Goal: Task Accomplishment & Management: Use online tool/utility

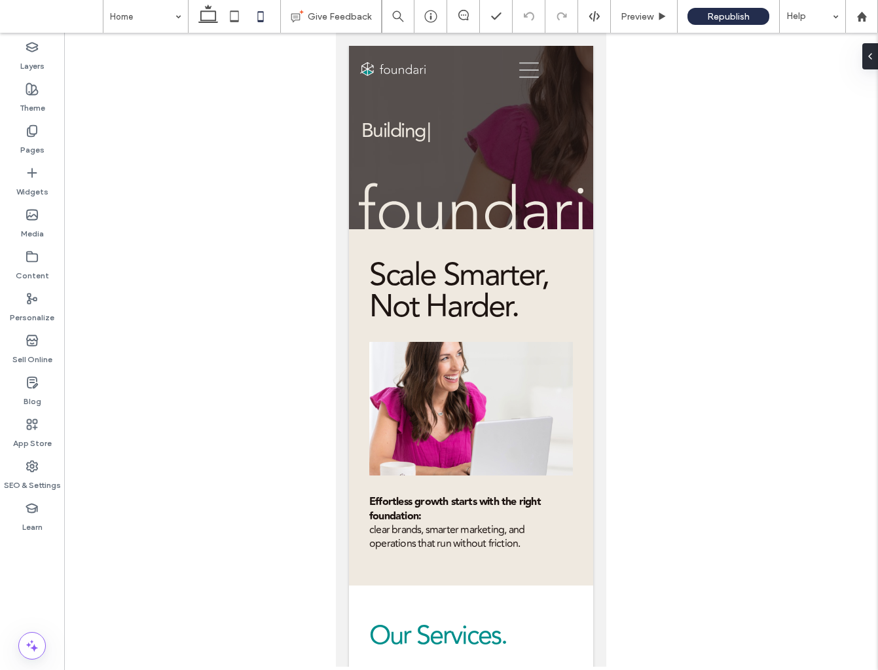
click at [530, 90] on div at bounding box center [471, 90] width 244 height 0
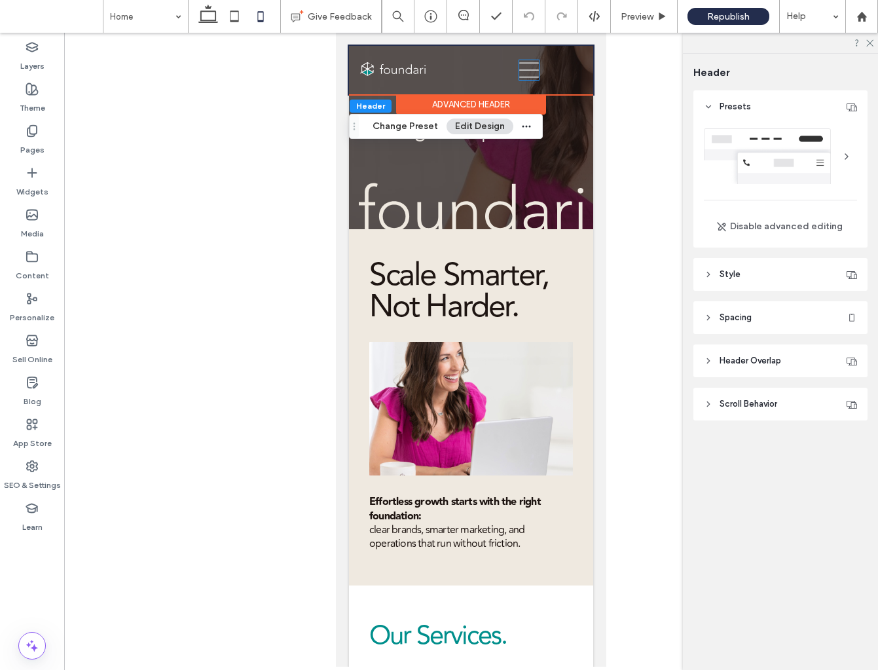
click at [530, 67] on icon at bounding box center [529, 70] width 20 height 20
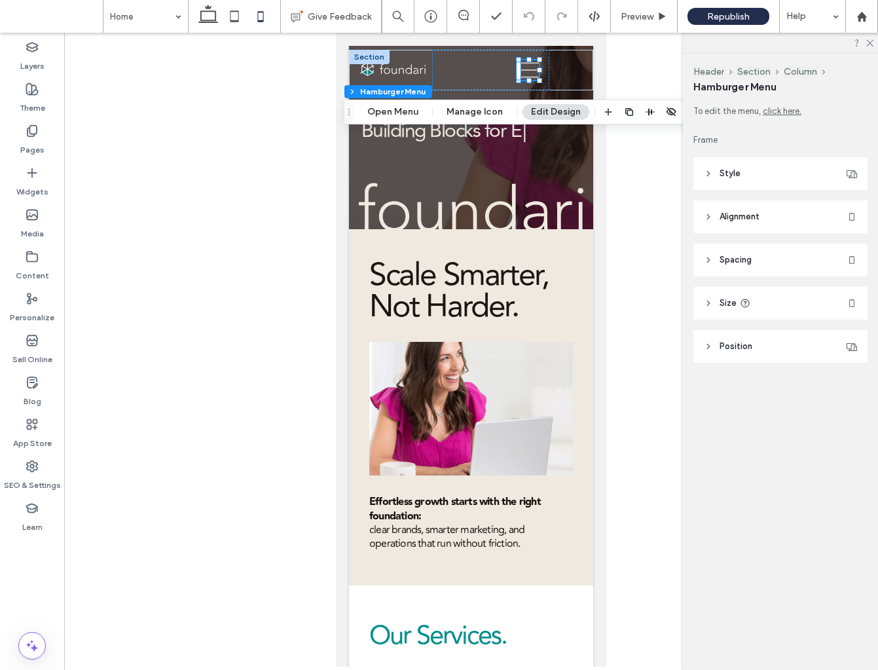
click at [530, 67] on icon at bounding box center [529, 70] width 20 height 20
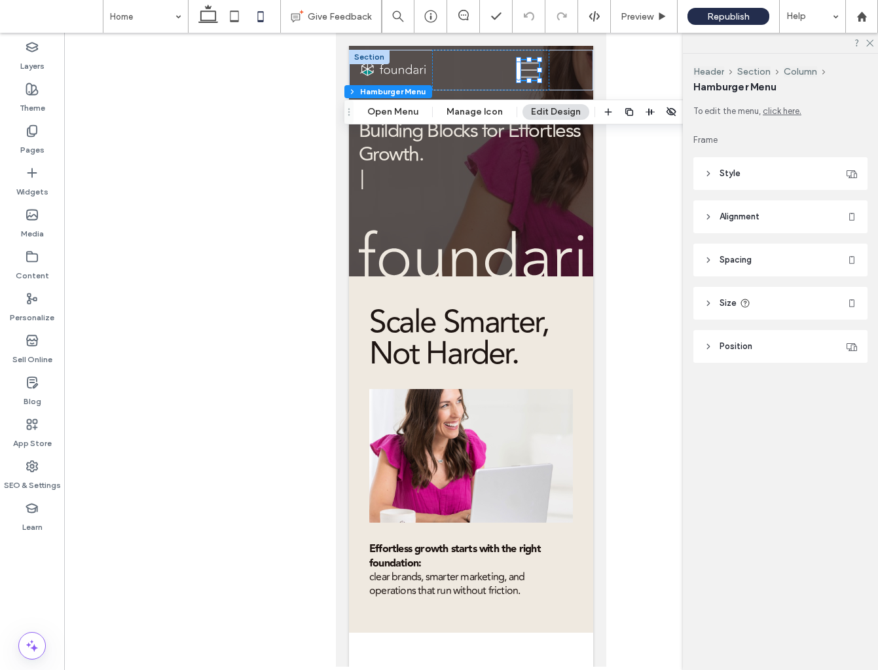
click at [538, 115] on button "Edit Design" at bounding box center [556, 112] width 67 height 16
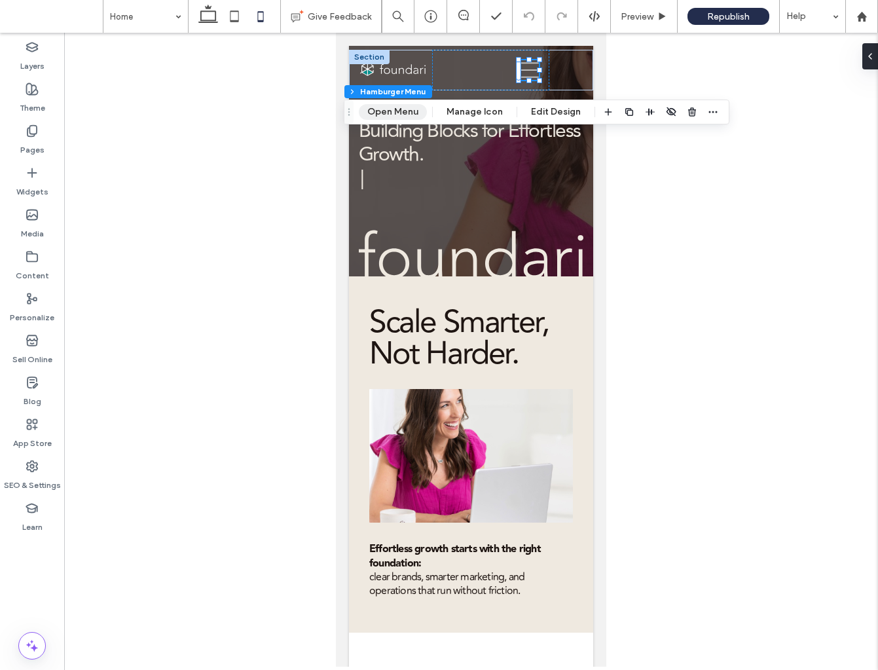
click at [398, 107] on button "Open Menu" at bounding box center [393, 112] width 68 height 16
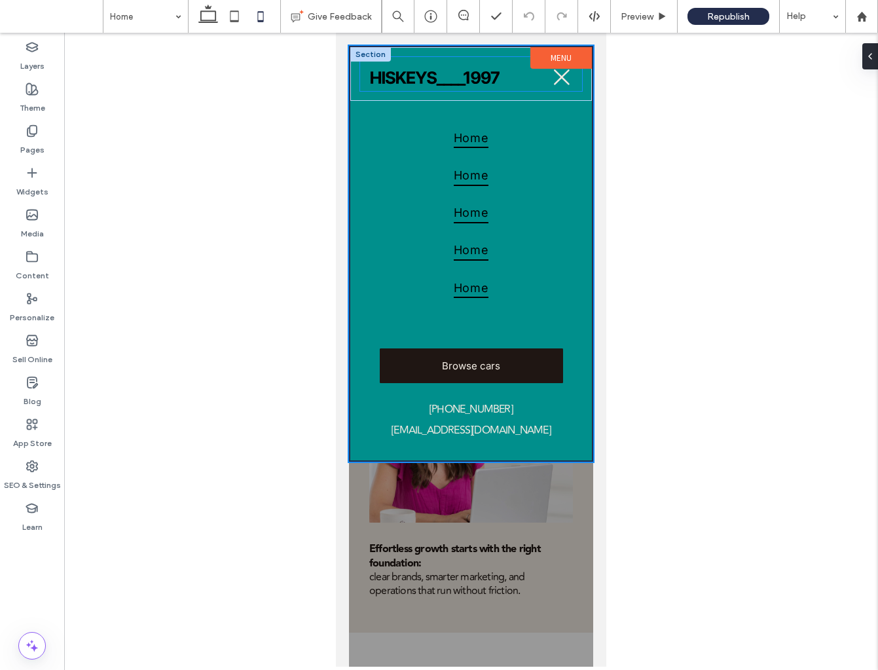
click at [487, 89] on div at bounding box center [471, 74] width 223 height 34
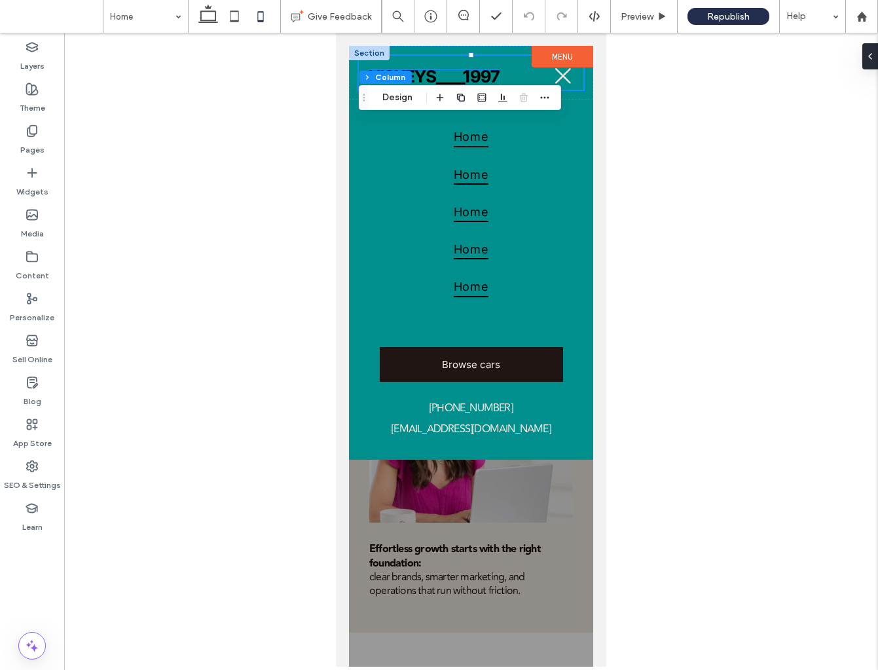
click at [485, 81] on img at bounding box center [434, 77] width 130 height 15
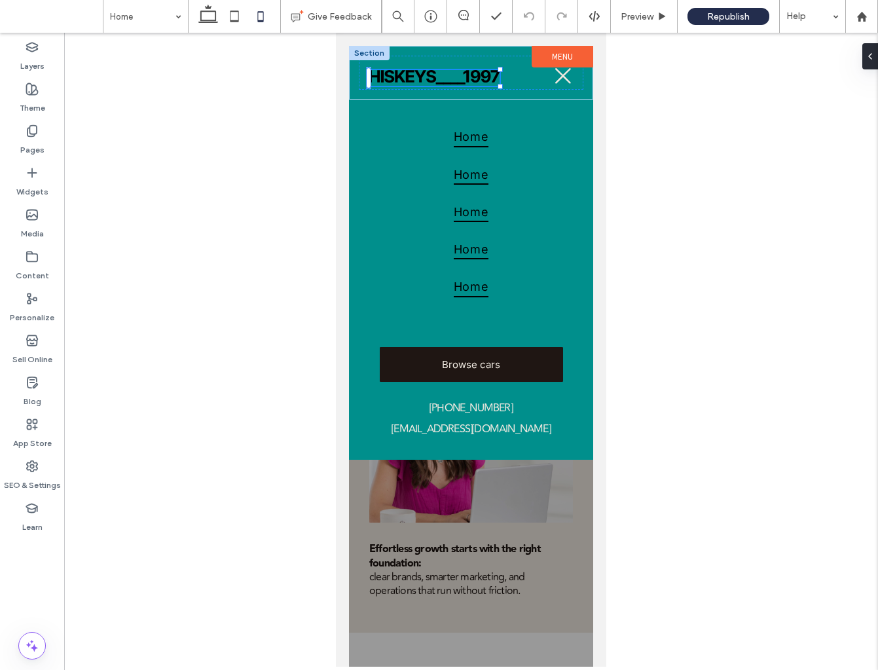
click at [485, 81] on img at bounding box center [434, 77] width 130 height 15
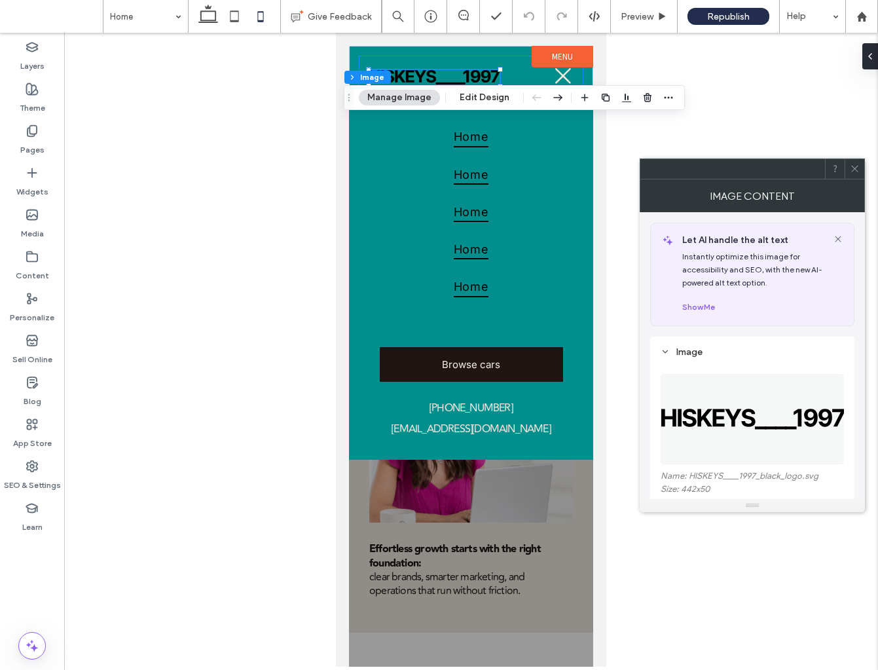
drag, startPoint x: 428, startPoint y: 93, endPoint x: 436, endPoint y: 106, distance: 15.6
click at [428, 94] on button "Manage Image" at bounding box center [399, 98] width 81 height 16
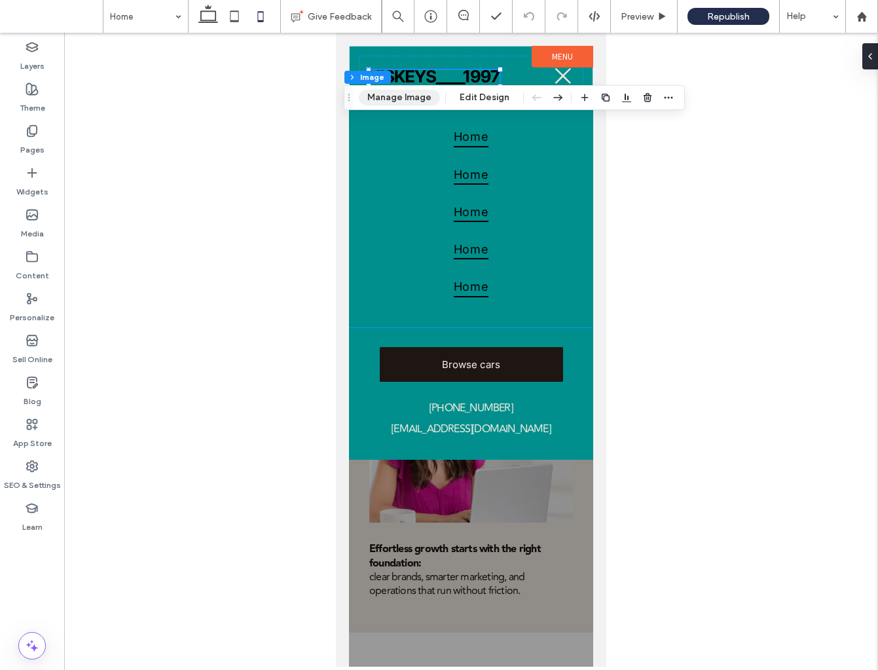
click at [416, 95] on button "Manage Image" at bounding box center [399, 98] width 81 height 16
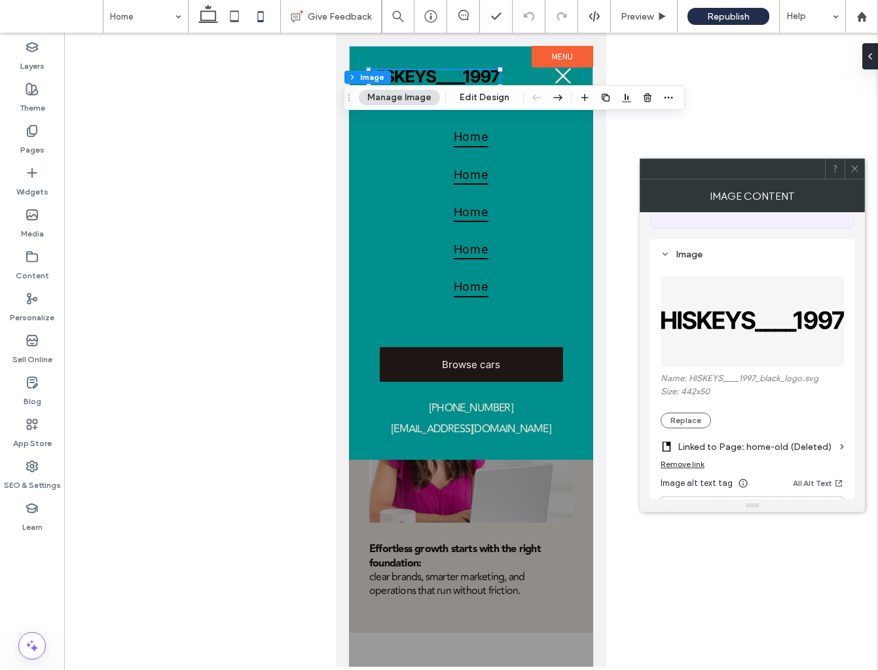
scroll to position [98, 0]
click at [692, 424] on button "Replace" at bounding box center [686, 420] width 50 height 16
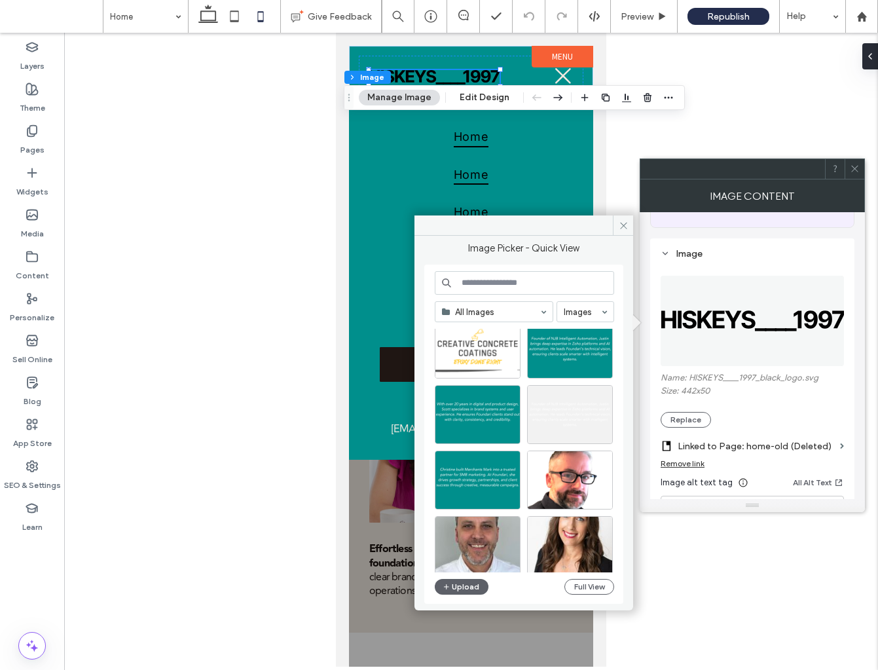
scroll to position [878, 0]
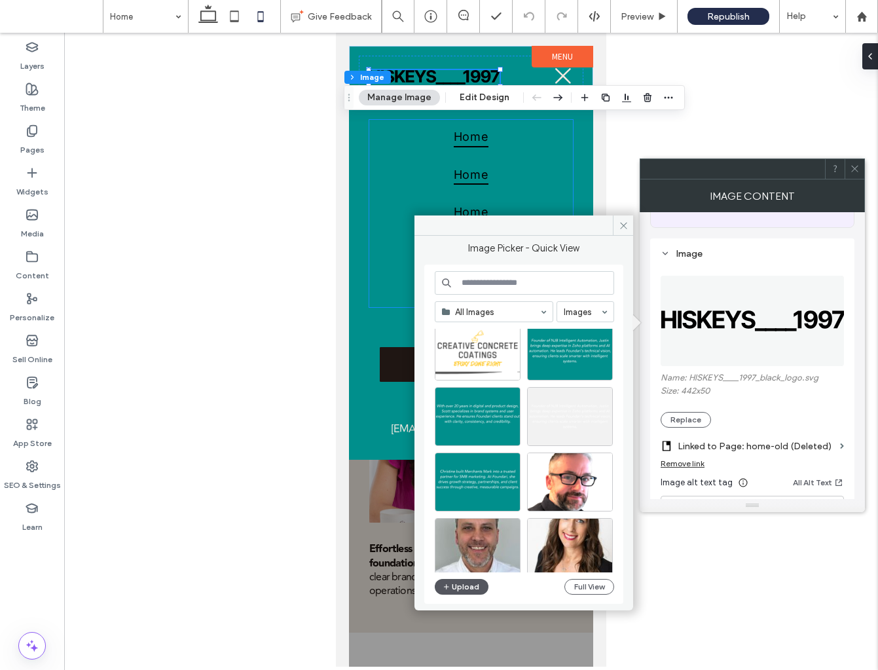
click at [472, 584] on button "Upload" at bounding box center [462, 587] width 54 height 16
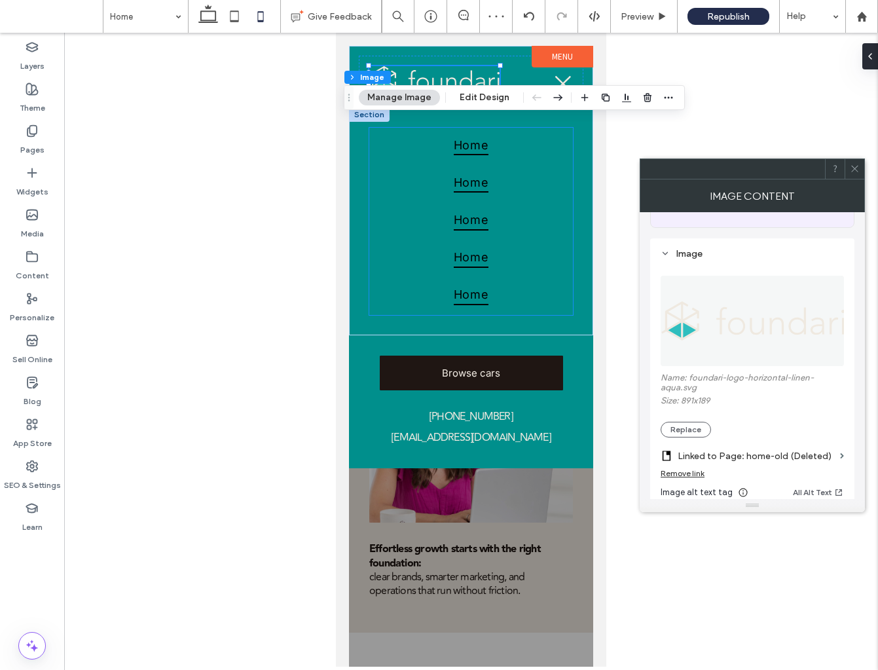
click at [494, 149] on link "Home" at bounding box center [471, 146] width 204 height 37
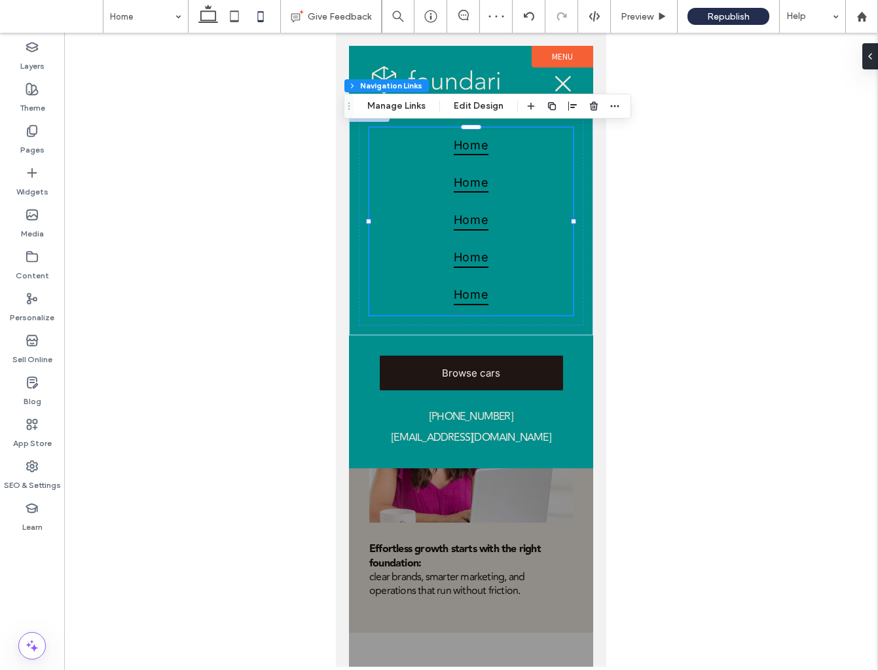
type input "***"
type input "****"
click at [407, 105] on button "Manage Links" at bounding box center [396, 106] width 75 height 16
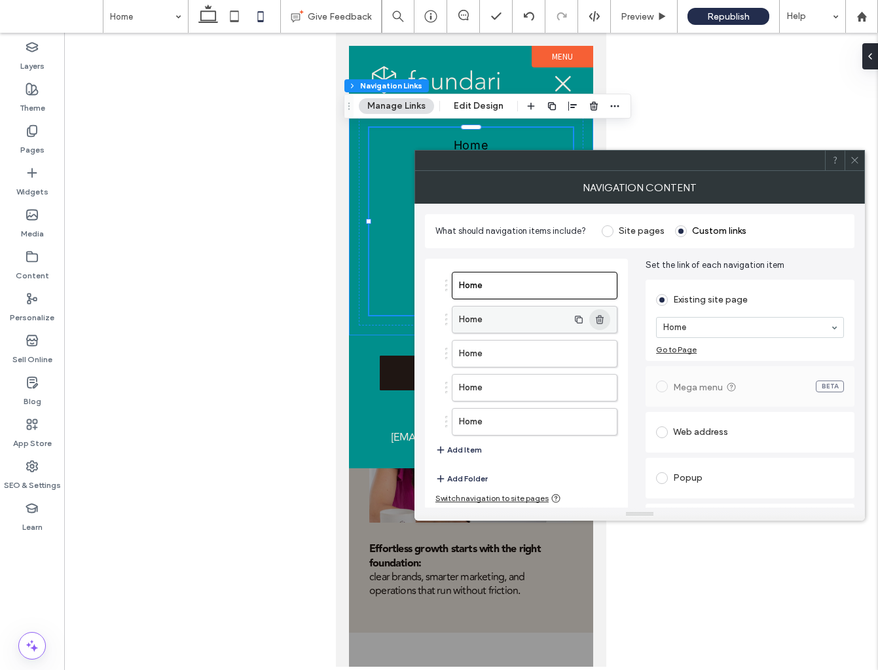
click at [595, 319] on icon "button" at bounding box center [600, 319] width 10 height 10
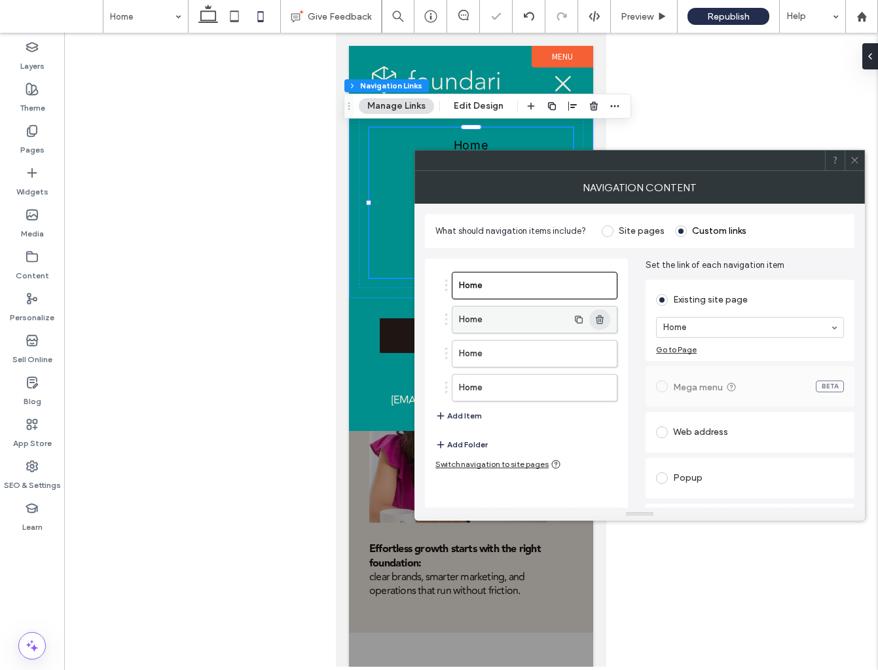
click at [602, 324] on use "button" at bounding box center [600, 319] width 8 height 9
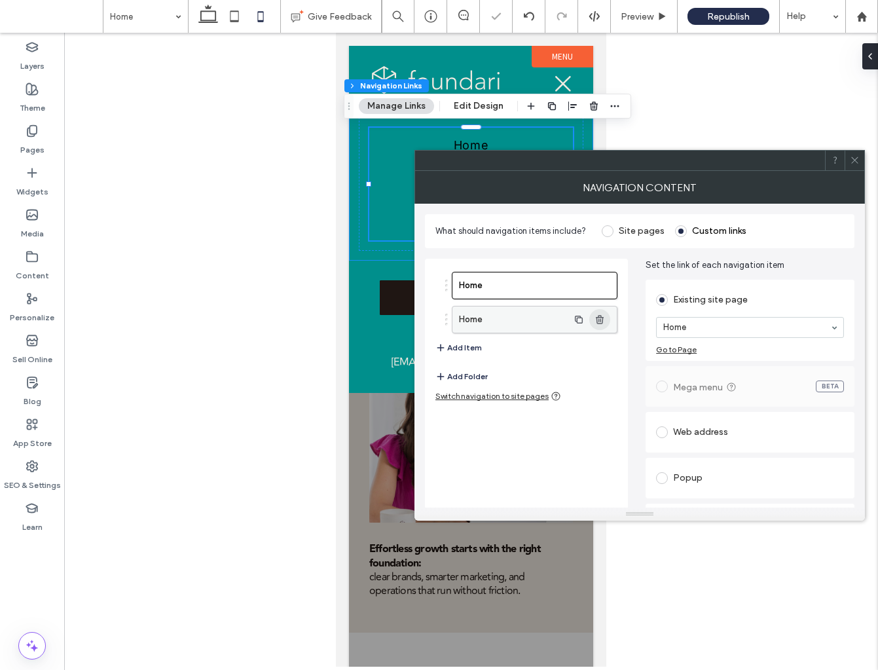
click at [602, 324] on use "button" at bounding box center [600, 319] width 8 height 9
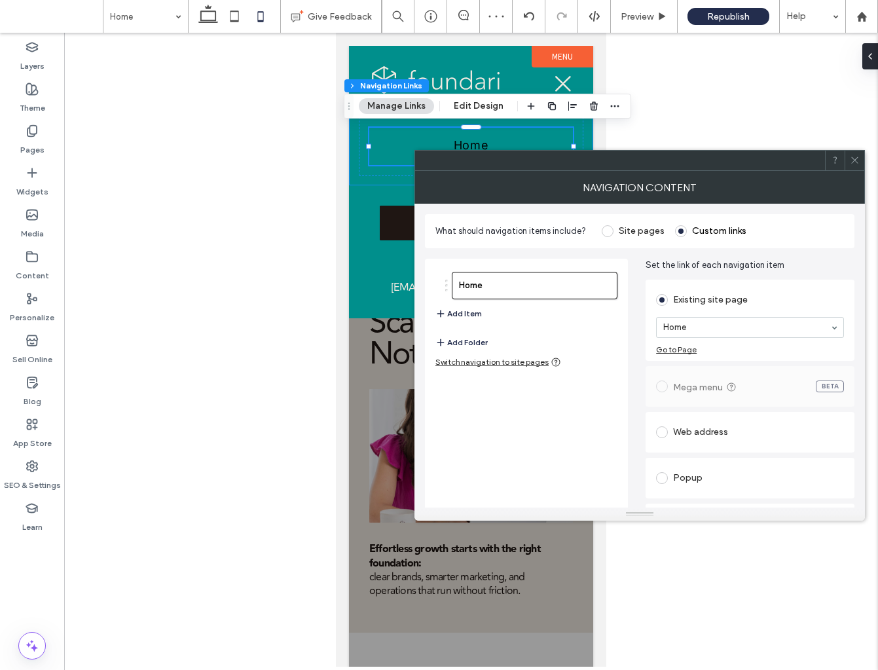
click at [460, 312] on button "Add Item" at bounding box center [459, 314] width 47 height 16
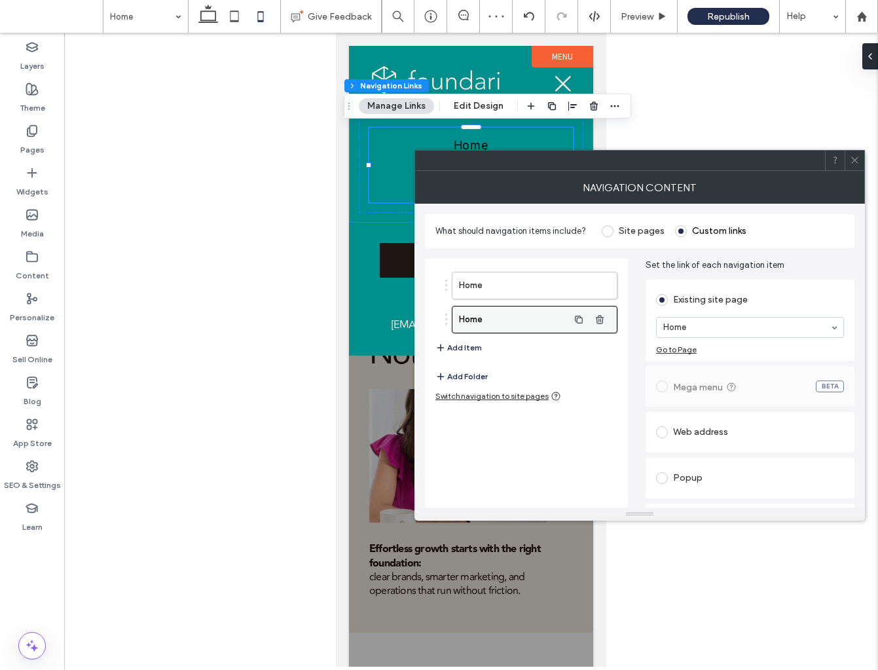
click at [519, 316] on label "Home" at bounding box center [513, 320] width 109 height 26
click at [467, 348] on button "Add Item" at bounding box center [459, 348] width 47 height 16
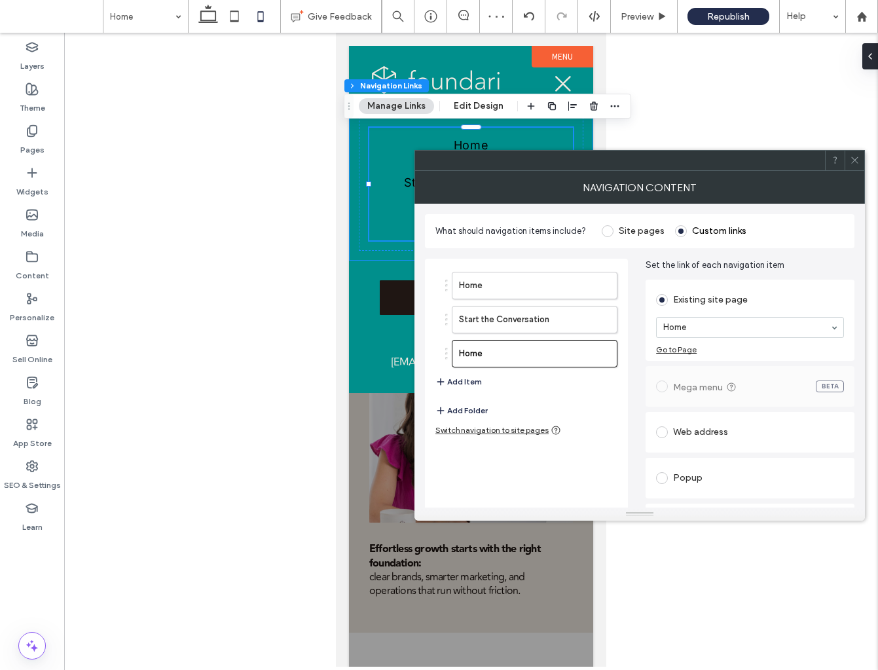
scroll to position [37, 0]
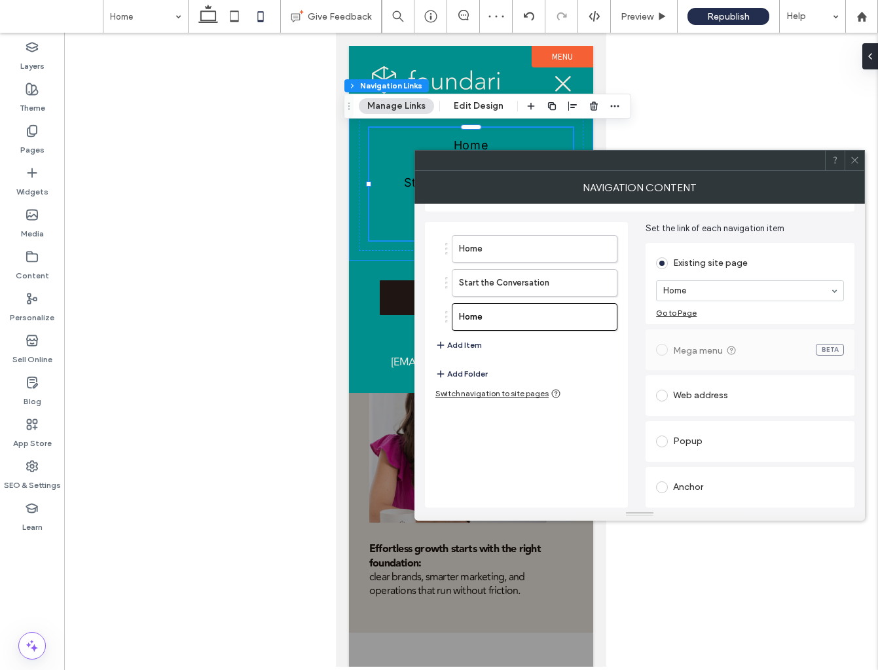
click at [665, 485] on span at bounding box center [662, 487] width 12 height 12
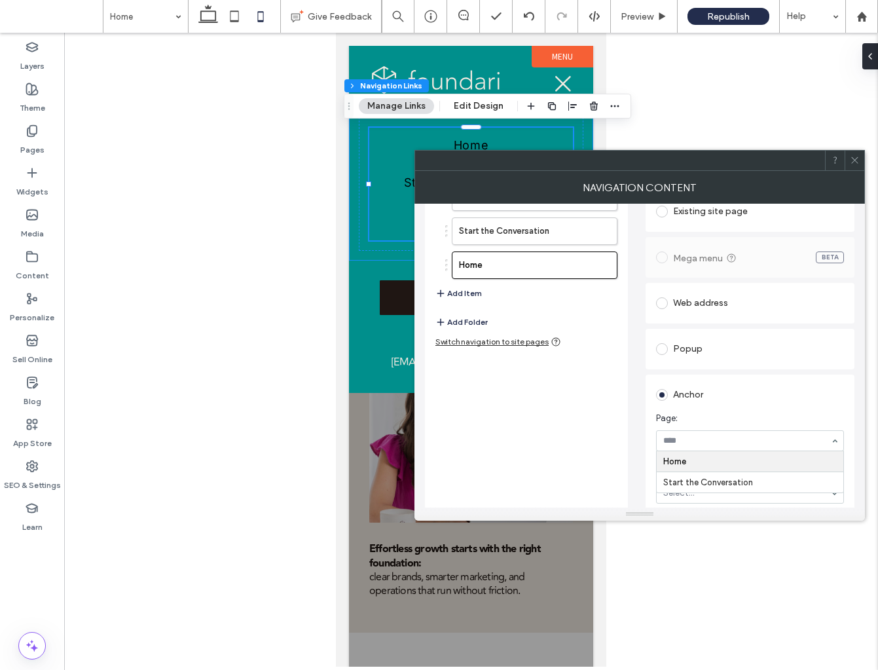
click at [720, 444] on input at bounding box center [747, 440] width 167 height 9
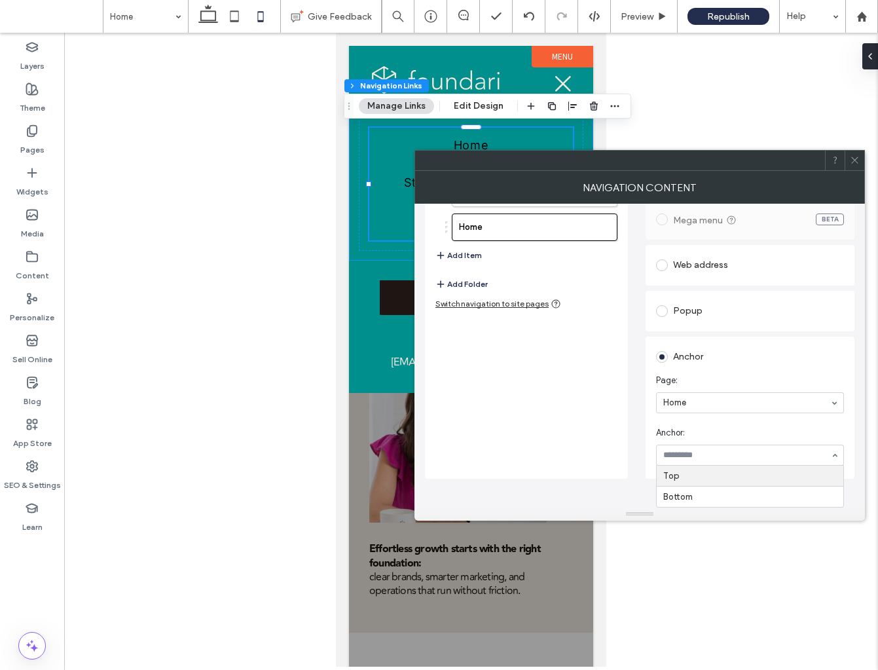
scroll to position [126, 0]
click at [774, 363] on div "Existing site page Home Go to Page Mega menu BETA Web address Popup Anchor Page…" at bounding box center [750, 315] width 209 height 328
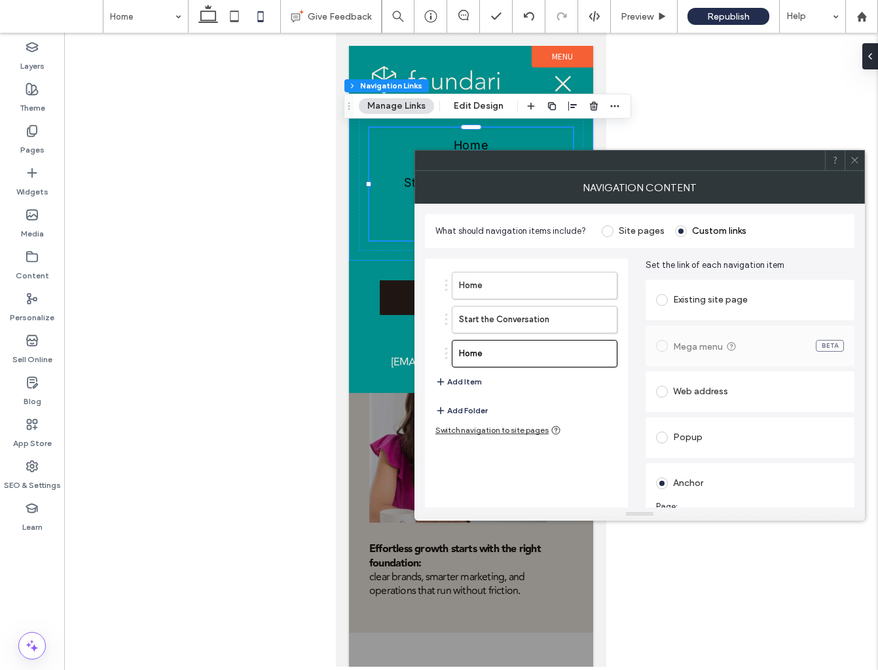
scroll to position [0, 0]
click at [857, 160] on icon at bounding box center [855, 160] width 10 height 10
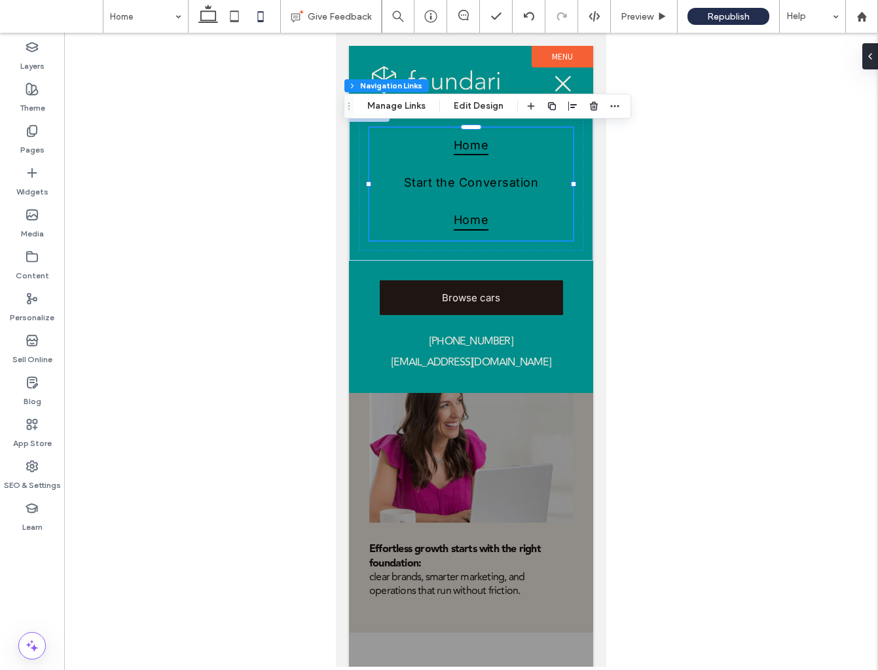
click at [472, 223] on span "Home" at bounding box center [471, 219] width 35 height 21
click at [407, 102] on button "Manage Links" at bounding box center [396, 106] width 75 height 16
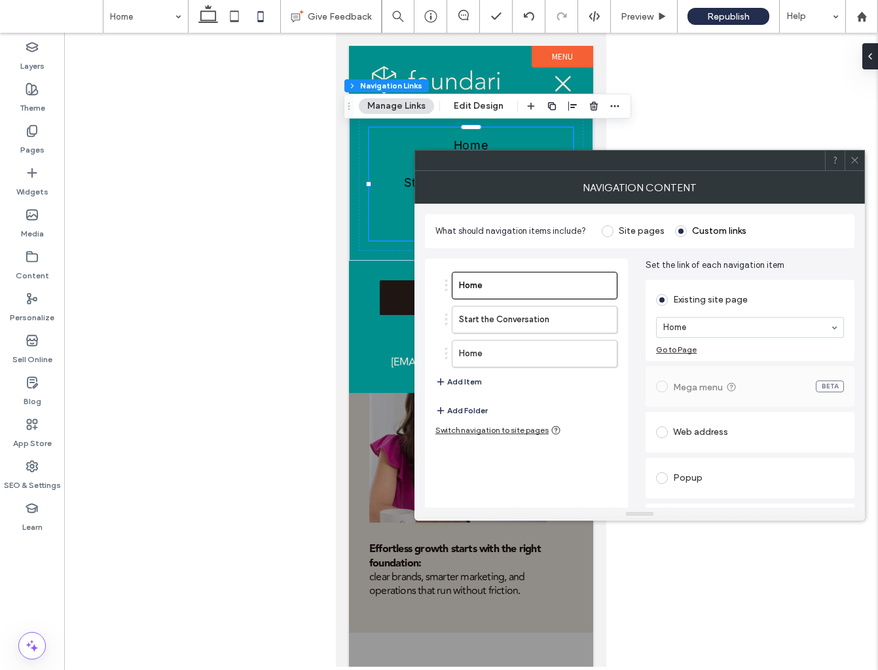
drag, startPoint x: 598, startPoint y: 348, endPoint x: 675, endPoint y: 306, distance: 88.2
click at [597, 349] on icon "button" at bounding box center [600, 353] width 10 height 10
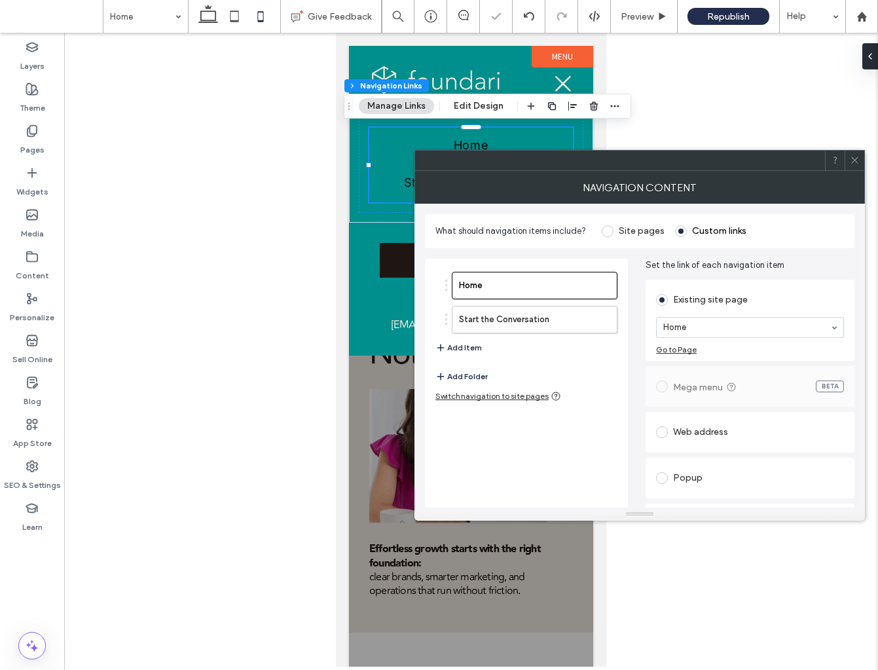
click at [853, 168] on span at bounding box center [855, 161] width 10 height 20
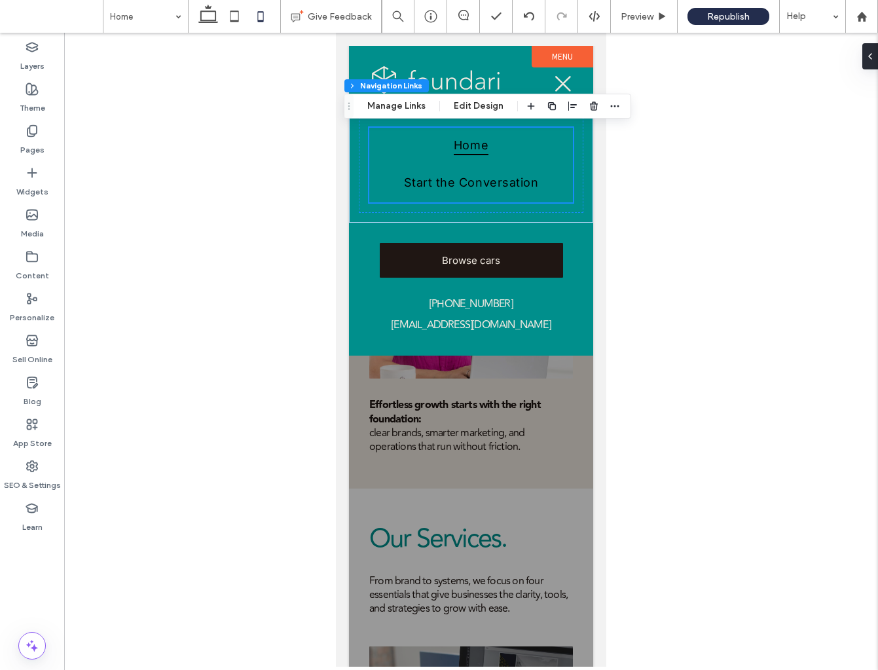
scroll to position [149, 0]
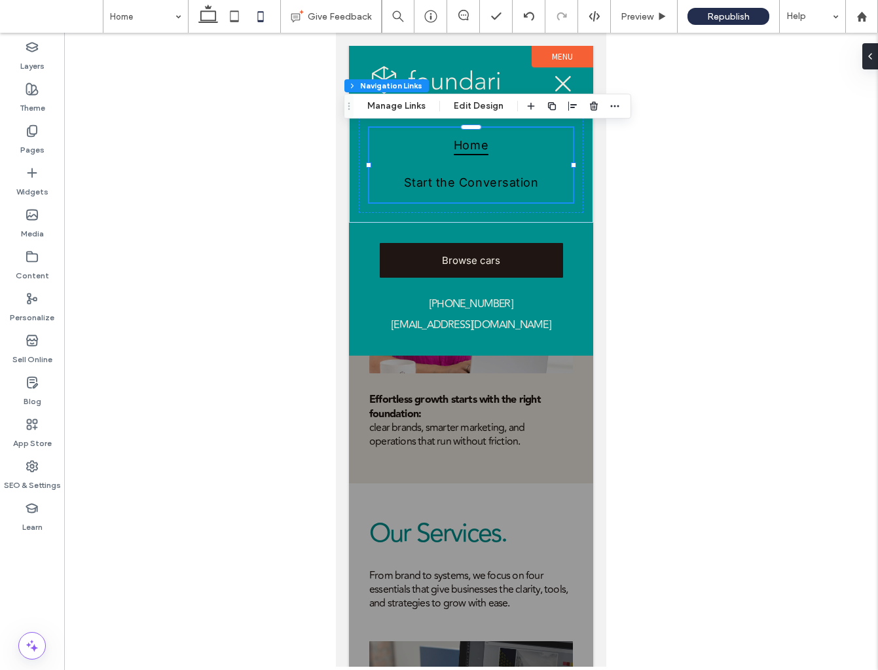
click at [615, 380] on div at bounding box center [471, 350] width 814 height 634
click at [565, 83] on icon at bounding box center [563, 84] width 16 height 16
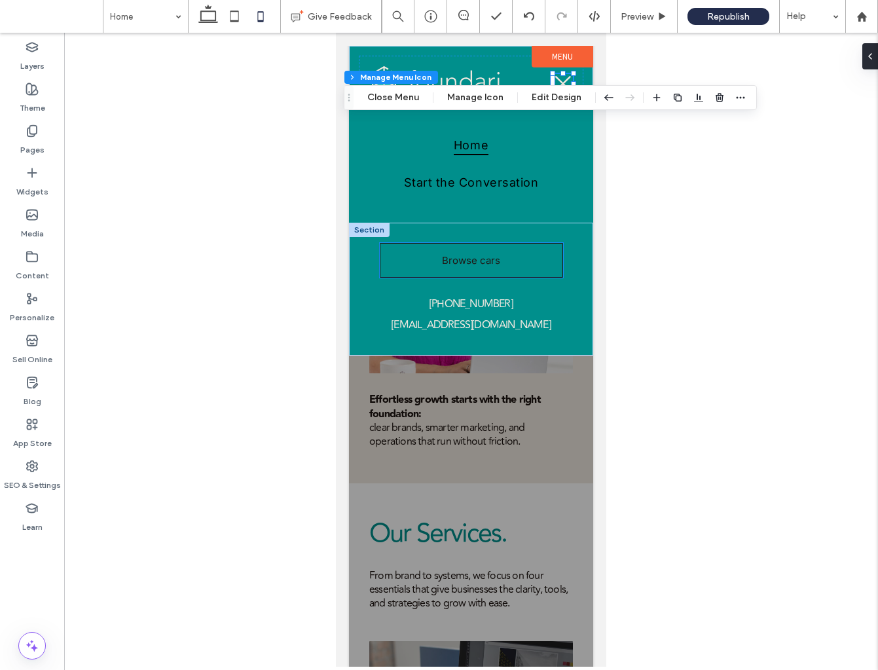
click at [487, 267] on link "Browse cars" at bounding box center [471, 260] width 183 height 35
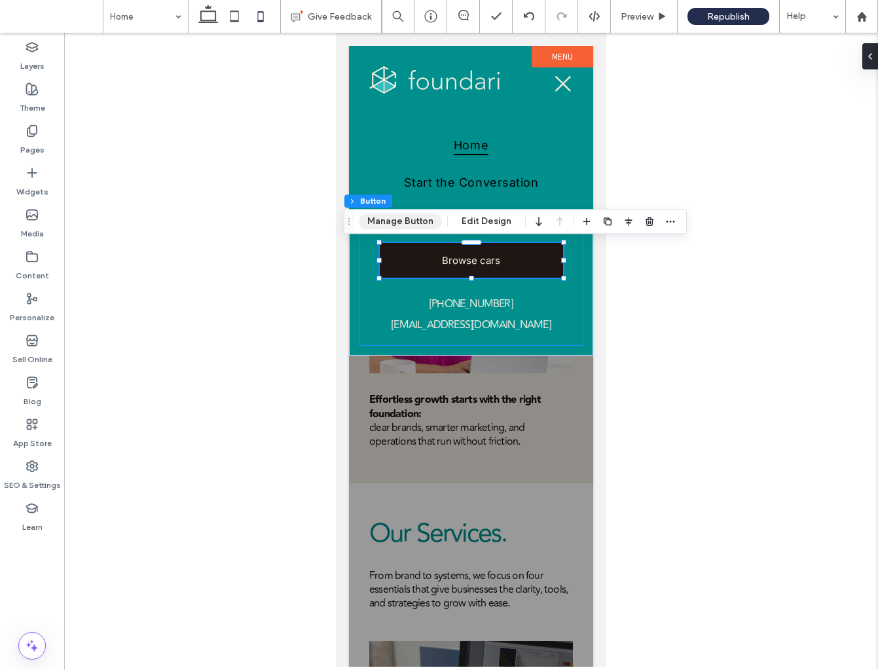
click at [426, 223] on button "Manage Button" at bounding box center [400, 222] width 83 height 16
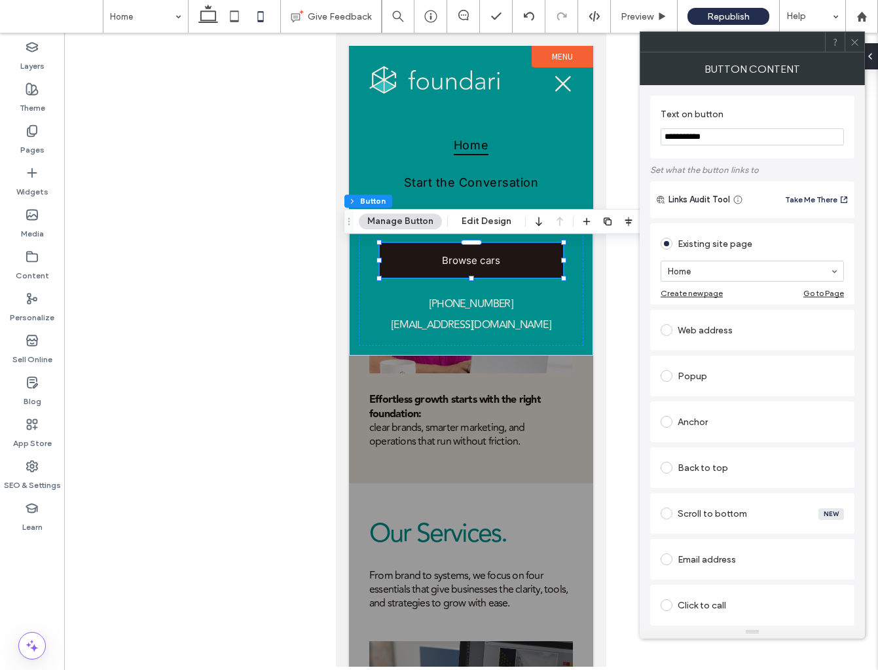
drag, startPoint x: 735, startPoint y: 146, endPoint x: 702, endPoint y: 136, distance: 34.2
click at [702, 136] on section "**********" at bounding box center [752, 127] width 183 height 50
drag, startPoint x: 1067, startPoint y: 170, endPoint x: 551, endPoint y: 134, distance: 517.4
type input "**********"
click at [484, 307] on span "[PHONE_NUMBER]" at bounding box center [471, 304] width 83 height 16
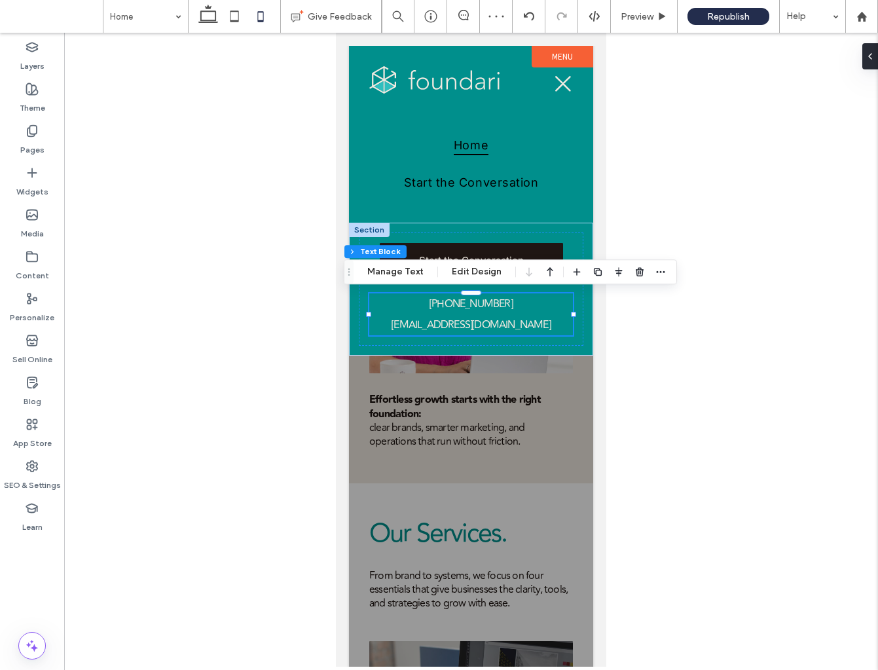
click at [484, 307] on span "[PHONE_NUMBER]" at bounding box center [471, 304] width 83 height 16
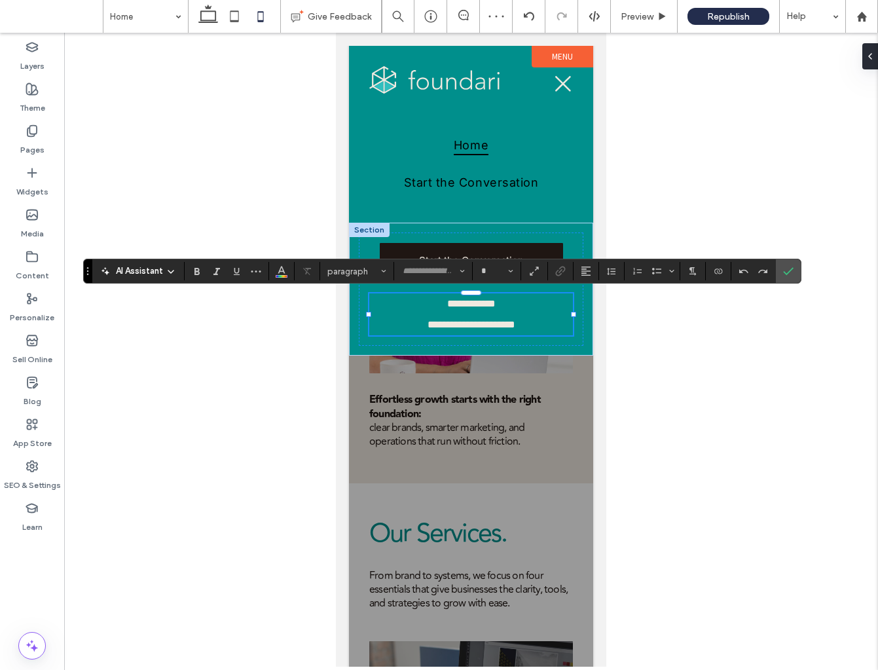
type input "**********"
type input "**"
click at [557, 312] on p "**********" at bounding box center [471, 303] width 204 height 21
click at [438, 295] on p "**********" at bounding box center [471, 303] width 204 height 21
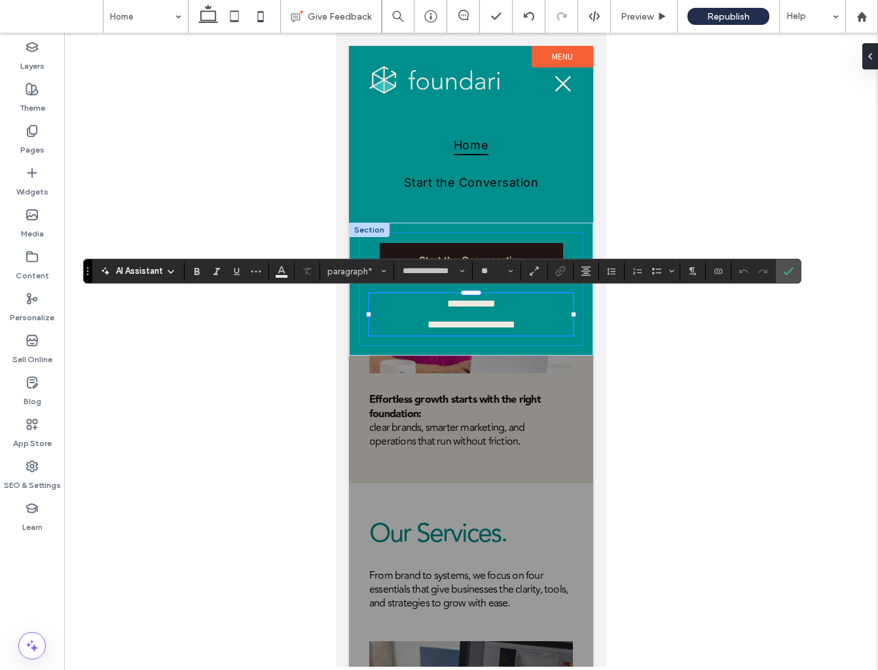
click at [569, 345] on div "**********" at bounding box center [471, 289] width 225 height 113
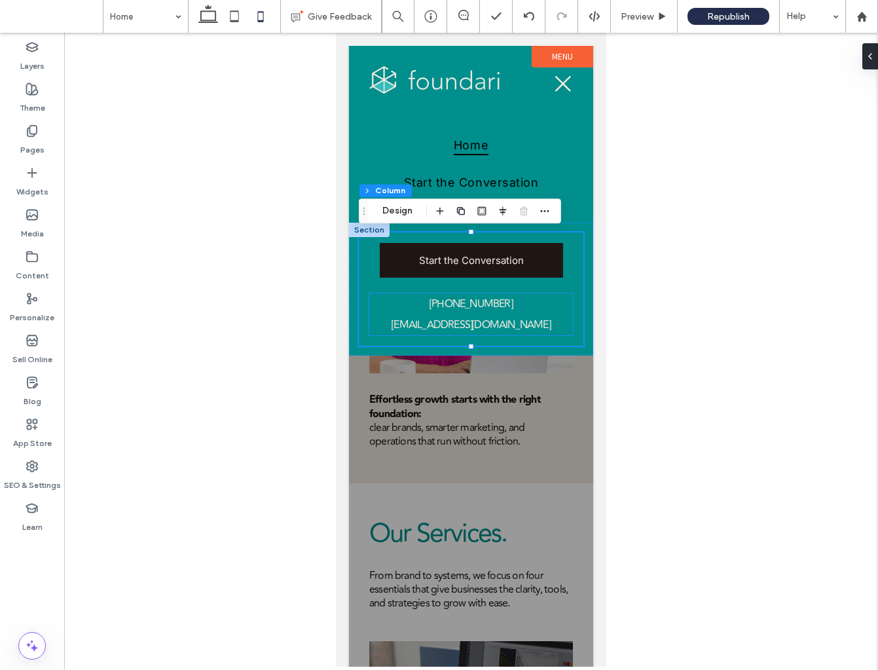
click at [538, 322] on p "[EMAIL_ADDRESS][DOMAIN_NAME]" at bounding box center [471, 324] width 204 height 21
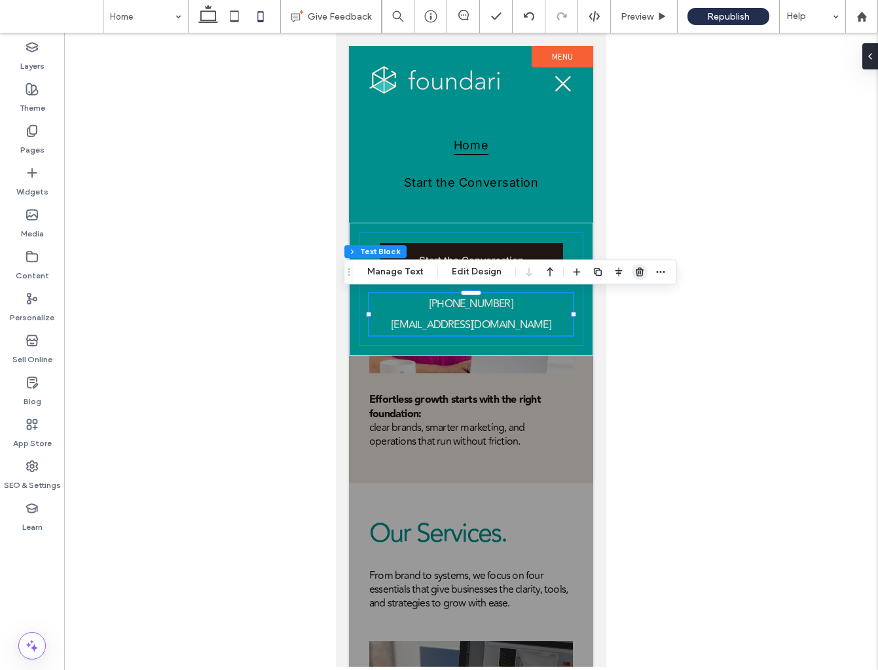
click at [641, 271] on use "button" at bounding box center [640, 272] width 8 height 9
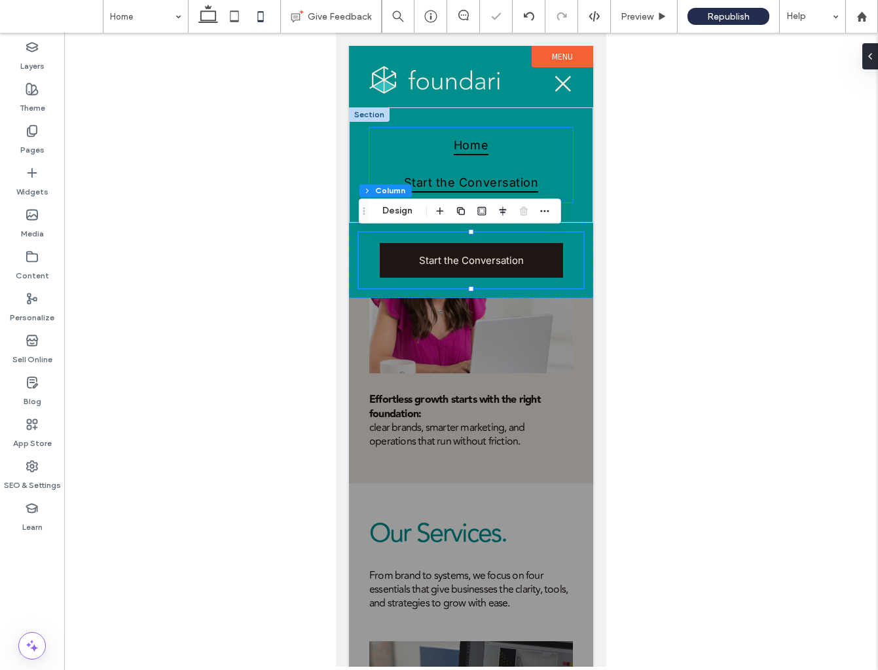
click at [503, 174] on span "Start the Conversation" at bounding box center [471, 182] width 135 height 21
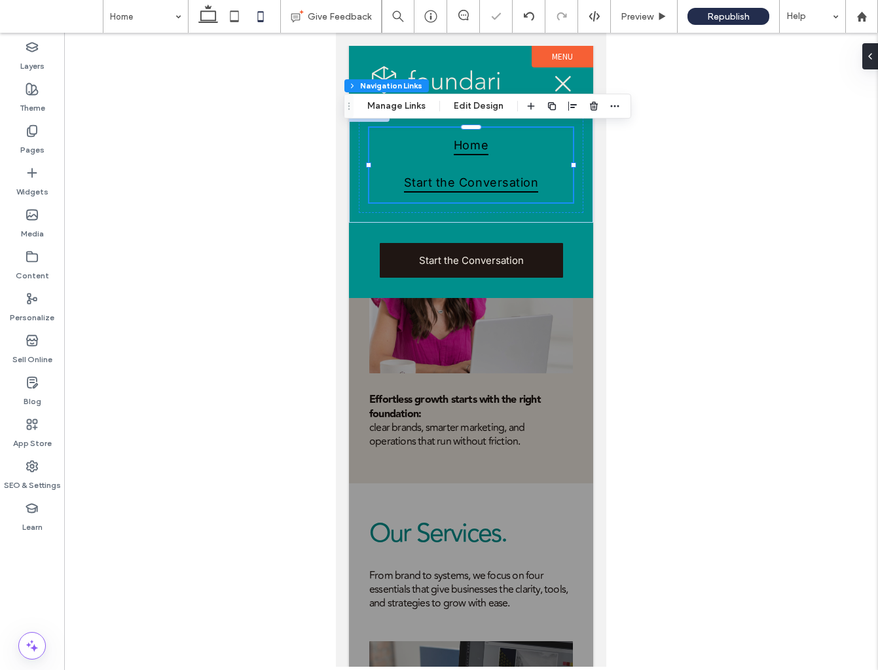
type input "***"
type input "****"
click at [393, 105] on button "Manage Links" at bounding box center [396, 106] width 75 height 16
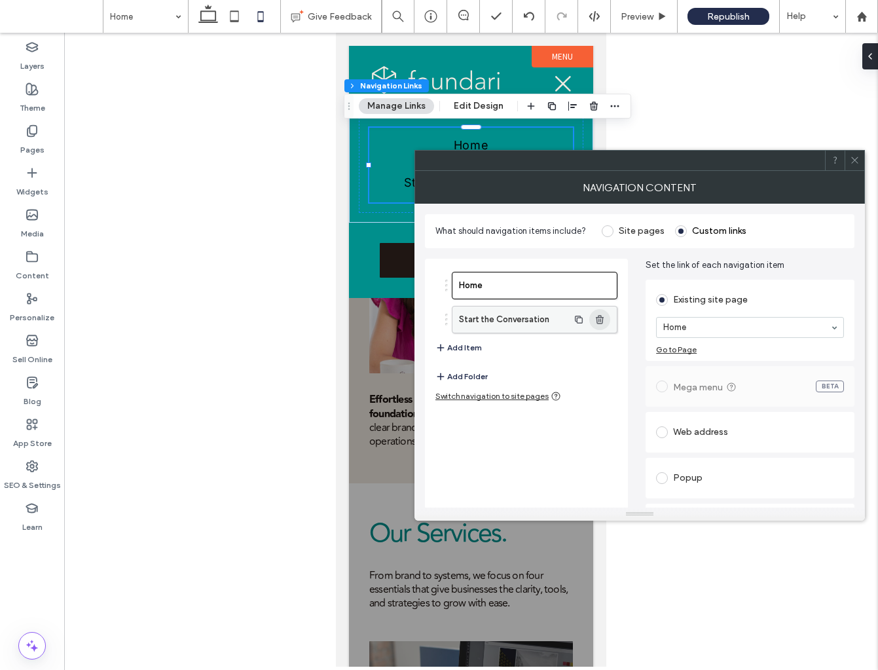
click at [599, 317] on use "button" at bounding box center [600, 319] width 8 height 9
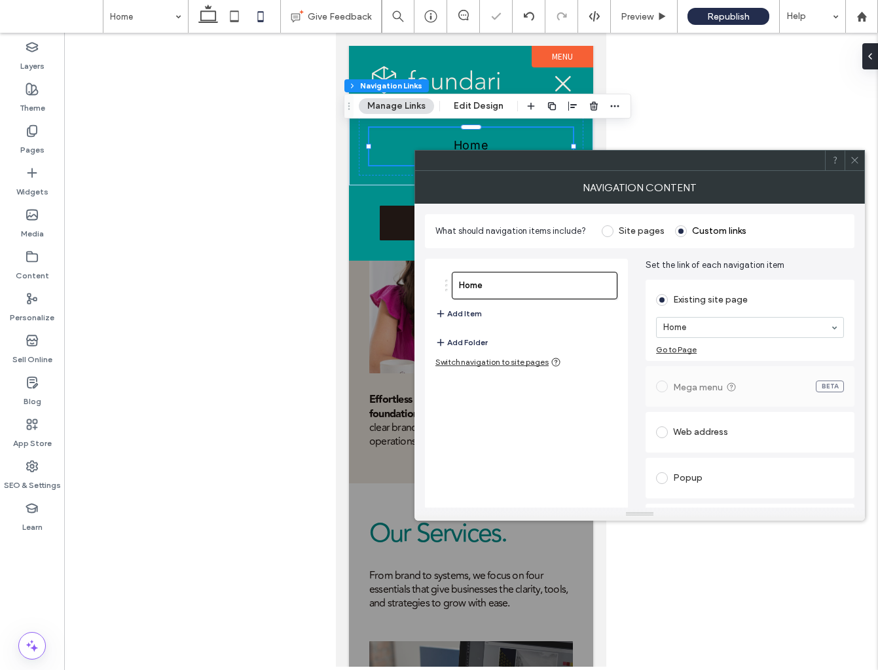
click at [859, 157] on icon at bounding box center [855, 160] width 10 height 10
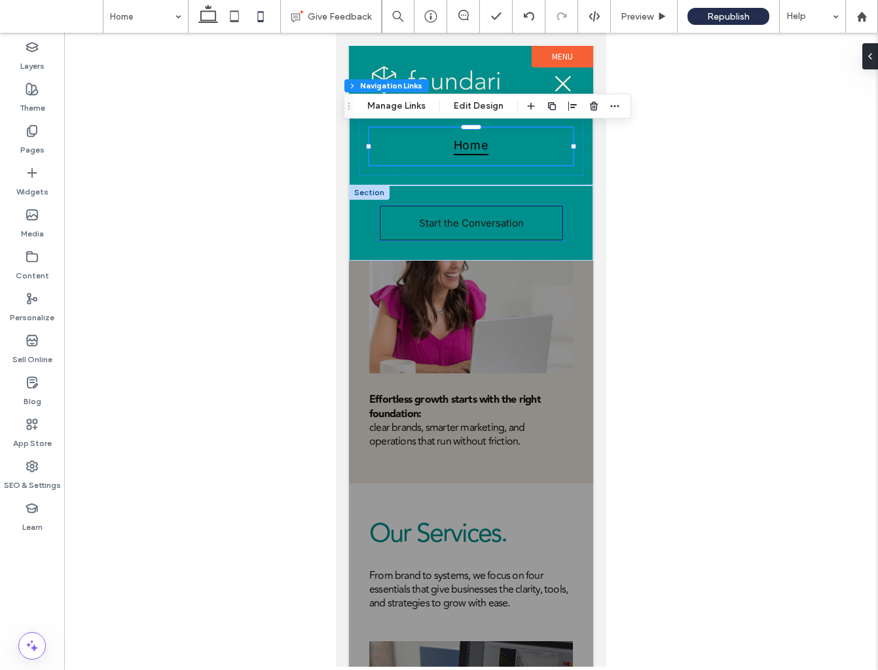
click at [504, 228] on span "Start the Conversation" at bounding box center [471, 223] width 105 height 12
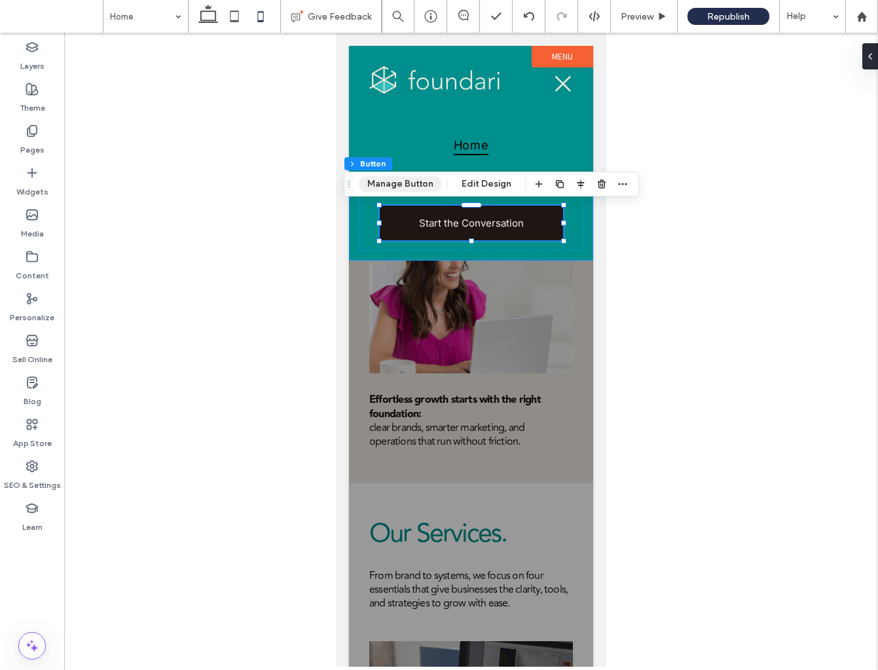
click at [401, 181] on button "Manage Button" at bounding box center [400, 184] width 83 height 16
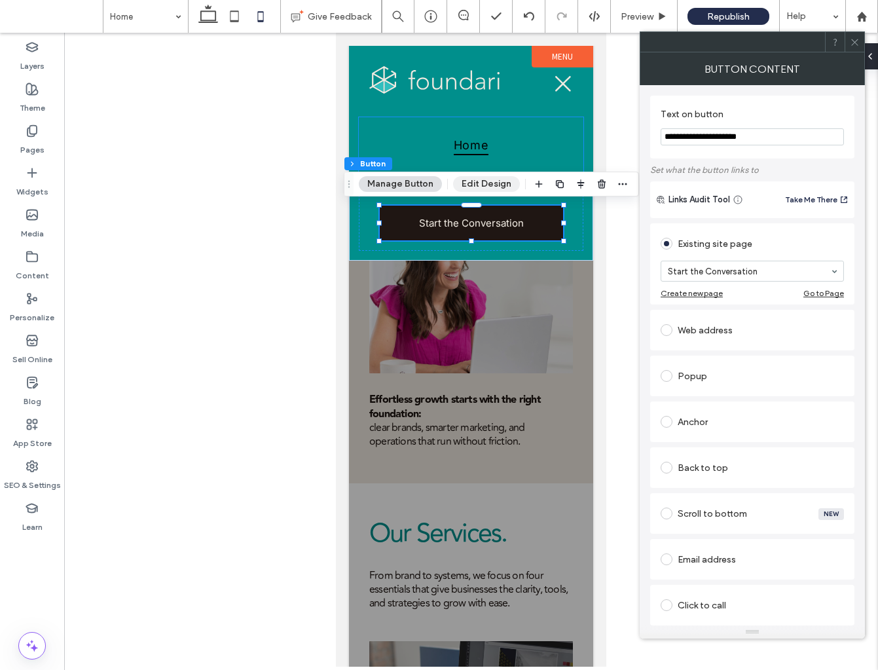
click at [469, 183] on button "Edit Design" at bounding box center [486, 184] width 67 height 16
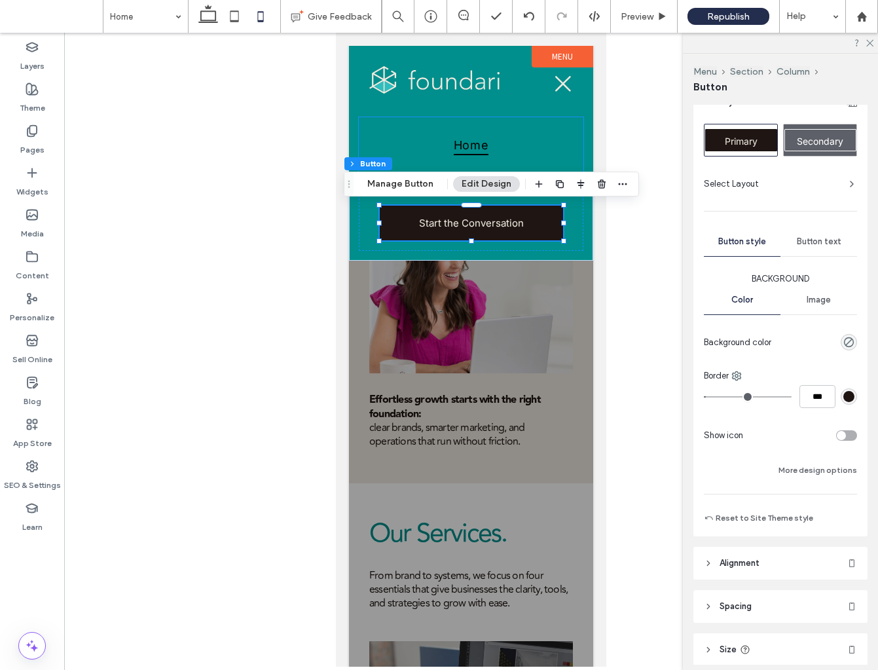
scroll to position [112, 0]
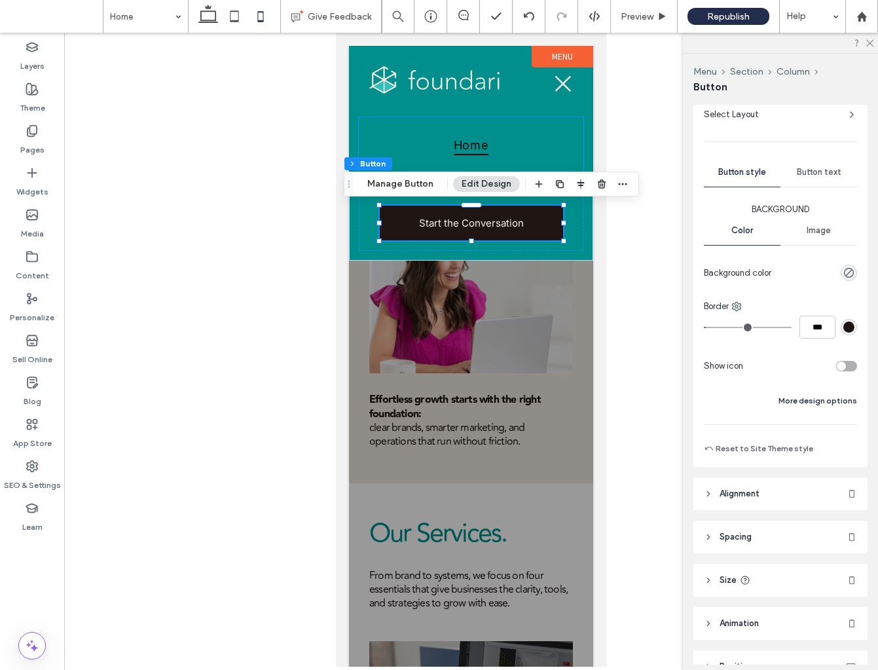
click at [818, 403] on button "More design options" at bounding box center [818, 401] width 79 height 16
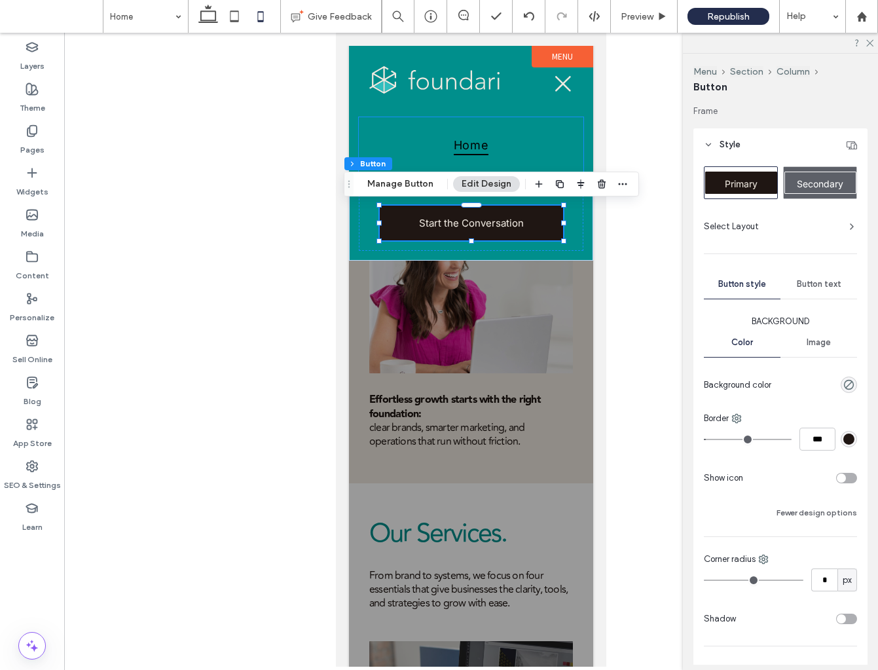
scroll to position [0, 0]
click at [829, 289] on span "Button text" at bounding box center [819, 284] width 45 height 10
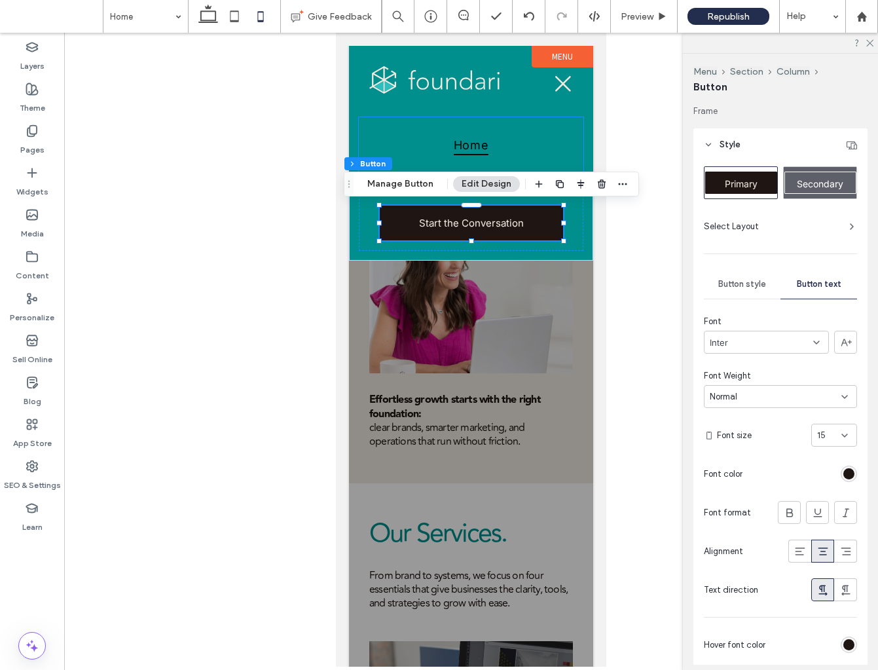
click at [847, 475] on div "rgb(31, 22, 19)" at bounding box center [849, 473] width 11 height 11
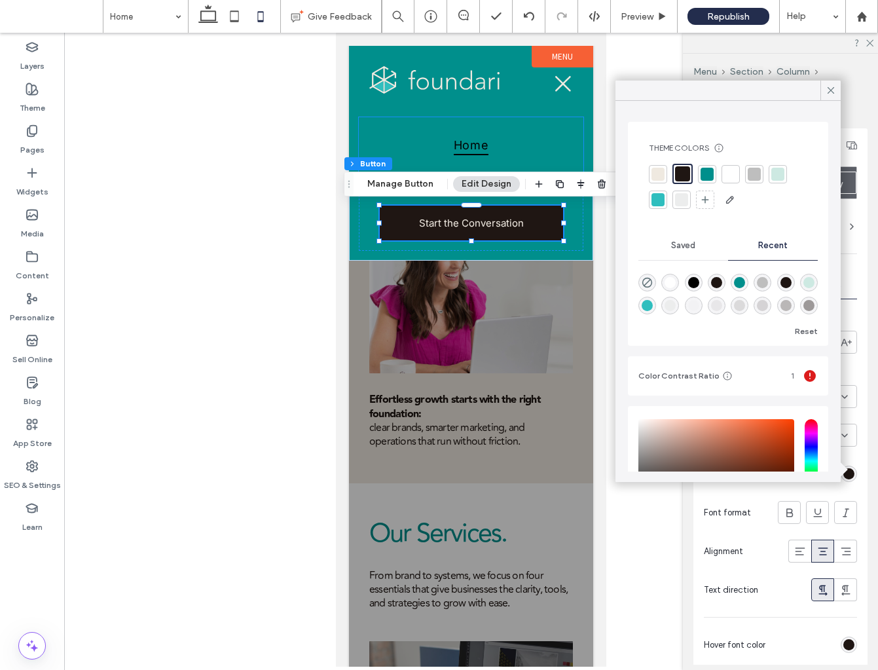
click at [648, 303] on div "rgba(47, 190, 190, 1)" at bounding box center [647, 305] width 11 height 11
type input "*******"
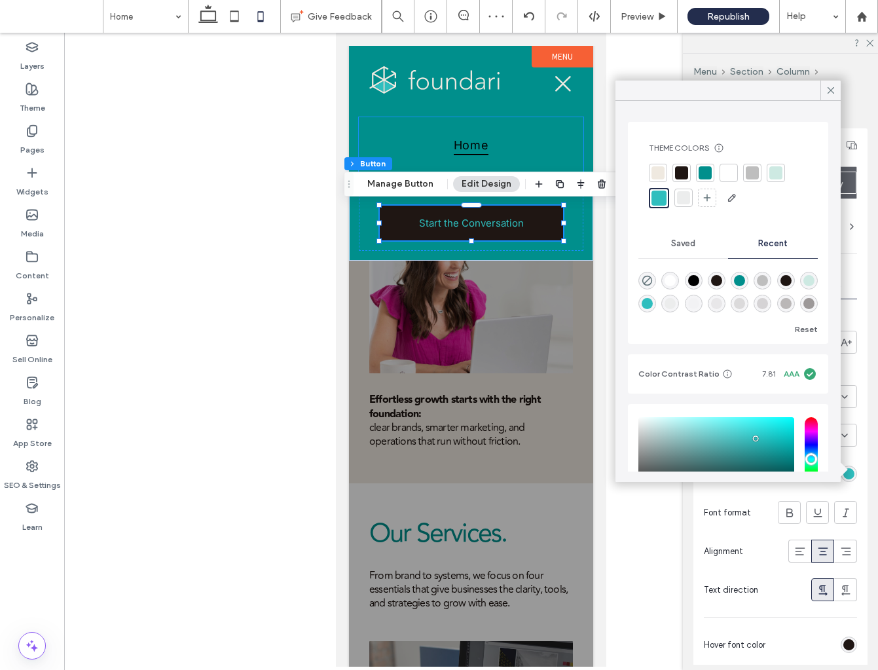
click at [652, 194] on div at bounding box center [659, 198] width 15 height 15
click at [833, 92] on use at bounding box center [831, 90] width 7 height 7
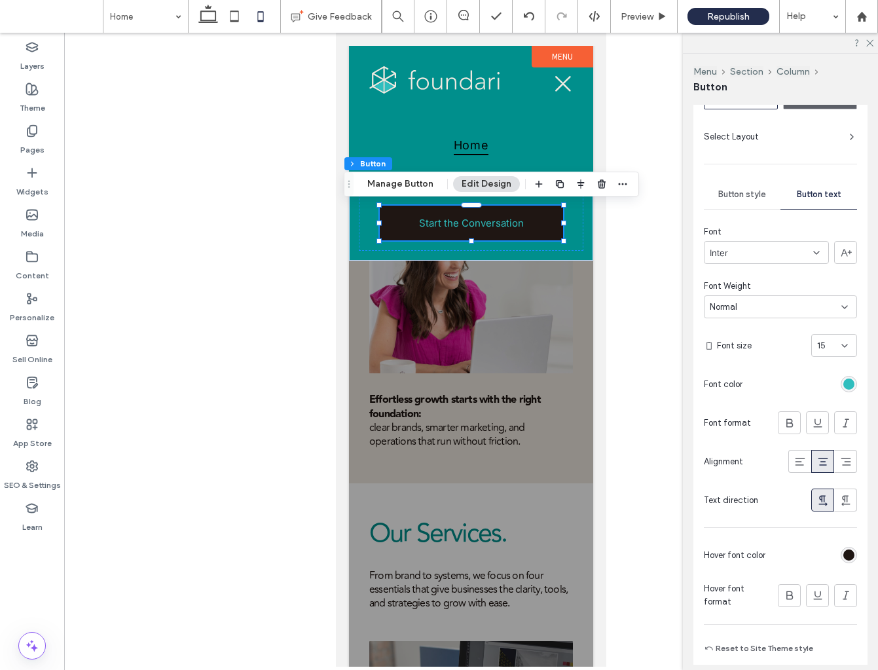
scroll to position [192, 0]
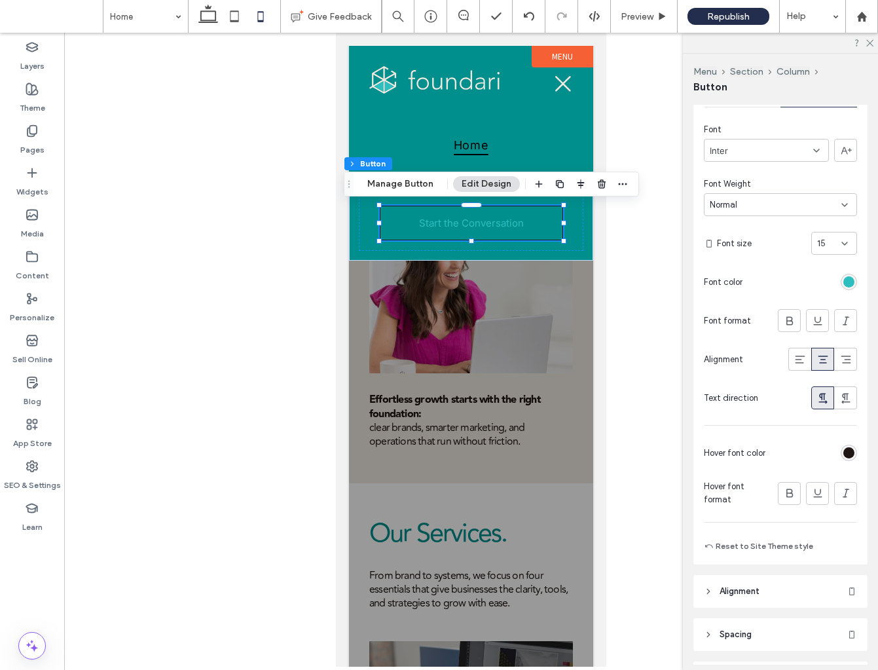
click at [850, 453] on div "rgb(31, 22, 19)" at bounding box center [849, 452] width 11 height 11
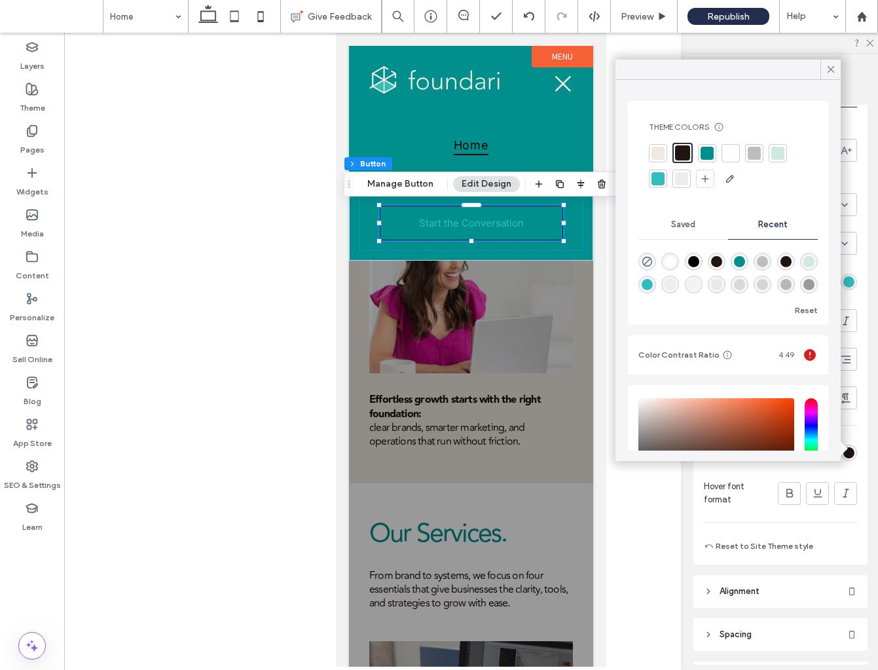
click at [681, 147] on div at bounding box center [682, 152] width 15 height 15
click at [645, 259] on icon "rgba(0, 0, 0, 0)" at bounding box center [647, 261] width 11 height 11
type input "*******"
type input "*"
type input "**"
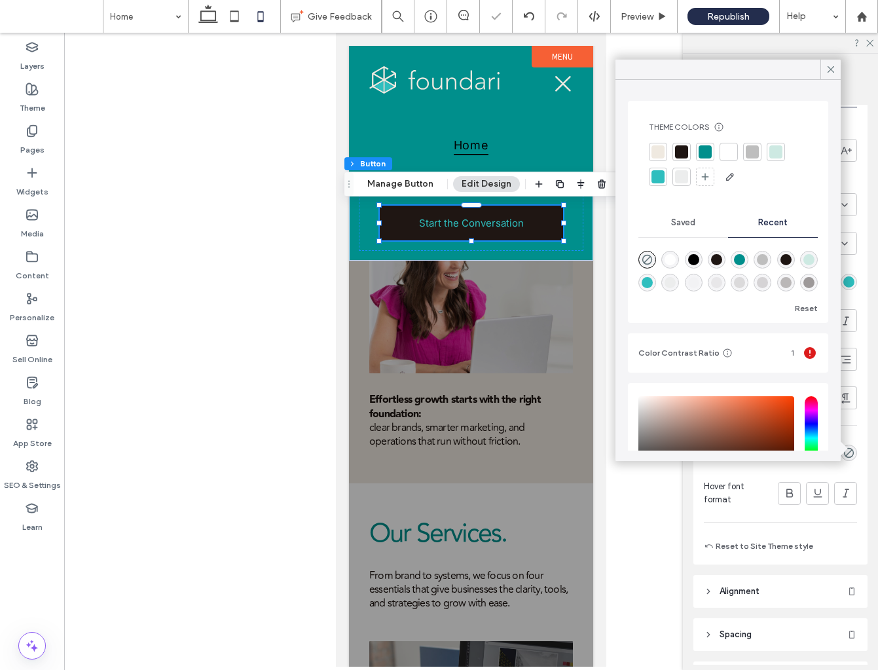
drag, startPoint x: 830, startPoint y: 68, endPoint x: 860, endPoint y: 159, distance: 95.9
click at [830, 68] on use at bounding box center [831, 69] width 7 height 7
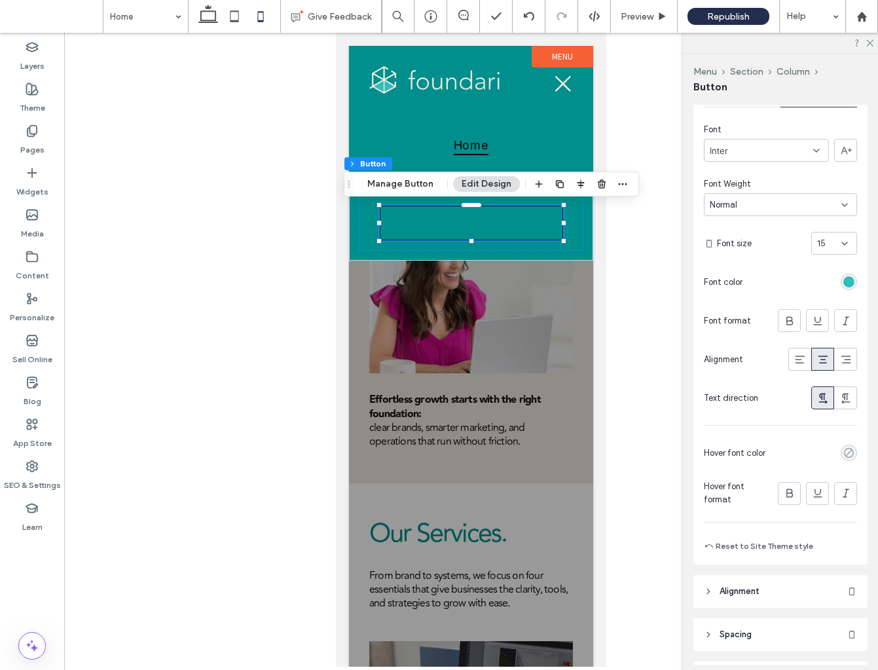
click at [853, 453] on icon "rgba(0, 0, 0, 0)" at bounding box center [849, 452] width 11 height 11
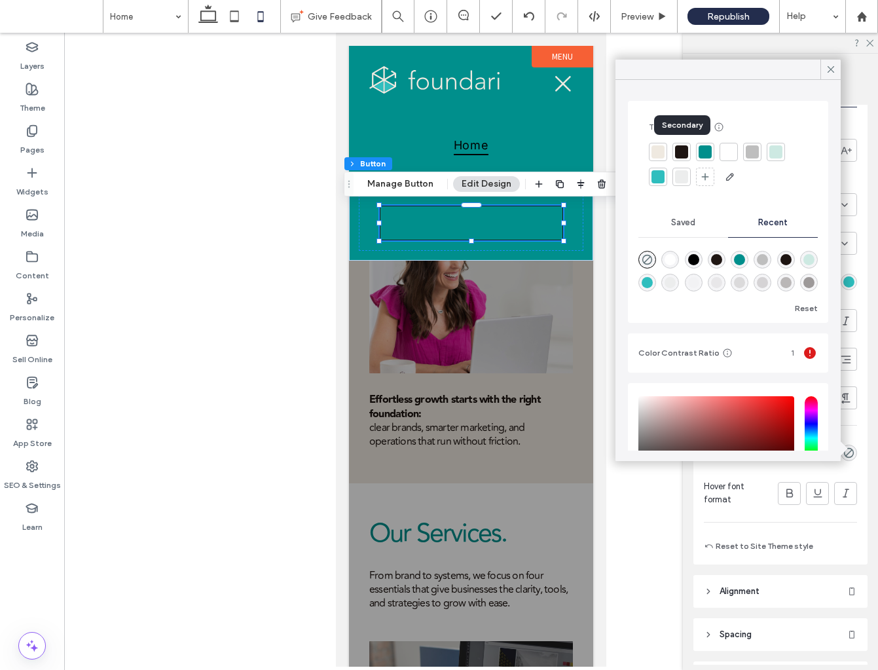
click at [690, 145] on div at bounding box center [682, 152] width 18 height 18
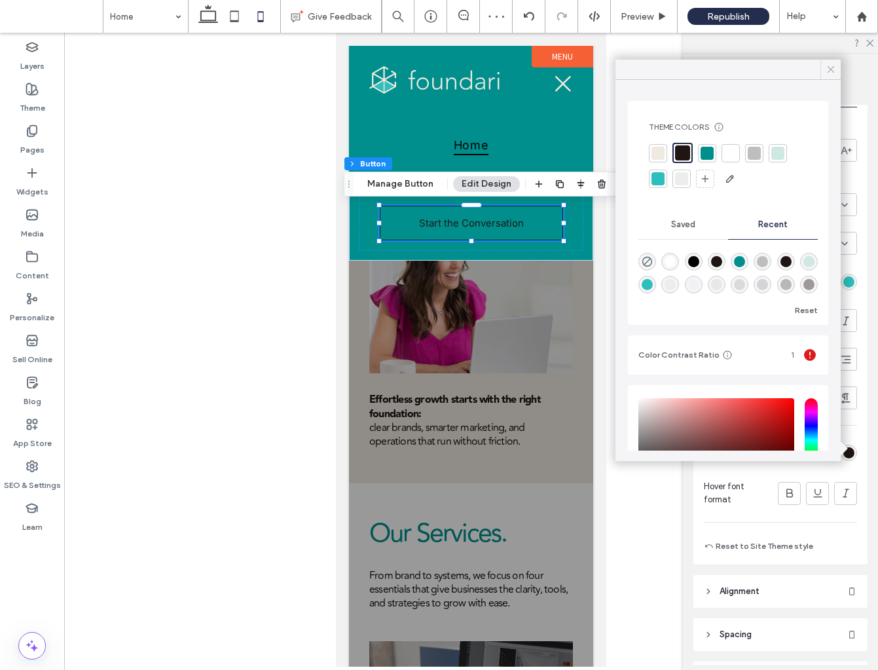
click at [831, 69] on use at bounding box center [831, 69] width 7 height 7
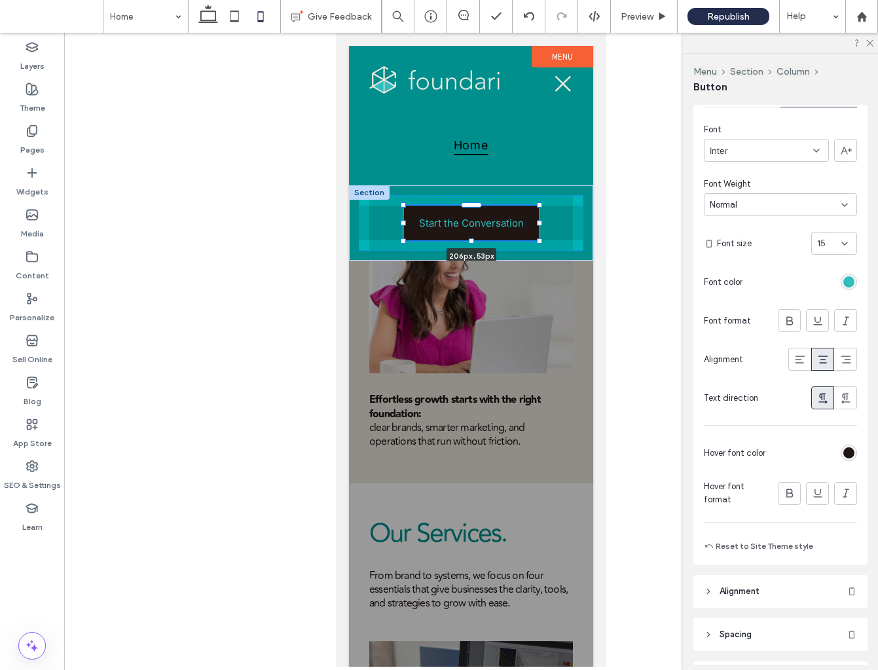
drag, startPoint x: 564, startPoint y: 224, endPoint x: 540, endPoint y: 224, distance: 24.2
click at [540, 224] on div at bounding box center [539, 223] width 5 height 5
type input "***"
click at [544, 223] on div at bounding box center [544, 223] width 5 height 5
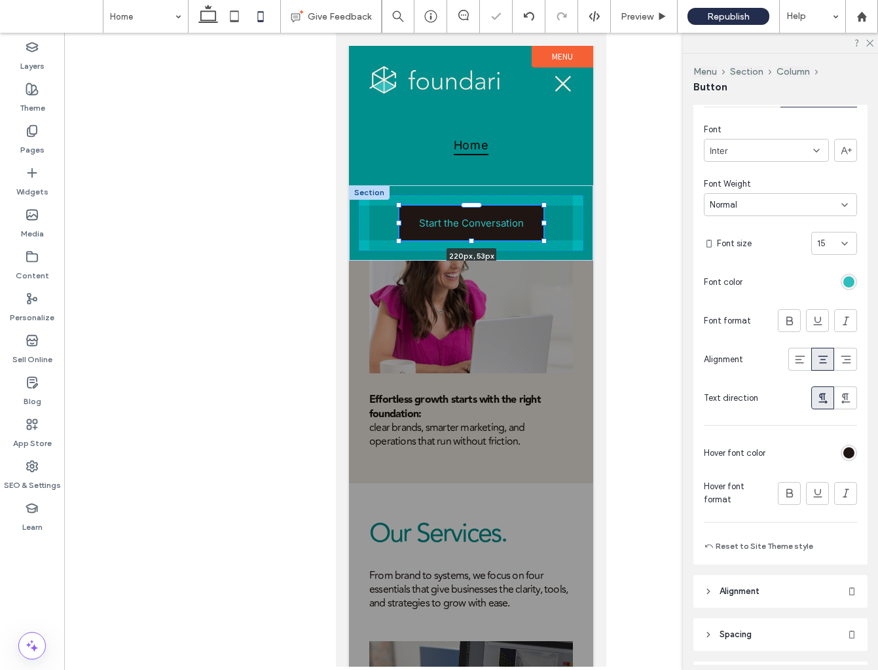
type input "***"
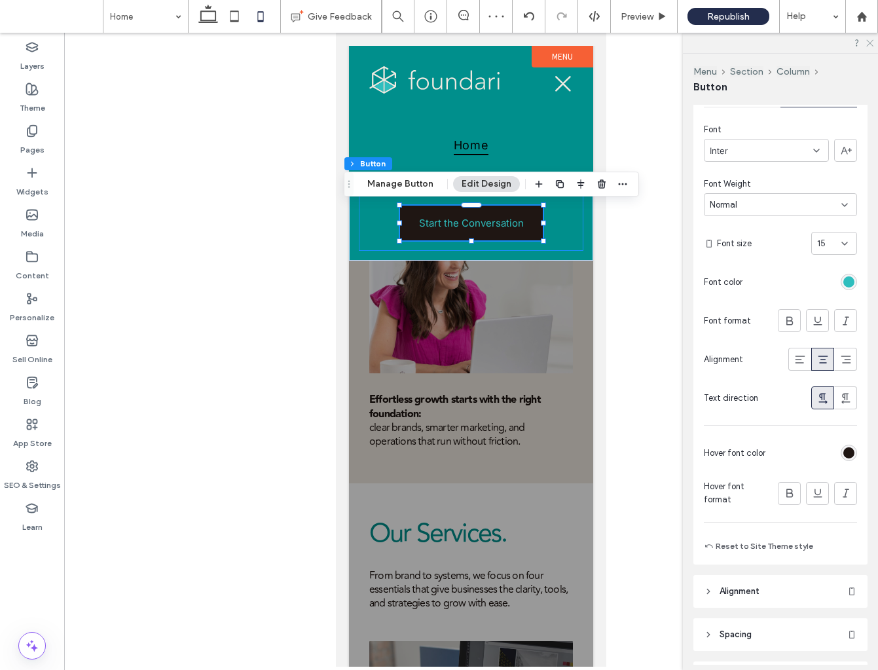
click at [873, 41] on icon at bounding box center [869, 42] width 9 height 9
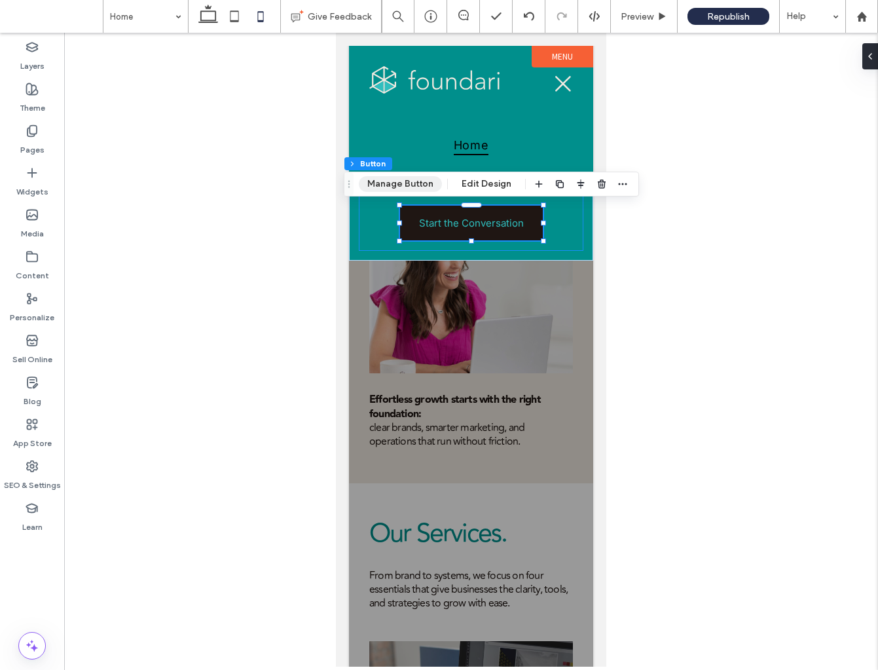
click at [415, 183] on button "Manage Button" at bounding box center [400, 184] width 83 height 16
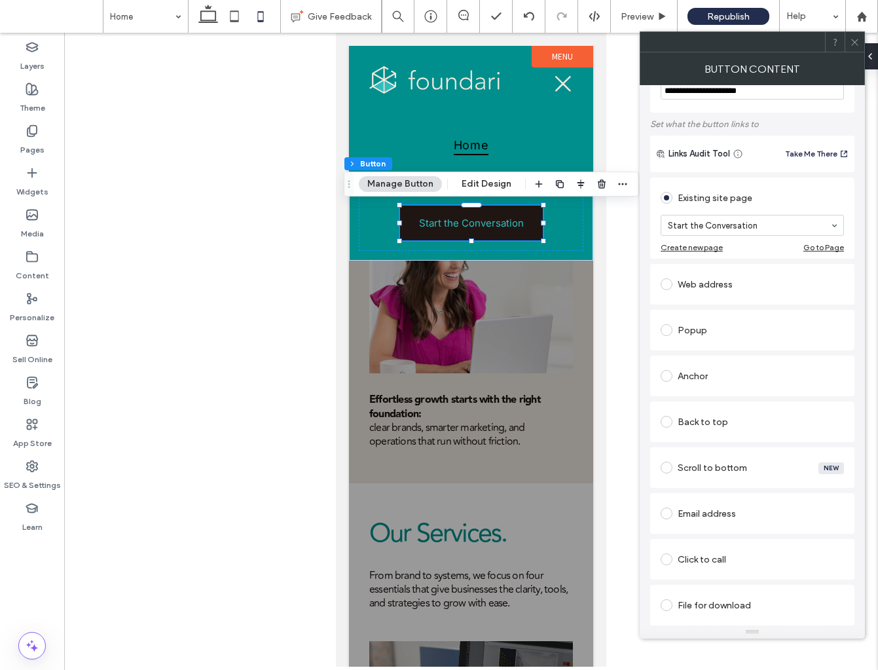
scroll to position [47, 0]
click at [670, 378] on span at bounding box center [667, 376] width 12 height 12
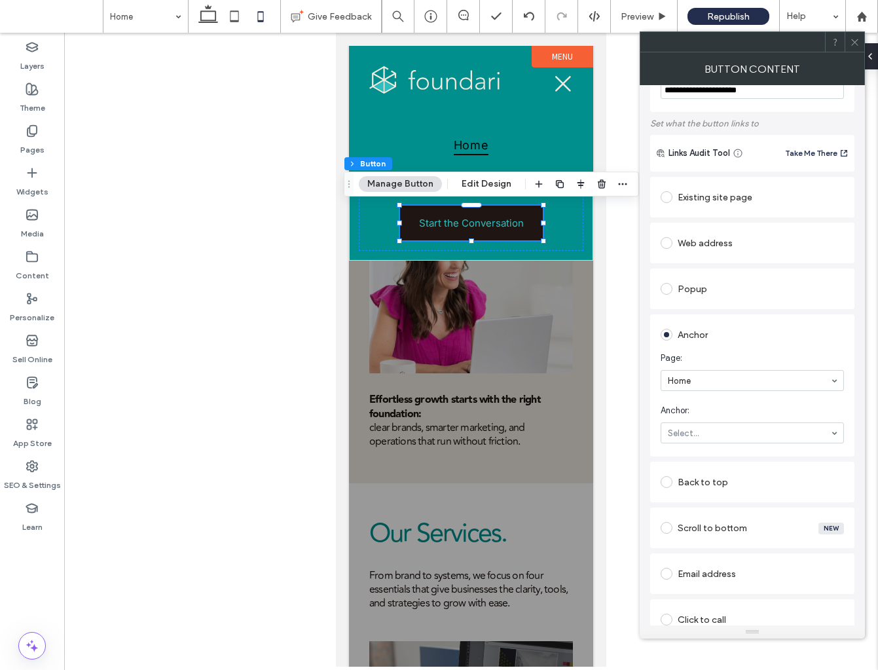
drag, startPoint x: 665, startPoint y: 197, endPoint x: 684, endPoint y: 230, distance: 38.4
click at [665, 197] on span at bounding box center [667, 197] width 12 height 12
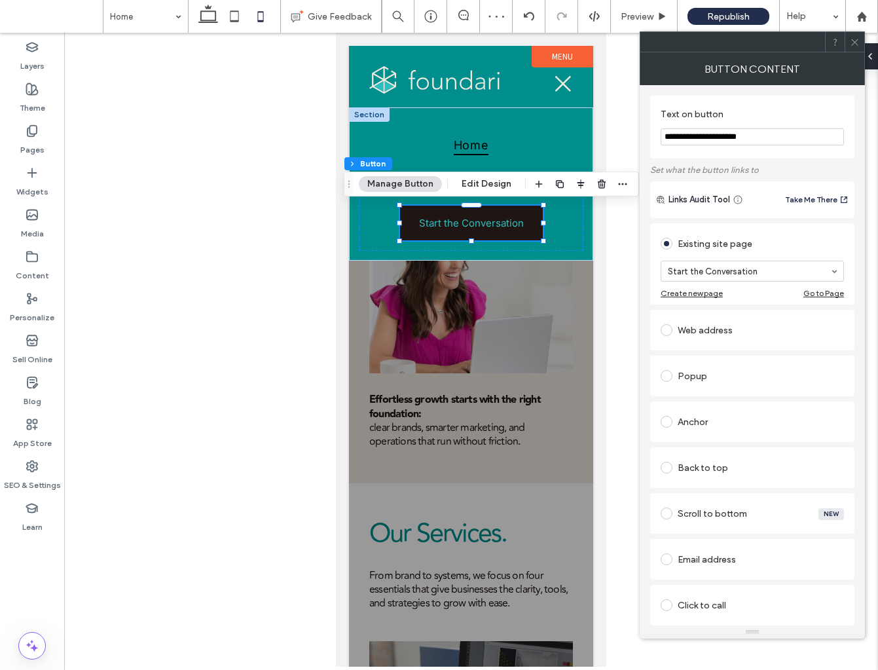
scroll to position [0, 0]
click at [499, 181] on button "Edit Design" at bounding box center [486, 184] width 67 height 16
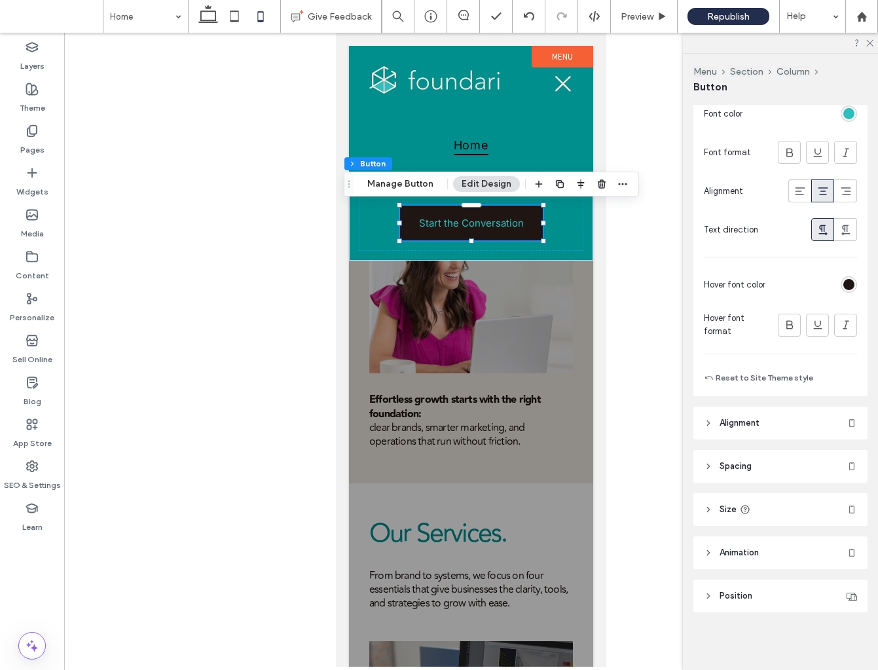
scroll to position [357, 0]
click at [712, 423] on icon at bounding box center [708, 426] width 9 height 9
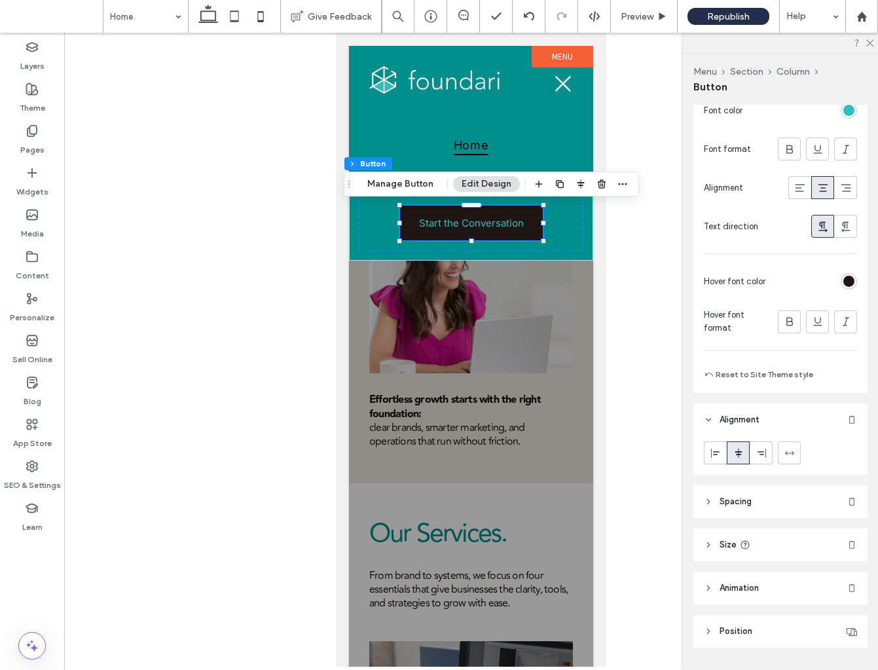
click at [709, 627] on icon at bounding box center [708, 631] width 9 height 9
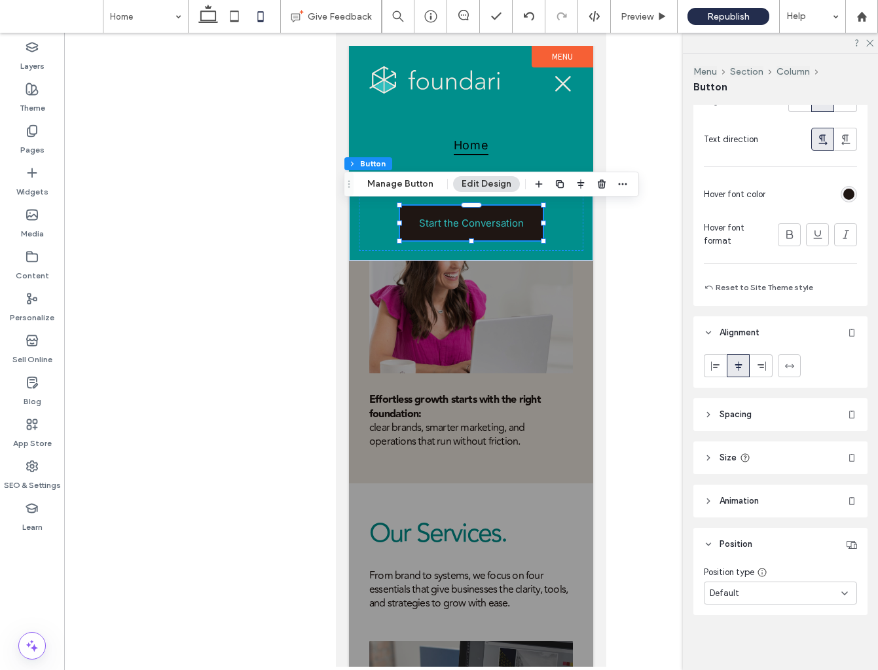
scroll to position [450, 0]
click at [780, 595] on div "Default" at bounding box center [776, 594] width 132 height 13
click at [747, 494] on div "Pinned" at bounding box center [781, 498] width 152 height 23
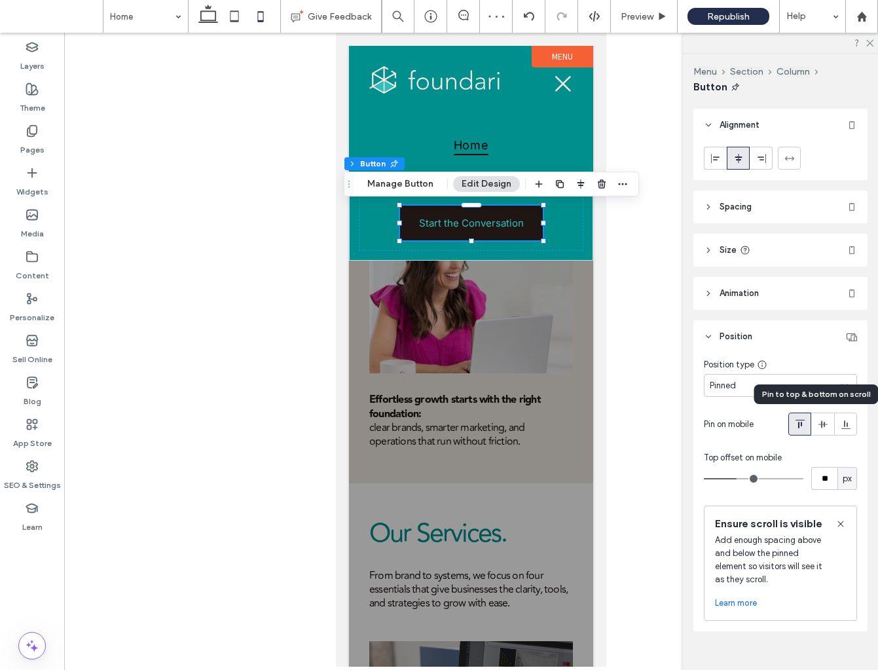
scroll to position [660, 0]
click at [761, 379] on div "Pinned" at bounding box center [776, 383] width 132 height 13
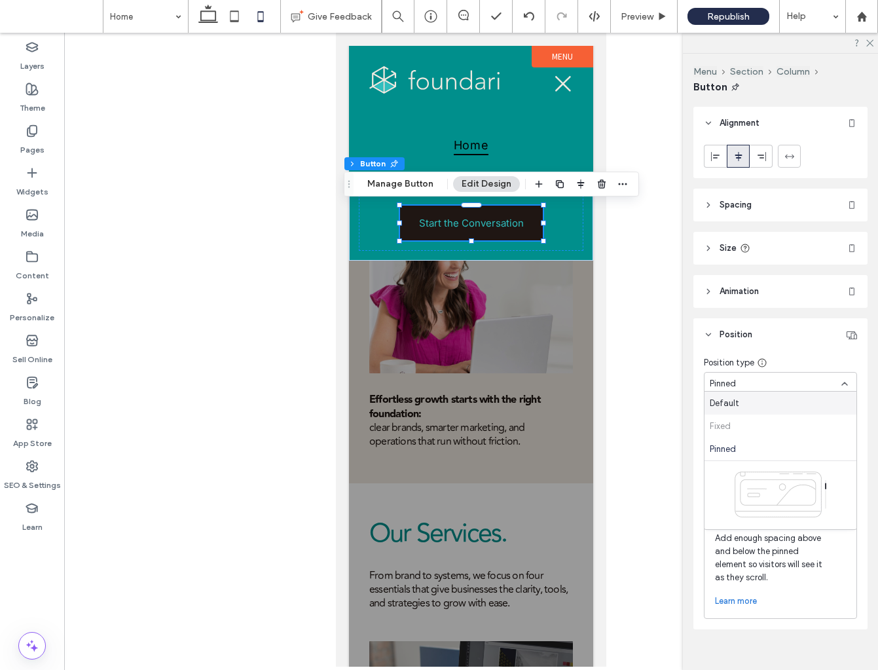
click at [751, 400] on div "Default" at bounding box center [781, 403] width 152 height 23
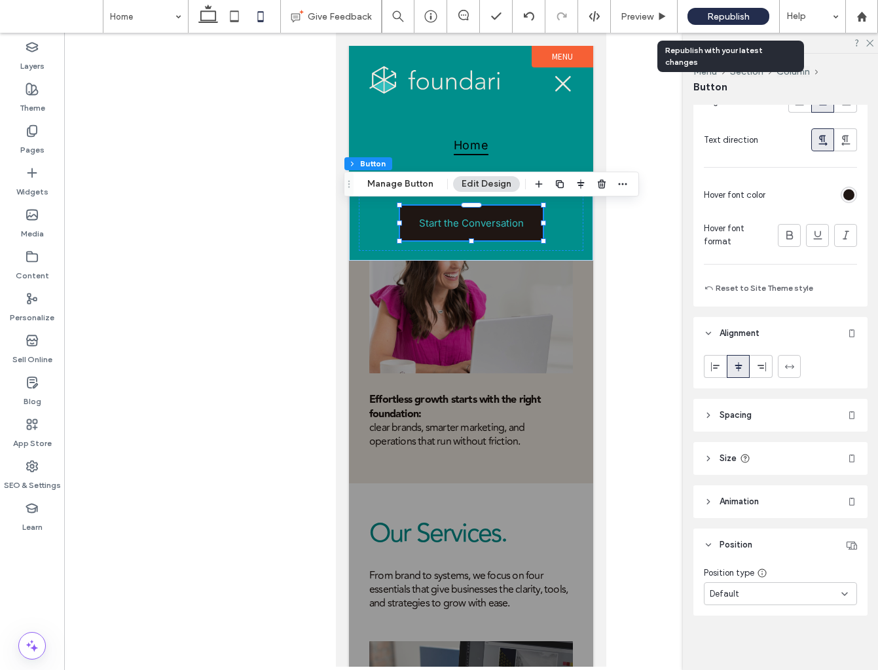
click at [742, 16] on span "Republish" at bounding box center [728, 16] width 43 height 11
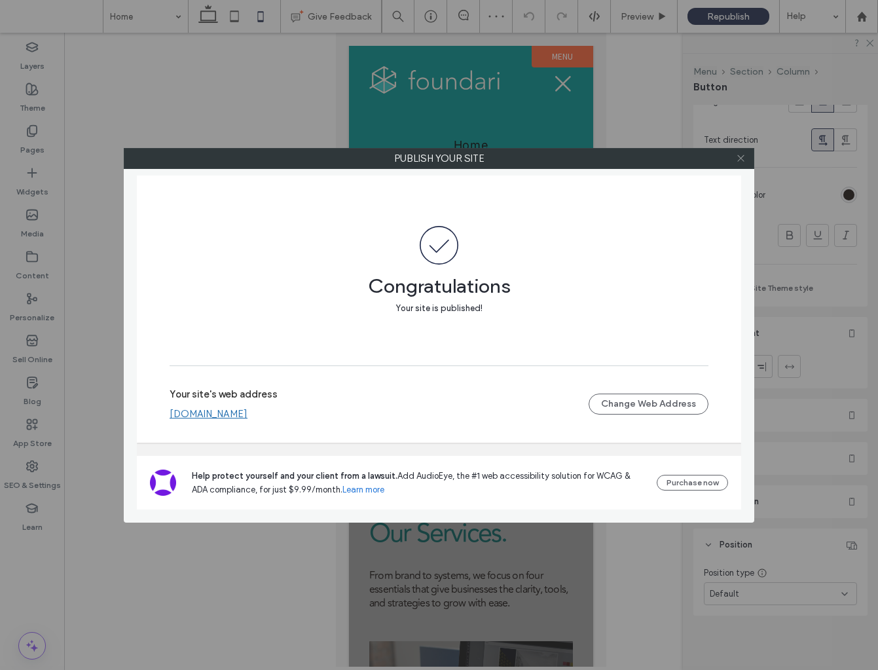
click at [739, 157] on use at bounding box center [741, 158] width 7 height 7
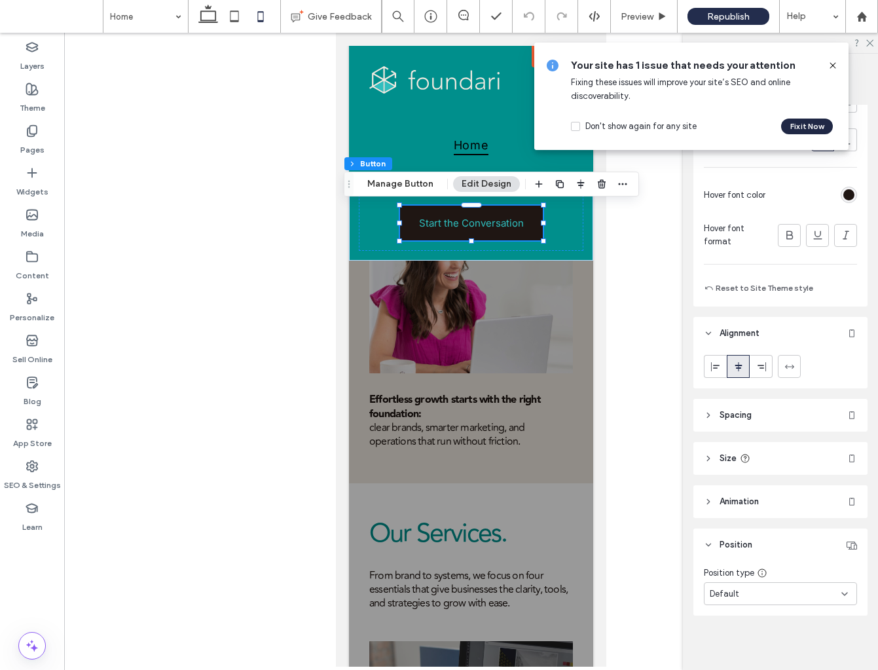
click at [810, 126] on button "Fix it Now" at bounding box center [807, 127] width 52 height 16
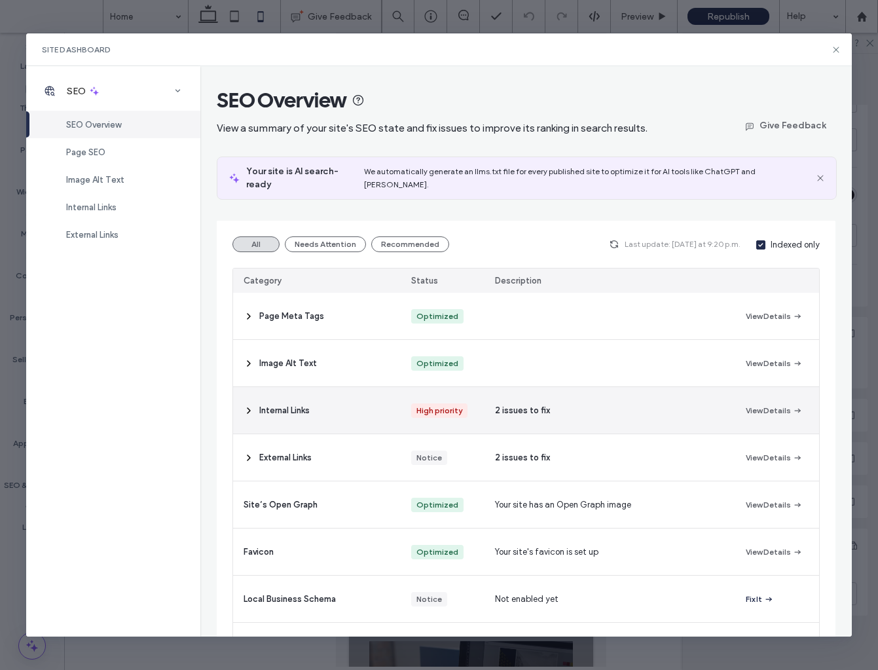
click at [251, 405] on icon at bounding box center [249, 410] width 10 height 10
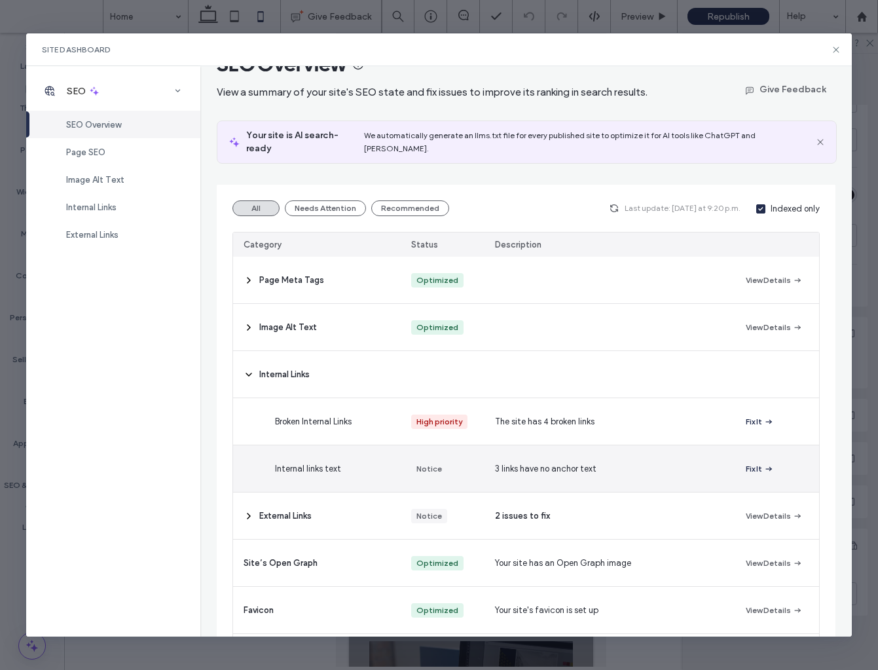
scroll to position [37, 0]
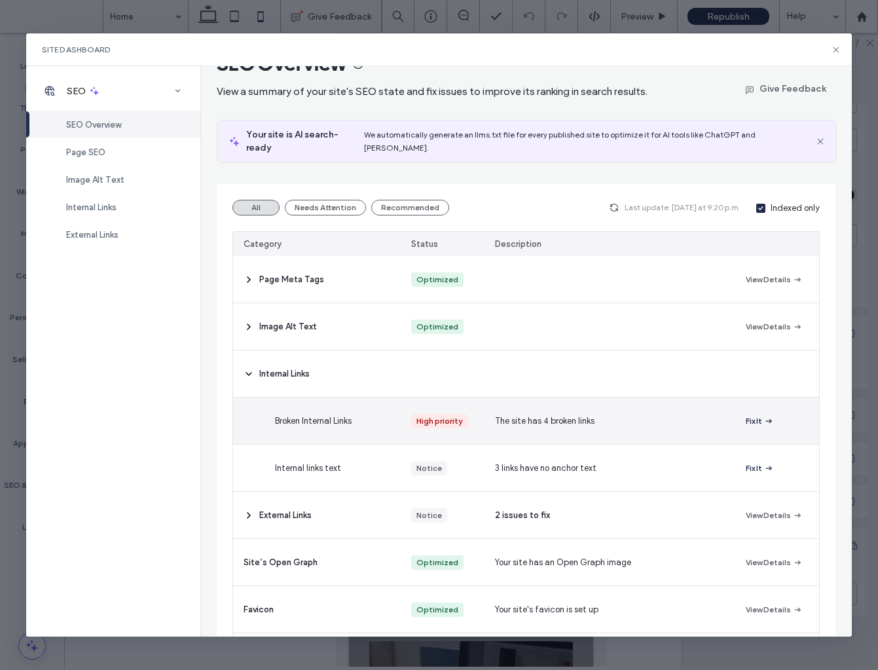
click at [755, 413] on button "Fix It" at bounding box center [760, 421] width 28 height 16
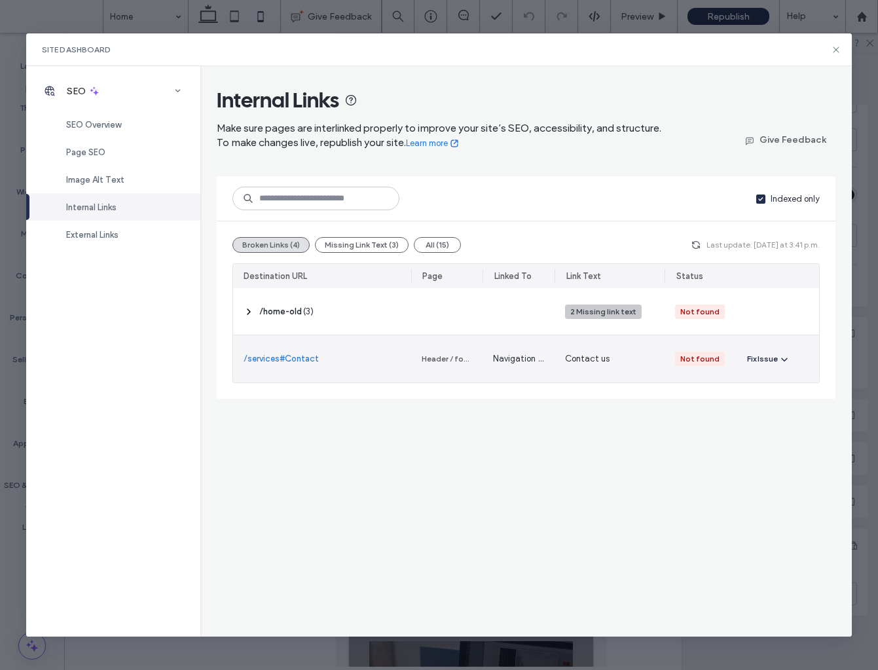
click at [765, 355] on div "Fix Issue" at bounding box center [762, 359] width 31 height 12
click at [795, 390] on span "Fix in Editor" at bounding box center [781, 390] width 45 height 13
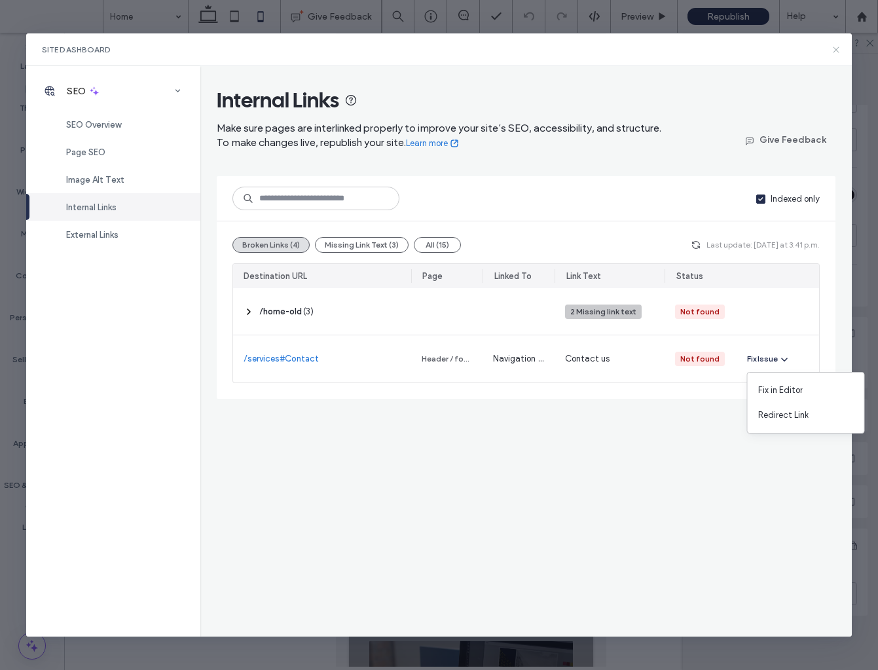
click at [837, 47] on icon at bounding box center [836, 50] width 10 height 10
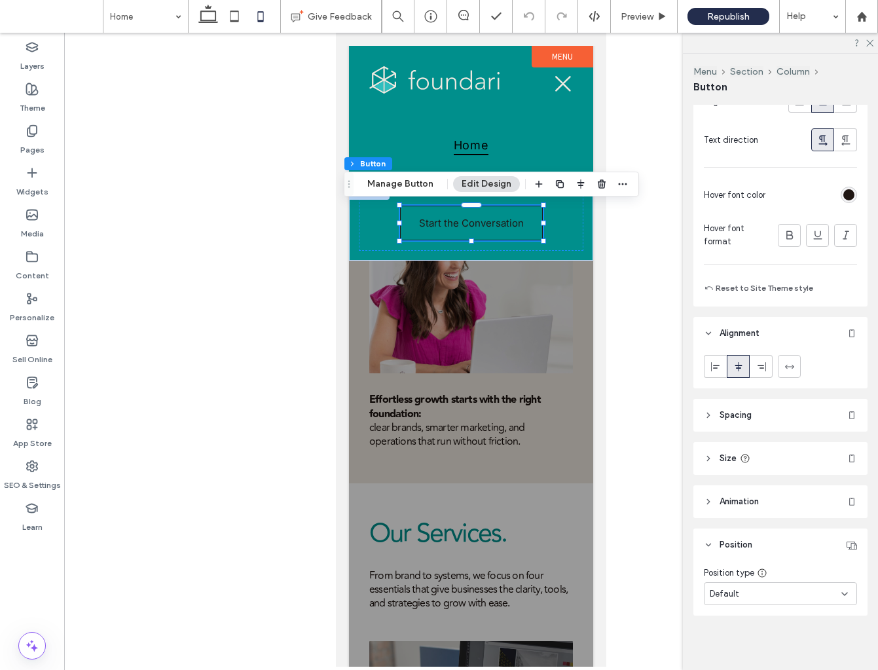
click at [521, 231] on link "Start the Conversation" at bounding box center [471, 223] width 143 height 35
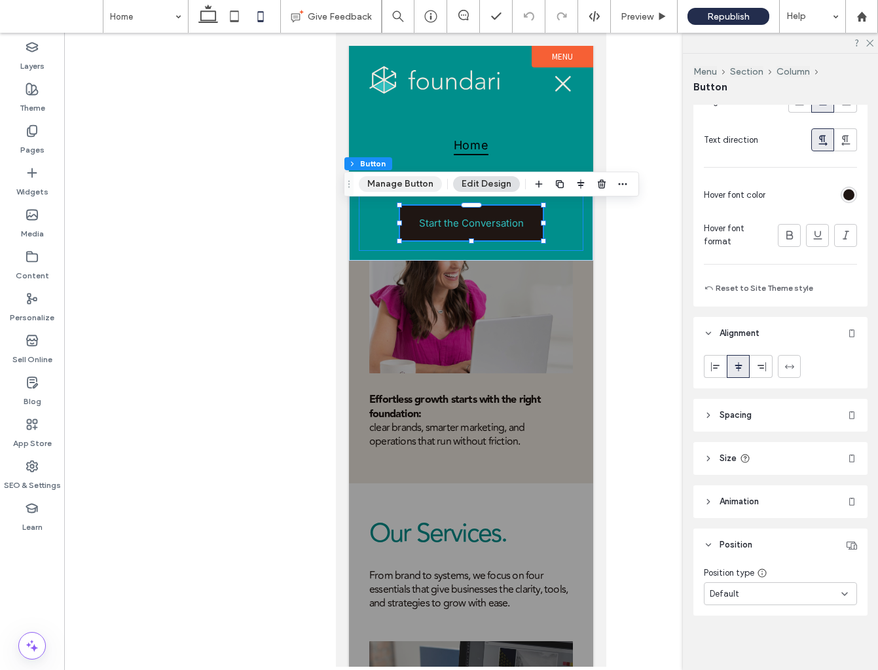
click at [415, 187] on button "Manage Button" at bounding box center [400, 184] width 83 height 16
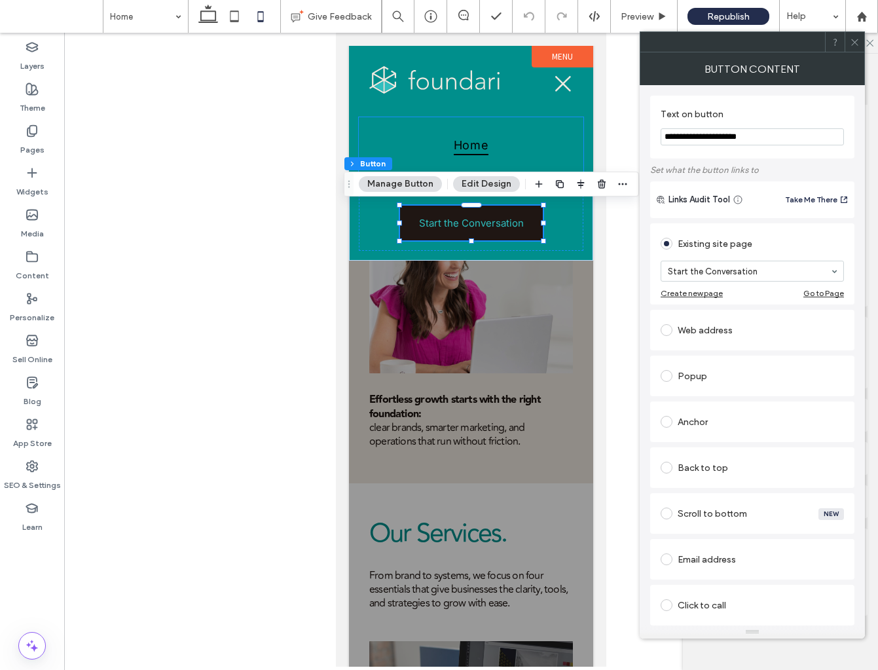
click at [471, 185] on button "Edit Design" at bounding box center [486, 184] width 67 height 16
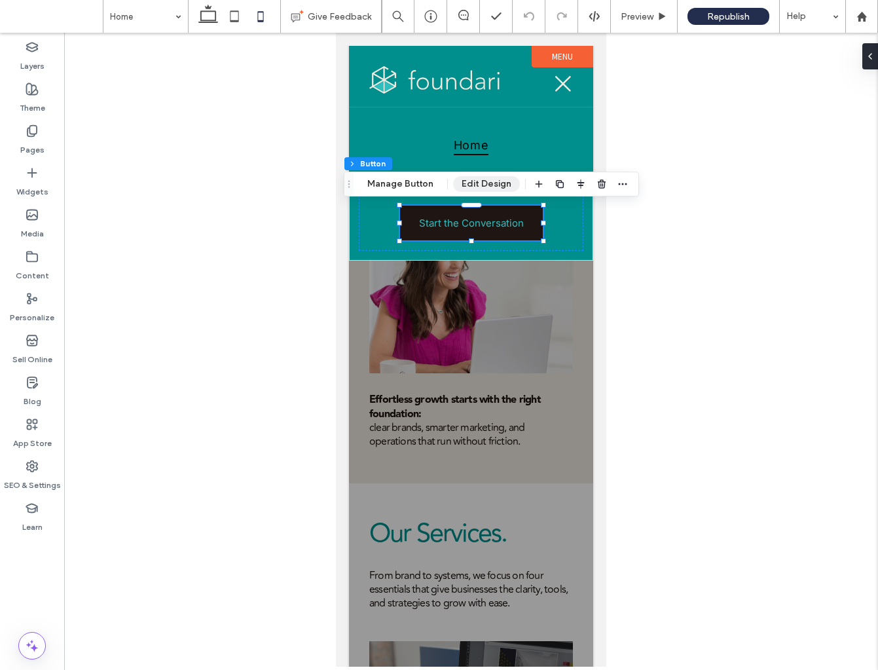
click at [480, 189] on button "Edit Design" at bounding box center [486, 184] width 67 height 16
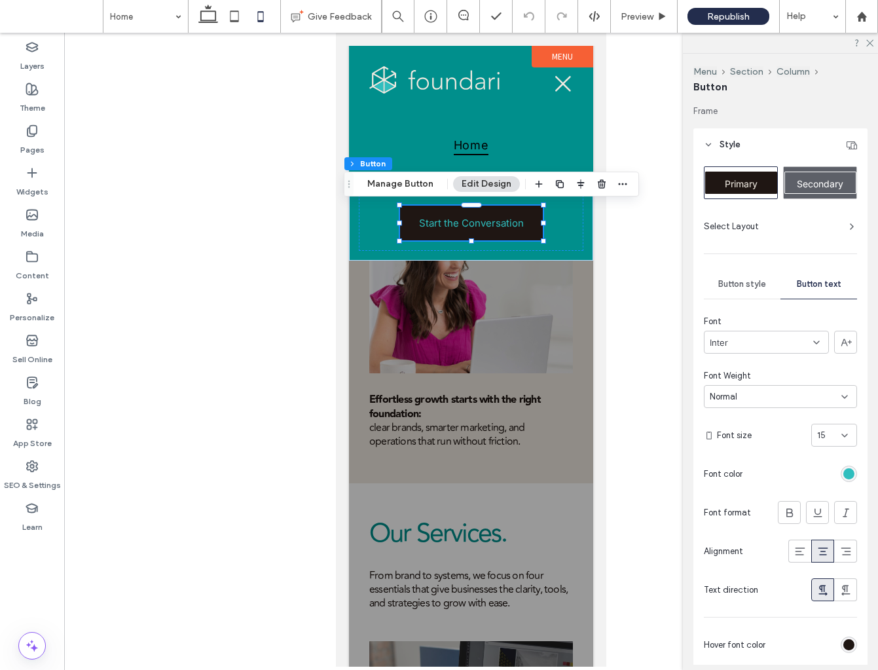
drag, startPoint x: 781, startPoint y: 286, endPoint x: 753, endPoint y: 280, distance: 28.0
click at [776, 284] on div "Button style Button text" at bounding box center [780, 284] width 153 height 29
click at [753, 280] on span "Button style" at bounding box center [743, 284] width 48 height 10
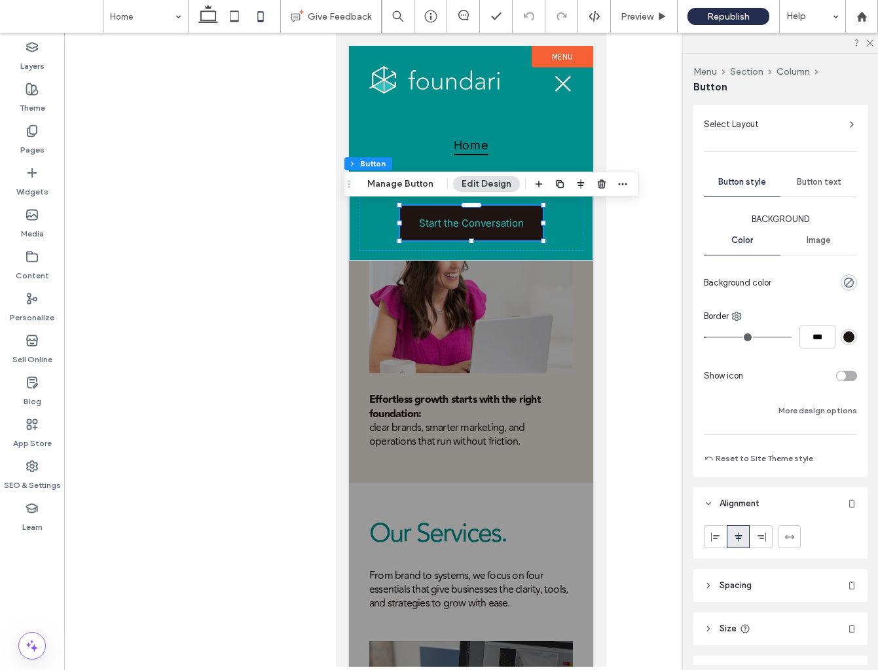
scroll to position [106, 0]
click at [845, 369] on div "toggle" at bounding box center [841, 371] width 9 height 9
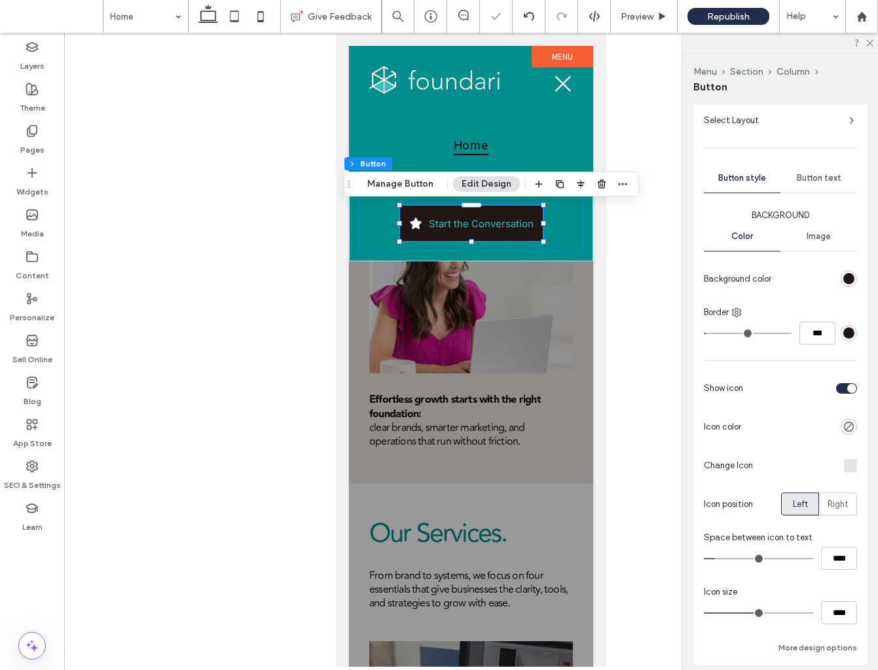
type input "**"
type input "****"
click at [851, 468] on div at bounding box center [850, 465] width 13 height 13
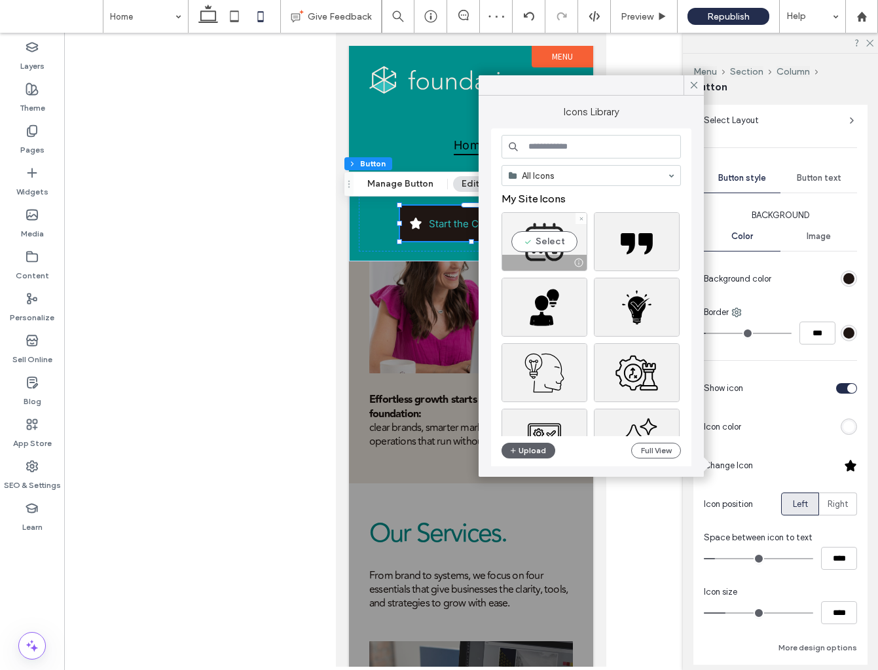
click at [546, 252] on div "Select" at bounding box center [545, 241] width 86 height 59
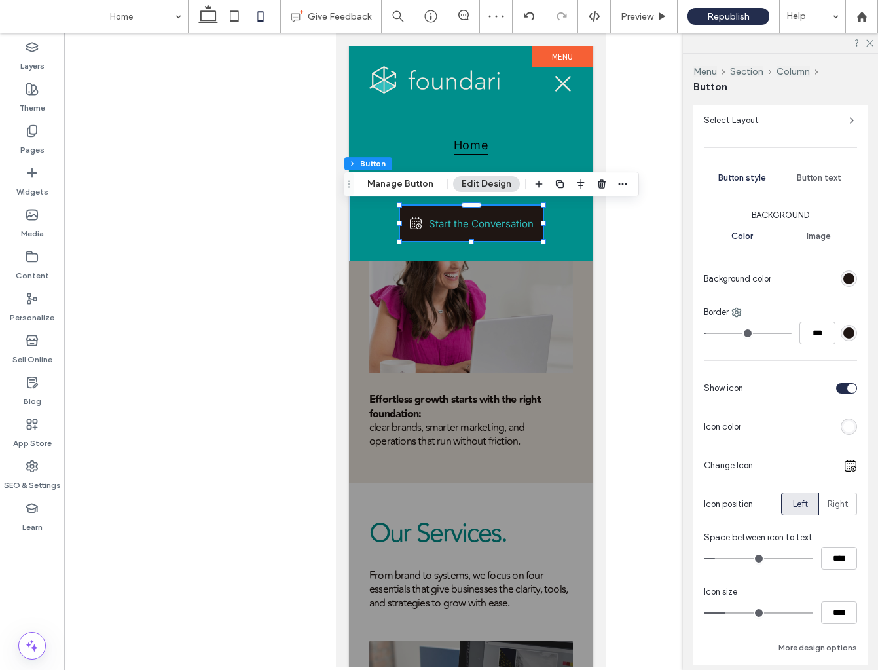
click at [850, 429] on div "rgb(255, 255, 255)" at bounding box center [849, 426] width 11 height 11
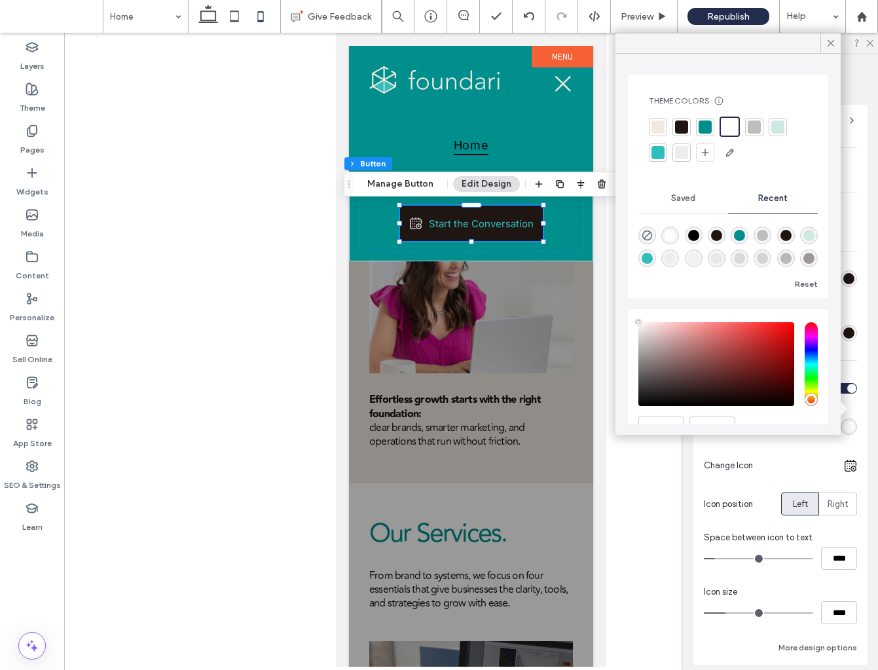
click at [658, 153] on div at bounding box center [658, 152] width 13 height 13
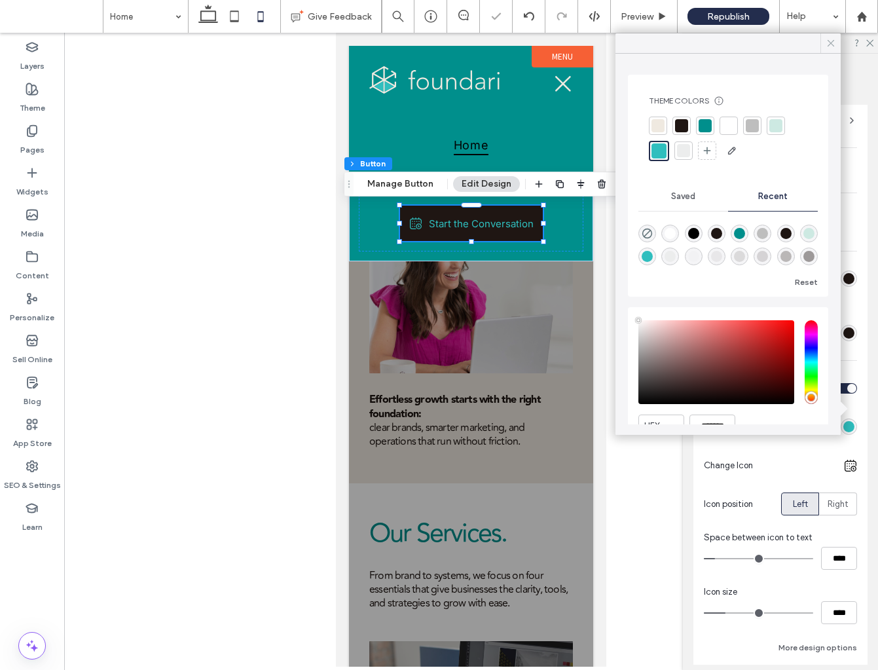
click at [830, 41] on icon at bounding box center [831, 43] width 12 height 12
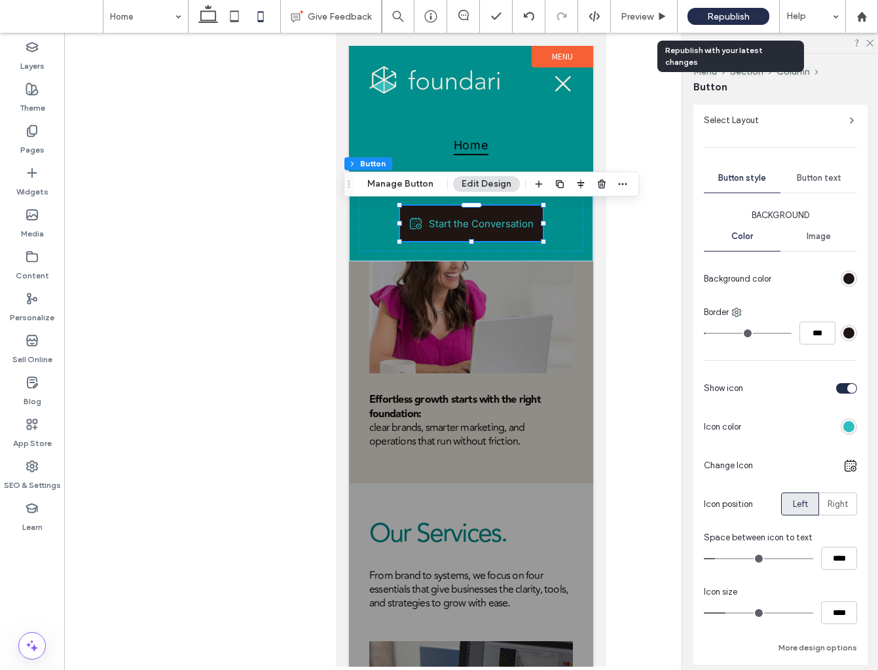
click at [717, 15] on span "Republish" at bounding box center [728, 16] width 43 height 11
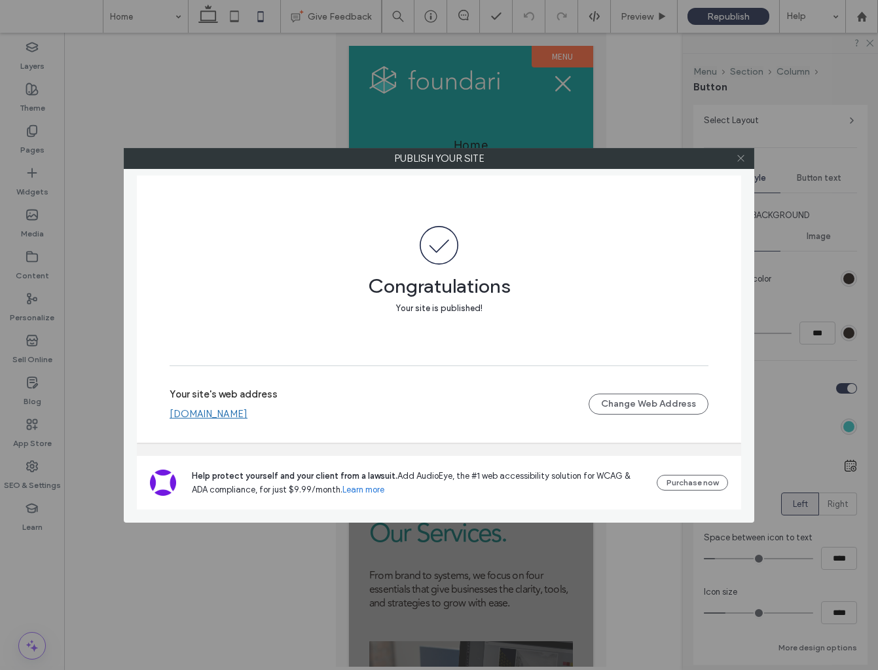
click at [742, 158] on icon at bounding box center [741, 158] width 10 height 10
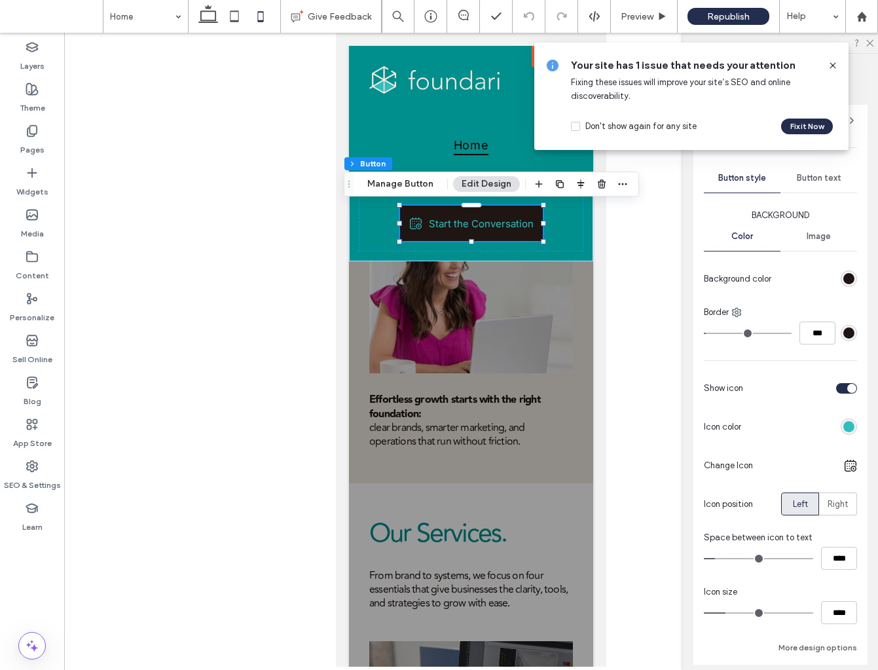
click at [835, 64] on icon at bounding box center [833, 65] width 10 height 10
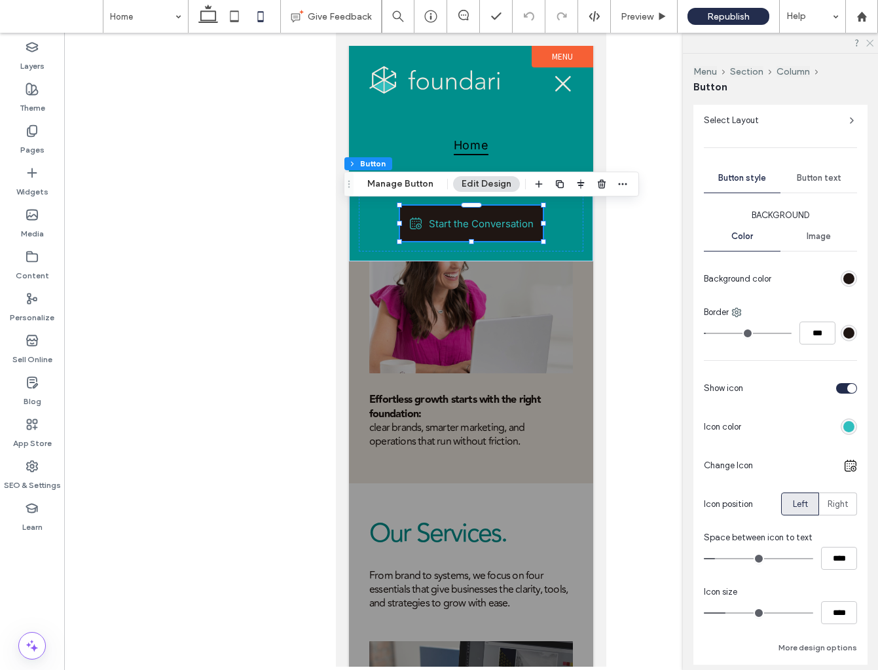
click at [870, 42] on icon at bounding box center [869, 42] width 9 height 9
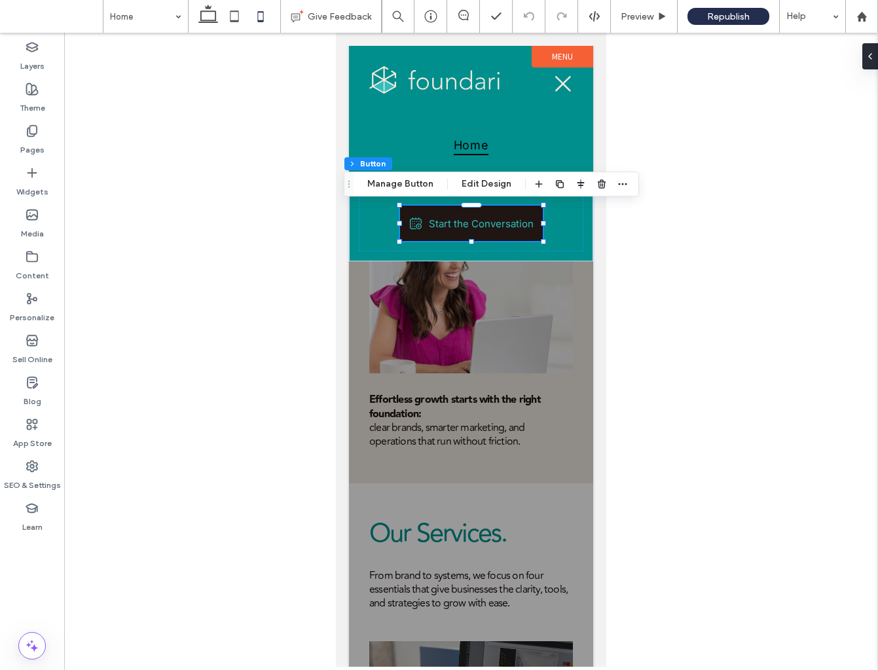
click at [240, 109] on div at bounding box center [471, 350] width 814 height 634
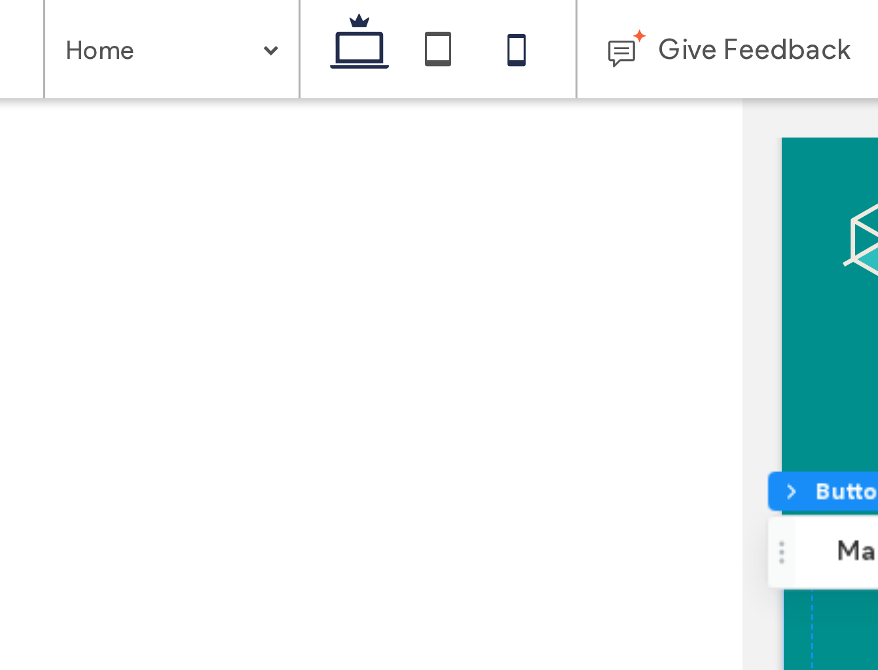
click at [195, 12] on icon at bounding box center [208, 16] width 26 height 26
type input "***"
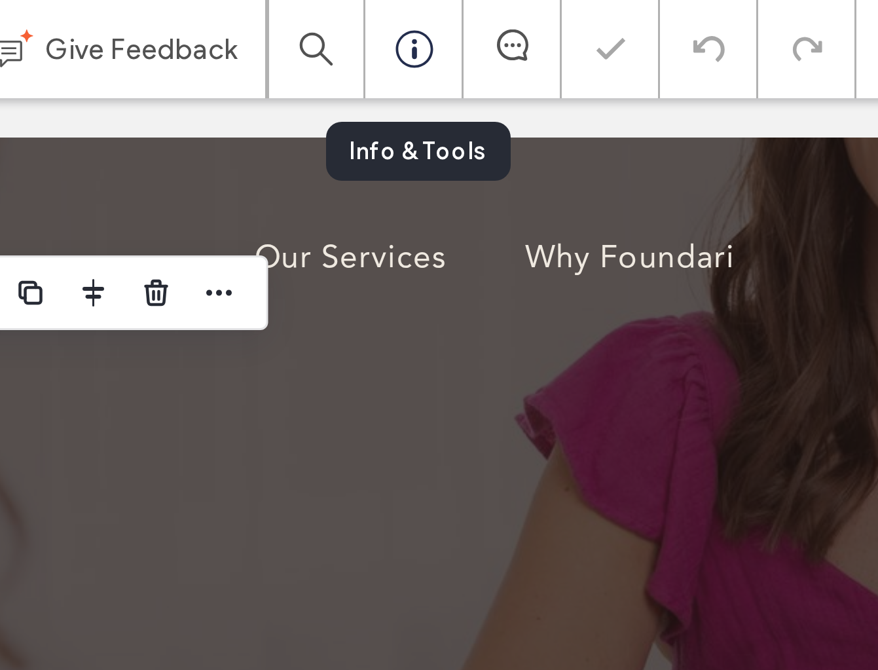
scroll to position [0, 0]
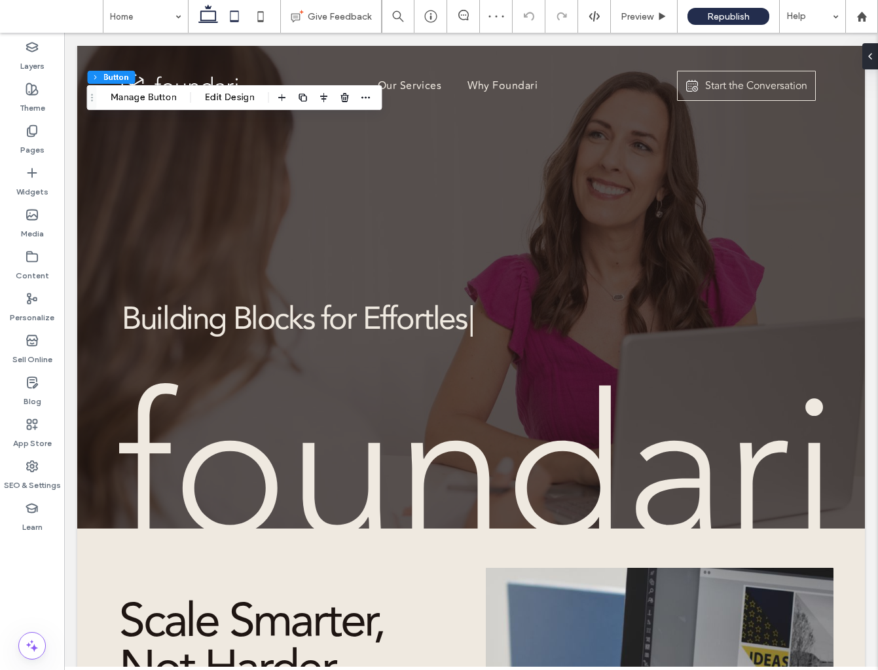
click at [239, 17] on icon at bounding box center [234, 16] width 26 height 26
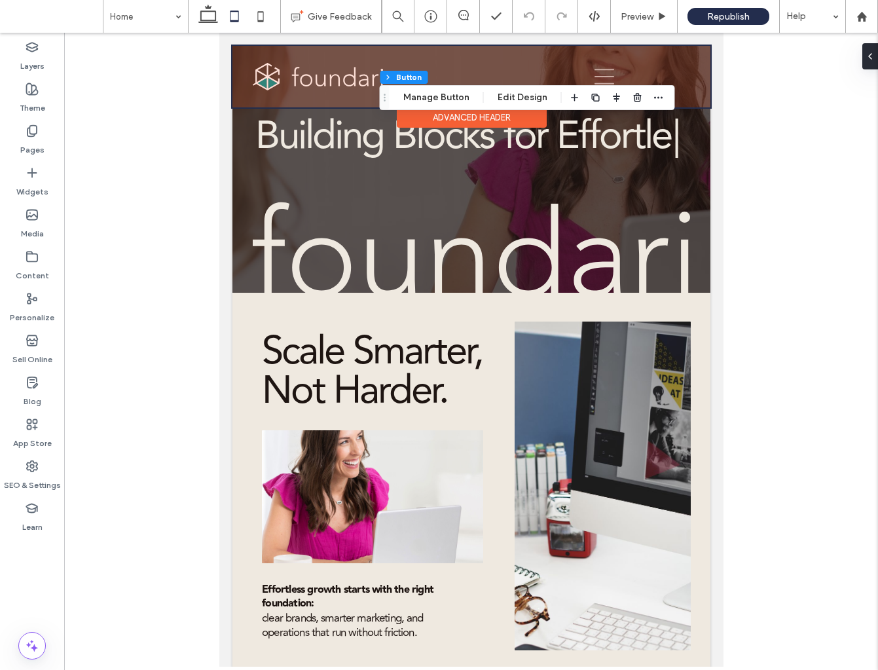
click at [610, 71] on div at bounding box center [471, 77] width 478 height 62
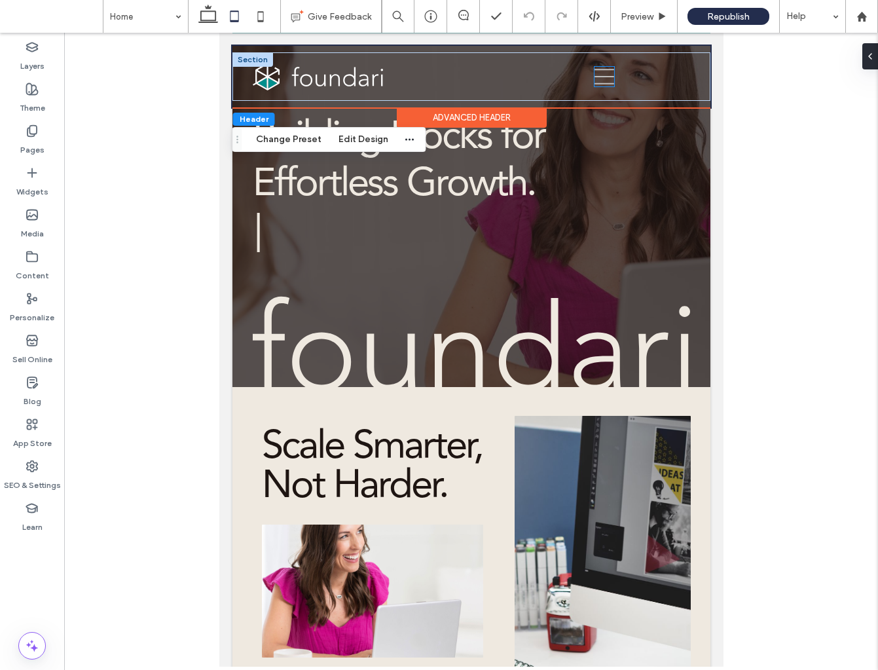
click at [607, 73] on icon at bounding box center [604, 77] width 20 height 20
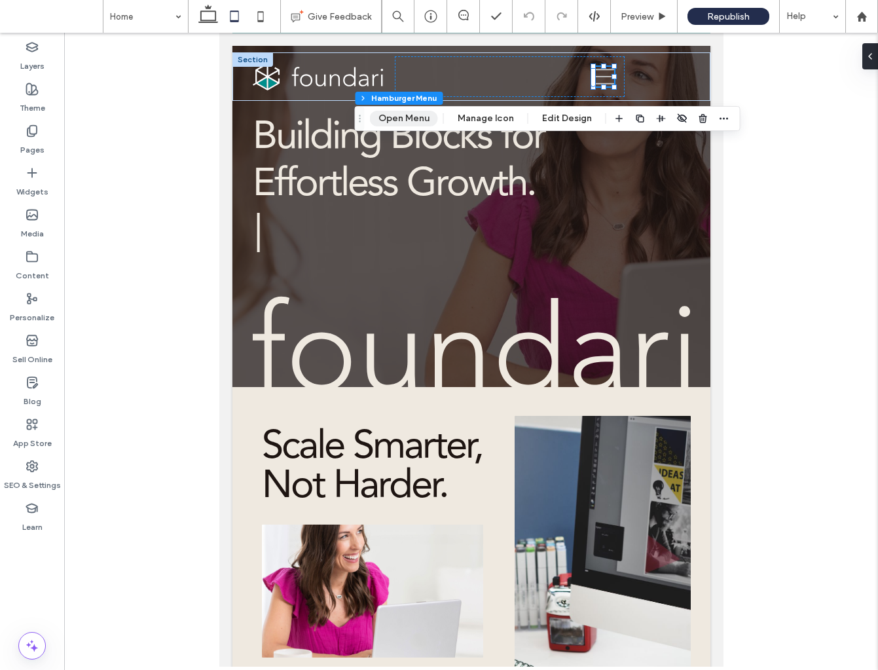
click at [403, 119] on button "Open Menu" at bounding box center [404, 119] width 68 height 16
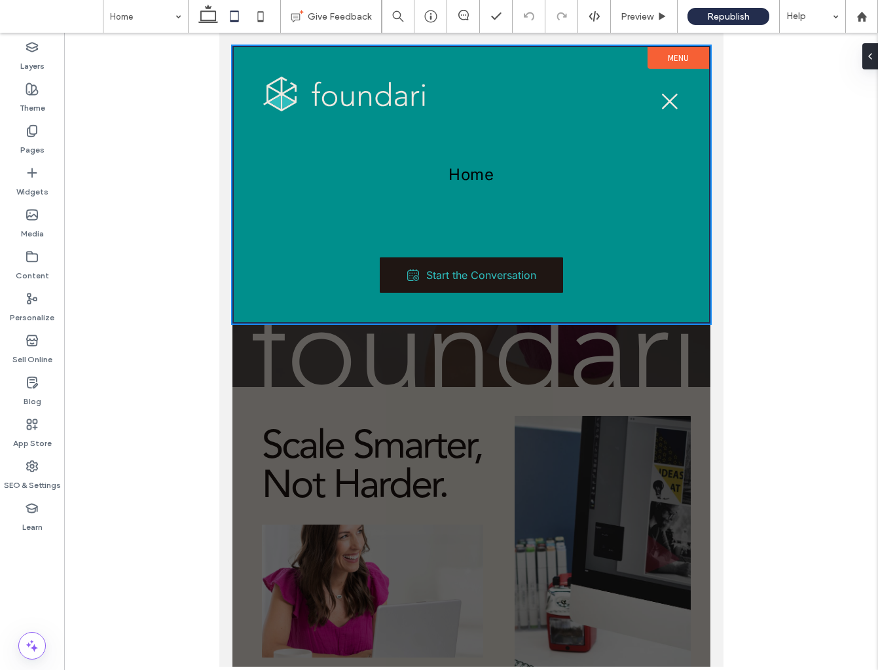
click at [752, 90] on div at bounding box center [471, 350] width 814 height 634
click at [210, 20] on icon at bounding box center [208, 16] width 26 height 26
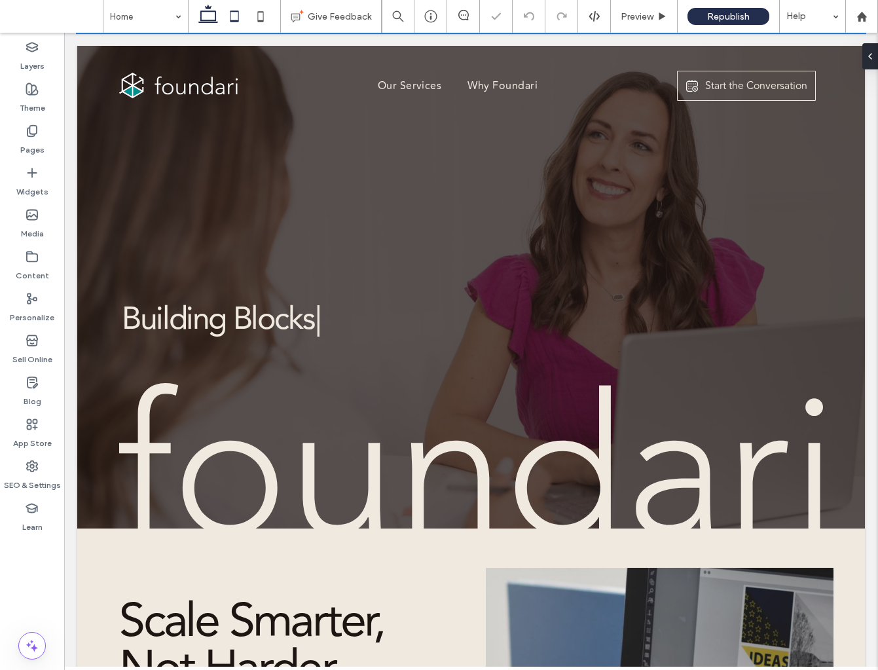
drag, startPoint x: 205, startPoint y: 11, endPoint x: 239, endPoint y: 20, distance: 35.3
click at [205, 12] on use at bounding box center [208, 14] width 20 height 18
drag, startPoint x: 217, startPoint y: 12, endPoint x: 223, endPoint y: 4, distance: 9.8
click at [217, 12] on icon at bounding box center [208, 16] width 26 height 26
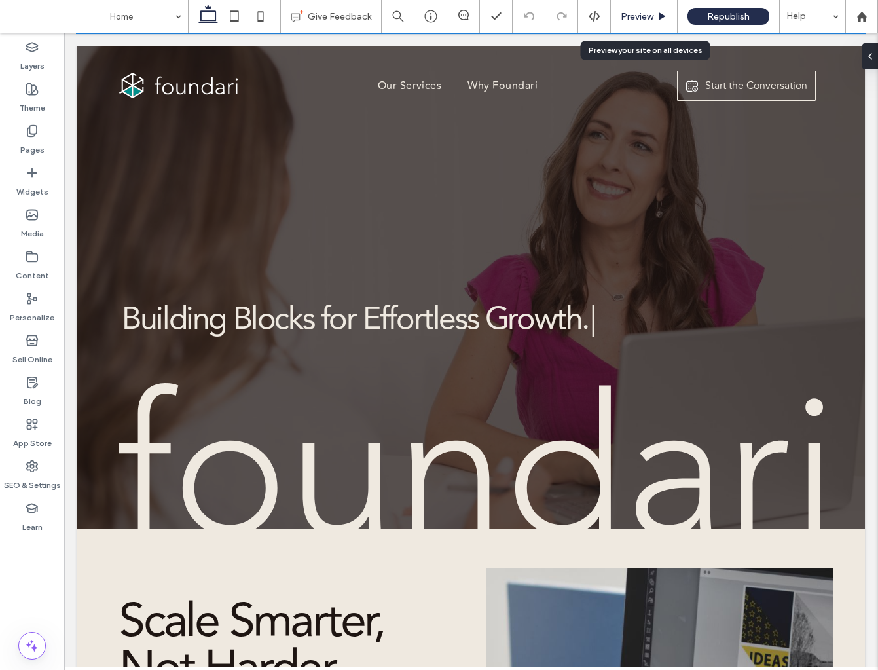
drag, startPoint x: 652, startPoint y: 12, endPoint x: 606, endPoint y: 11, distance: 45.9
click at [652, 12] on span "Preview" at bounding box center [637, 16] width 33 height 11
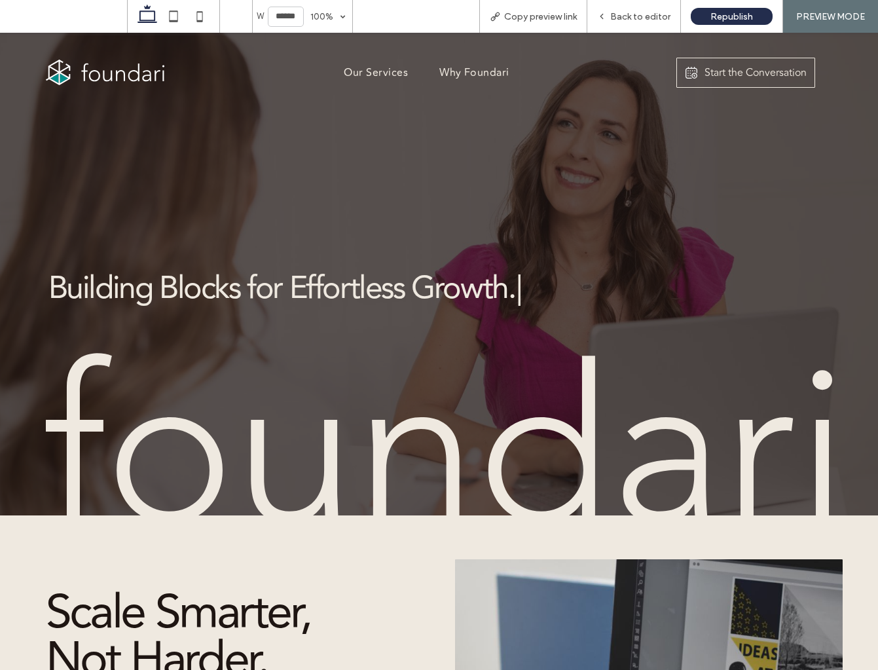
click at [490, 73] on span "Why Foundari" at bounding box center [475, 73] width 70 height 16
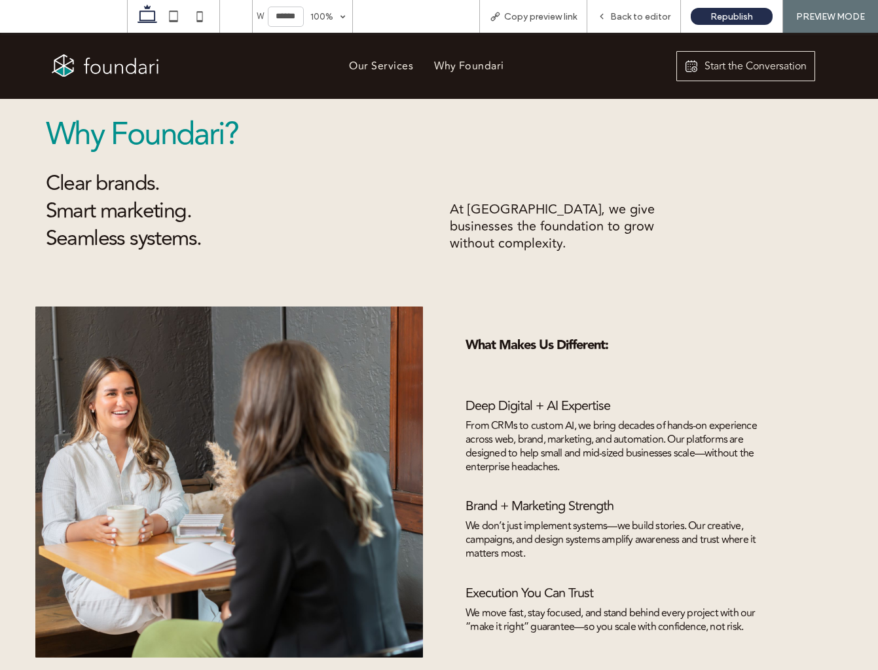
click at [361, 68] on span "Our Services" at bounding box center [381, 66] width 64 height 16
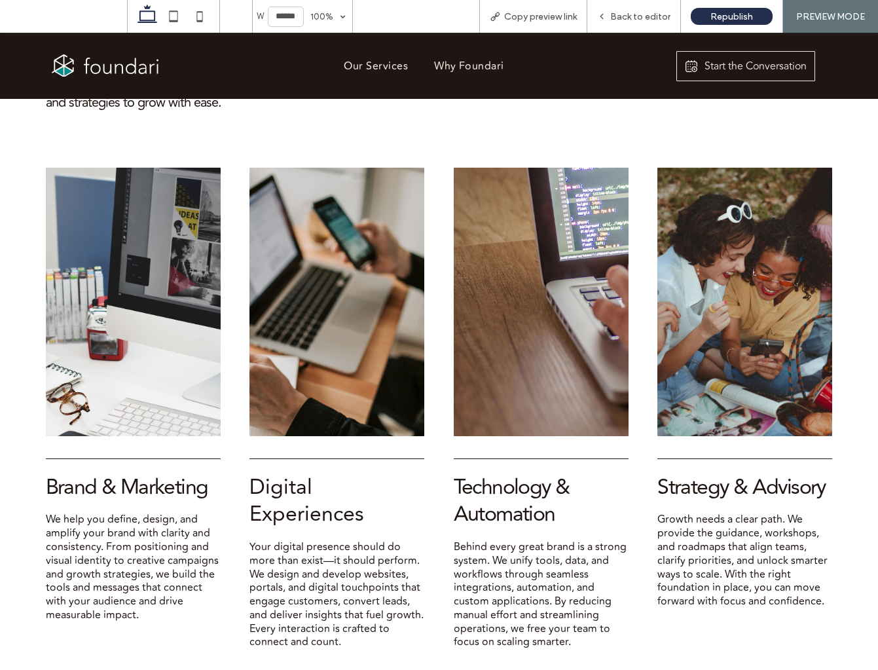
scroll to position [1053, 0]
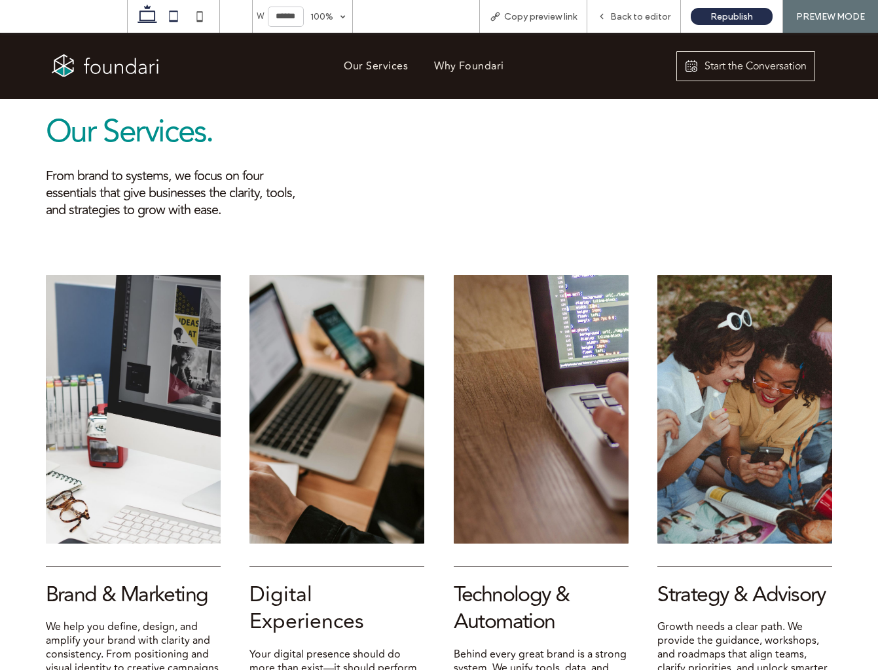
click at [180, 20] on icon at bounding box center [173, 16] width 26 height 26
type input "*****"
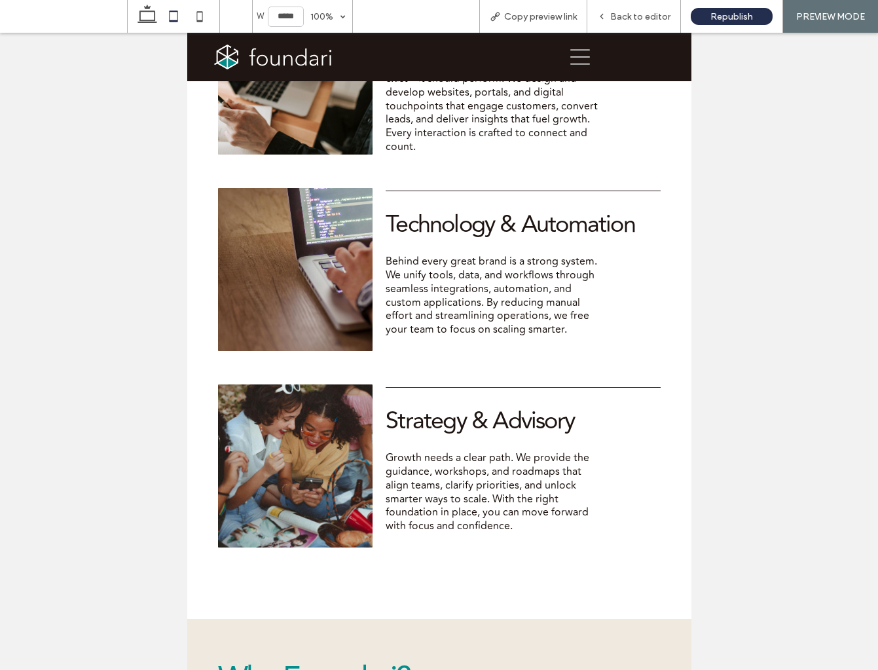
click at [584, 59] on icon at bounding box center [580, 57] width 20 height 20
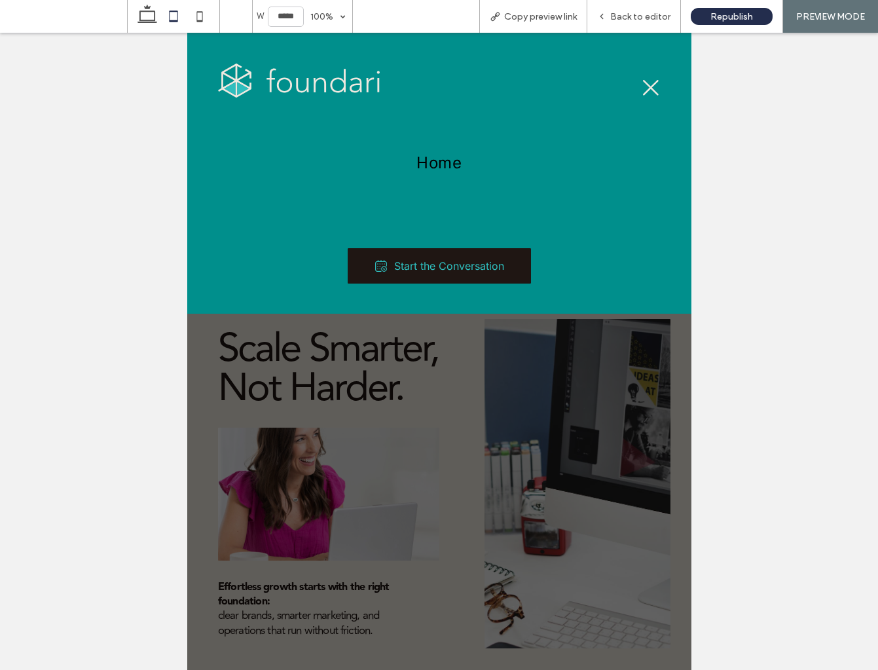
click at [652, 83] on icon at bounding box center [651, 88] width 20 height 20
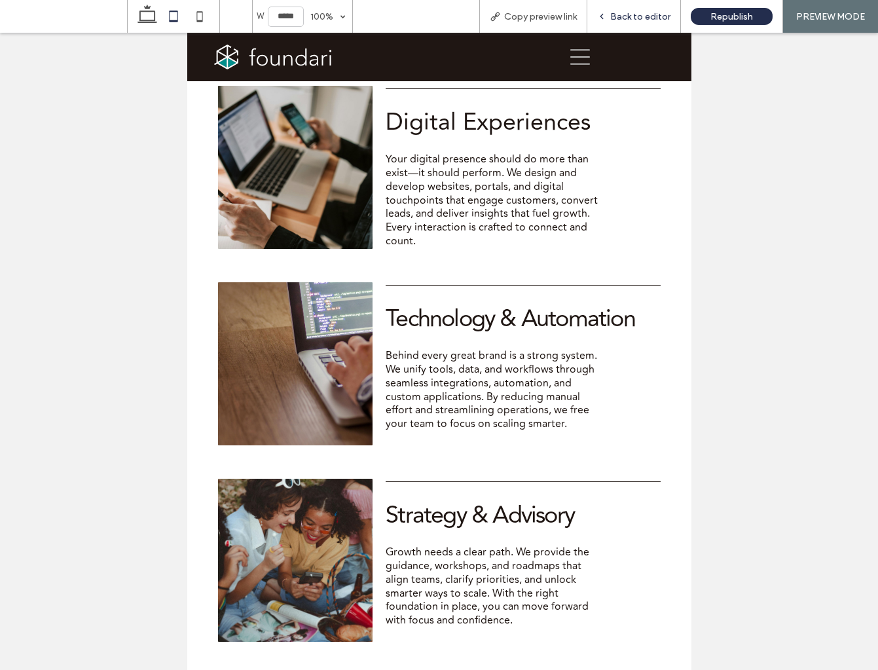
click at [651, 18] on span "Back to editor" at bounding box center [640, 16] width 60 height 11
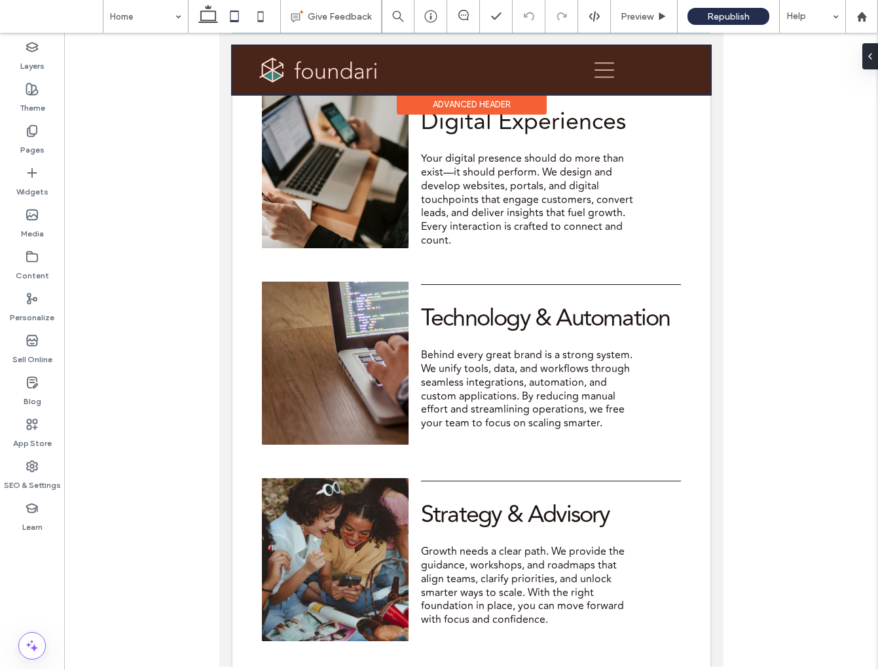
click at [601, 68] on div at bounding box center [471, 70] width 478 height 48
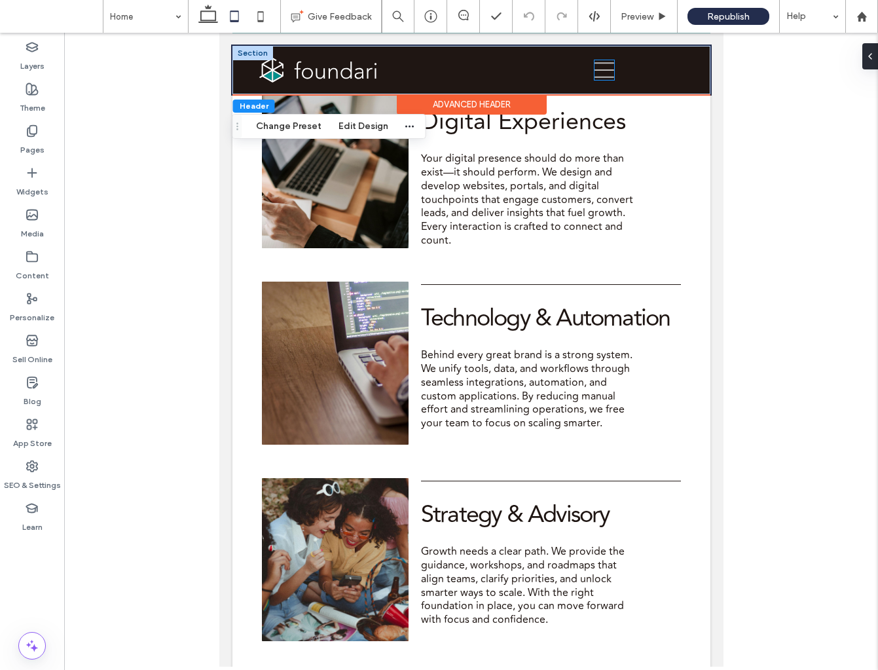
click at [602, 68] on icon at bounding box center [604, 70] width 20 height 20
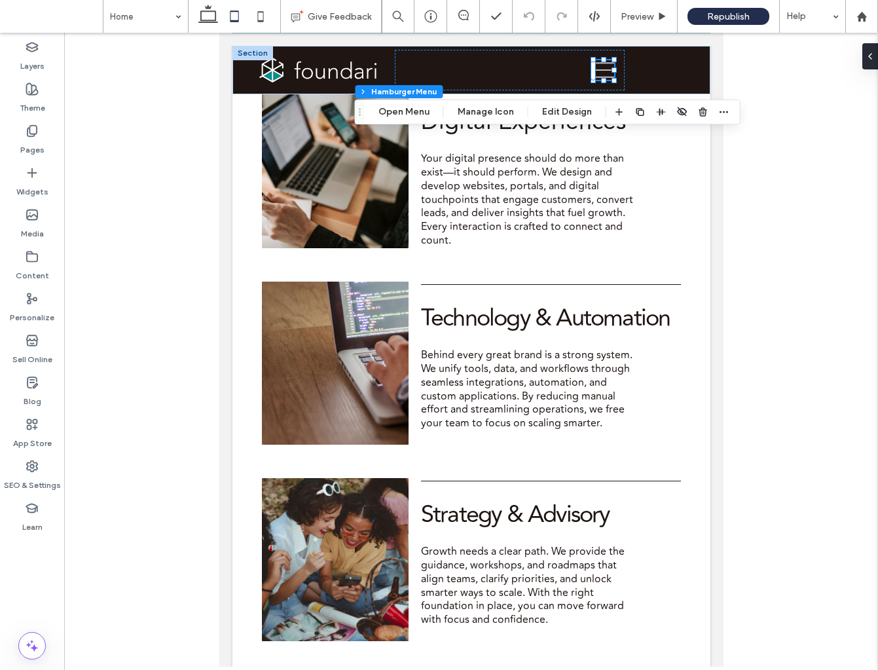
click at [795, 149] on div at bounding box center [471, 350] width 814 height 634
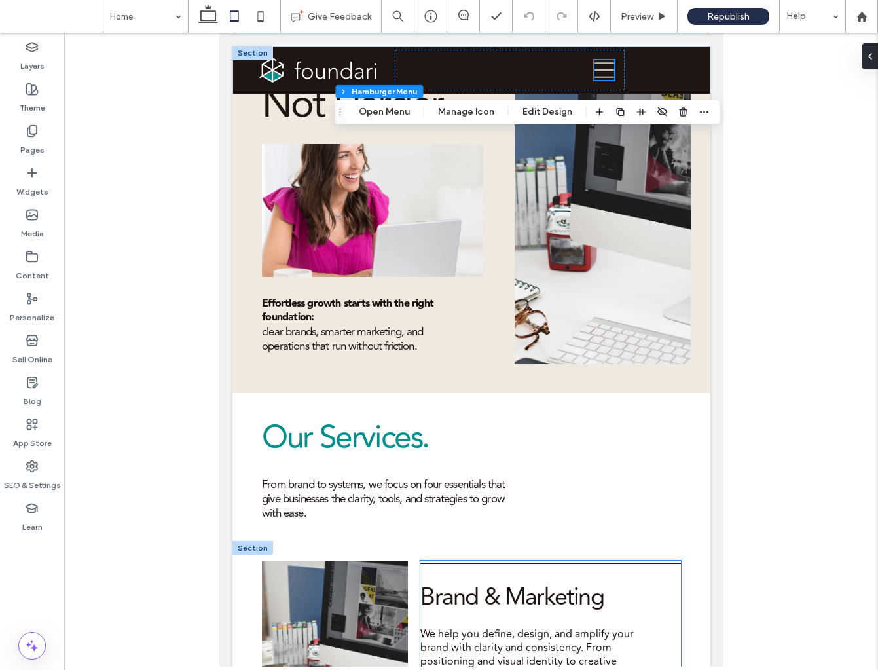
scroll to position [356, 0]
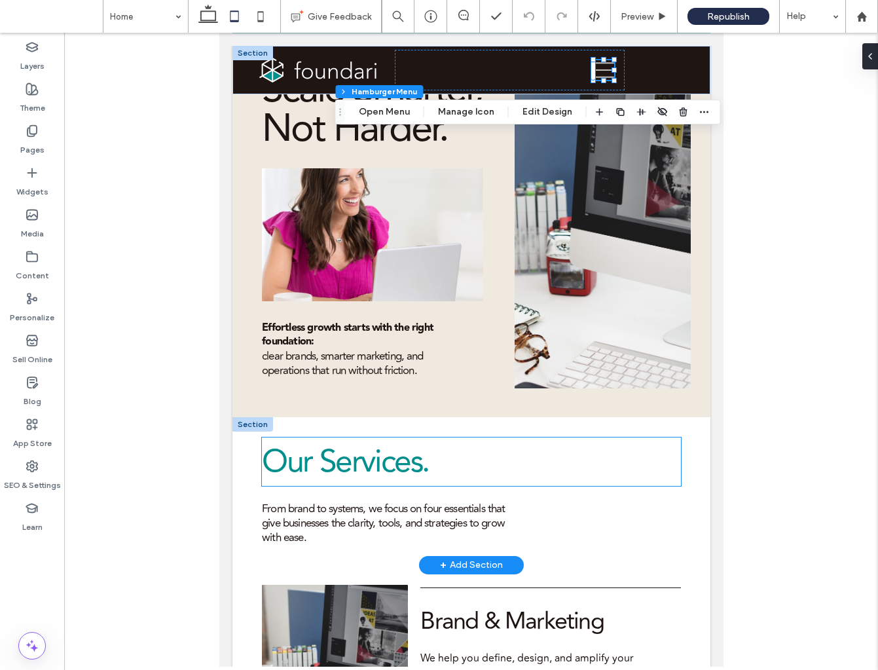
click at [377, 457] on span "Our Services." at bounding box center [344, 462] width 167 height 48
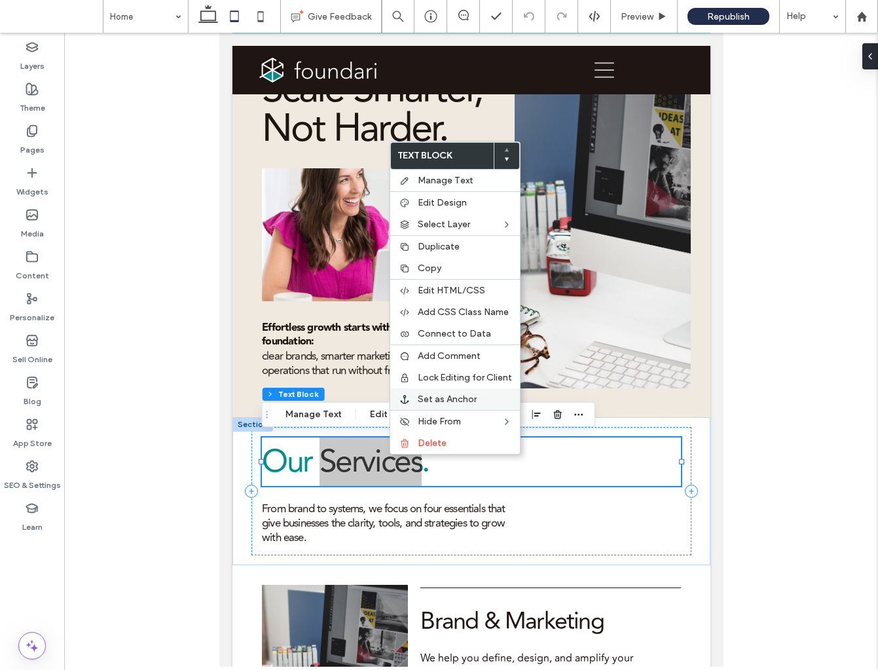
click at [462, 399] on span "Set as Anchor" at bounding box center [447, 399] width 59 height 11
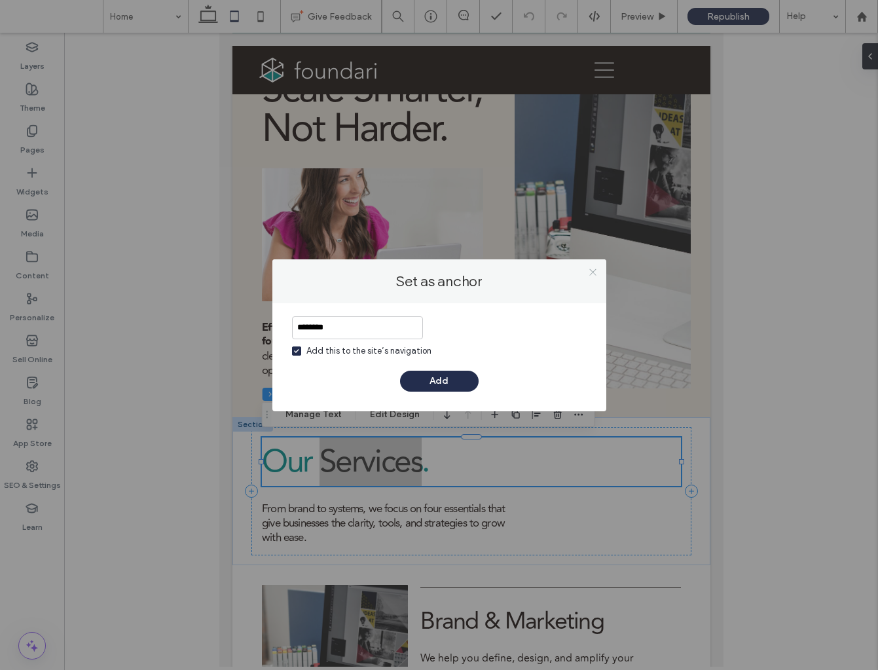
type input "********"
click at [590, 271] on icon at bounding box center [593, 272] width 10 height 10
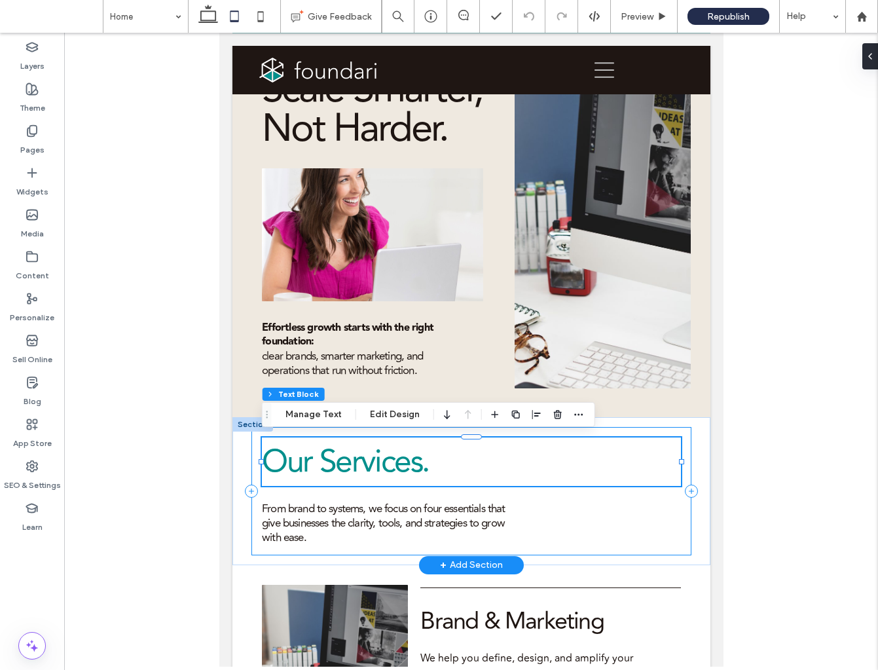
click at [685, 473] on div "Our Services. From brand to systems, we focus on four essentials that give busi…" at bounding box center [471, 491] width 440 height 128
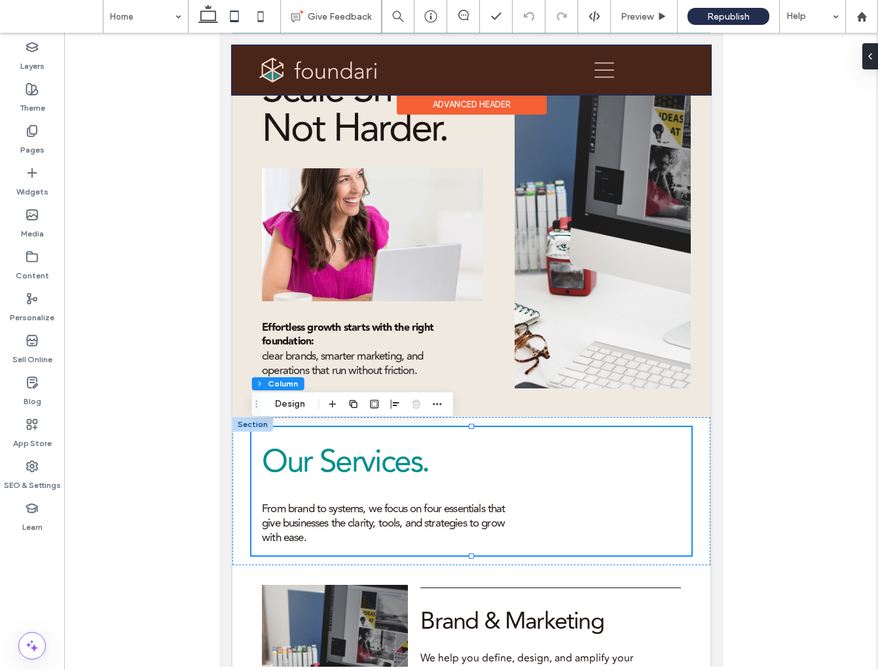
click at [608, 67] on div at bounding box center [471, 70] width 478 height 48
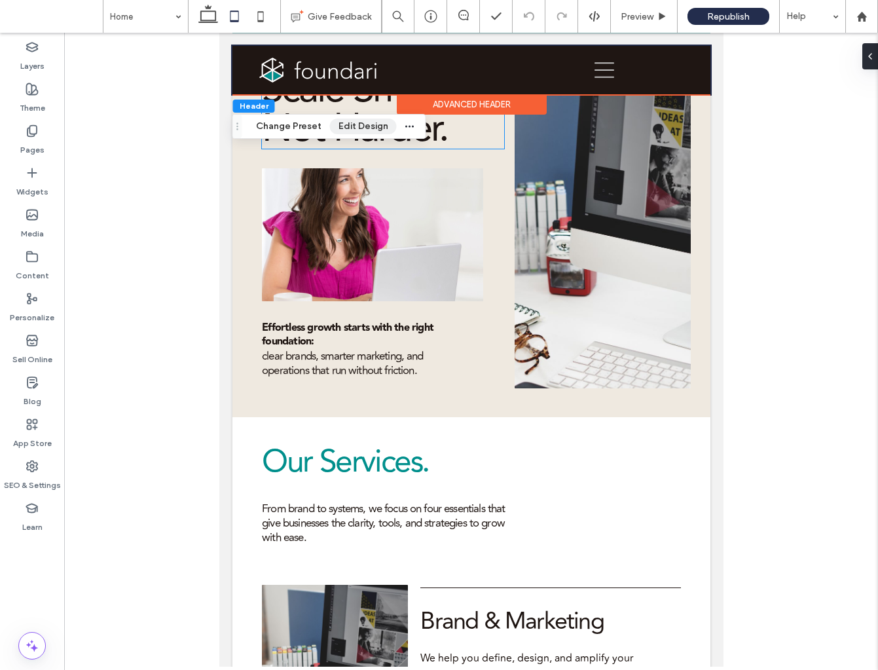
click at [359, 132] on button "Edit Design" at bounding box center [363, 127] width 67 height 16
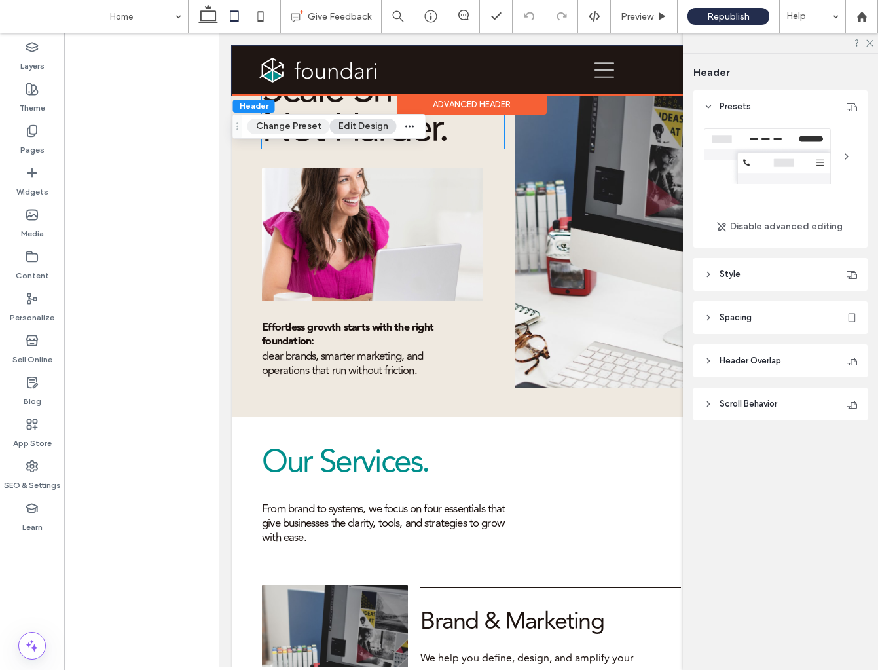
click at [278, 126] on button "Change Preset" at bounding box center [289, 127] width 83 height 16
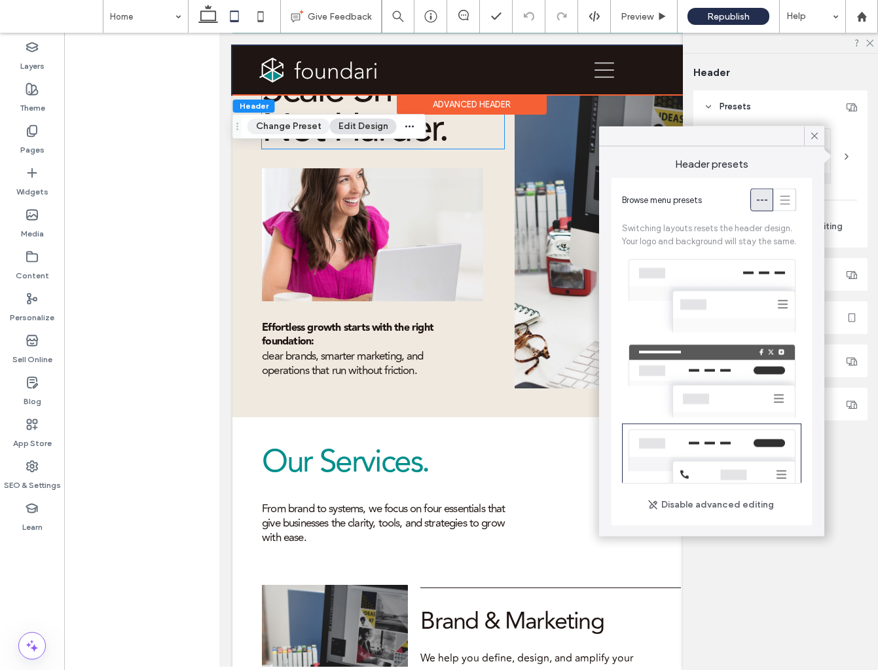
scroll to position [130, 0]
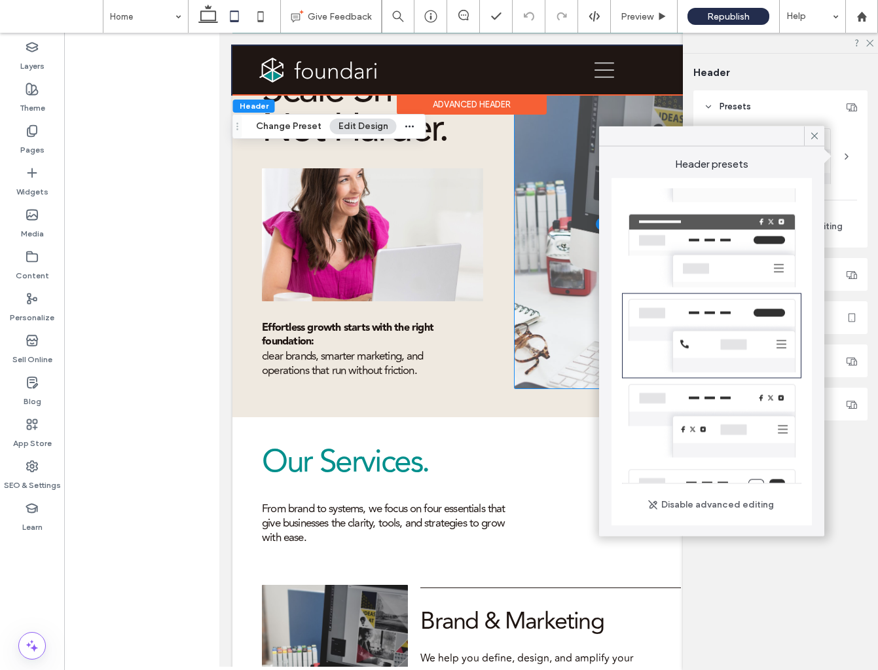
drag, startPoint x: 817, startPoint y: 139, endPoint x: 792, endPoint y: 128, distance: 27.9
click at [817, 138] on use at bounding box center [815, 135] width 7 height 7
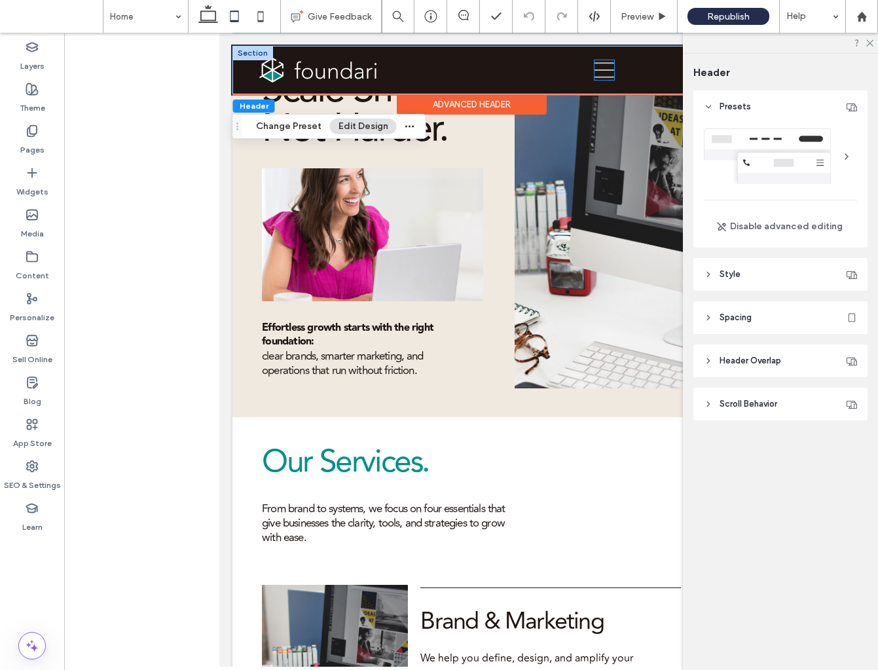
click at [604, 75] on icon at bounding box center [604, 70] width 20 height 20
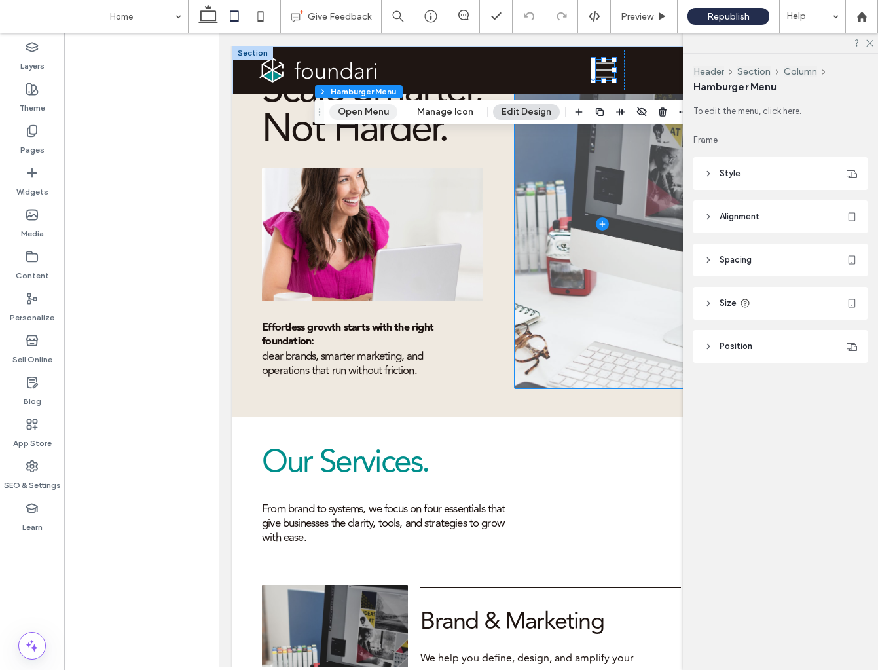
click at [377, 113] on button "Open Menu" at bounding box center [363, 112] width 68 height 16
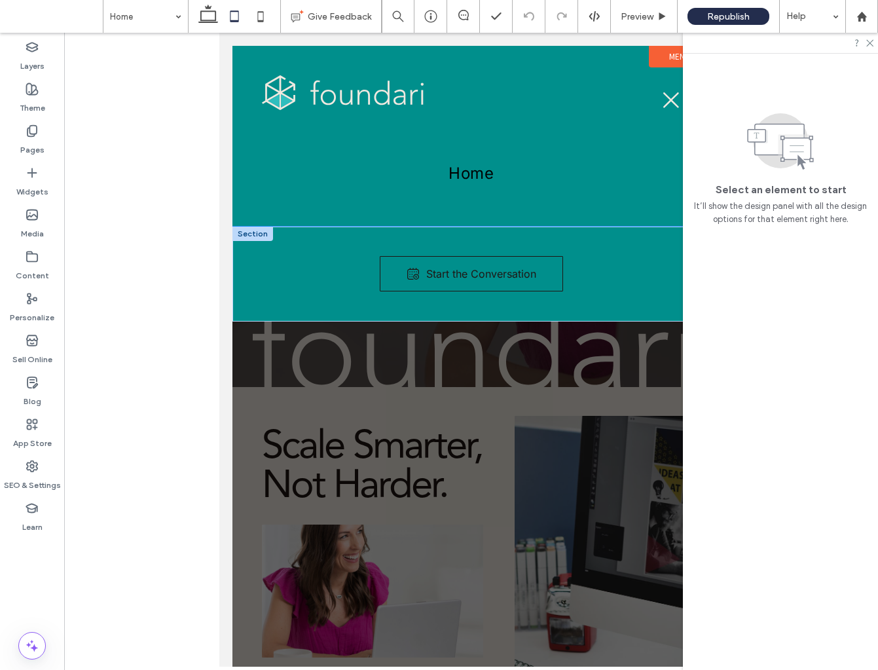
scroll to position [0, 0]
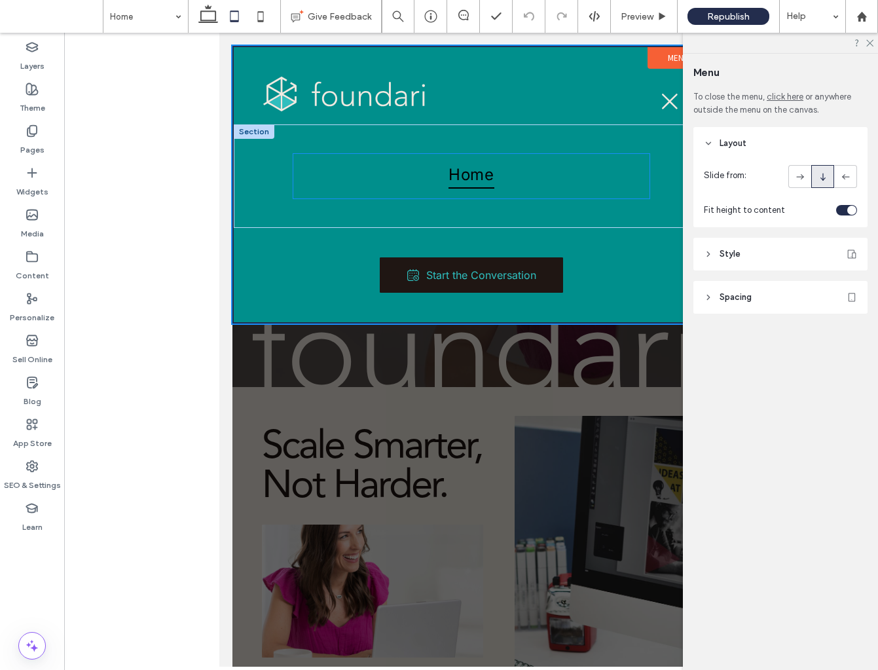
click at [536, 165] on link "Home" at bounding box center [471, 176] width 356 height 45
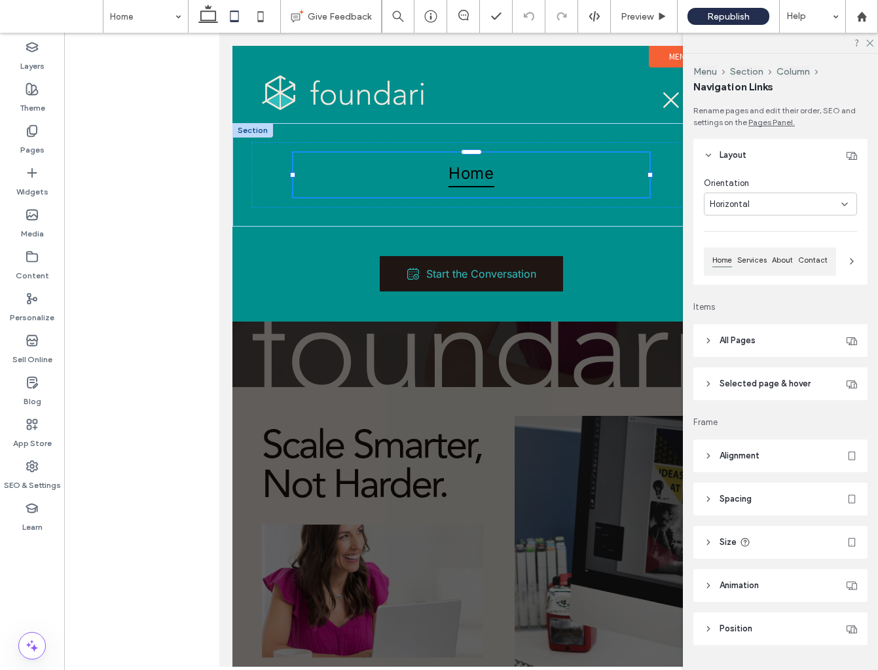
type input "***"
type input "****"
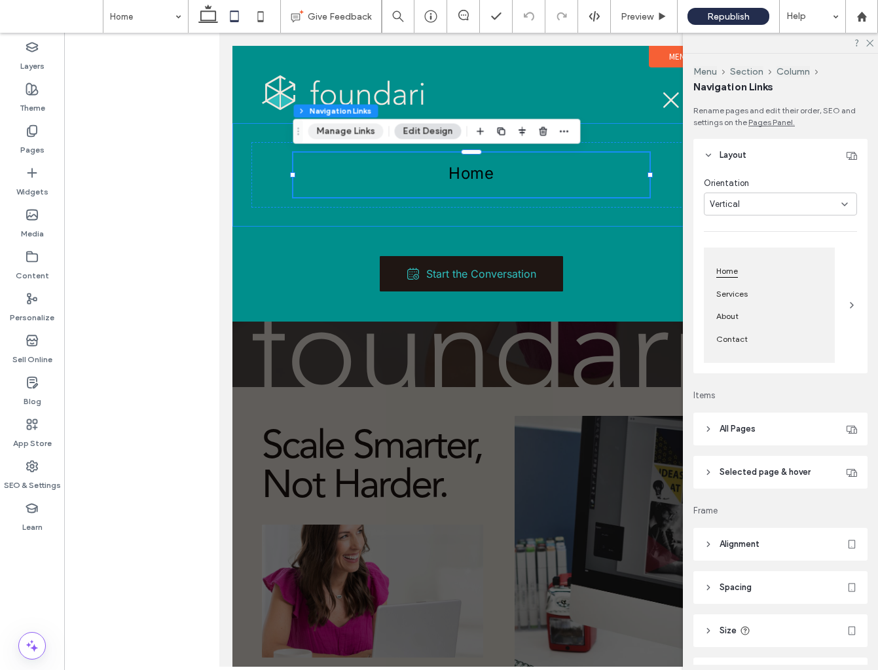
click at [355, 128] on button "Manage Links" at bounding box center [346, 131] width 75 height 16
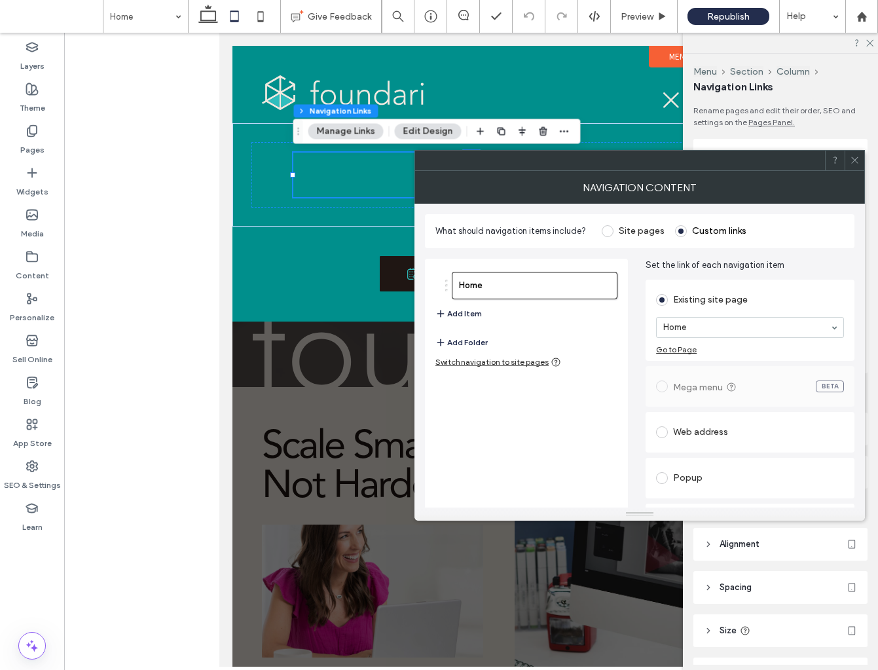
click at [462, 314] on button "Add Item" at bounding box center [459, 314] width 47 height 16
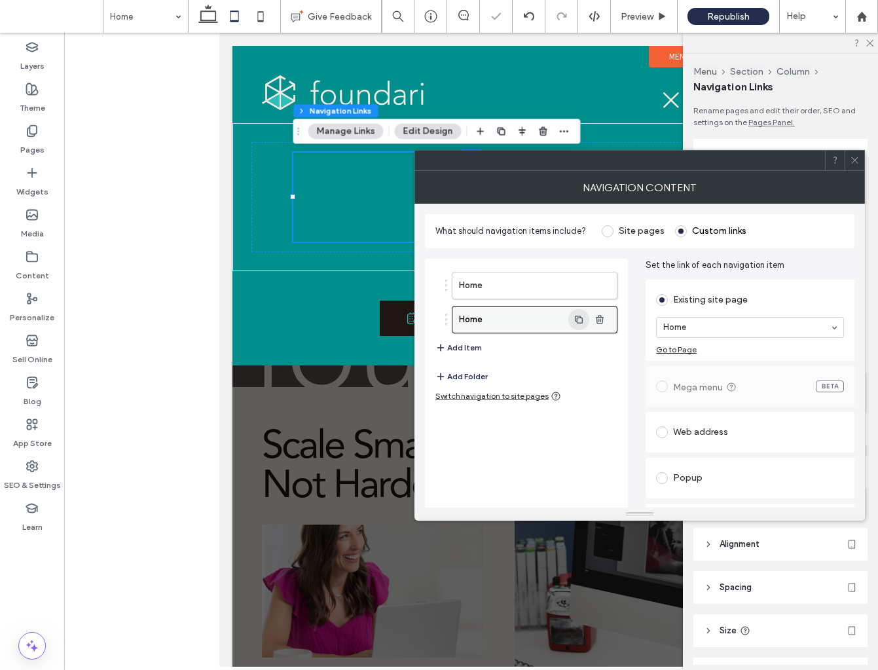
click at [576, 320] on icon "button" at bounding box center [579, 319] width 10 height 10
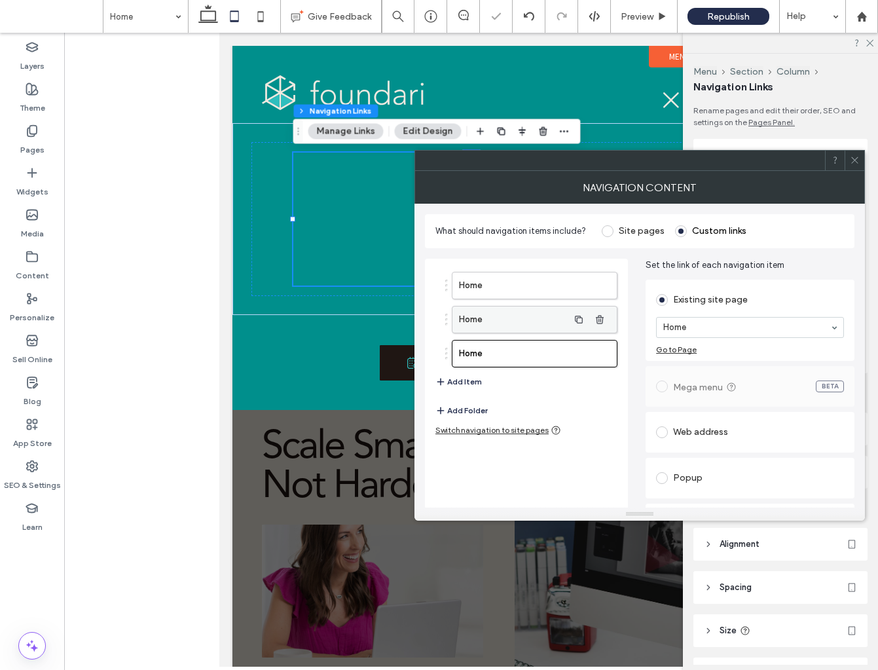
click at [550, 320] on label "Home" at bounding box center [513, 320] width 109 height 26
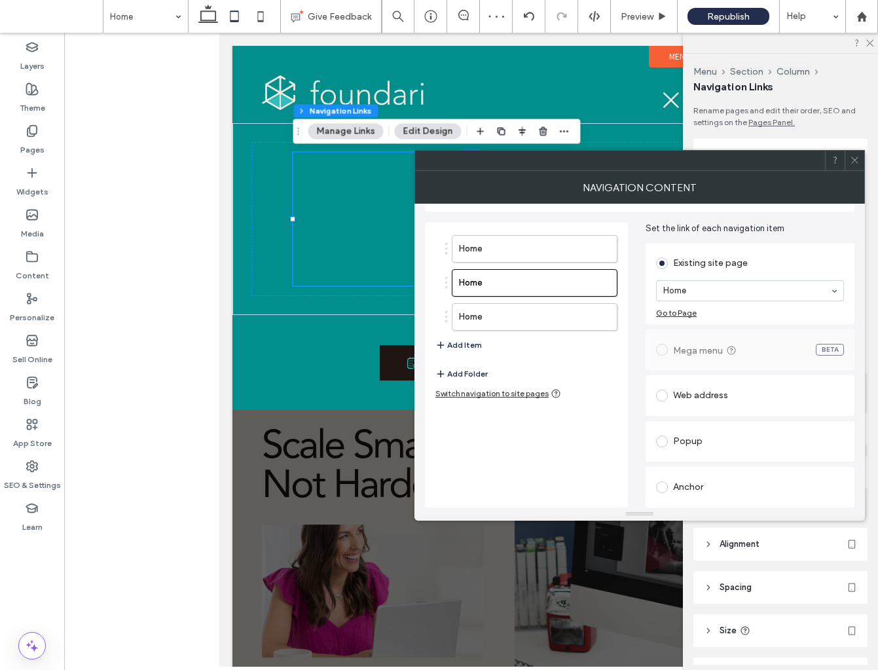
scroll to position [37, 0]
click at [684, 477] on div "Anchor" at bounding box center [750, 487] width 188 height 21
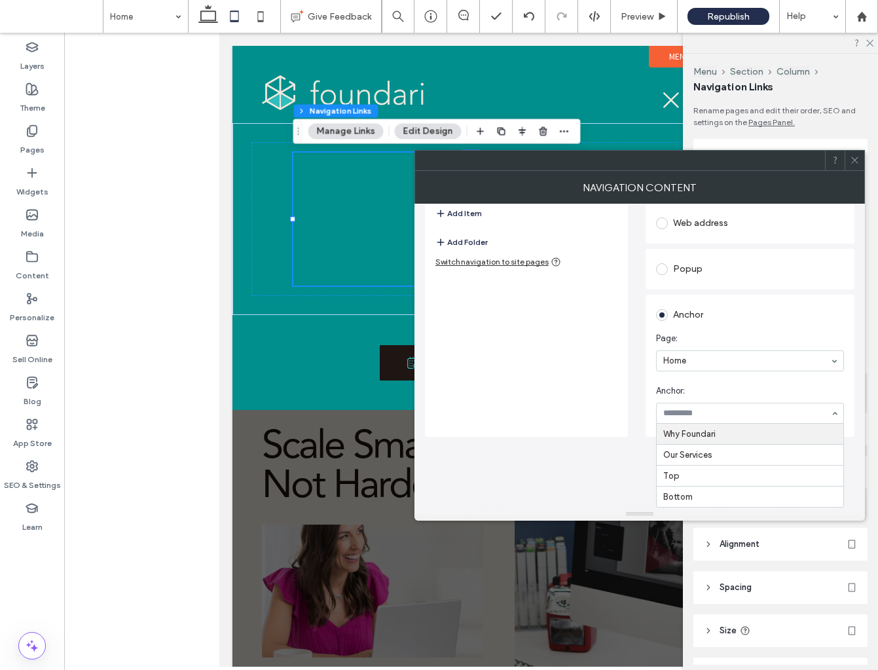
scroll to position [98, 0]
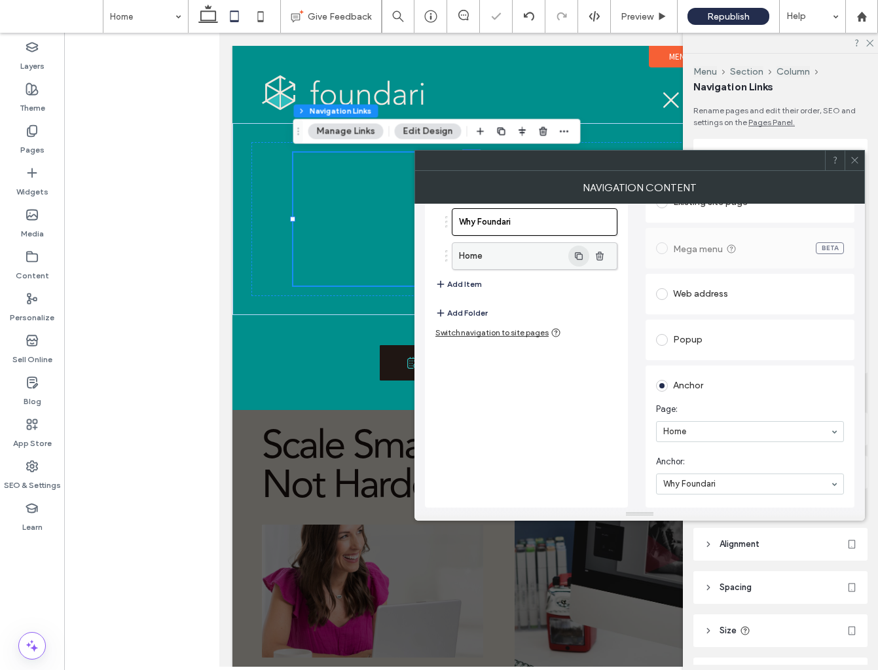
click at [581, 252] on icon "button" at bounding box center [579, 256] width 10 height 10
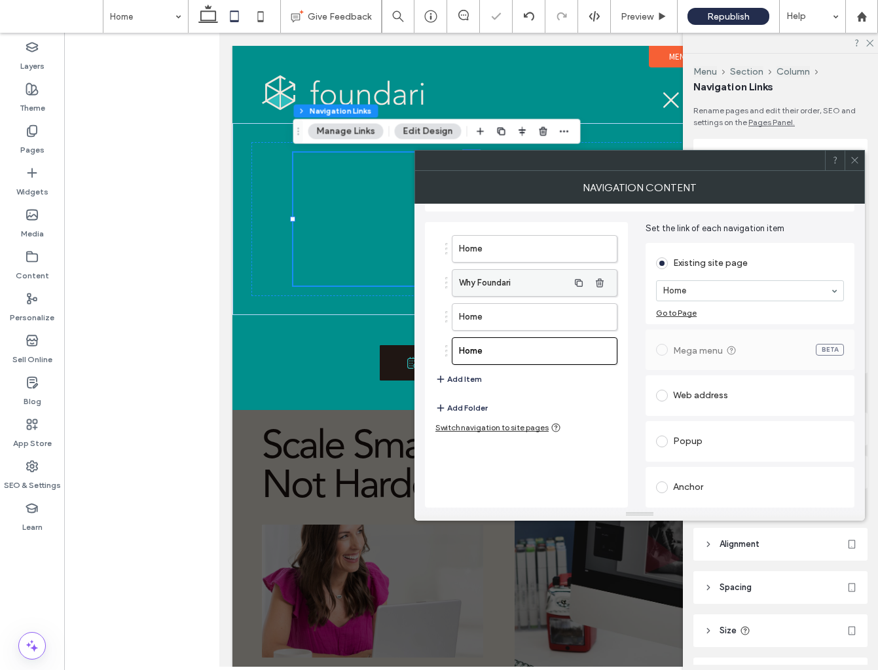
scroll to position [37, 0]
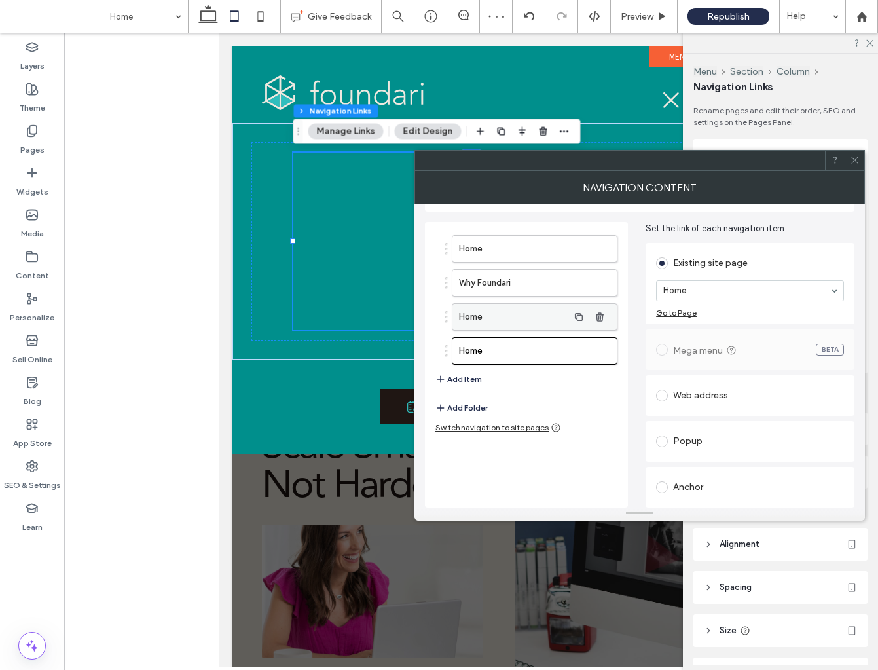
drag, startPoint x: 522, startPoint y: 312, endPoint x: 553, endPoint y: 320, distance: 32.4
click at [522, 312] on label "Home" at bounding box center [513, 317] width 109 height 26
click at [682, 481] on div "Anchor" at bounding box center [750, 487] width 188 height 21
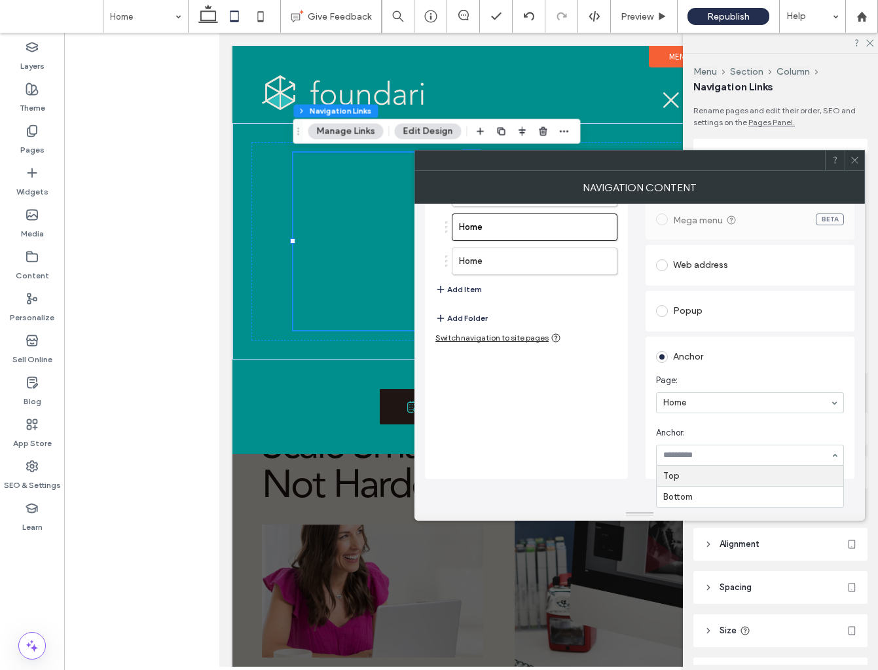
scroll to position [98, 0]
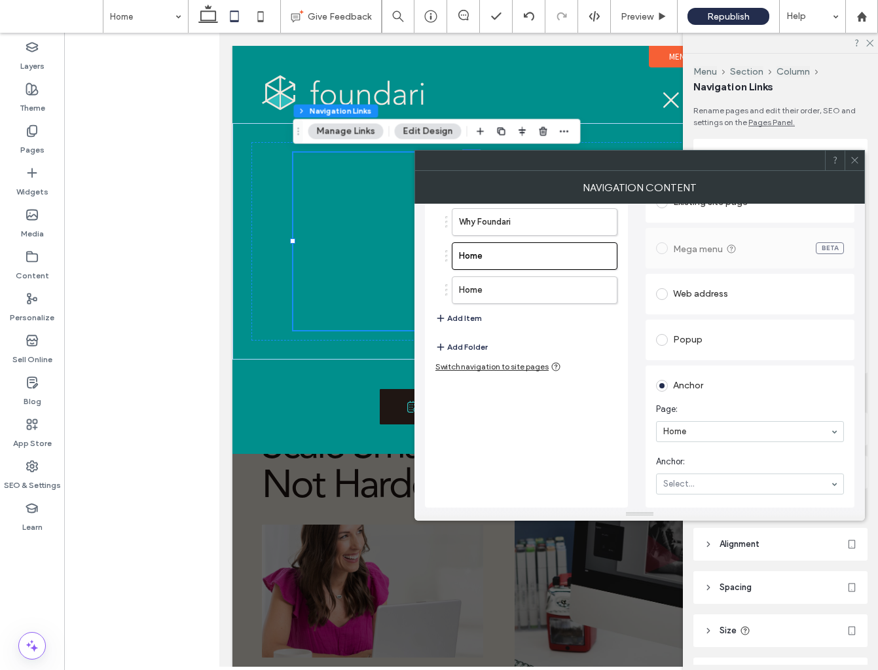
click at [703, 434] on input at bounding box center [747, 431] width 167 height 9
click at [576, 288] on use "button" at bounding box center [579, 290] width 8 height 8
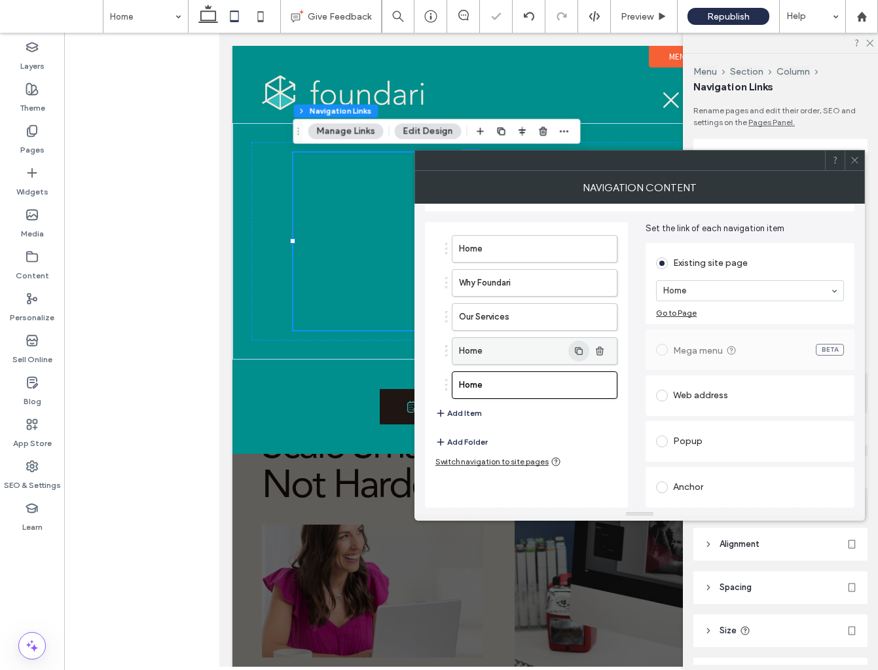
scroll to position [37, 0]
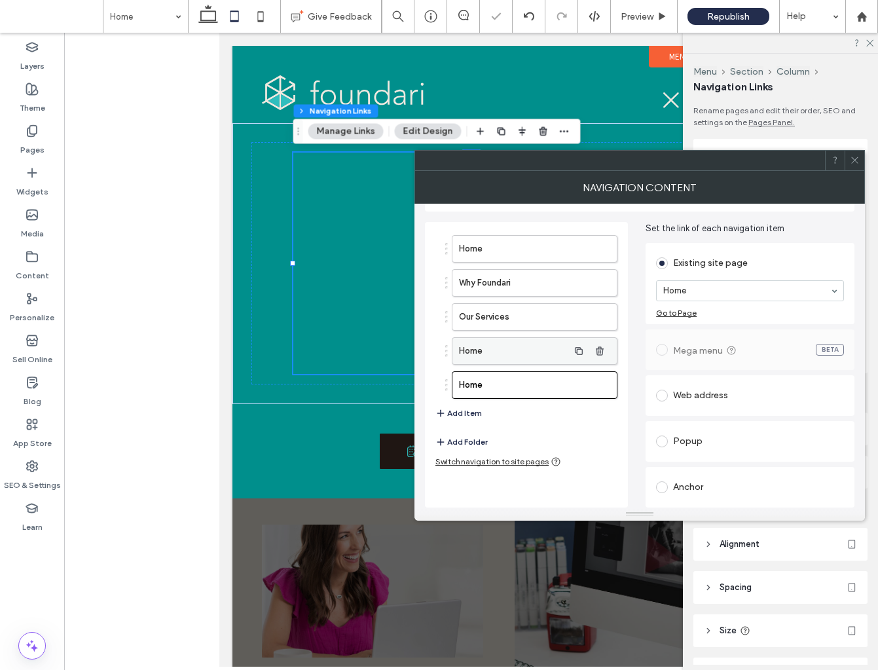
click at [535, 350] on label "Home" at bounding box center [513, 351] width 109 height 26
click at [674, 480] on div "Anchor" at bounding box center [750, 487] width 188 height 21
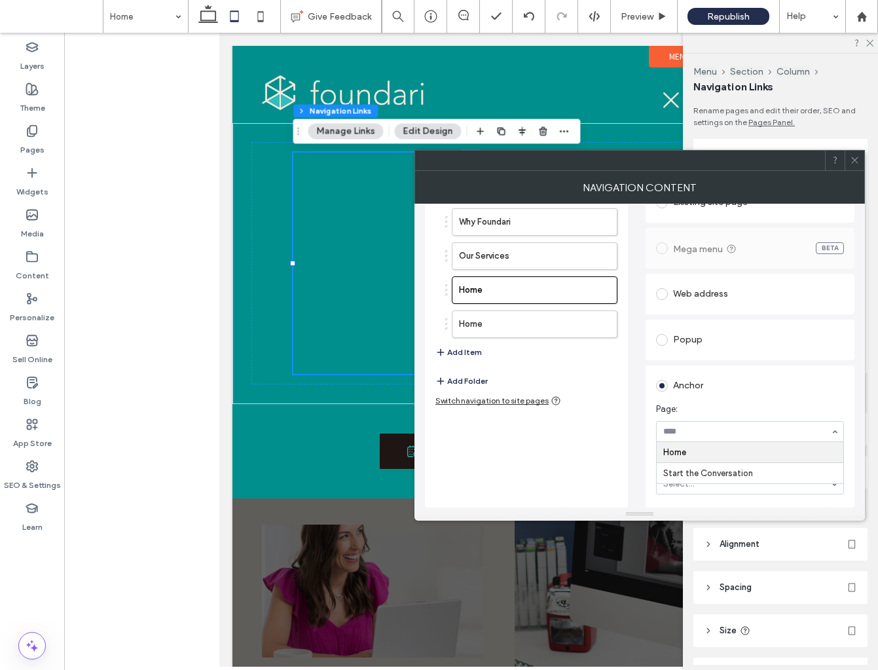
scroll to position [98, 0]
click at [694, 472] on section "Anchor: Select..." at bounding box center [750, 475] width 188 height 52
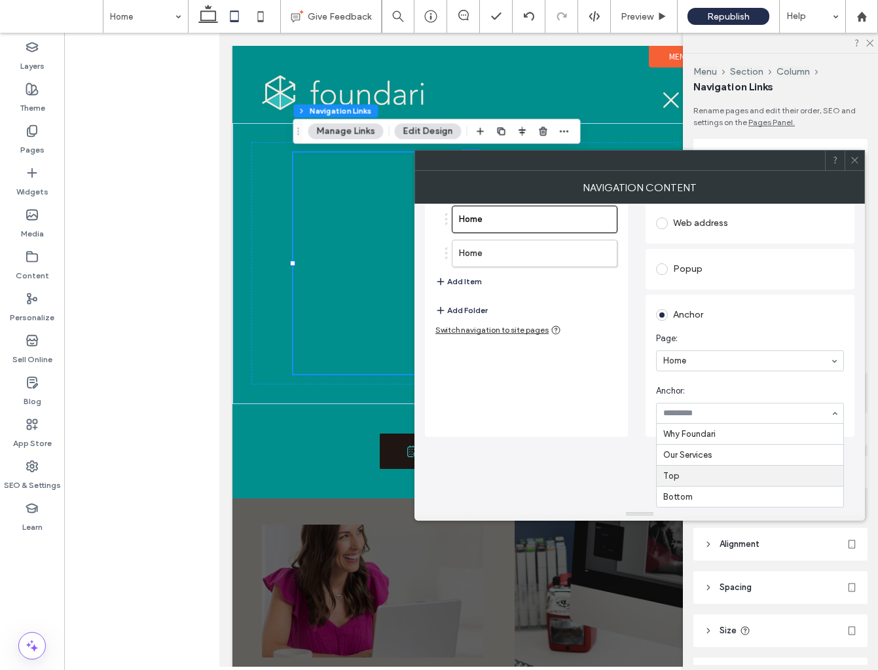
scroll to position [168, 0]
click at [579, 326] on div "Home Why Foundari Our Services Home Home Add Item Add Folder Switch navigation …" at bounding box center [526, 263] width 203 height 346
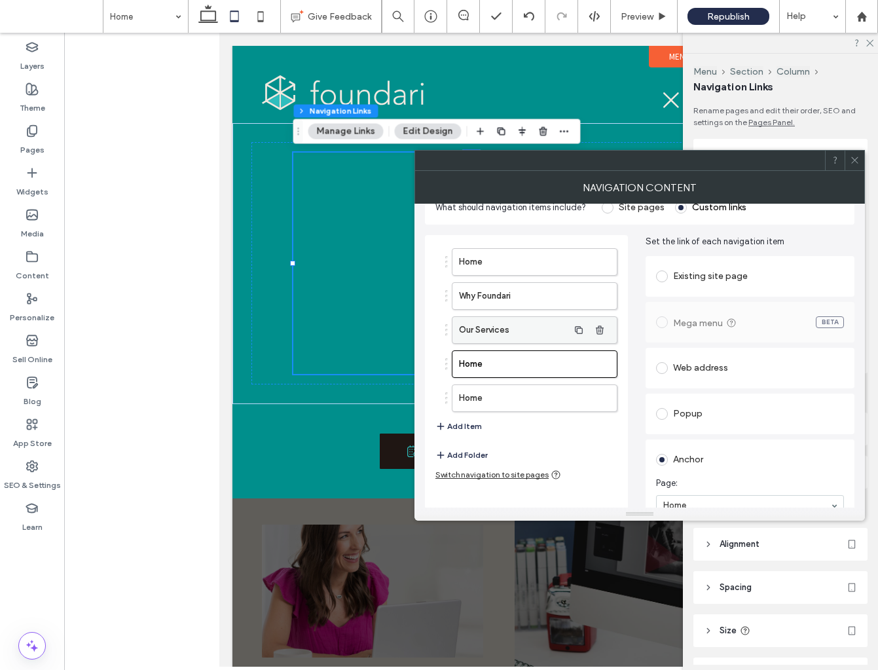
scroll to position [23, 0]
click at [601, 364] on icon "button" at bounding box center [600, 365] width 10 height 10
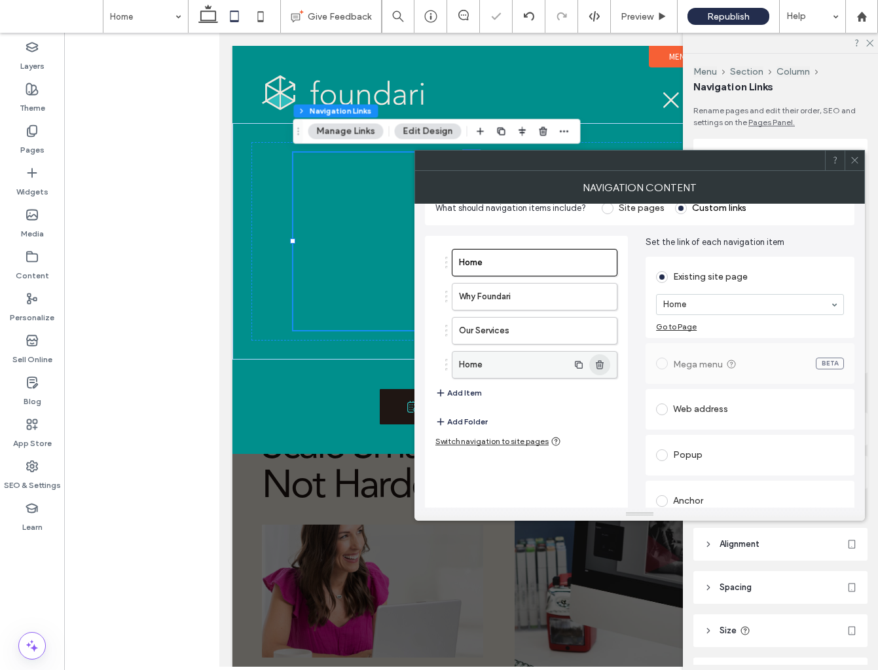
click at [603, 364] on use "button" at bounding box center [600, 364] width 8 height 9
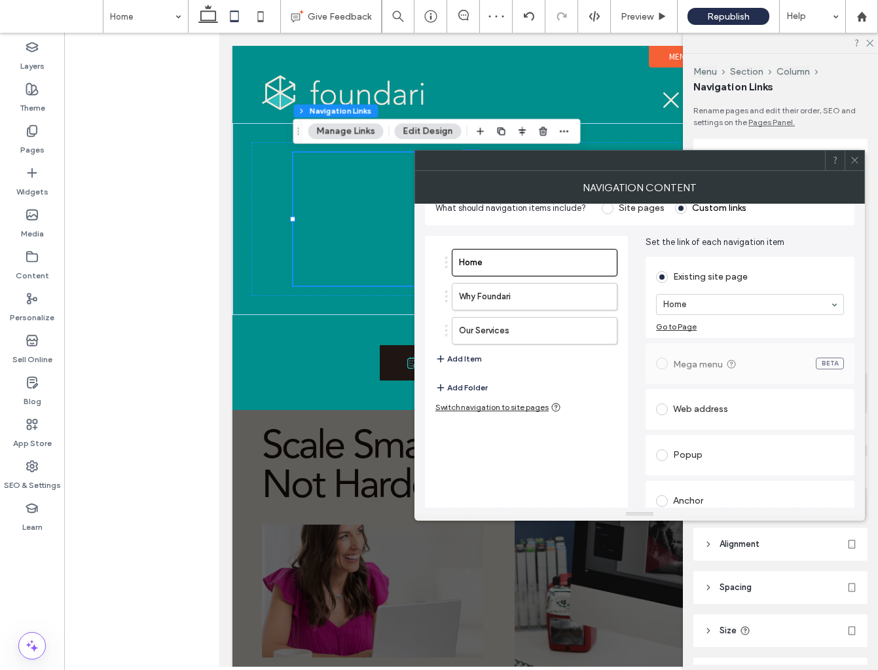
click at [852, 163] on icon at bounding box center [855, 160] width 10 height 10
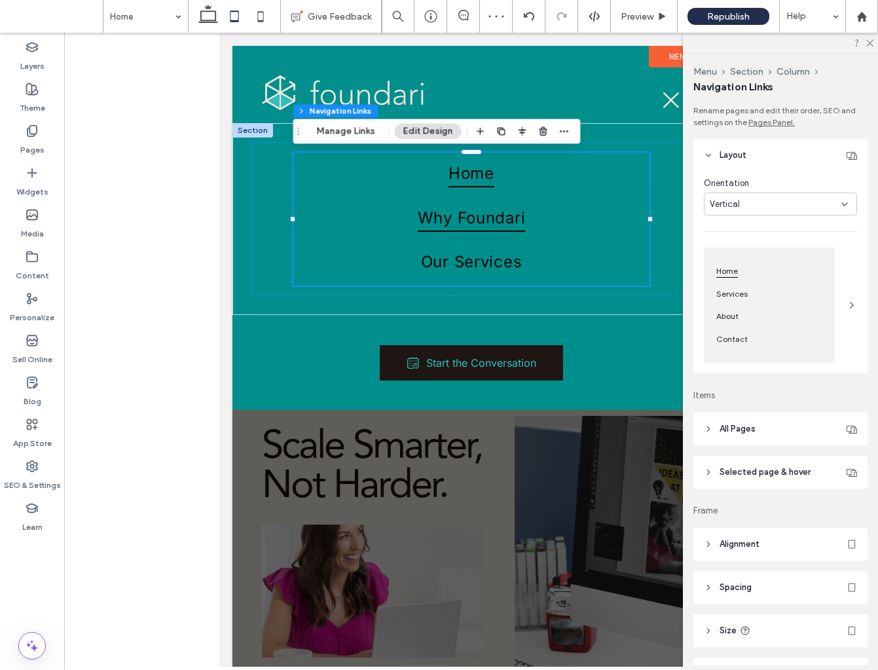
click at [504, 214] on span "Why Foundari" at bounding box center [471, 218] width 108 height 28
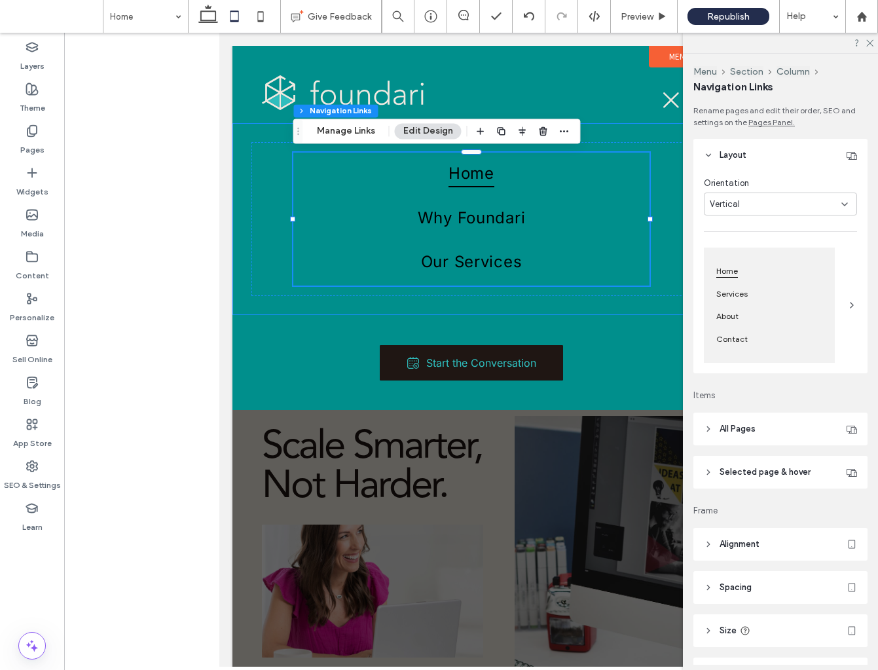
click at [434, 135] on button "Edit Design" at bounding box center [428, 131] width 67 height 16
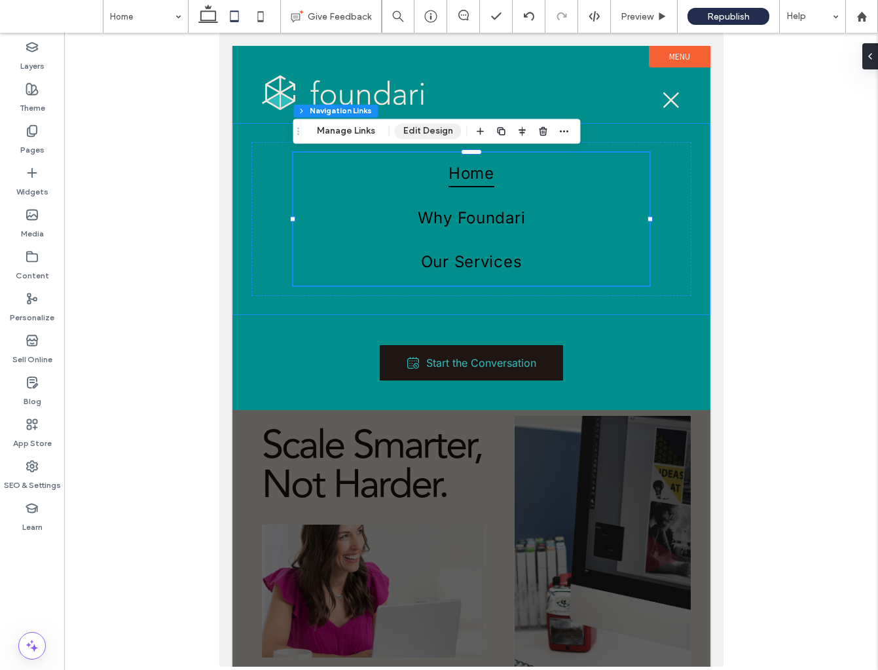
click at [424, 131] on button "Edit Design" at bounding box center [428, 131] width 67 height 16
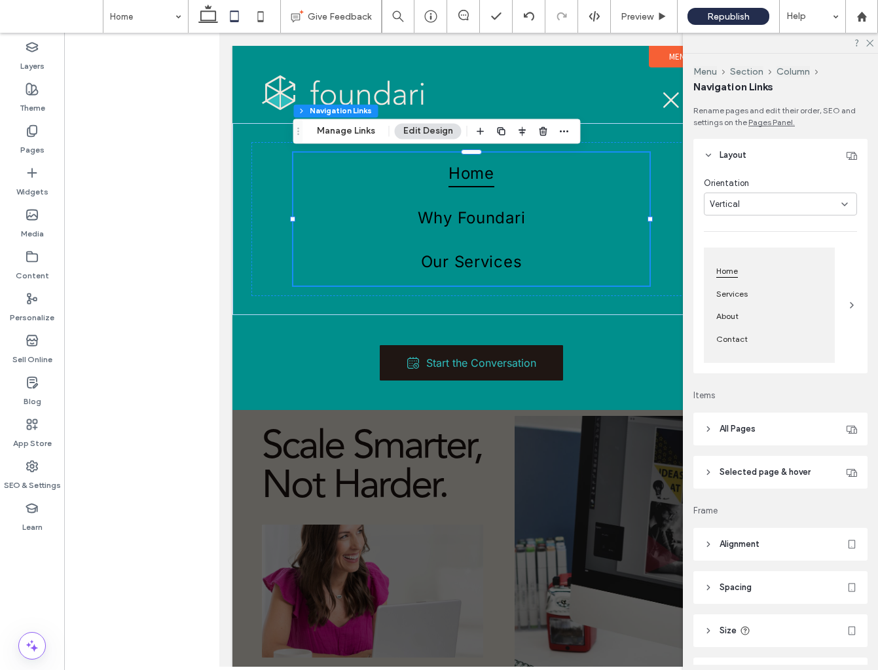
click at [762, 201] on div "Vertical" at bounding box center [776, 204] width 132 height 13
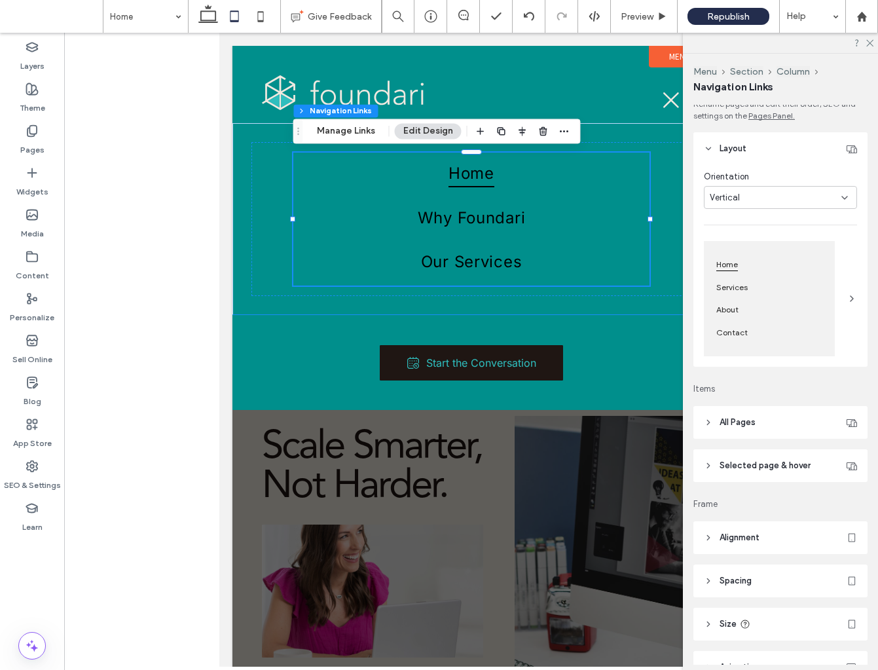
click at [708, 415] on header "All Pages" at bounding box center [781, 422] width 174 height 33
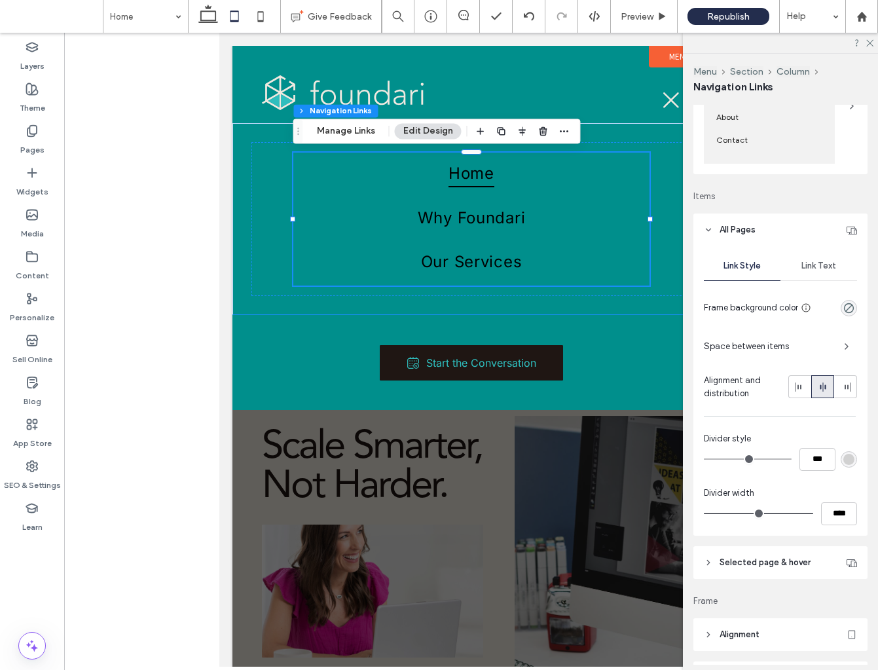
scroll to position [227, 0]
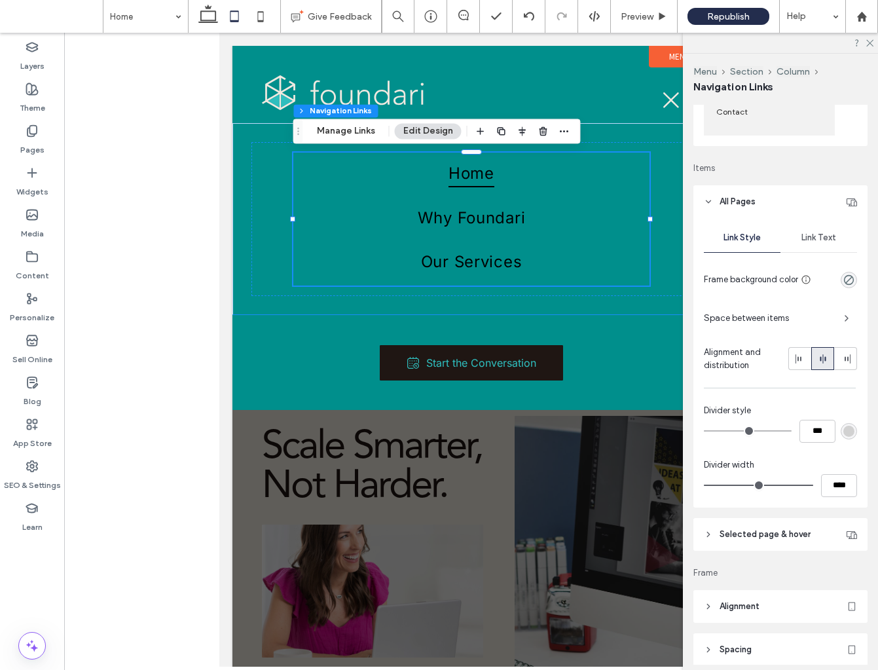
click at [820, 238] on span "Link Text" at bounding box center [819, 238] width 35 height 10
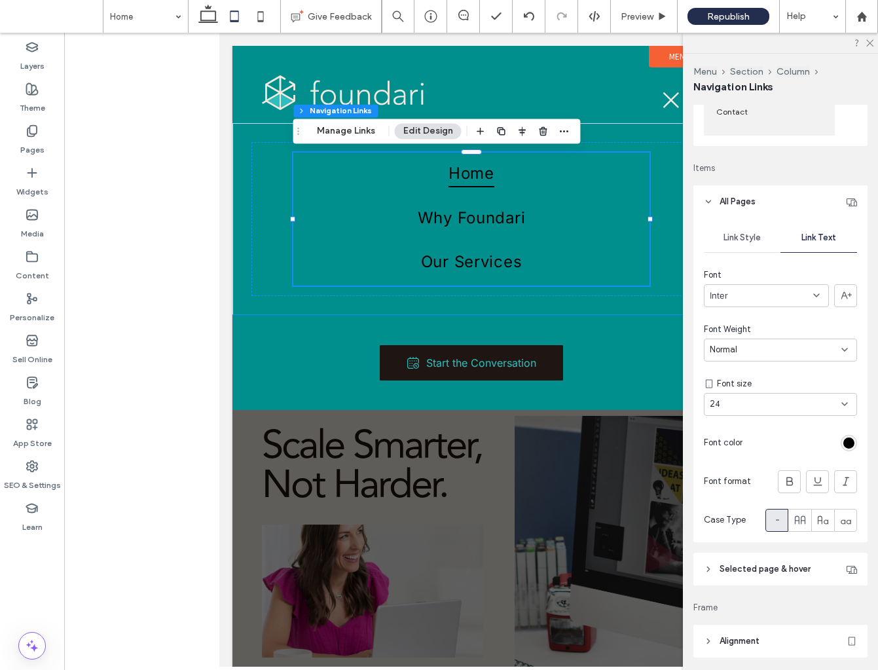
click at [770, 297] on div "Inter" at bounding box center [766, 295] width 125 height 23
click at [763, 364] on div "Avenir Book" at bounding box center [767, 365] width 124 height 23
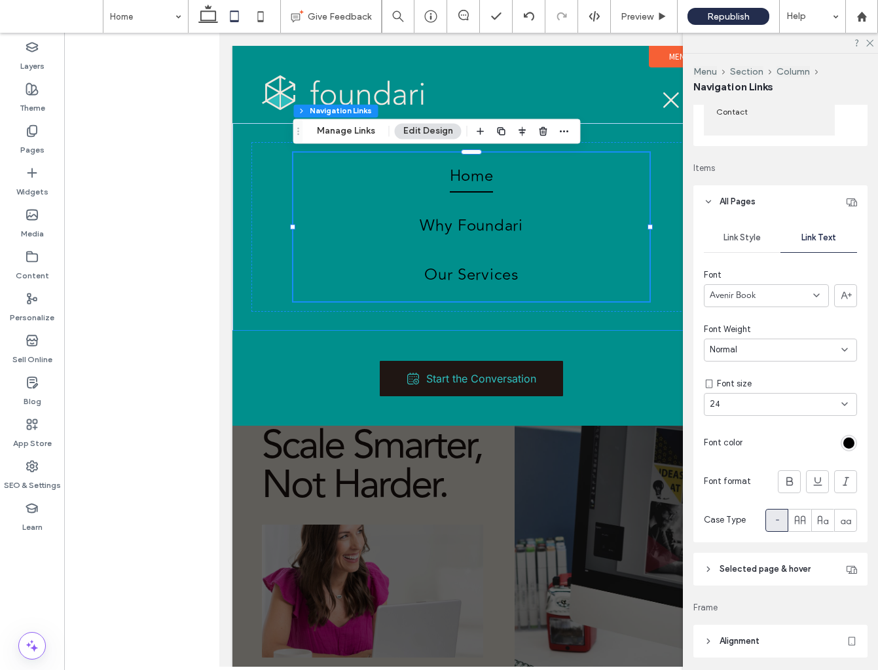
click at [767, 402] on div "24" at bounding box center [773, 404] width 126 height 13
click at [732, 498] on div "36" at bounding box center [781, 504] width 152 height 23
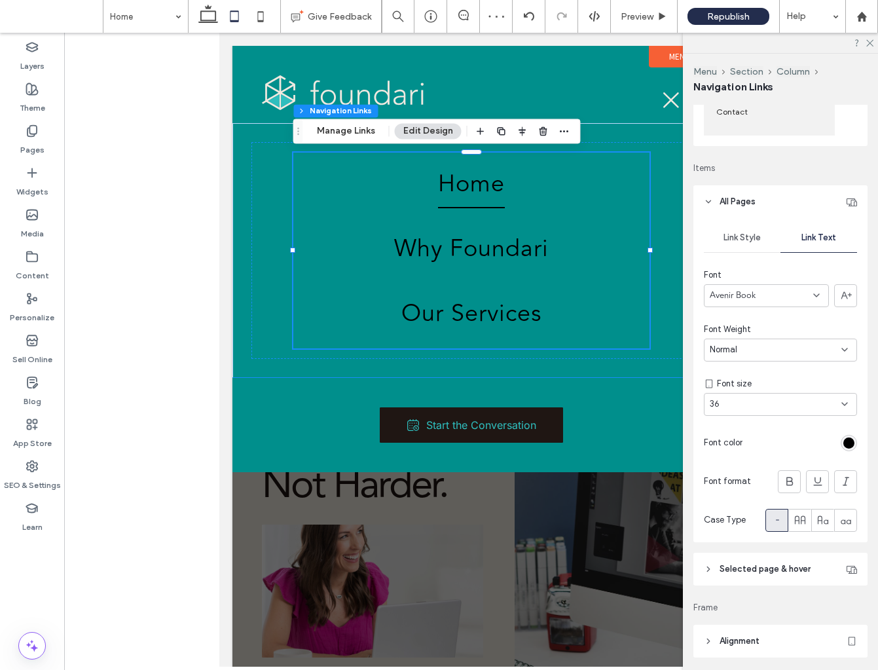
click at [754, 401] on div "36" at bounding box center [773, 404] width 126 height 13
click at [734, 495] on div "24" at bounding box center [781, 491] width 152 height 23
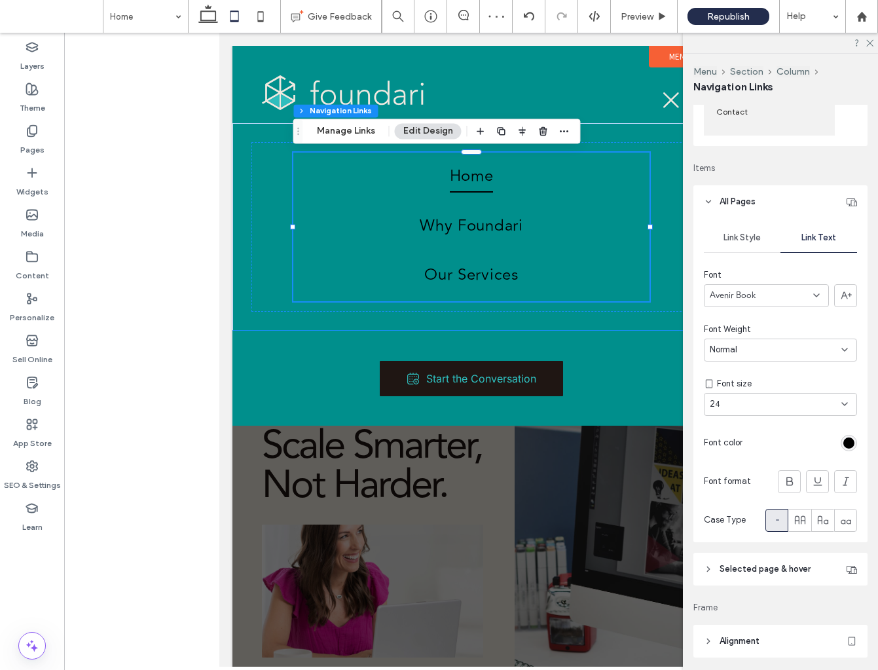
click at [848, 446] on div "rgb(0, 0, 0)" at bounding box center [849, 443] width 11 height 11
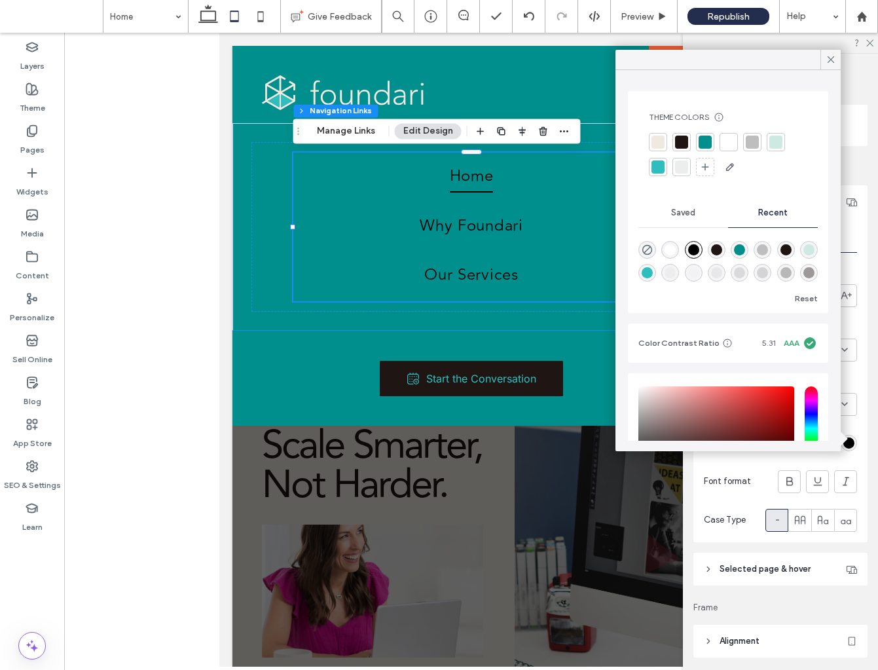
click at [685, 140] on div at bounding box center [681, 142] width 13 height 13
click at [834, 60] on icon at bounding box center [831, 60] width 12 height 12
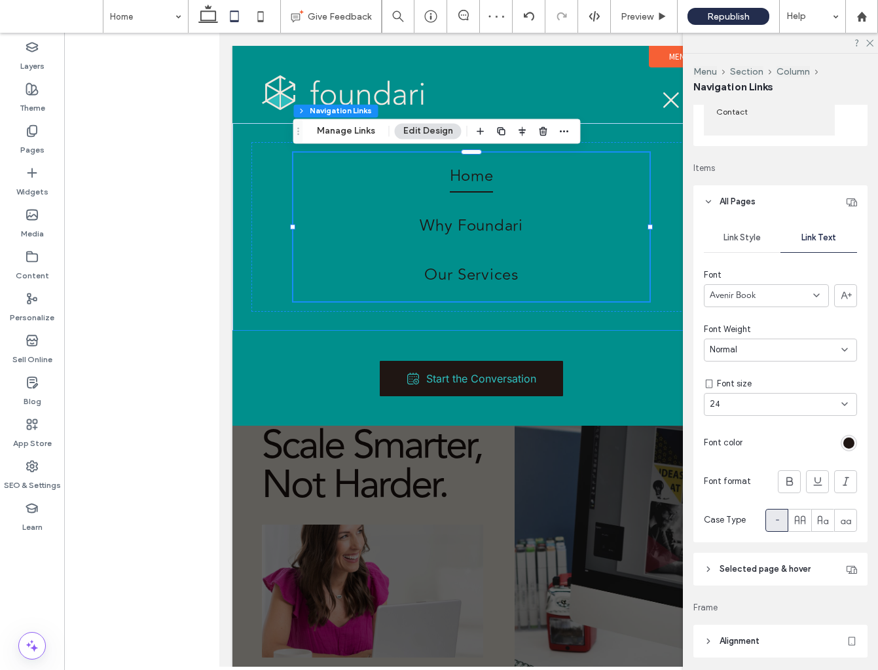
click at [753, 238] on span "Link Style" at bounding box center [742, 238] width 37 height 10
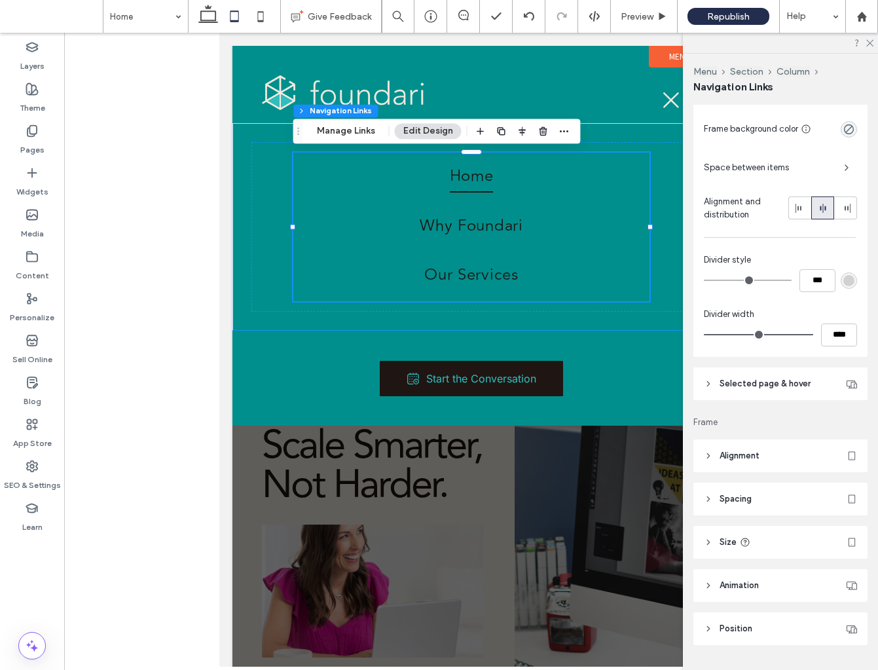
scroll to position [379, 0]
click at [711, 381] on icon at bounding box center [708, 383] width 9 height 9
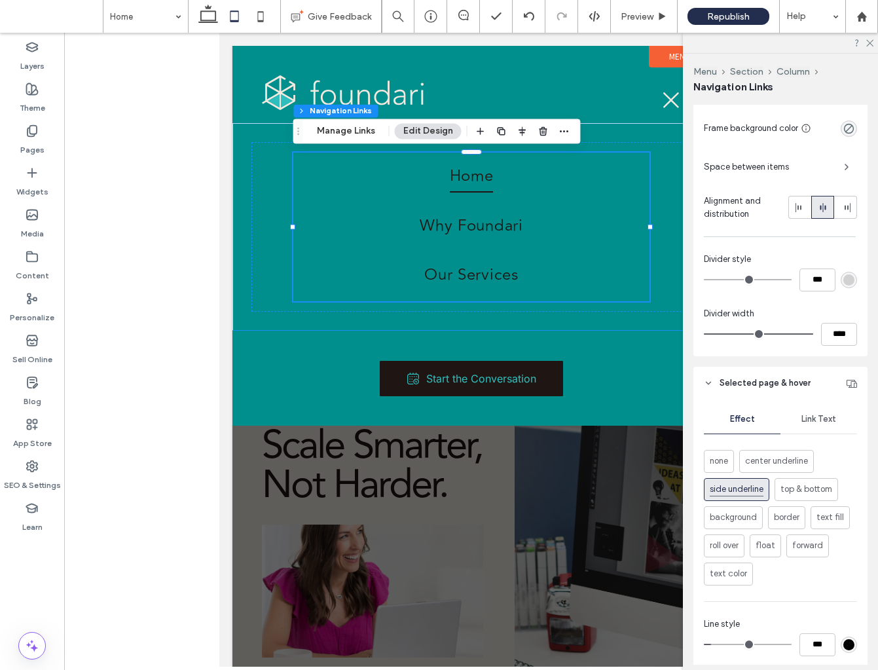
click at [752, 489] on span "side underline" at bounding box center [737, 489] width 54 height 14
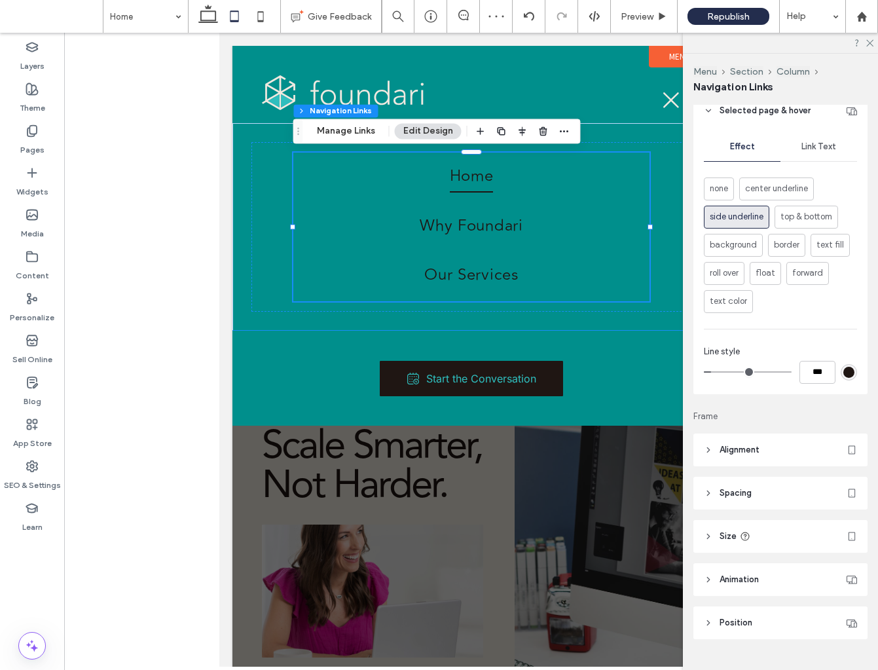
scroll to position [652, 0]
click at [267, 18] on icon at bounding box center [261, 16] width 26 height 26
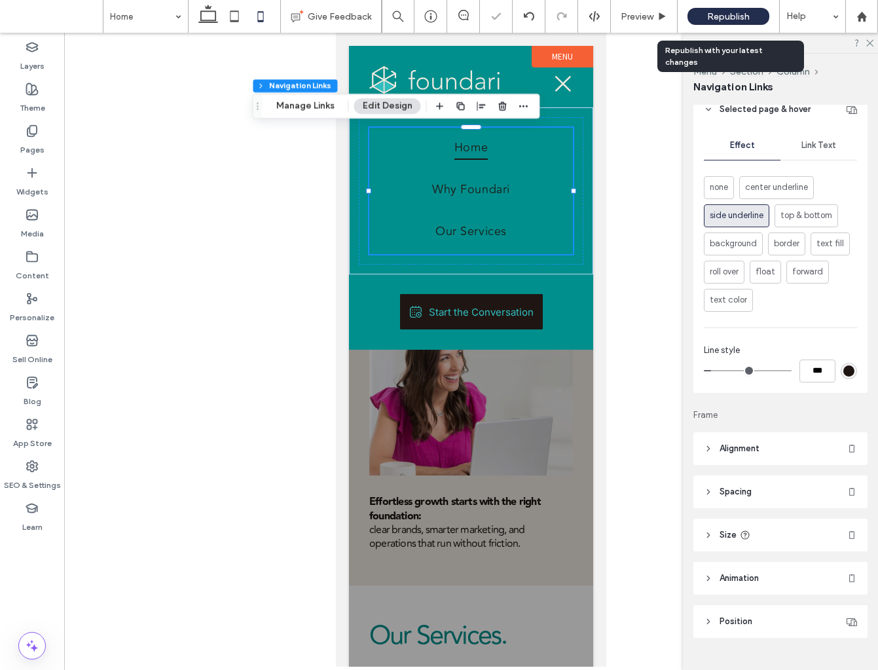
click at [732, 10] on div "Republish" at bounding box center [729, 16] width 82 height 17
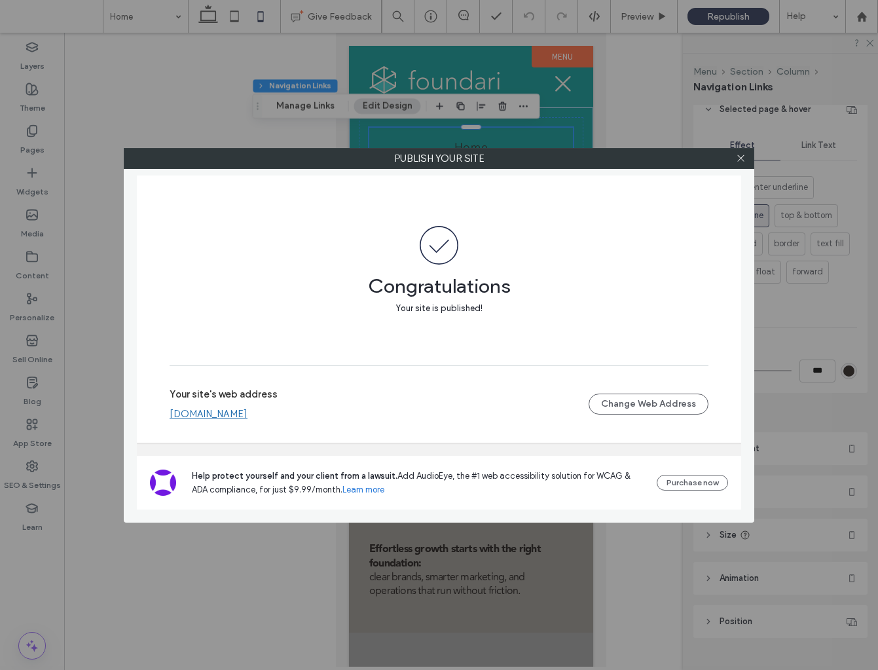
drag, startPoint x: 741, startPoint y: 157, endPoint x: 707, endPoint y: 174, distance: 38.1
click at [741, 157] on icon at bounding box center [741, 158] width 10 height 10
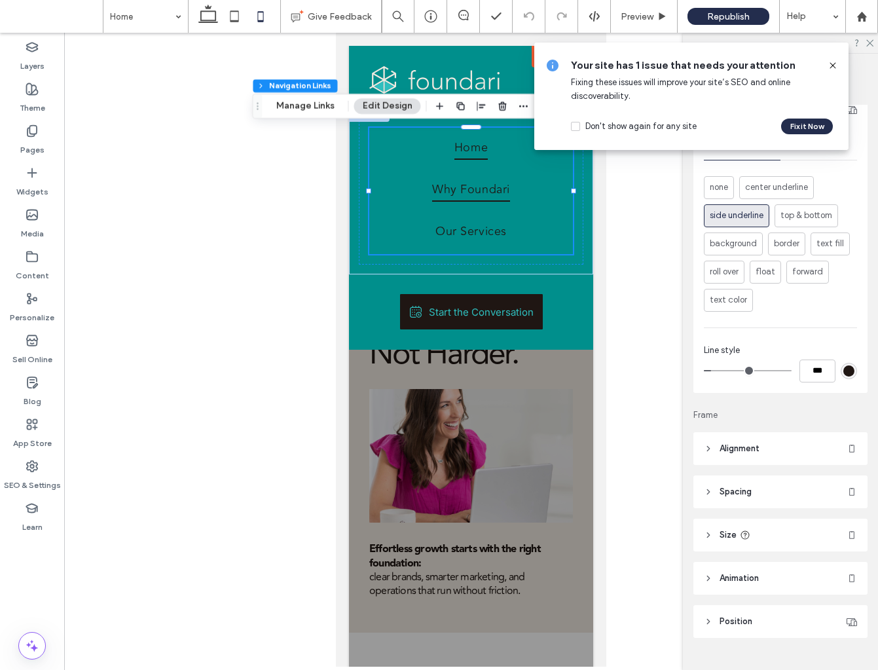
click at [554, 180] on link "Why Foundari" at bounding box center [471, 191] width 204 height 42
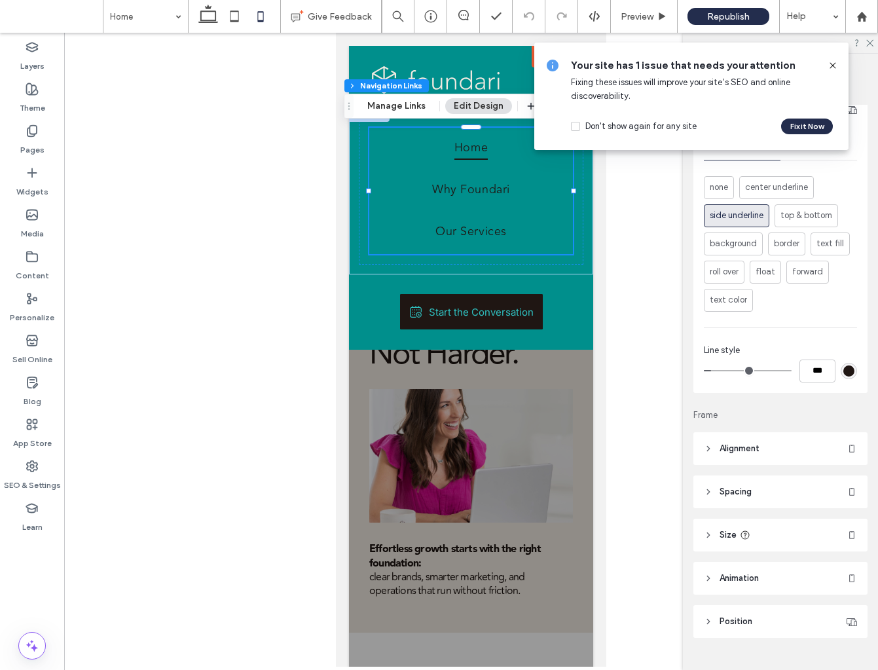
click at [459, 153] on span "Home" at bounding box center [471, 147] width 33 height 26
click at [404, 108] on button "Manage Links" at bounding box center [396, 106] width 75 height 16
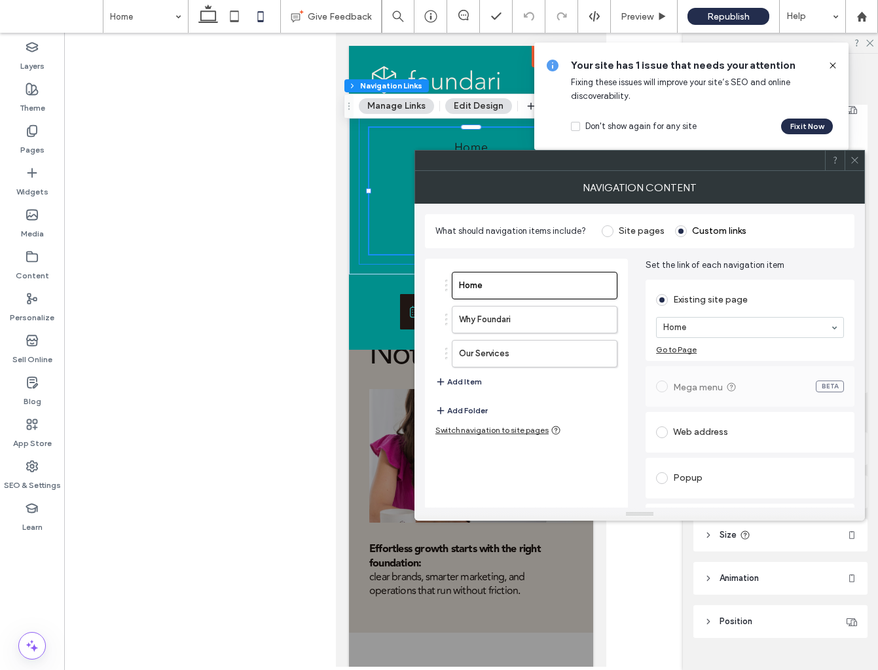
click at [465, 105] on button "Edit Design" at bounding box center [478, 106] width 67 height 16
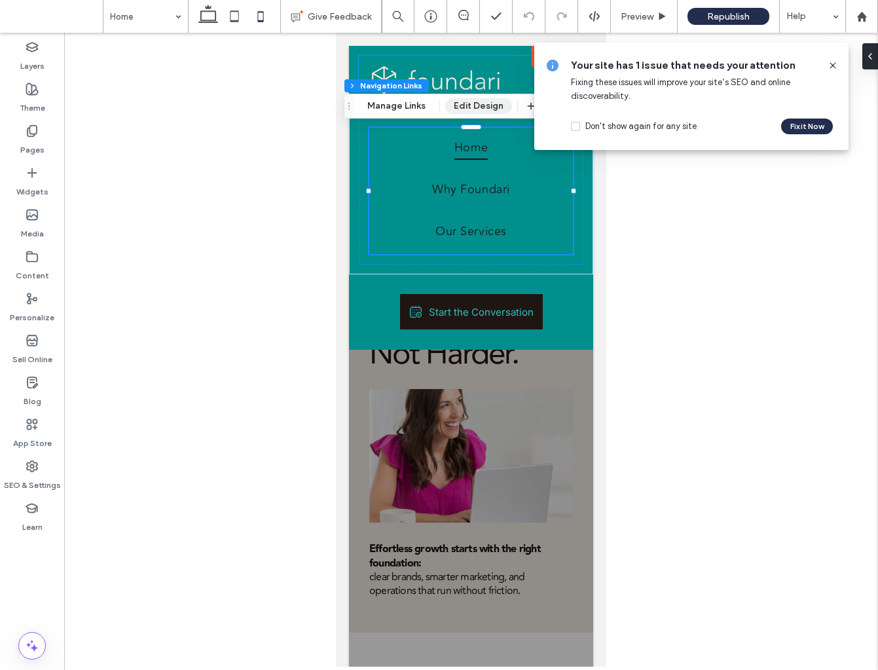
click at [468, 101] on button "Edit Design" at bounding box center [478, 106] width 67 height 16
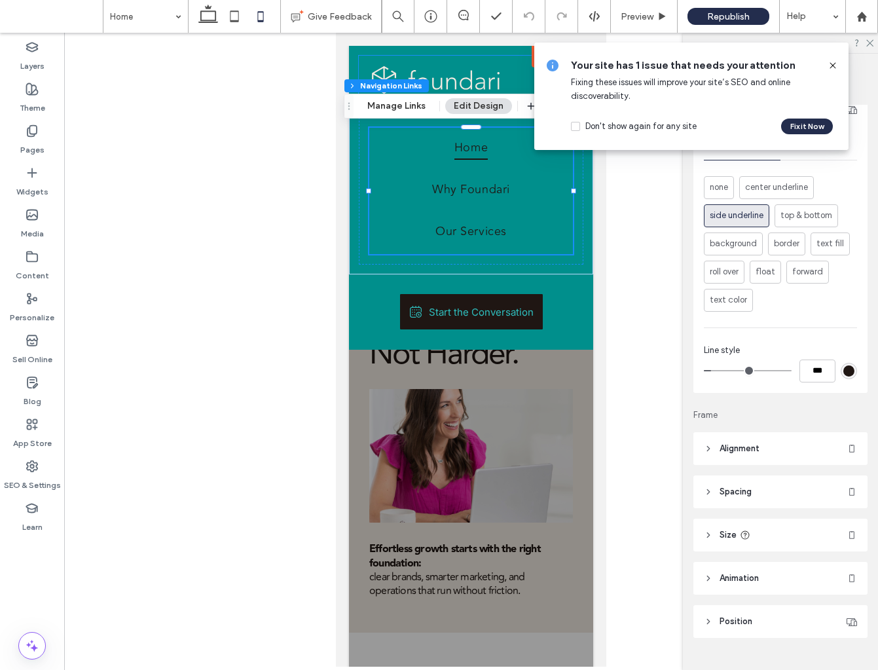
drag, startPoint x: 832, startPoint y: 62, endPoint x: 864, endPoint y: 164, distance: 106.5
click at [833, 63] on icon at bounding box center [833, 65] width 10 height 10
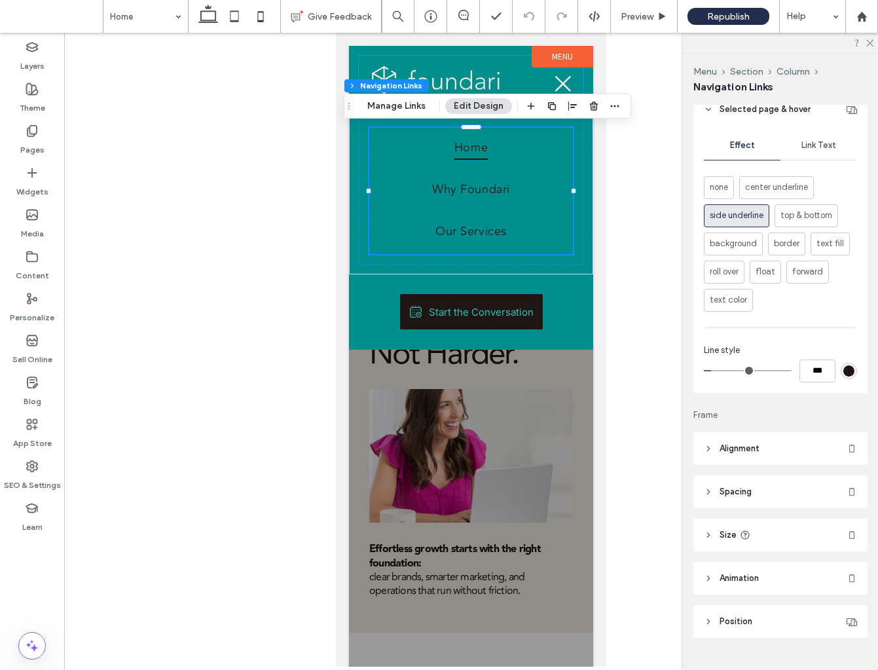
click at [838, 149] on div "Link Text" at bounding box center [819, 145] width 77 height 29
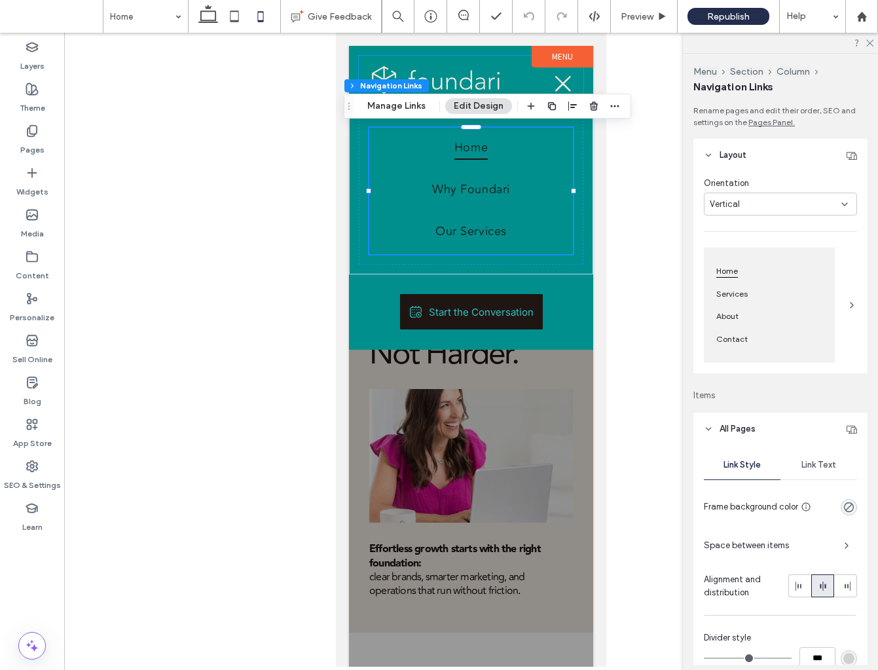
scroll to position [0, 0]
click at [817, 462] on span "Link Text" at bounding box center [819, 465] width 35 height 10
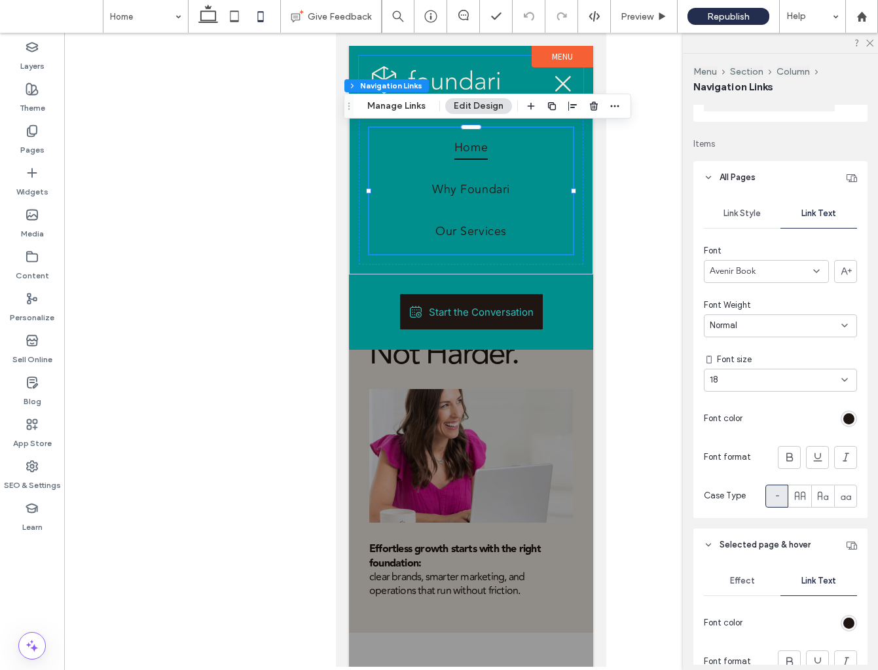
scroll to position [254, 0]
click at [762, 383] on div "18" at bounding box center [773, 377] width 126 height 13
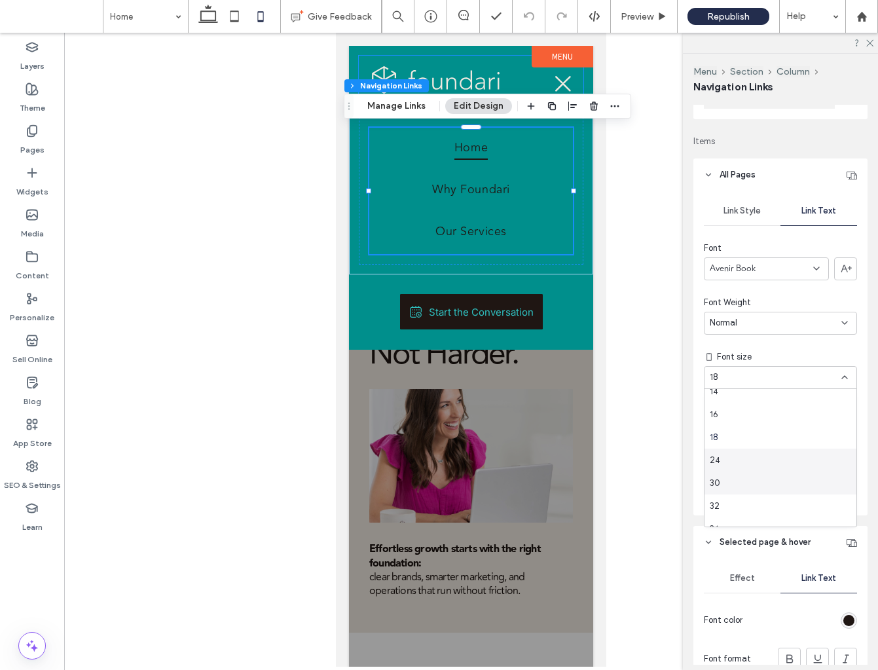
scroll to position [124, 0]
click at [747, 459] on div "24" at bounding box center [781, 459] width 152 height 23
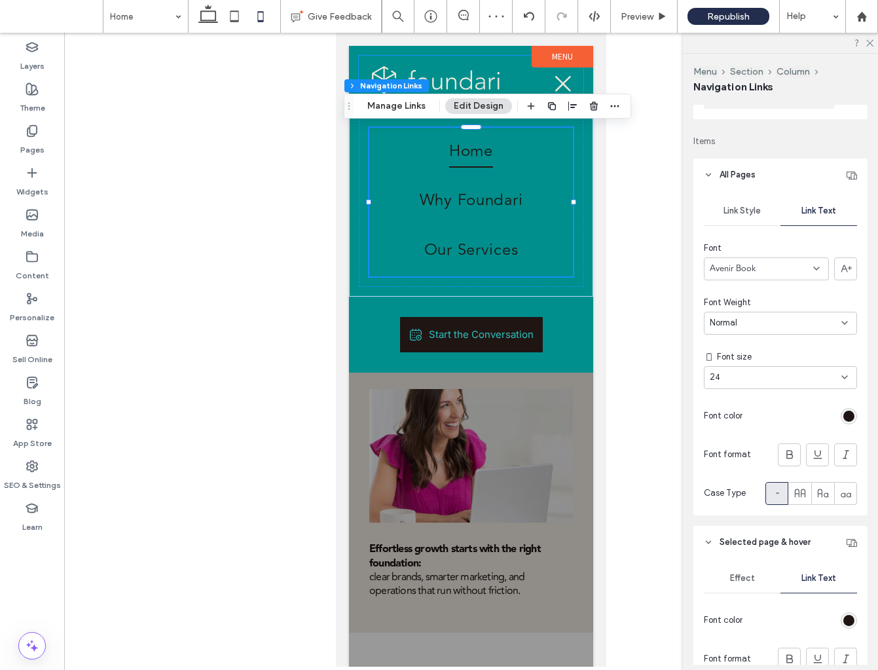
click at [754, 379] on div "24" at bounding box center [773, 377] width 126 height 13
click at [731, 430] on div "30" at bounding box center [781, 432] width 152 height 23
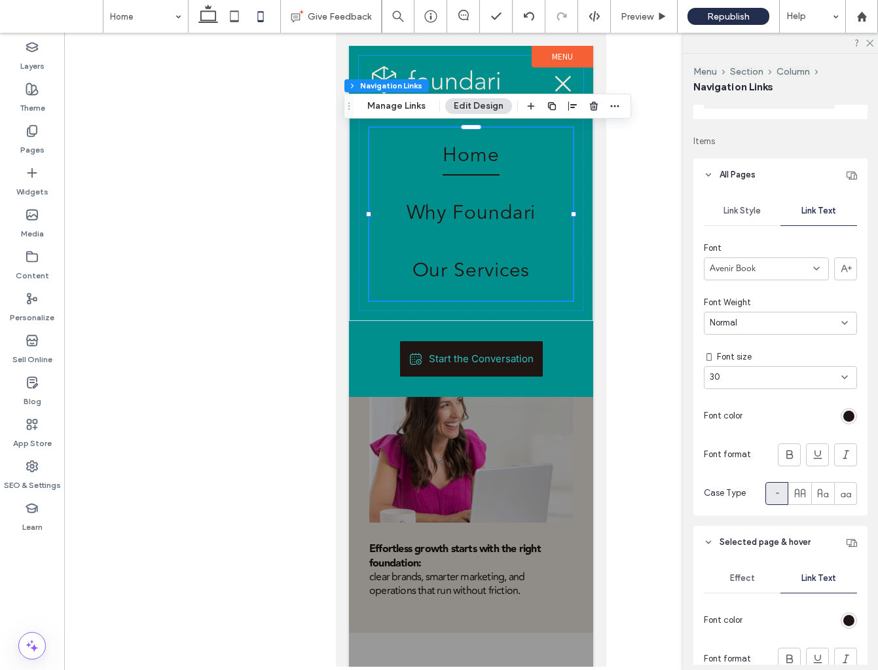
click at [733, 376] on div "30" at bounding box center [773, 377] width 126 height 13
click at [738, 421] on div "24" at bounding box center [781, 421] width 152 height 23
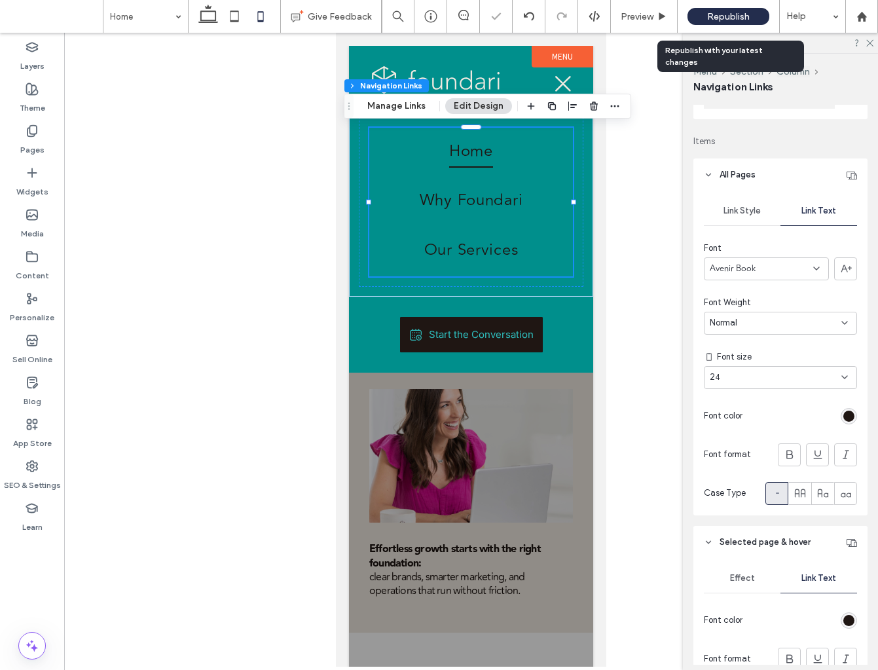
click at [738, 12] on span "Republish" at bounding box center [728, 16] width 43 height 11
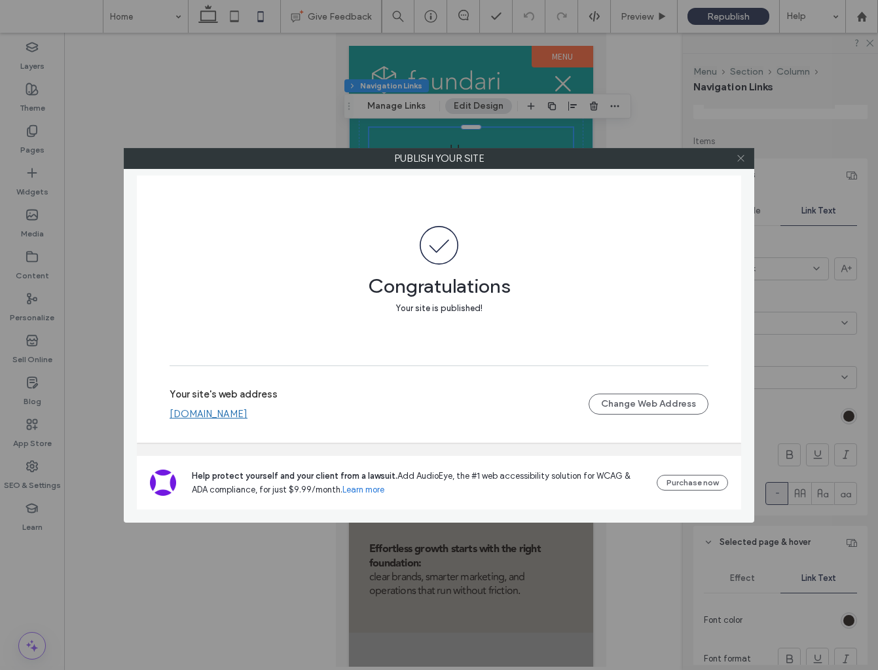
click at [745, 161] on icon at bounding box center [741, 158] width 10 height 10
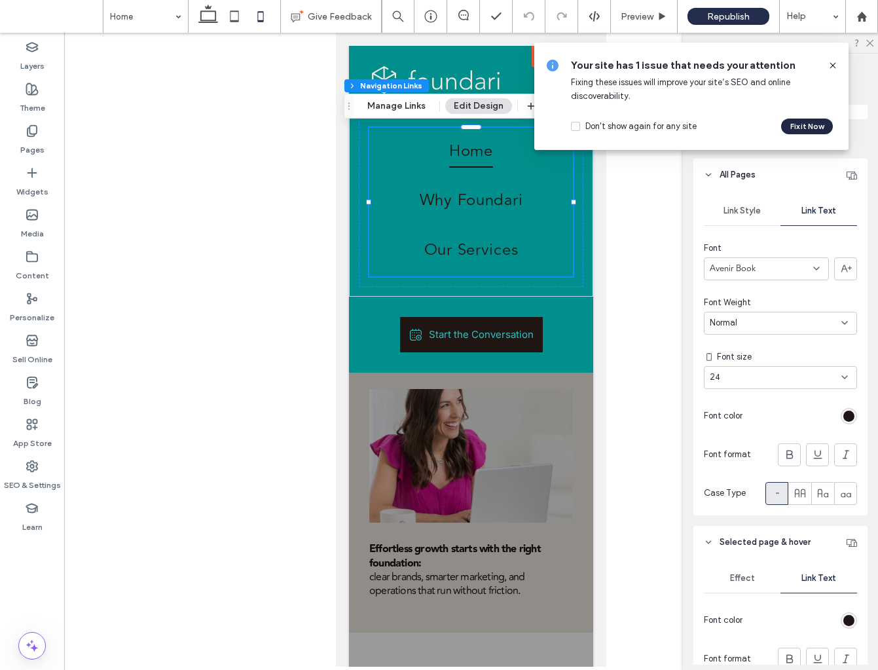
click at [810, 126] on button "Fix it Now" at bounding box center [807, 127] width 52 height 16
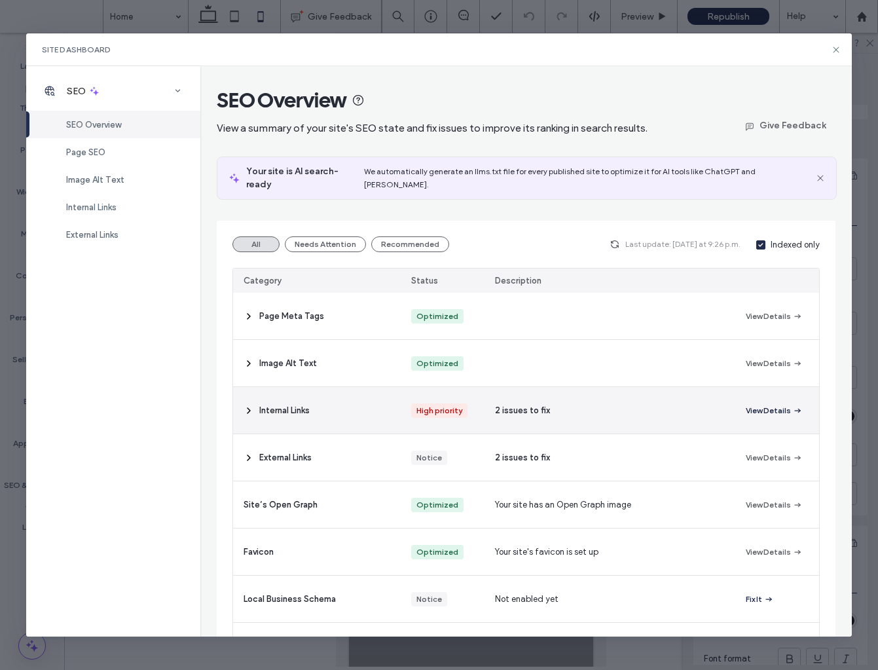
click at [789, 403] on button "View Details" at bounding box center [774, 411] width 57 height 16
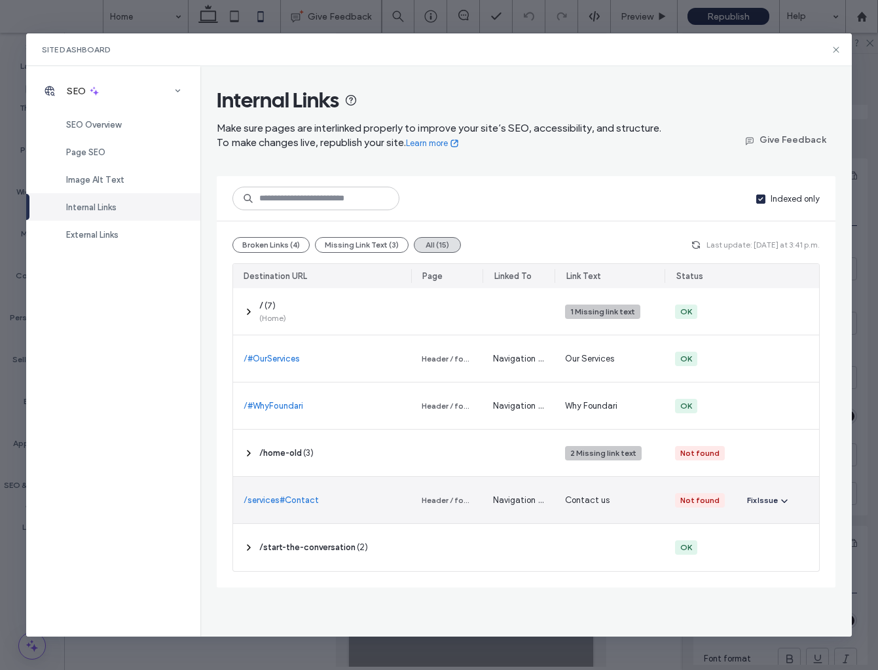
click at [767, 504] on div "Fix Issue" at bounding box center [762, 501] width 31 height 12
click at [783, 529] on span "Fix in Editor" at bounding box center [781, 531] width 45 height 13
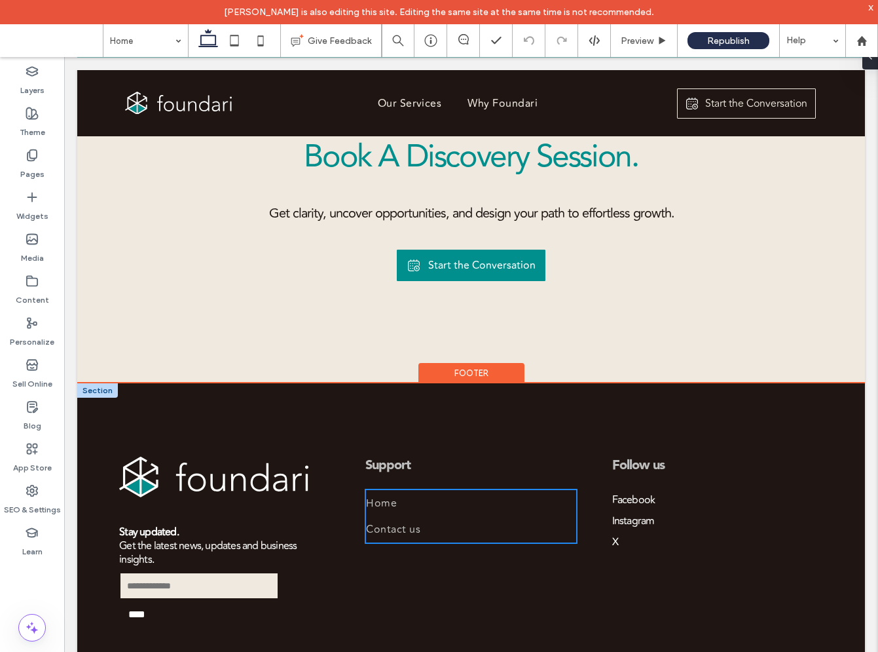
click at [408, 521] on span "Contact us" at bounding box center [393, 529] width 54 height 16
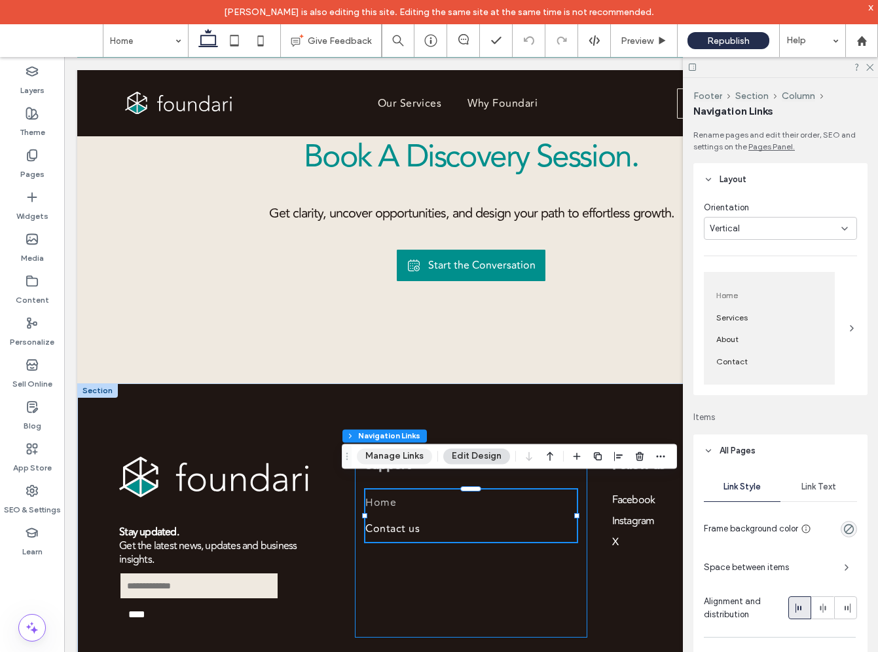
click at [411, 451] on button "Manage Links" at bounding box center [394, 456] width 75 height 16
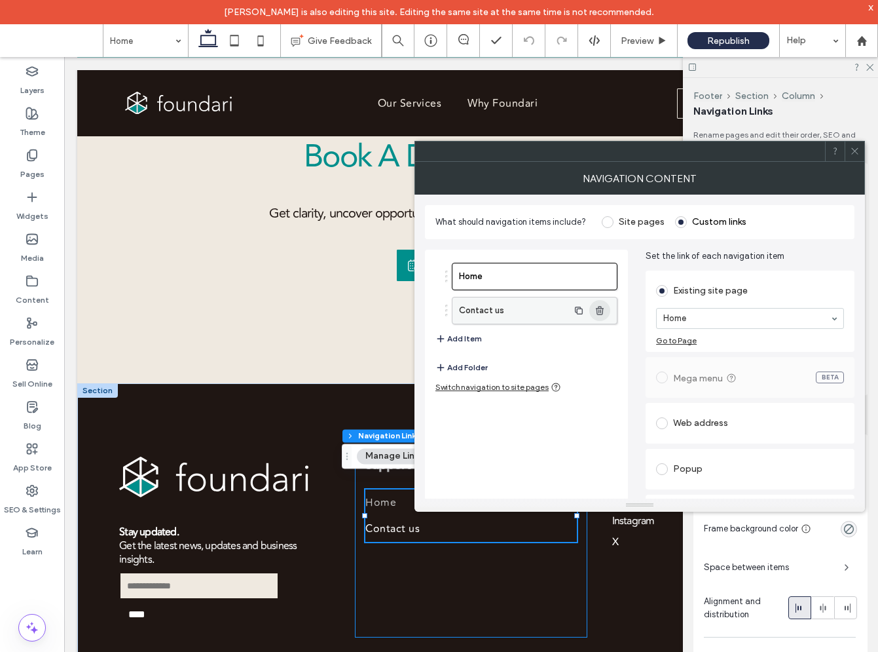
click at [600, 307] on icon "button" at bounding box center [600, 310] width 10 height 10
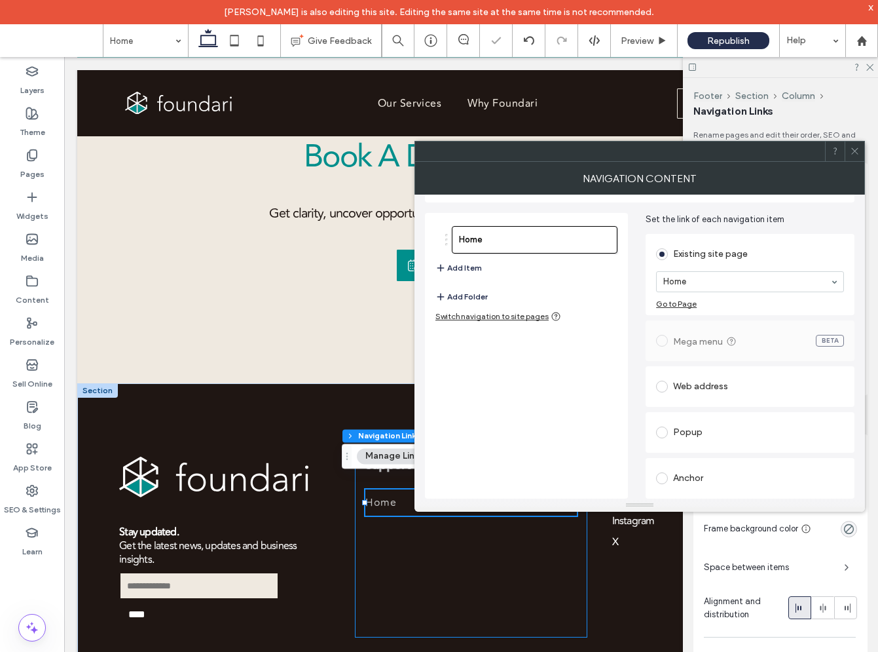
scroll to position [37, 0]
click at [681, 476] on div "Anchor" at bounding box center [750, 478] width 188 height 21
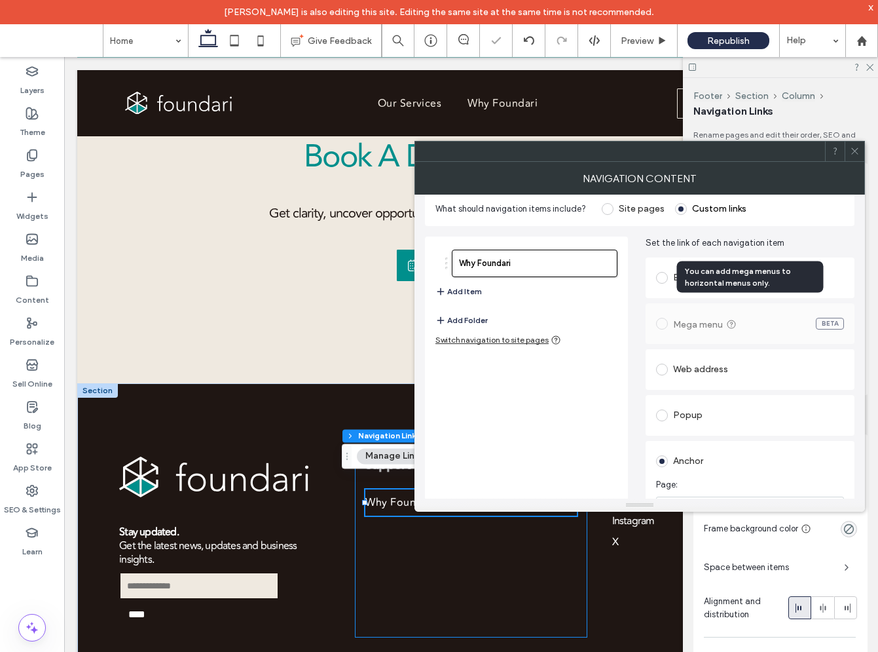
scroll to position [14, 0]
click at [466, 290] on button "Add Item" at bounding box center [459, 291] width 47 height 16
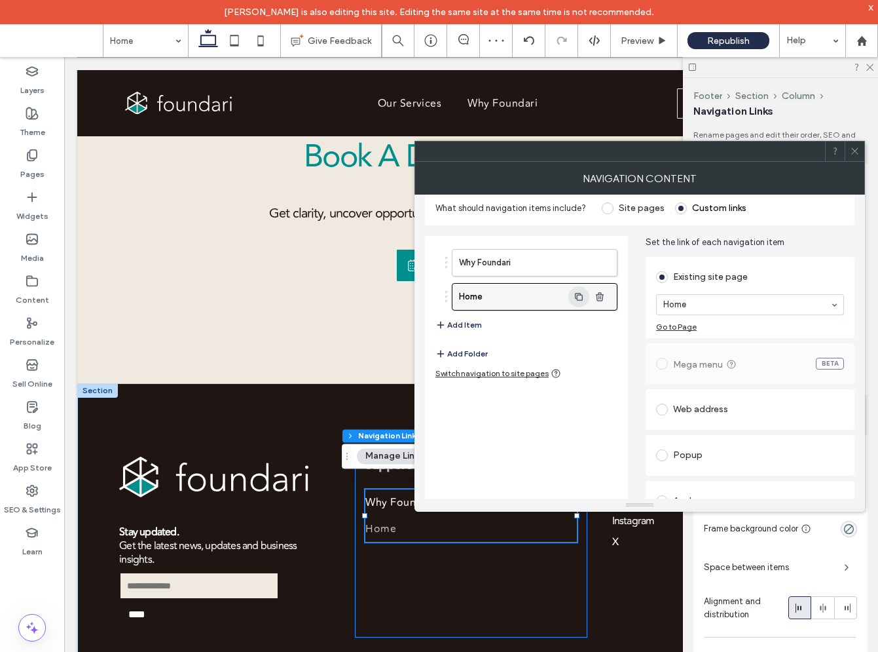
click at [576, 295] on icon "button" at bounding box center [579, 296] width 10 height 10
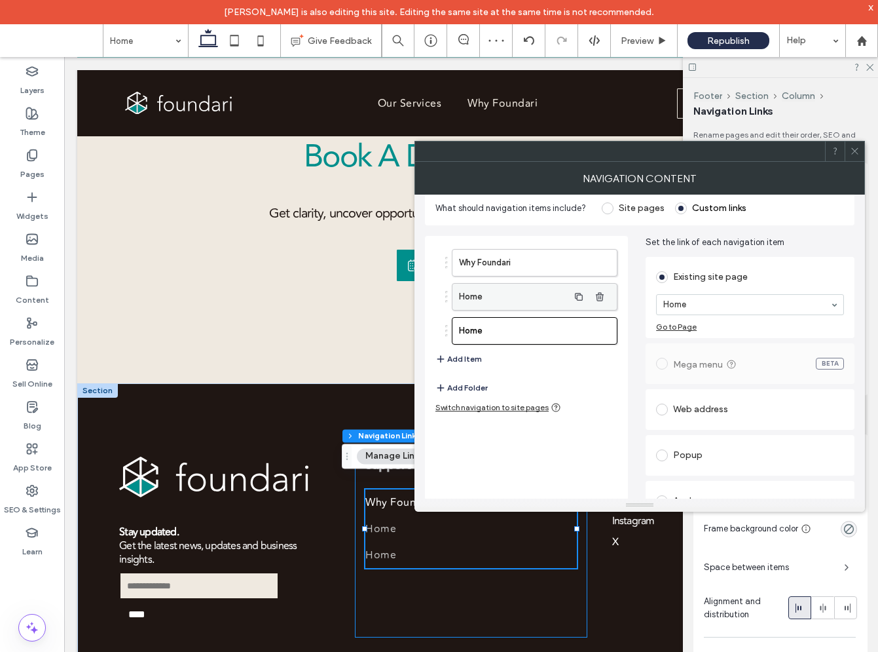
click at [542, 299] on label "Home" at bounding box center [513, 297] width 109 height 26
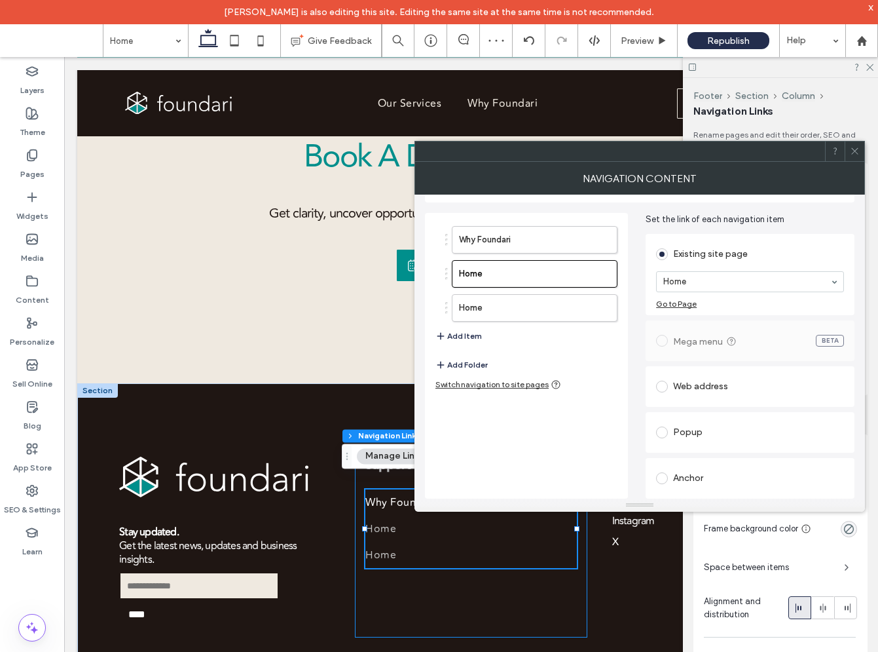
click at [697, 485] on div "Anchor" at bounding box center [750, 478] width 188 height 21
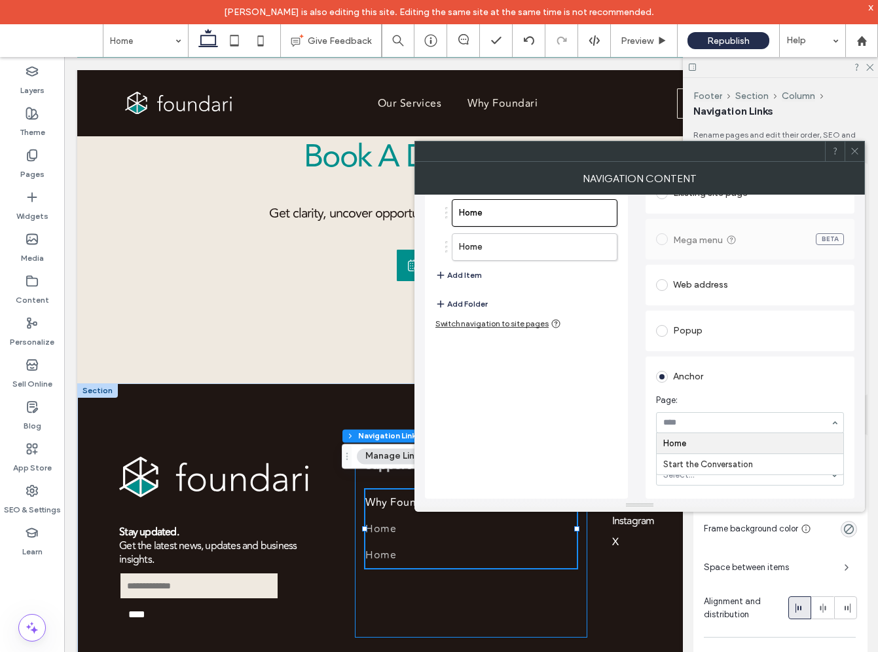
scroll to position [98, 0]
click at [684, 398] on span "Page:" at bounding box center [747, 400] width 183 height 13
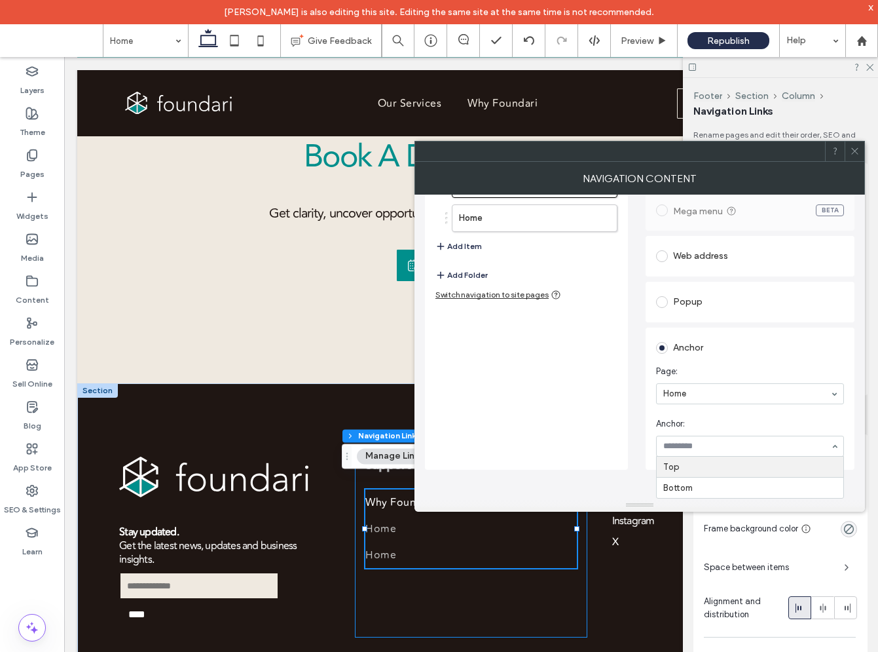
click at [686, 381] on div "Anchor Page: Home Anchor: Top Bottom" at bounding box center [750, 398] width 188 height 129
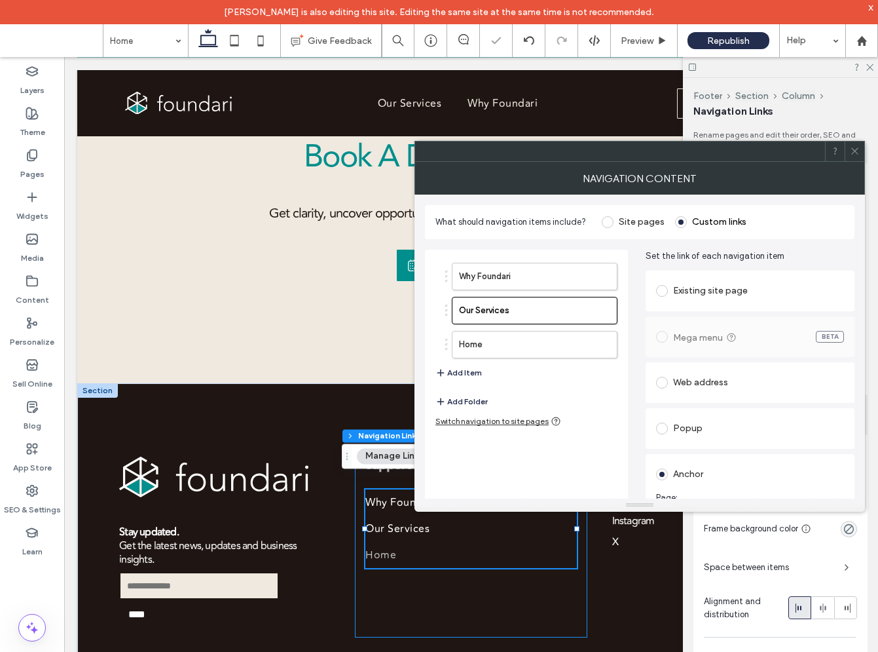
scroll to position [0, 0]
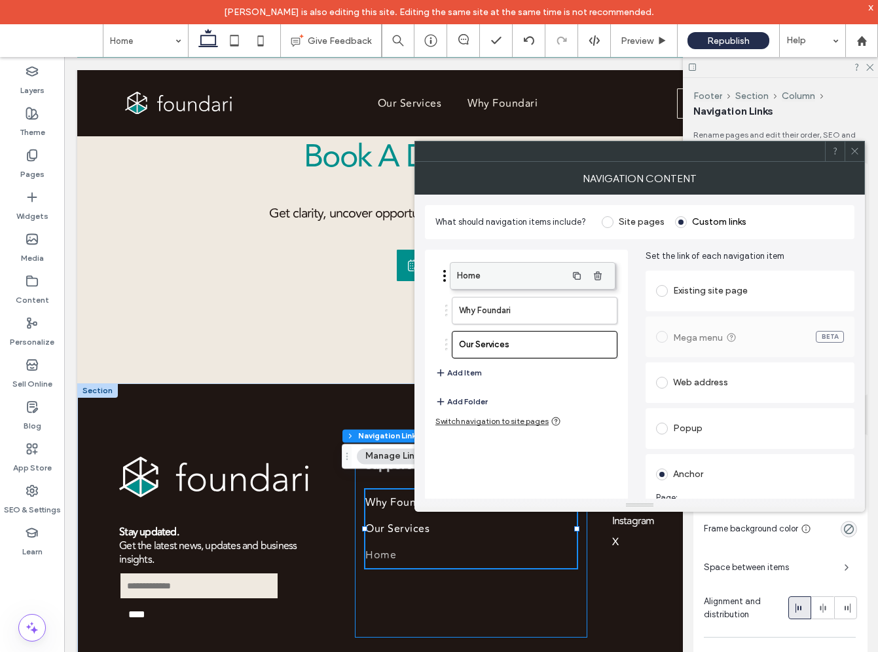
drag, startPoint x: 545, startPoint y: 345, endPoint x: 543, endPoint y: 276, distance: 68.8
click at [855, 153] on icon at bounding box center [855, 151] width 10 height 10
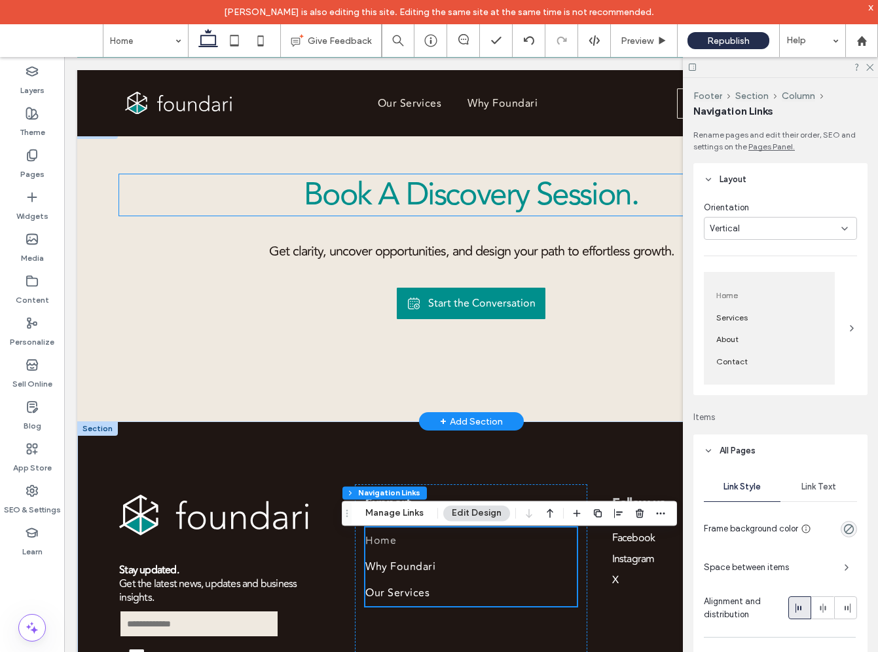
scroll to position [3149, 0]
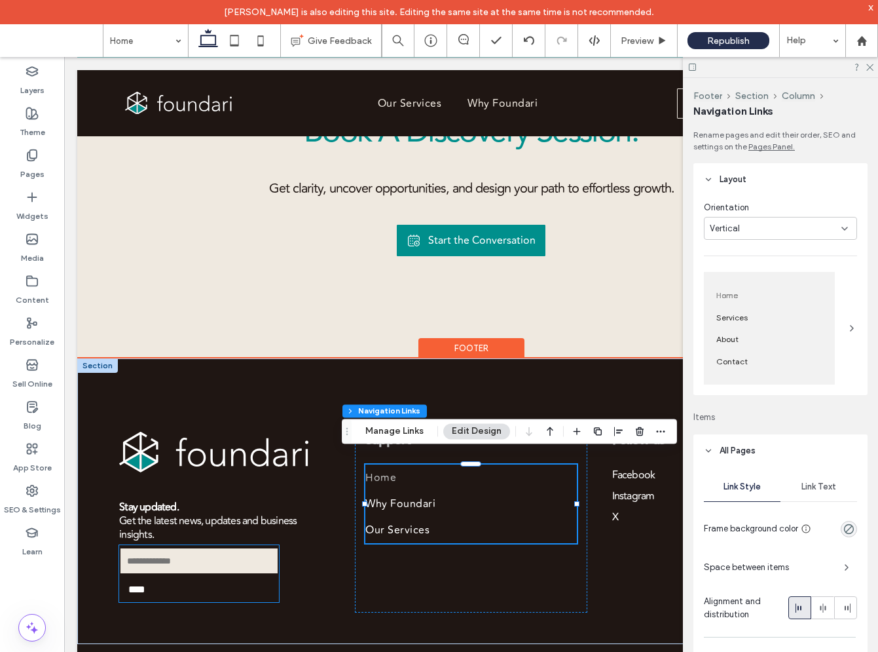
click at [231, 548] on input "email" at bounding box center [199, 561] width 159 height 26
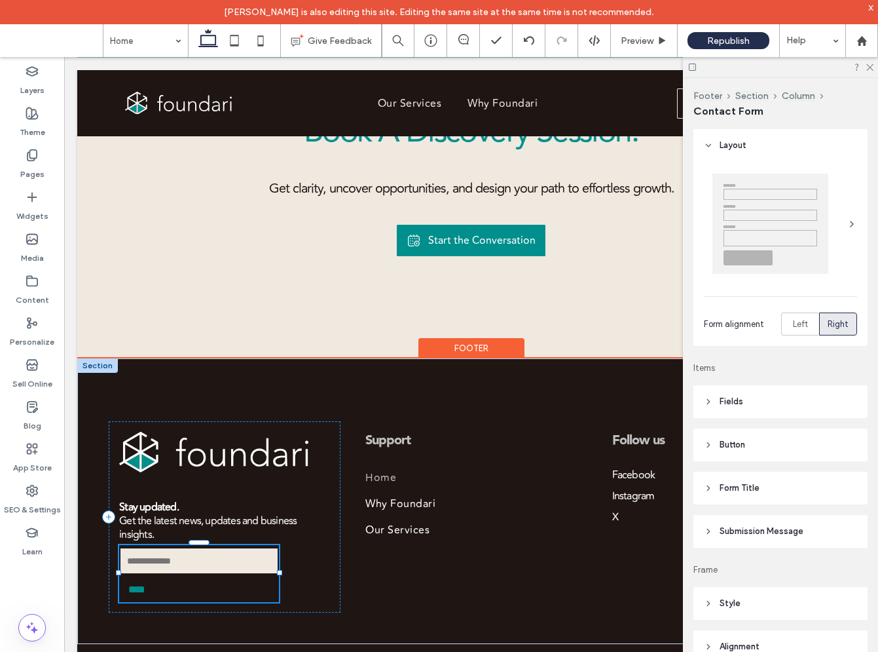
type input "*"
type input "***"
type input "**"
type input "*"
type input "***"
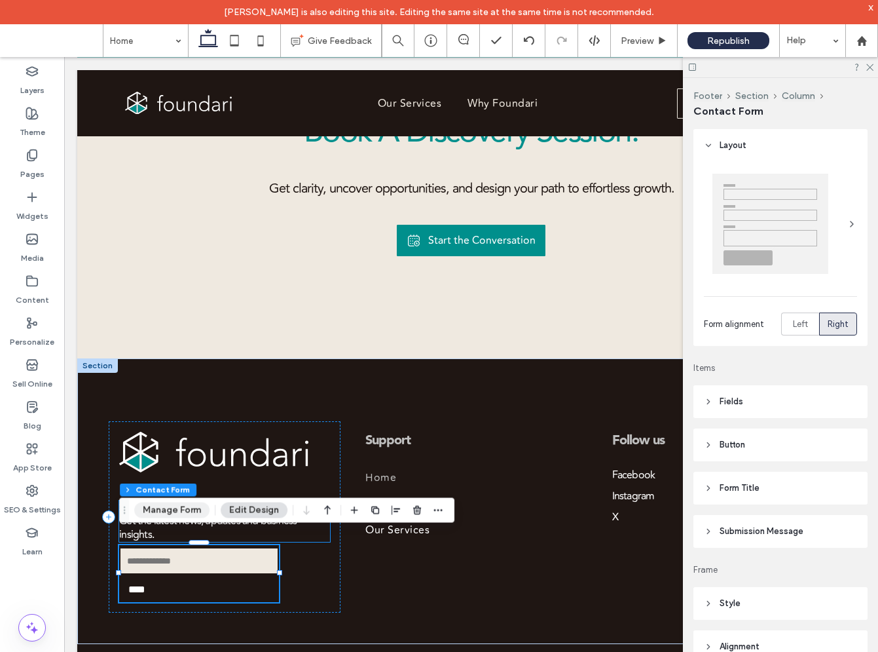
click at [191, 512] on button "Manage Form" at bounding box center [171, 510] width 75 height 16
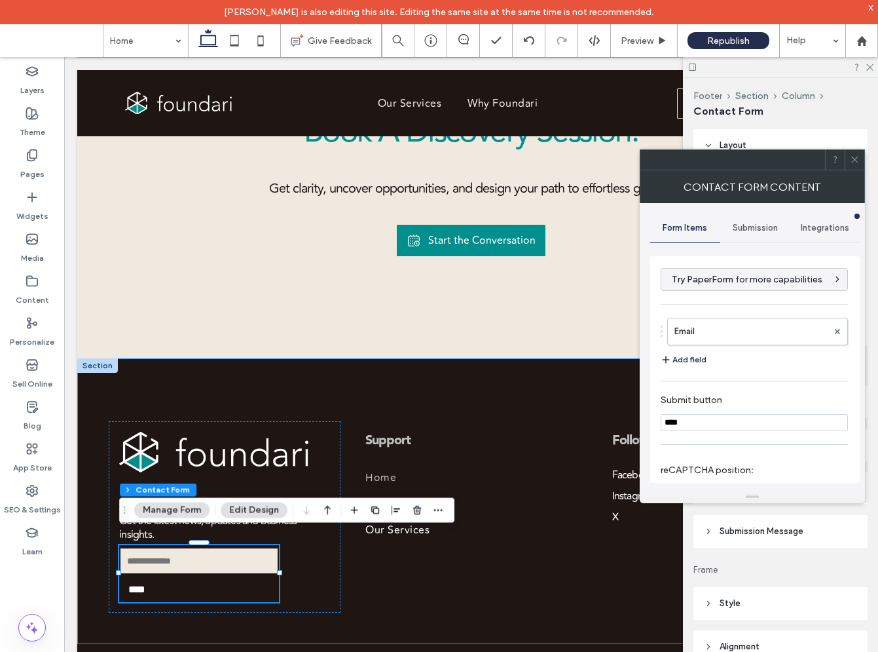
scroll to position [0, 0]
click at [743, 276] on span "Try PaperForm for more capabilities" at bounding box center [747, 279] width 151 height 11
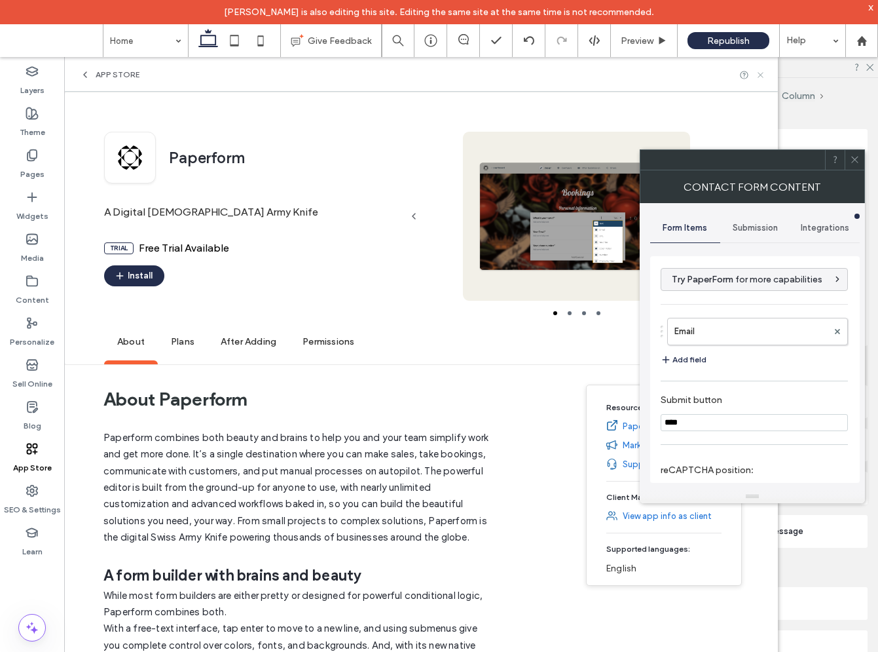
click at [760, 75] on use at bounding box center [760, 74] width 5 height 5
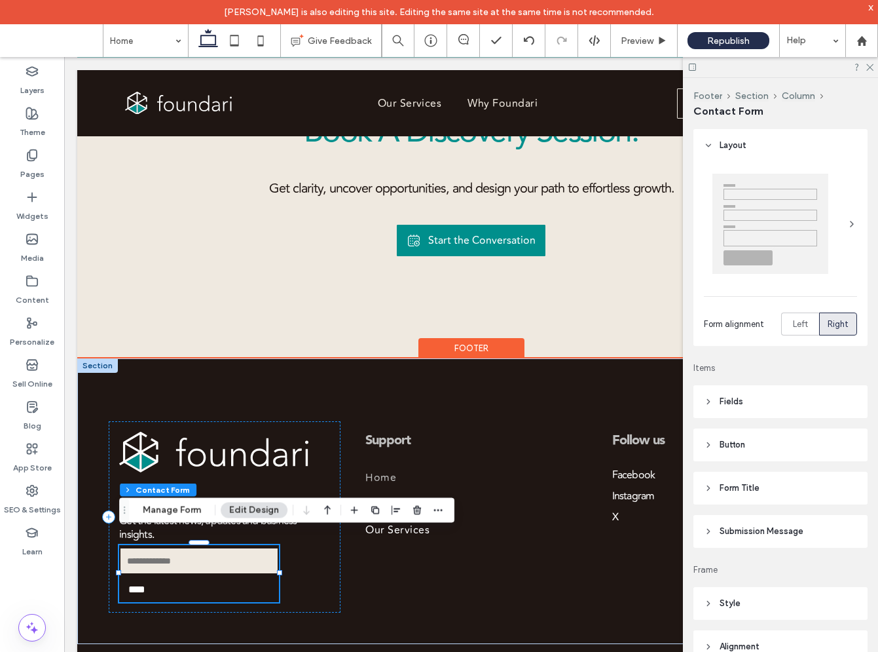
type input "**"
click at [189, 517] on button "Manage Form" at bounding box center [171, 510] width 75 height 16
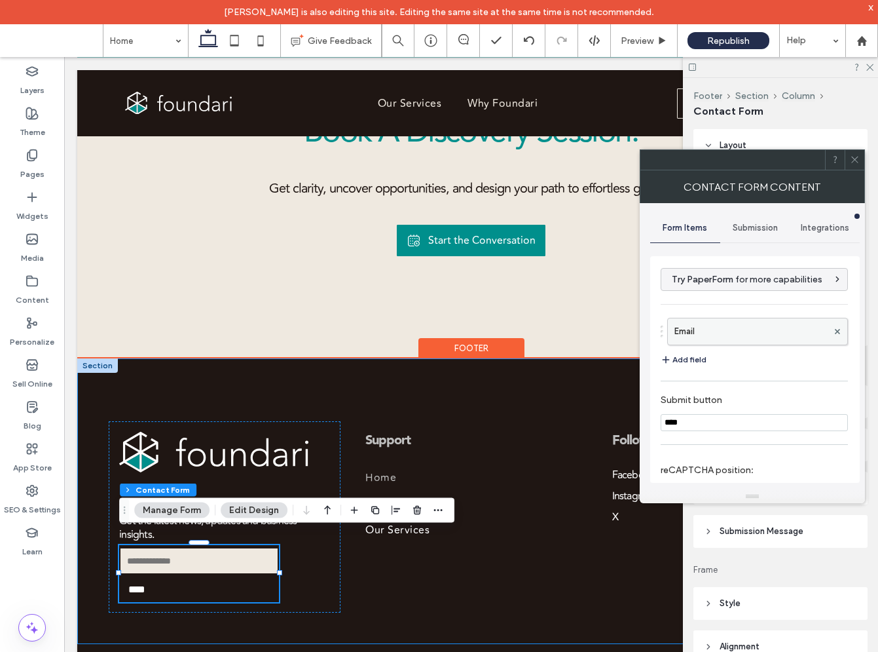
click at [745, 328] on label "Email" at bounding box center [751, 331] width 153 height 26
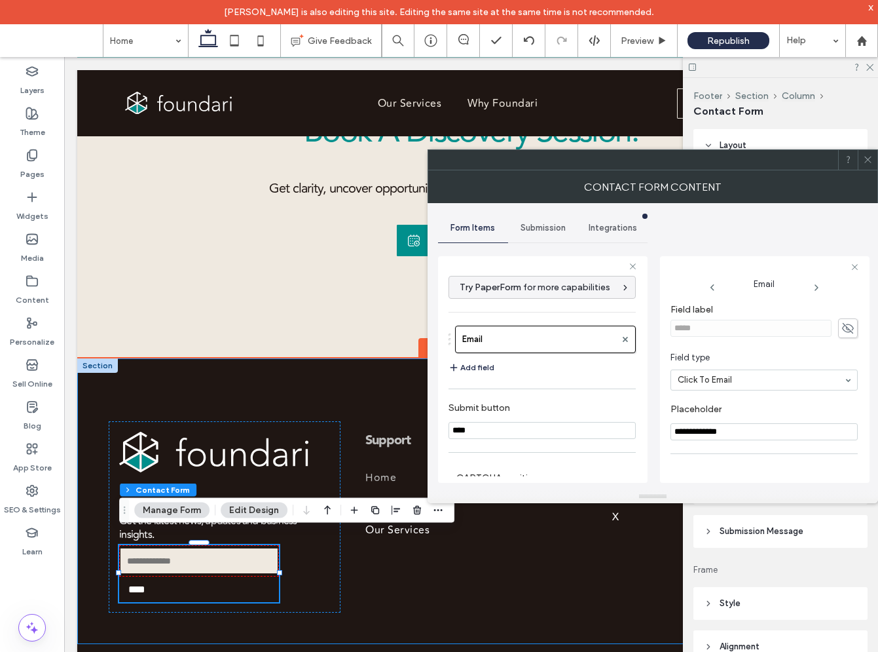
drag, startPoint x: 738, startPoint y: 428, endPoint x: 643, endPoint y: 428, distance: 94.3
click at [643, 428] on div "**********" at bounding box center [543, 368] width 210 height 244
click at [675, 429] on input "**********" at bounding box center [764, 431] width 187 height 17
click at [829, 430] on input "**********" at bounding box center [764, 431] width 187 height 17
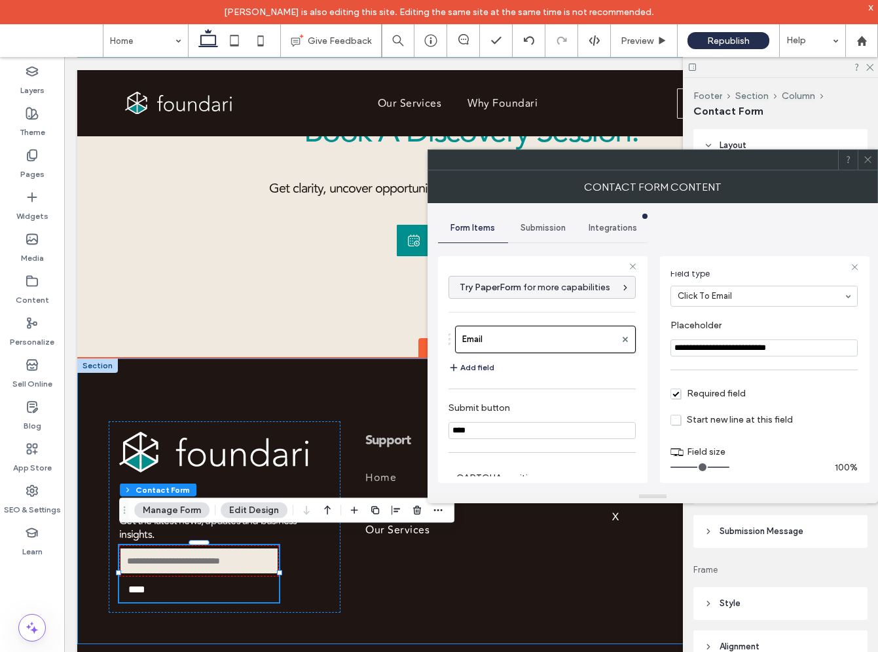
scroll to position [83, 0]
drag, startPoint x: 734, startPoint y: 345, endPoint x: 601, endPoint y: 342, distance: 133.6
click at [601, 342] on div "**********" at bounding box center [543, 368] width 210 height 244
type input "**********"
drag, startPoint x: 868, startPoint y: 159, endPoint x: 862, endPoint y: 155, distance: 7.1
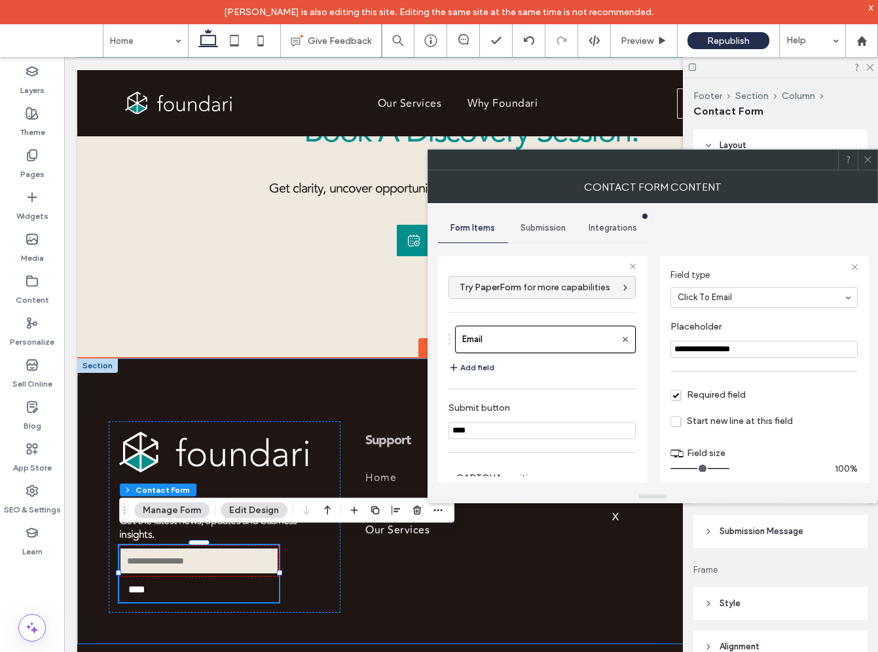
click at [869, 159] on icon at bounding box center [868, 160] width 10 height 10
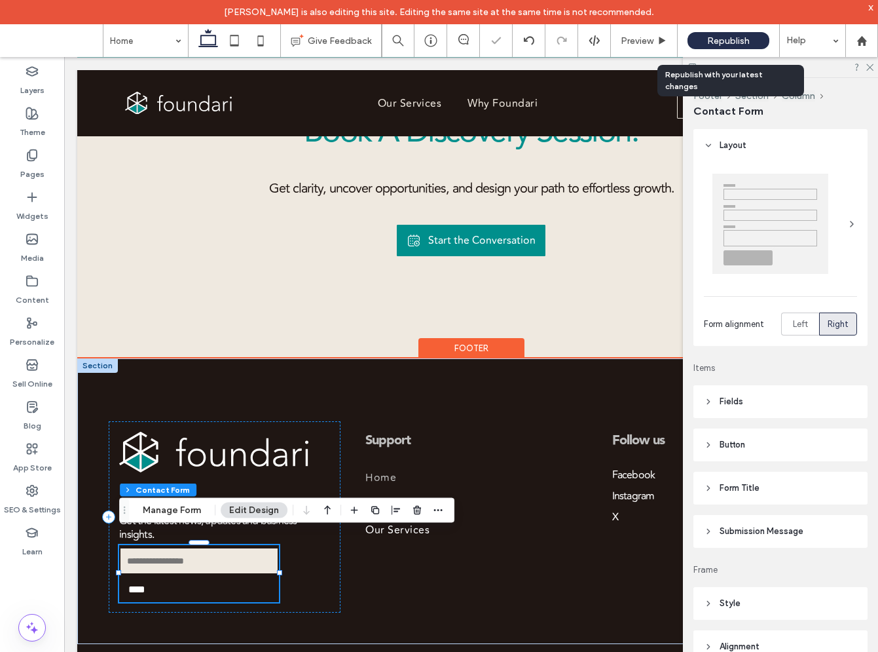
click at [729, 34] on div "Republish" at bounding box center [729, 40] width 82 height 17
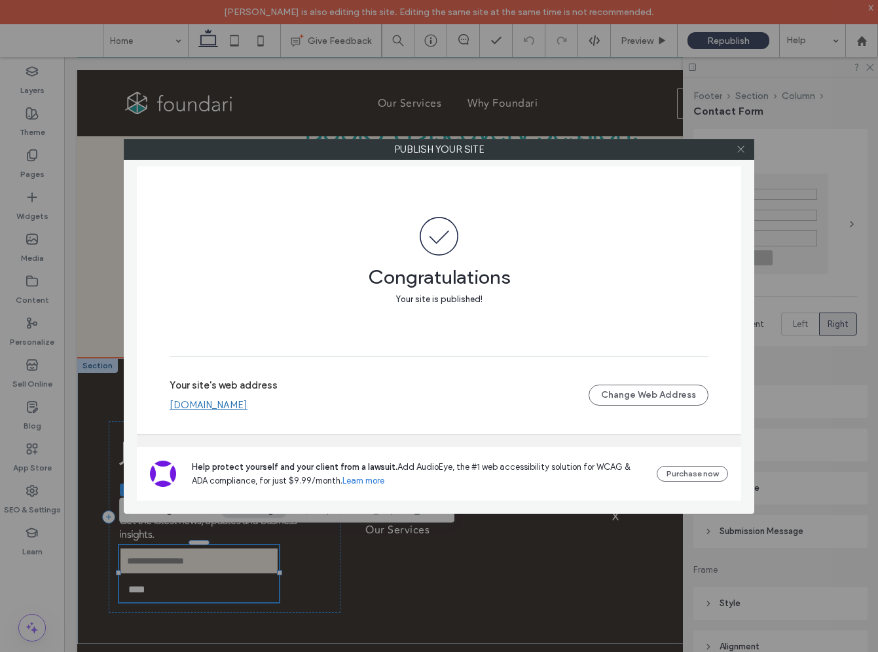
click at [743, 149] on icon at bounding box center [741, 149] width 10 height 10
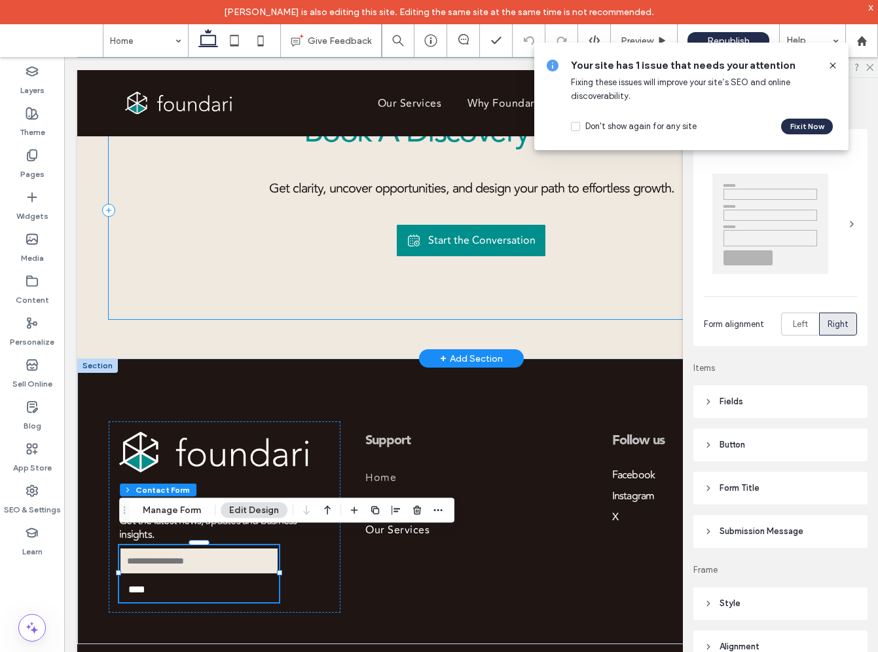
scroll to position [0, 3]
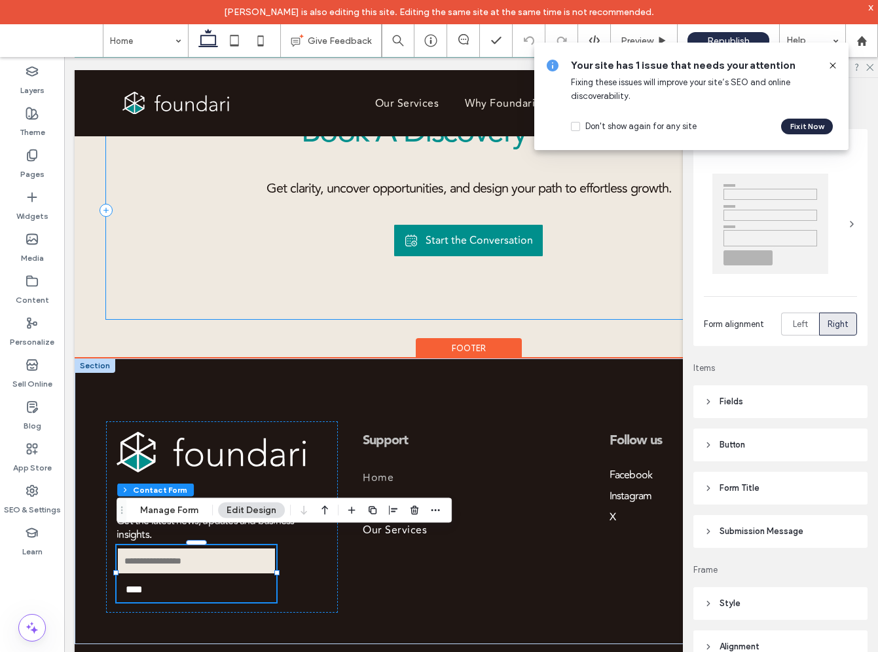
click at [804, 127] on button "Fix it Now" at bounding box center [807, 127] width 52 height 16
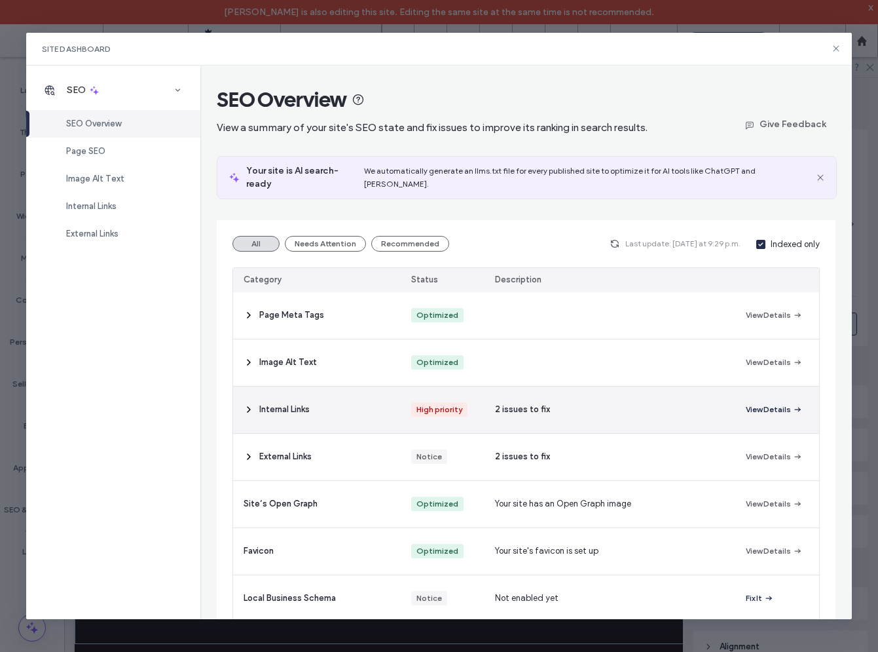
click at [796, 404] on icon "button" at bounding box center [798, 409] width 10 height 10
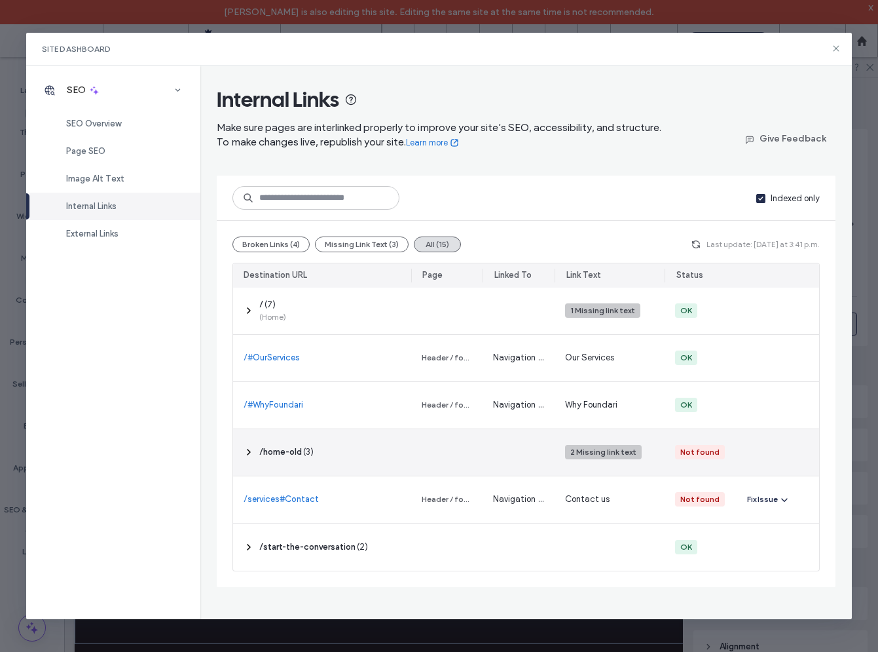
click at [384, 454] on div "‎ /home-old ‎ ( 3 )" at bounding box center [322, 452] width 178 height 47
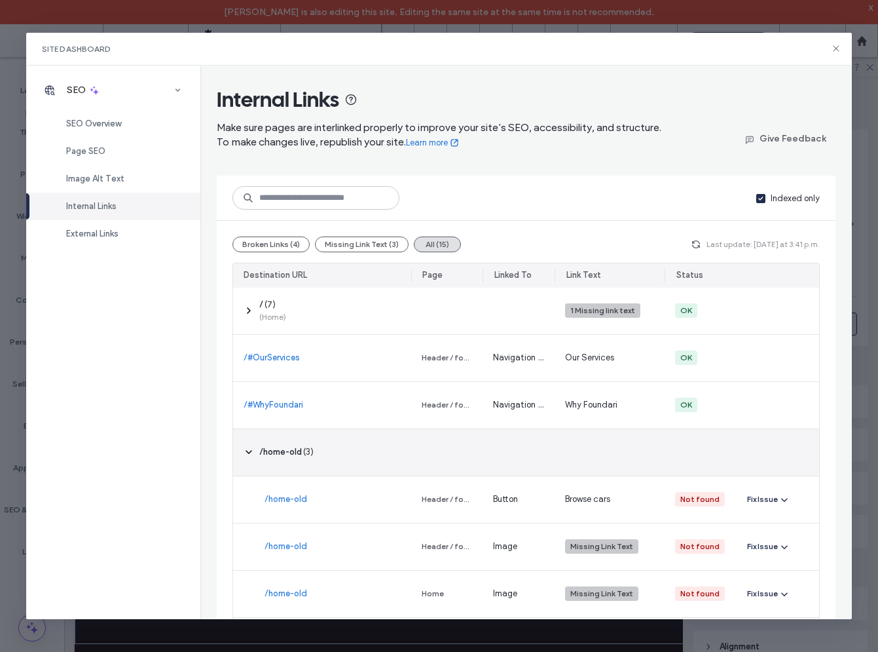
scroll to position [88, 0]
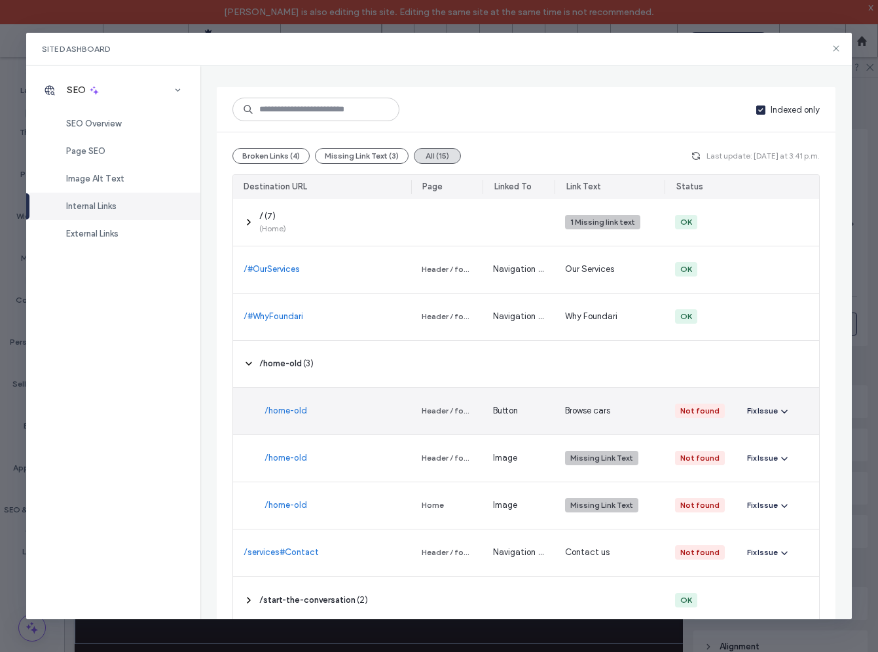
click at [759, 415] on div "Fix Issue" at bounding box center [762, 411] width 31 height 12
click at [781, 469] on span "Redirect Link" at bounding box center [784, 467] width 50 height 13
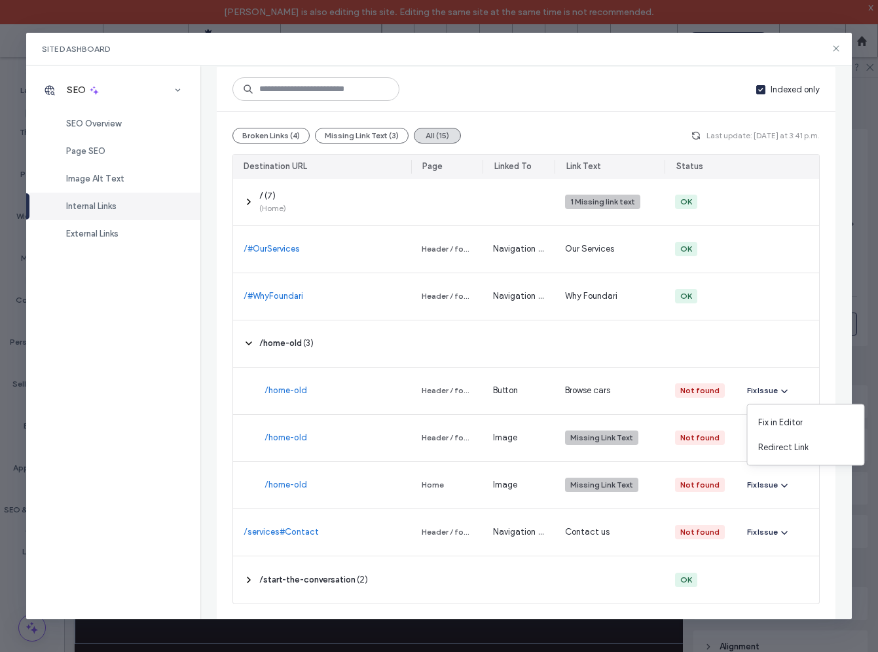
scroll to position [109, 0]
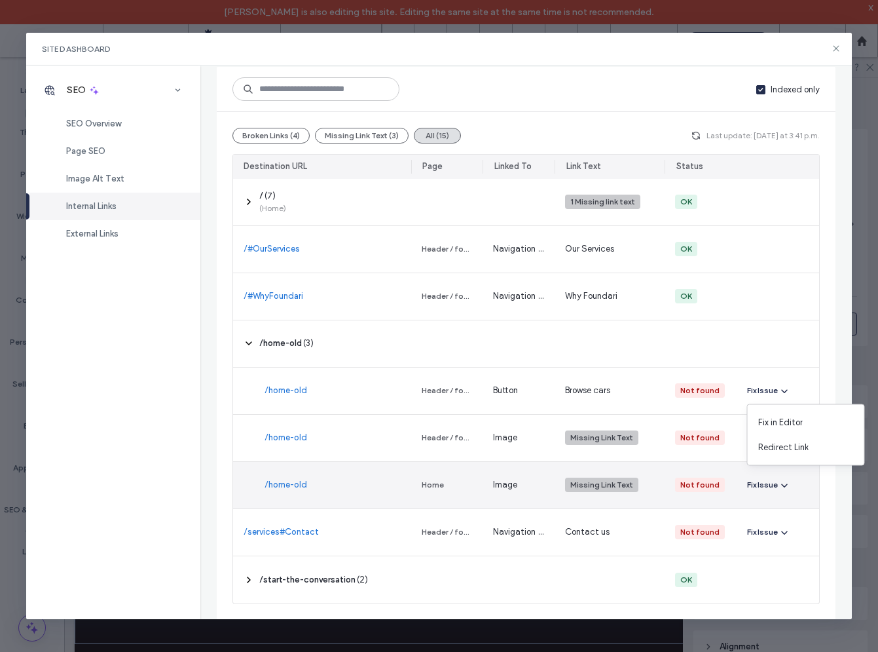
click at [775, 479] on div "Fix Issue" at bounding box center [762, 485] width 31 height 12
click at [802, 513] on span "Fix in Editor" at bounding box center [781, 516] width 45 height 13
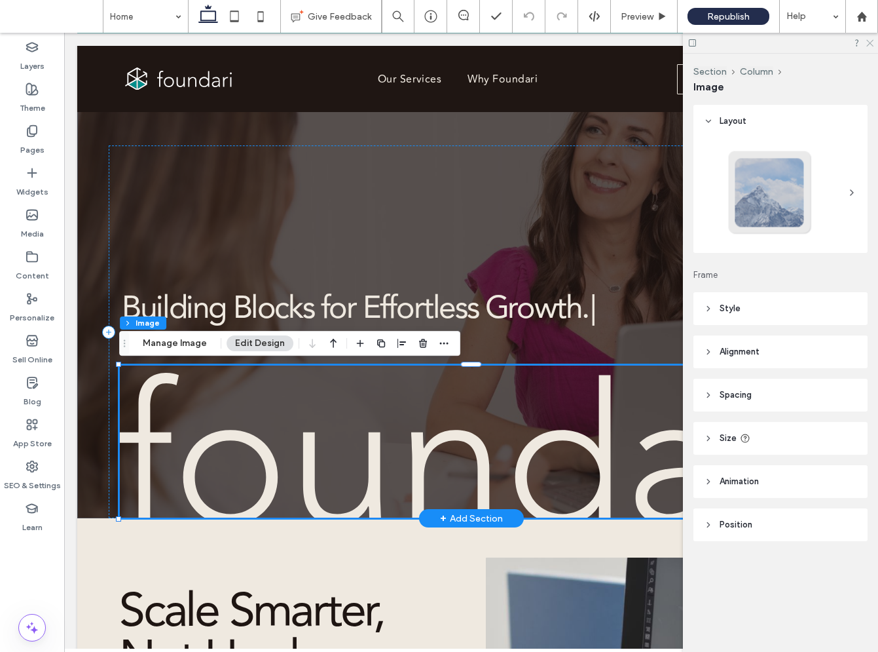
click at [869, 40] on icon at bounding box center [869, 42] width 9 height 9
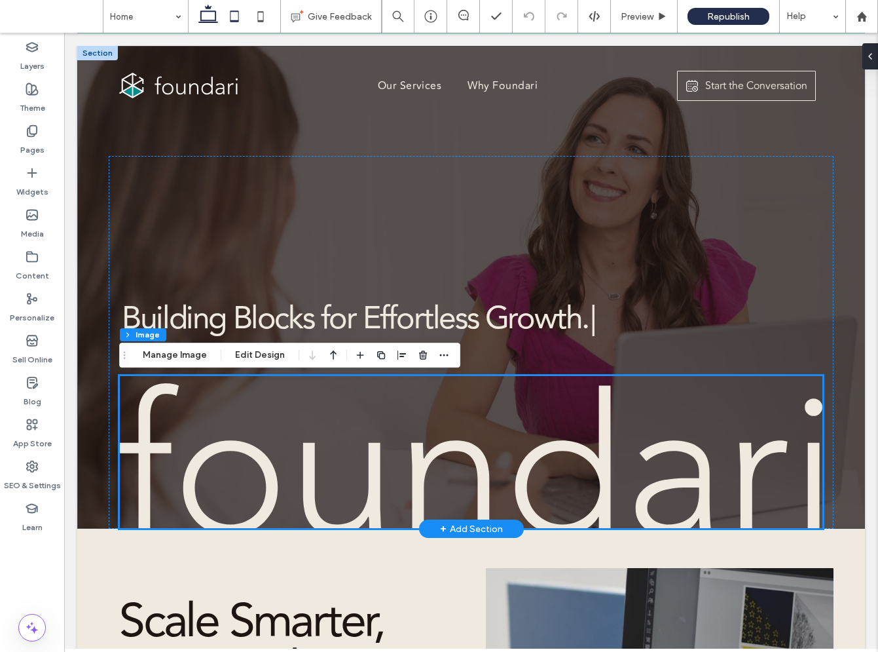
click at [239, 13] on icon at bounding box center [234, 16] width 26 height 26
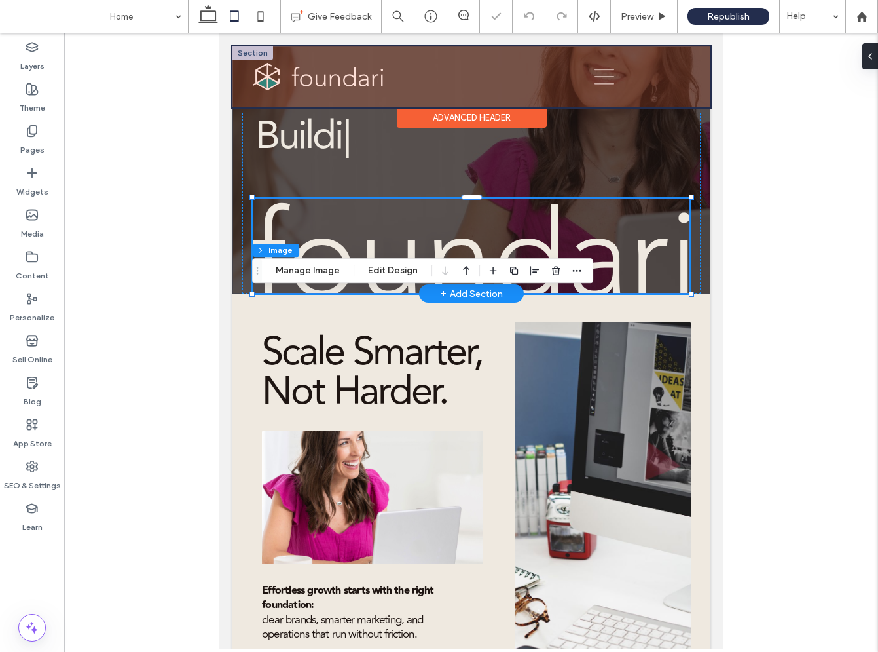
click at [600, 73] on div at bounding box center [471, 77] width 478 height 62
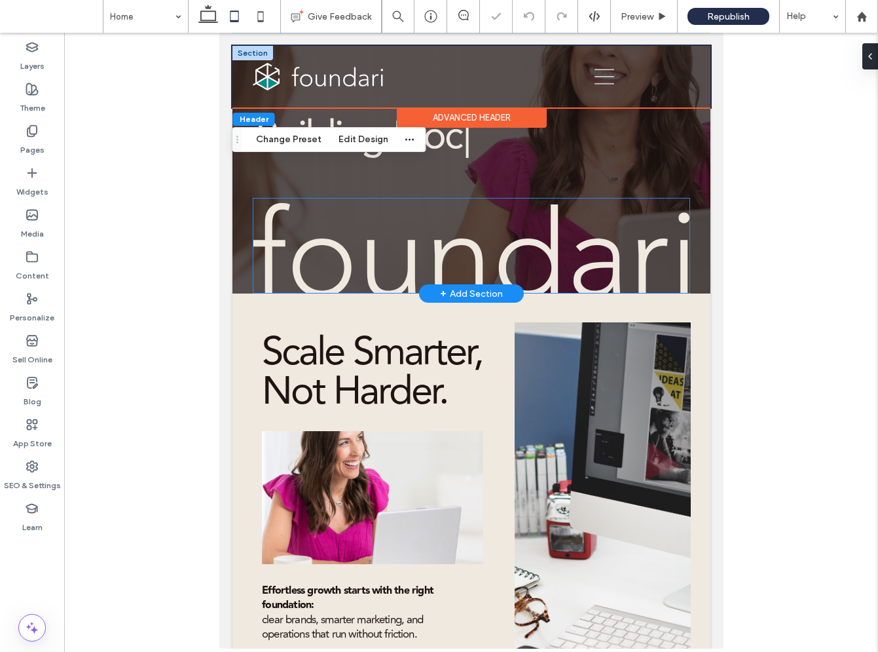
click at [600, 73] on icon at bounding box center [604, 77] width 20 height 20
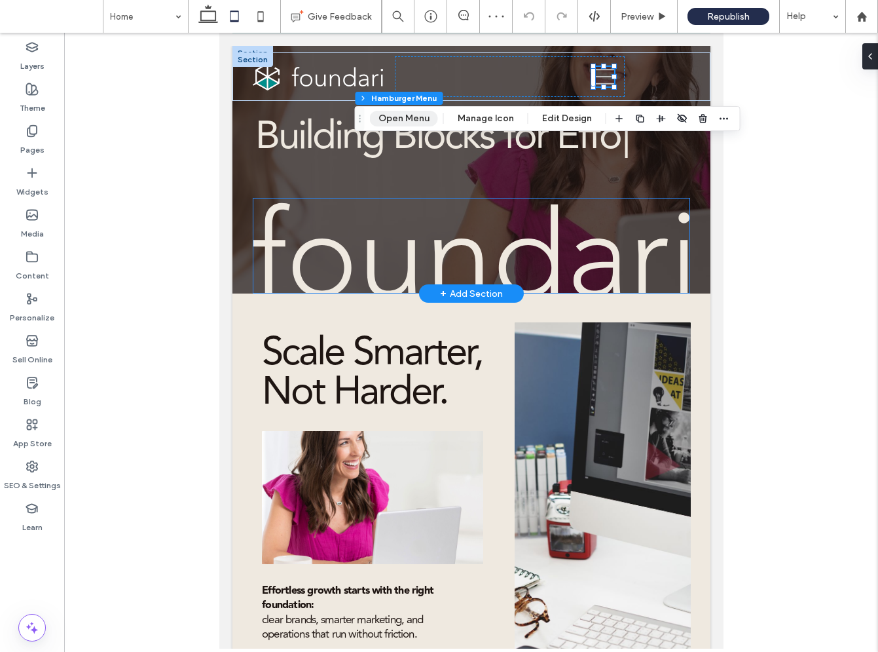
click at [403, 119] on button "Open Menu" at bounding box center [404, 119] width 68 height 16
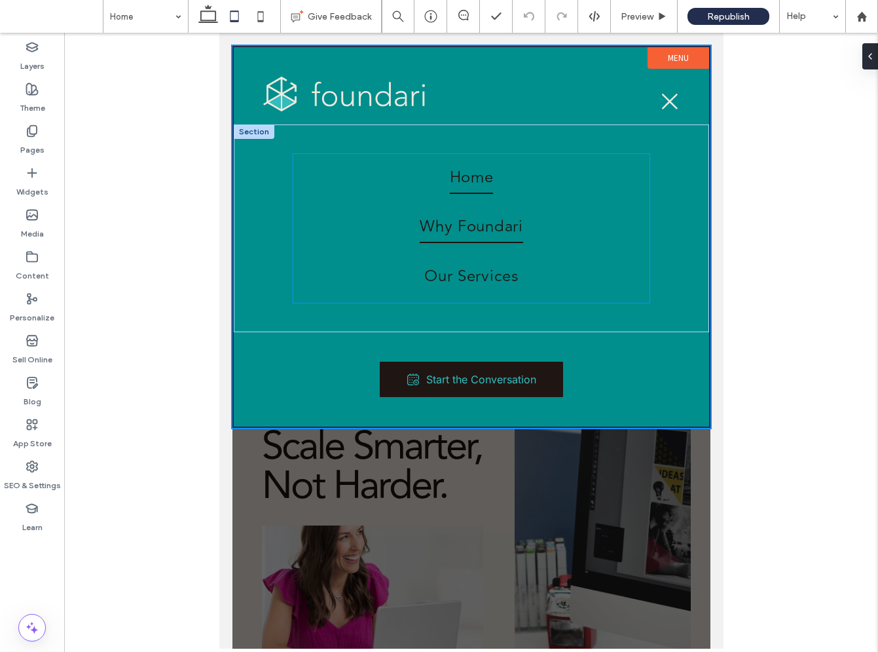
click at [577, 217] on link "Why Foundari" at bounding box center [471, 229] width 356 height 50
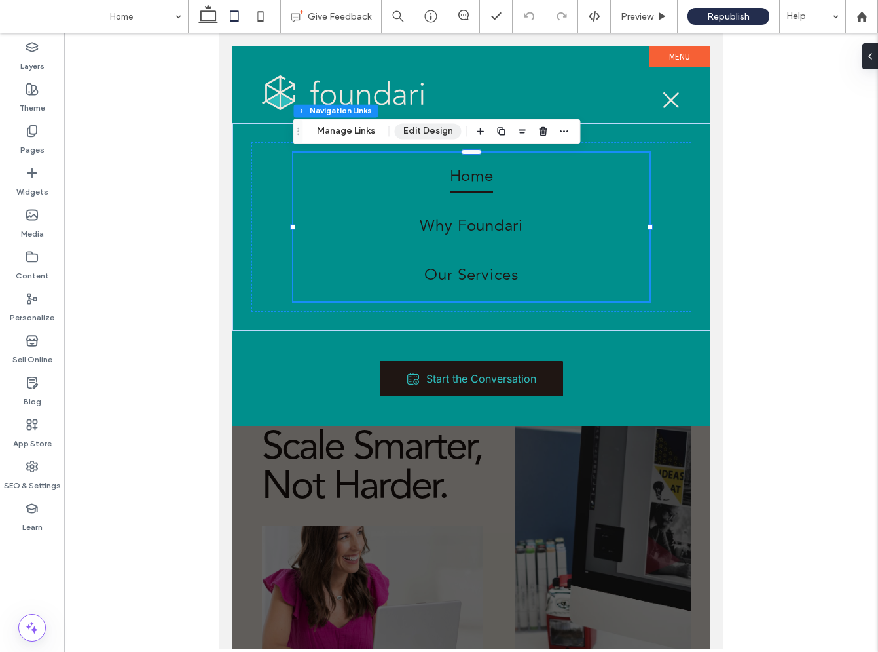
click at [425, 130] on button "Edit Design" at bounding box center [428, 131] width 67 height 16
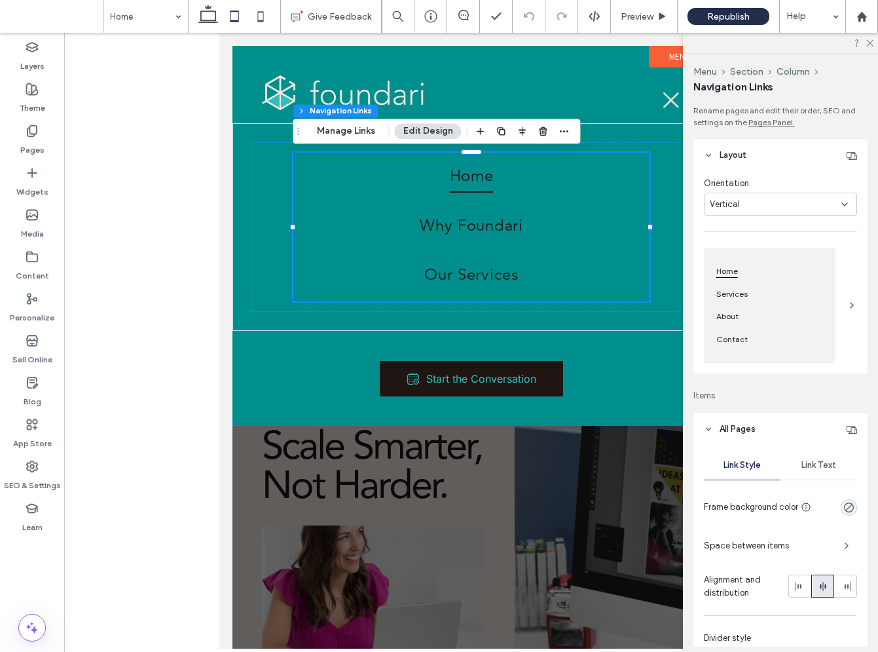
scroll to position [39, 0]
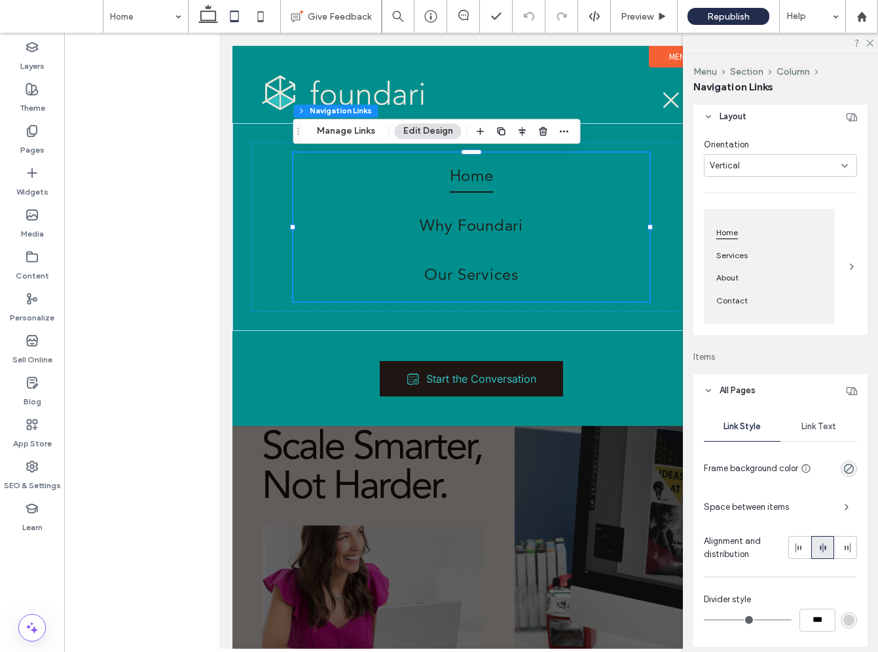
click at [817, 428] on span "Link Text" at bounding box center [819, 426] width 35 height 10
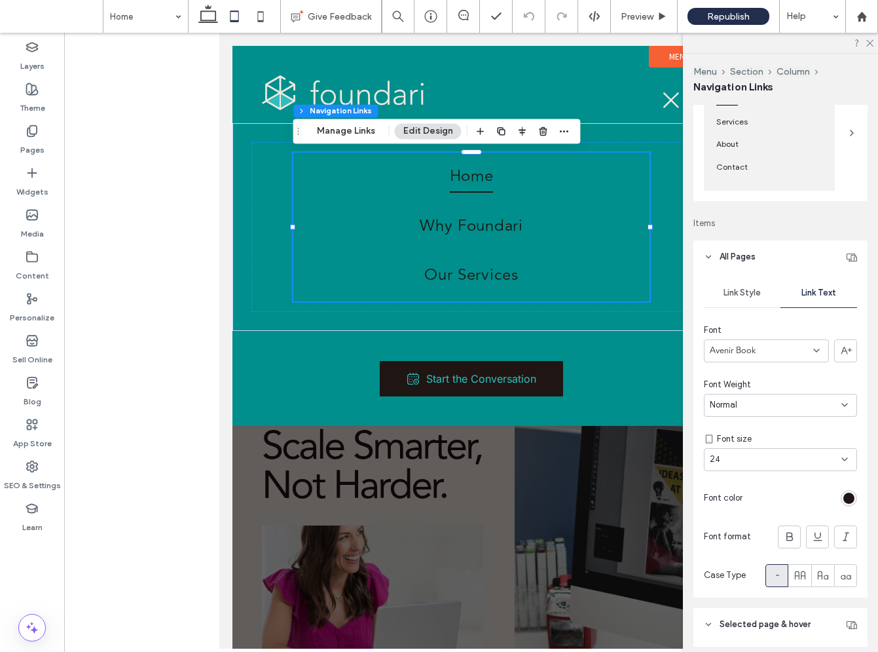
scroll to position [174, 0]
click at [855, 496] on div "rgb(31, 22, 19)" at bounding box center [849, 497] width 16 height 16
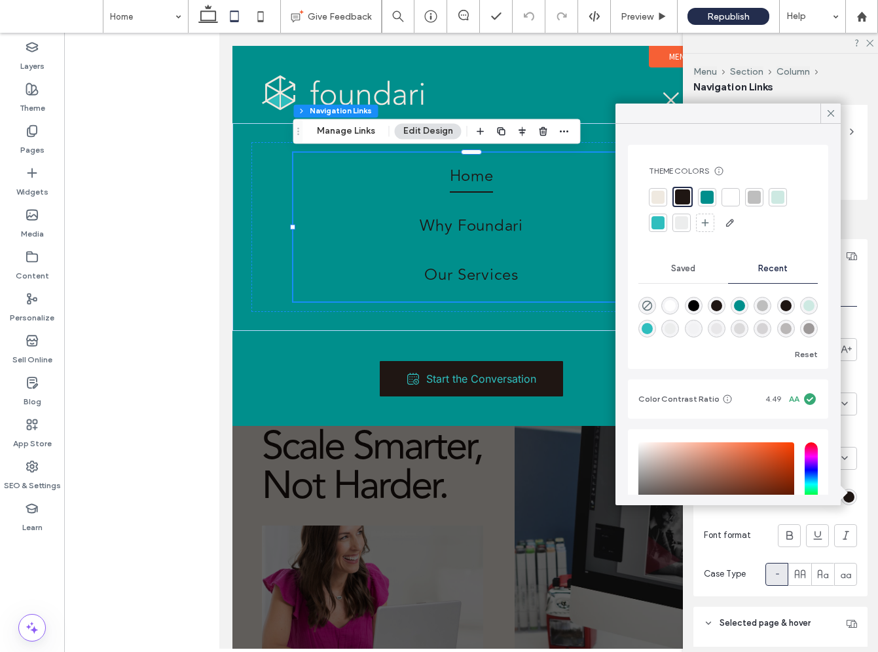
click at [730, 196] on div at bounding box center [730, 197] width 13 height 13
click at [658, 195] on div at bounding box center [658, 197] width 13 height 13
click at [830, 113] on icon at bounding box center [831, 113] width 12 height 12
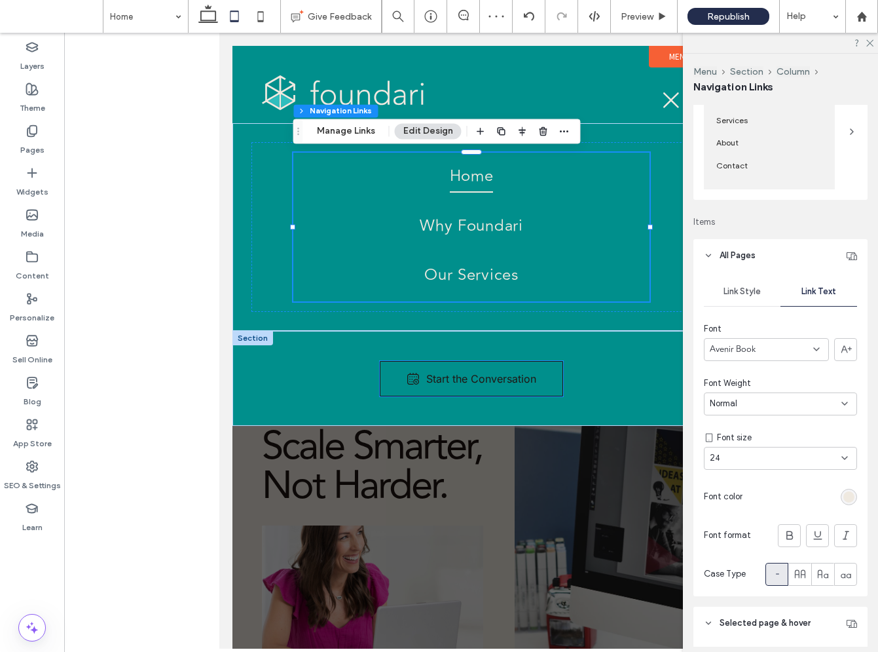
click at [548, 382] on link "Start the Conversation" at bounding box center [470, 378] width 183 height 35
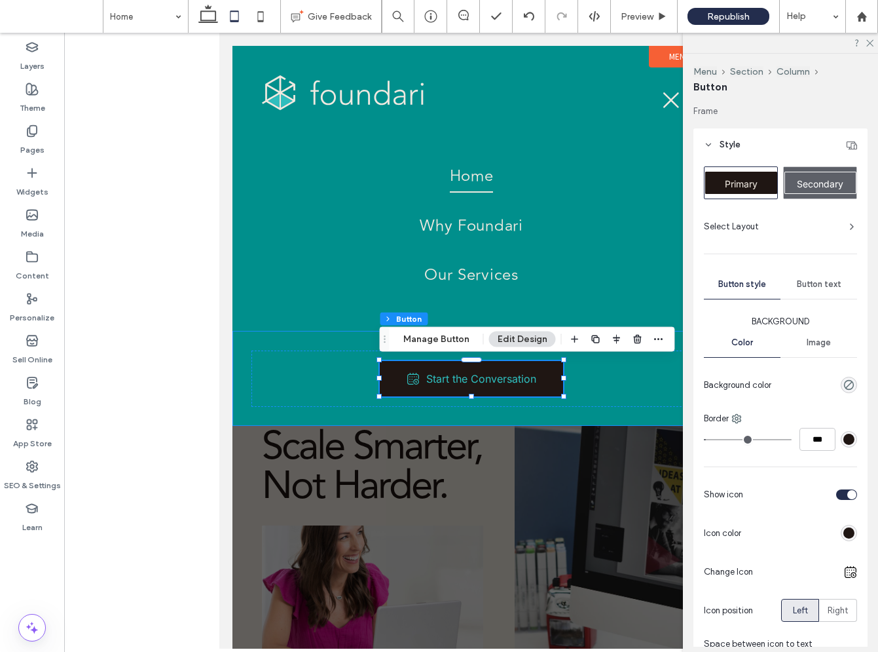
click at [830, 185] on span "Secondary" at bounding box center [820, 183] width 47 height 11
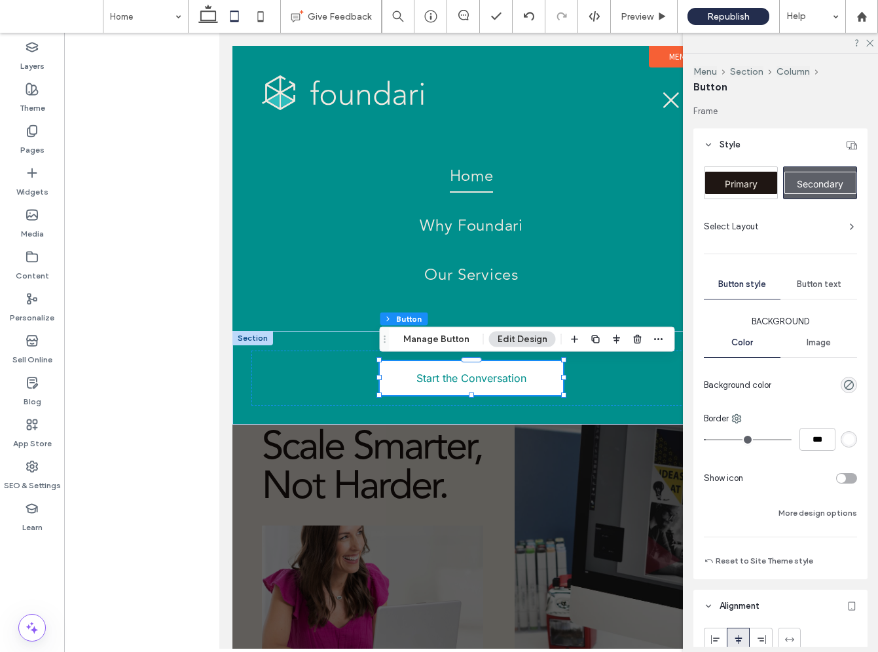
click at [529, 388] on link "Start the Conversation" at bounding box center [470, 378] width 183 height 34
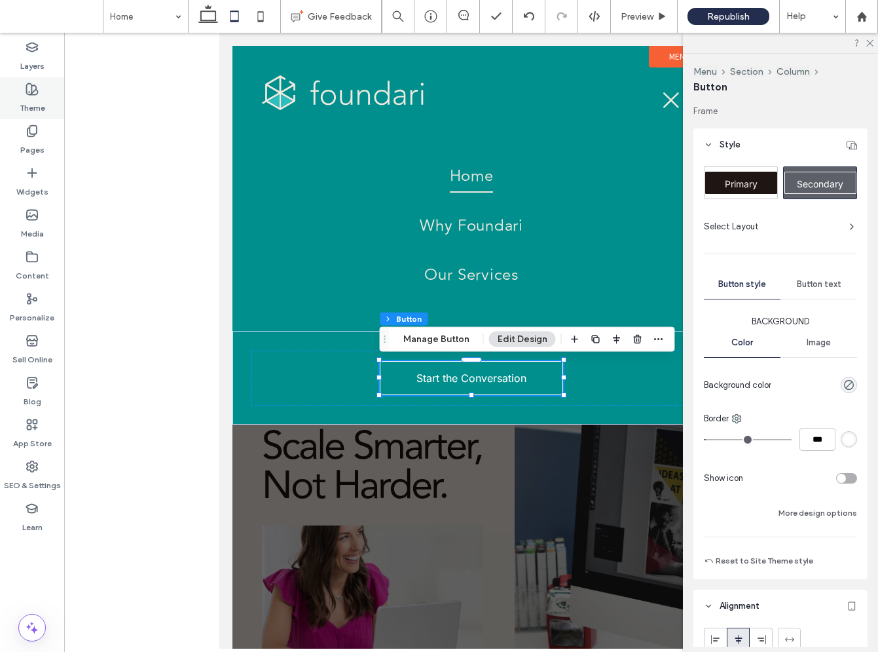
click at [34, 97] on label "Theme" at bounding box center [33, 105] width 26 height 18
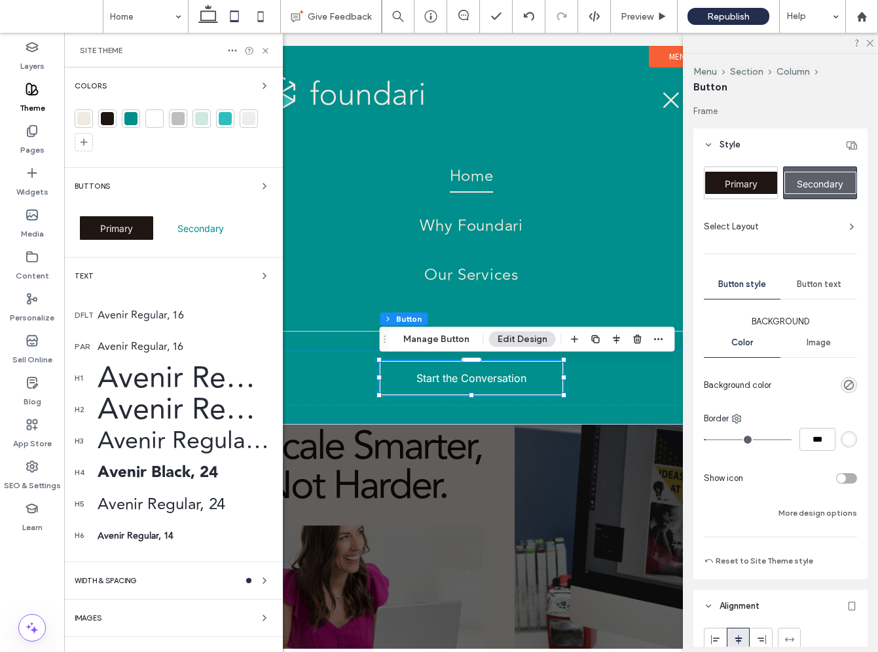
click at [189, 219] on div "Secondary" at bounding box center [200, 228] width 73 height 24
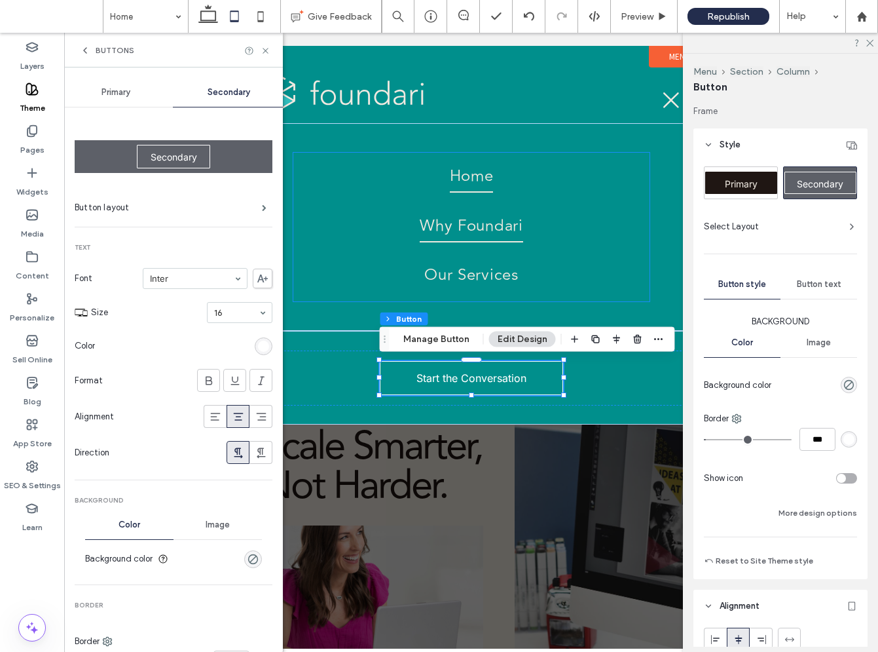
click at [393, 221] on link "Why Foundari" at bounding box center [471, 227] width 356 height 50
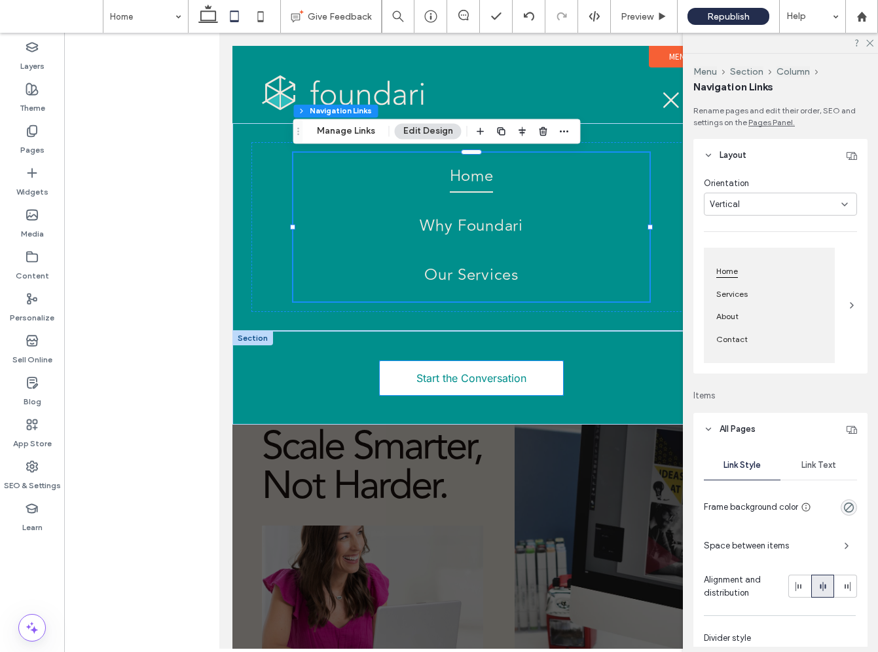
click at [516, 378] on span "Start the Conversation" at bounding box center [471, 377] width 110 height 13
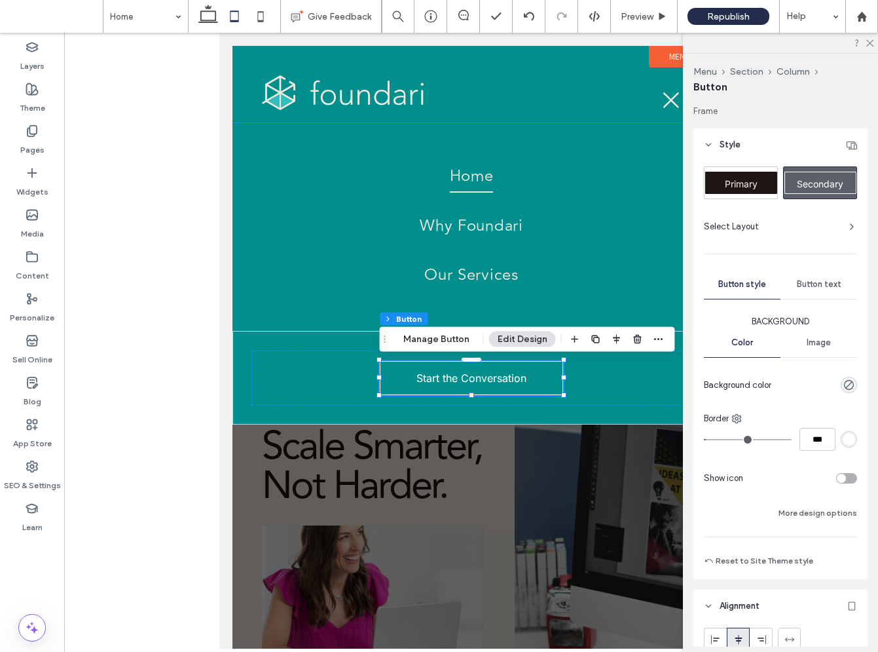
click at [846, 442] on div "rgb(255, 255, 255)" at bounding box center [849, 439] width 11 height 11
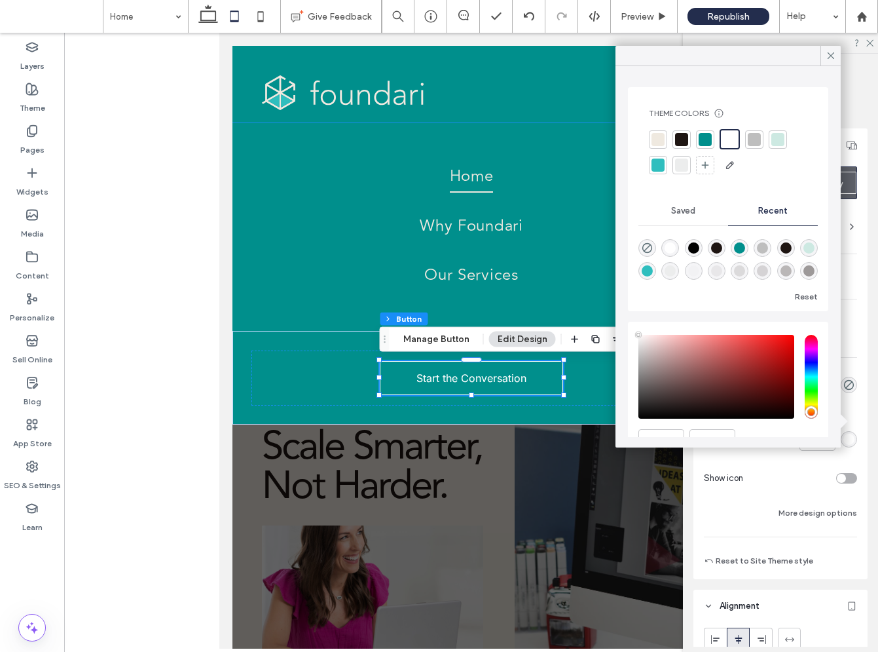
click at [656, 132] on div at bounding box center [658, 139] width 18 height 18
drag, startPoint x: 829, startPoint y: 56, endPoint x: 831, endPoint y: 235, distance: 179.5
click at [829, 56] on icon at bounding box center [831, 56] width 12 height 12
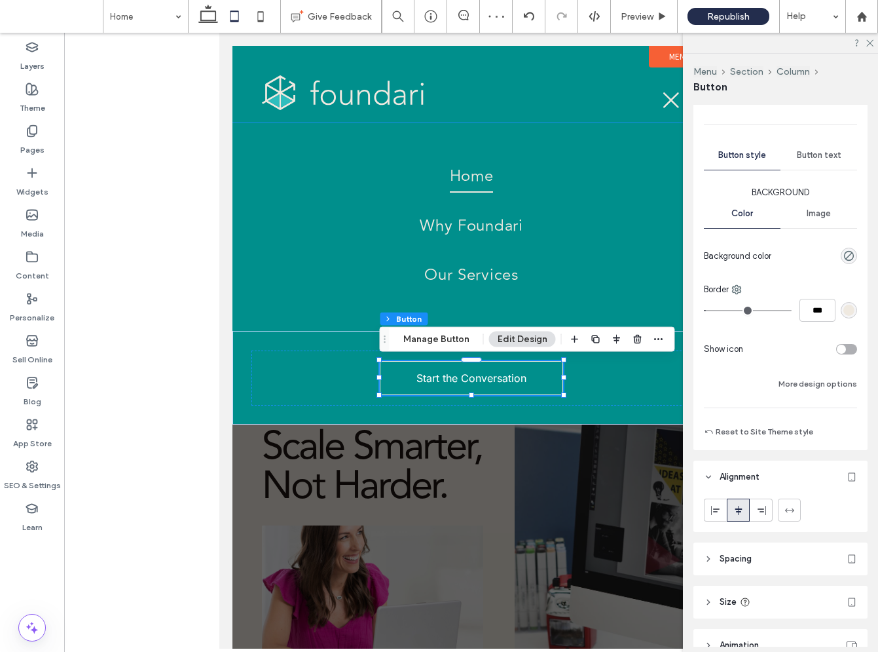
scroll to position [132, 0]
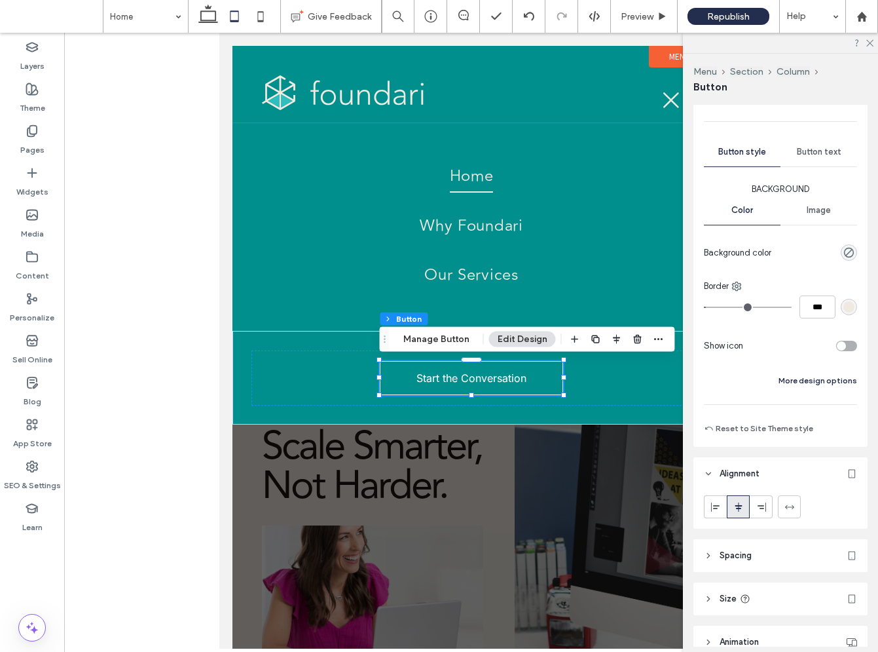
click at [830, 384] on button "More design options" at bounding box center [818, 381] width 79 height 16
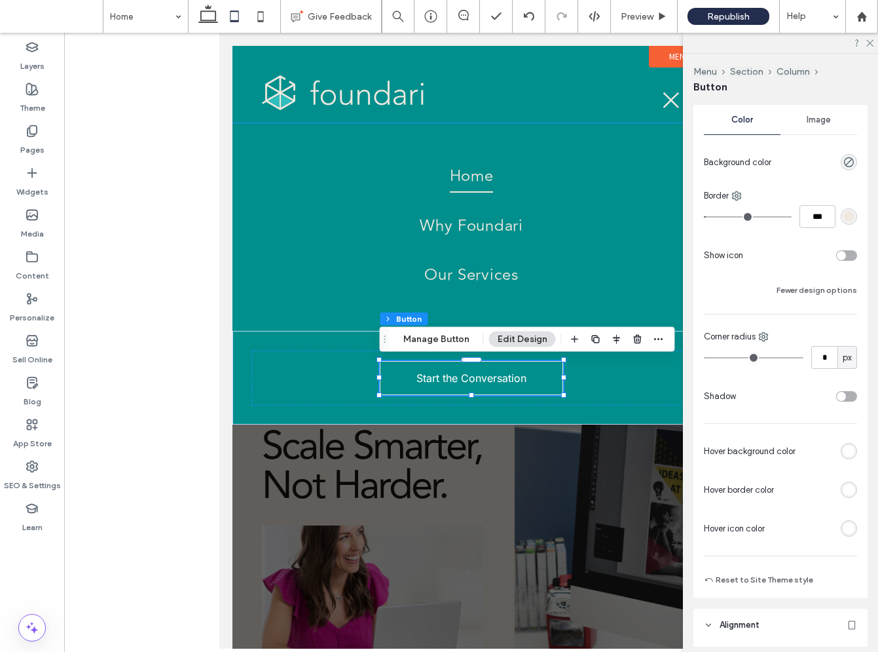
scroll to position [225, 0]
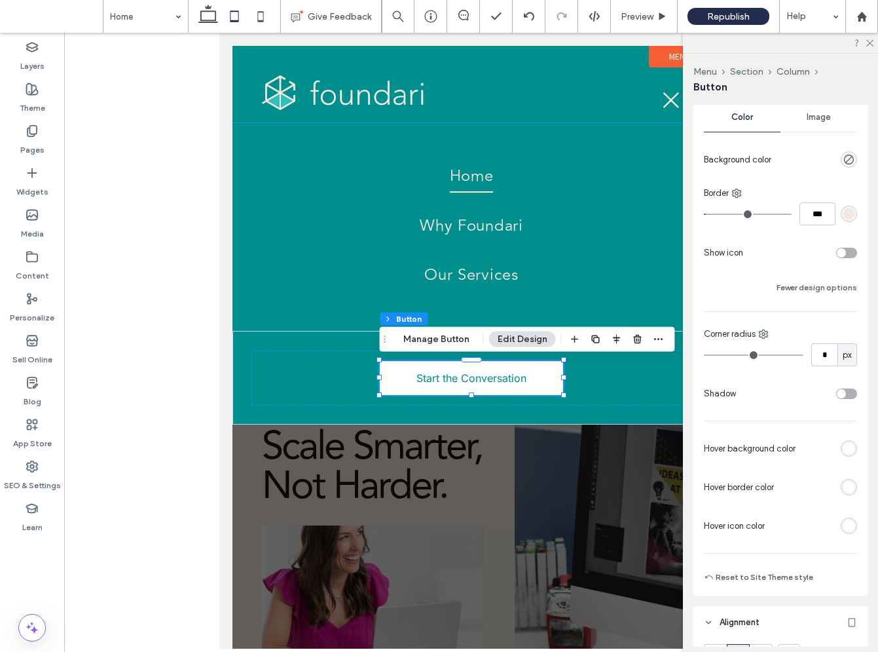
click at [850, 449] on div "rgb(255, 255, 255)" at bounding box center [849, 448] width 11 height 11
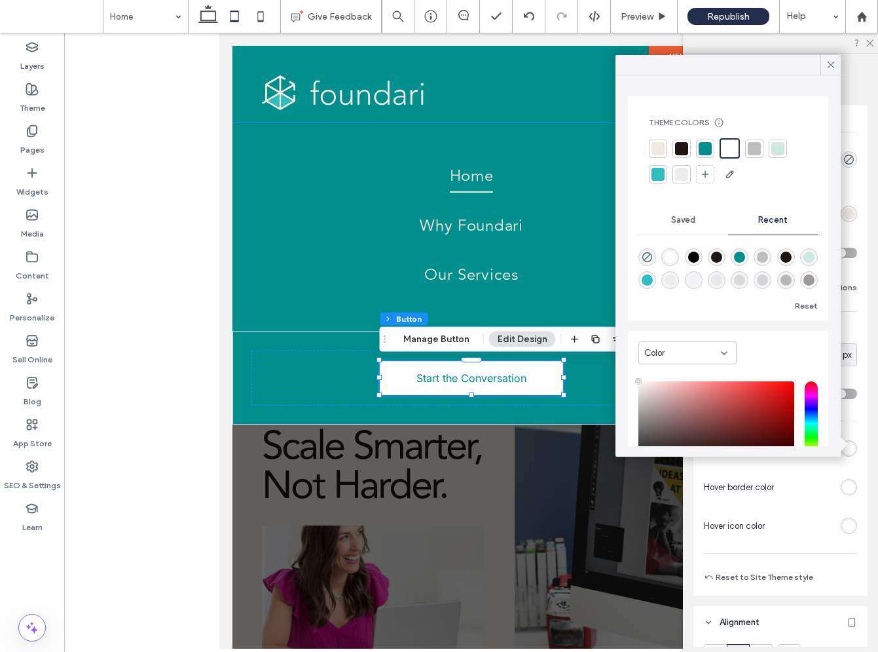
click at [658, 144] on div at bounding box center [658, 148] width 13 height 13
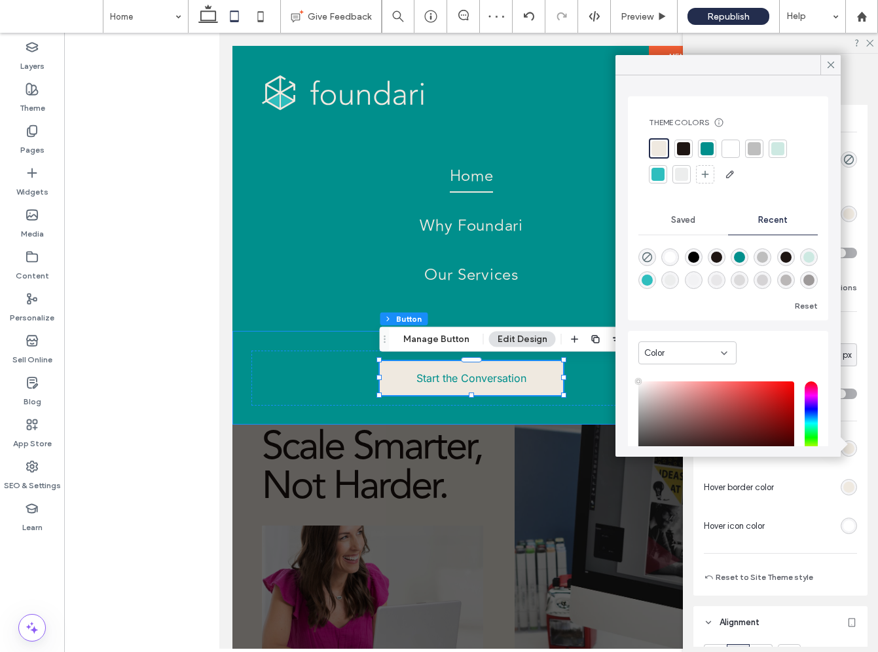
drag, startPoint x: 834, startPoint y: 64, endPoint x: 875, endPoint y: 260, distance: 200.1
click at [834, 65] on icon at bounding box center [831, 65] width 12 height 12
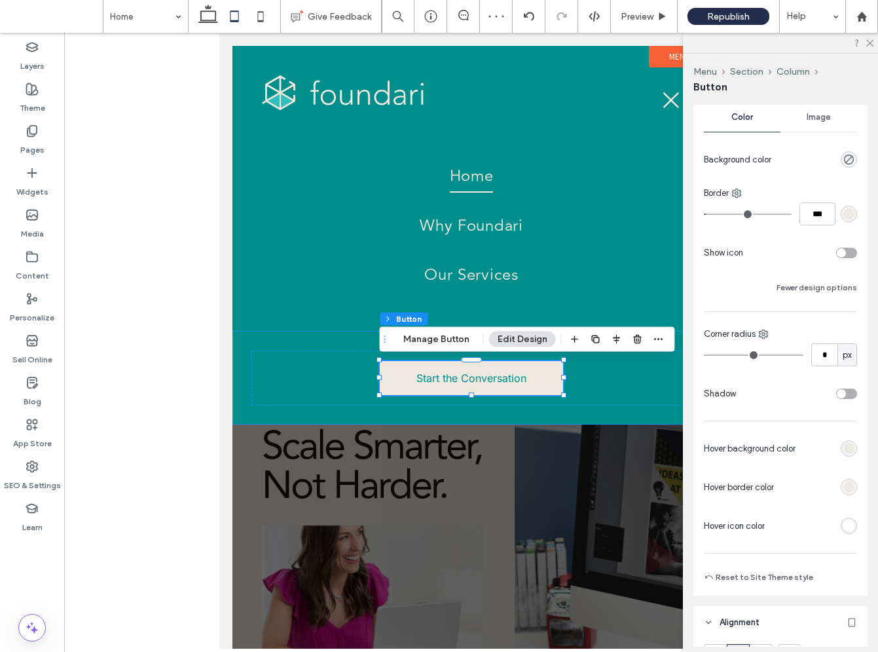
click at [848, 521] on div "rgb(255, 255, 255)" at bounding box center [849, 525] width 11 height 11
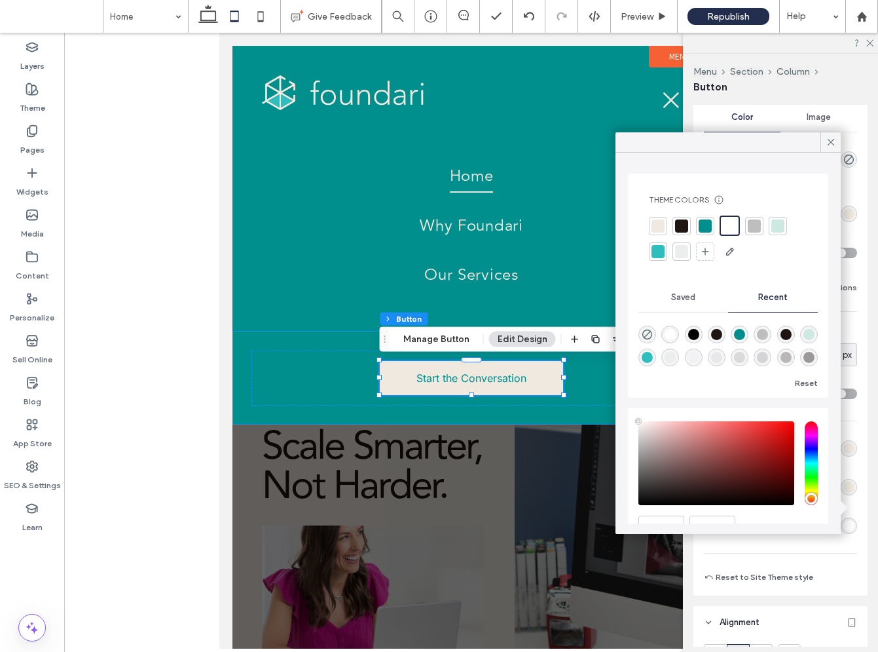
click at [659, 227] on div at bounding box center [658, 225] width 13 height 13
click at [829, 141] on icon at bounding box center [831, 142] width 12 height 12
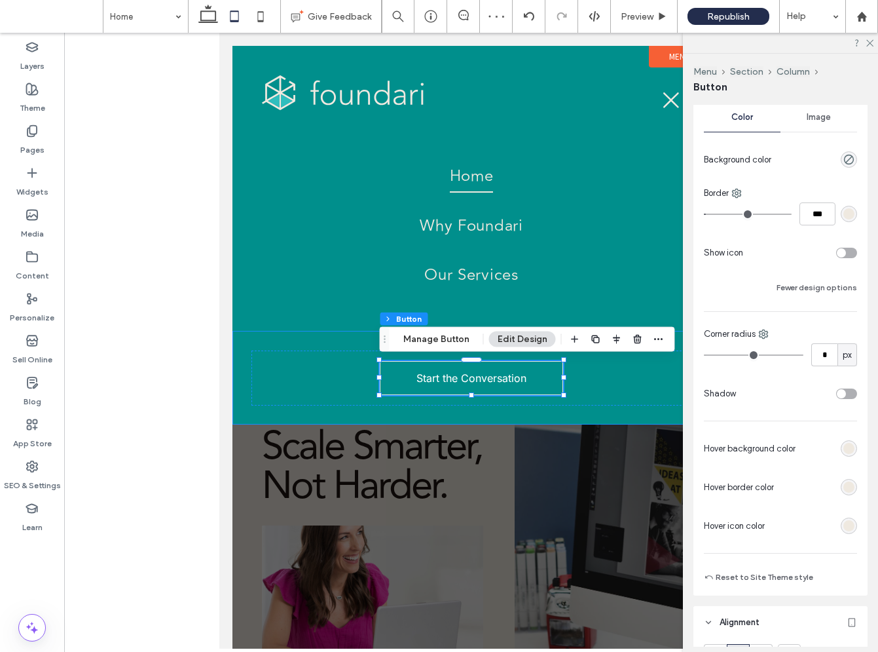
click at [825, 114] on span "Image" at bounding box center [819, 117] width 24 height 10
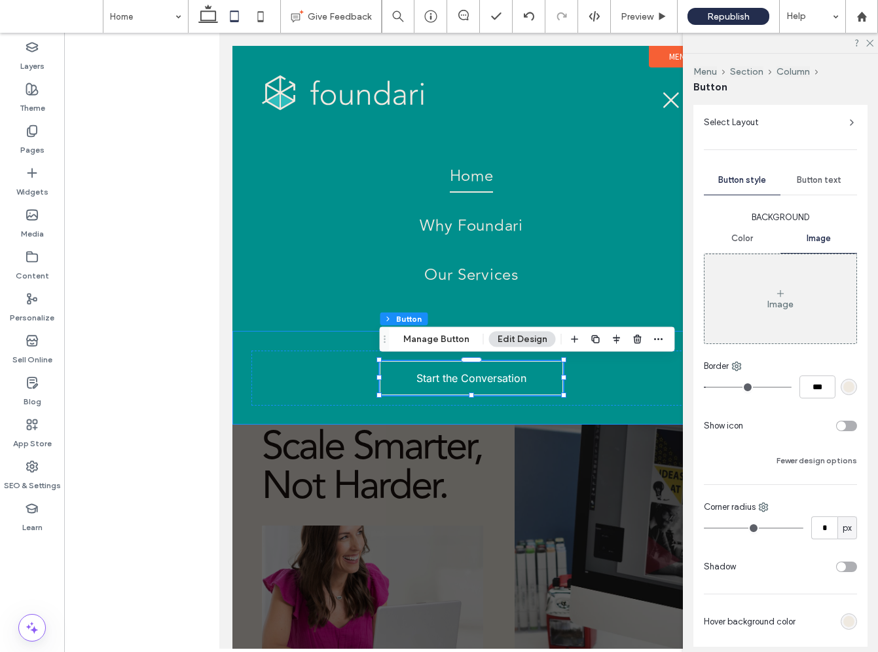
scroll to position [97, 0]
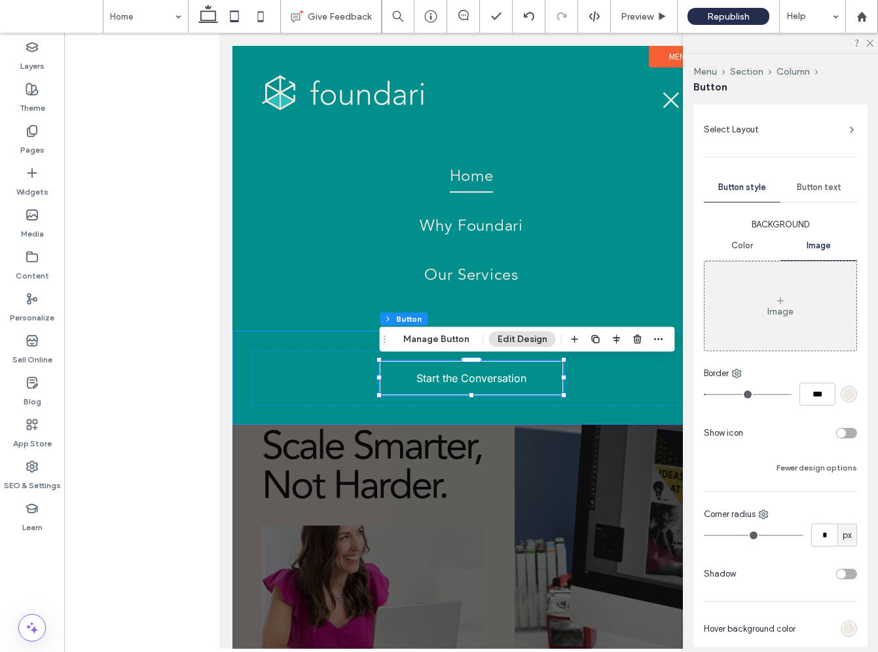
click at [836, 185] on span "Button text" at bounding box center [819, 187] width 45 height 10
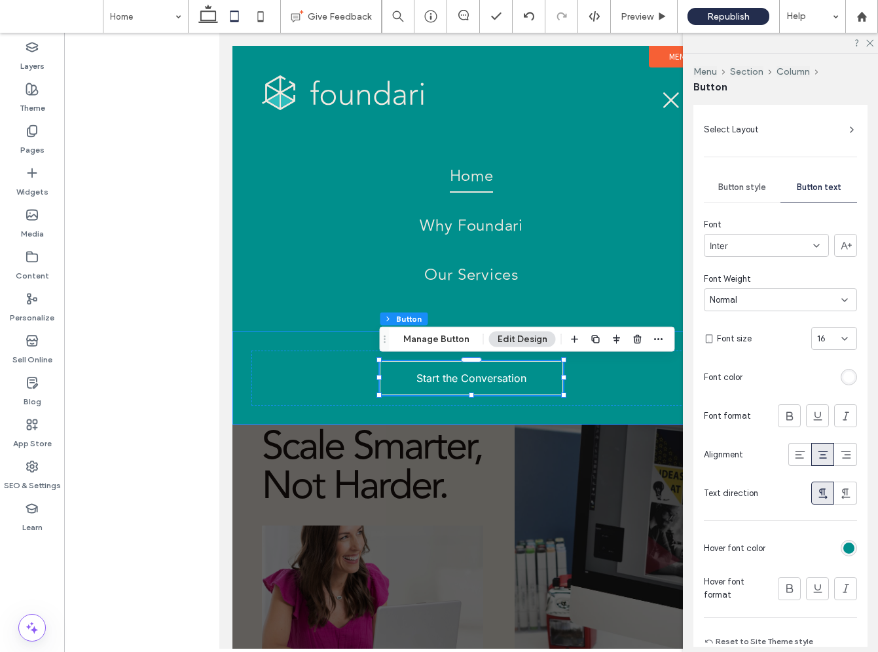
scroll to position [108, 0]
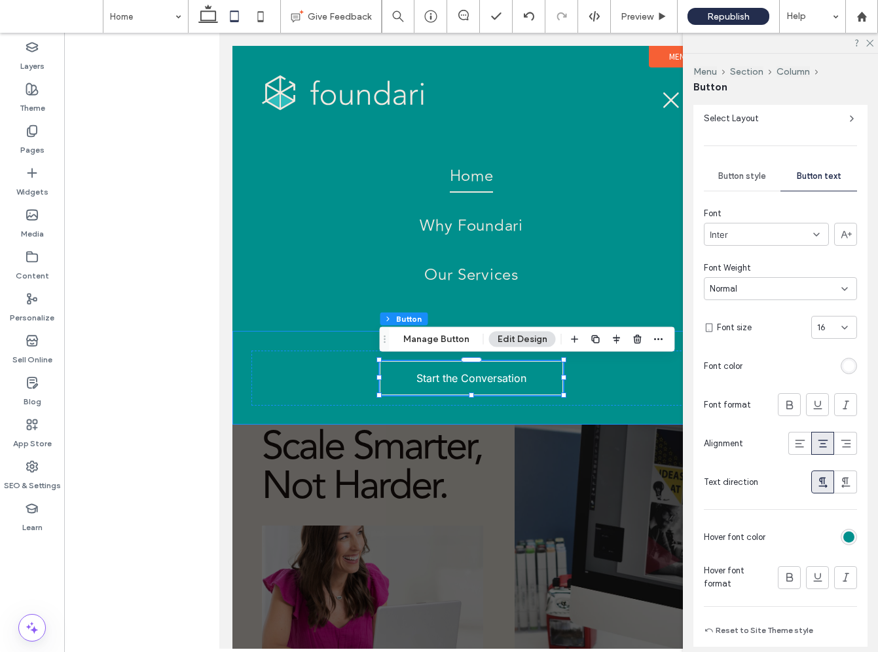
click at [845, 364] on div "rgb(255, 255, 255)" at bounding box center [849, 365] width 11 height 11
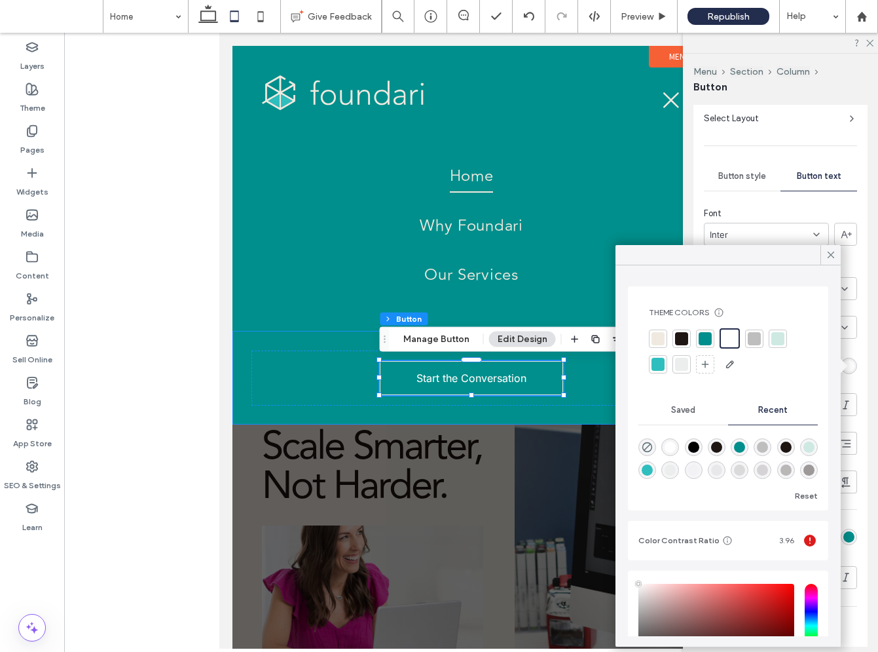
drag, startPoint x: 659, startPoint y: 338, endPoint x: 641, endPoint y: 337, distance: 17.7
click at [659, 338] on div at bounding box center [658, 338] width 13 height 13
click at [705, 337] on div at bounding box center [707, 338] width 13 height 13
drag, startPoint x: 834, startPoint y: 253, endPoint x: 863, endPoint y: 381, distance: 130.8
click at [834, 253] on icon at bounding box center [831, 255] width 12 height 12
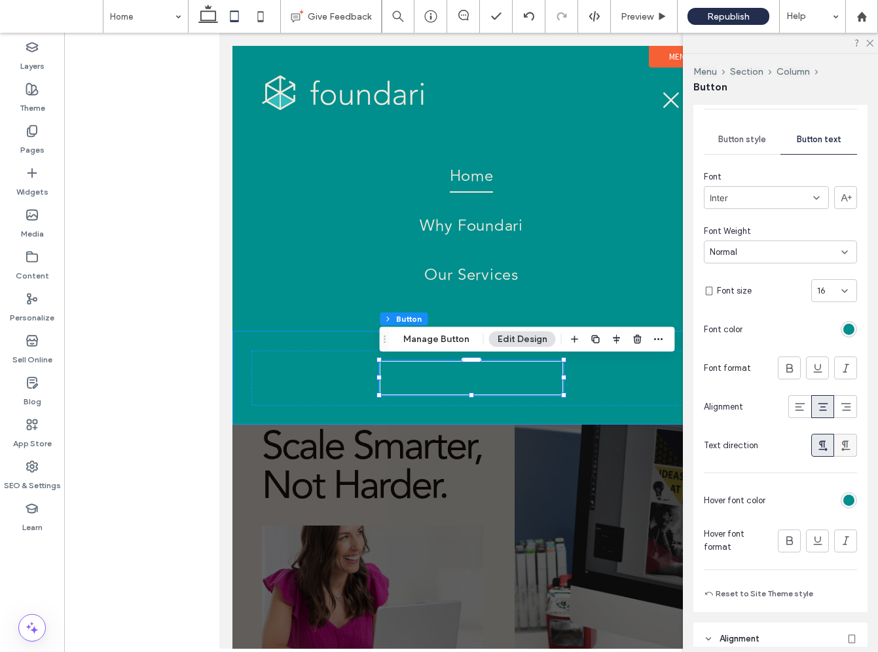
scroll to position [146, 0]
click at [853, 331] on div "rgb(0, 143, 140)" at bounding box center [849, 327] width 11 height 11
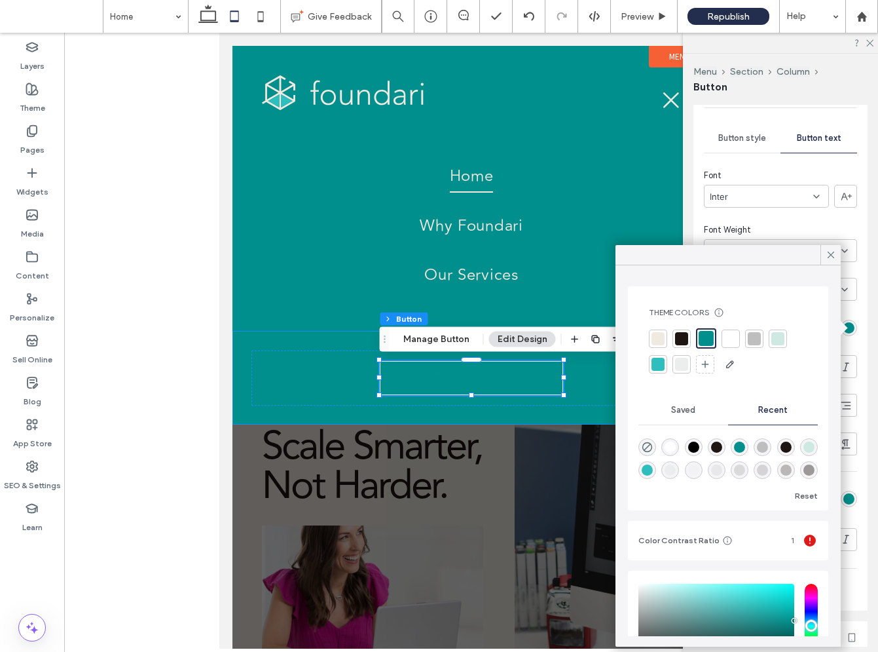
drag, startPoint x: 660, startPoint y: 340, endPoint x: 602, endPoint y: 347, distance: 58.1
click at [658, 340] on div at bounding box center [658, 338] width 13 height 13
click at [836, 250] on icon at bounding box center [831, 255] width 12 height 12
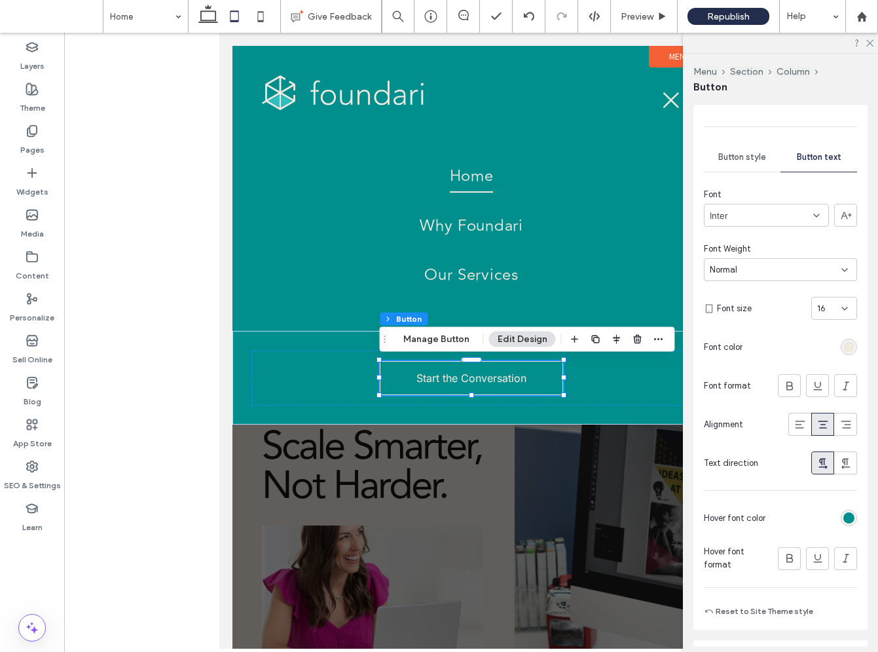
scroll to position [128, 0]
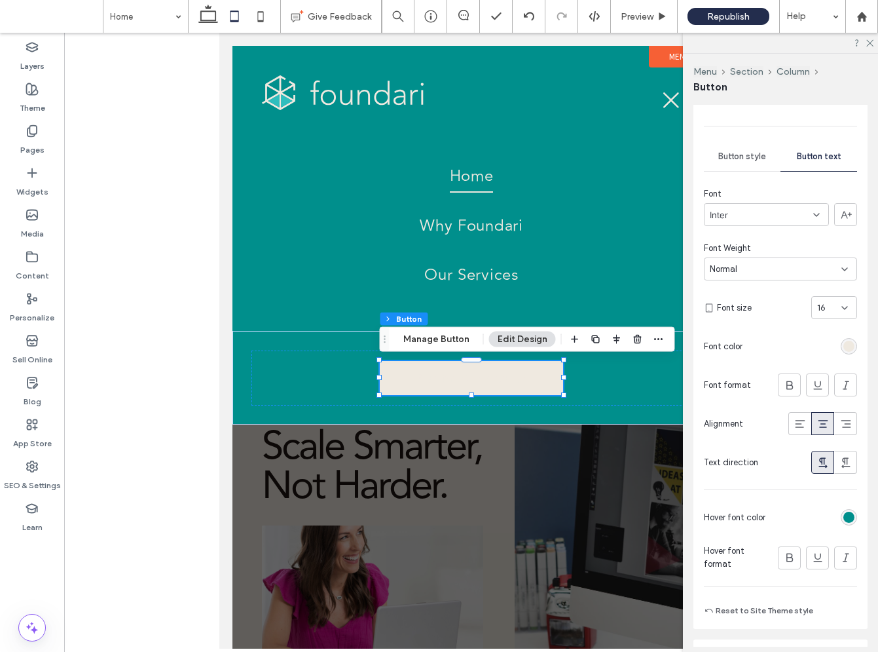
click at [852, 519] on div "rgb(0, 143, 140)" at bounding box center [849, 517] width 11 height 11
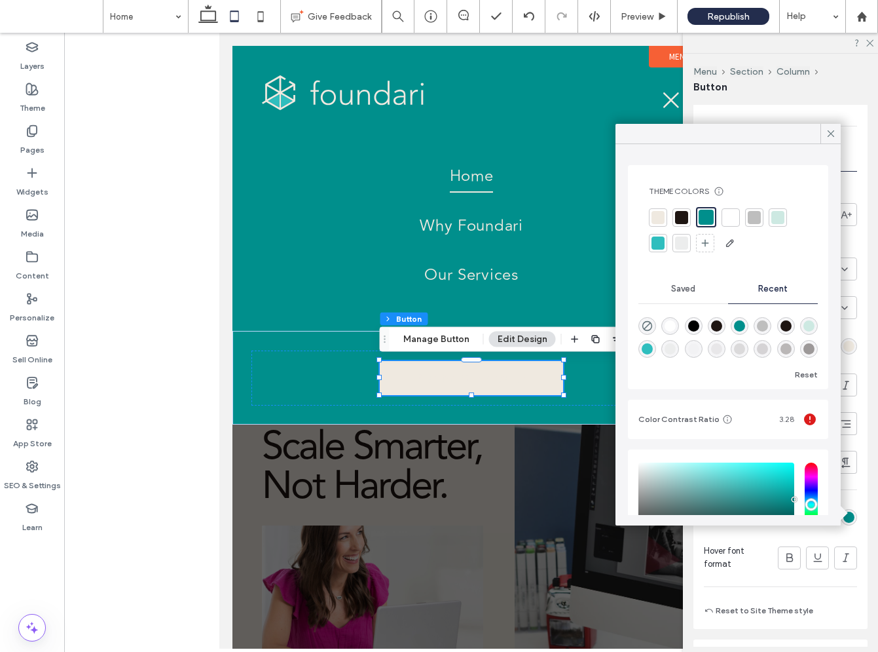
click at [705, 214] on div at bounding box center [706, 217] width 15 height 15
drag, startPoint x: 831, startPoint y: 132, endPoint x: 796, endPoint y: 179, distance: 57.6
click at [831, 133] on icon at bounding box center [831, 134] width 12 height 12
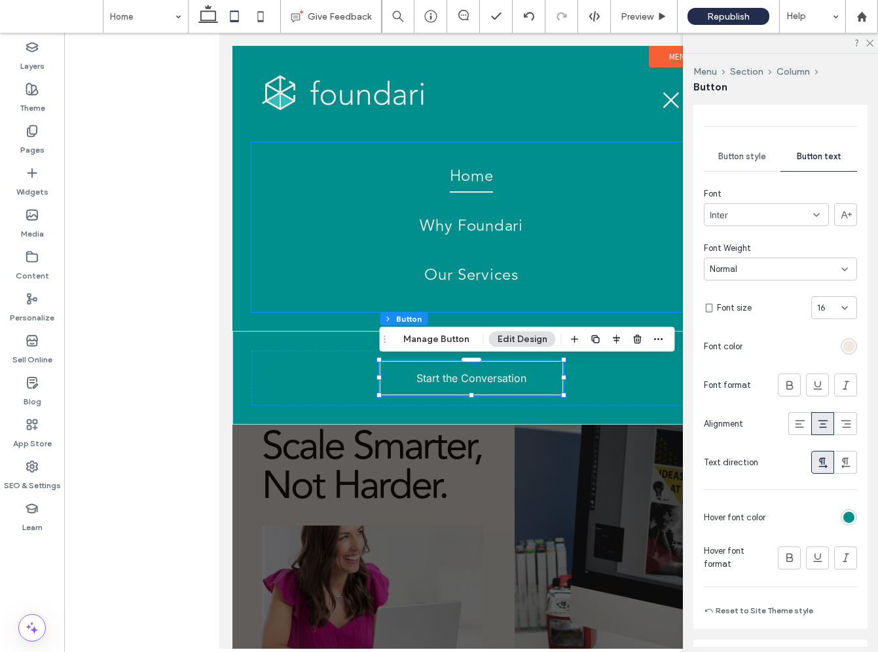
drag, startPoint x: 869, startPoint y: 42, endPoint x: 801, endPoint y: 97, distance: 87.1
click at [869, 43] on icon at bounding box center [869, 42] width 9 height 9
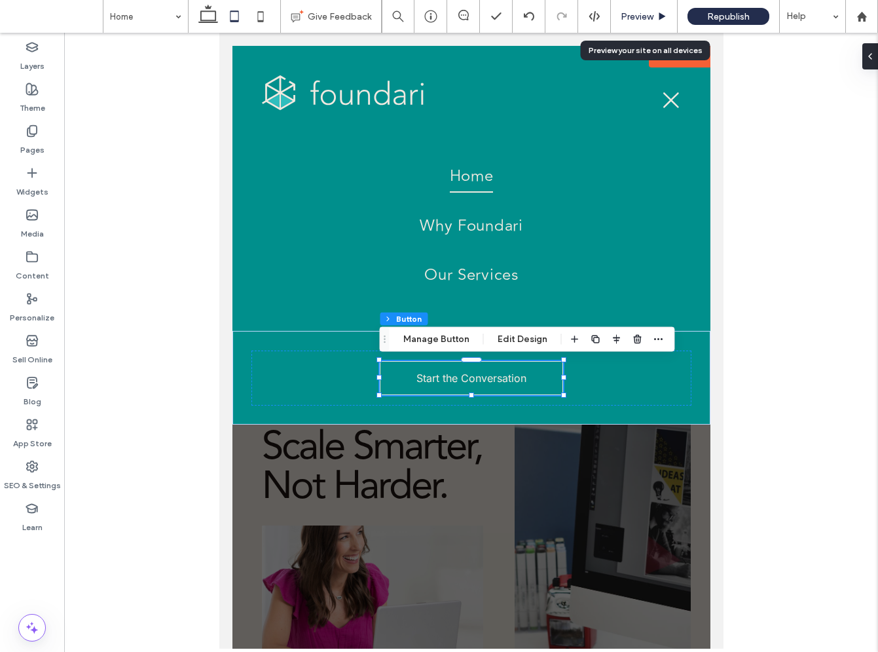
click at [643, 16] on span "Preview" at bounding box center [637, 16] width 33 height 11
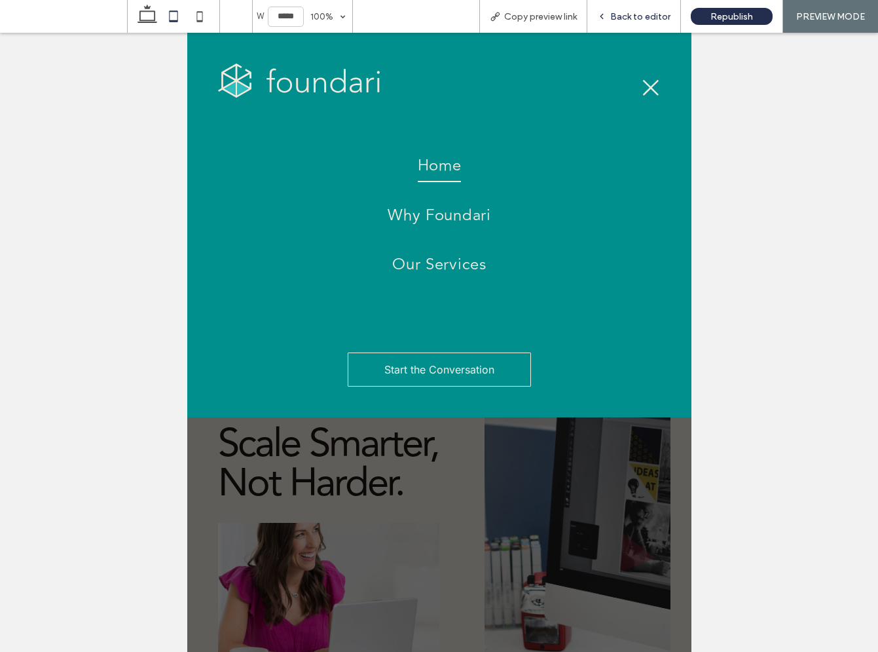
drag, startPoint x: 625, startPoint y: 18, endPoint x: 434, endPoint y: 41, distance: 192.1
click at [625, 18] on span "Back to editor" at bounding box center [640, 16] width 60 height 11
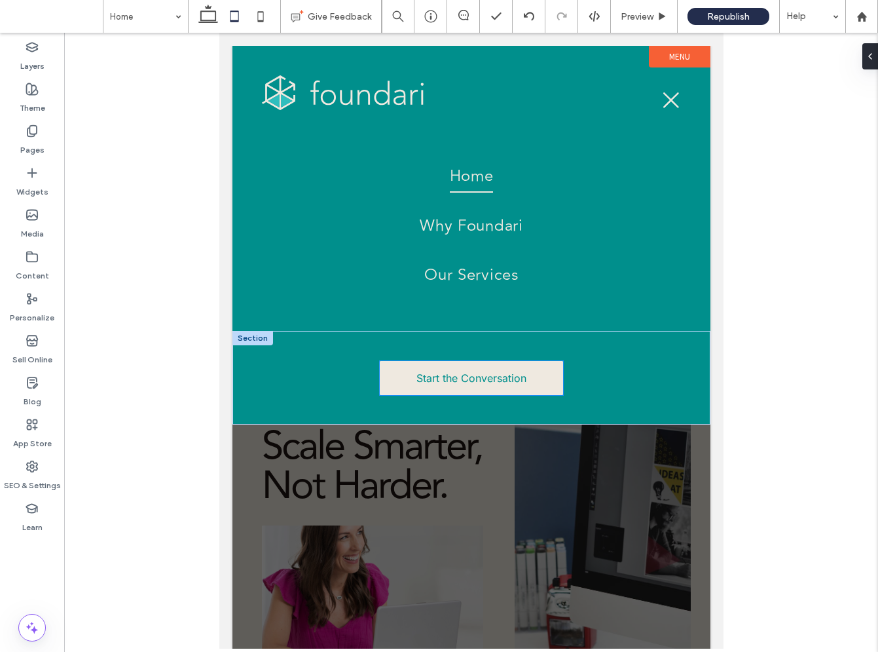
click at [474, 384] on link "Start the Conversation" at bounding box center [470, 378] width 183 height 34
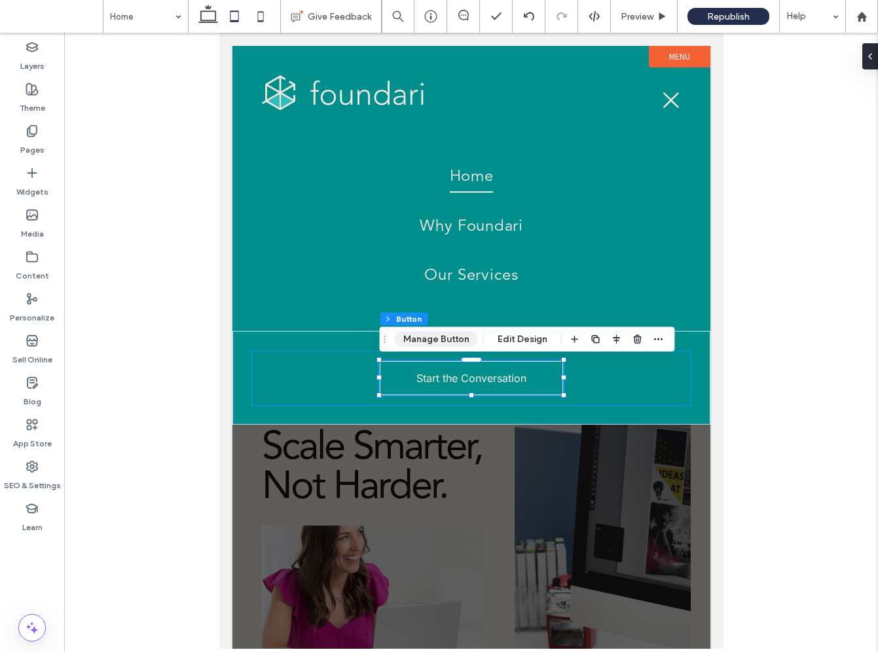
click at [436, 341] on button "Manage Button" at bounding box center [436, 339] width 83 height 16
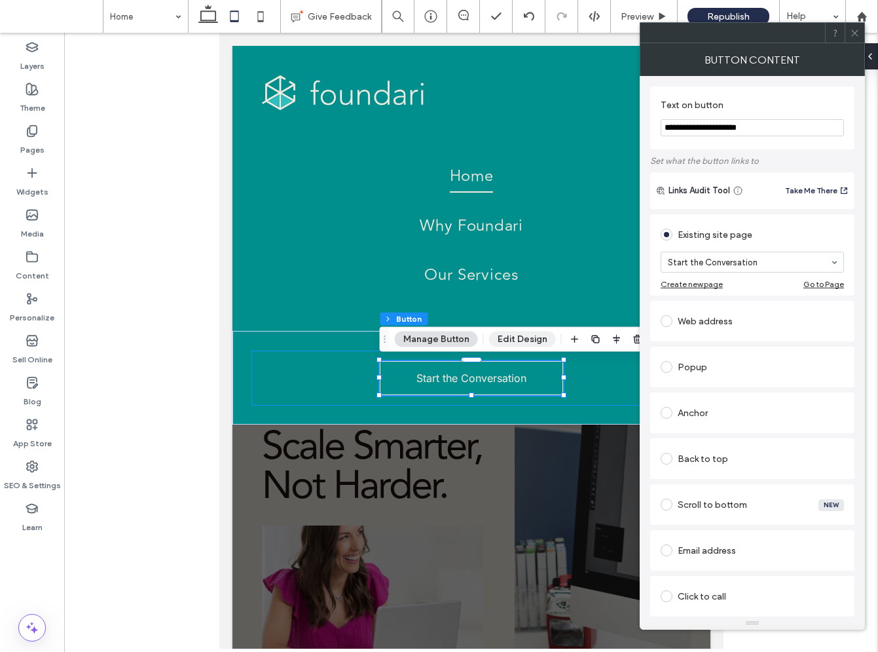
click at [530, 337] on button "Edit Design" at bounding box center [522, 339] width 67 height 16
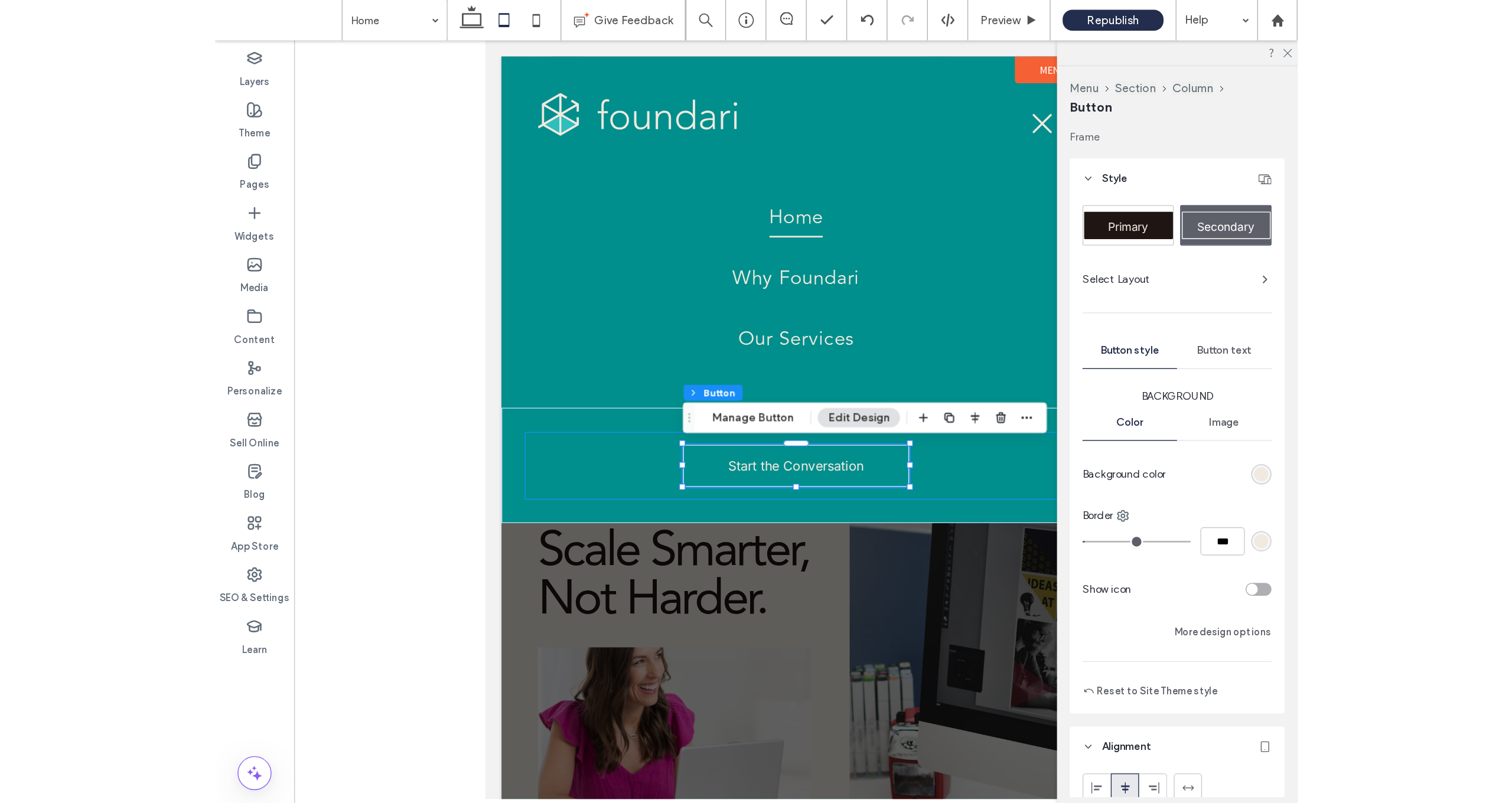
scroll to position [14, 0]
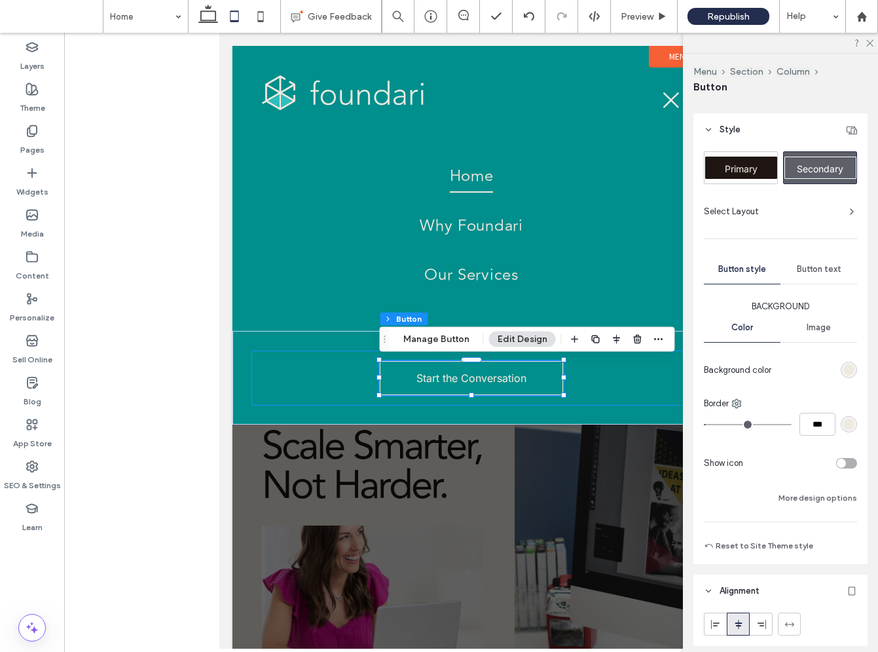
click at [844, 460] on div "toggle" at bounding box center [841, 463] width 9 height 9
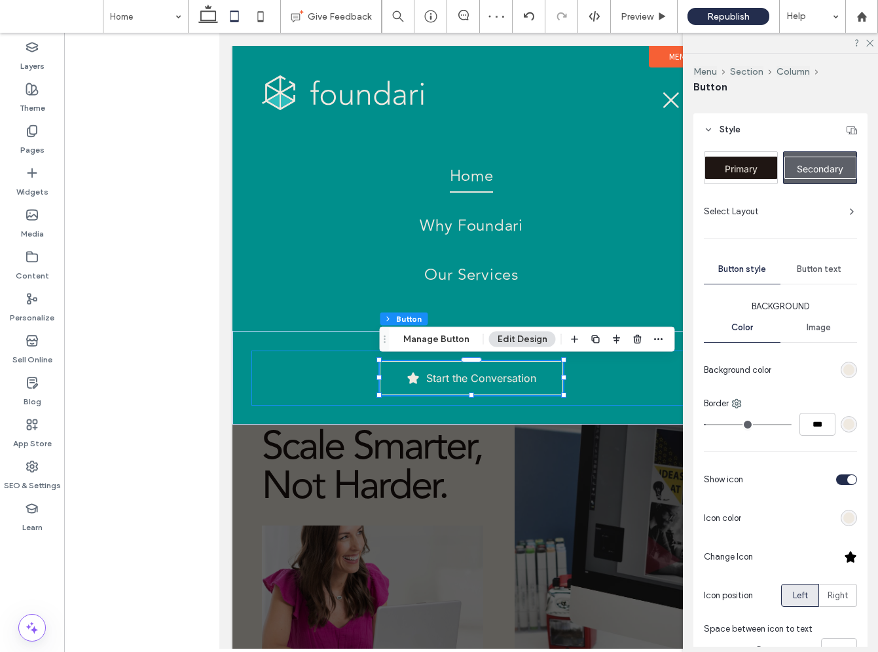
click at [850, 555] on div at bounding box center [850, 556] width 13 height 13
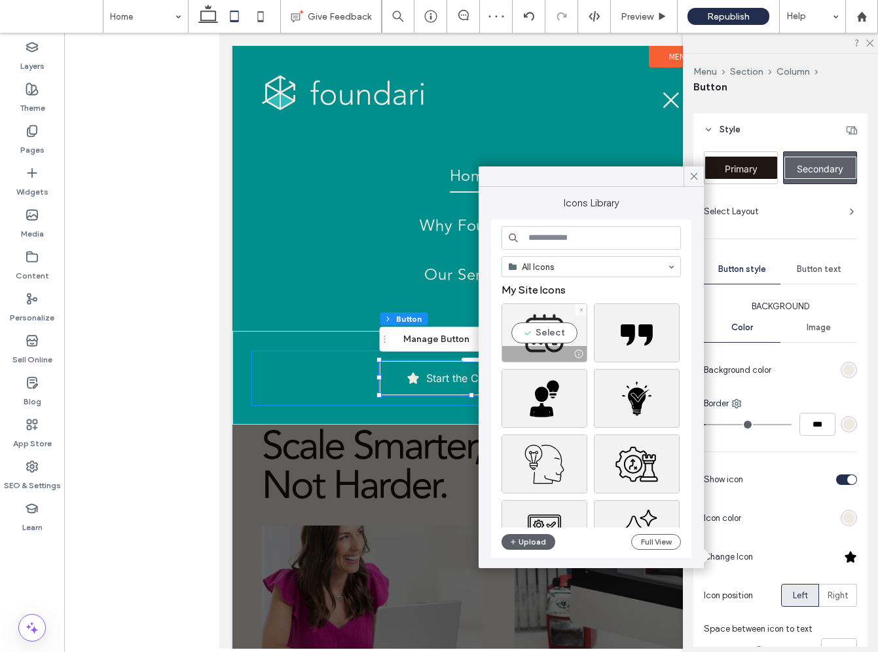
click at [560, 335] on div "Select" at bounding box center [545, 332] width 86 height 59
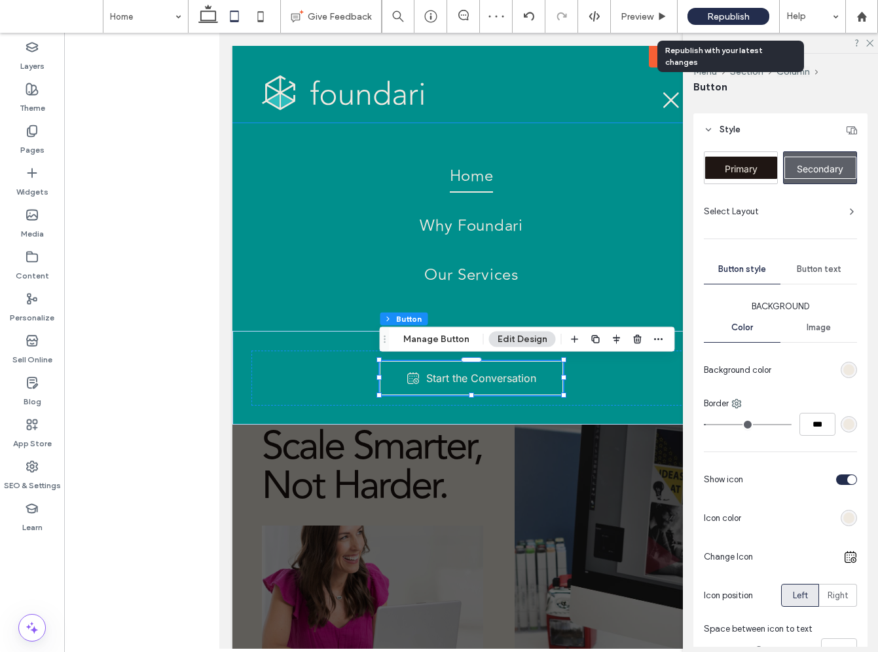
click at [722, 15] on span "Republish" at bounding box center [728, 16] width 43 height 11
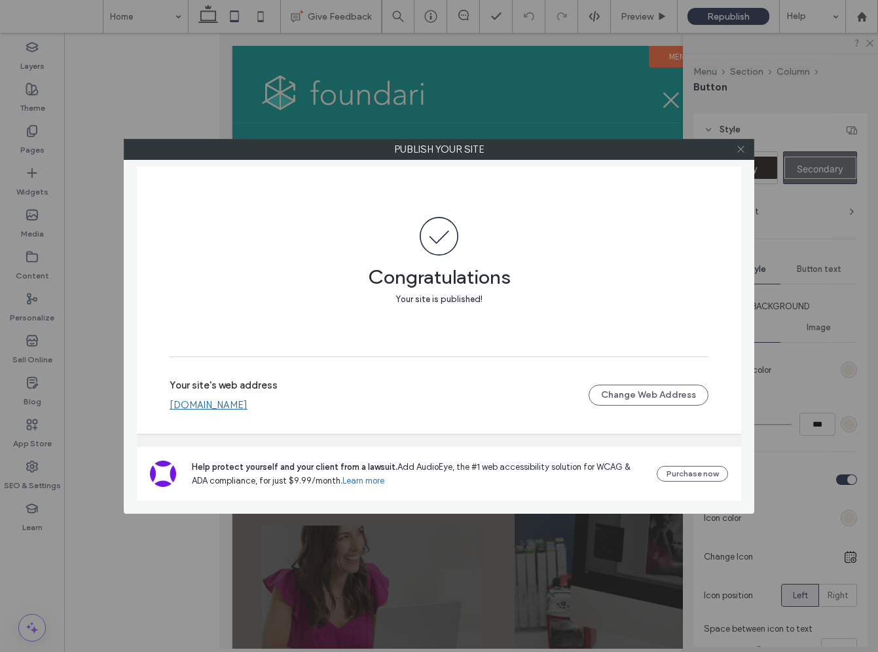
click at [742, 151] on icon at bounding box center [741, 149] width 10 height 10
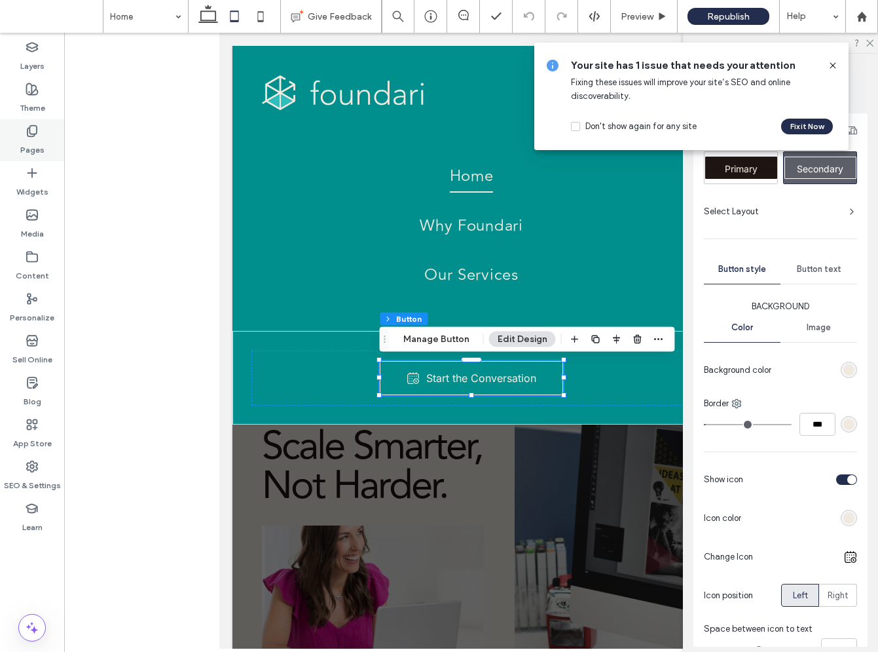
drag, startPoint x: 26, startPoint y: 136, endPoint x: 32, endPoint y: 141, distance: 7.9
click at [26, 136] on icon at bounding box center [32, 130] width 13 height 13
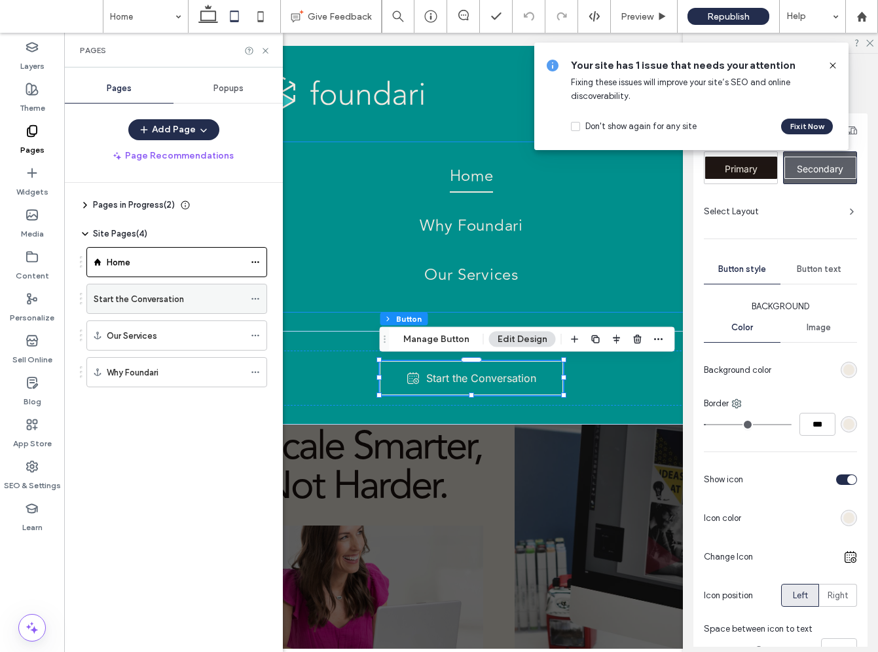
click at [138, 305] on label "Start the Conversation" at bounding box center [139, 299] width 90 height 23
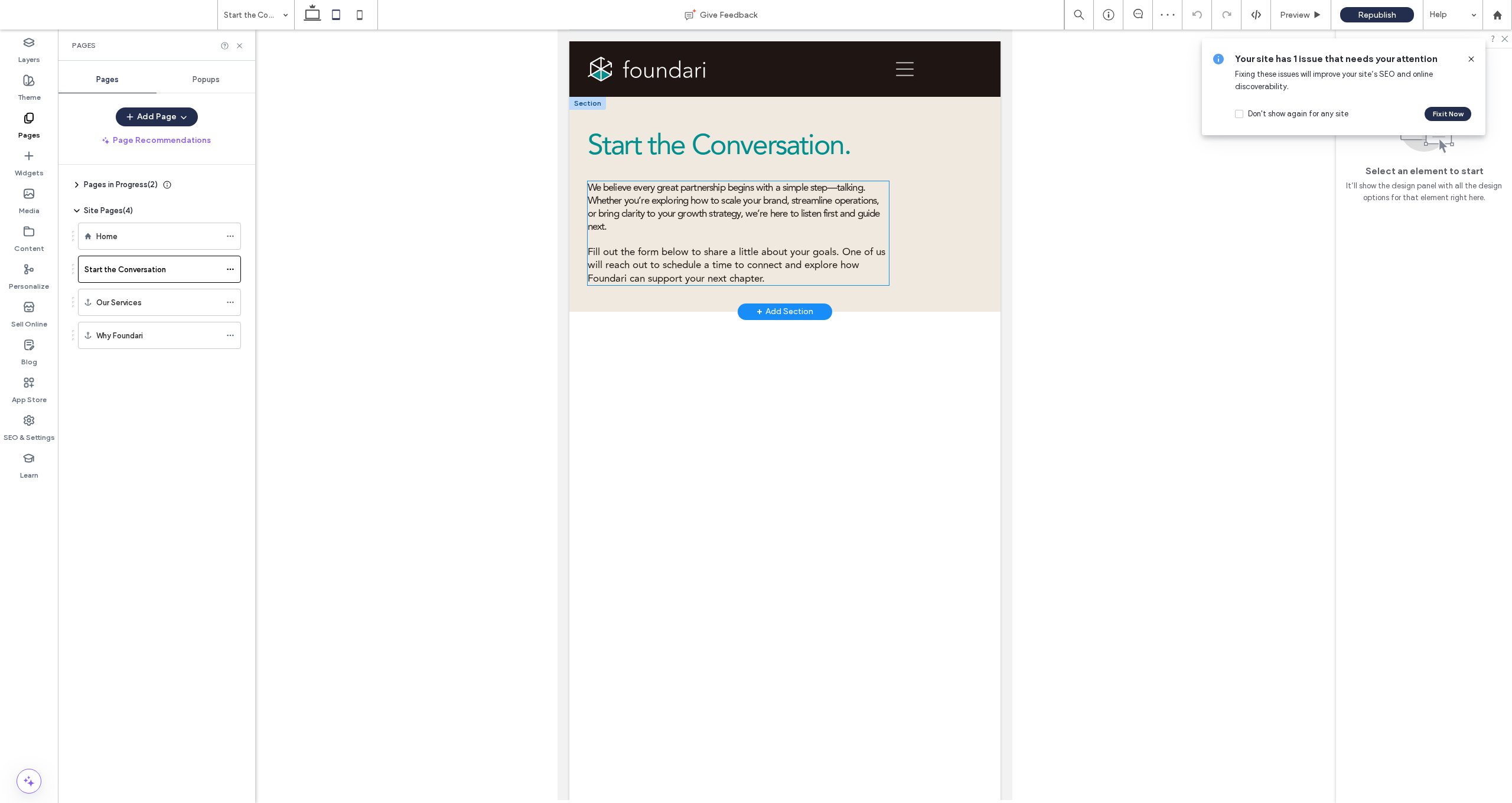
click at [660, 255] on span "Fill out the form below to share a little about your goals. One of us will reac…" at bounding box center [737, 265] width 298 height 41
click at [660, 255] on div "We believe every great partnership begins with a simple step—talking. Whether y…" at bounding box center [738, 233] width 301 height 104
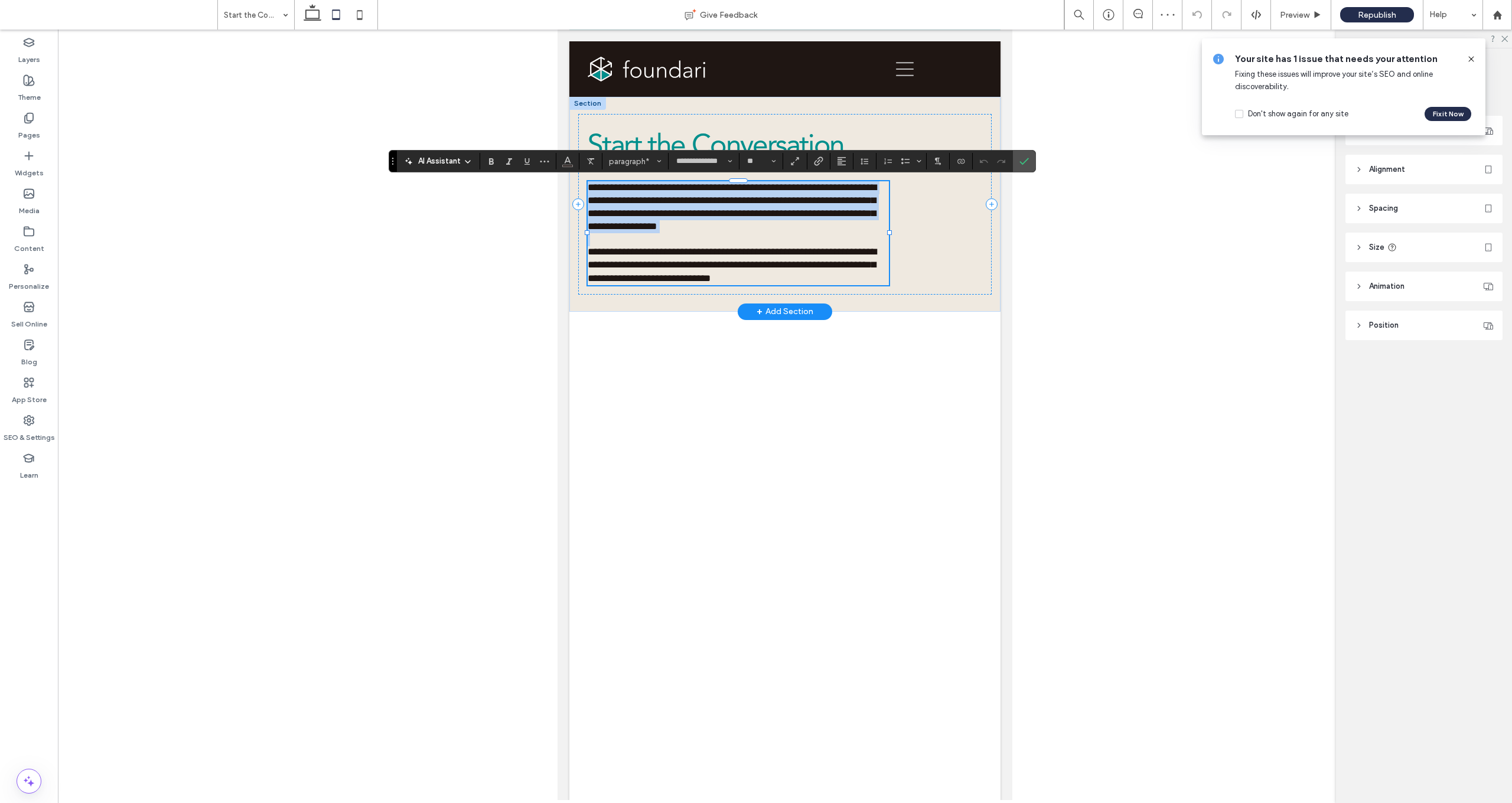
drag, startPoint x: 816, startPoint y: 251, endPoint x: 832, endPoint y: 251, distance: 16.0
click at [792, 251] on span "**********" at bounding box center [732, 265] width 289 height 36
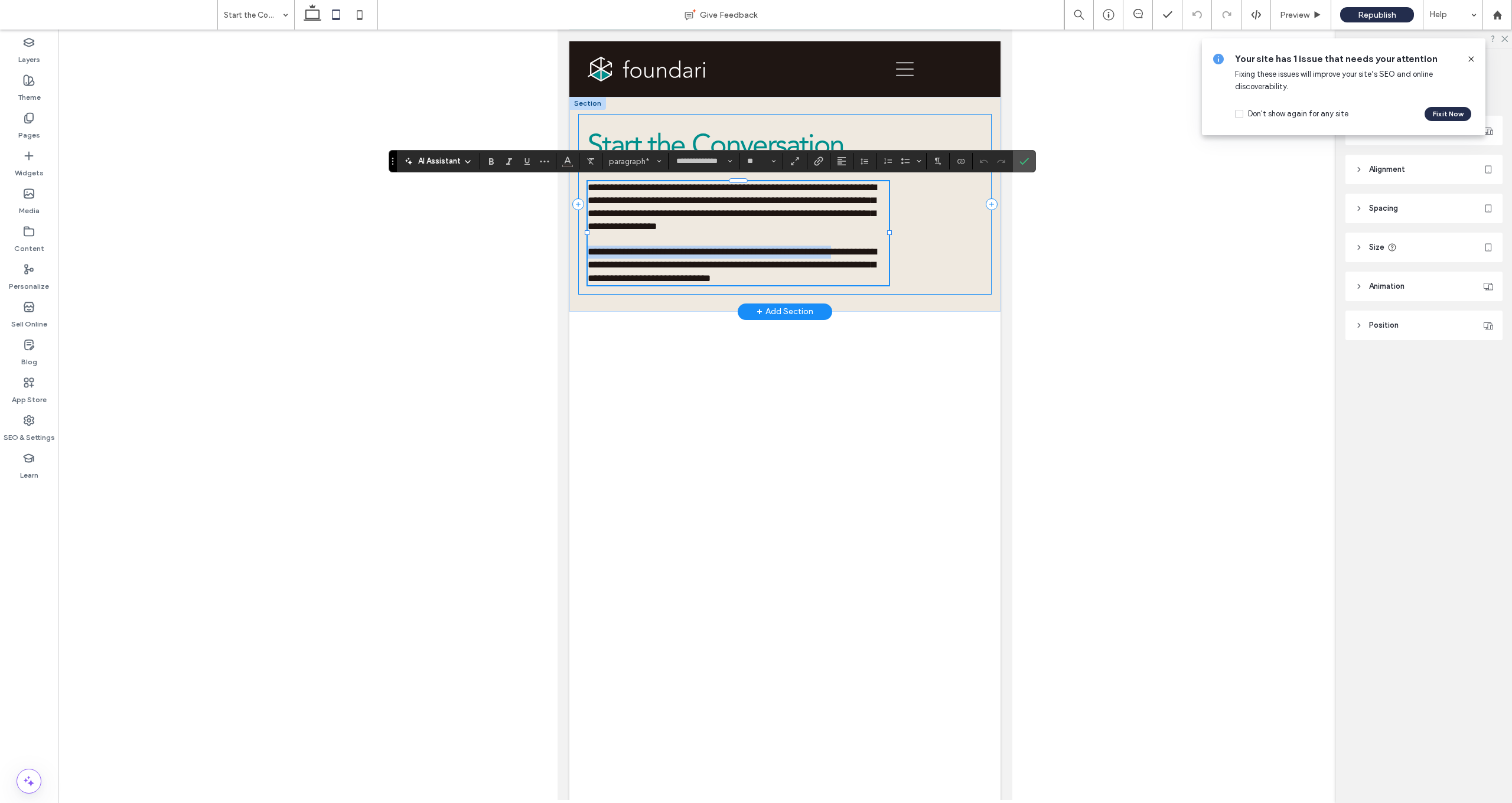
drag, startPoint x: 828, startPoint y: 251, endPoint x: 588, endPoint y: 251, distance: 240.0
click at [584, 249] on div "**********" at bounding box center [784, 204] width 414 height 180
click at [714, 163] on input "**********" at bounding box center [701, 161] width 50 height 9
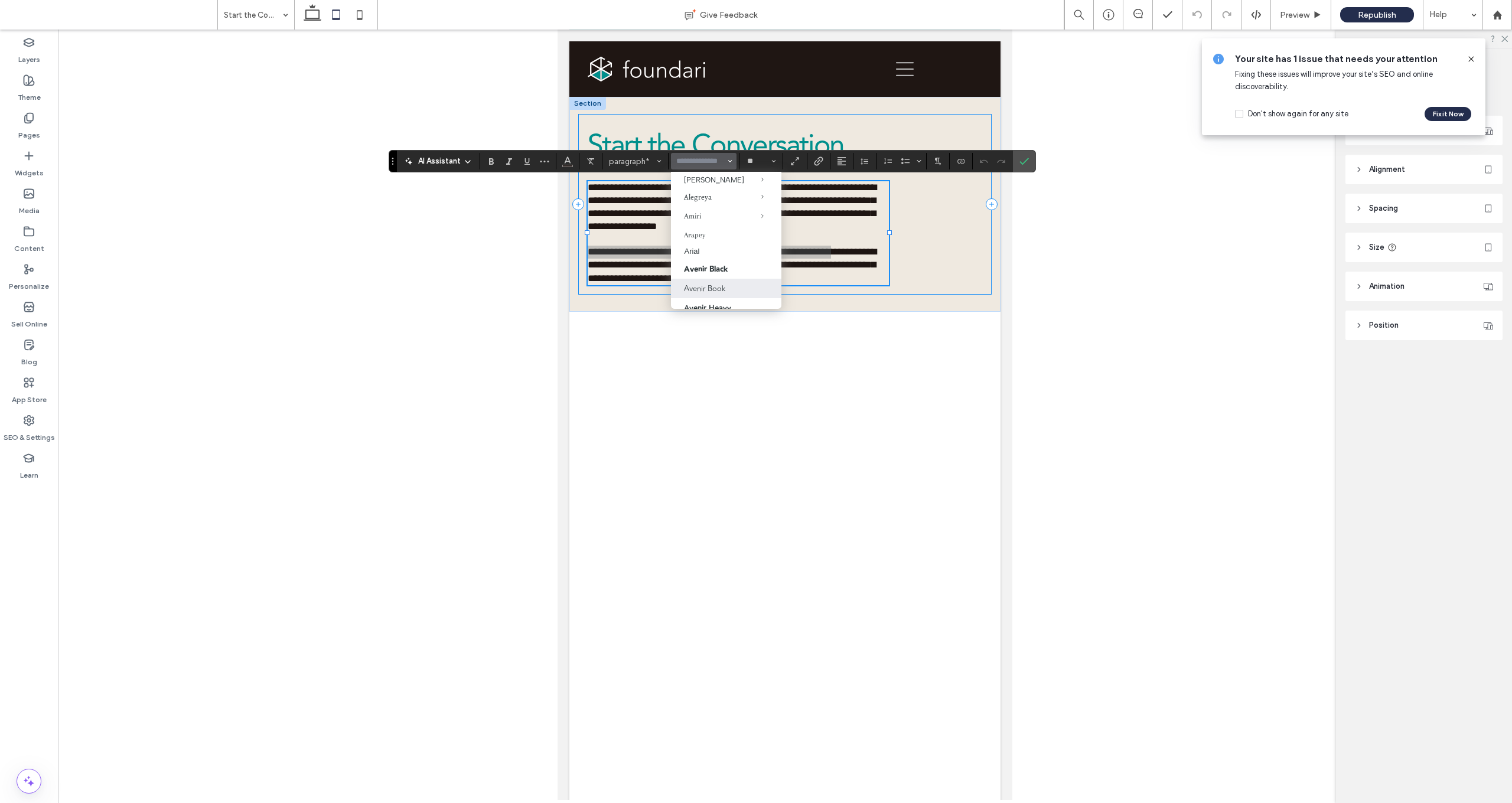
scroll to position [123, 0]
click at [724, 275] on label "Avenir Heavy" at bounding box center [726, 279] width 110 height 20
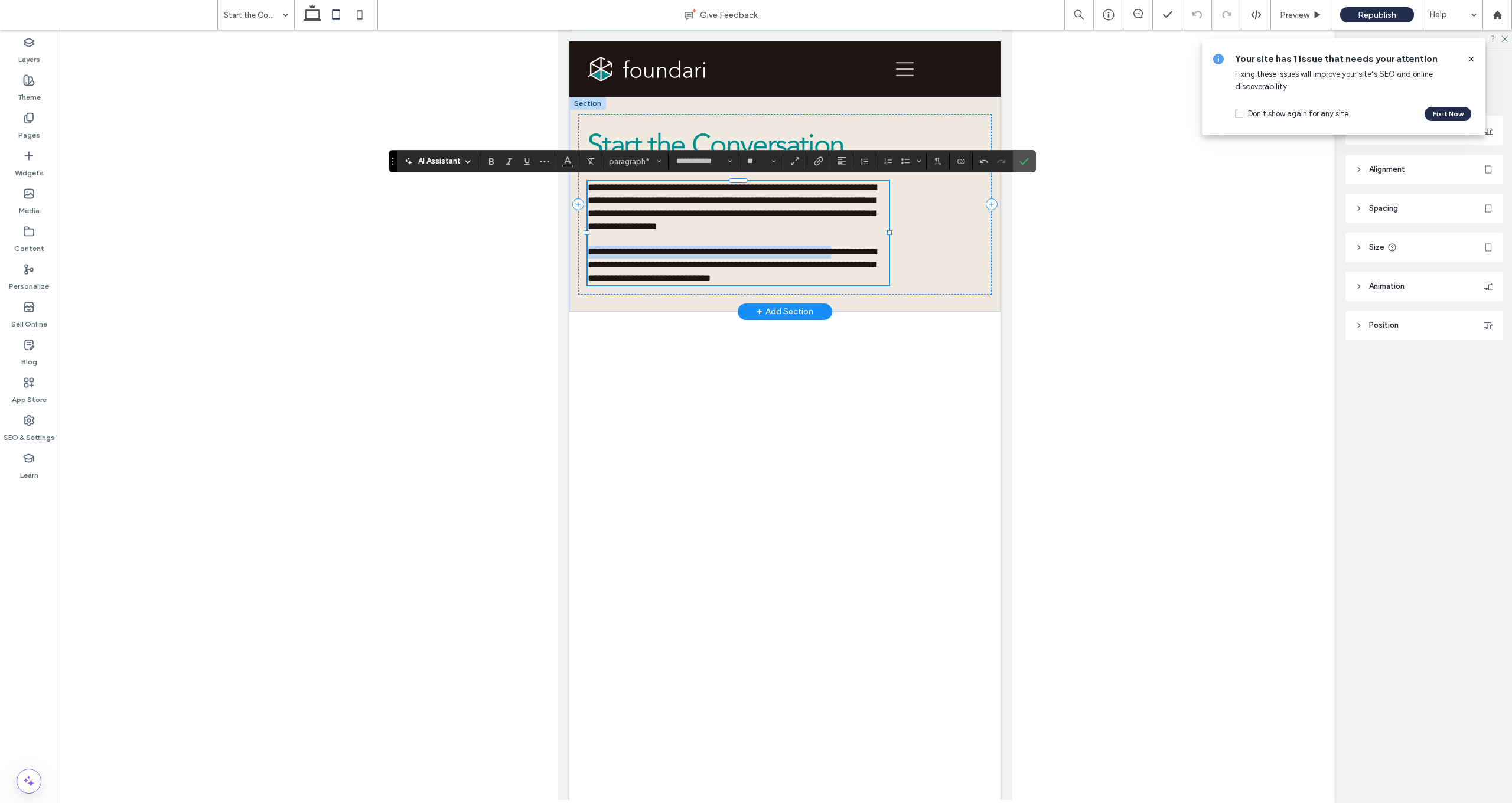
type input "**********"
type input "**"
click at [792, 241] on p at bounding box center [738, 240] width 301 height 13
type input "**********"
type input "**"
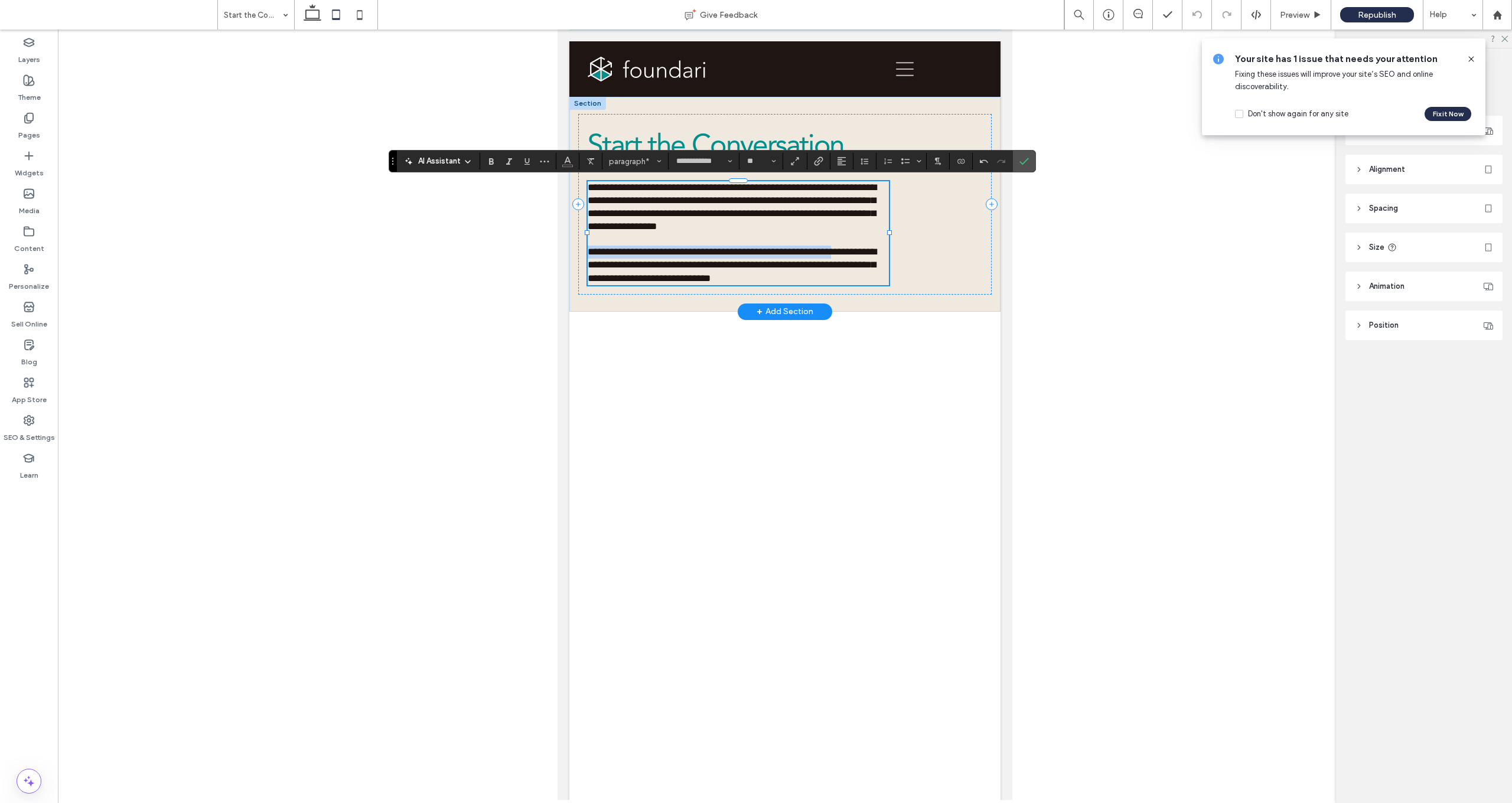
type input "**********"
type input "**"
drag, startPoint x: 854, startPoint y: 251, endPoint x: 584, endPoint y: 243, distance: 270.1
click at [584, 243] on div "**********" at bounding box center [784, 204] width 414 height 180
type input "**********"
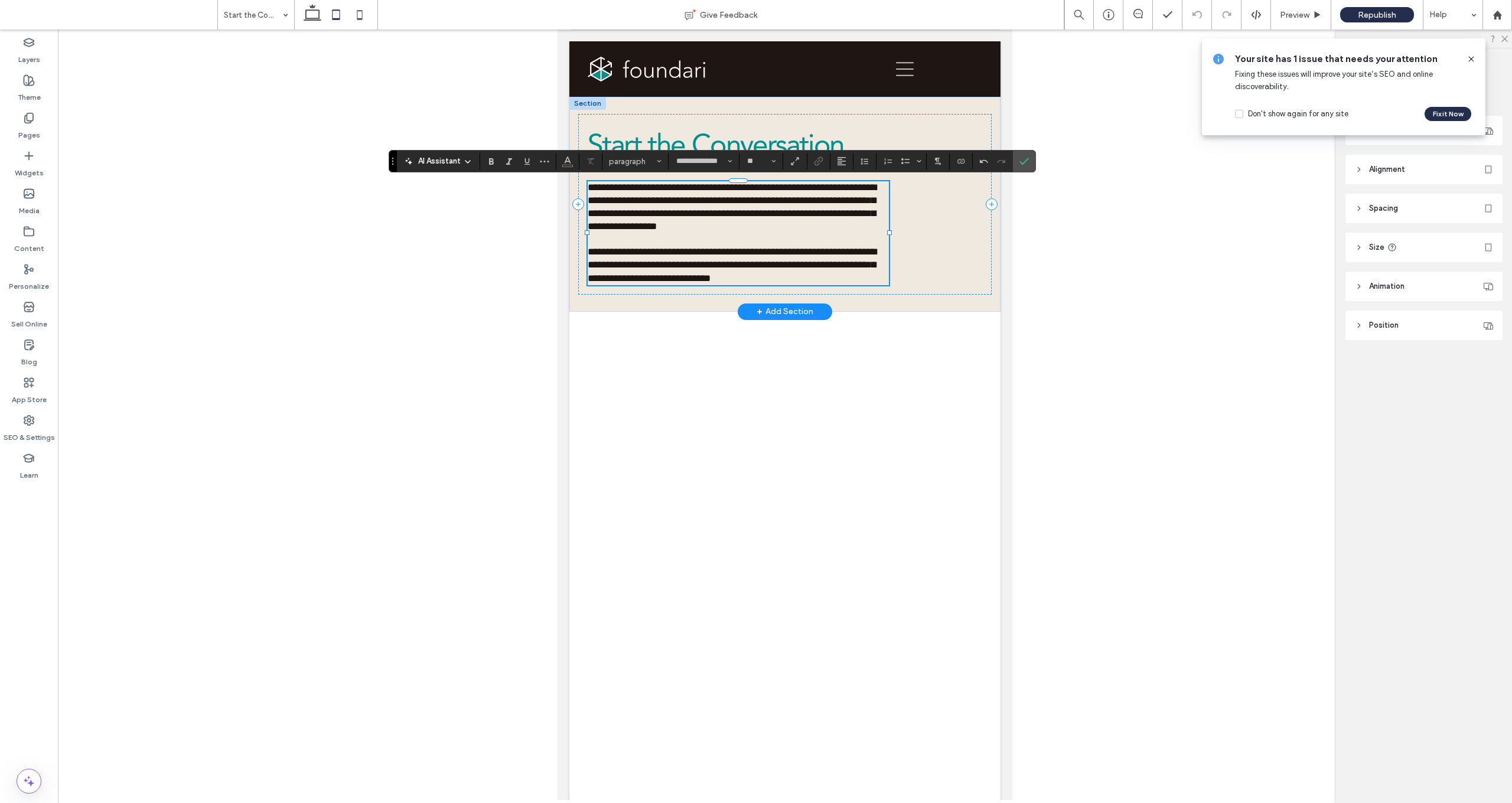
type input "**"
click at [661, 250] on span "**********" at bounding box center [710, 251] width 243 height 10
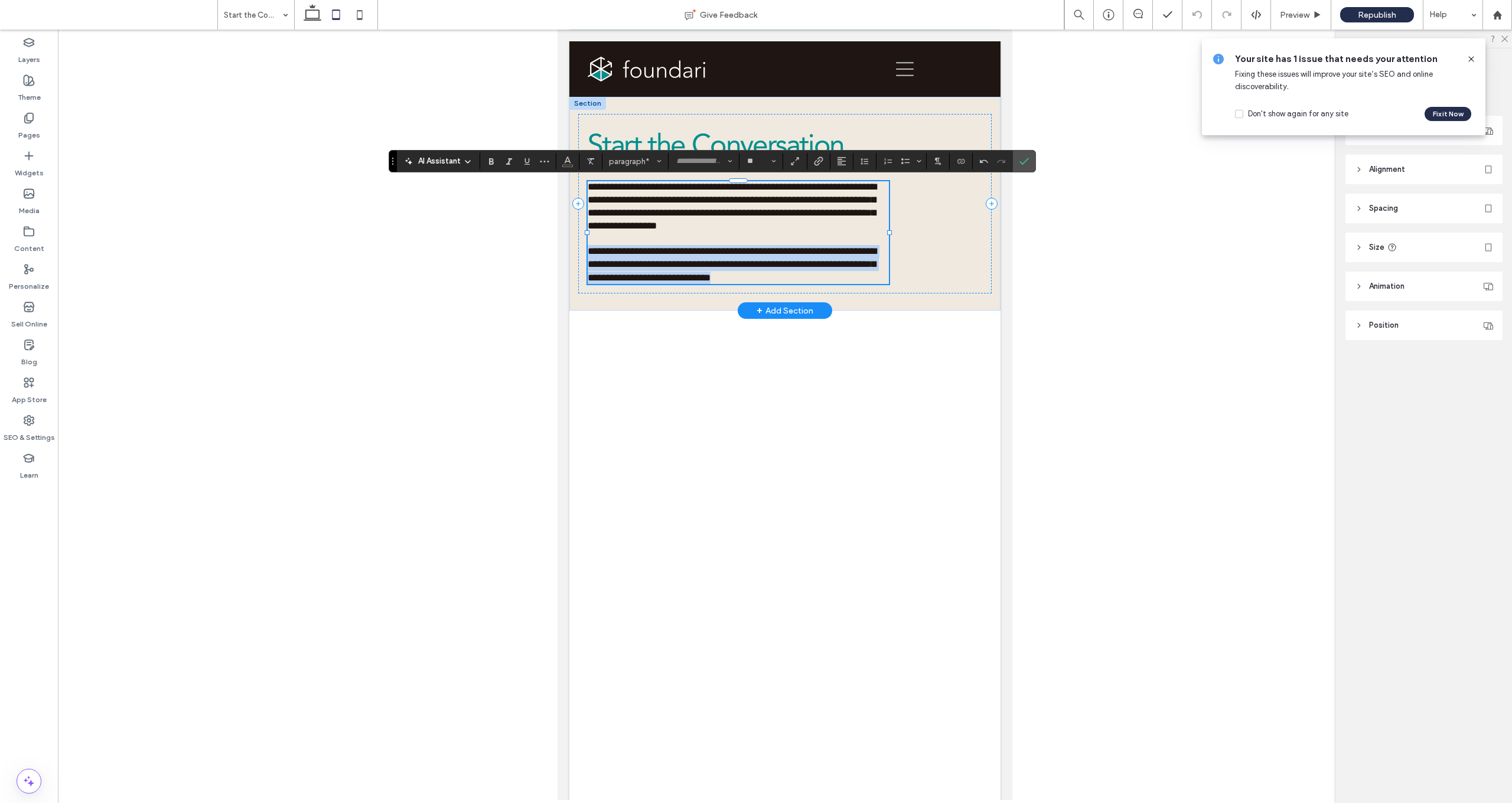
type input "**********"
type input "**"
drag, startPoint x: 772, startPoint y: 242, endPoint x: 792, endPoint y: 240, distance: 20.1
click at [773, 241] on p at bounding box center [738, 240] width 301 height 13
type input "**********"
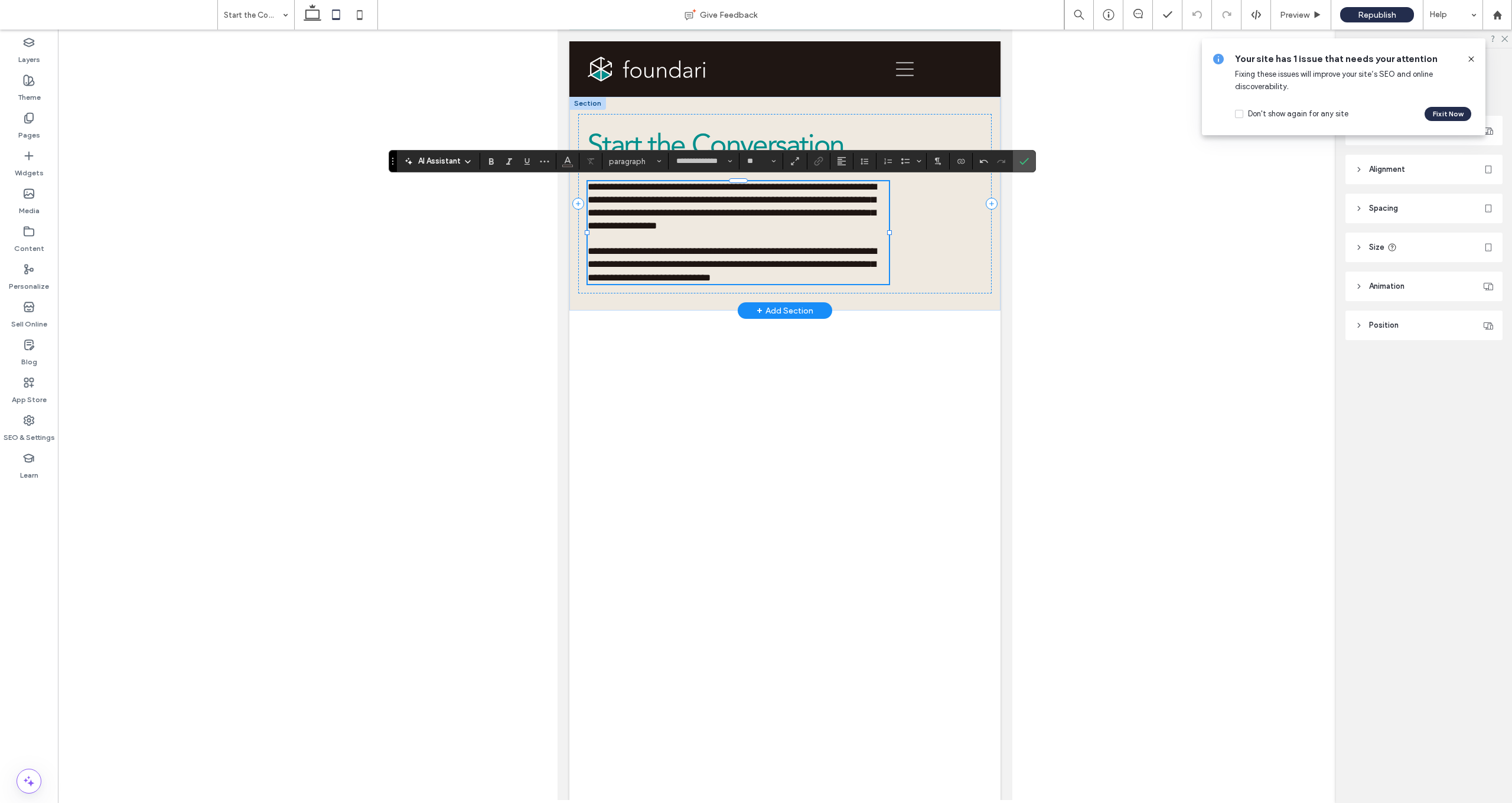
type input "**"
drag, startPoint x: 851, startPoint y: 250, endPoint x: 844, endPoint y: 247, distance: 7.6
click at [792, 247] on span "**********" at bounding box center [710, 251] width 243 height 10
type input "**********"
type input "**"
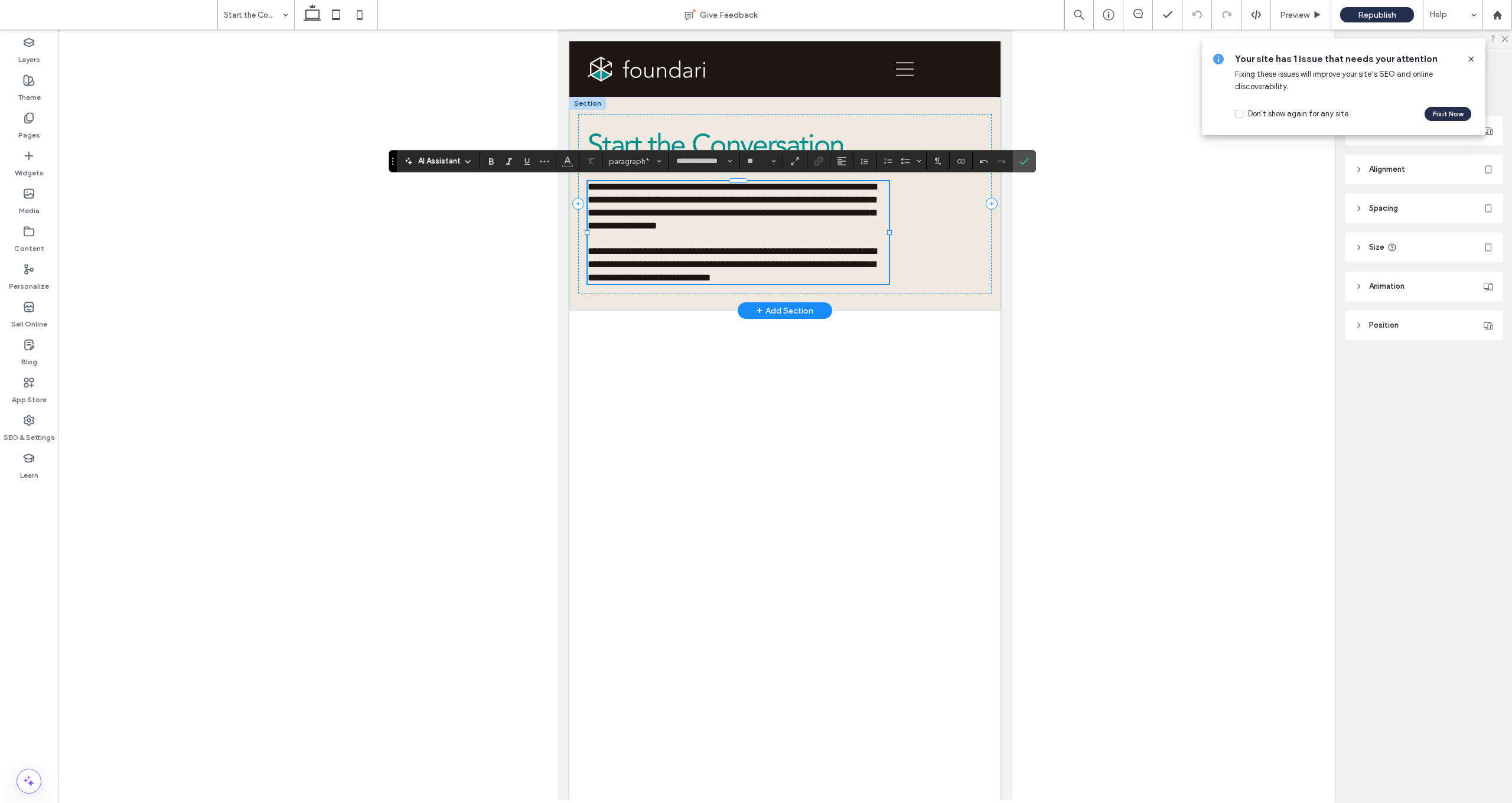
scroll to position [0, 0]
drag, startPoint x: 852, startPoint y: 248, endPoint x: 667, endPoint y: 255, distance: 185.1
click at [590, 251] on p "**********" at bounding box center [738, 264] width 301 height 39
type input "**********"
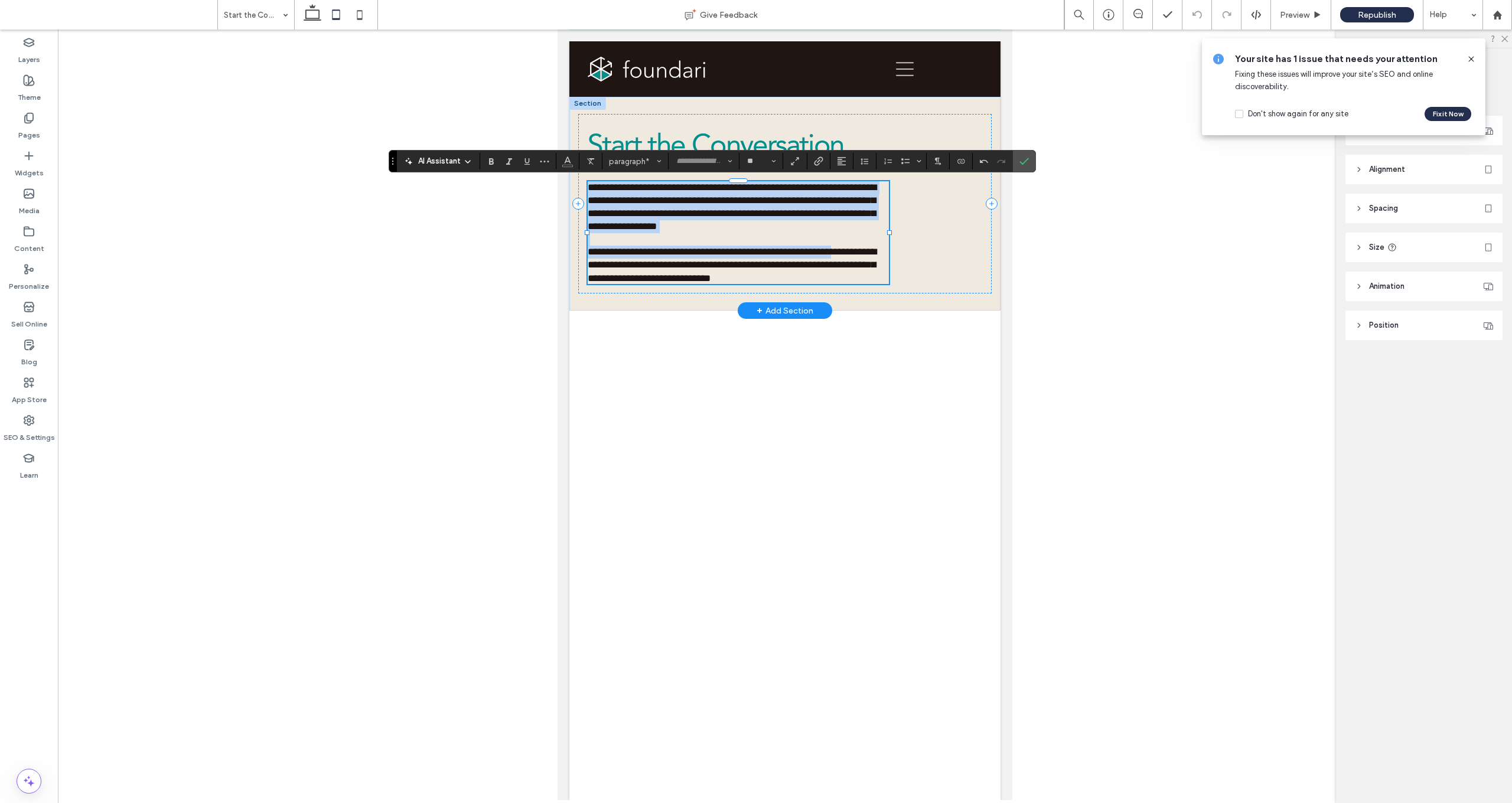
type input "**********"
drag, startPoint x: 841, startPoint y: 251, endPoint x: 590, endPoint y: 250, distance: 251.0
click at [590, 250] on p "**********" at bounding box center [738, 264] width 301 height 39
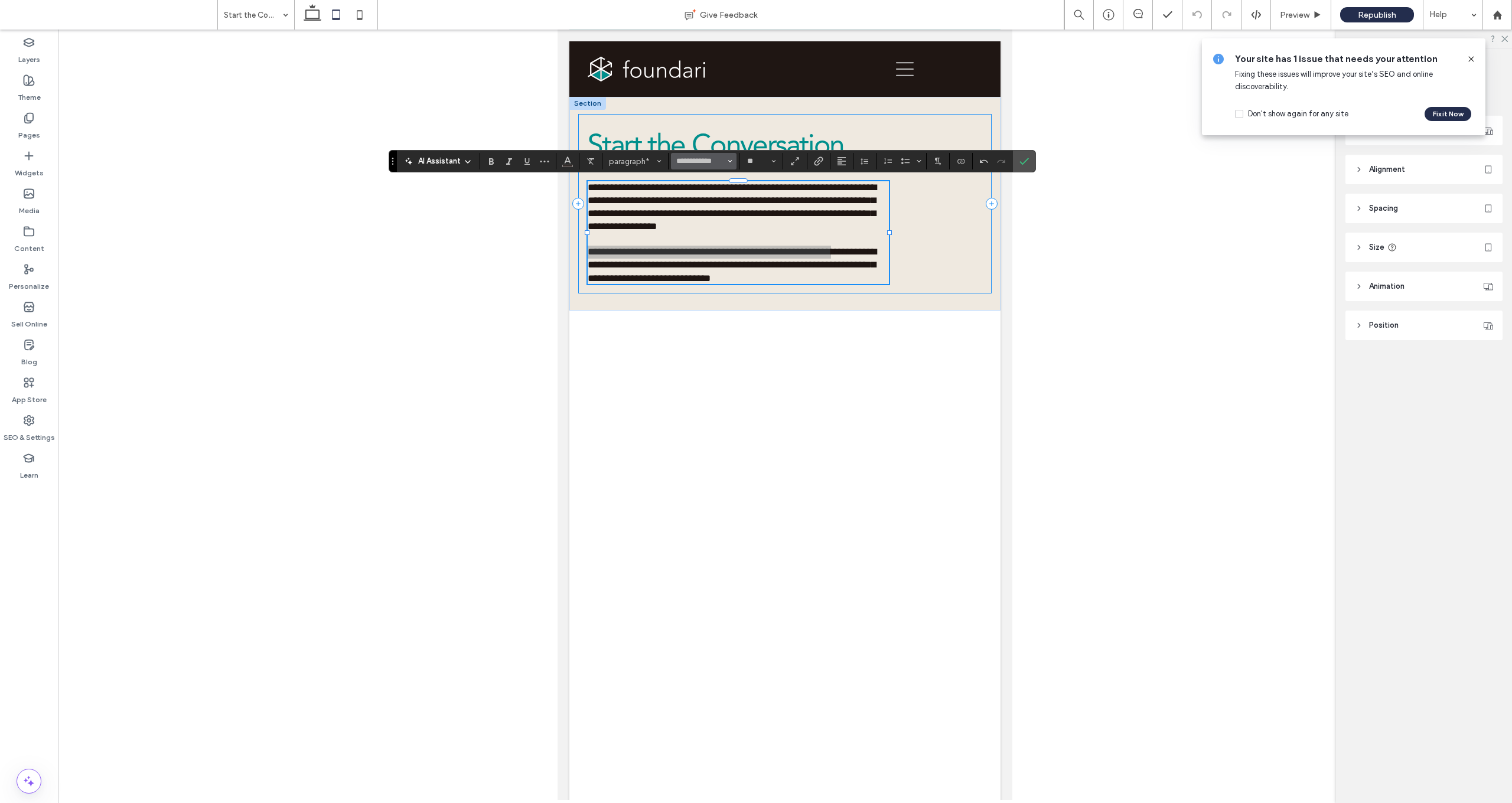
click at [729, 161] on icon "Font & Font weight" at bounding box center [729, 160] width 5 height 5
click at [717, 233] on label "Avenir Black" at bounding box center [726, 230] width 110 height 20
type input "**********"
click at [792, 261] on span "**********" at bounding box center [732, 265] width 289 height 36
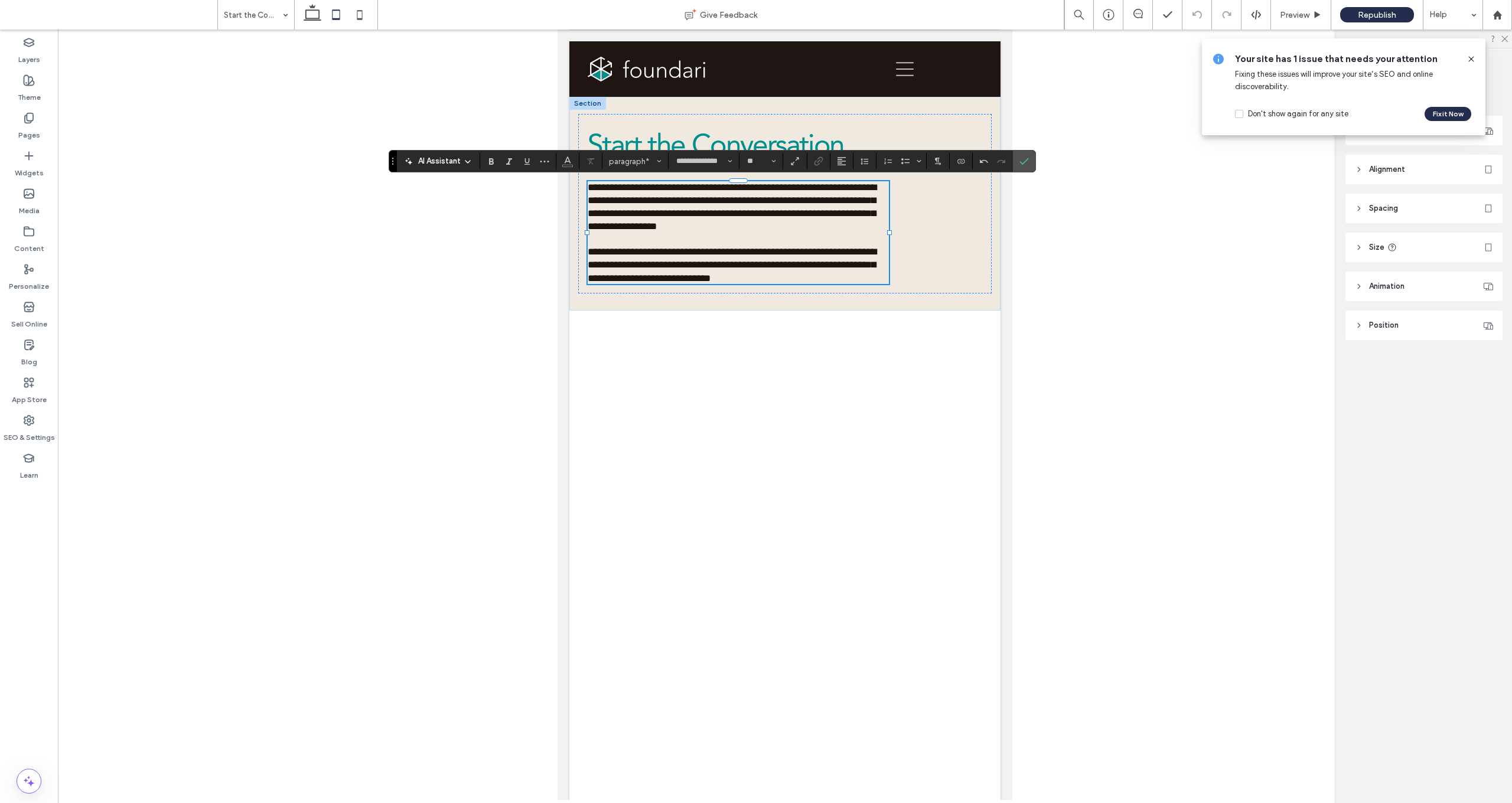
click at [792, 259] on body "**********" at bounding box center [784, 667] width 454 height 1275
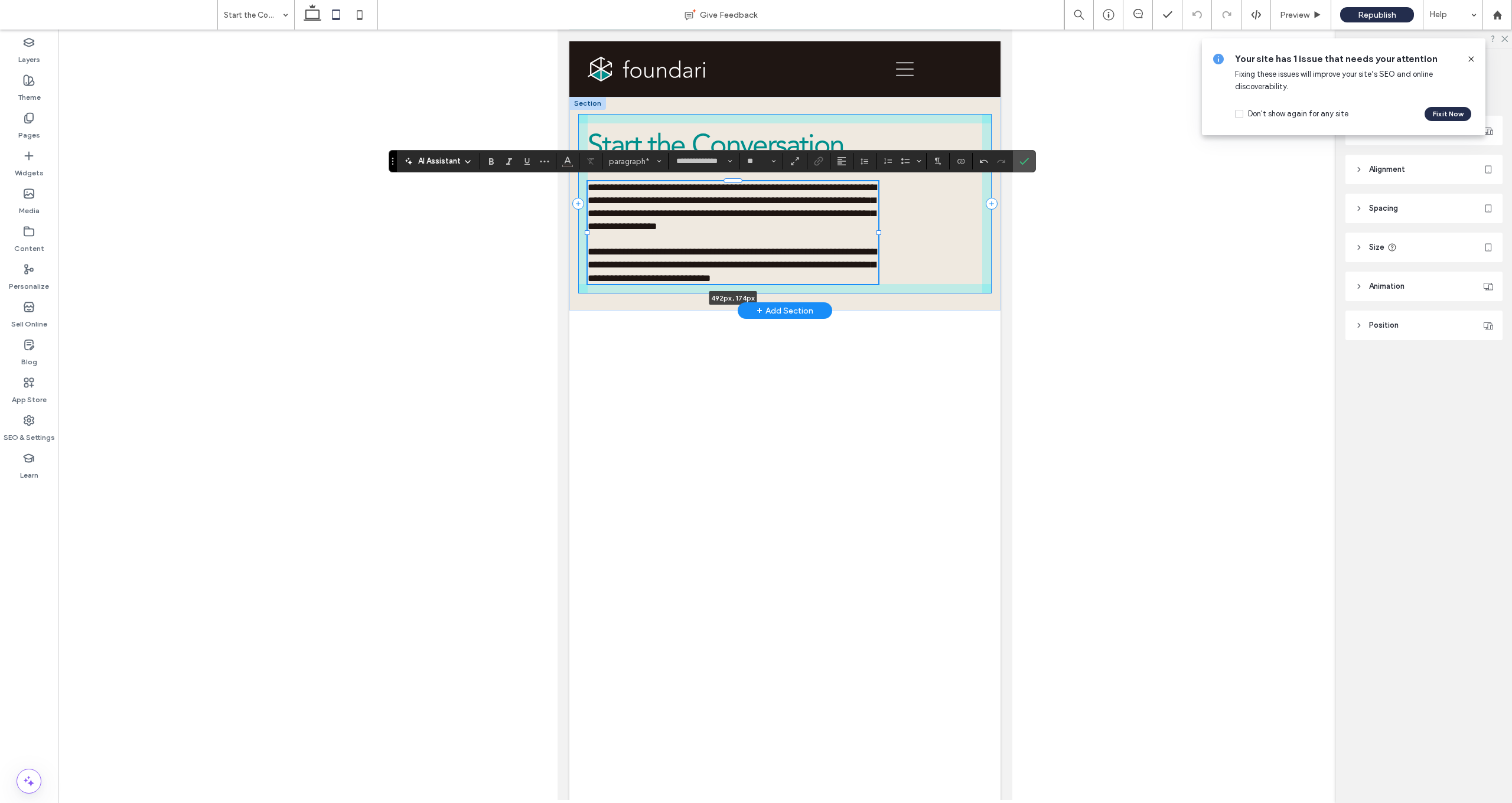
drag, startPoint x: 889, startPoint y: 232, endPoint x: 878, endPoint y: 233, distance: 11.0
click at [792, 233] on div at bounding box center [878, 232] width 5 height 5
type input "***"
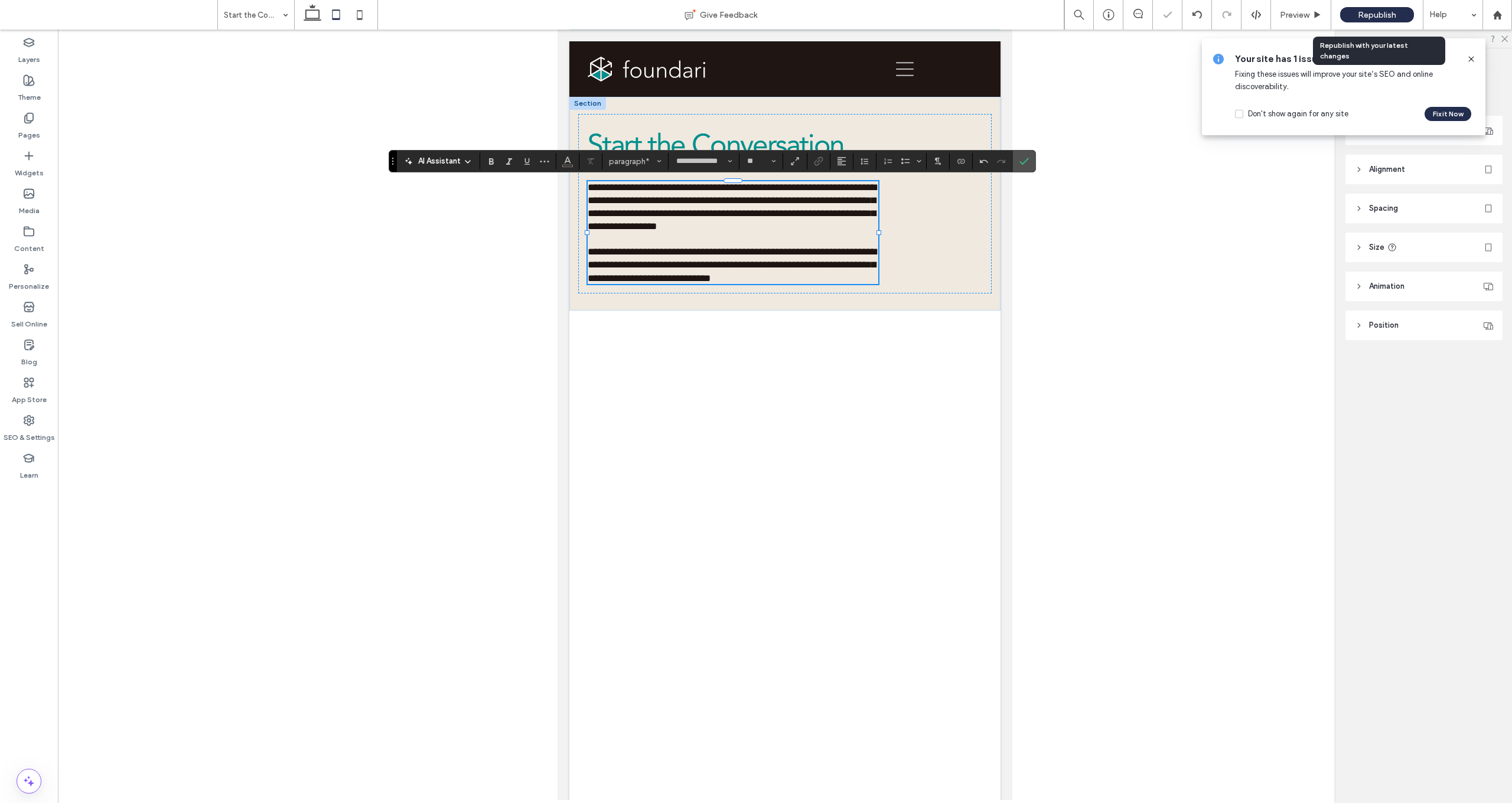
click at [792, 12] on div "Republish" at bounding box center [1377, 14] width 74 height 15
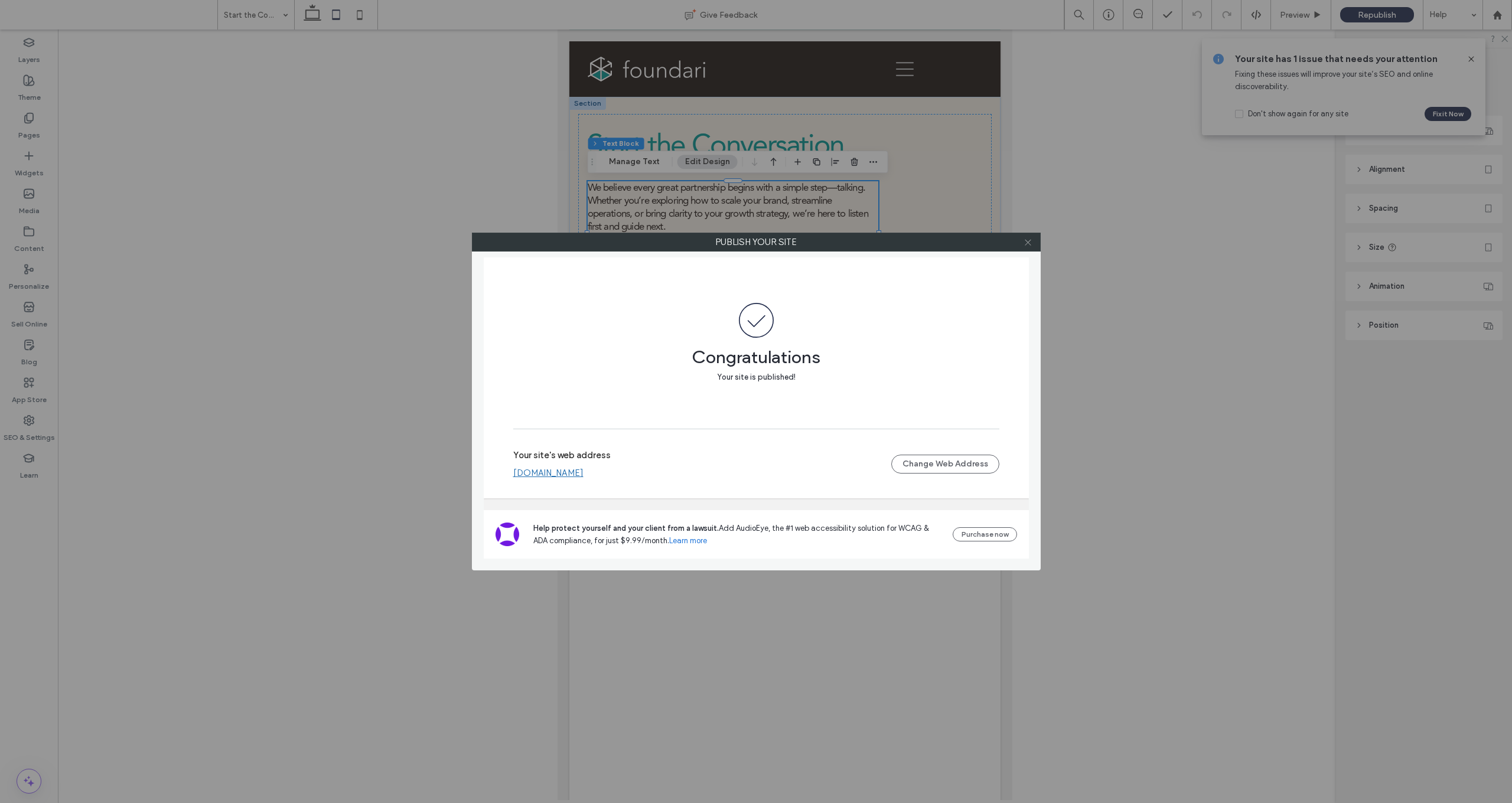
click at [792, 241] on icon at bounding box center [1028, 242] width 9 height 9
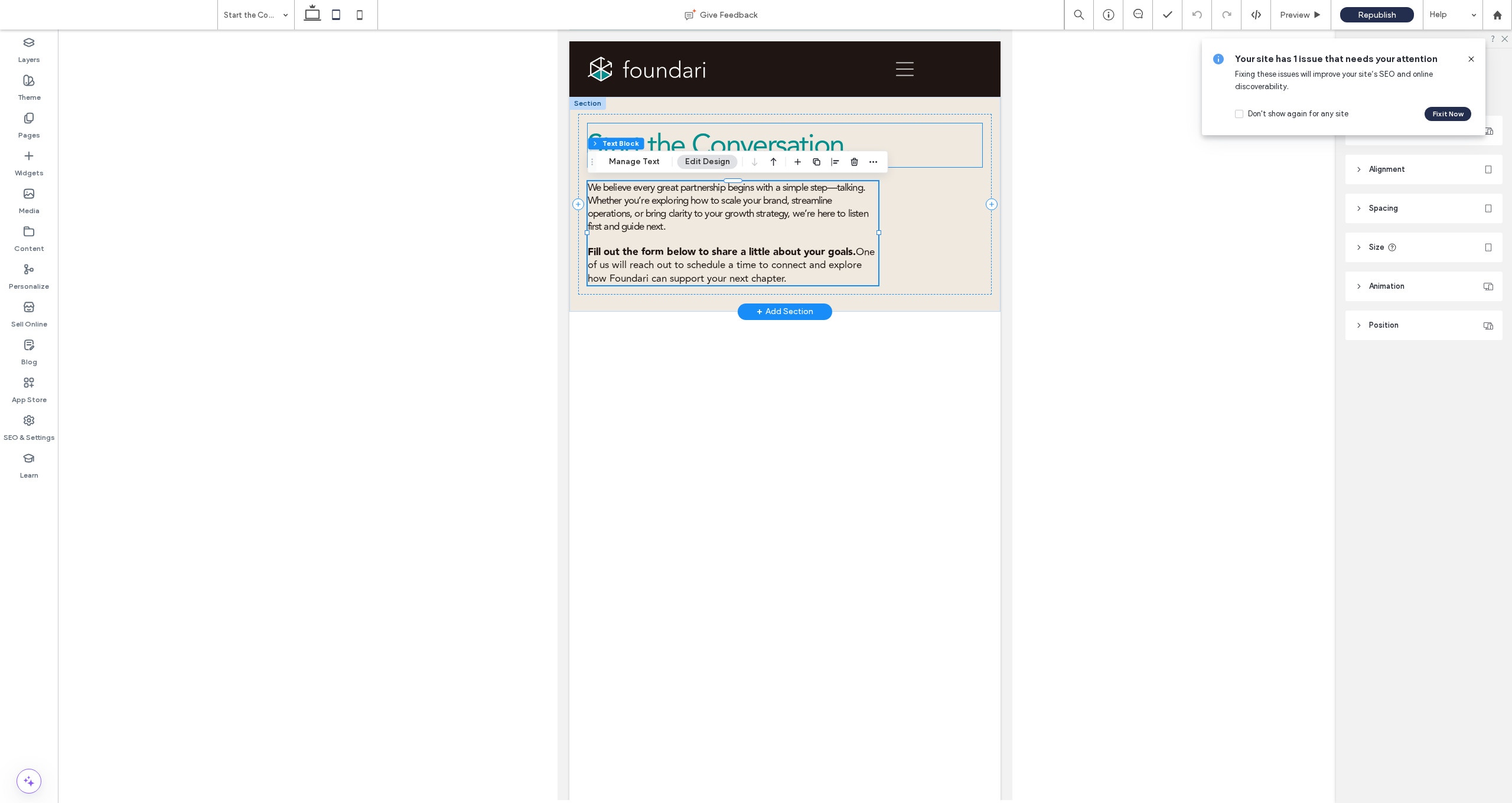
click at [792, 151] on span "Start the Conversation." at bounding box center [719, 145] width 262 height 43
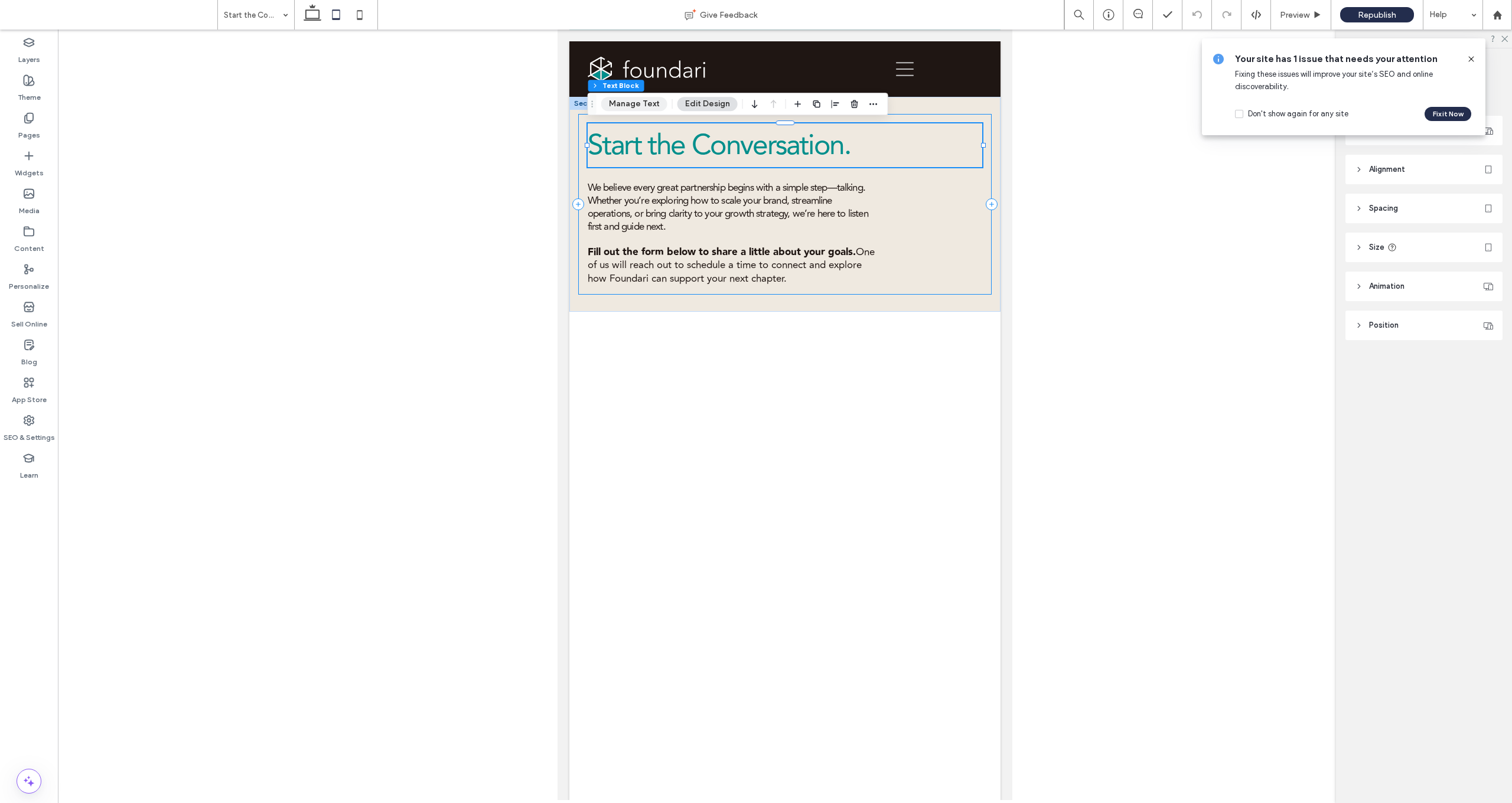
click at [639, 104] on button "Manage Text" at bounding box center [634, 104] width 66 height 14
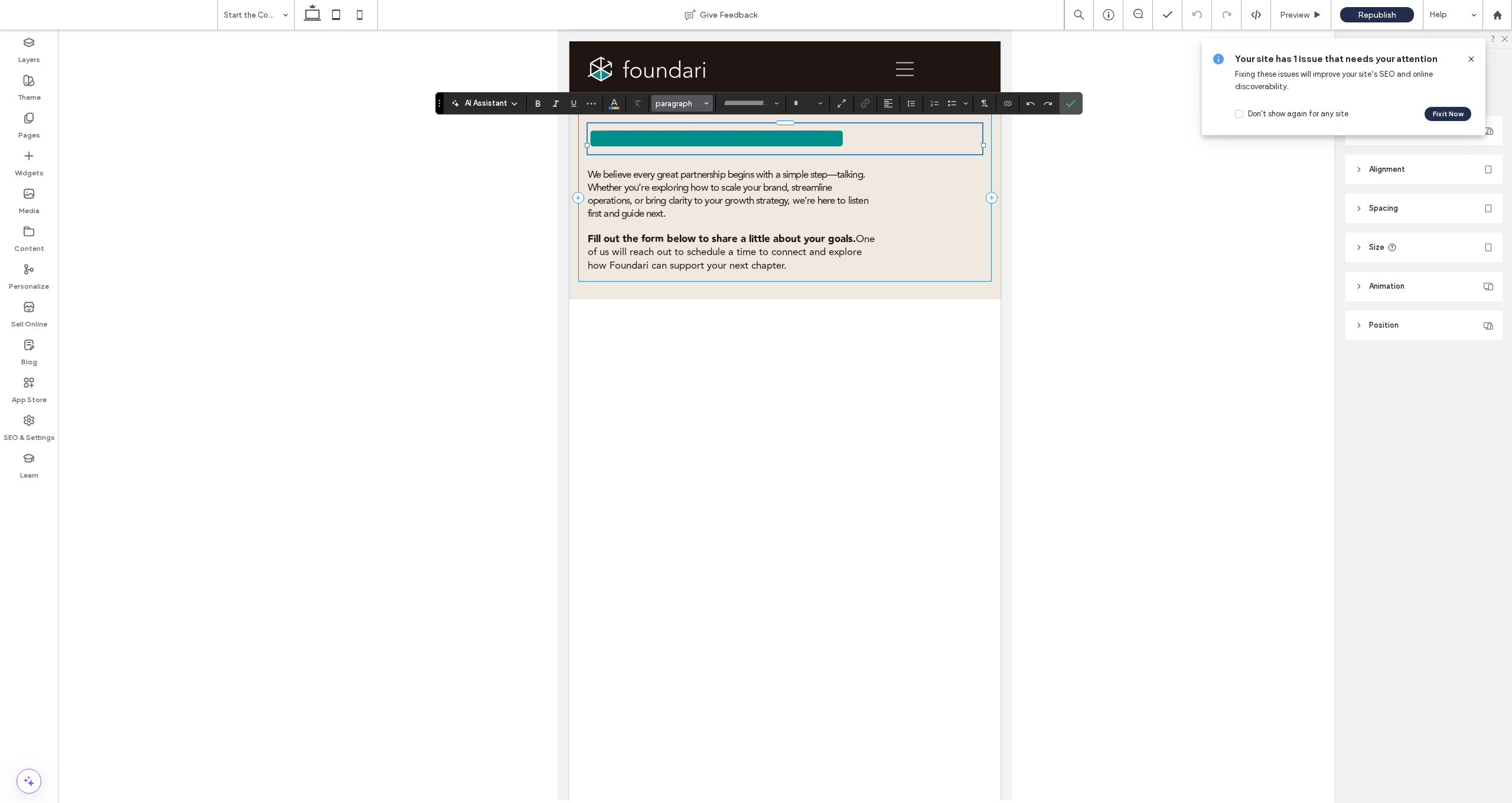
type input "**********"
type input "**"
click at [683, 149] on span "**********" at bounding box center [717, 138] width 258 height 28
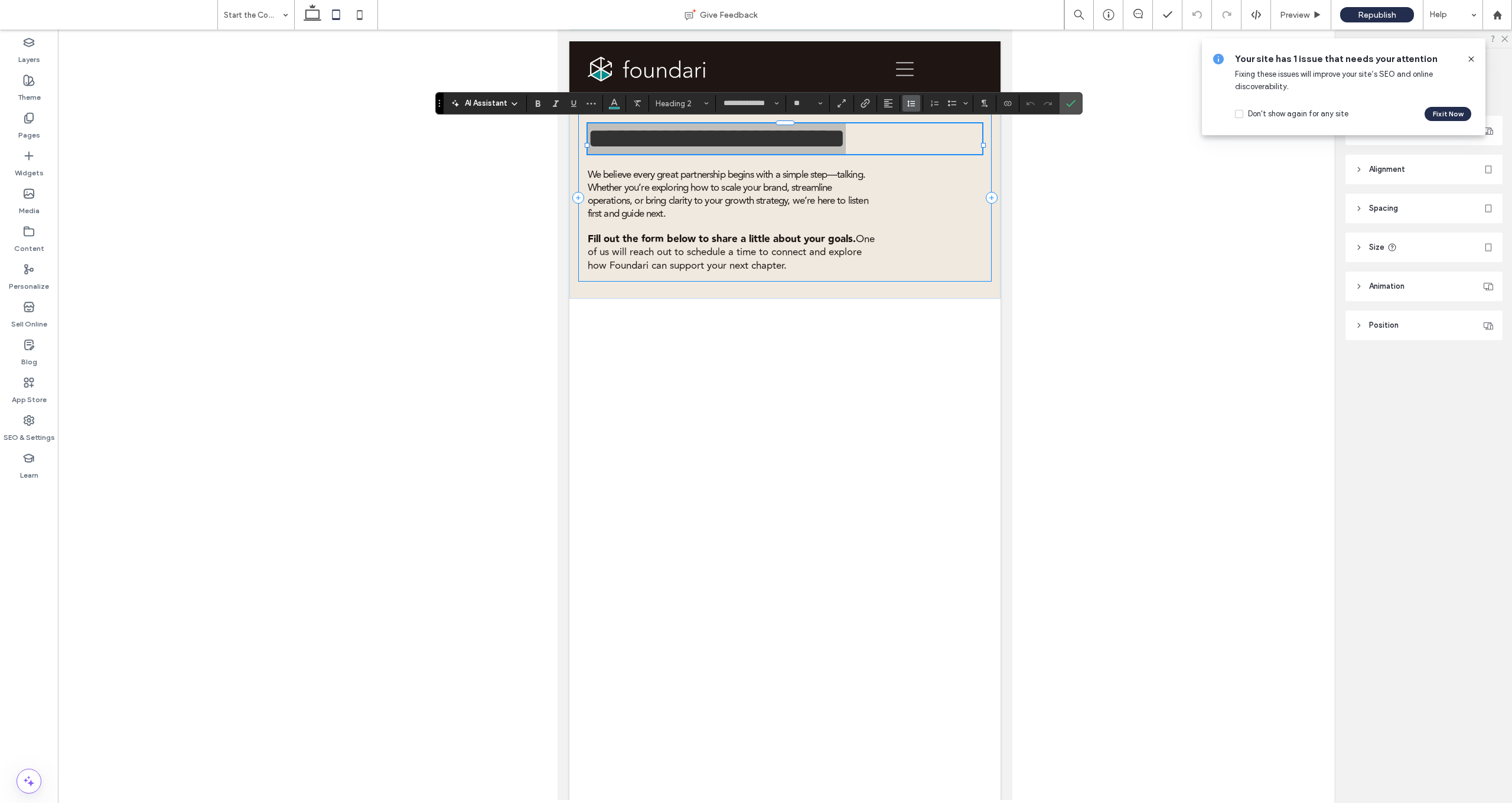
click at [792, 105] on icon "Line Height" at bounding box center [911, 103] width 9 height 9
click at [792, 155] on div "1.5" at bounding box center [930, 156] width 29 height 9
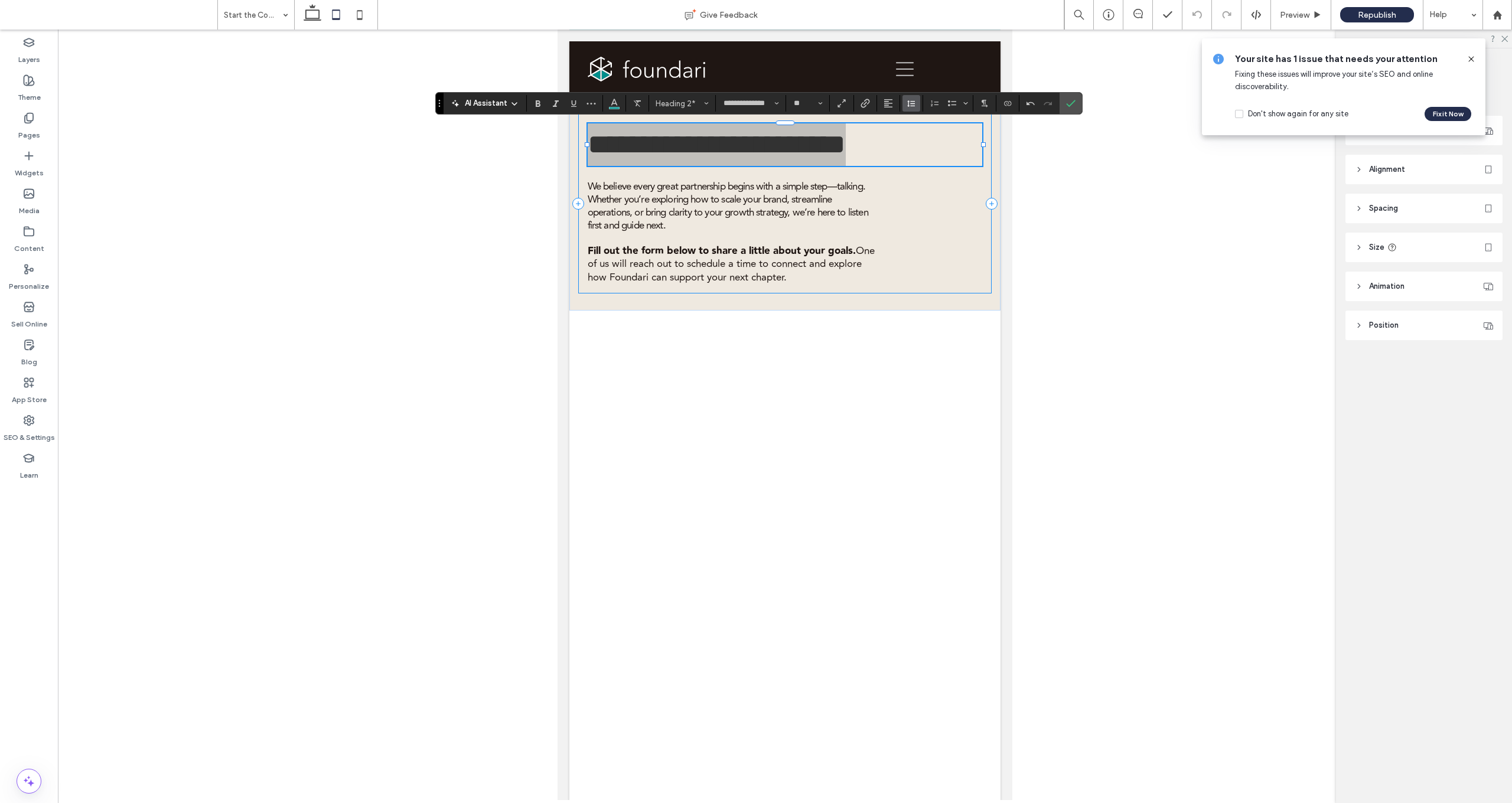
click at [792, 104] on icon "Line Height" at bounding box center [911, 103] width 9 height 9
click at [792, 190] on div "Custom ***" at bounding box center [930, 188] width 29 height 9
drag, startPoint x: 1076, startPoint y: 189, endPoint x: 1089, endPoint y: 187, distance: 13.2
click at [792, 187] on input "***" at bounding box center [1075, 188] width 30 height 21
type input "***"
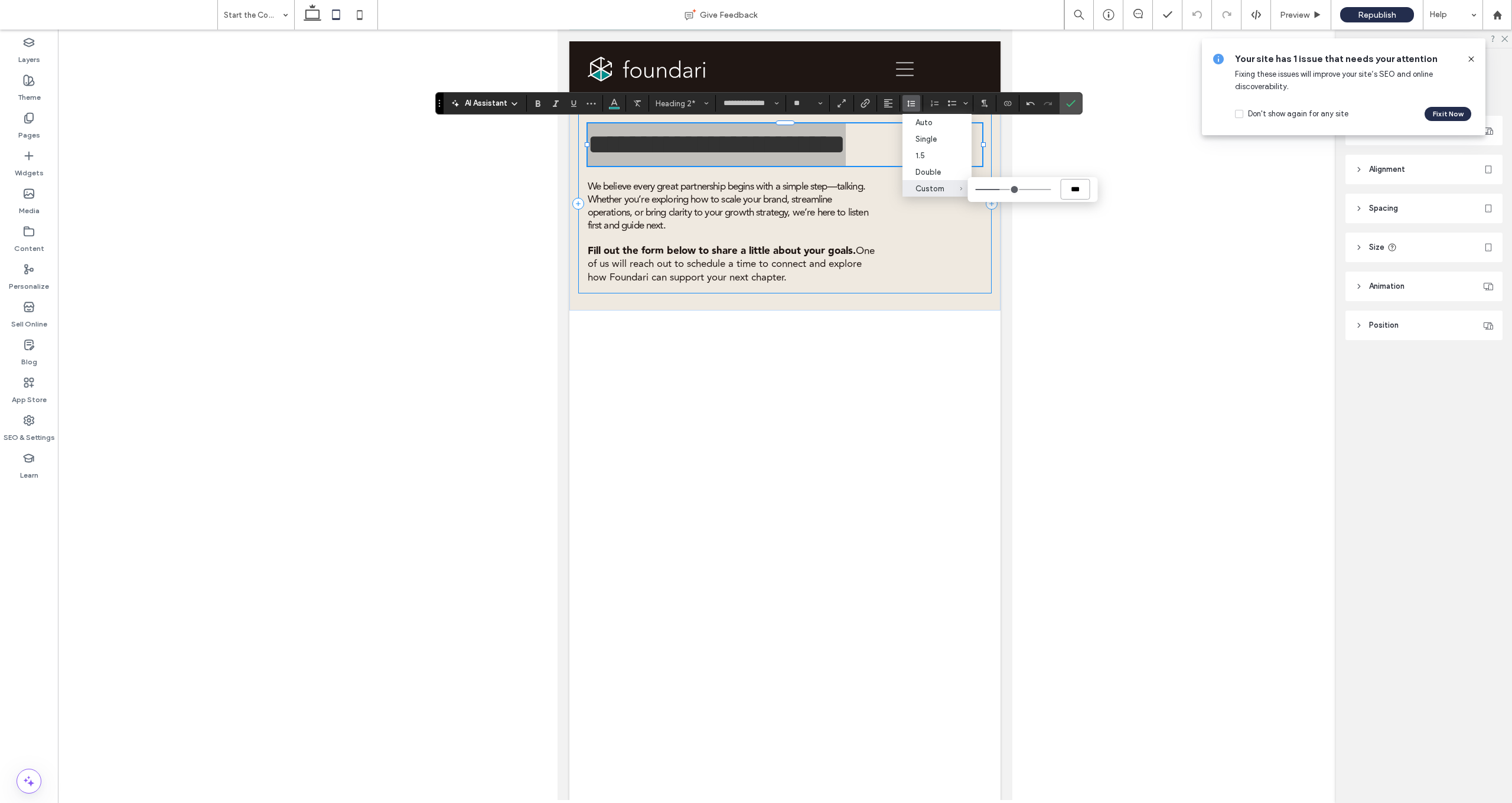
type input "***"
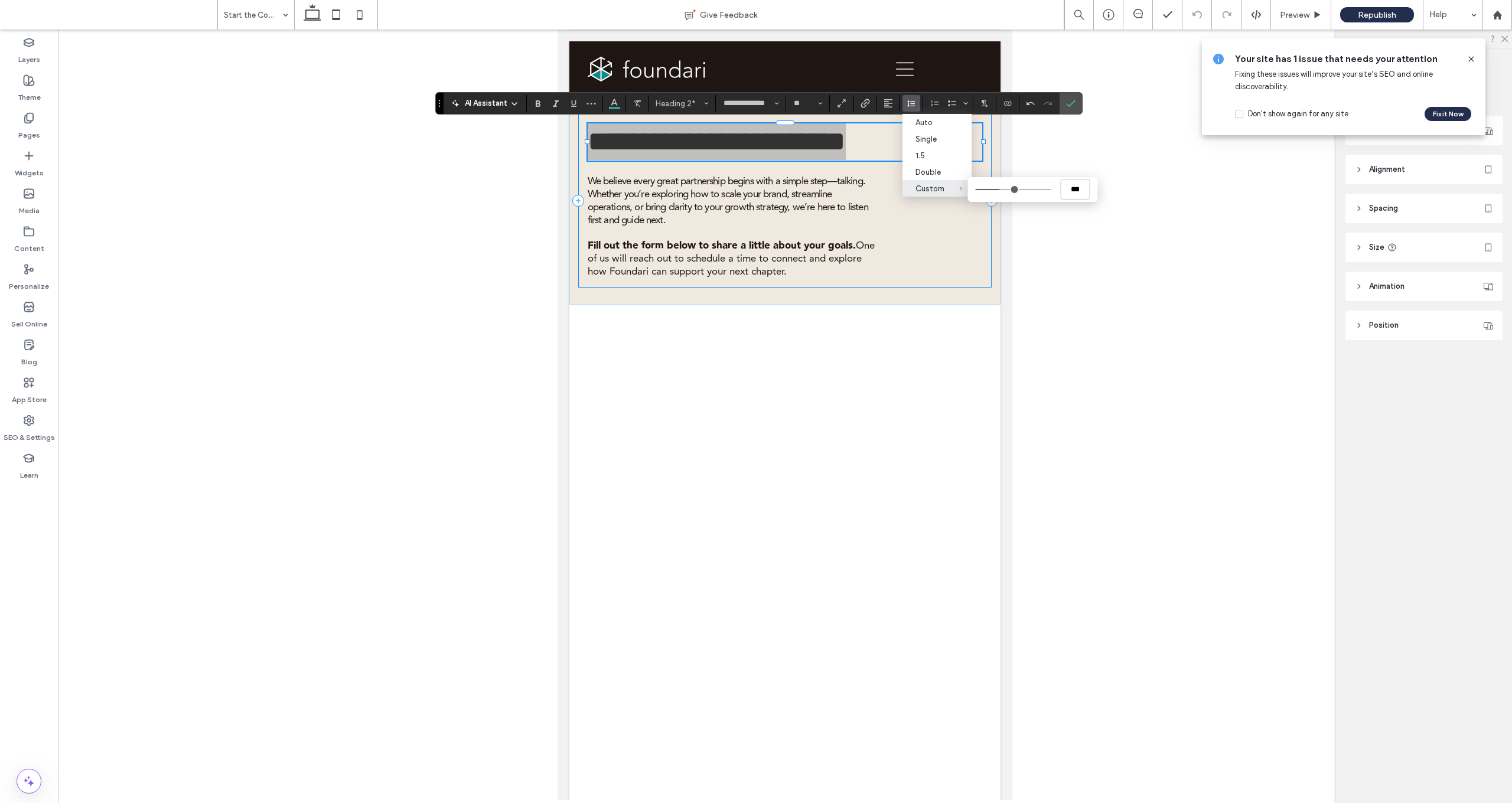
drag, startPoint x: 1119, startPoint y: 290, endPoint x: 329, endPoint y: 49, distance: 825.9
click at [792, 290] on div at bounding box center [784, 415] width 1454 height 771
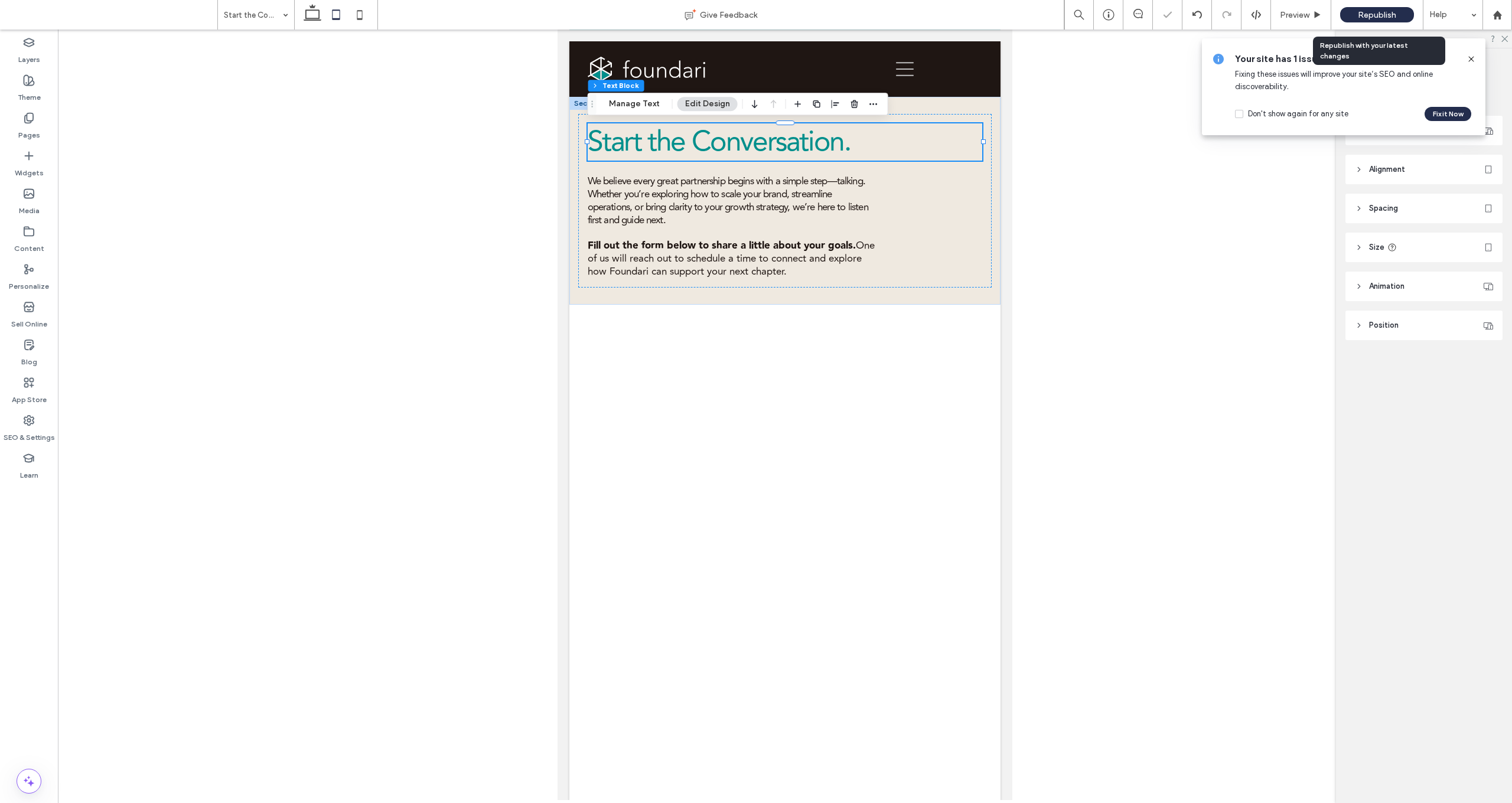
click at [792, 18] on span "Republish" at bounding box center [1377, 14] width 39 height 10
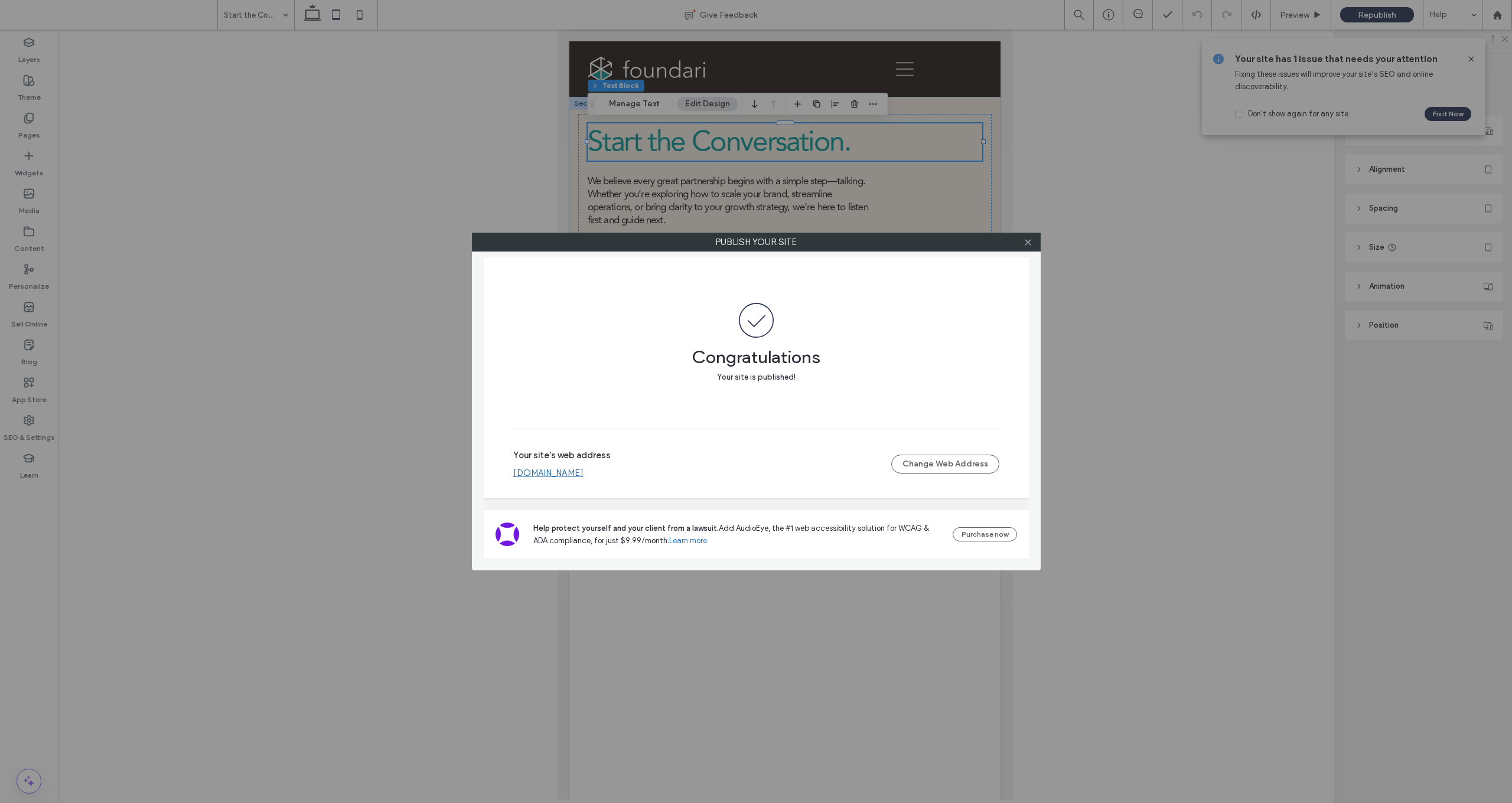
click at [792, 244] on div at bounding box center [1029, 242] width 18 height 18
click at [792, 244] on icon at bounding box center [1028, 242] width 9 height 9
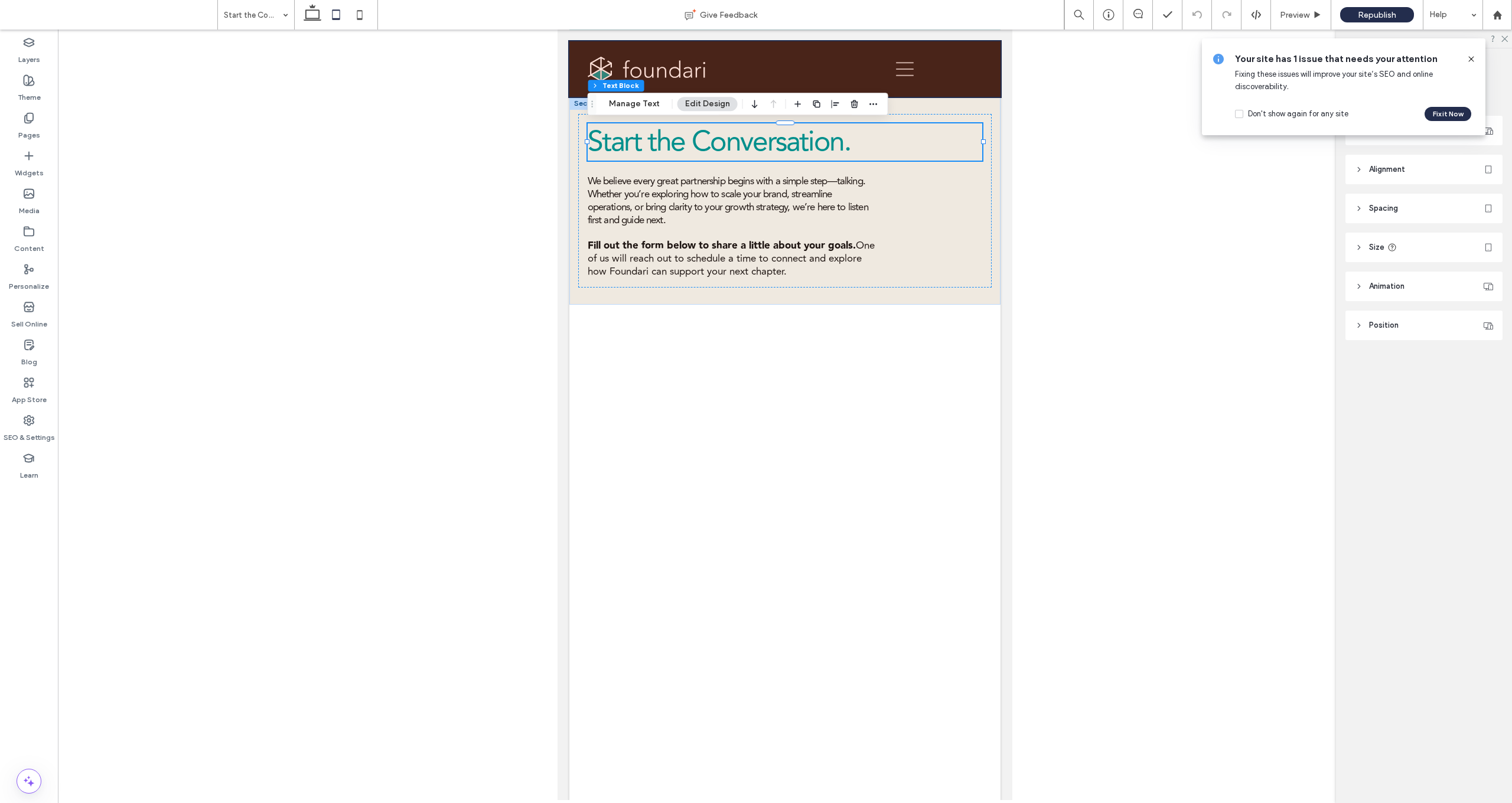
click at [667, 66] on div at bounding box center [784, 69] width 431 height 56
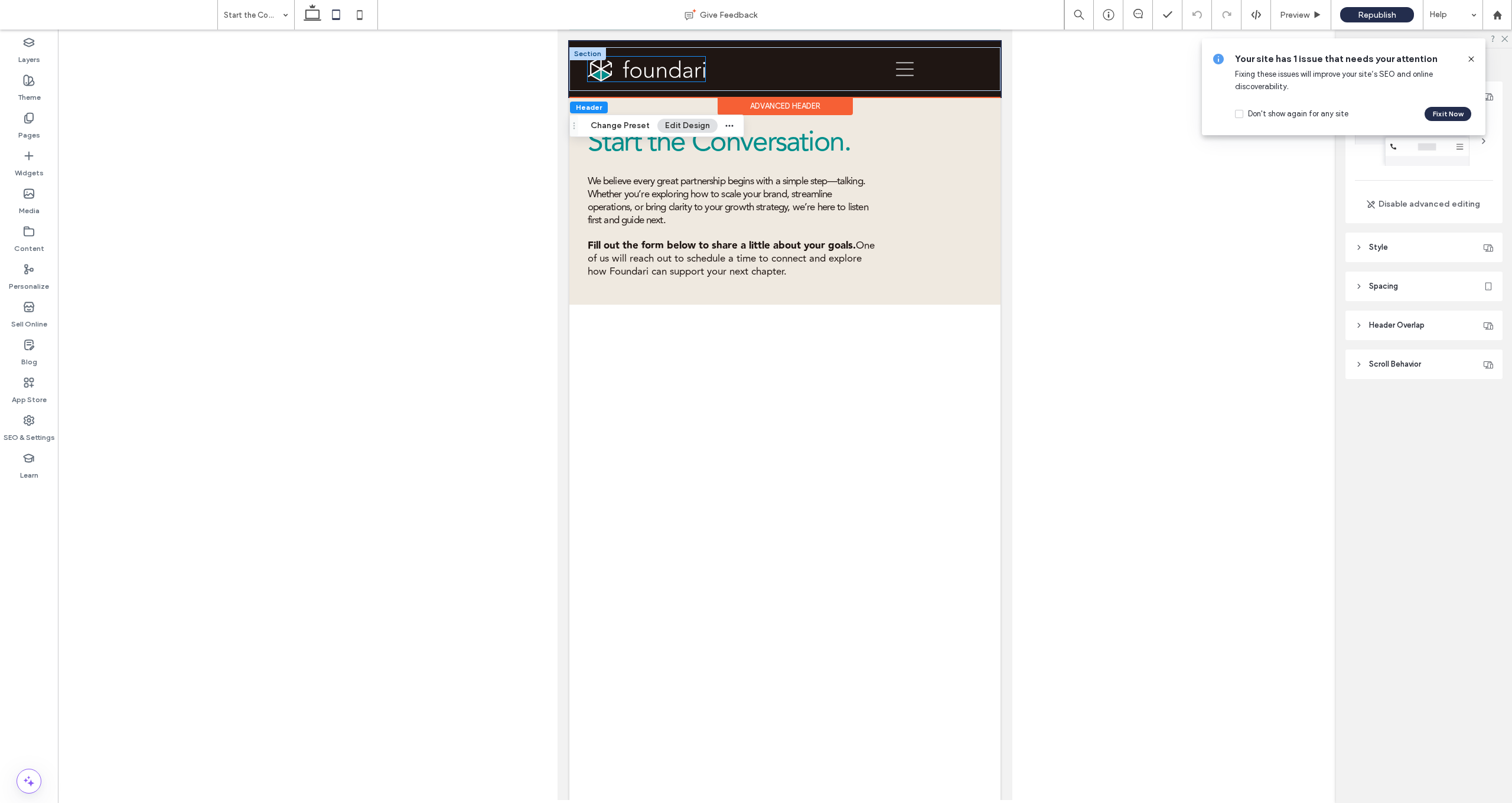
click at [690, 69] on img at bounding box center [646, 69] width 117 height 25
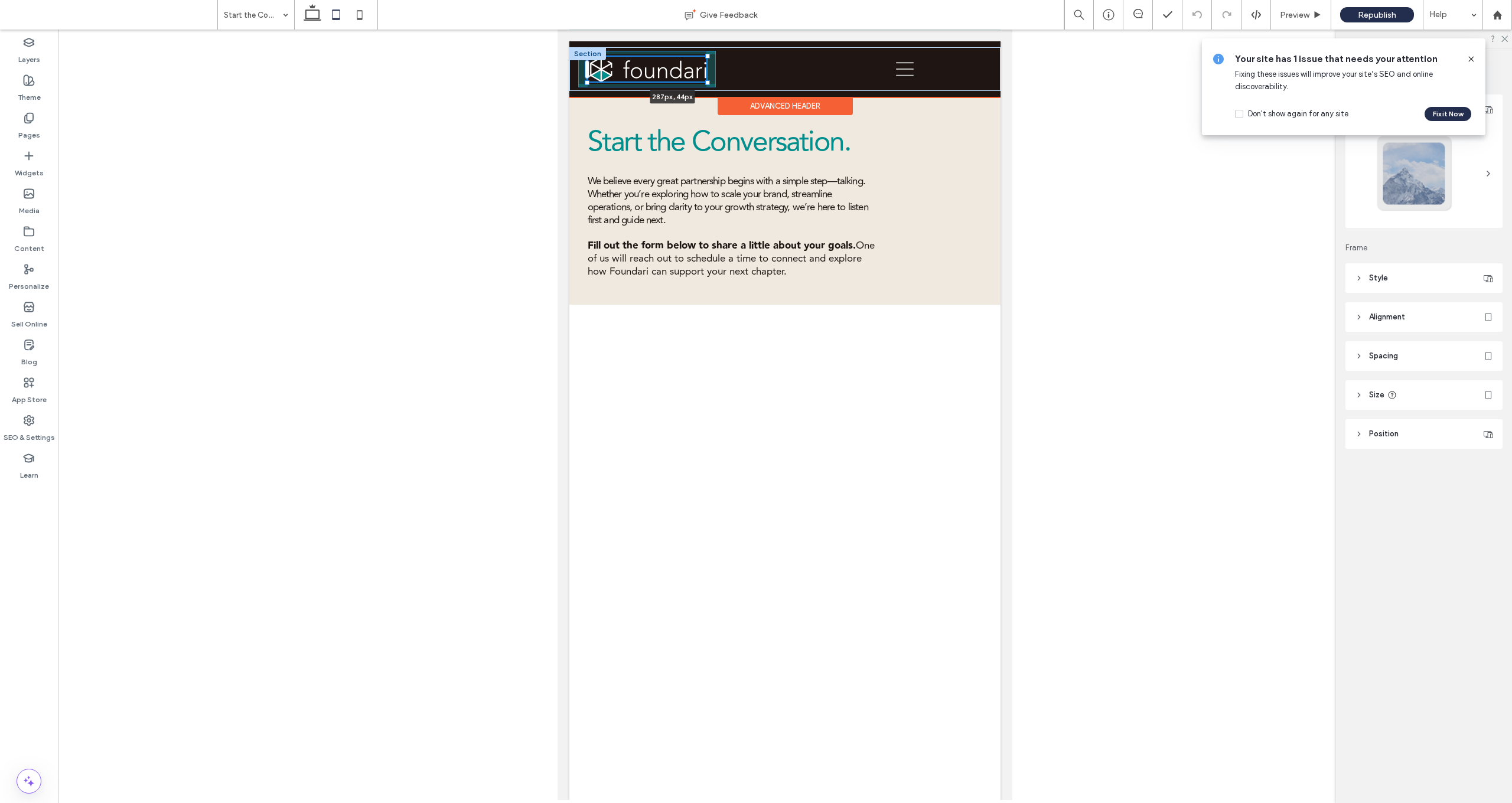
drag, startPoint x: 706, startPoint y: 81, endPoint x: 727, endPoint y: 86, distance: 21.6
click at [763, 96] on div "287px , 44px Our Services Why Foundari Start the Conversation Section Advanced …" at bounding box center [784, 69] width 431 height 56
type input "***"
drag, startPoint x: 706, startPoint y: 81, endPoint x: 707, endPoint y: 92, distance: 11.0
click at [719, 91] on div "224px , 43px Our Services Why Foundari Start the Conversation Section" at bounding box center [784, 68] width 431 height 43
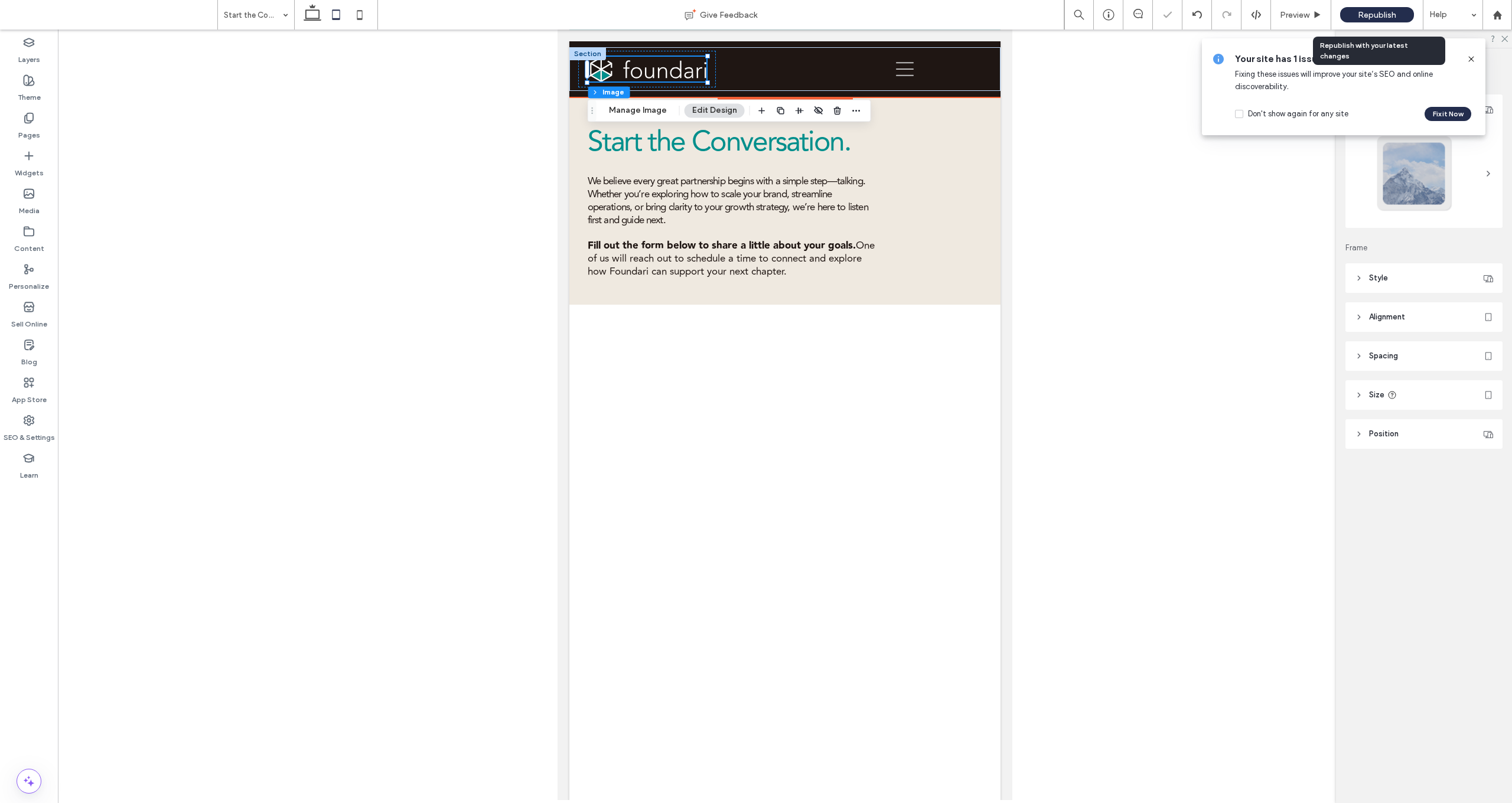
click at [792, 11] on span "Republish" at bounding box center [1377, 14] width 39 height 10
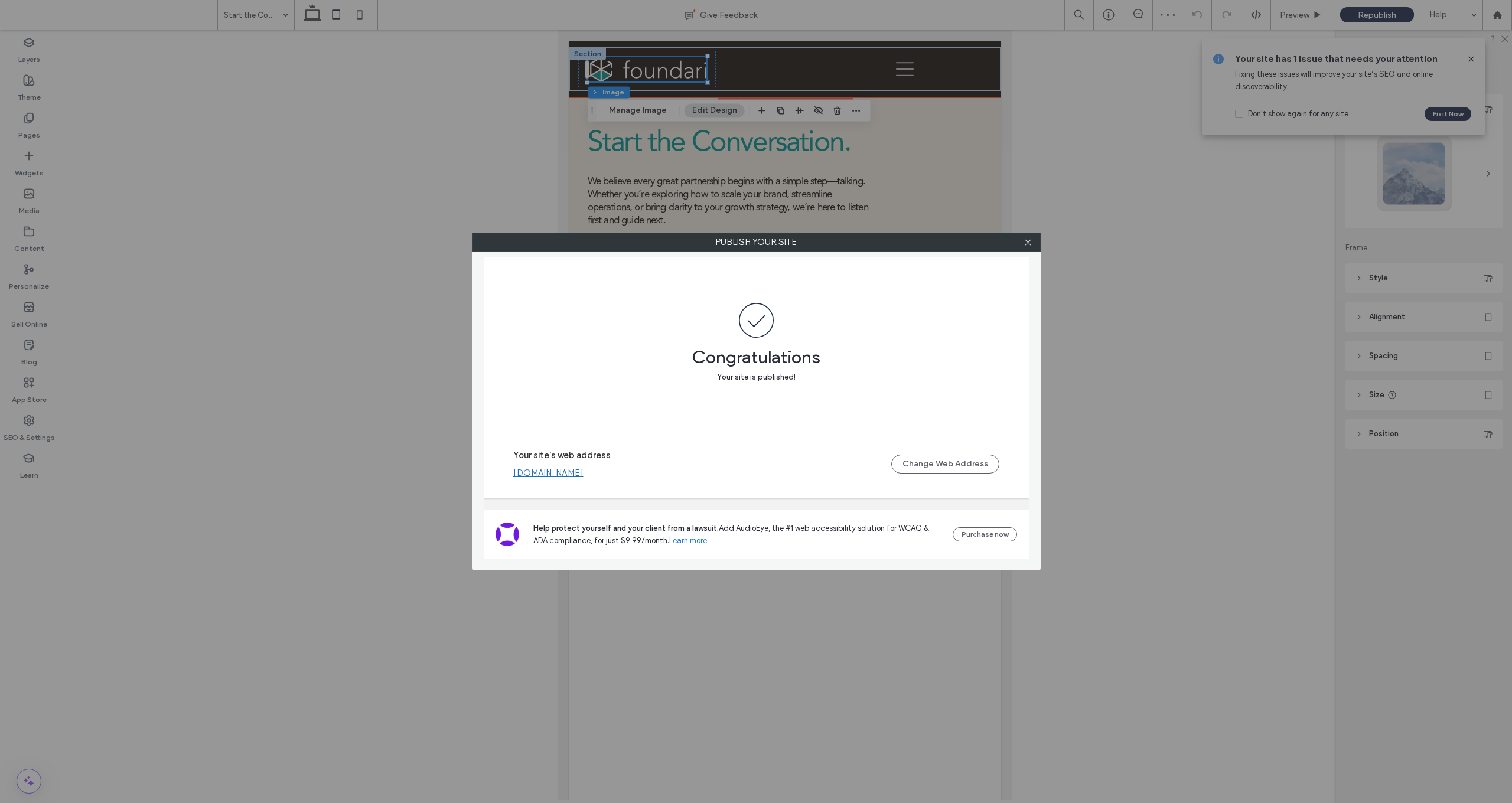
drag, startPoint x: 1028, startPoint y: 242, endPoint x: 948, endPoint y: 211, distance: 85.8
click at [792, 242] on use at bounding box center [1027, 242] width 6 height 6
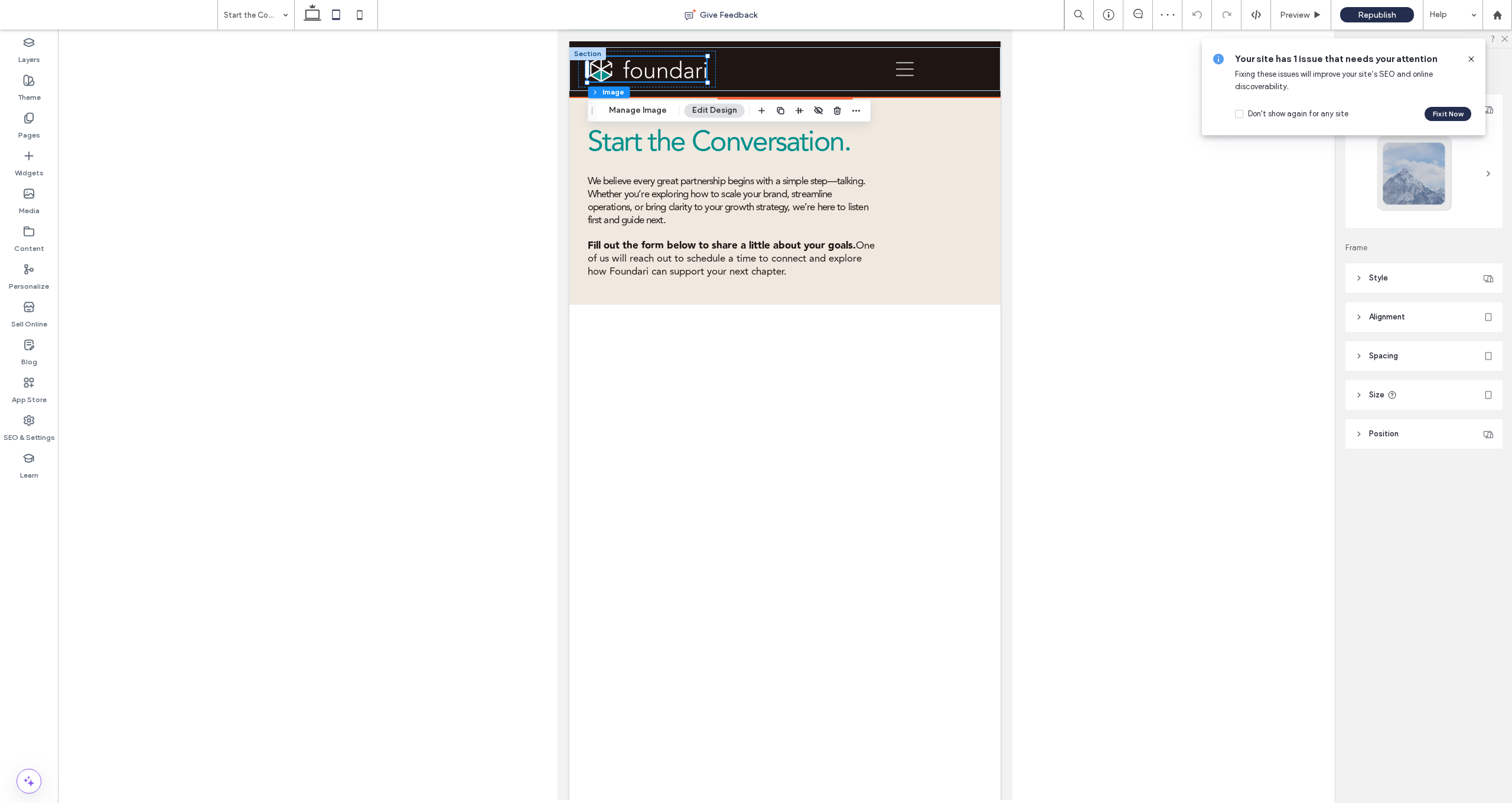
drag, startPoint x: 361, startPoint y: 11, endPoint x: 379, endPoint y: 14, distance: 18.2
click at [361, 11] on use at bounding box center [360, 14] width 5 height 9
type input "***"
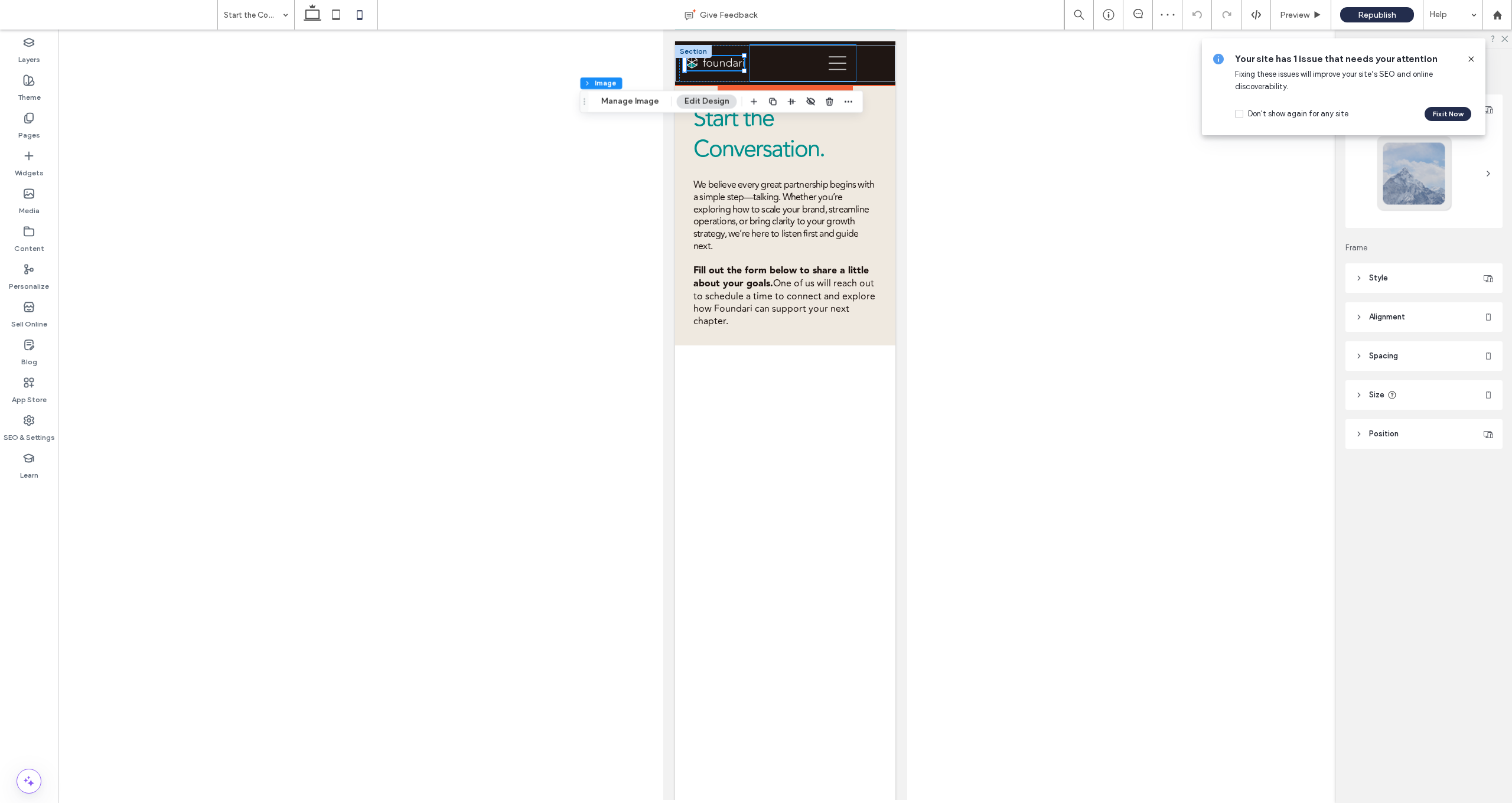
click at [749, 64] on div at bounding box center [802, 63] width 105 height 37
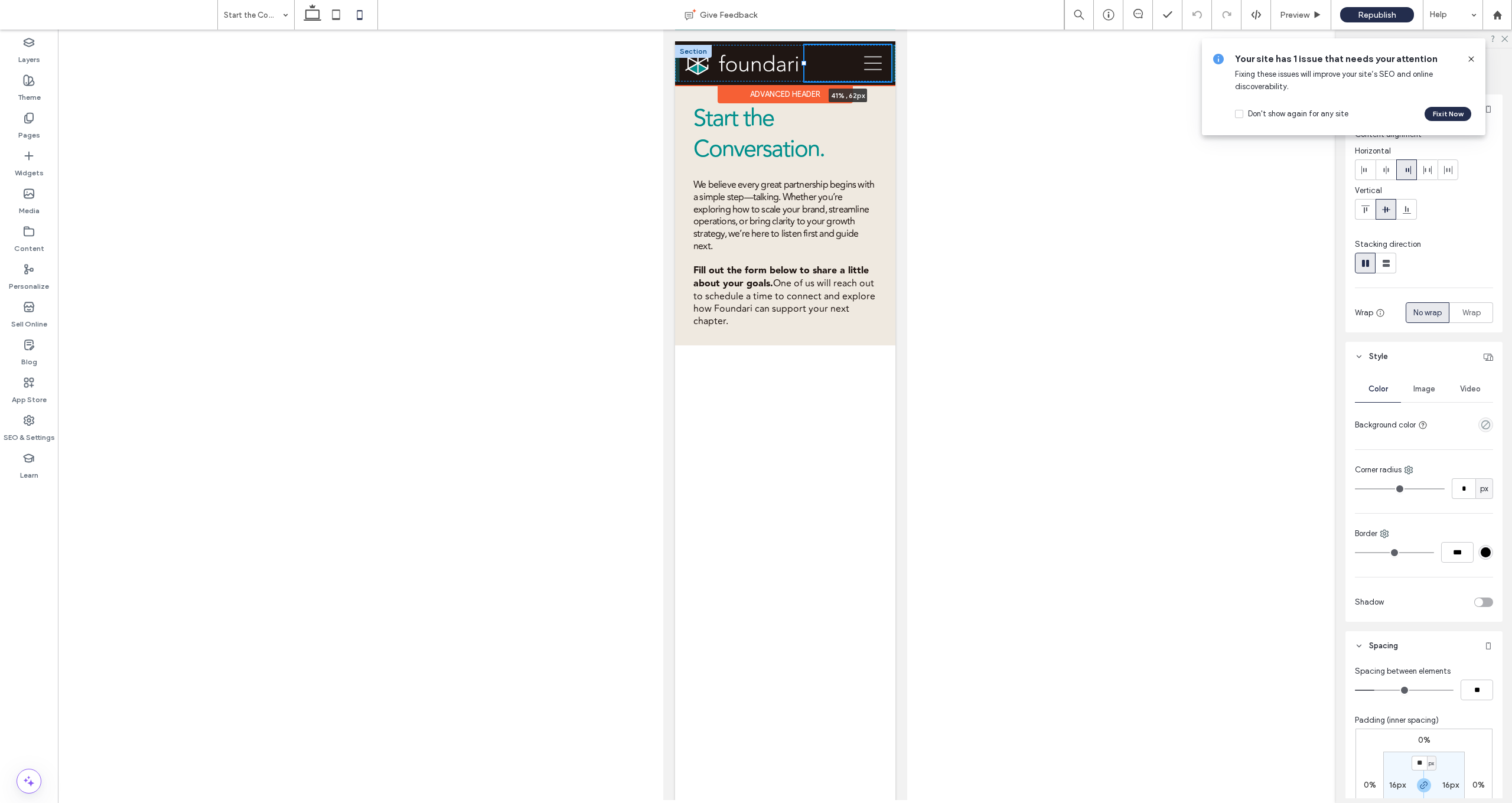
drag, startPoint x: 751, startPoint y: 63, endPoint x: 770, endPoint y: 64, distance: 19.0
click at [769, 64] on div "Our Services Why Foundari Start the Conversation 41% , 62px" at bounding box center [784, 63] width 220 height 37
type input "**"
type input "***"
click at [792, 13] on span "Republish" at bounding box center [1377, 14] width 39 height 10
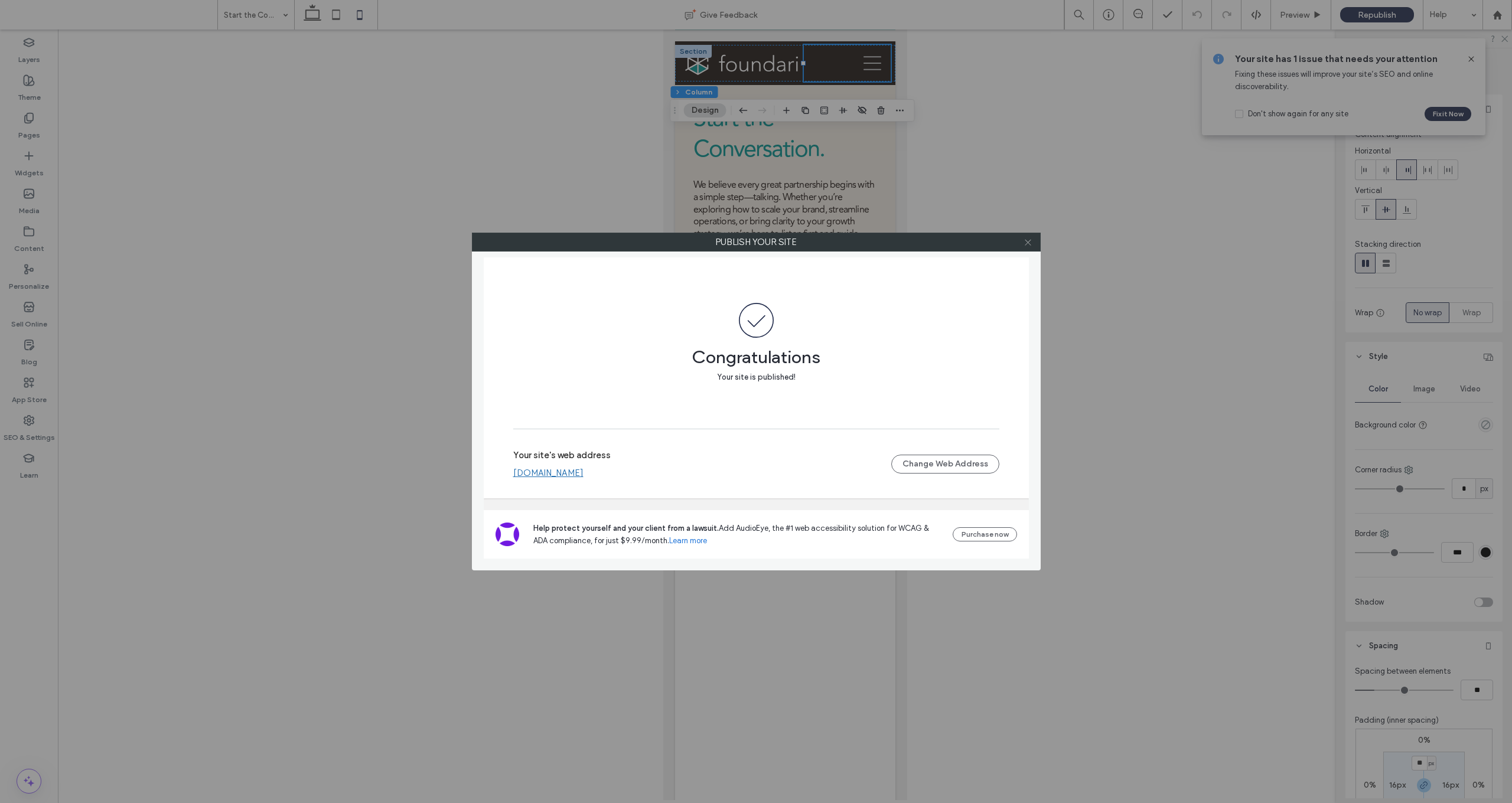
click at [792, 242] on icon at bounding box center [1028, 242] width 9 height 9
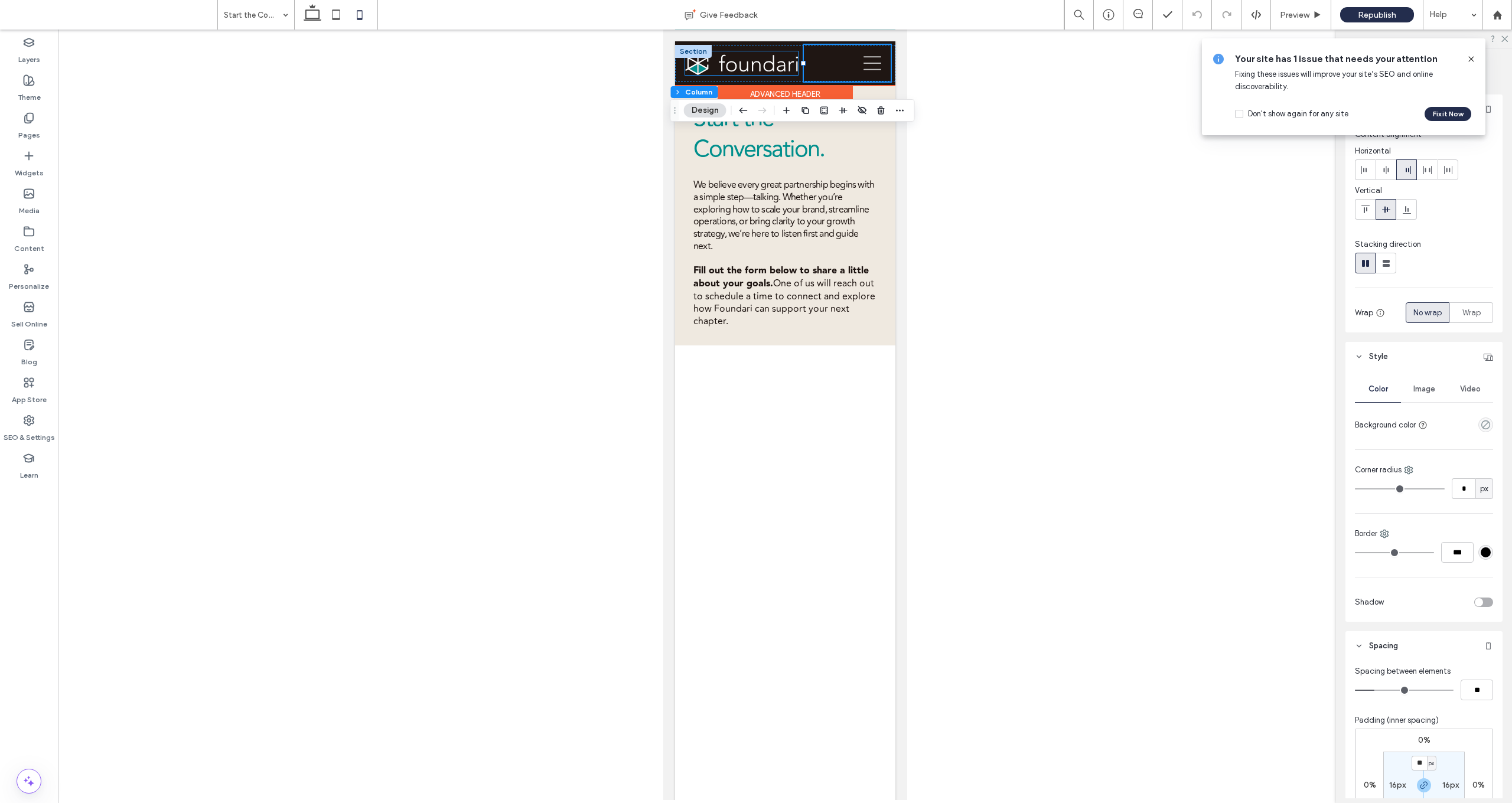
click at [789, 66] on img at bounding box center [740, 63] width 112 height 23
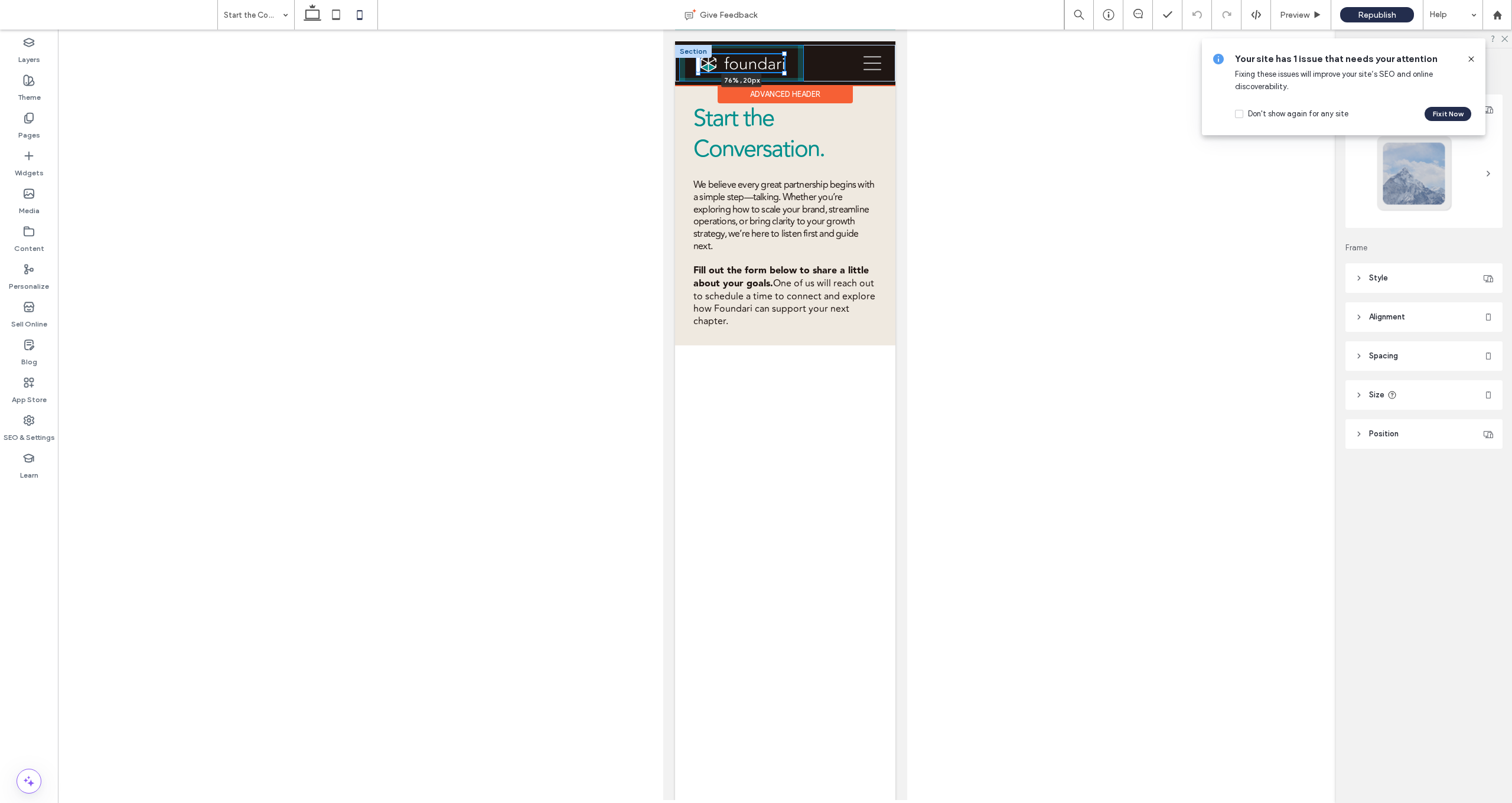
drag, startPoint x: 797, startPoint y: 75, endPoint x: 782, endPoint y: 71, distance: 15.5
click at [782, 71] on div at bounding box center [783, 73] width 5 height 5
type input "**"
type input "****"
drag, startPoint x: 762, startPoint y: 64, endPoint x: 747, endPoint y: 64, distance: 15.0
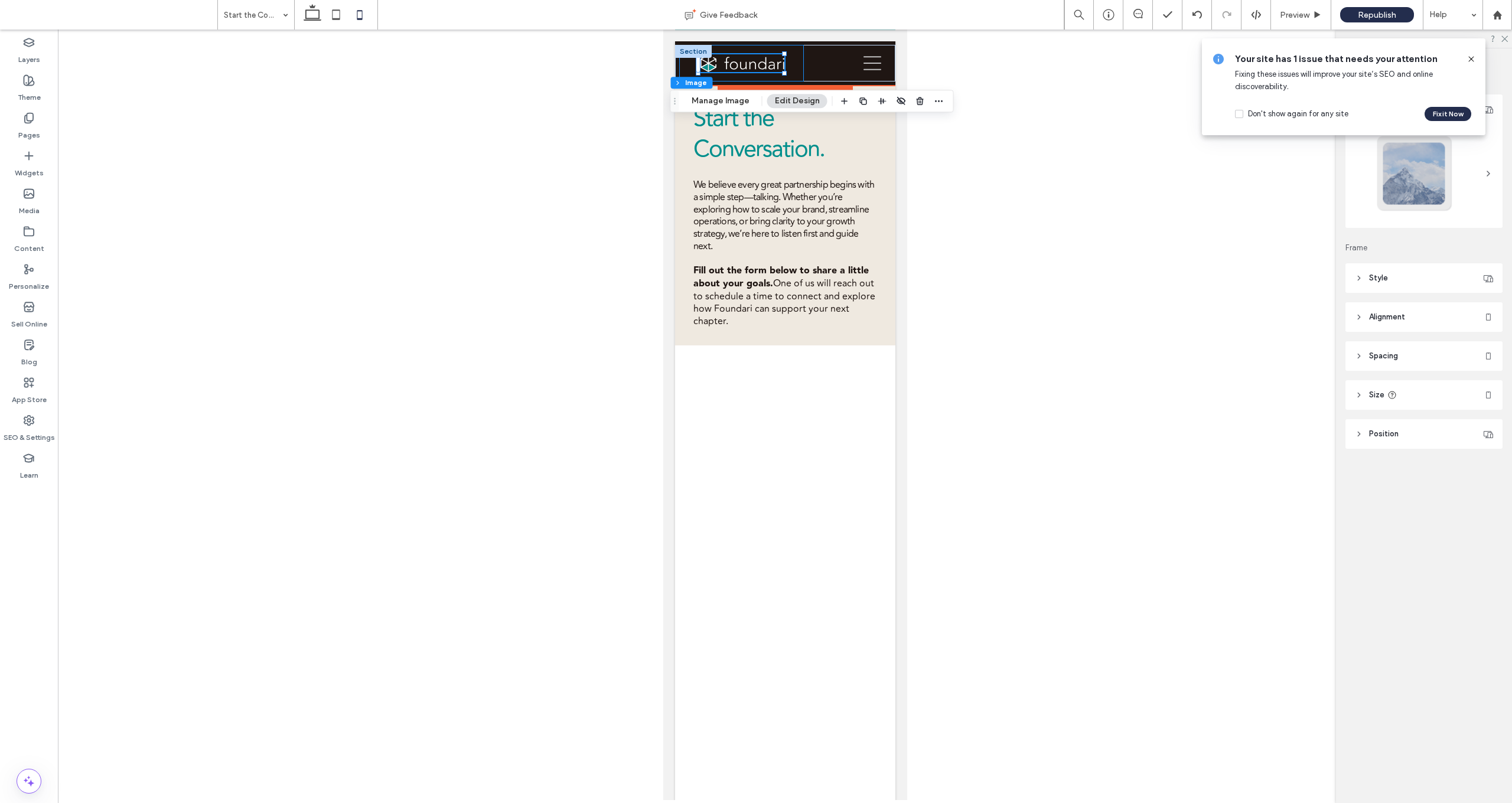
click at [792, 71] on div at bounding box center [741, 63] width 124 height 37
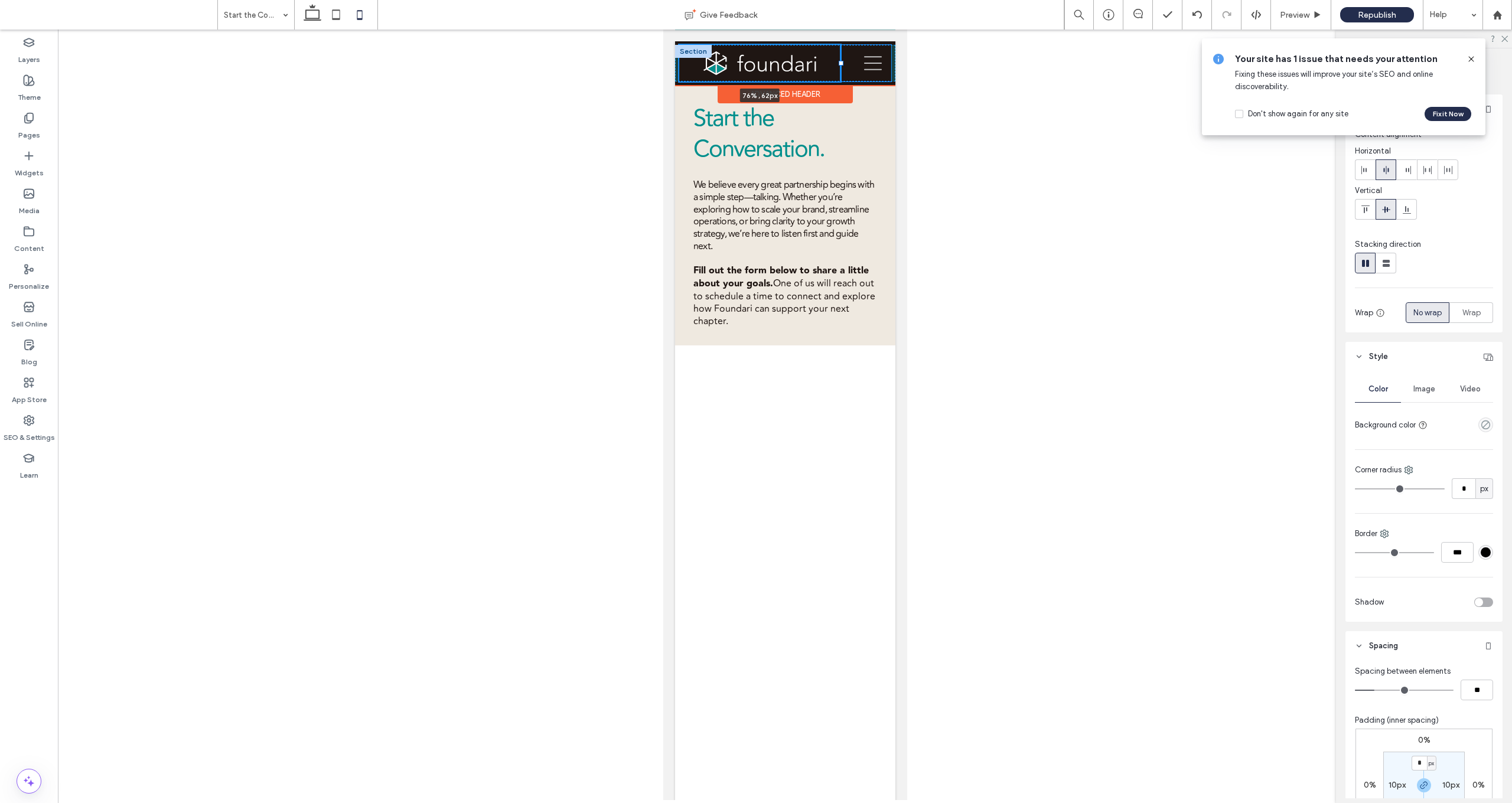
drag, startPoint x: 796, startPoint y: 62, endPoint x: 835, endPoint y: 68, distance: 39.5
click at [792, 68] on div "76% , 62px Our Services Why Foundari Start the Conversation" at bounding box center [784, 63] width 220 height 37
type input "**"
type input "*****"
click at [789, 68] on img at bounding box center [758, 63] width 113 height 24
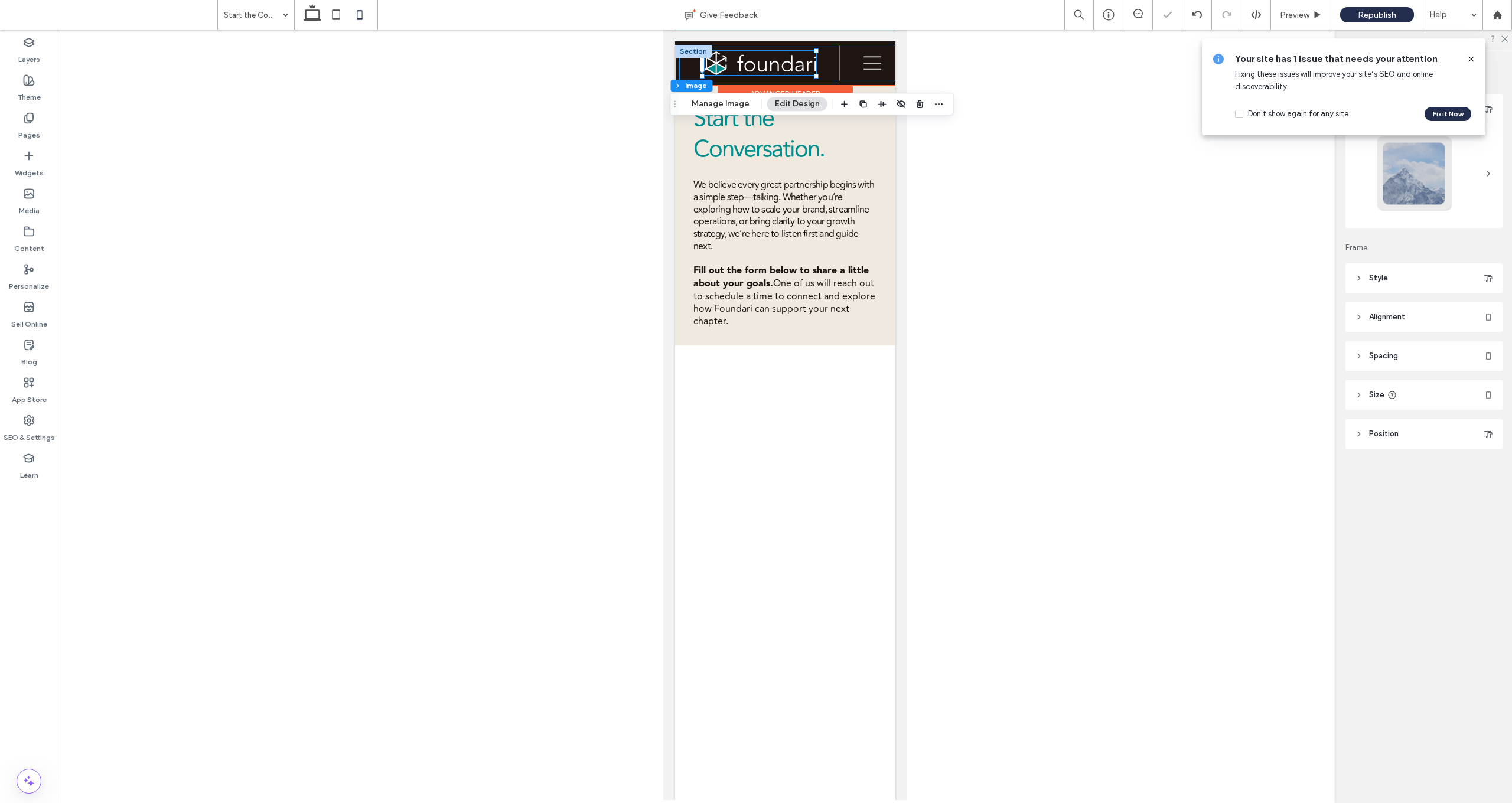
click at [685, 64] on div at bounding box center [759, 63] width 160 height 37
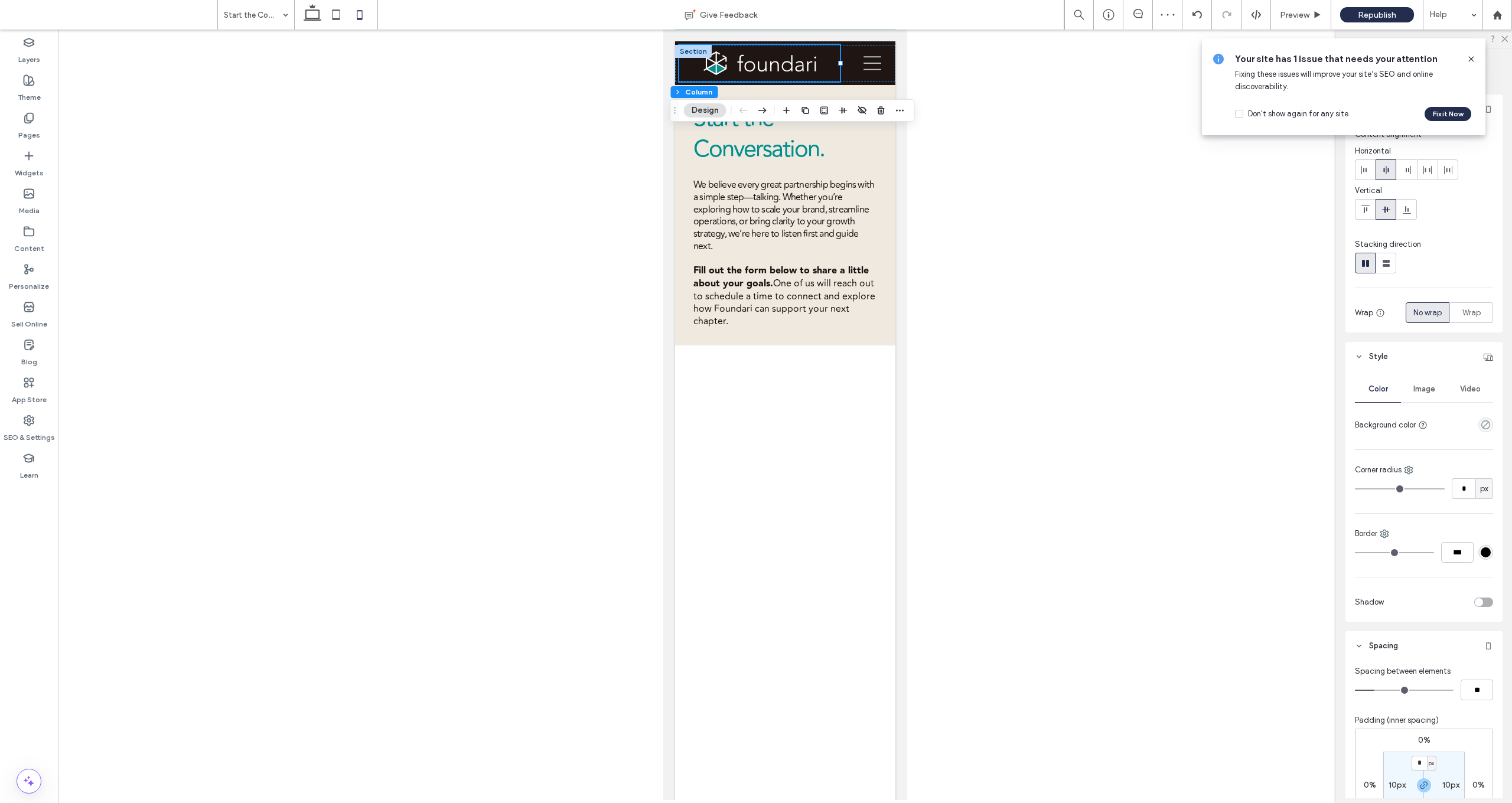
click at [792, 59] on use at bounding box center [1471, 59] width 5 height 5
click at [792, 170] on use at bounding box center [1364, 169] width 5 height 8
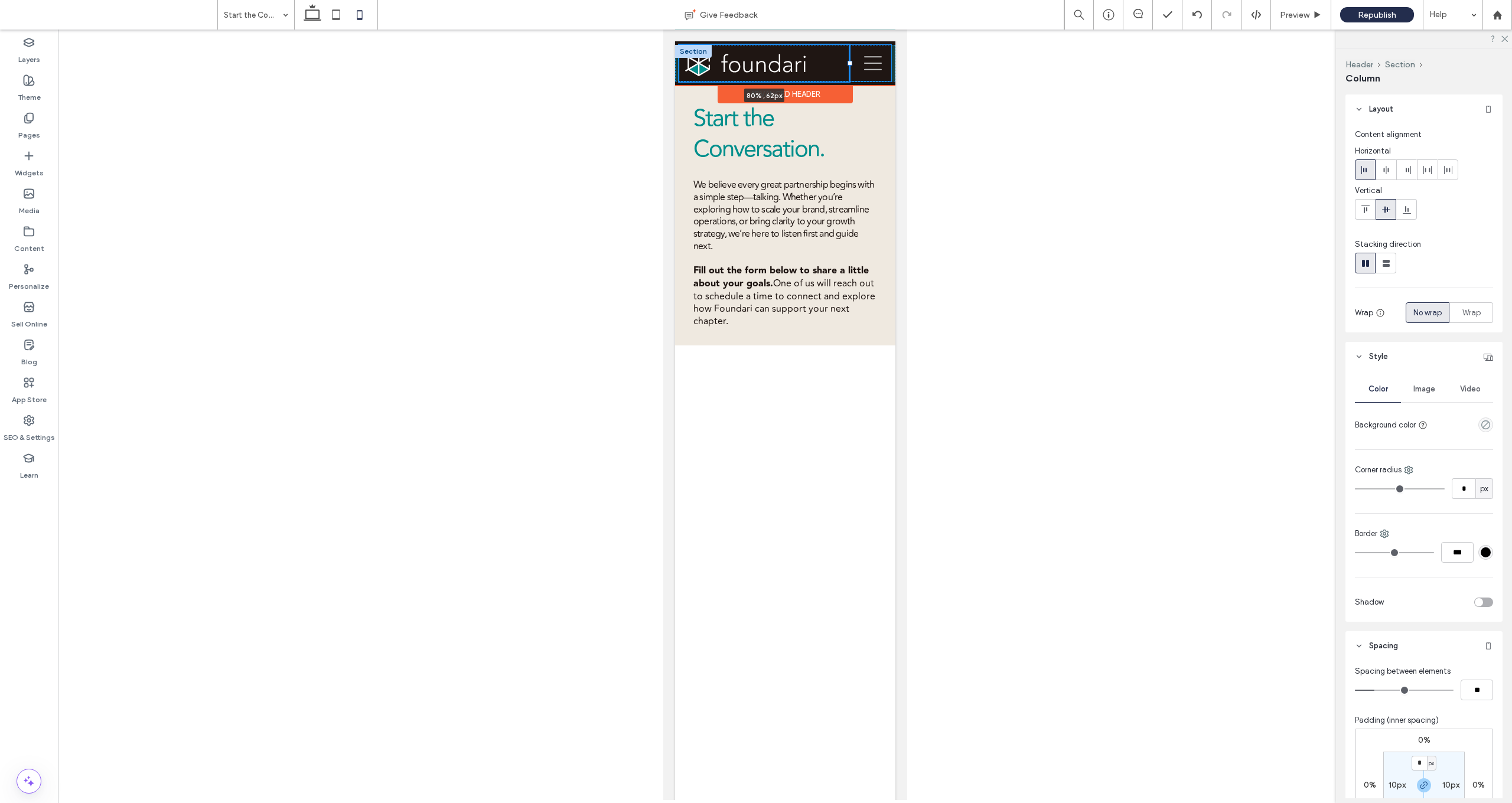
drag, startPoint x: 841, startPoint y: 62, endPoint x: 850, endPoint y: 63, distance: 9.1
click at [792, 63] on div at bounding box center [848, 62] width 5 height 5
type input "**"
type input "*****"
drag, startPoint x: 843, startPoint y: 63, endPoint x: 815, endPoint y: 64, distance: 28.0
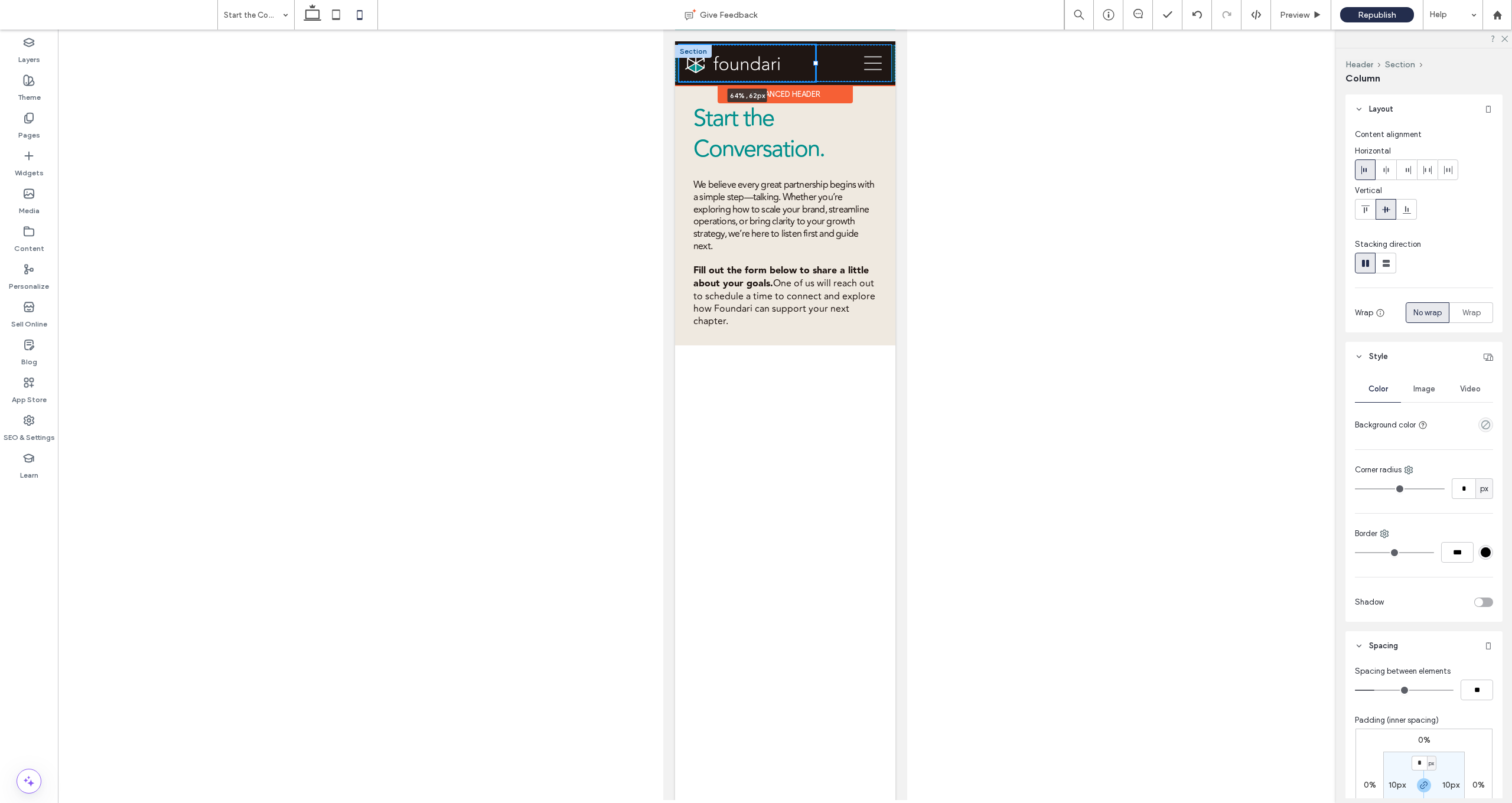
click at [792, 64] on div at bounding box center [814, 62] width 5 height 5
type input "**"
type input "*****"
click at [792, 11] on span "Republish" at bounding box center [1377, 14] width 39 height 10
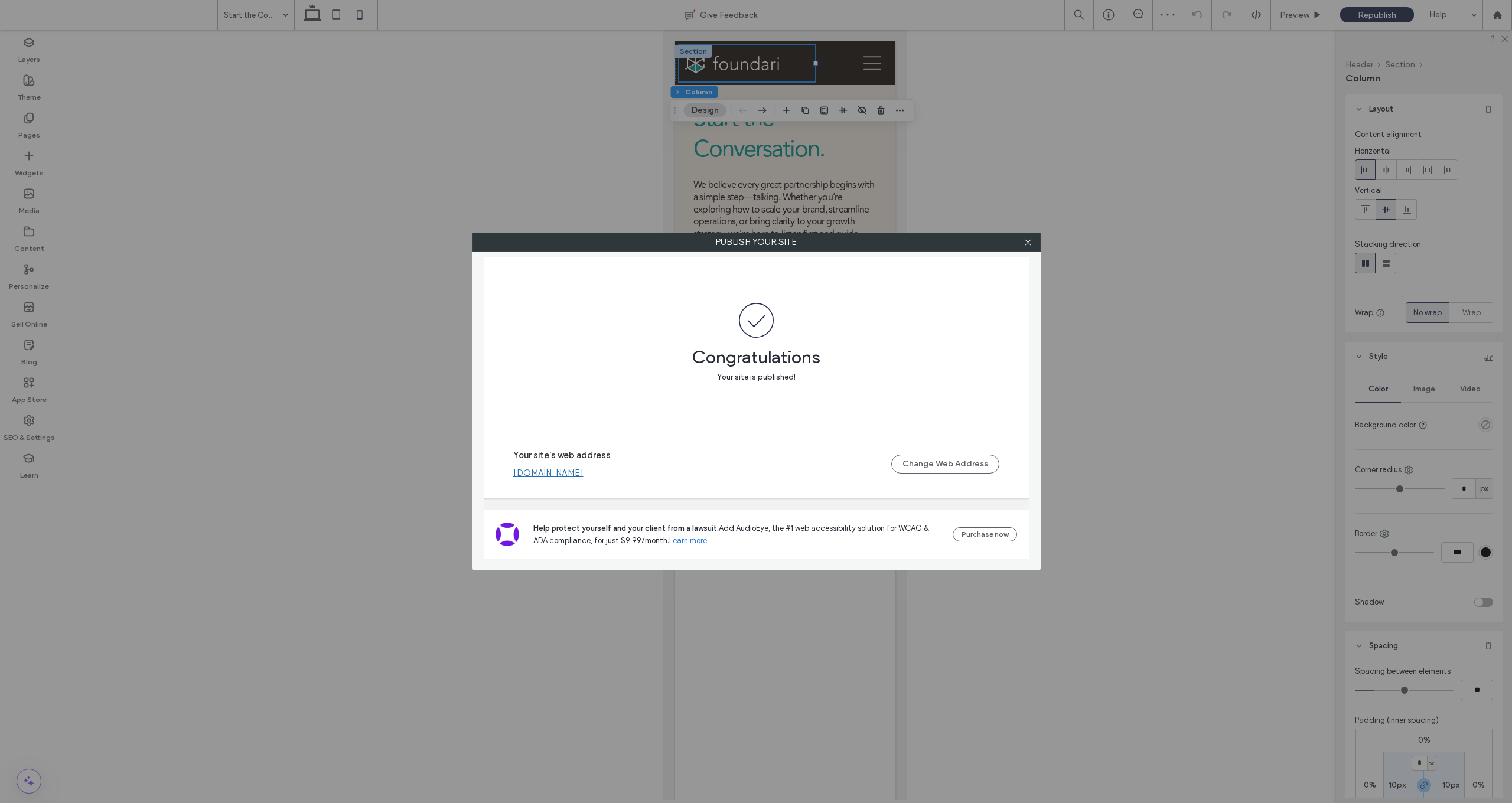
drag, startPoint x: 1030, startPoint y: 244, endPoint x: 1043, endPoint y: 236, distance: 15.3
click at [792, 244] on icon at bounding box center [1028, 242] width 9 height 9
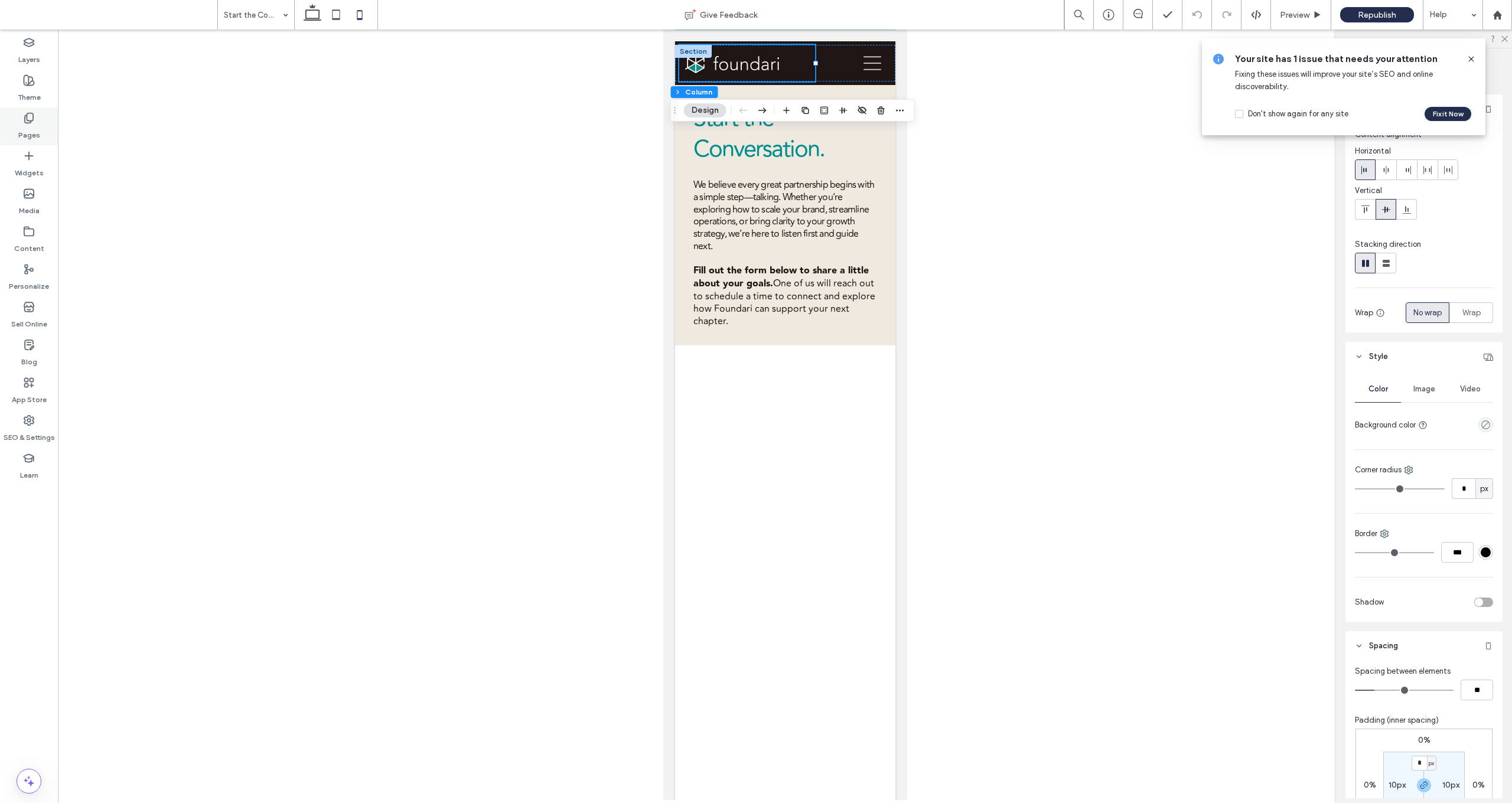
drag, startPoint x: 29, startPoint y: 127, endPoint x: 45, endPoint y: 123, distance: 16.5
click at [29, 127] on label "Pages" at bounding box center [29, 132] width 22 height 16
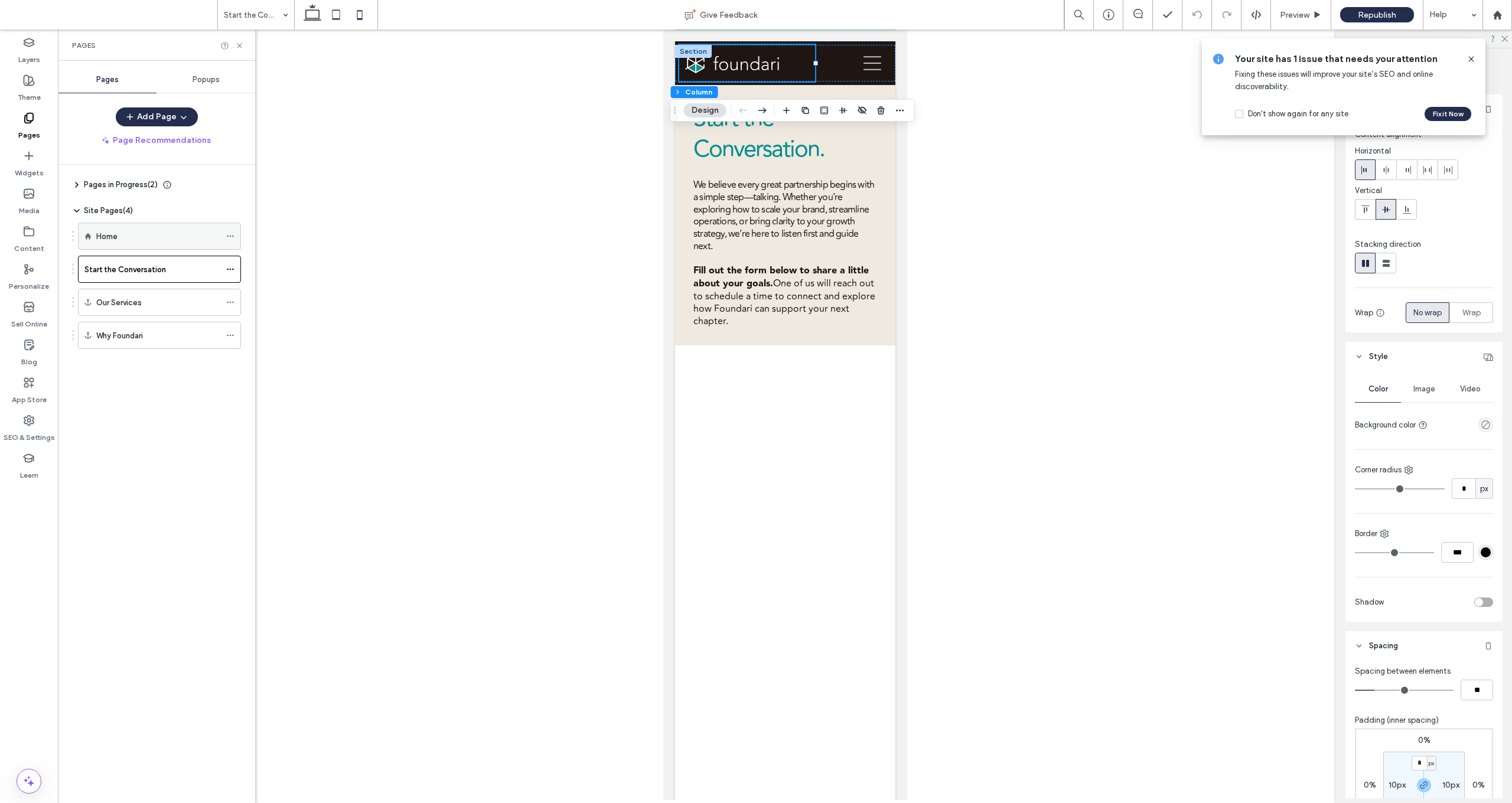
click at [130, 235] on div "Home" at bounding box center [159, 236] width 124 height 13
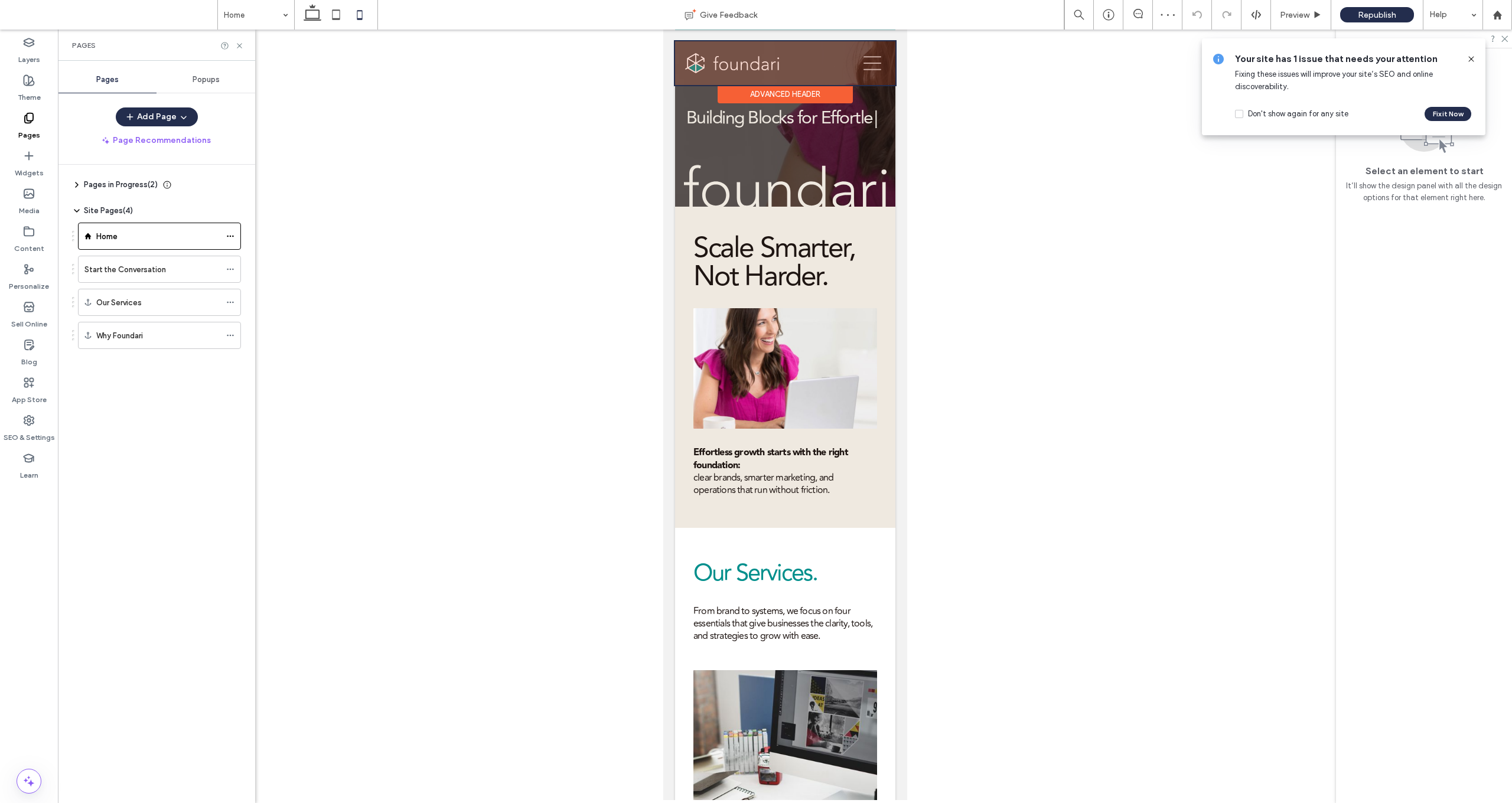
click at [738, 59] on div at bounding box center [784, 63] width 220 height 43
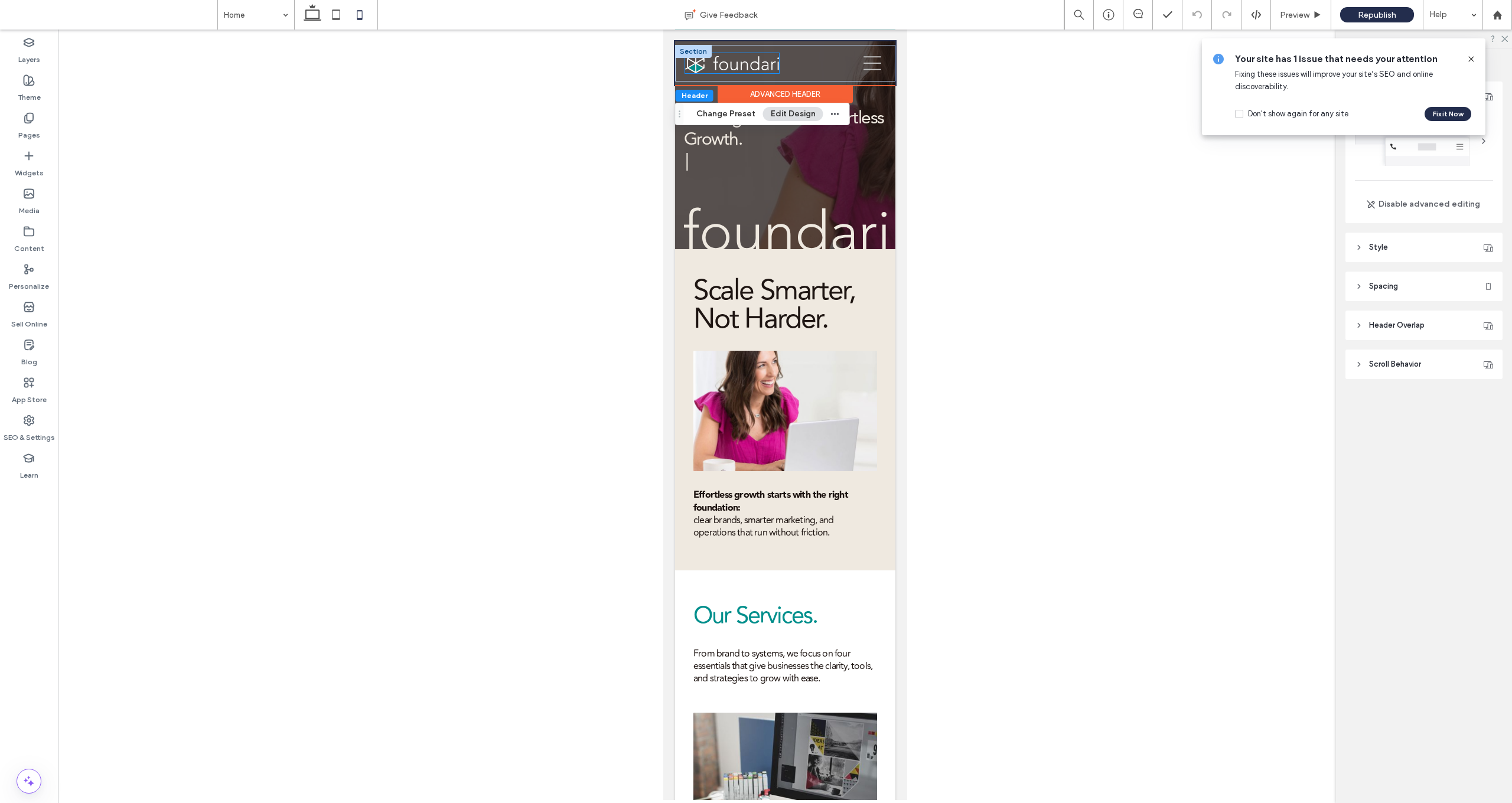
click at [737, 68] on img at bounding box center [731, 63] width 94 height 20
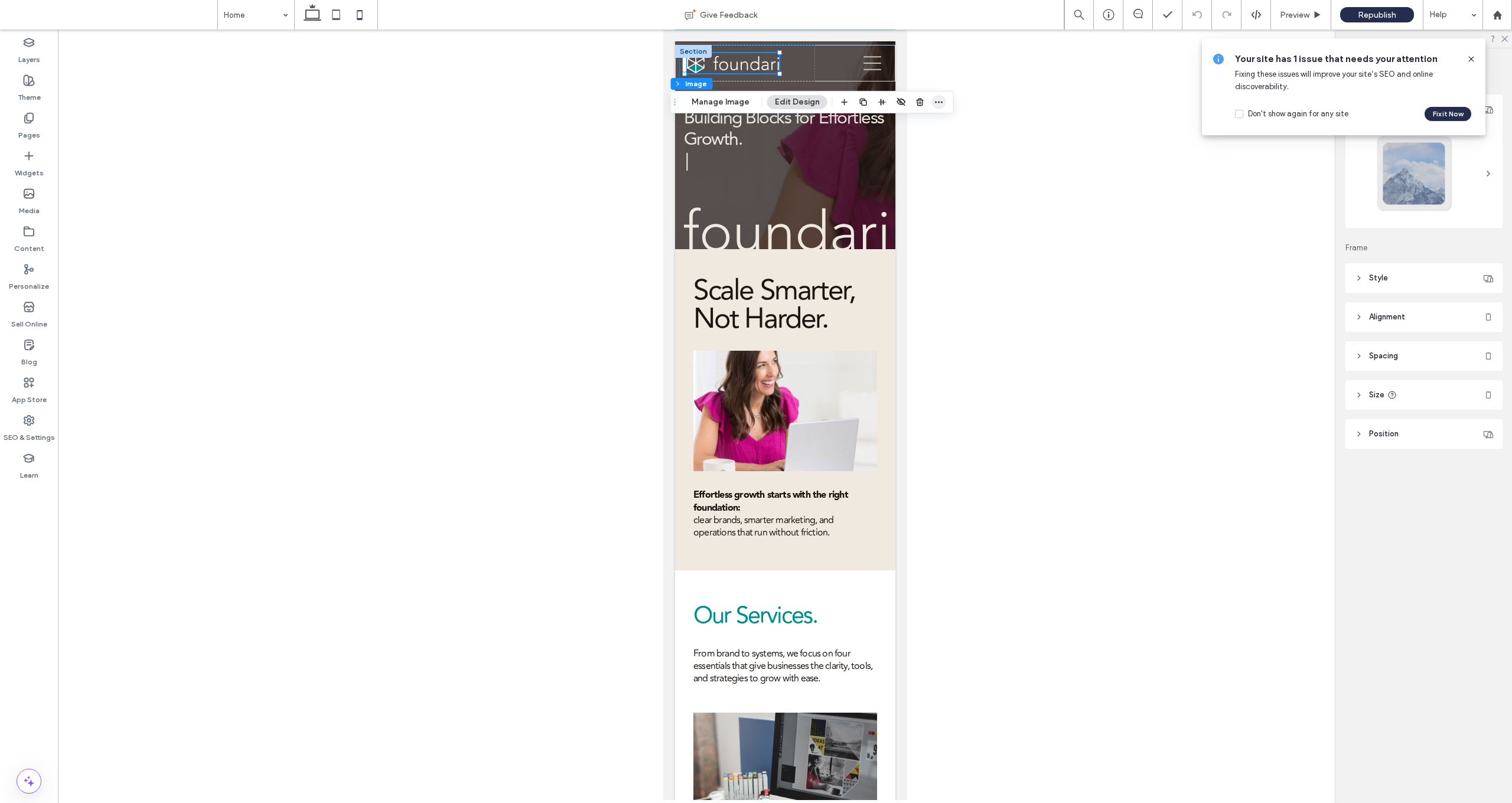
click at [792, 104] on icon "button" at bounding box center [939, 102] width 9 height 9
click at [718, 101] on button "Manage Image" at bounding box center [720, 102] width 73 height 14
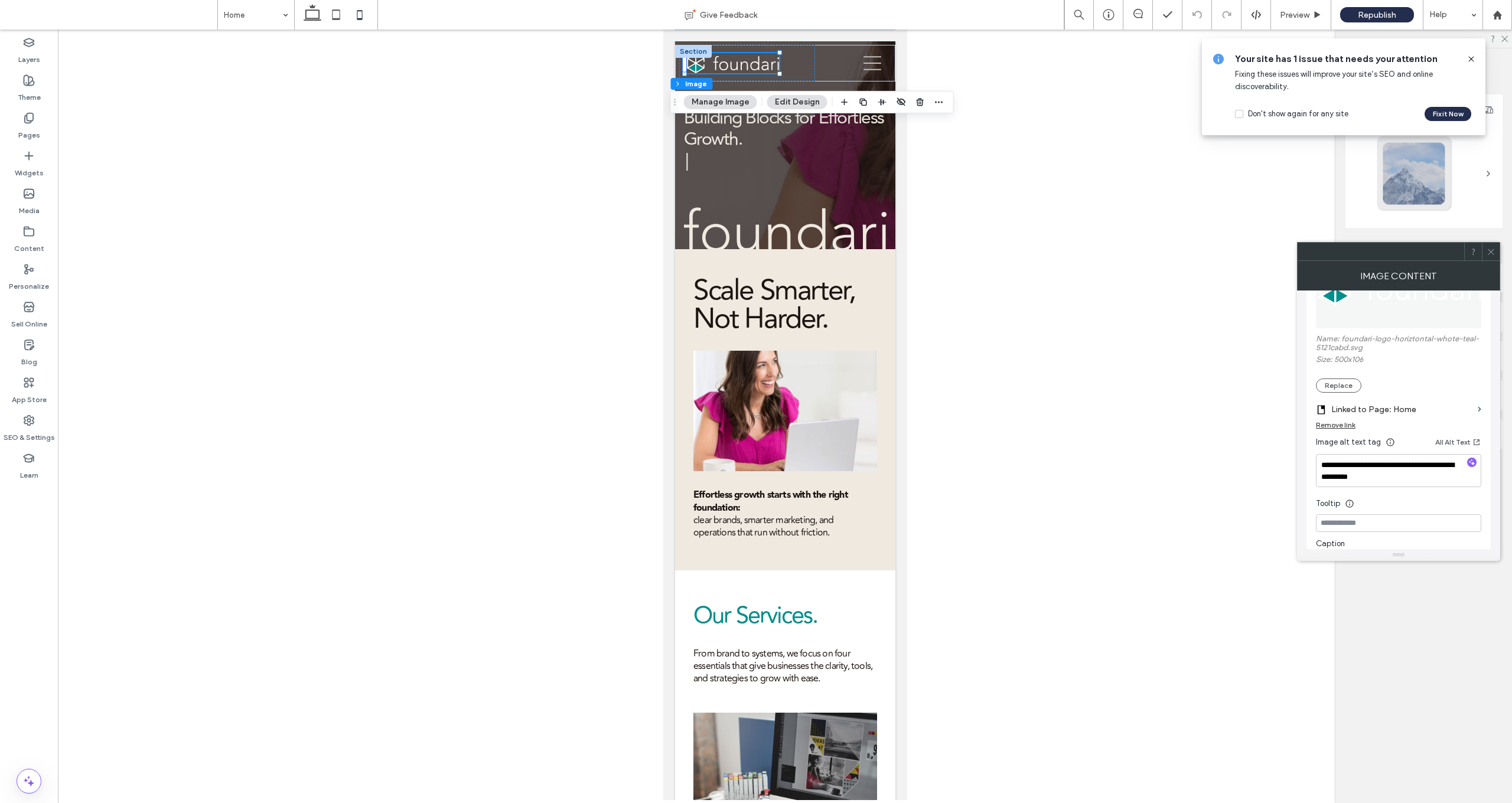
scroll to position [224, 0]
drag, startPoint x: 1493, startPoint y: 252, endPoint x: 1342, endPoint y: 199, distance: 160.0
click at [792, 252] on icon at bounding box center [1491, 251] width 9 height 9
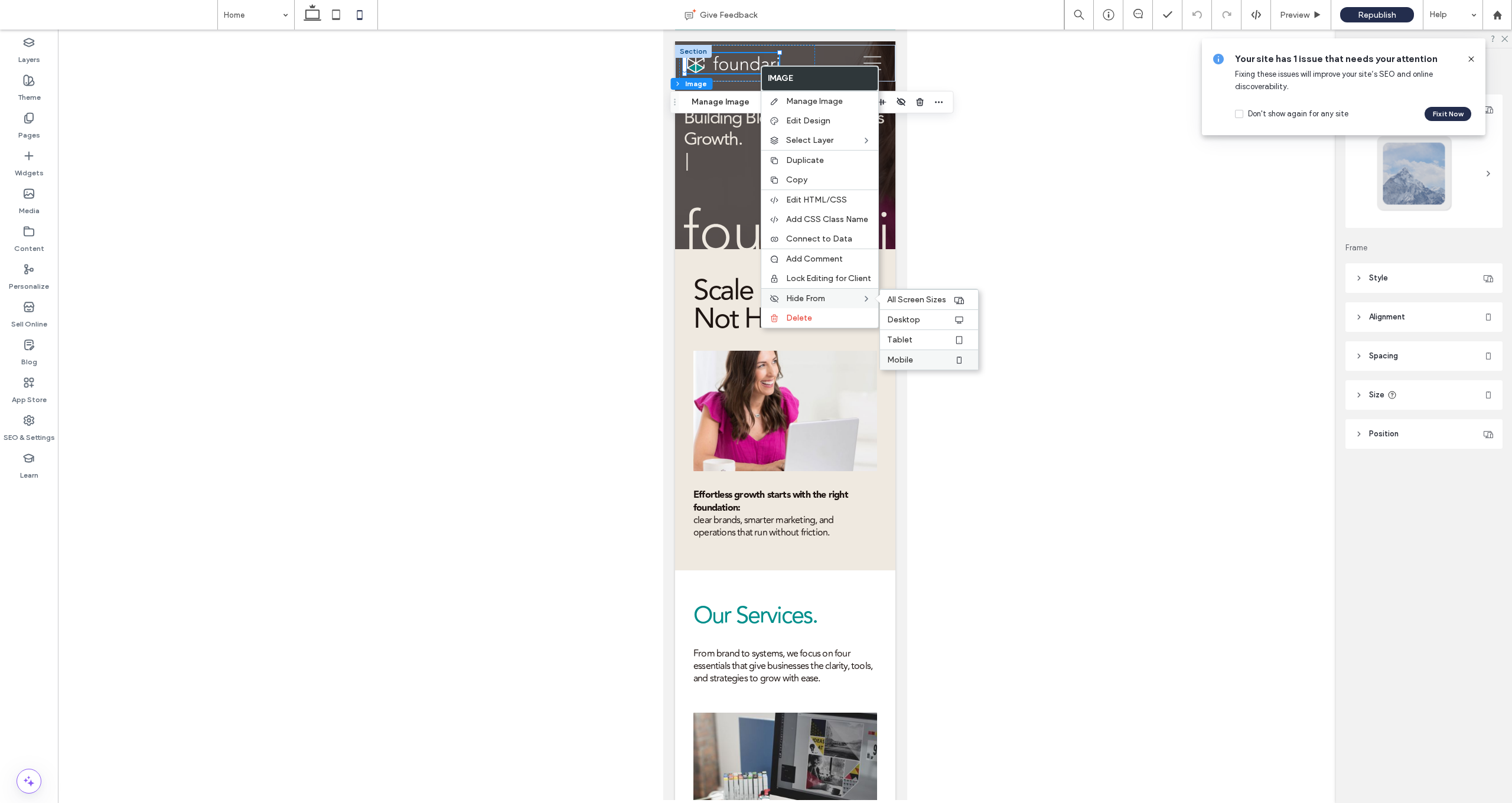
click at [792, 358] on label "Mobile" at bounding box center [920, 360] width 66 height 10
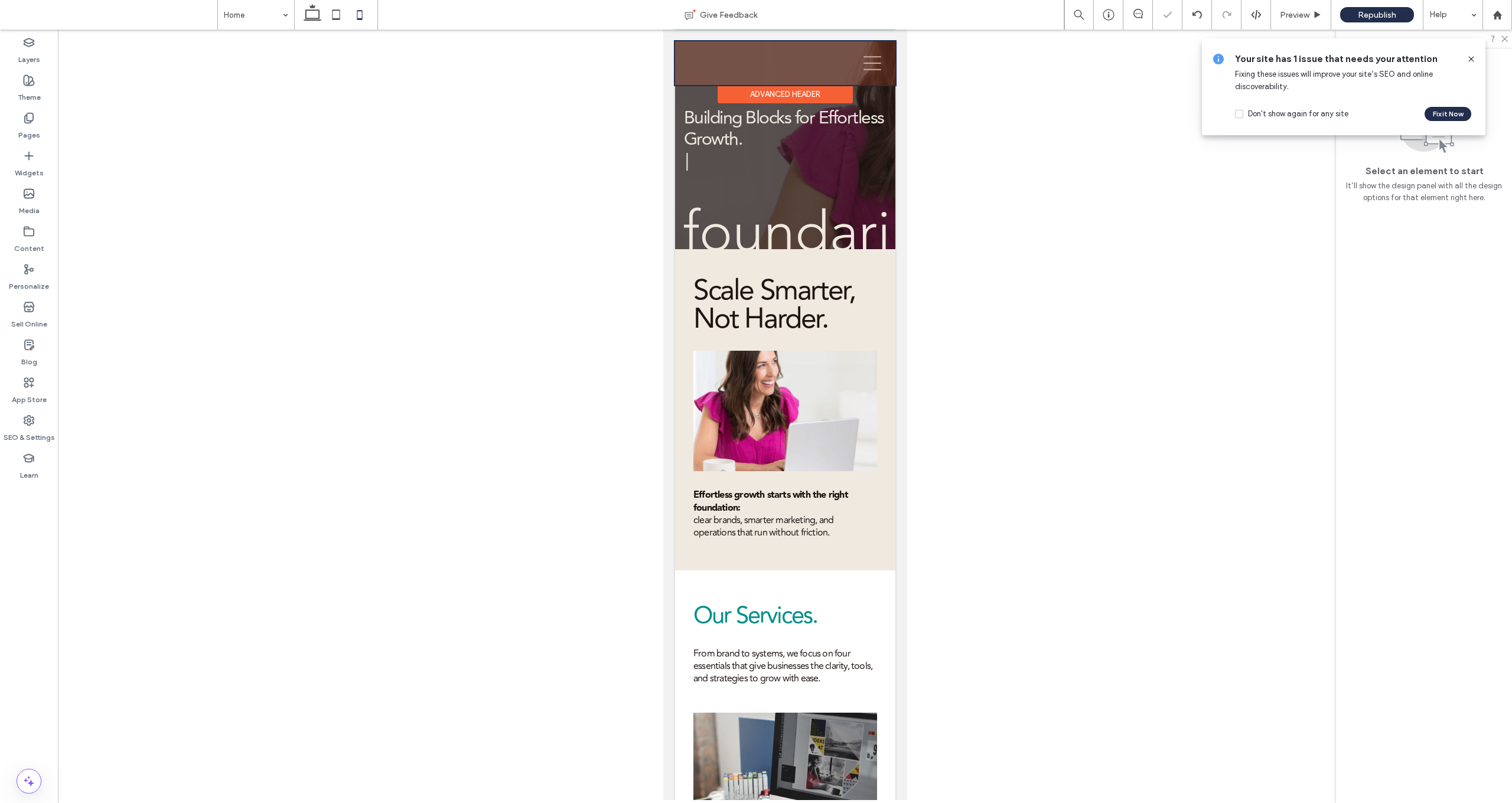
click at [716, 64] on div at bounding box center [784, 63] width 220 height 43
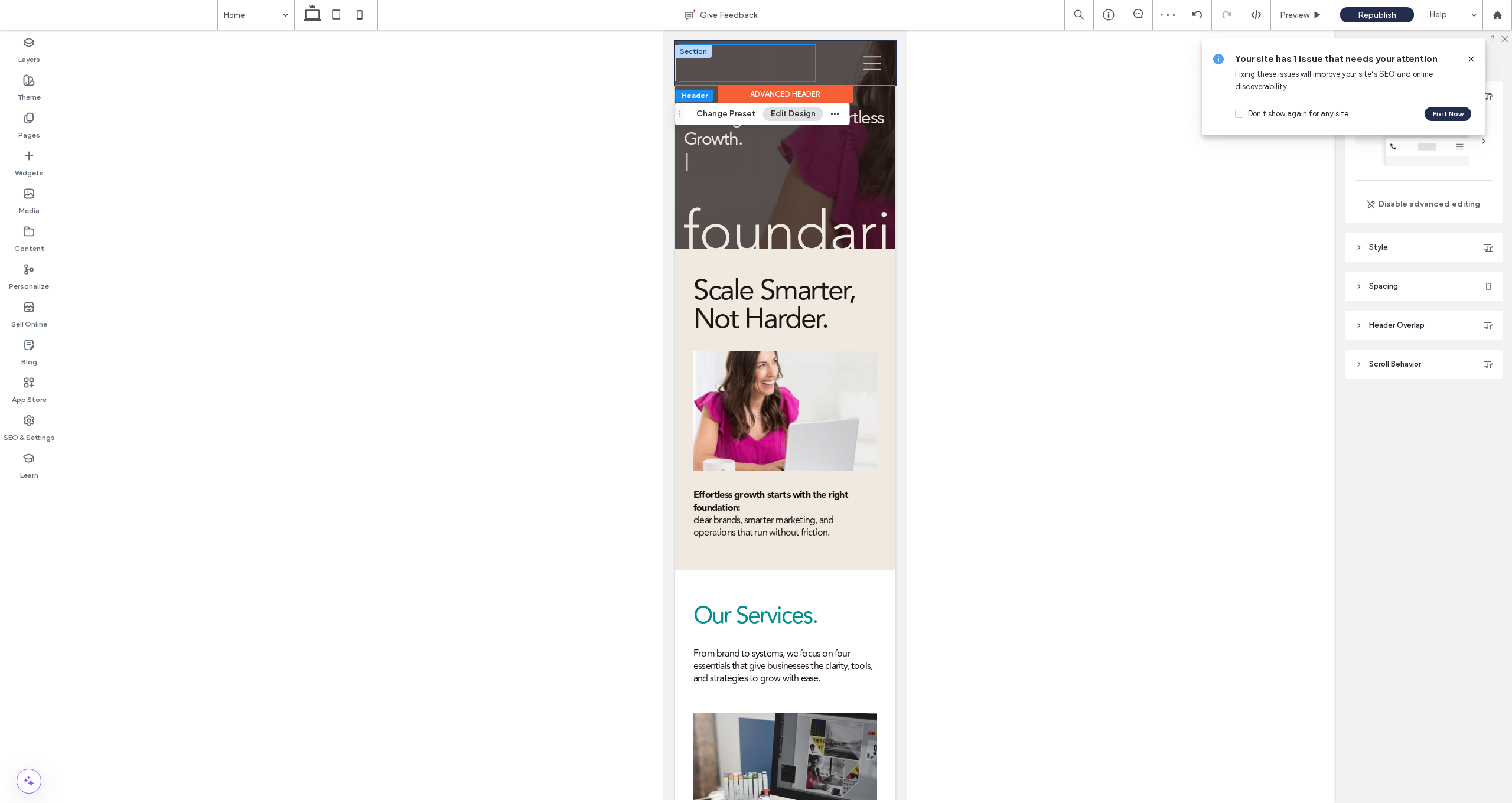
click at [745, 61] on div at bounding box center [747, 63] width 136 height 37
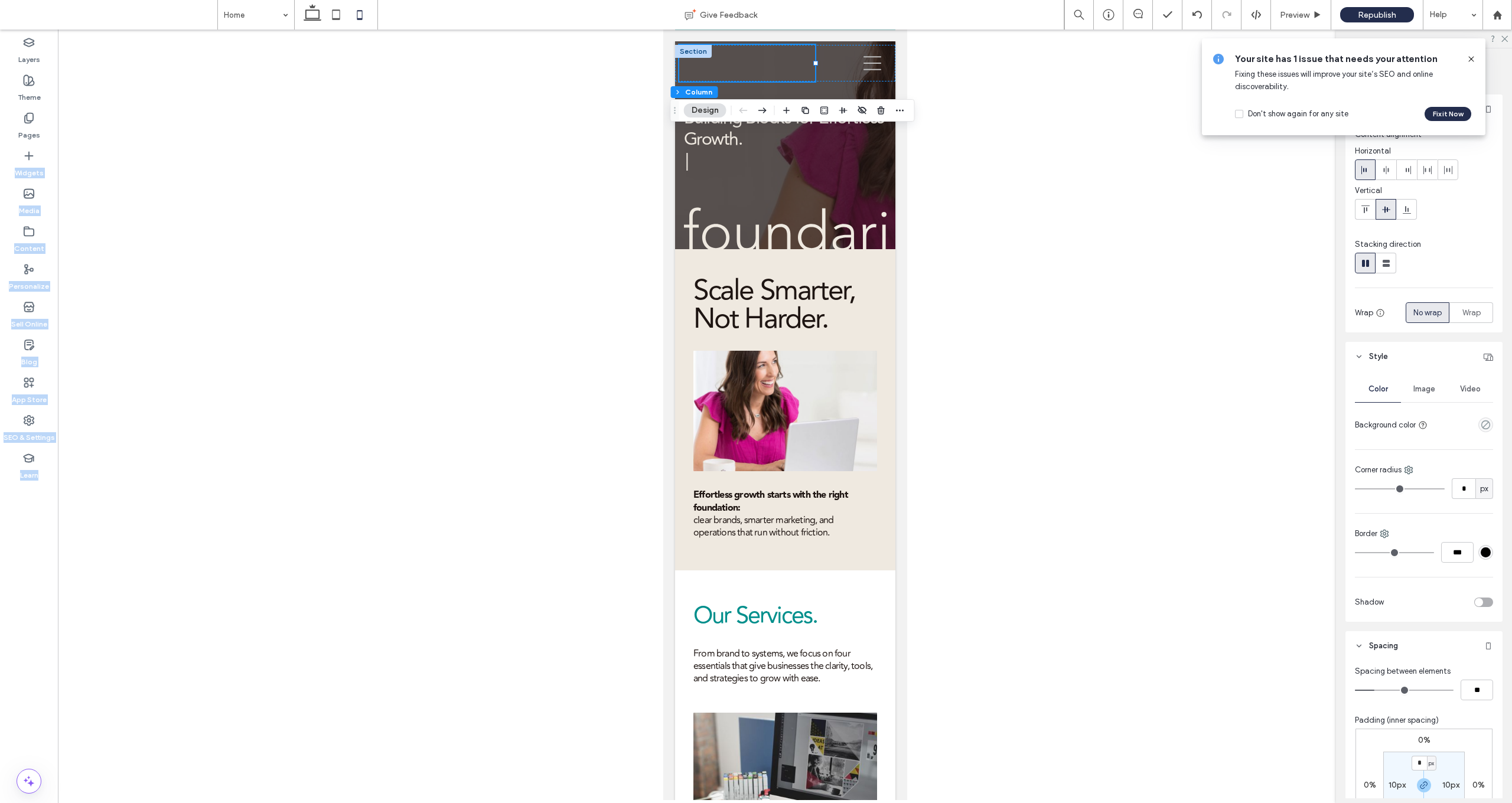
drag, startPoint x: 28, startPoint y: 153, endPoint x: 76, endPoint y: 153, distance: 48.0
click at [76, 153] on div "Layers Theme Pages Widgets Media Content Personalize Sell Online Blog App Store…" at bounding box center [756, 416] width 1512 height 773
click at [30, 151] on icon at bounding box center [29, 155] width 12 height 12
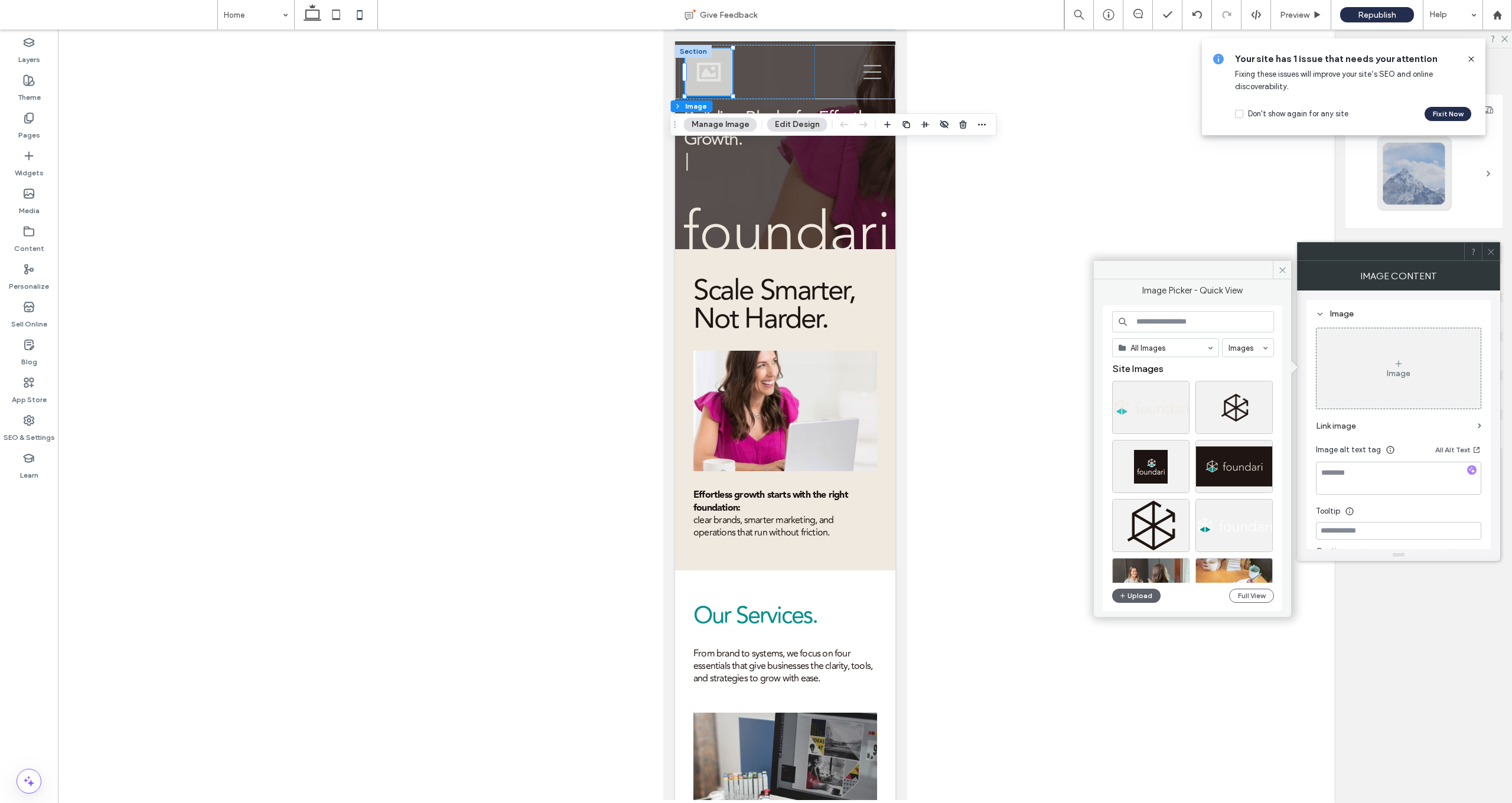
scroll to position [0, 0]
click at [792, 587] on button "Upload" at bounding box center [1136, 596] width 49 height 14
click at [729, 92] on div "78px , 68px Our Services Why Foundari Start the Conversation" at bounding box center [784, 72] width 220 height 54
type input "**"
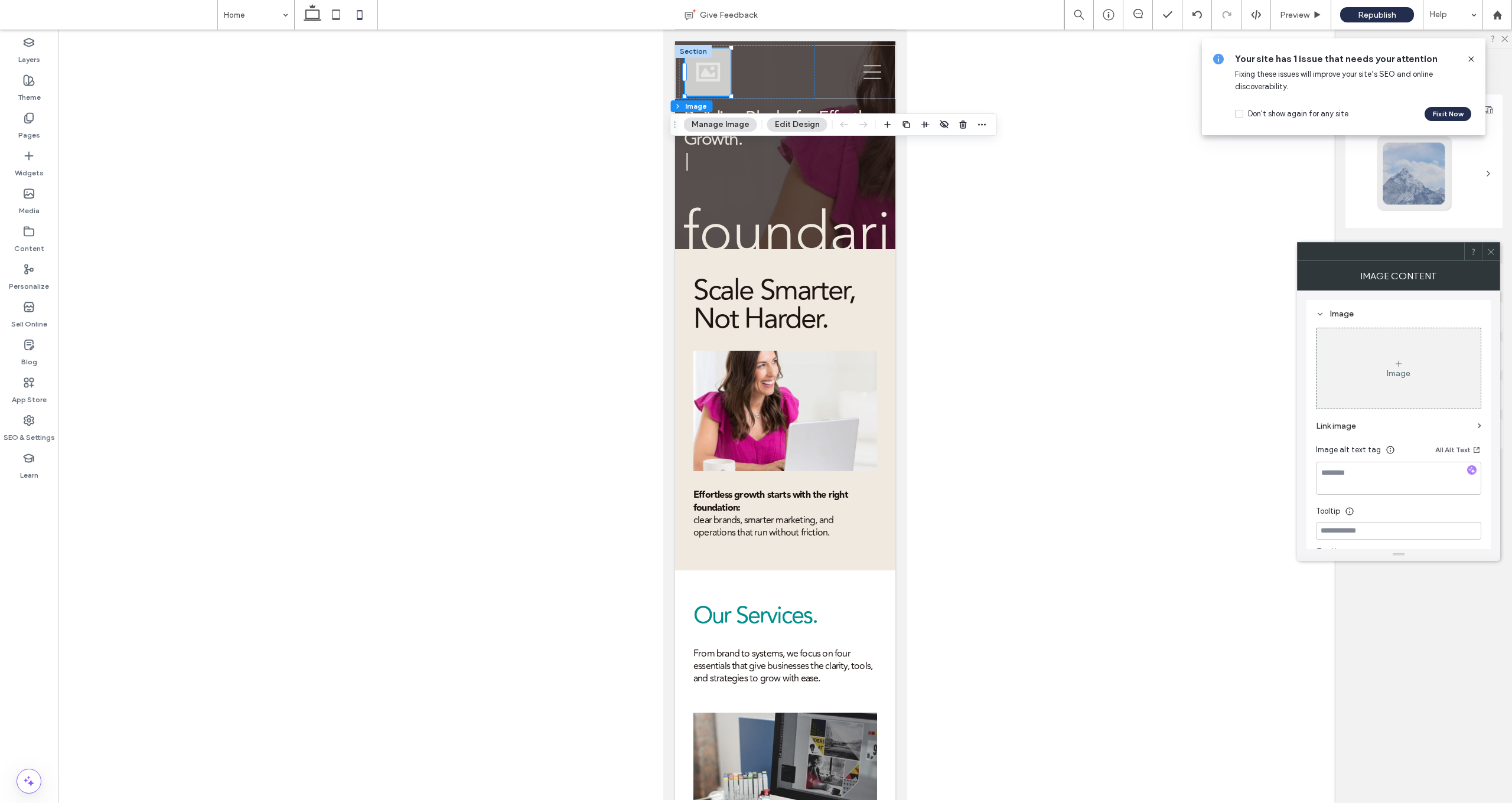
click at [718, 124] on button "Manage Image" at bounding box center [720, 124] width 73 height 14
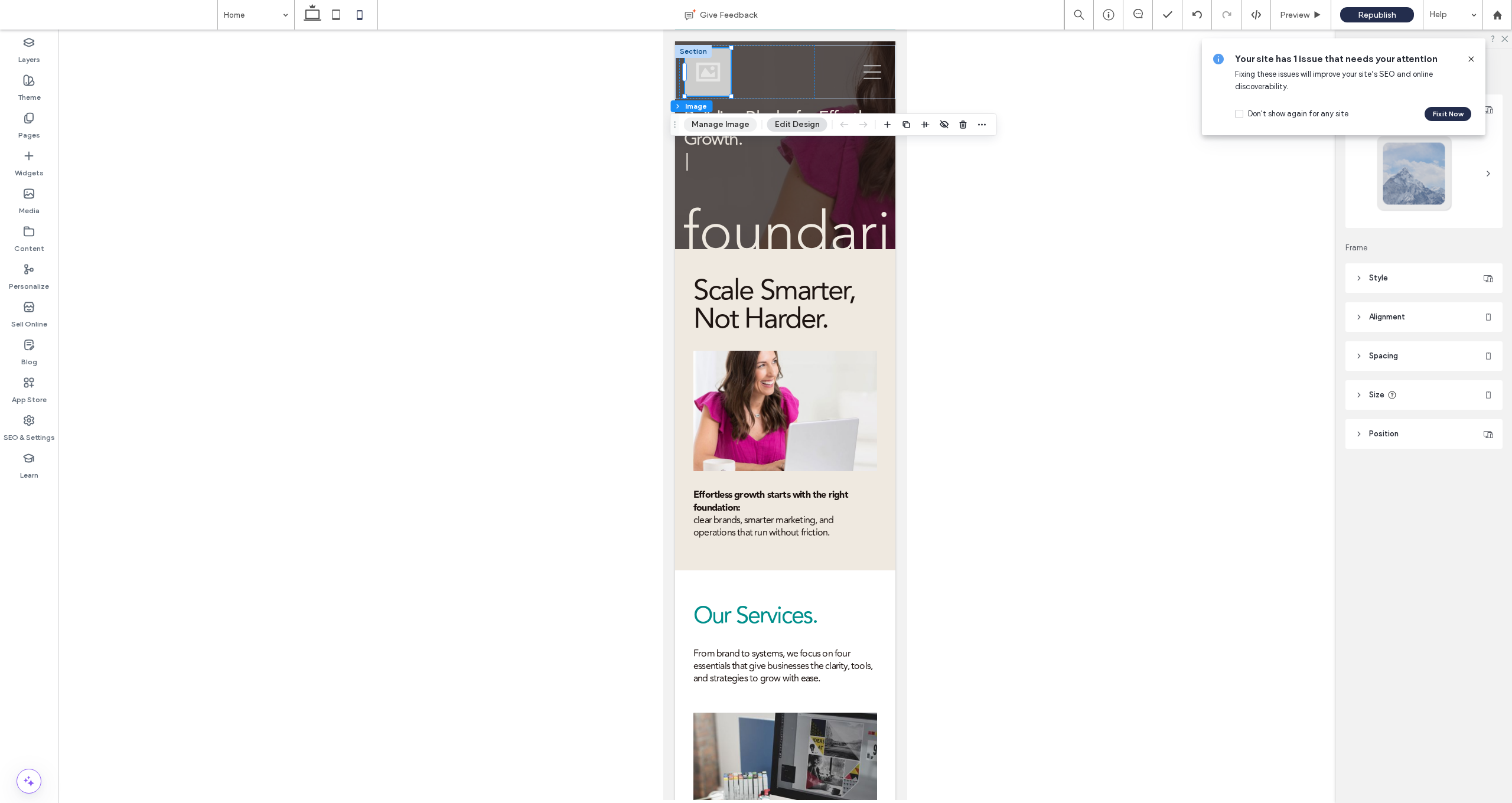
click at [727, 129] on button "Manage Image" at bounding box center [720, 124] width 73 height 14
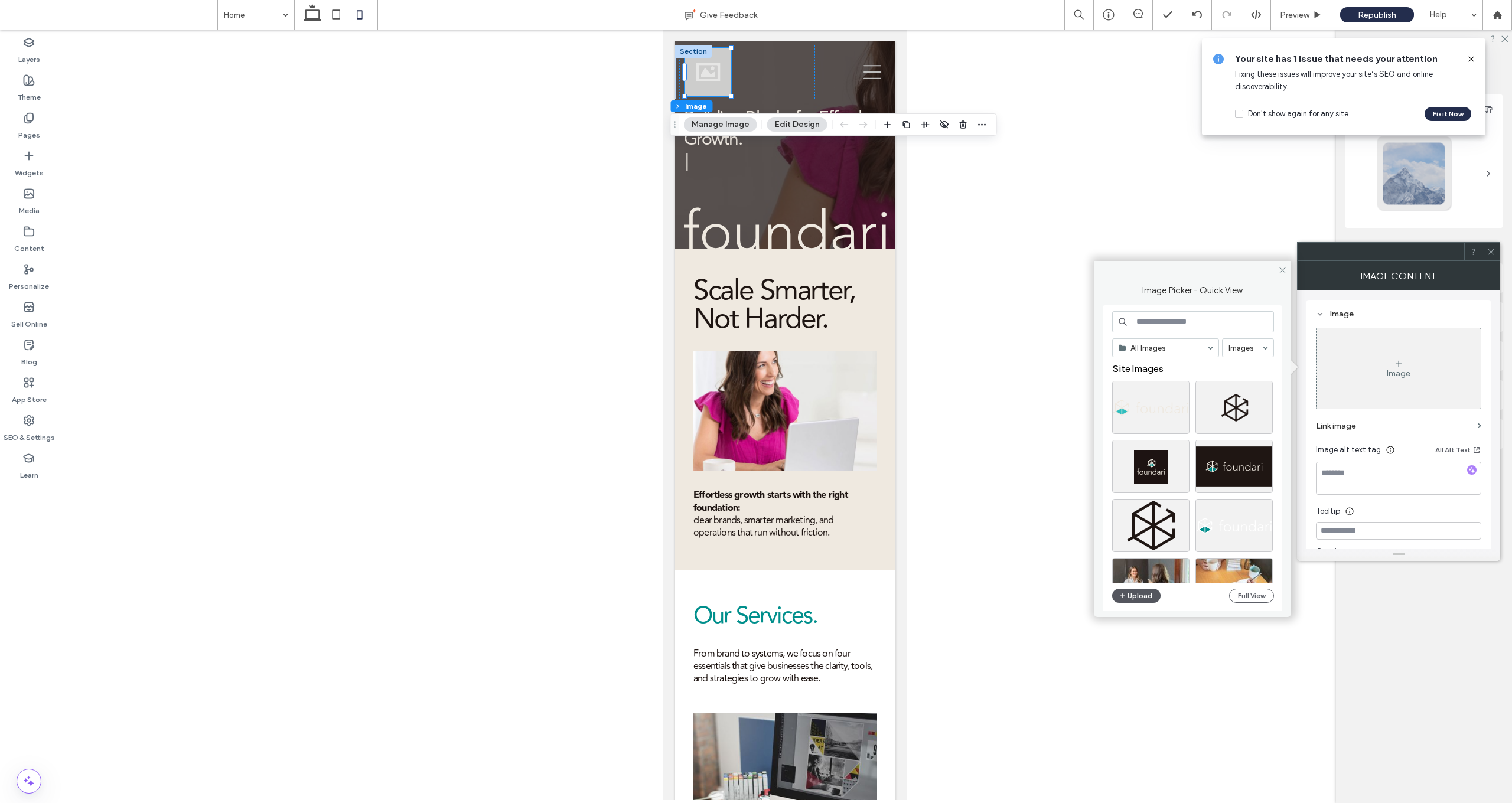
click at [792, 587] on button "Upload" at bounding box center [1136, 596] width 49 height 14
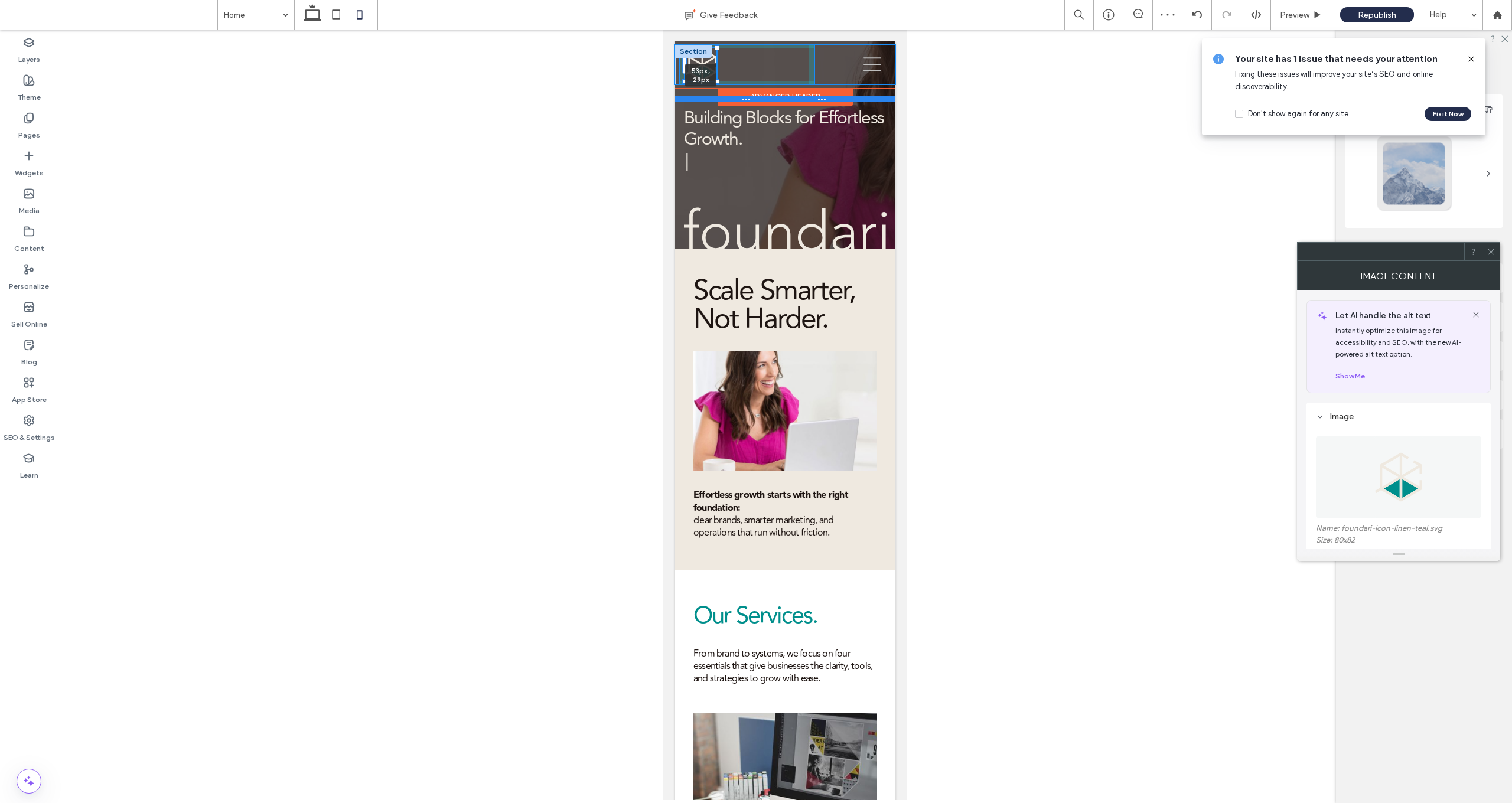
drag, startPoint x: 724, startPoint y: 87, endPoint x: 799, endPoint y: 88, distance: 75.0
click at [714, 80] on div at bounding box center [716, 81] width 5 height 5
type input "**"
click at [706, 69] on img at bounding box center [700, 65] width 32 height 32
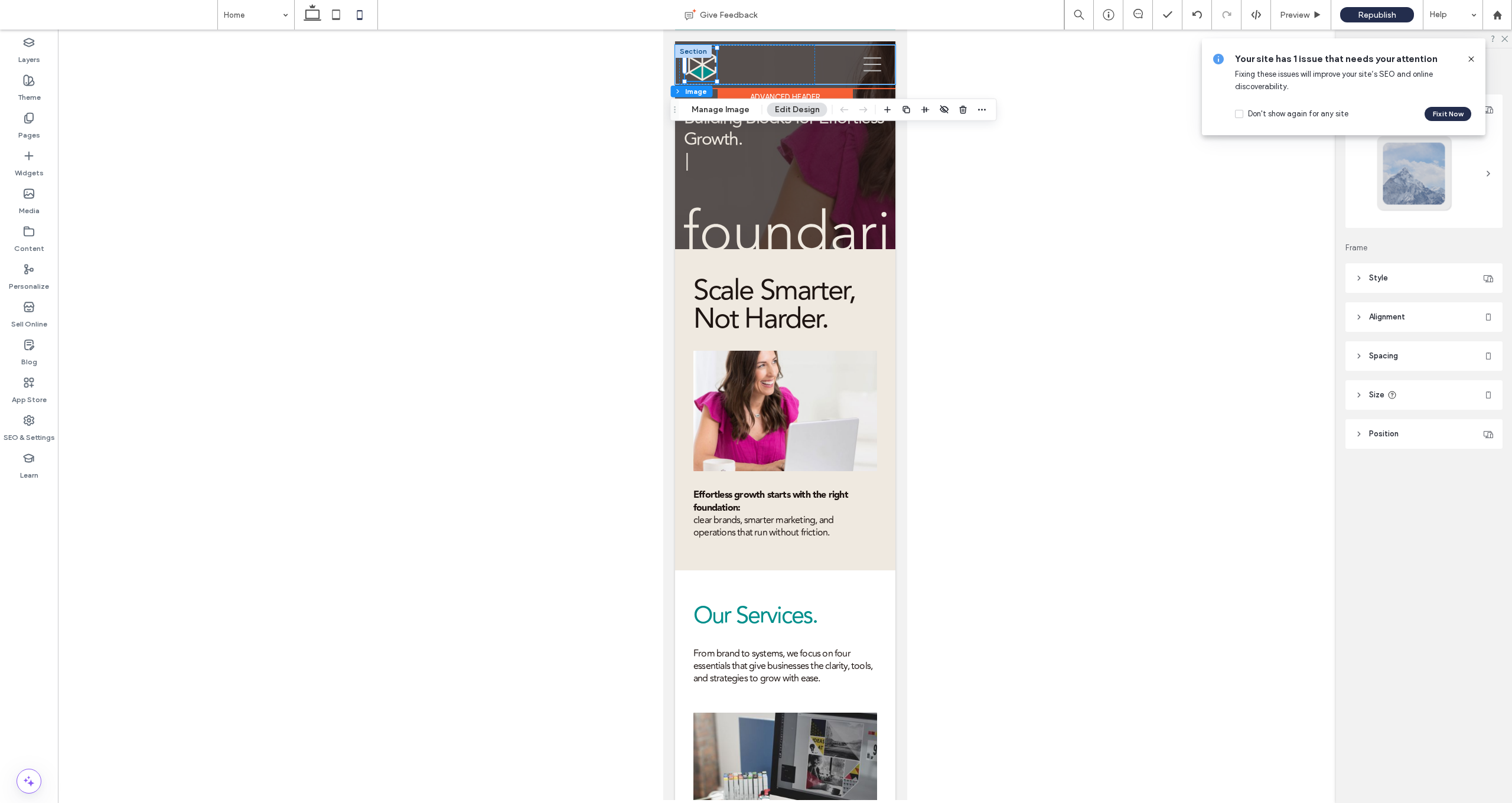
click at [711, 73] on img at bounding box center [700, 65] width 32 height 32
click at [723, 109] on button "Manage Image" at bounding box center [720, 110] width 73 height 14
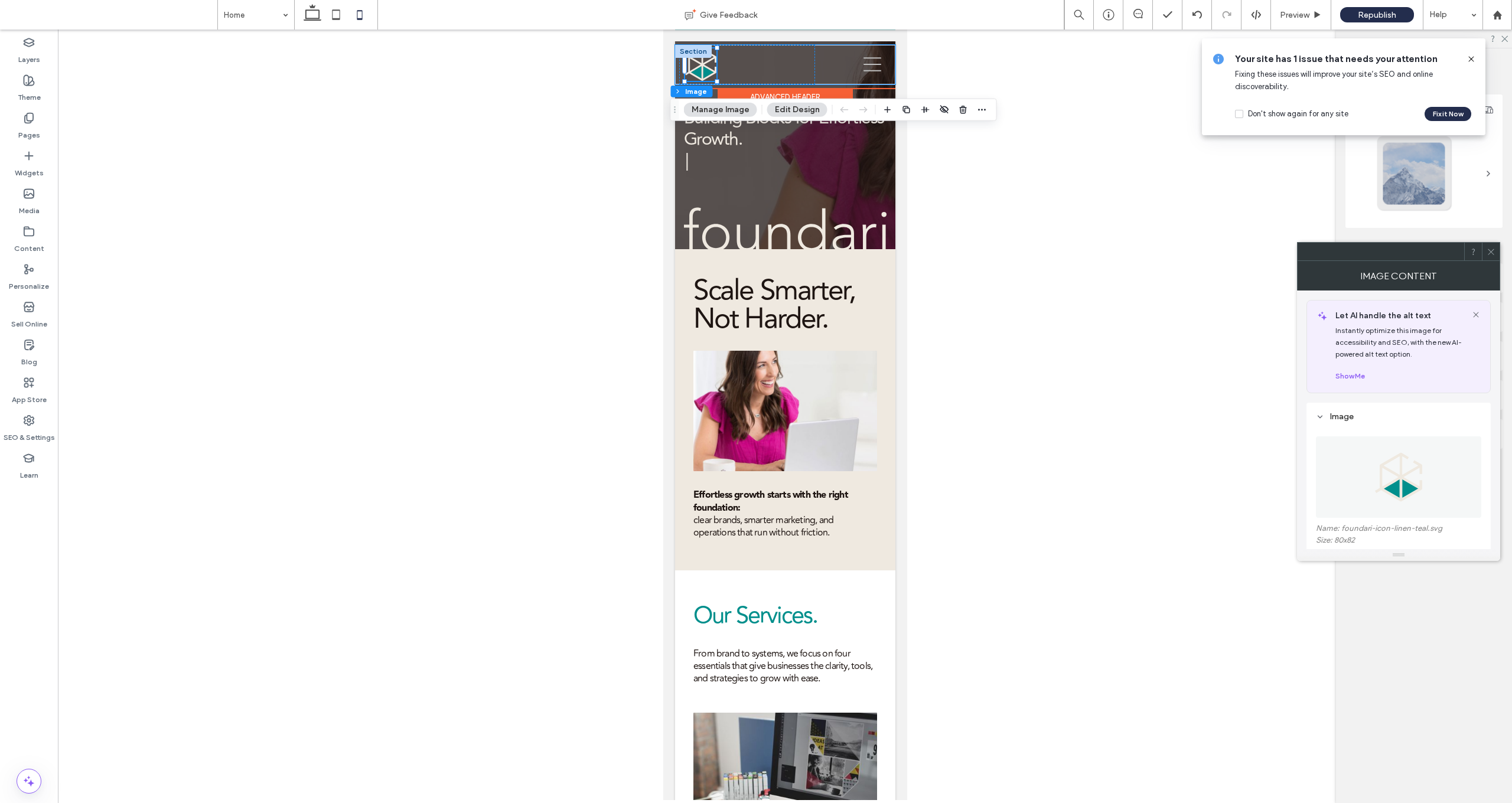
click at [711, 69] on img at bounding box center [700, 65] width 32 height 32
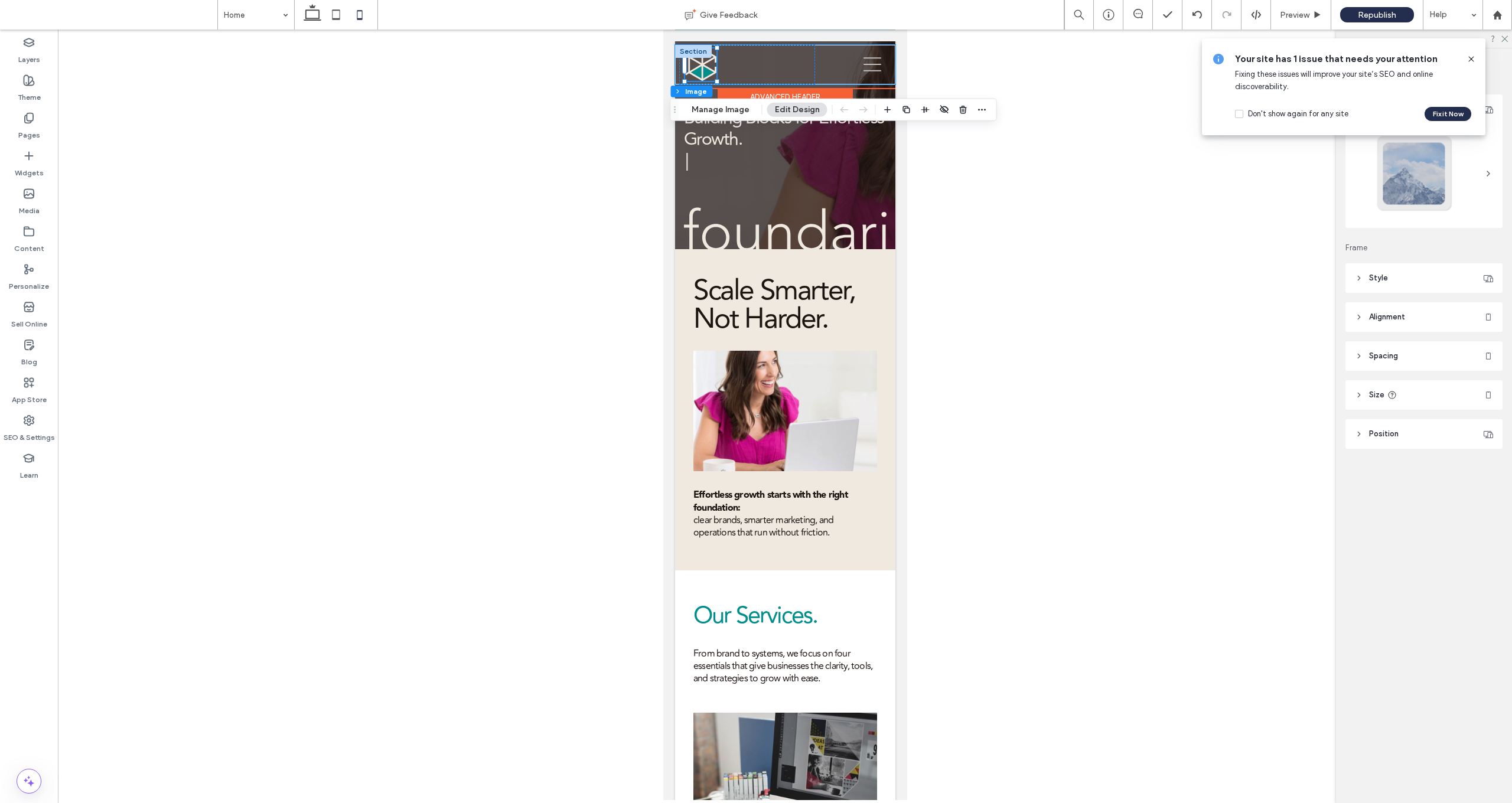
click at [700, 66] on img at bounding box center [700, 65] width 32 height 32
click at [792, 114] on div at bounding box center [784, 415] width 1454 height 771
click at [711, 63] on img at bounding box center [700, 65] width 32 height 32
drag, startPoint x: 620, startPoint y: 73, endPoint x: 659, endPoint y: 73, distance: 39.0
click at [620, 73] on div at bounding box center [784, 415] width 1454 height 771
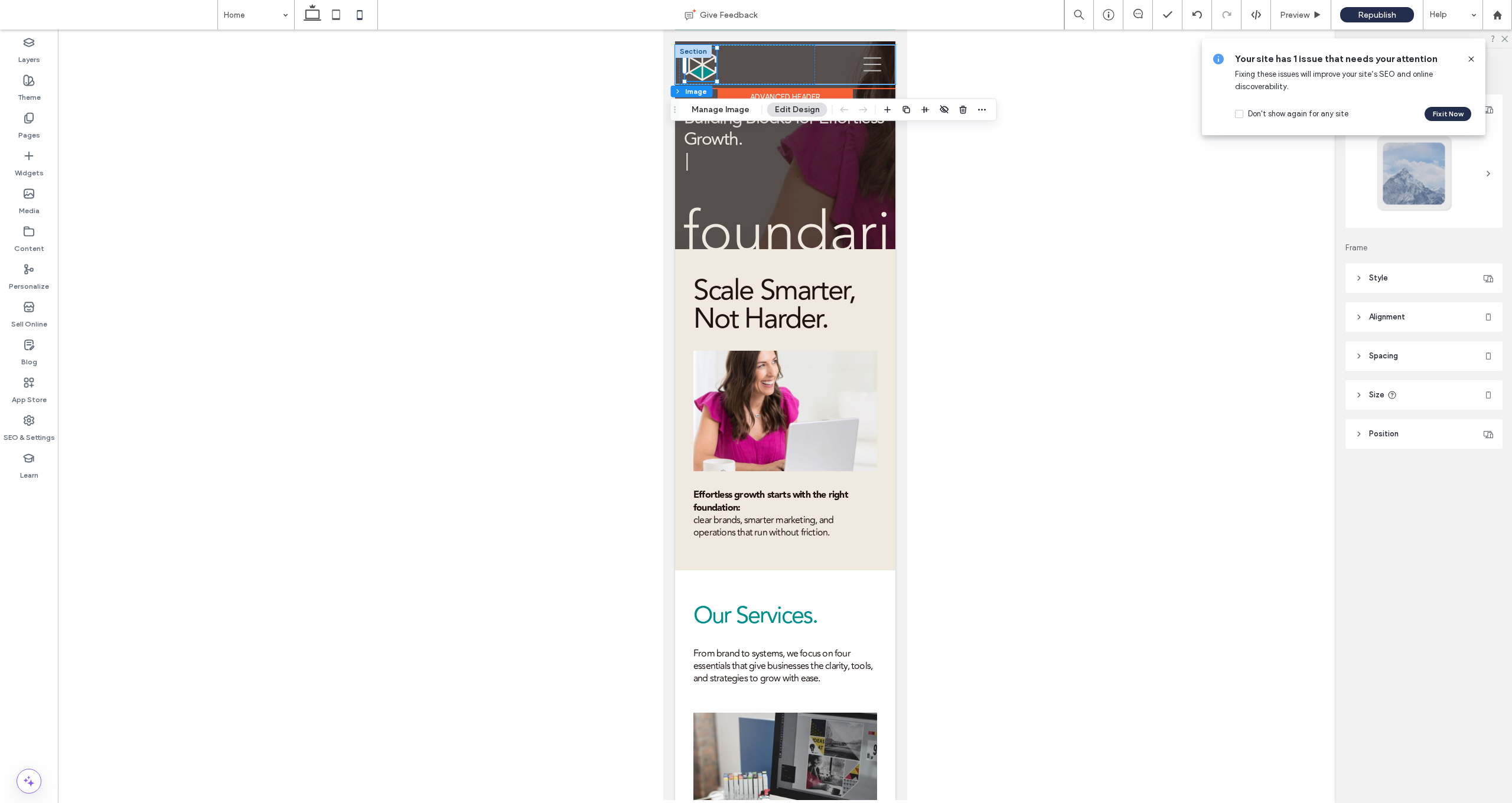
click at [703, 73] on img at bounding box center [700, 65] width 32 height 32
click at [733, 107] on button "Manage Image" at bounding box center [720, 110] width 73 height 14
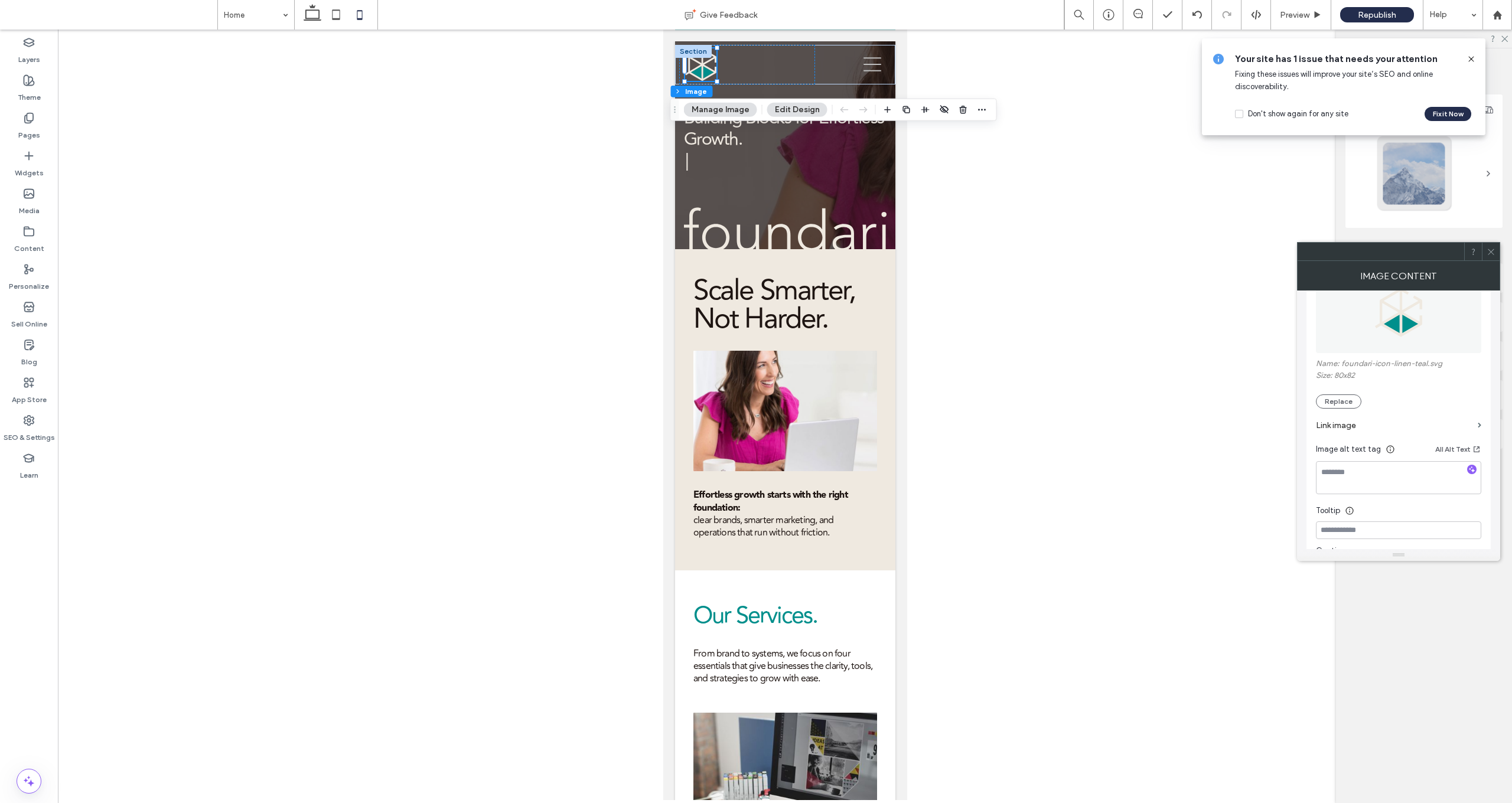
scroll to position [221, 0]
click at [792, 367] on label "Link image" at bounding box center [1394, 370] width 157 height 22
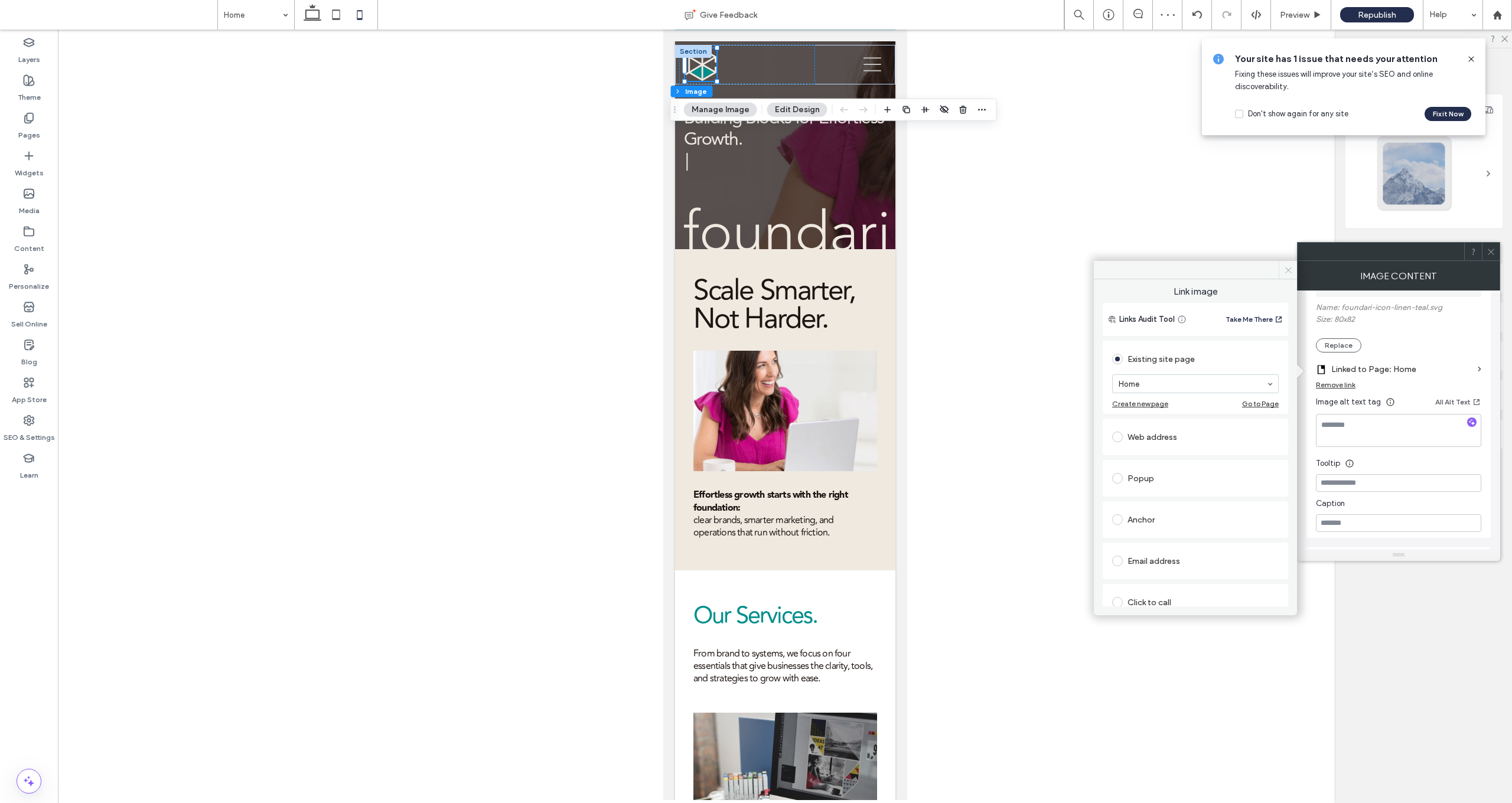
click at [792, 270] on icon at bounding box center [1288, 270] width 9 height 9
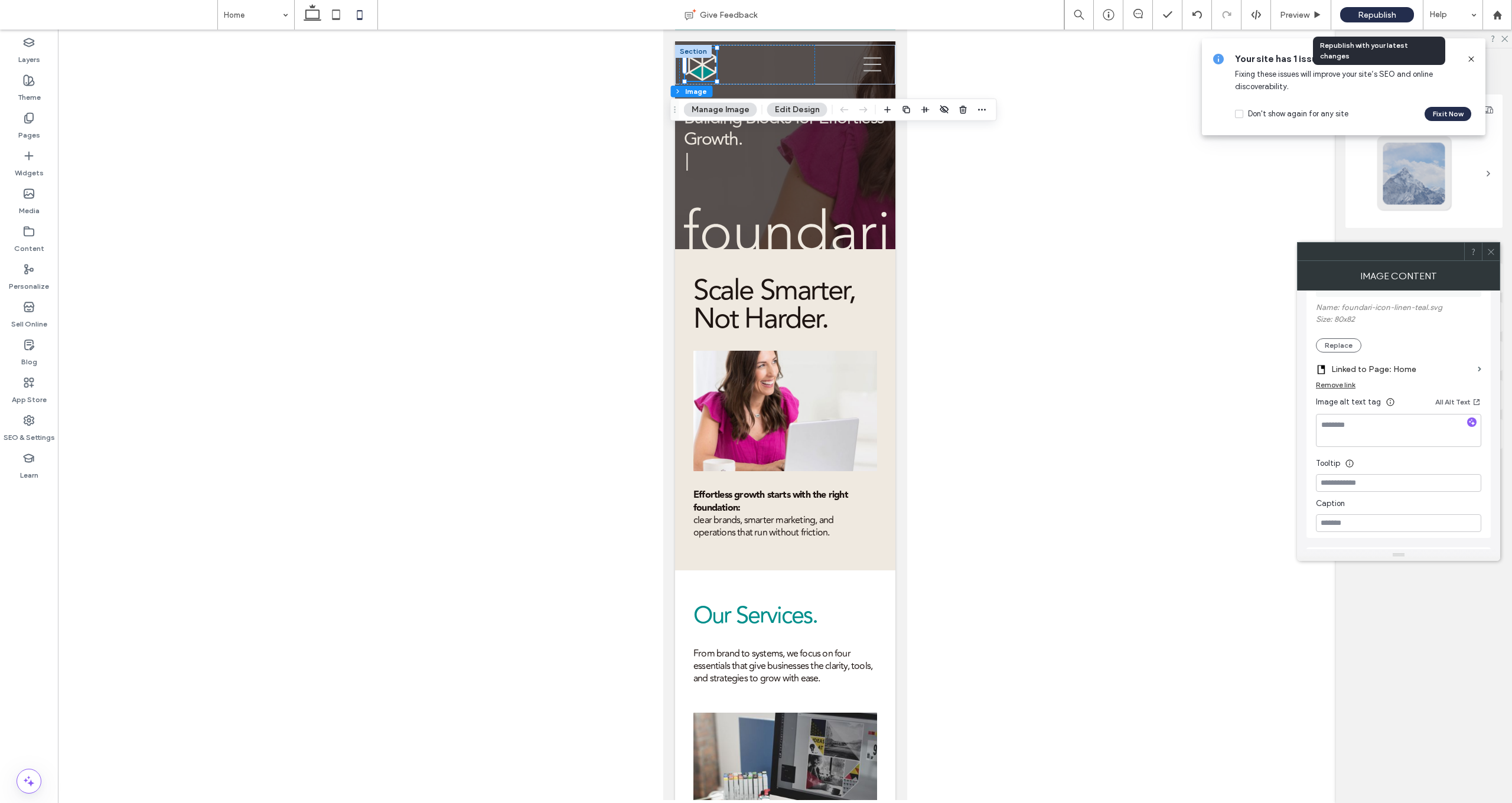
click at [792, 15] on span "Republish" at bounding box center [1377, 14] width 39 height 10
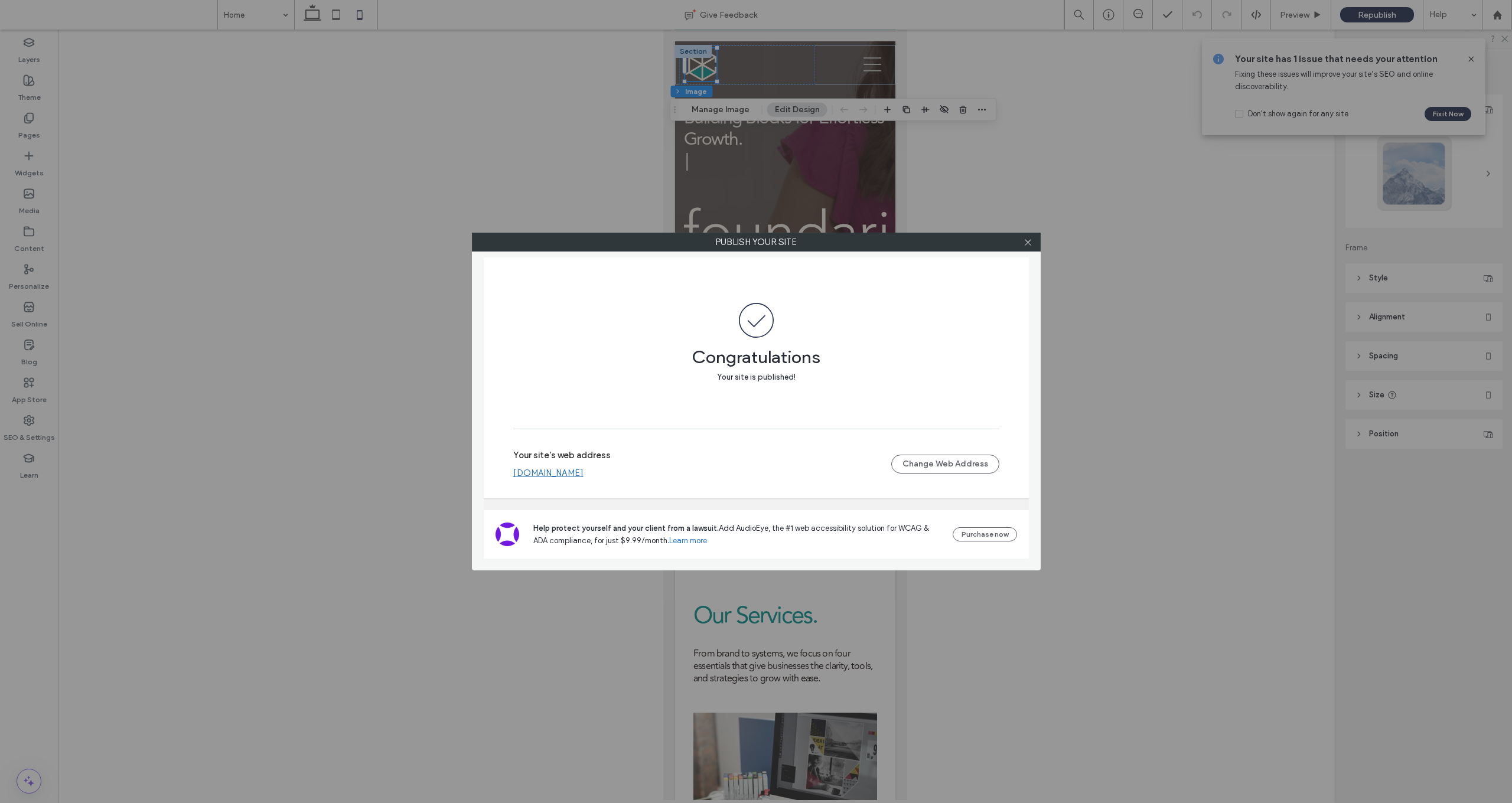
click at [674, 105] on div "Publish your site Congratulations Your site is published! Your site's web addre…" at bounding box center [756, 401] width 1512 height 803
drag, startPoint x: 695, startPoint y: 120, endPoint x: 823, endPoint y: 240, distance: 175.5
click at [729, 143] on div "Publish your site Congratulations Your site is published! Your site's web addre…" at bounding box center [756, 401] width 1512 height 803
drag, startPoint x: 1030, startPoint y: 242, endPoint x: 942, endPoint y: 237, distance: 88.1
click at [792, 242] on icon at bounding box center [1028, 242] width 9 height 9
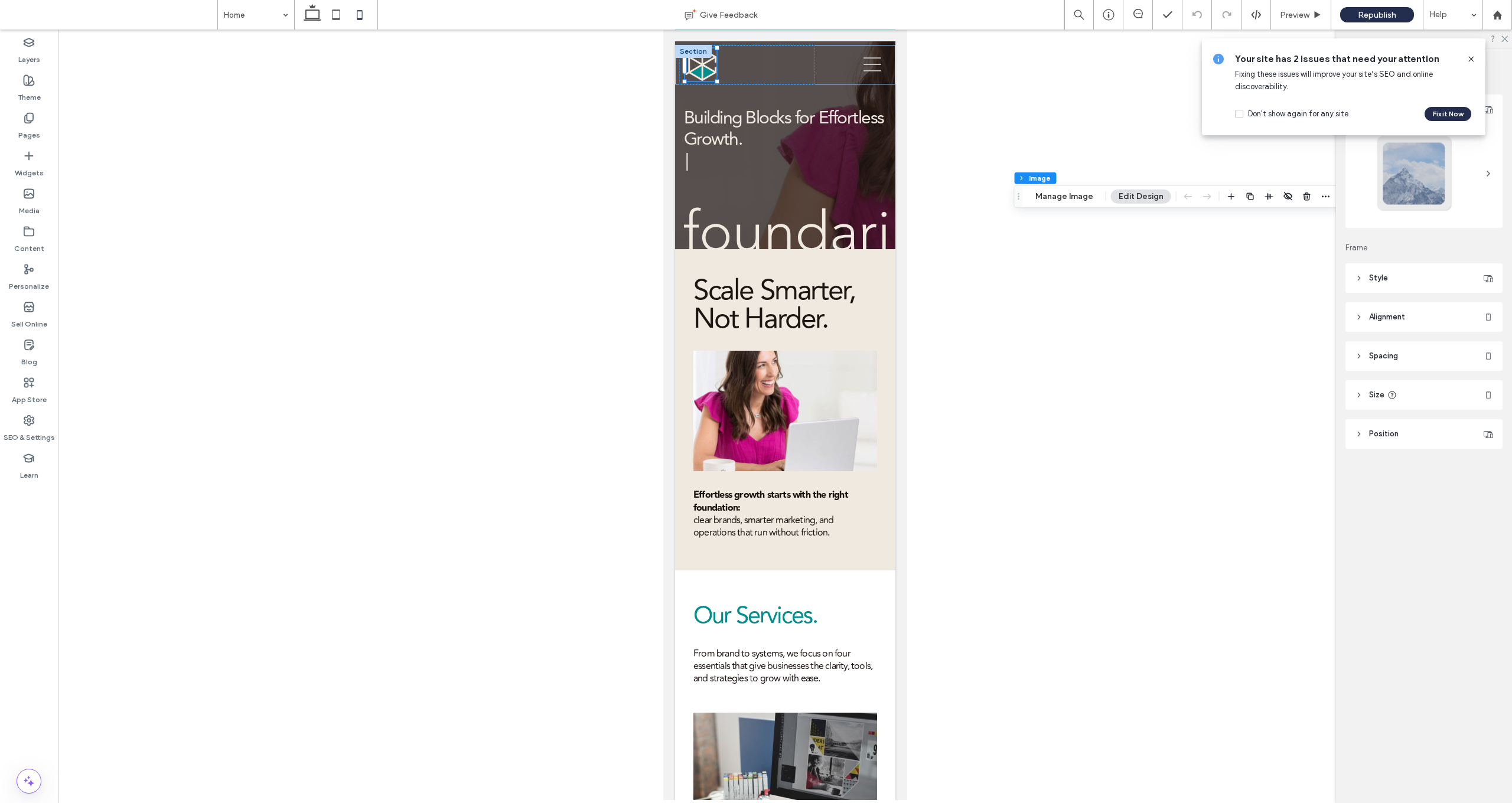
drag, startPoint x: 726, startPoint y: 150, endPoint x: 951, endPoint y: 178, distance: 226.7
click at [792, 196] on icon "Drag" at bounding box center [1019, 196] width 9 height 8
click at [792, 121] on span "Building Blocks for Effortless Growth." at bounding box center [784, 128] width 203 height 42
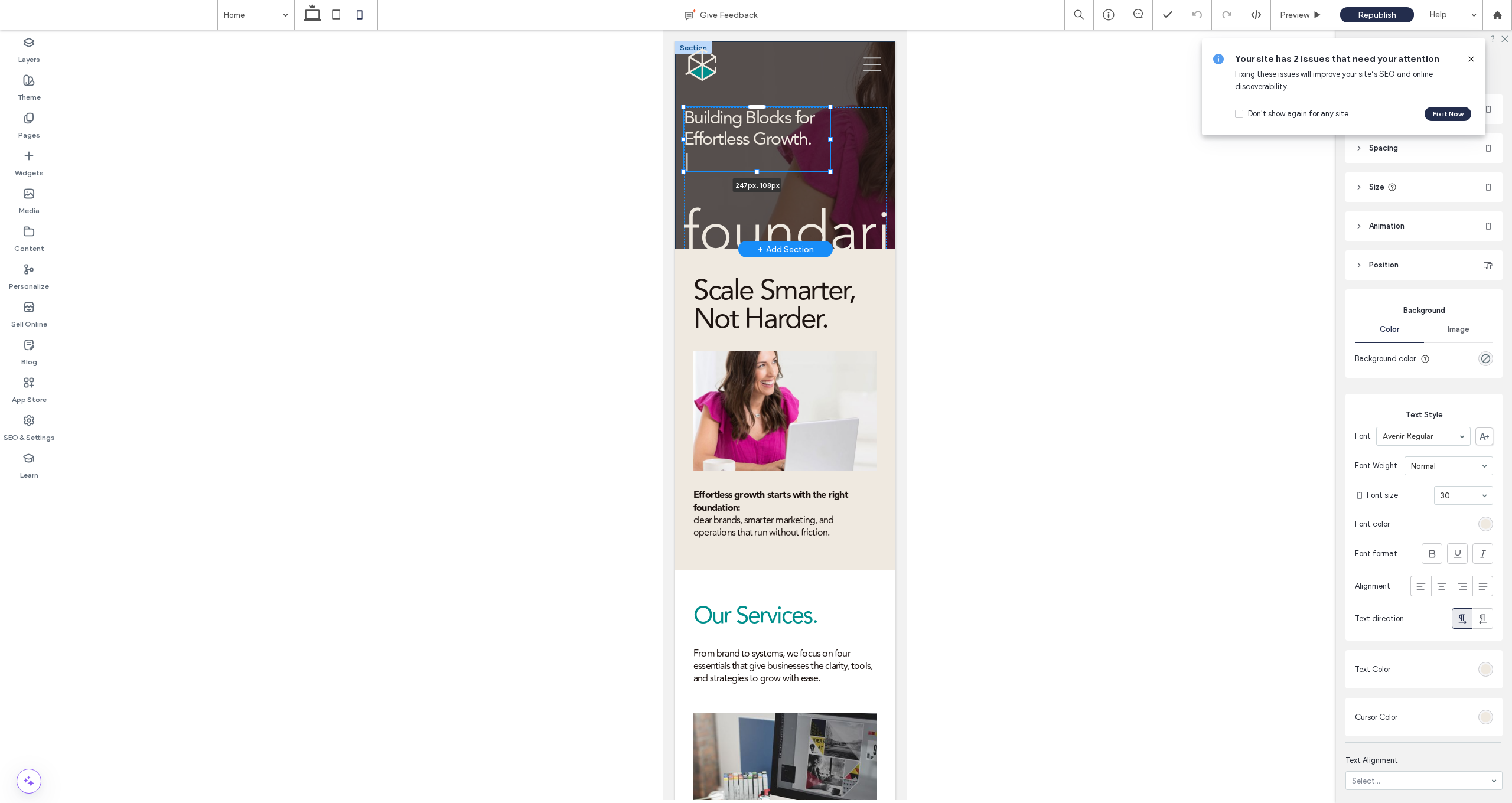
drag, startPoint x: 887, startPoint y: 140, endPoint x: 858, endPoint y: 140, distance: 29.0
click at [792, 140] on div "Building Blocks for Effortless Growth. | 247px , 108px" at bounding box center [784, 145] width 220 height 208
type input "***"
click at [738, 161] on h1 "Building Blocks for Effortless Growth. |" at bounding box center [756, 139] width 146 height 64
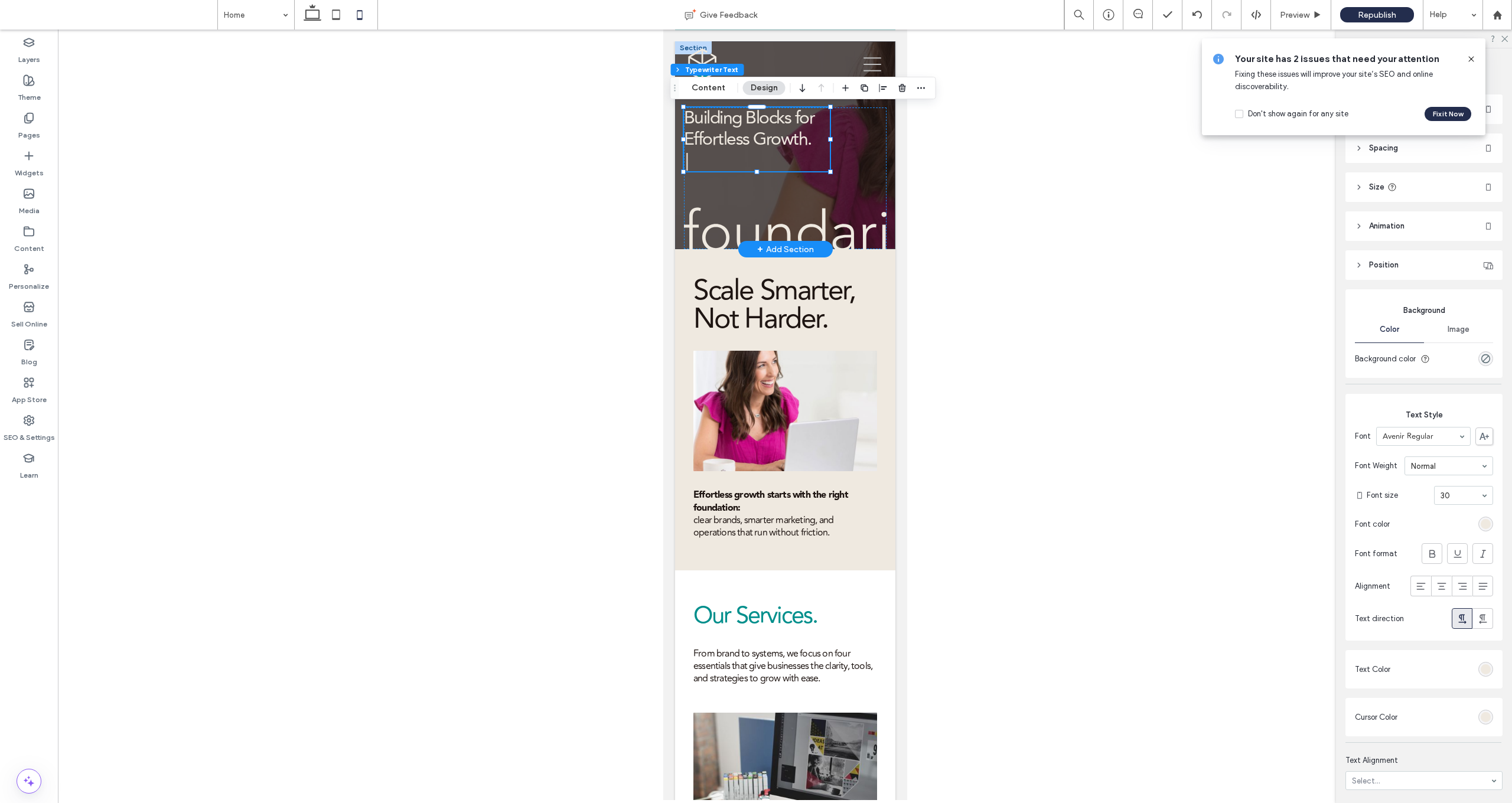
click at [792, 142] on span "Building Blocks for Effortless Growth." at bounding box center [756, 128] width 146 height 42
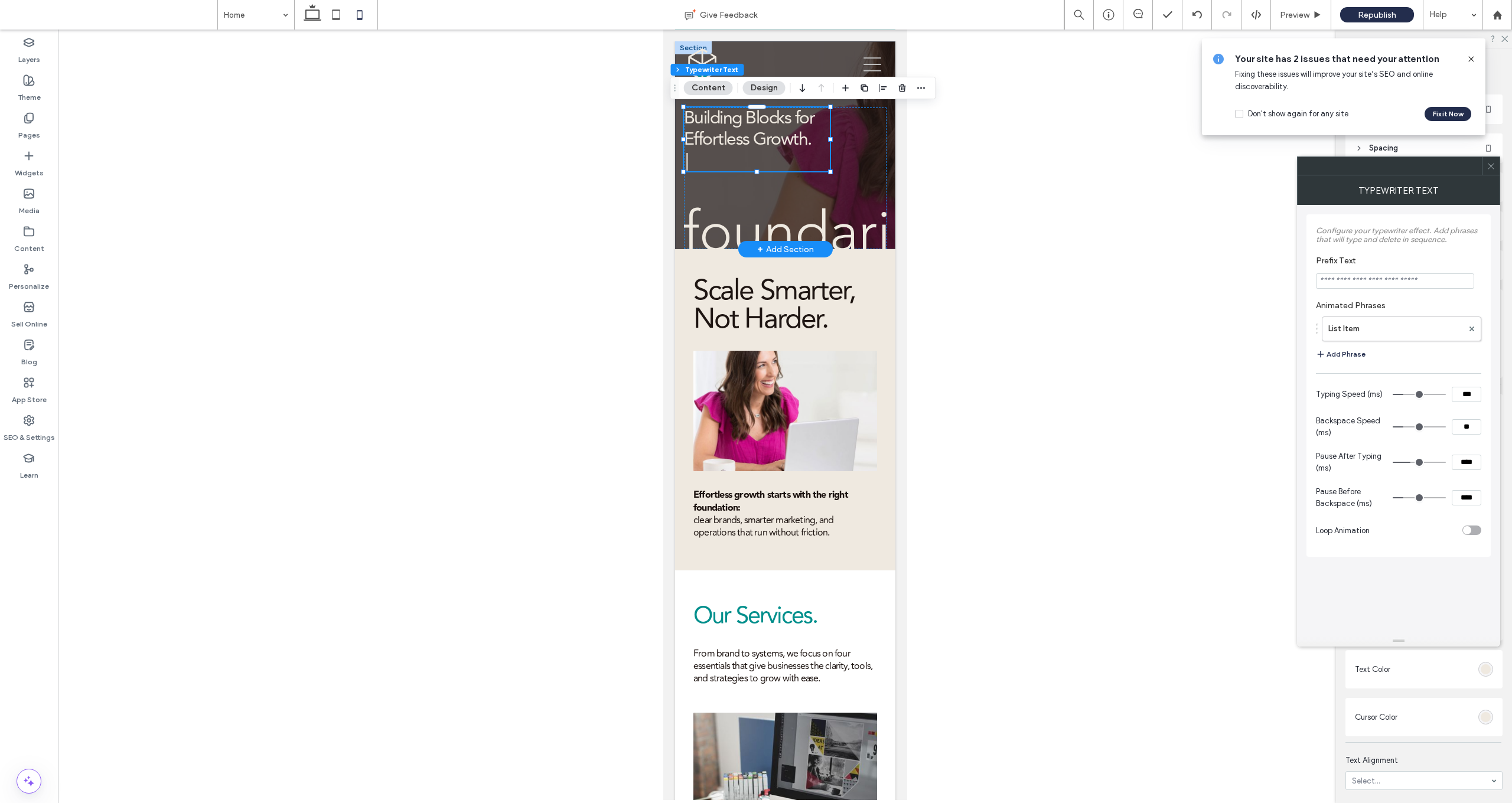
click at [779, 139] on span "Building Blocks for Effortless Growth." at bounding box center [756, 128] width 146 height 42
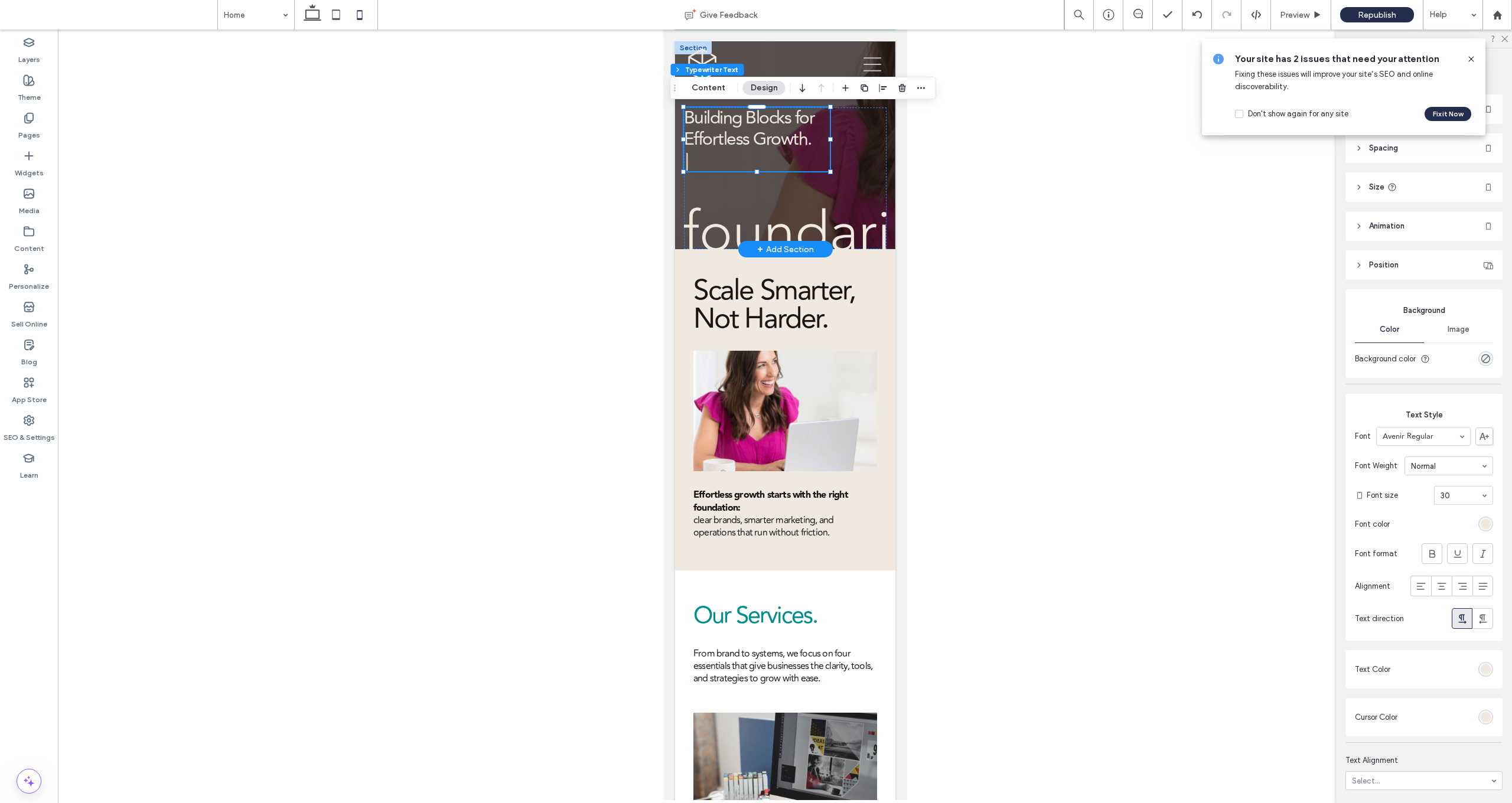
click at [727, 141] on span "Building Blocks for Effortless Growth." at bounding box center [756, 128] width 146 height 42
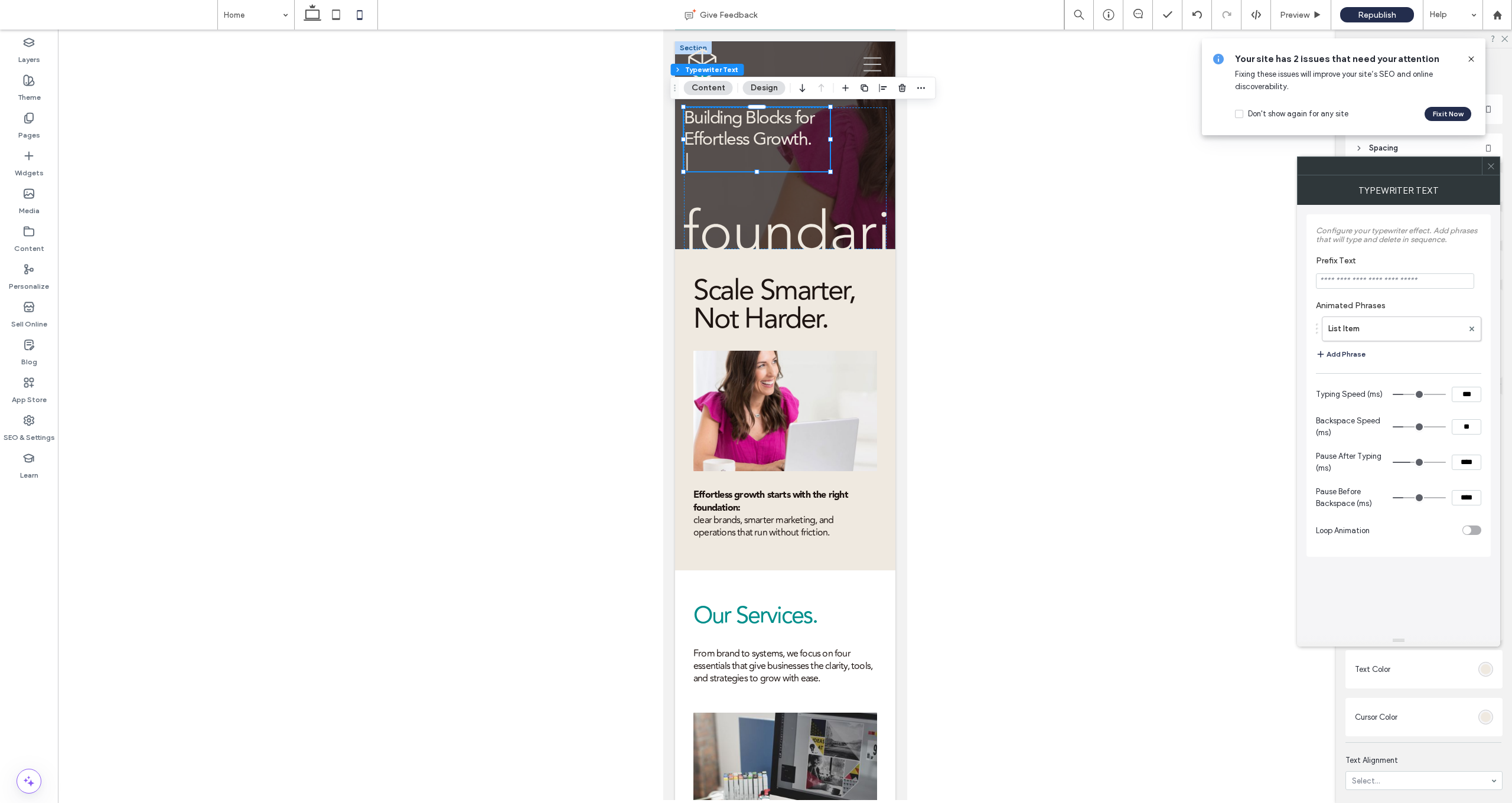
click at [792, 143] on div at bounding box center [784, 415] width 1454 height 771
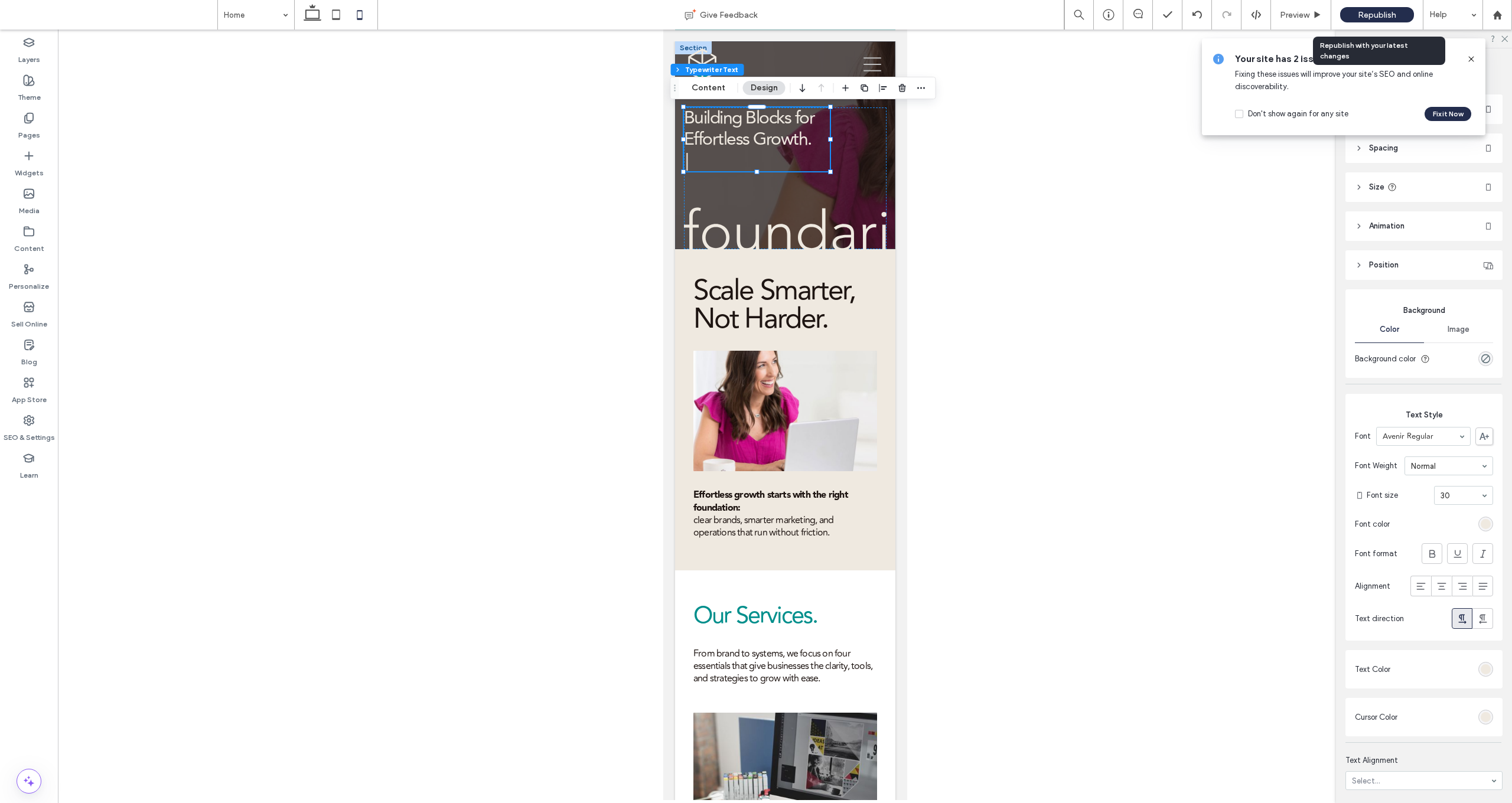
click at [792, 12] on span "Republish" at bounding box center [1377, 14] width 39 height 10
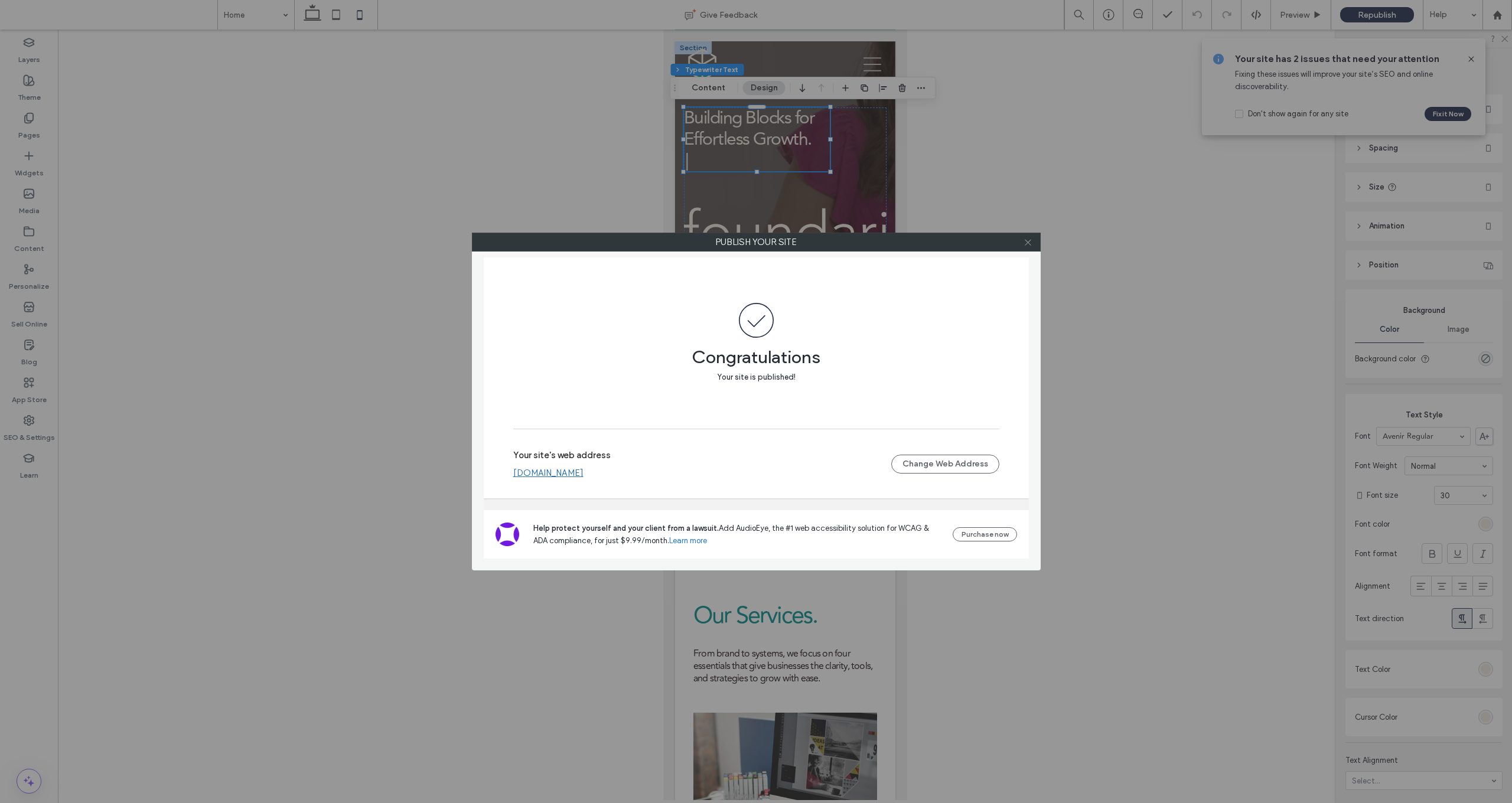
click at [792, 244] on icon at bounding box center [1028, 242] width 9 height 9
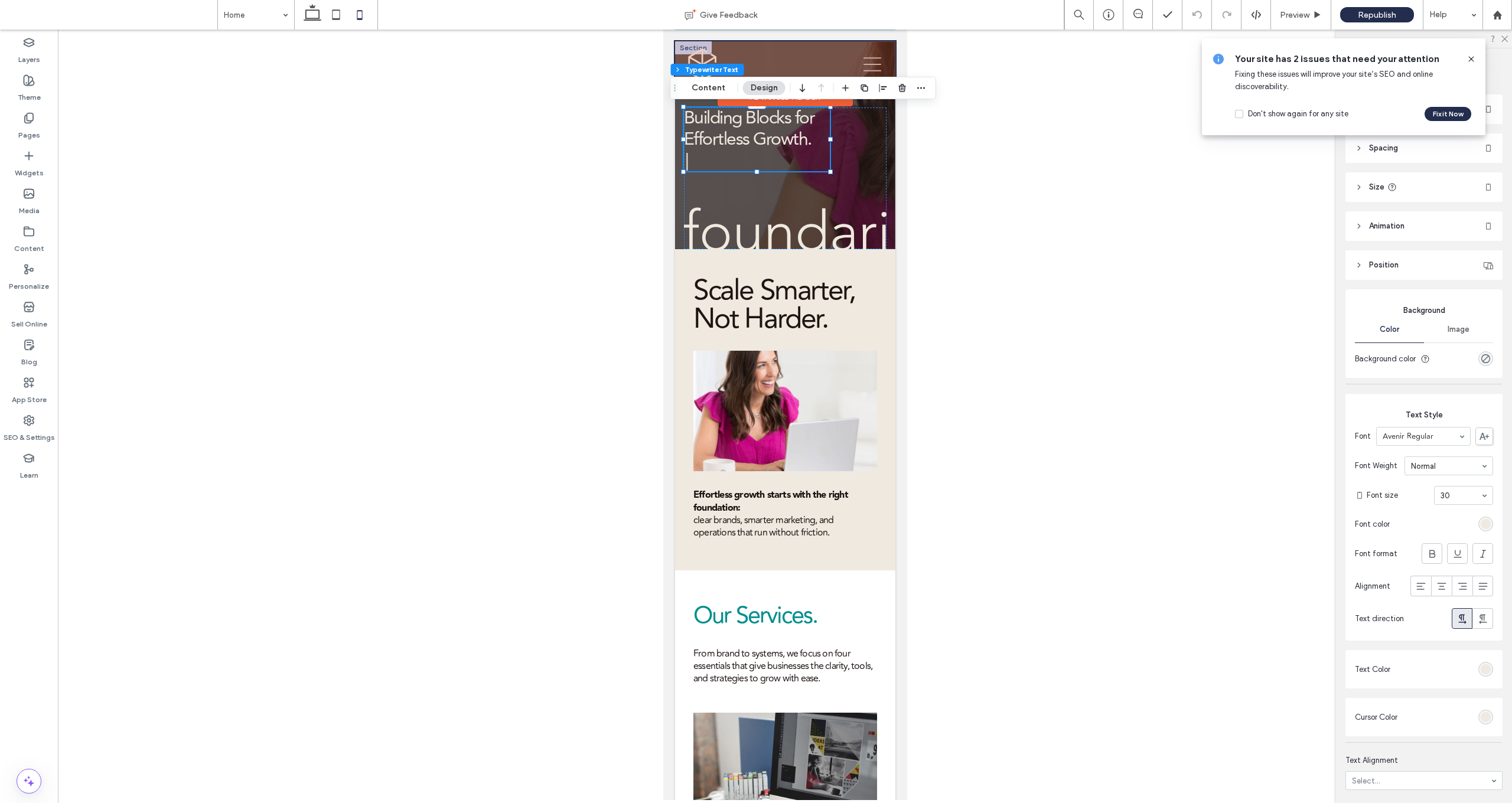
click at [792, 66] on div at bounding box center [784, 65] width 220 height 47
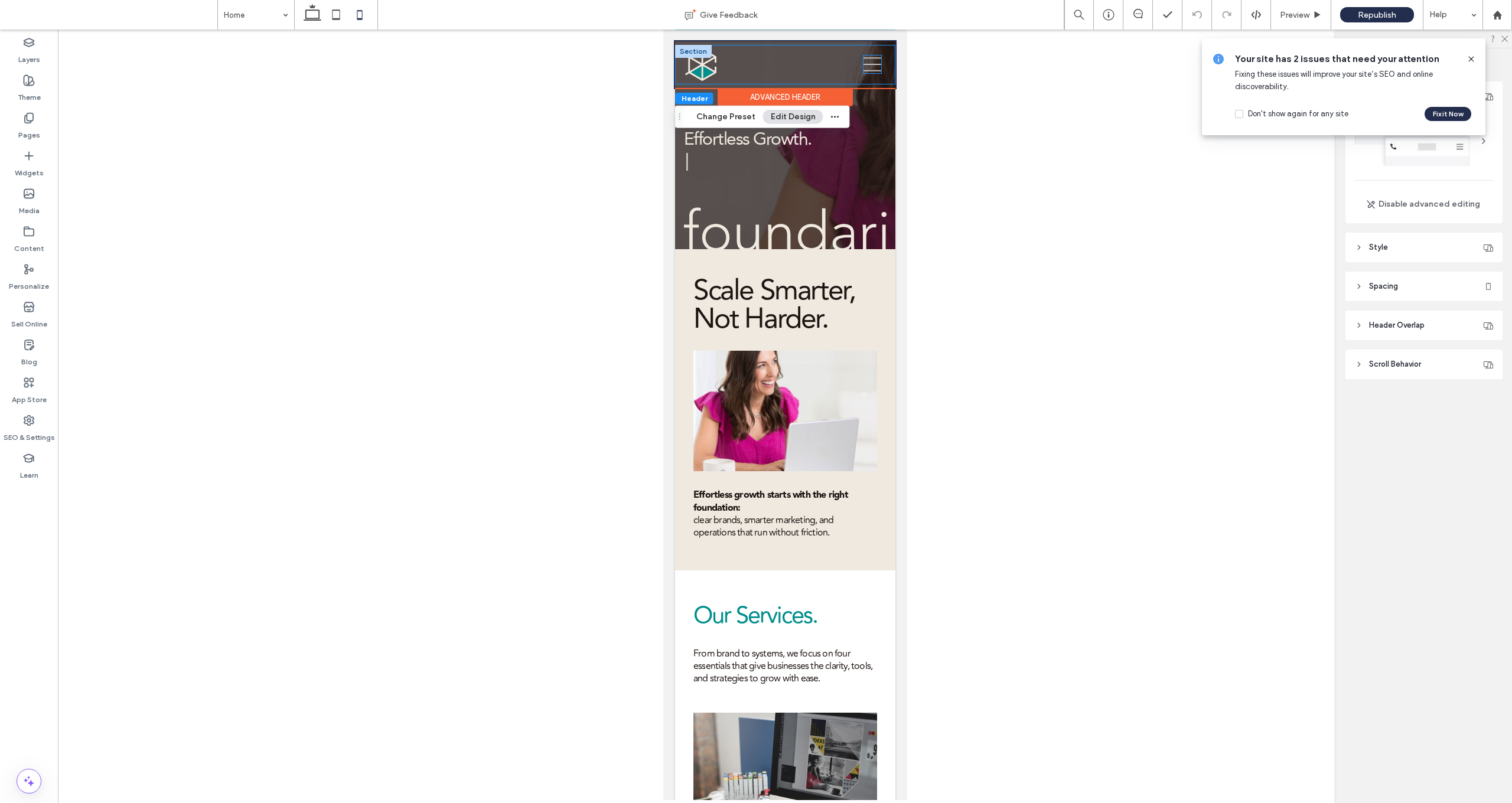
click at [792, 64] on icon at bounding box center [872, 65] width 18 height 18
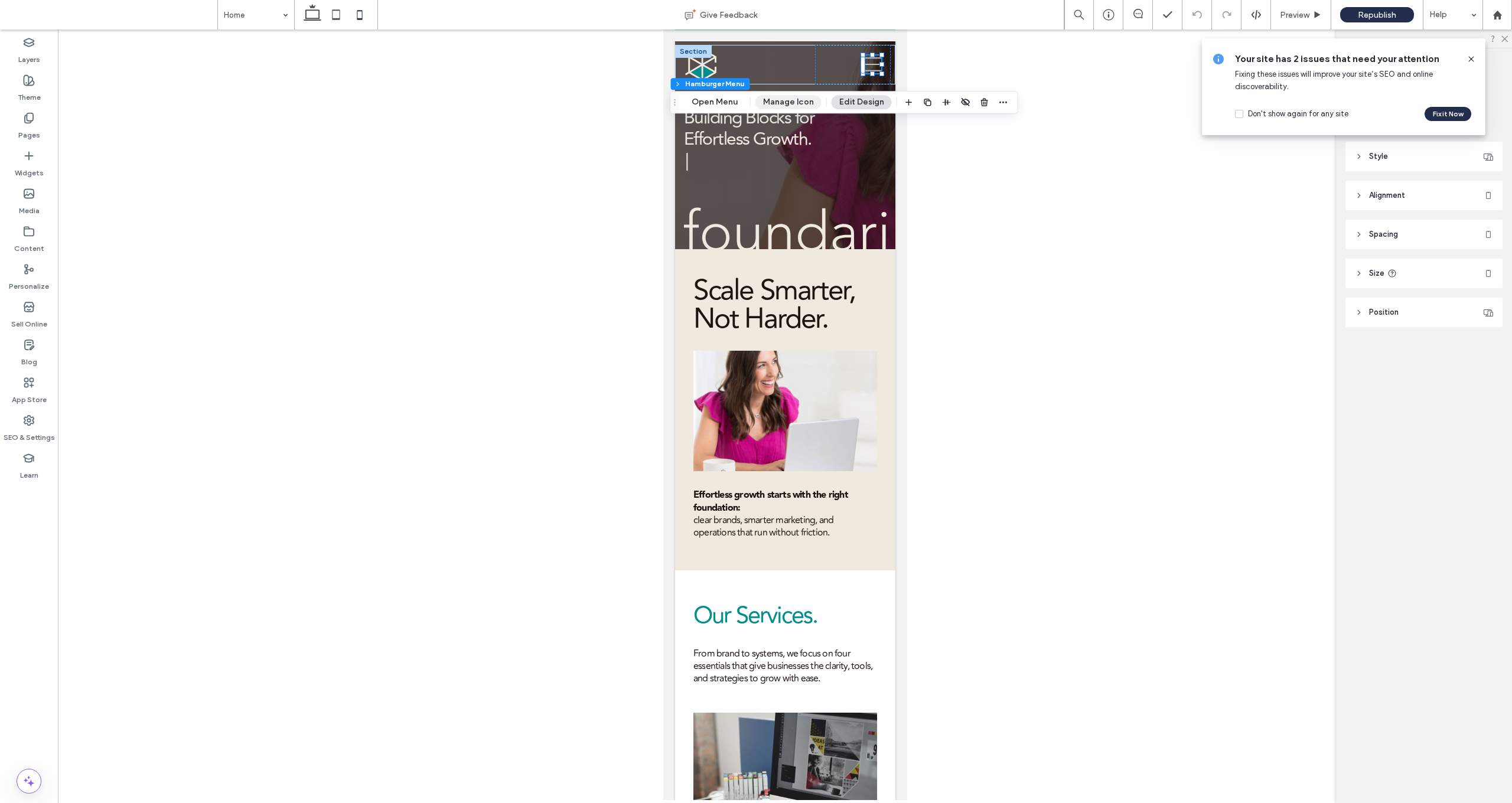
click at [787, 105] on button "Manage Icon" at bounding box center [788, 102] width 66 height 14
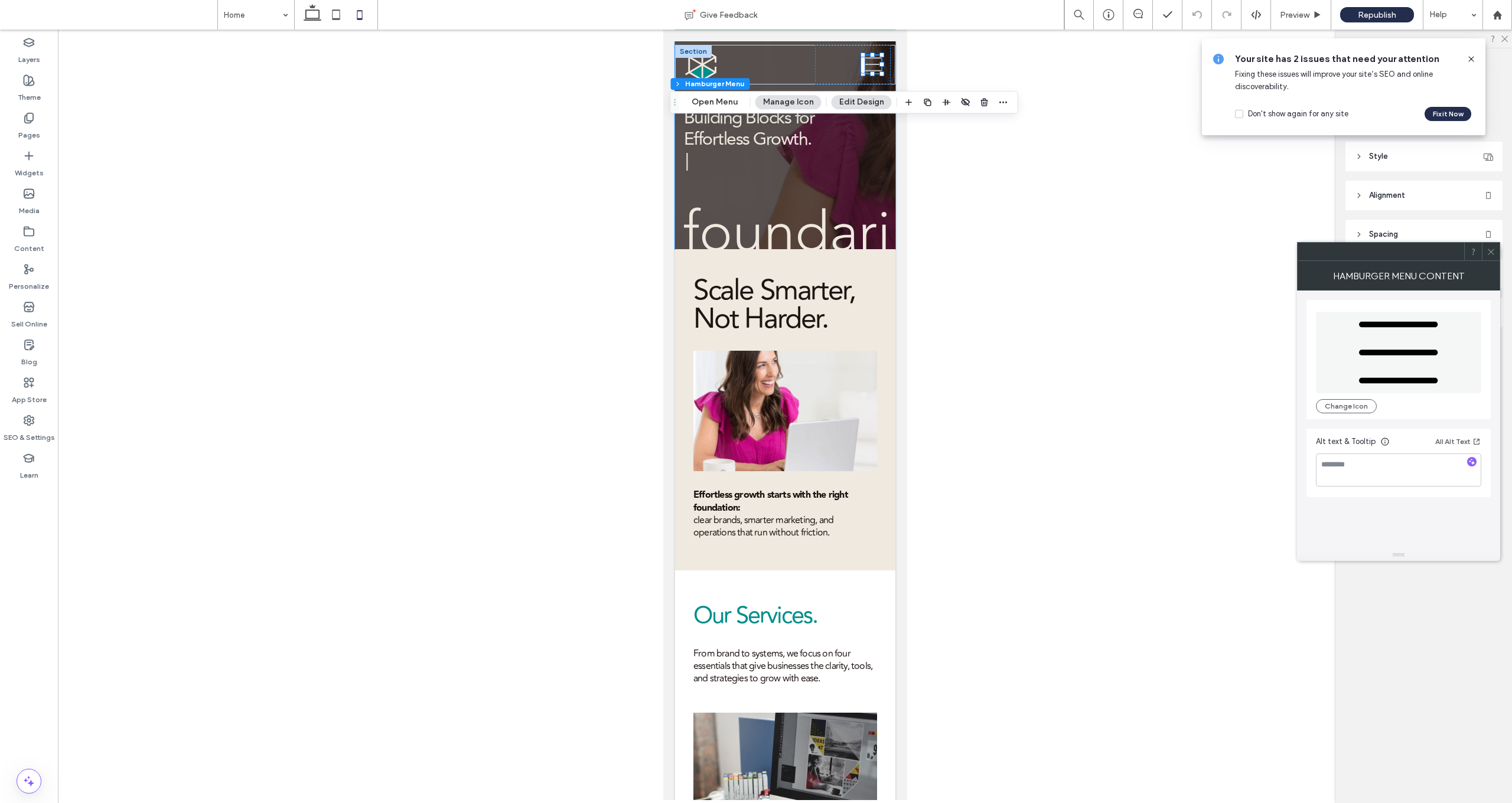
click at [792, 105] on button "Edit Design" at bounding box center [861, 102] width 60 height 14
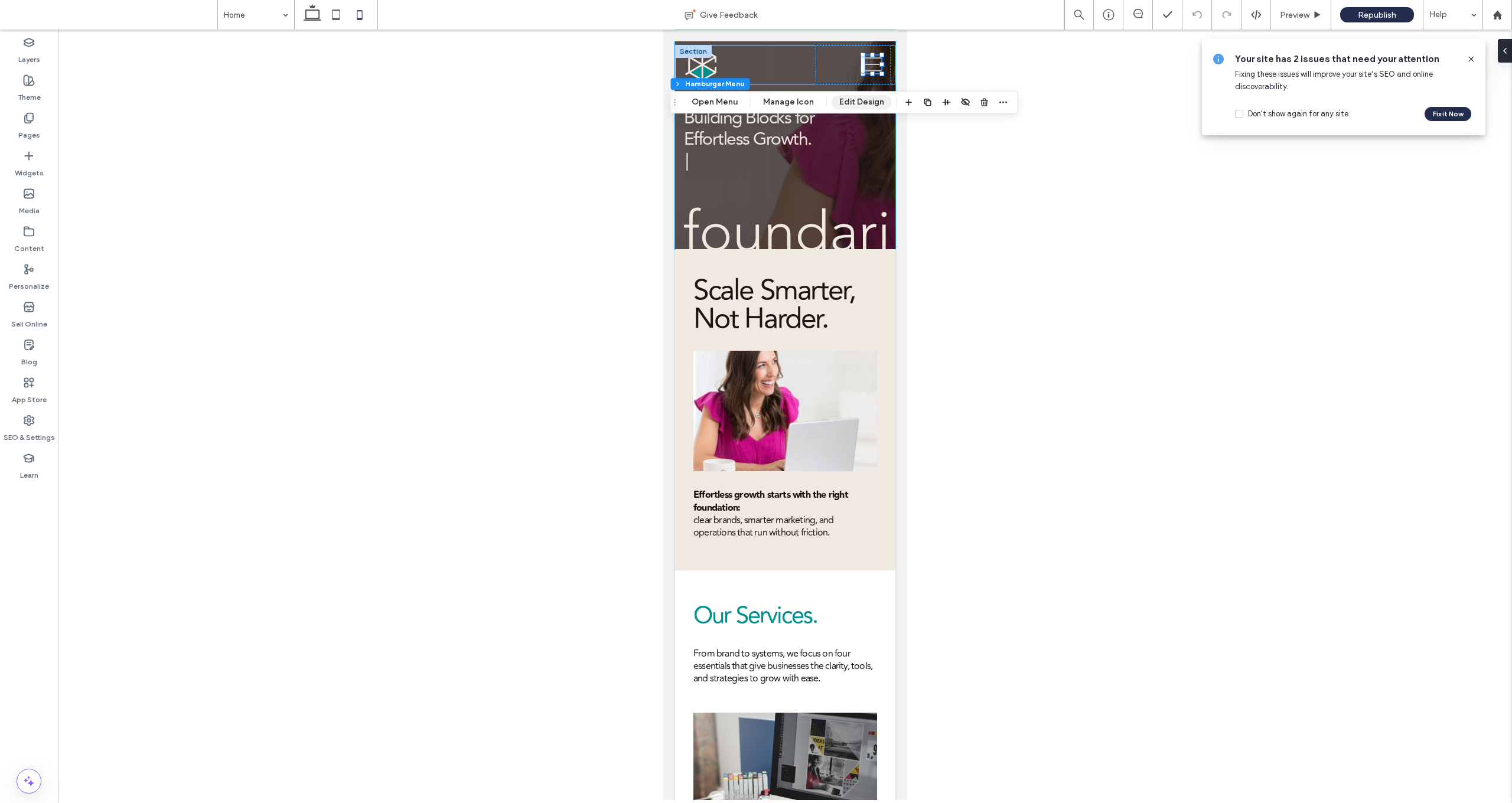
click at [792, 105] on button "Edit Design" at bounding box center [861, 102] width 60 height 14
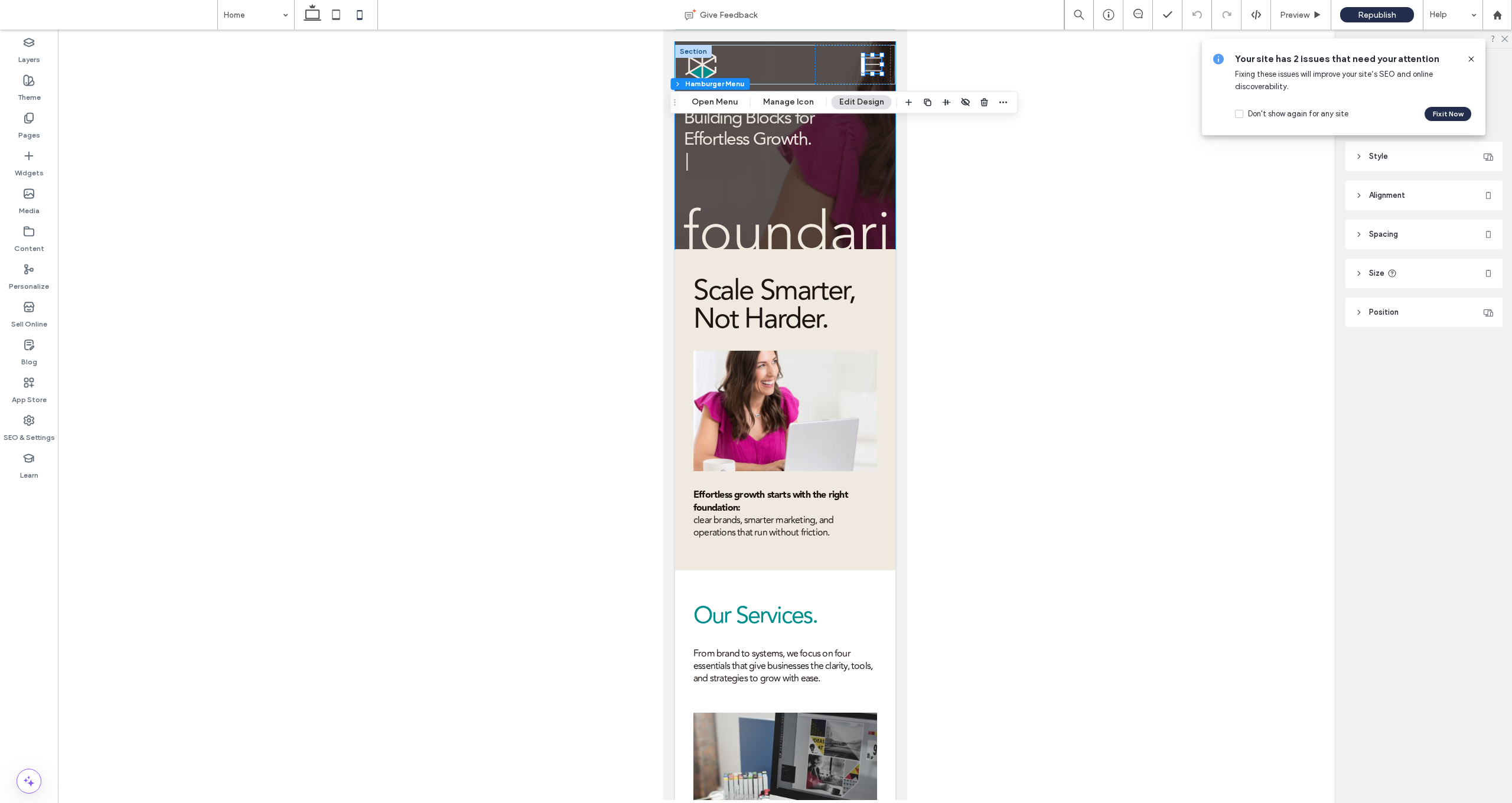
click at [792, 59] on icon at bounding box center [1471, 59] width 9 height 9
click at [792, 154] on icon at bounding box center [1359, 156] width 8 height 8
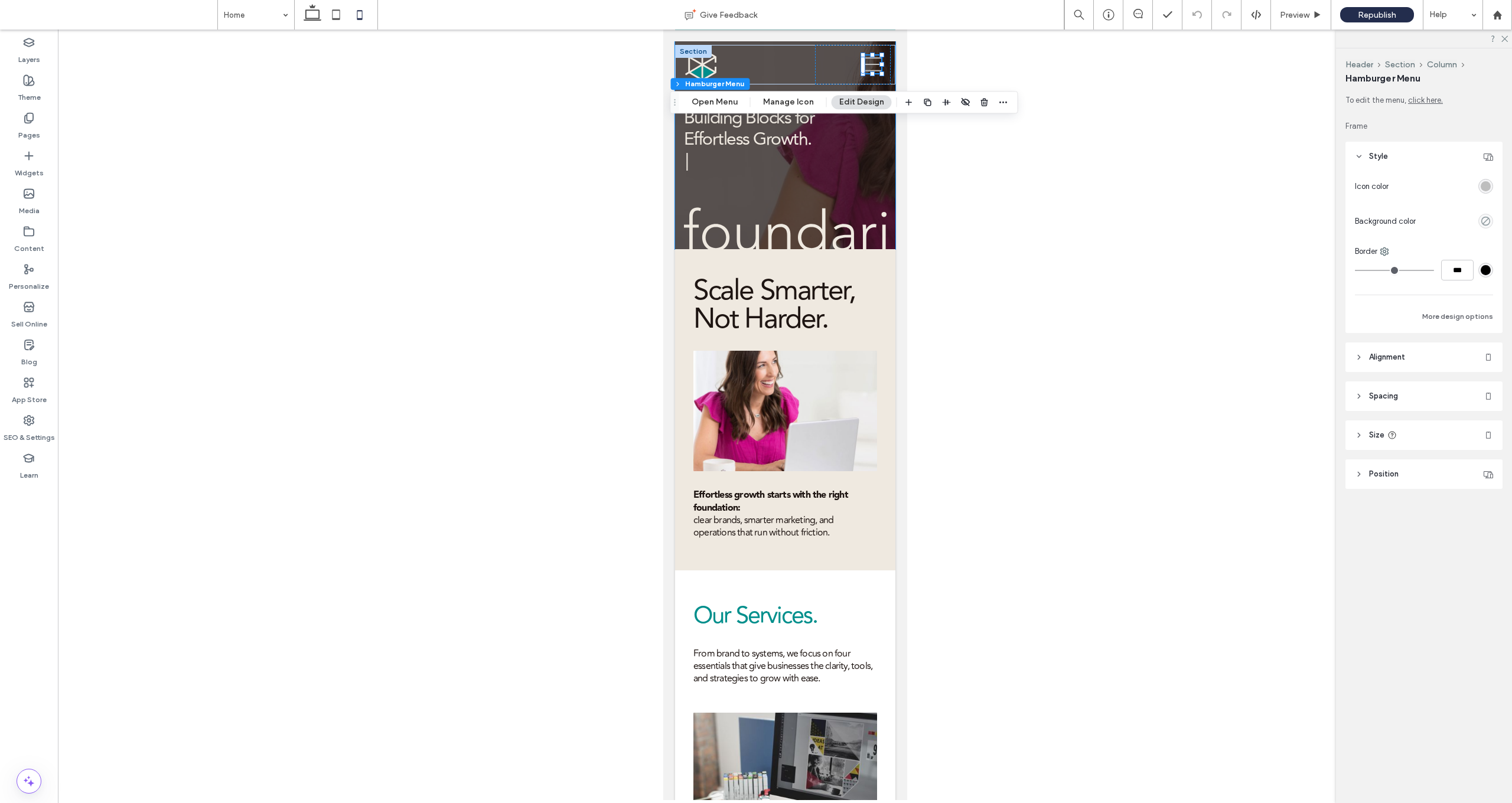
click at [792, 187] on div "rgba(190, 190, 190, 1)" at bounding box center [1485, 186] width 10 height 10
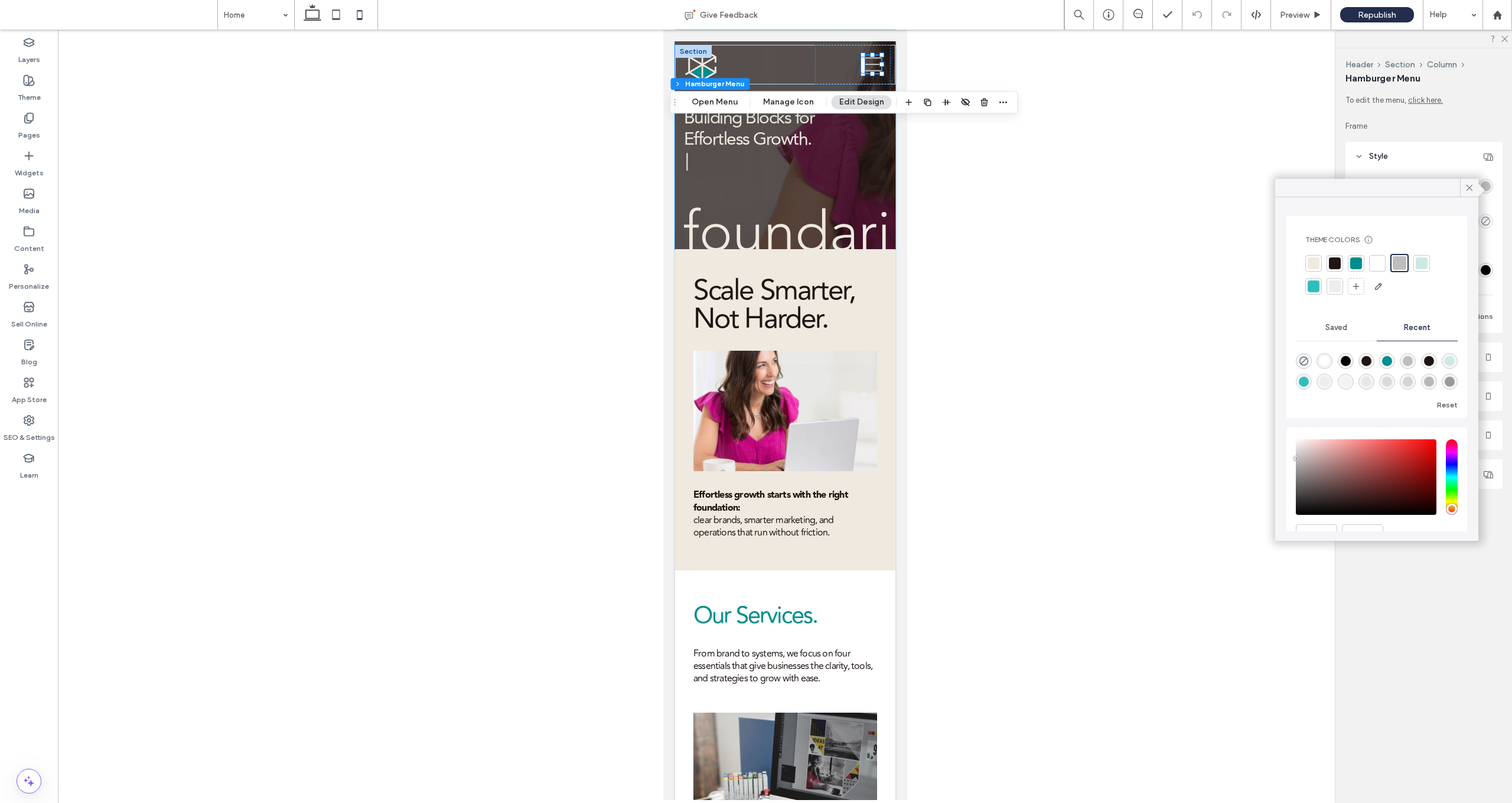
click at [792, 263] on div at bounding box center [1313, 263] width 12 height 12
click at [792, 205] on div at bounding box center [784, 415] width 1454 height 771
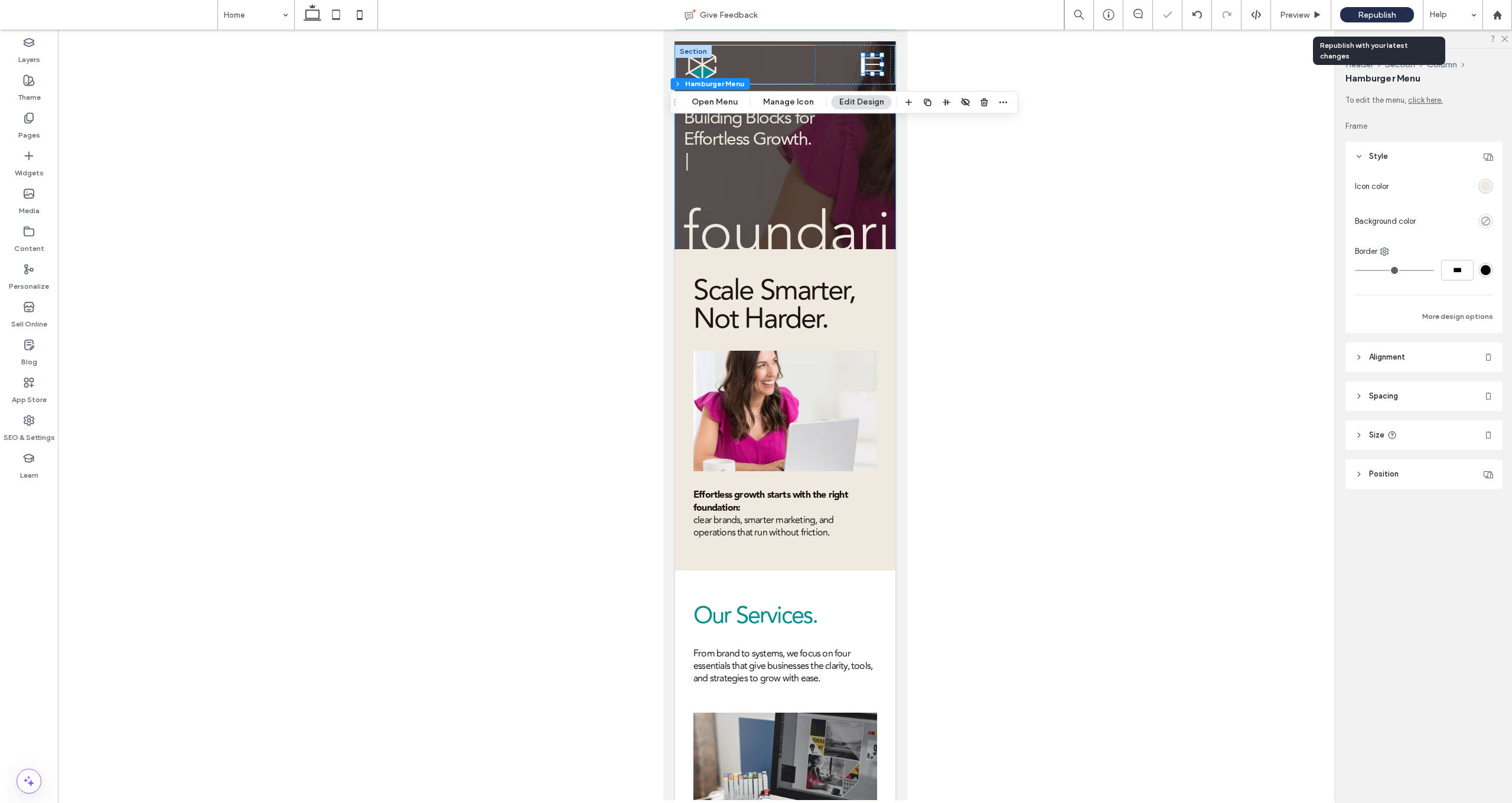
click at [792, 18] on span "Republish" at bounding box center [1377, 14] width 39 height 10
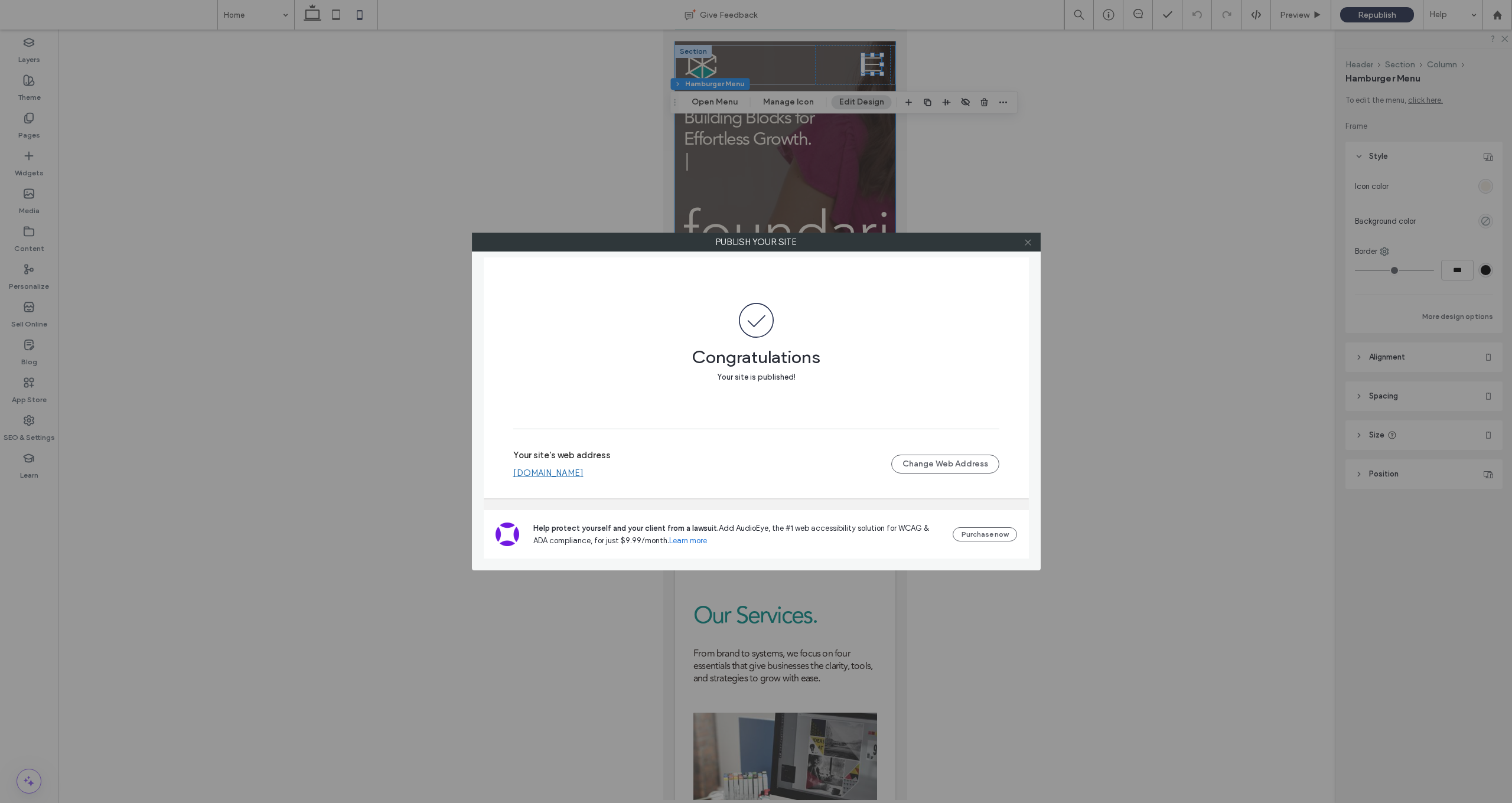
click at [792, 240] on use at bounding box center [1027, 242] width 6 height 6
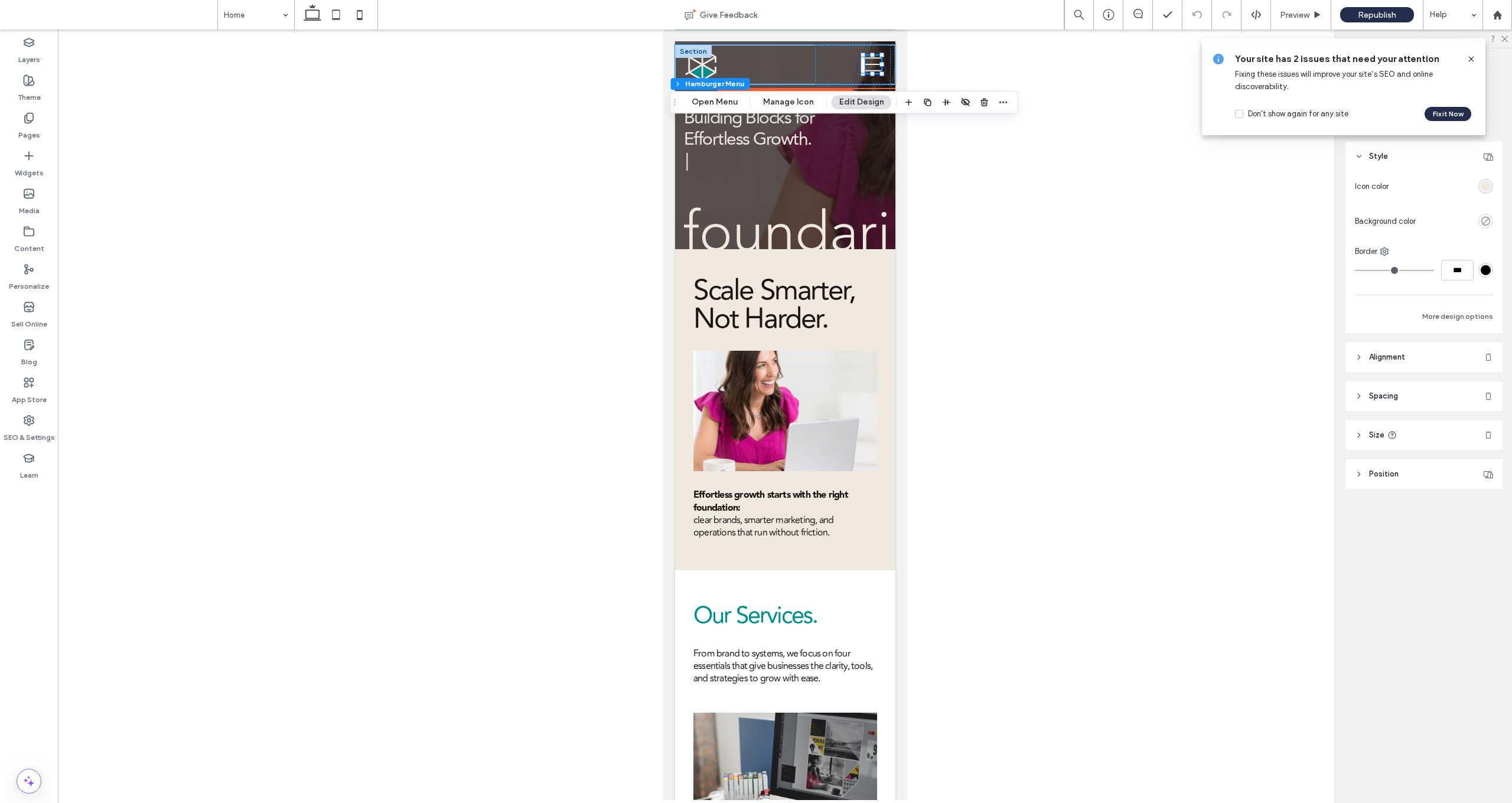
click at [792, 65] on icon at bounding box center [872, 65] width 18 height 14
click at [721, 98] on button "Open Menu" at bounding box center [715, 102] width 61 height 14
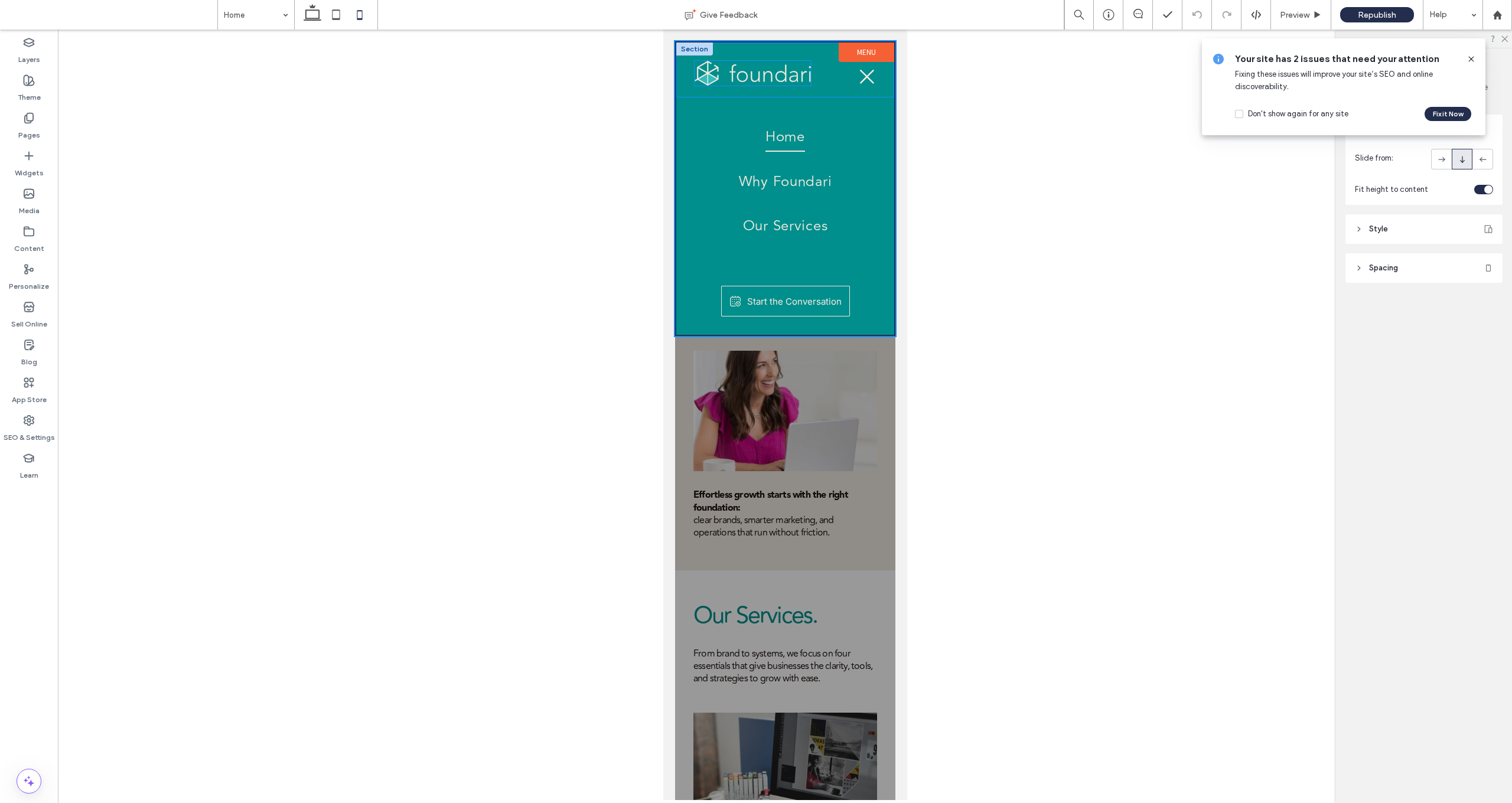
click at [773, 78] on img at bounding box center [752, 73] width 116 height 25
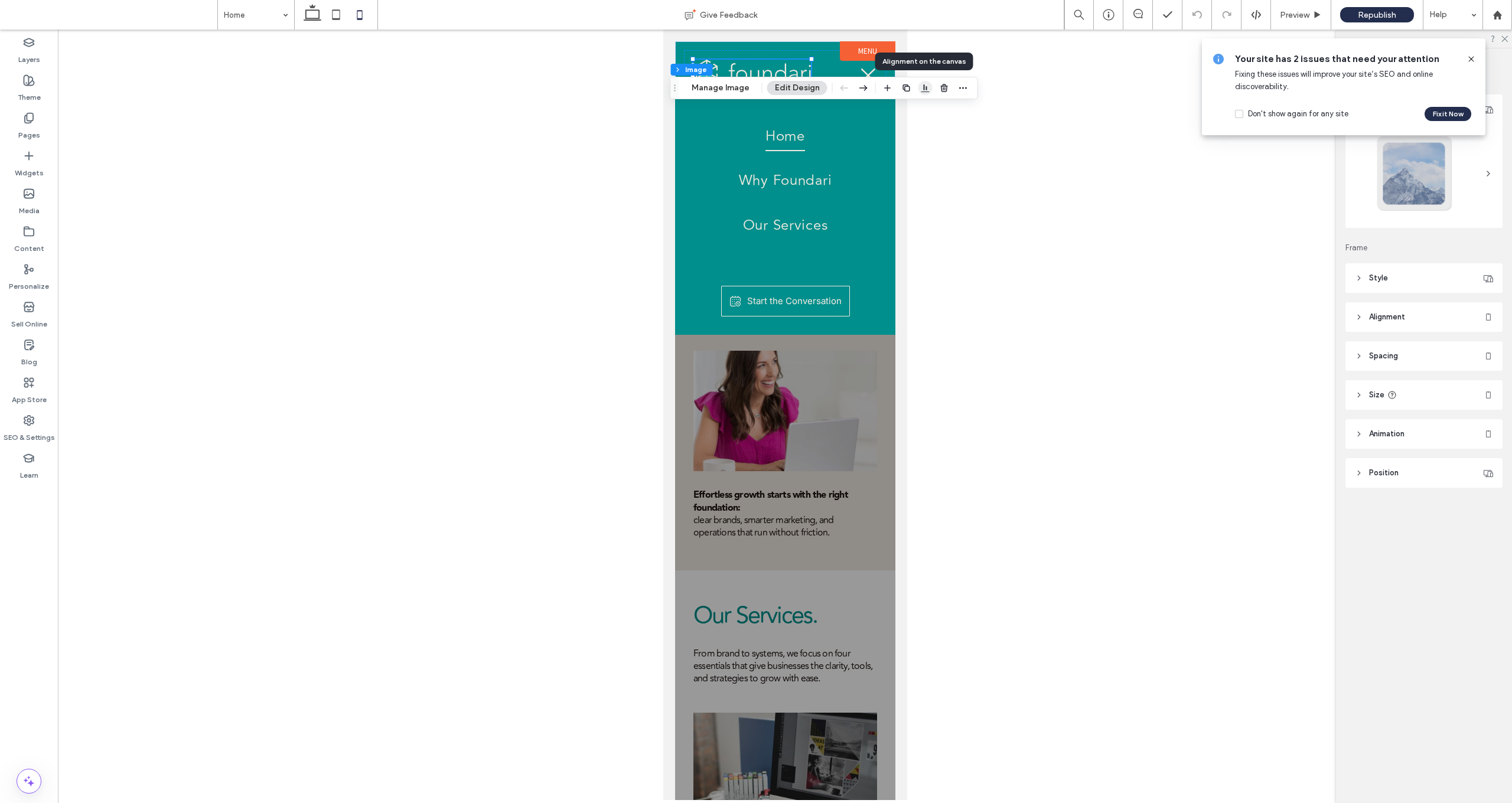
click at [792, 87] on icon "button" at bounding box center [925, 87] width 9 height 9
click at [792, 90] on div at bounding box center [784, 415] width 1454 height 771
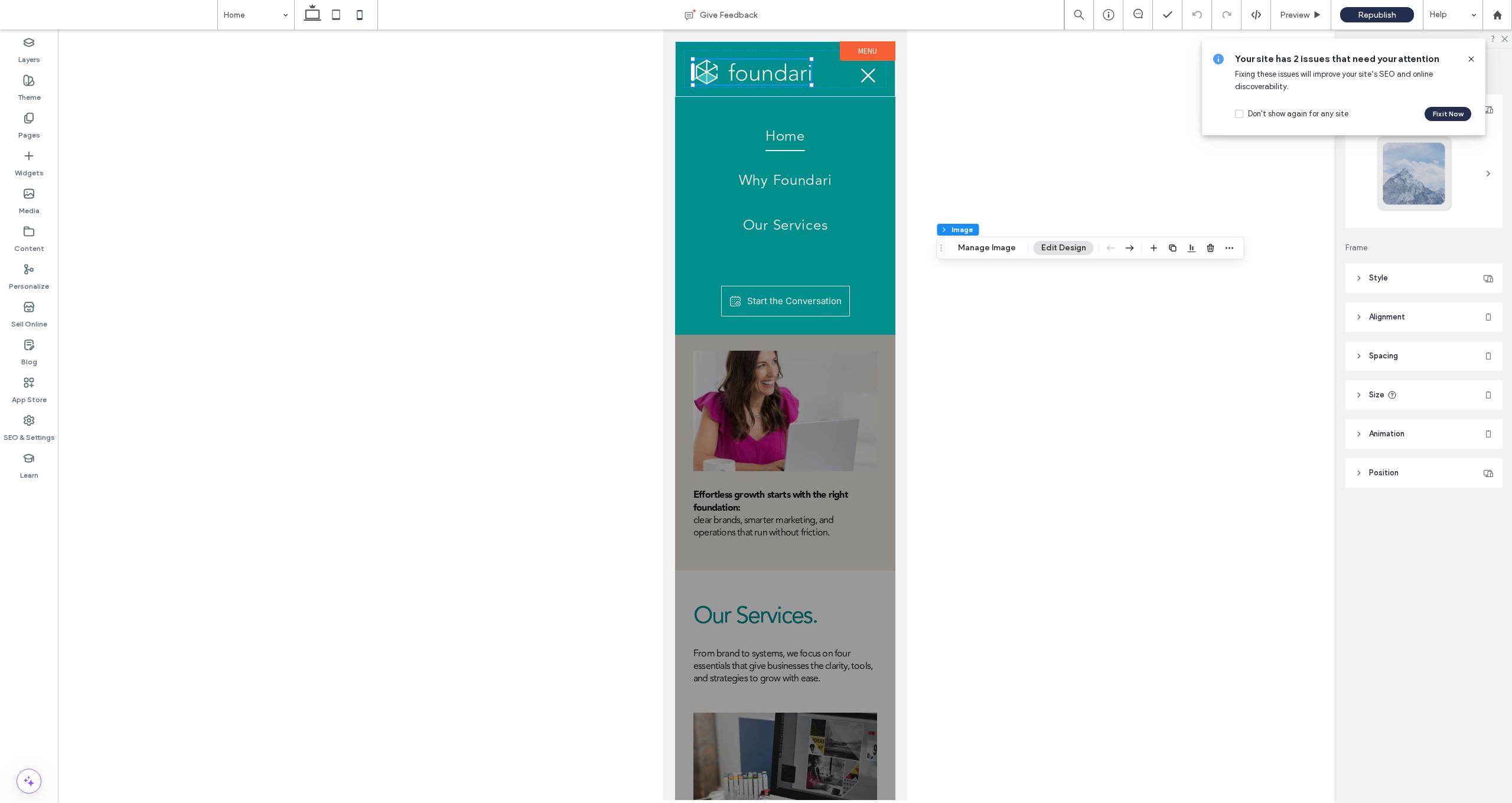
drag, startPoint x: 677, startPoint y: 92, endPoint x: 911, endPoint y: 210, distance: 262.1
click at [792, 249] on icon "Drag" at bounding box center [941, 248] width 9 height 8
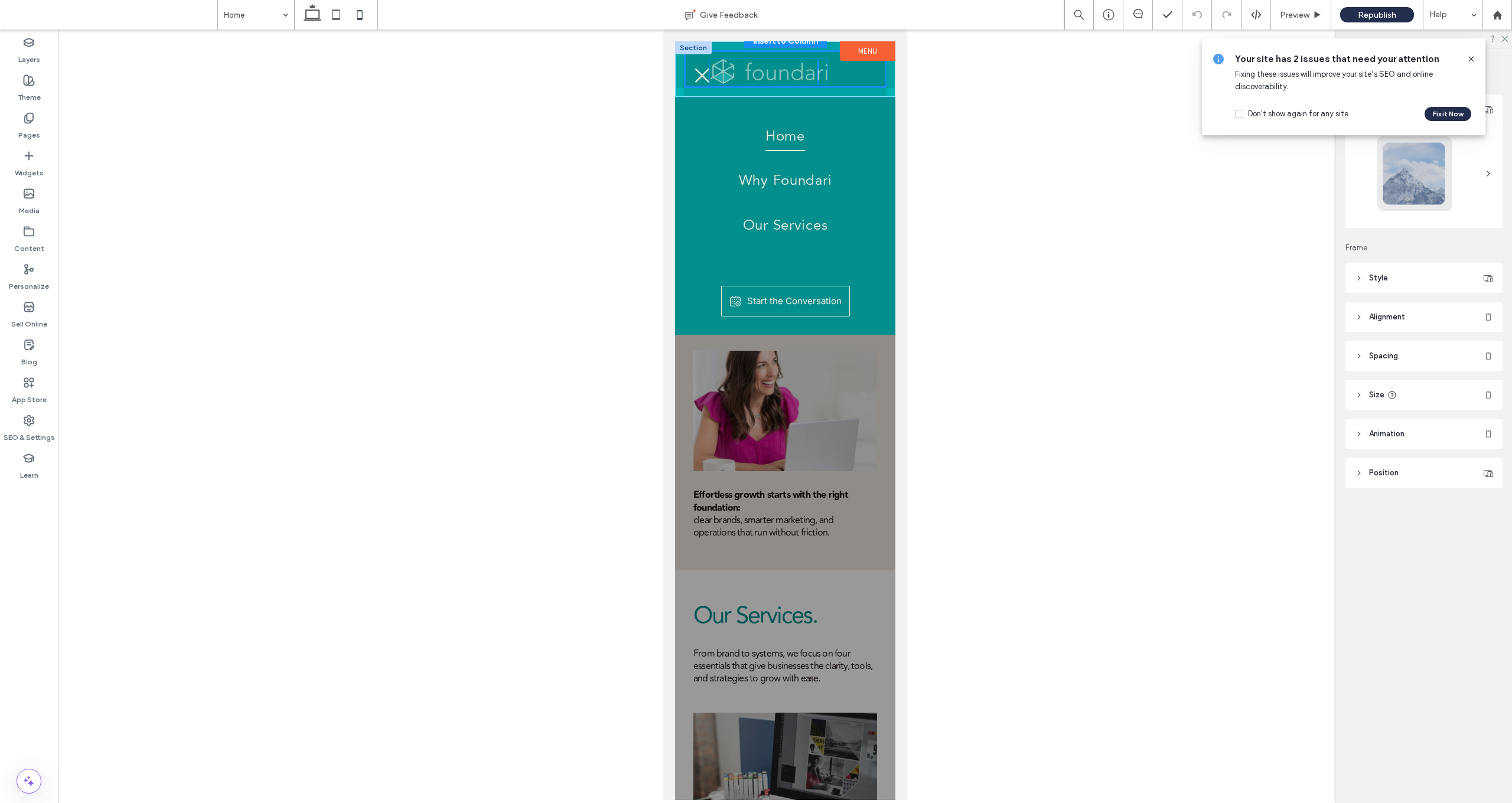
drag, startPoint x: 774, startPoint y: 73, endPoint x: 792, endPoint y: 72, distance: 18.0
drag, startPoint x: 976, startPoint y: 66, endPoint x: 1041, endPoint y: 62, distance: 65.1
click at [792, 66] on div at bounding box center [784, 415] width 1454 height 771
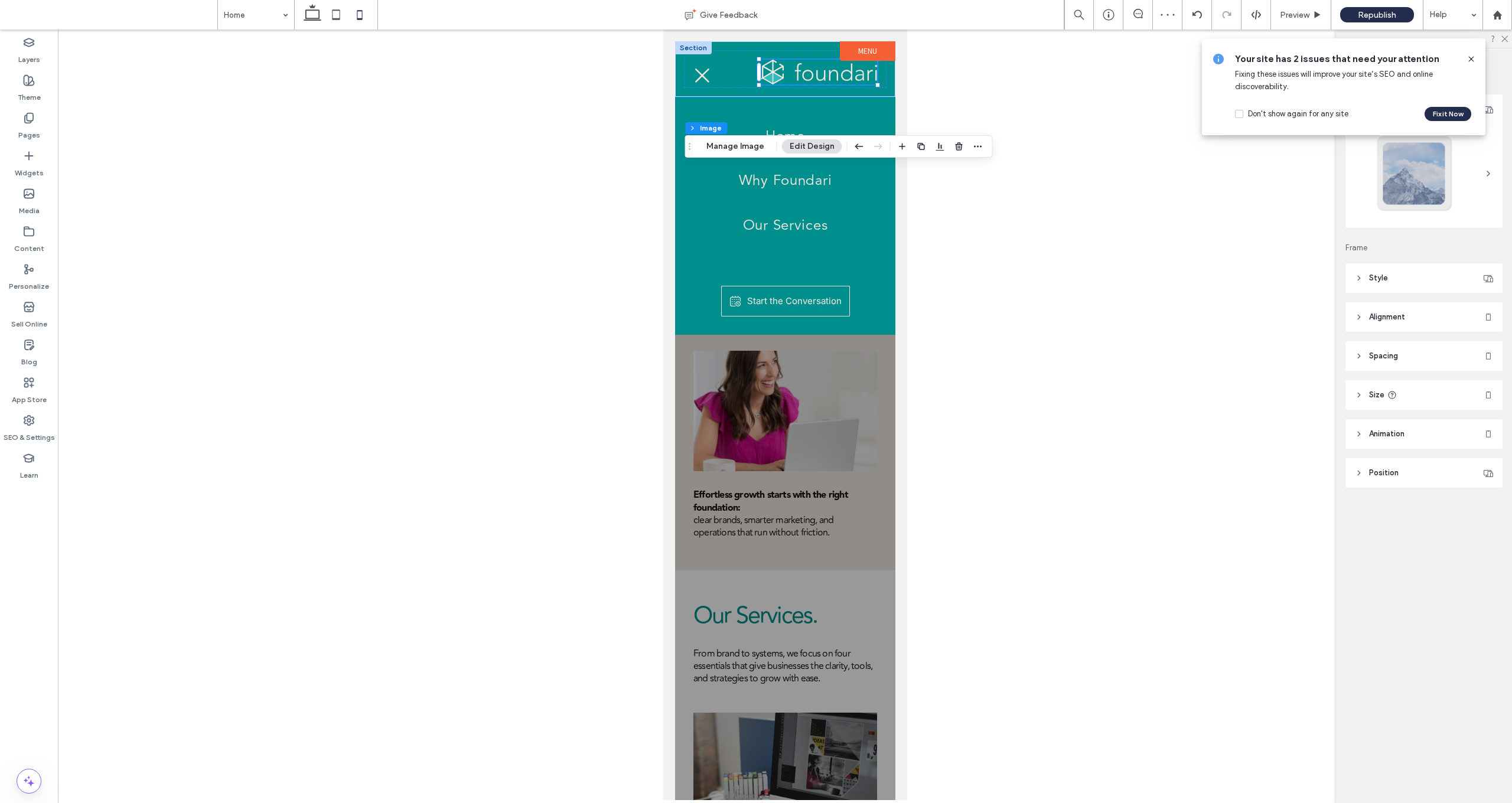
drag, startPoint x: 689, startPoint y: 146, endPoint x: 706, endPoint y: 239, distance: 94.5
click at [694, 151] on icon "Drag" at bounding box center [690, 146] width 9 height 8
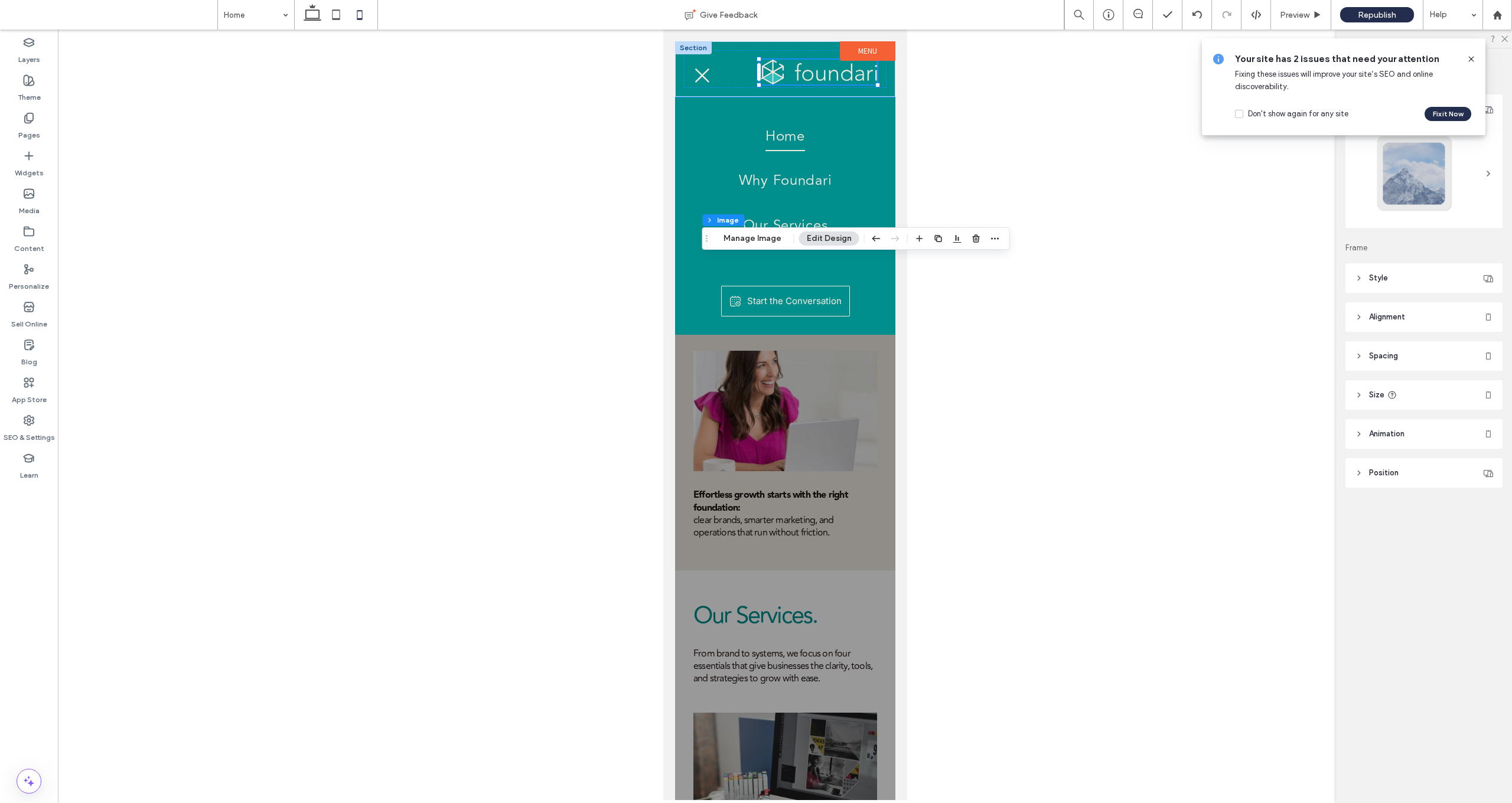
click at [792, 58] on use at bounding box center [1471, 59] width 5 height 5
click at [792, 312] on header "Alignment" at bounding box center [1424, 316] width 157 height 30
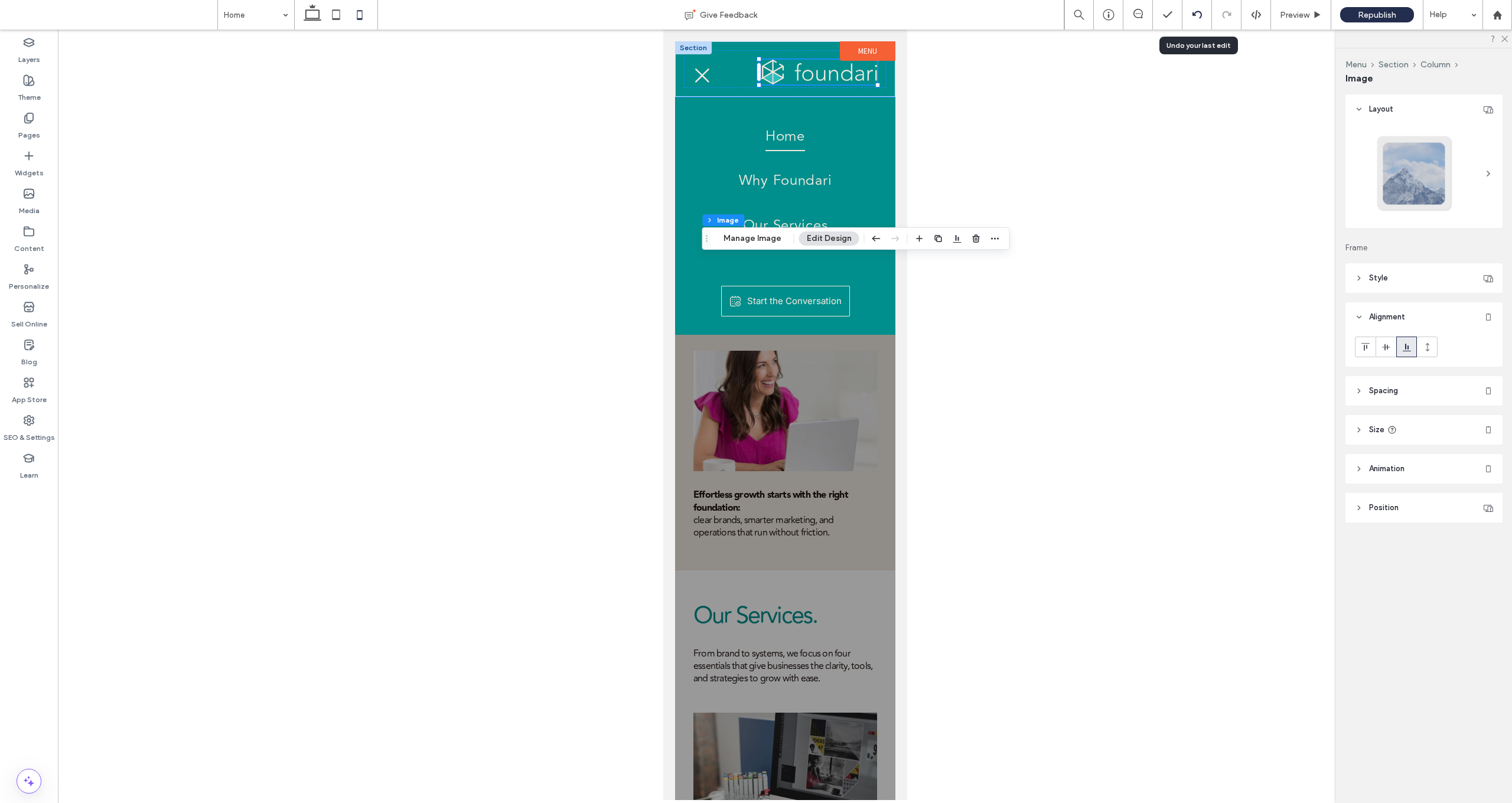
click at [792, 12] on use at bounding box center [1196, 14] width 9 height 8
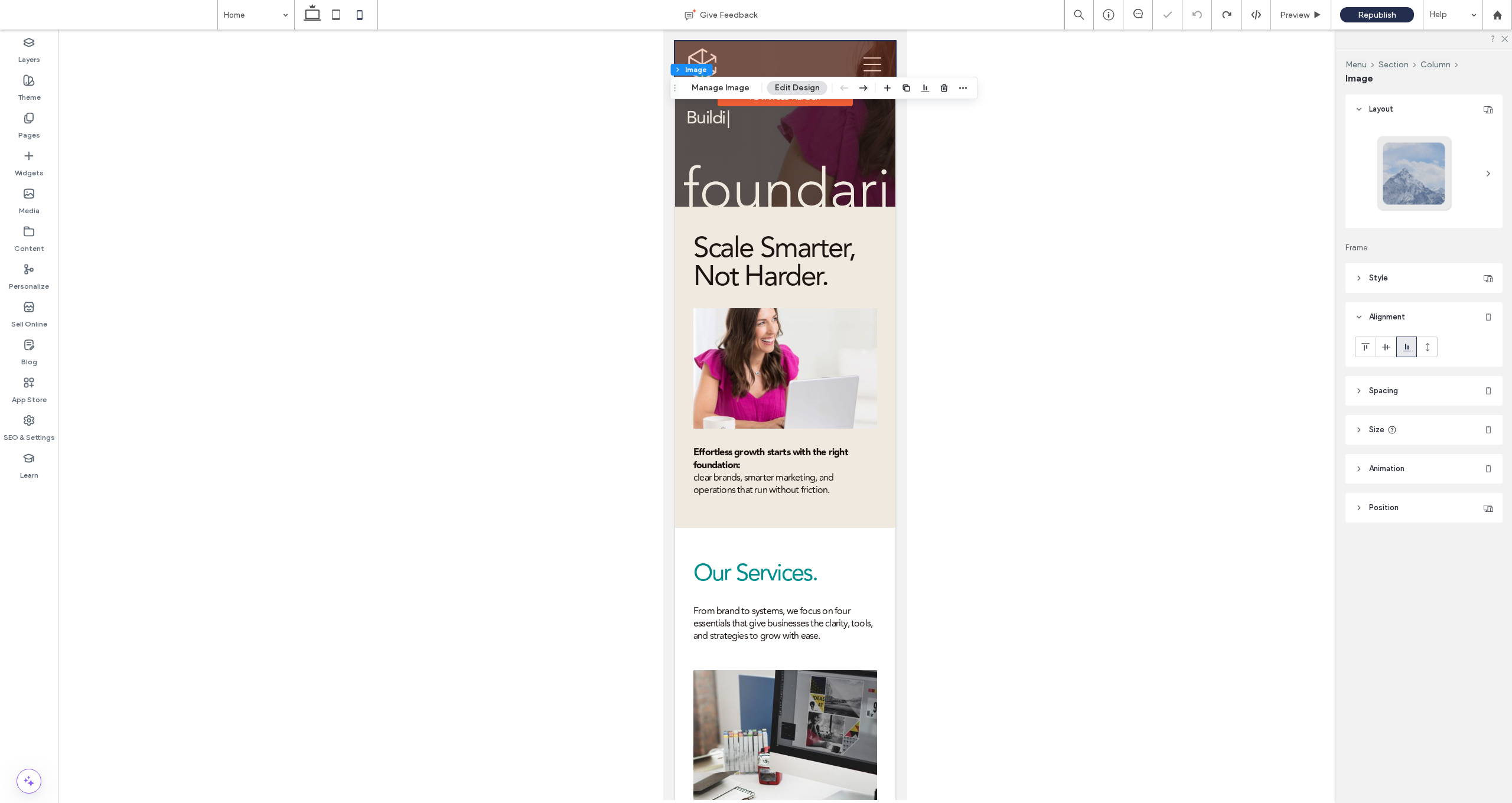
scroll to position [0, 0]
click at [792, 60] on div at bounding box center [784, 65] width 220 height 47
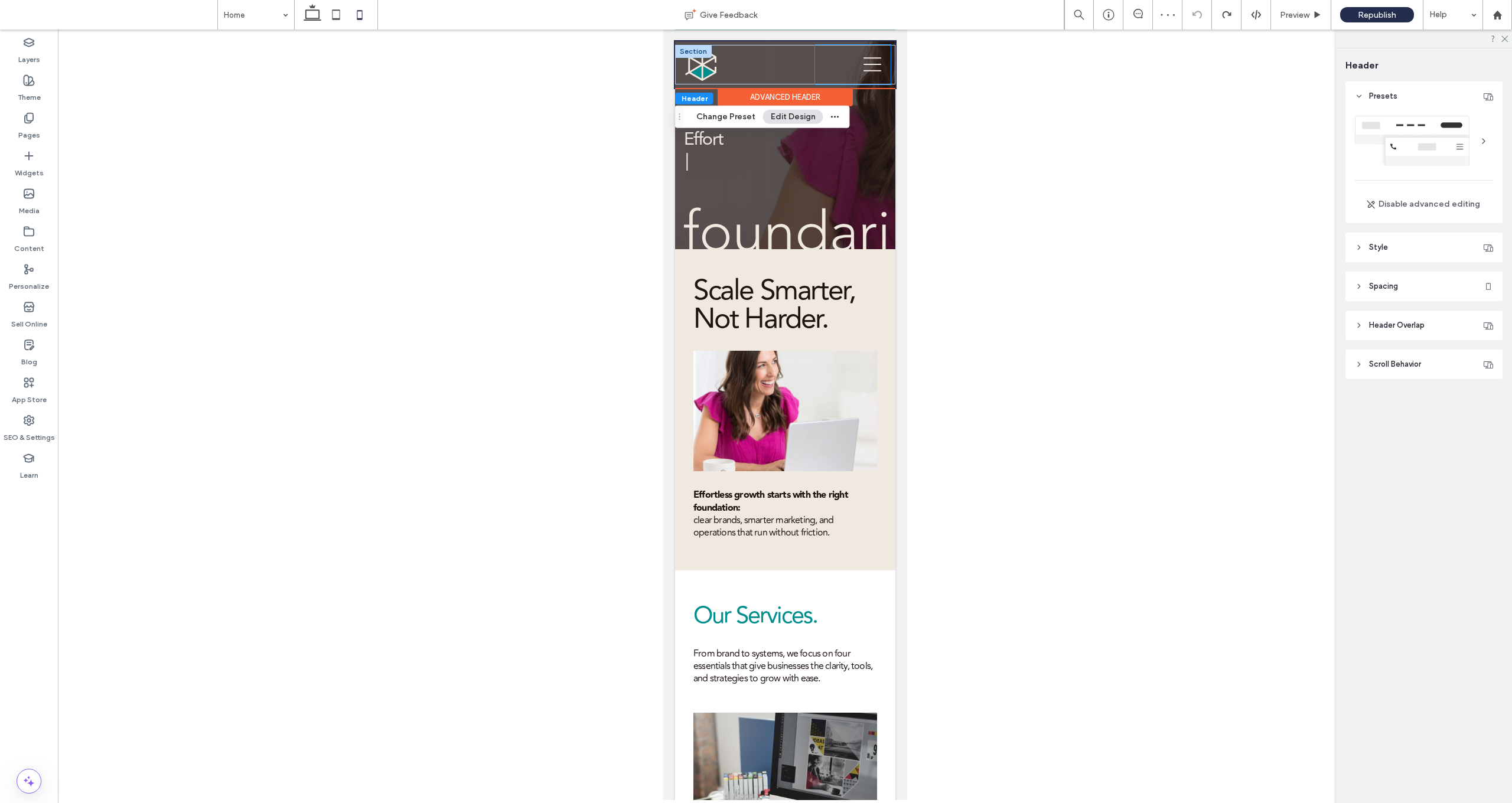
drag, startPoint x: 865, startPoint y: 54, endPoint x: 874, endPoint y: 63, distance: 12.7
click at [792, 54] on div at bounding box center [852, 65] width 76 height 40
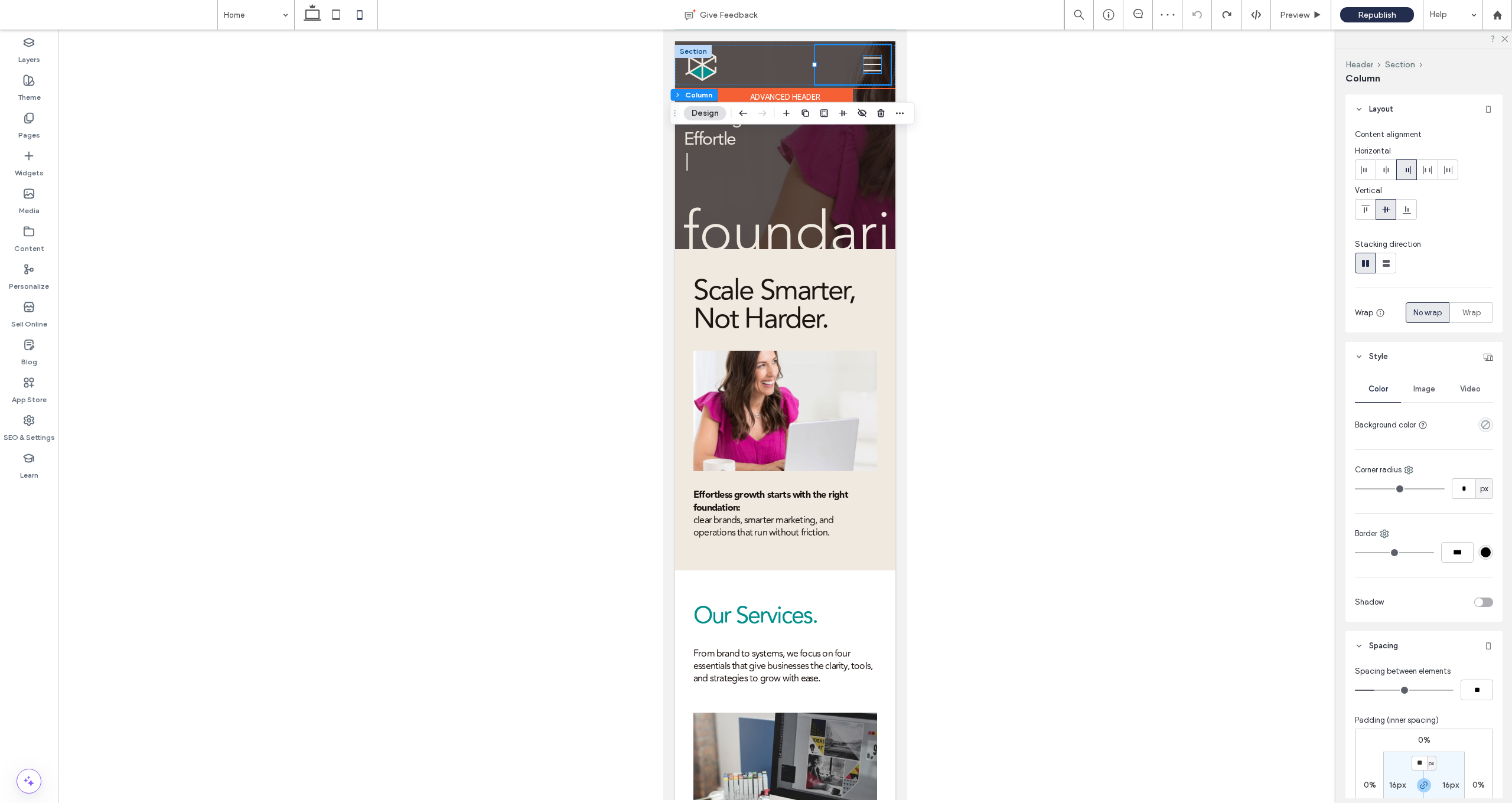
click at [792, 62] on icon at bounding box center [872, 65] width 18 height 18
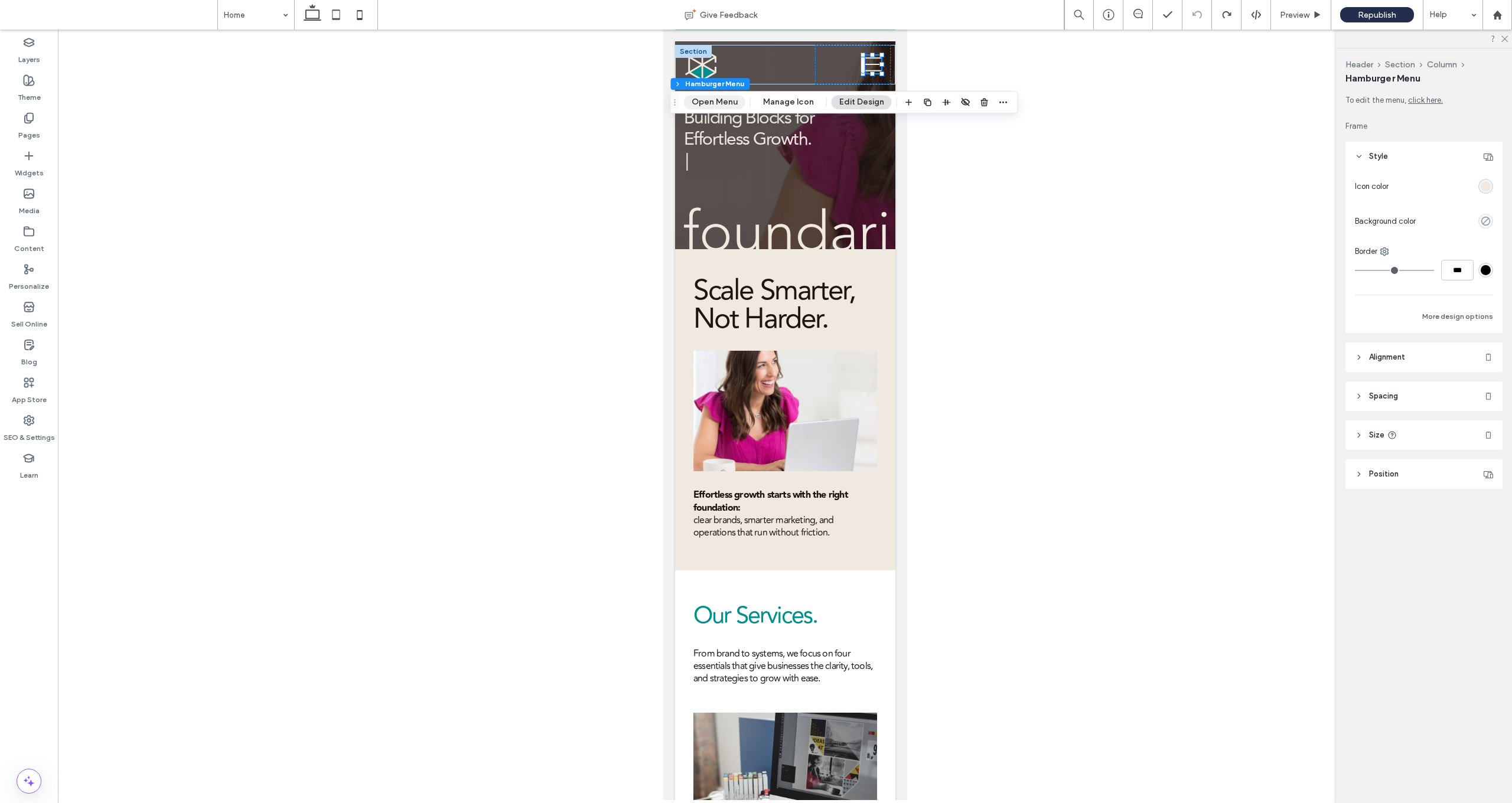
click at [727, 101] on button "Open Menu" at bounding box center [715, 102] width 61 height 14
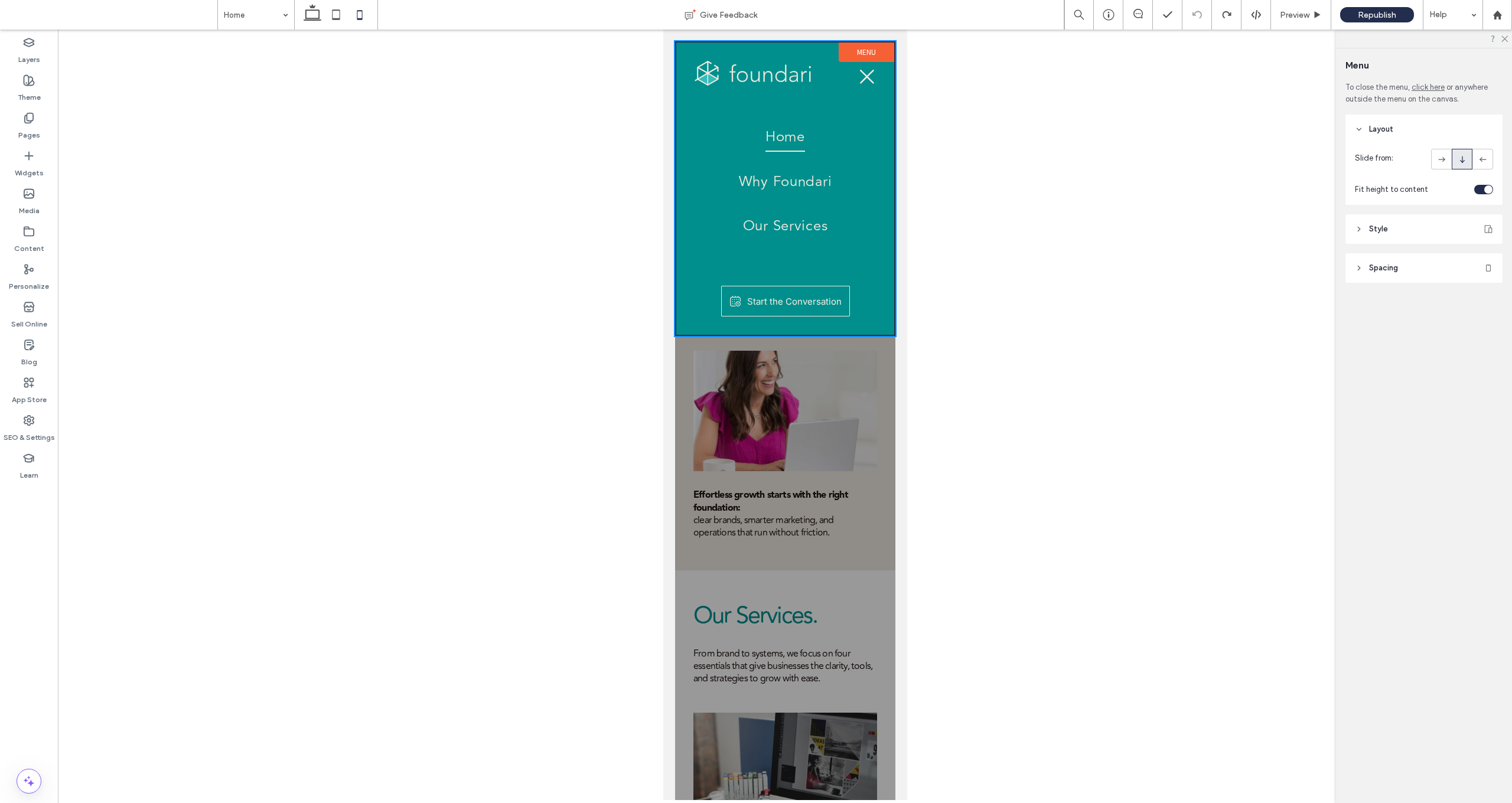
click at [792, 126] on div at bounding box center [784, 415] width 1454 height 771
click at [792, 14] on span "Preview" at bounding box center [1294, 14] width 30 height 10
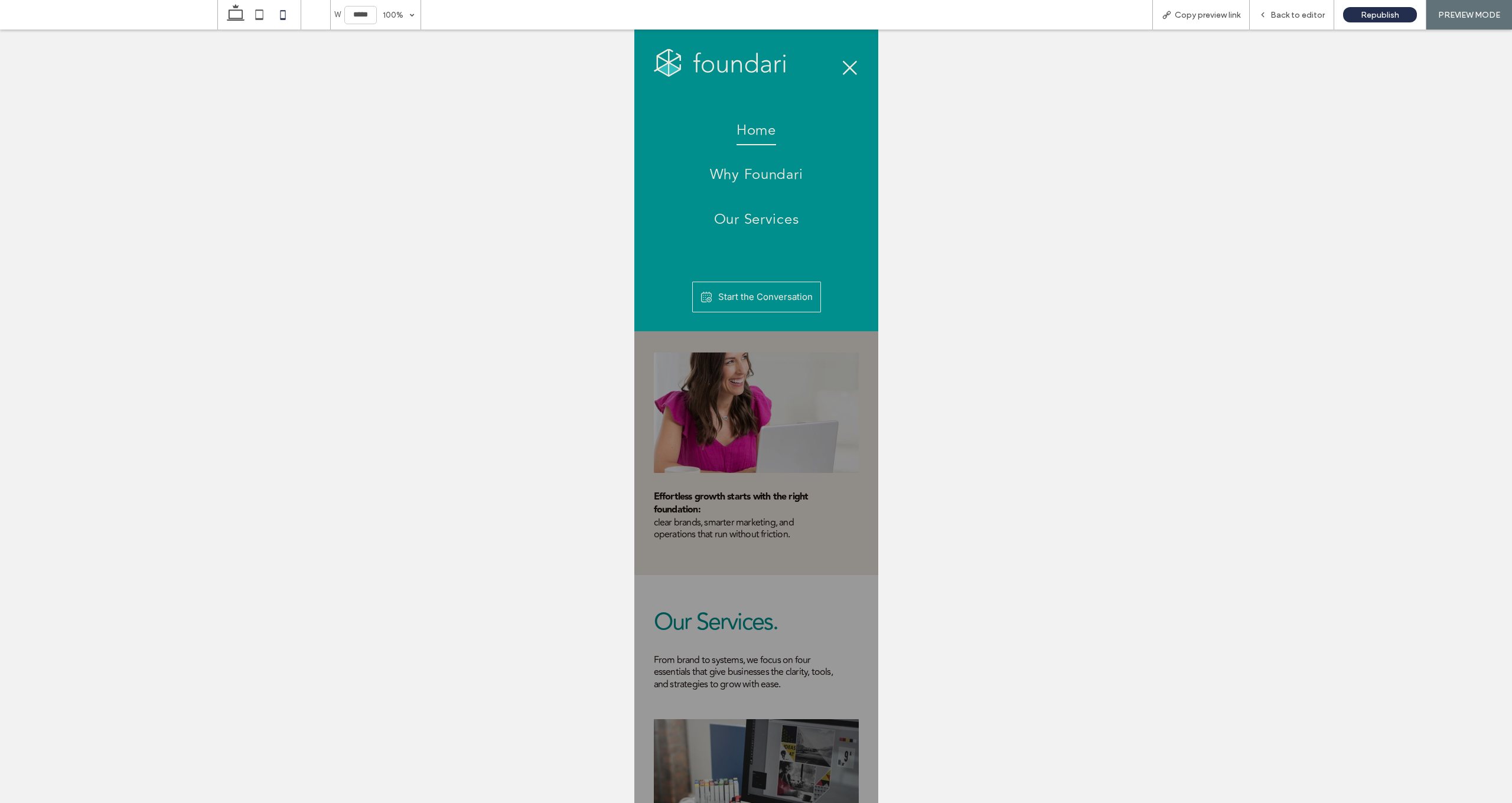
click at [792, 68] on icon at bounding box center [849, 68] width 18 height 18
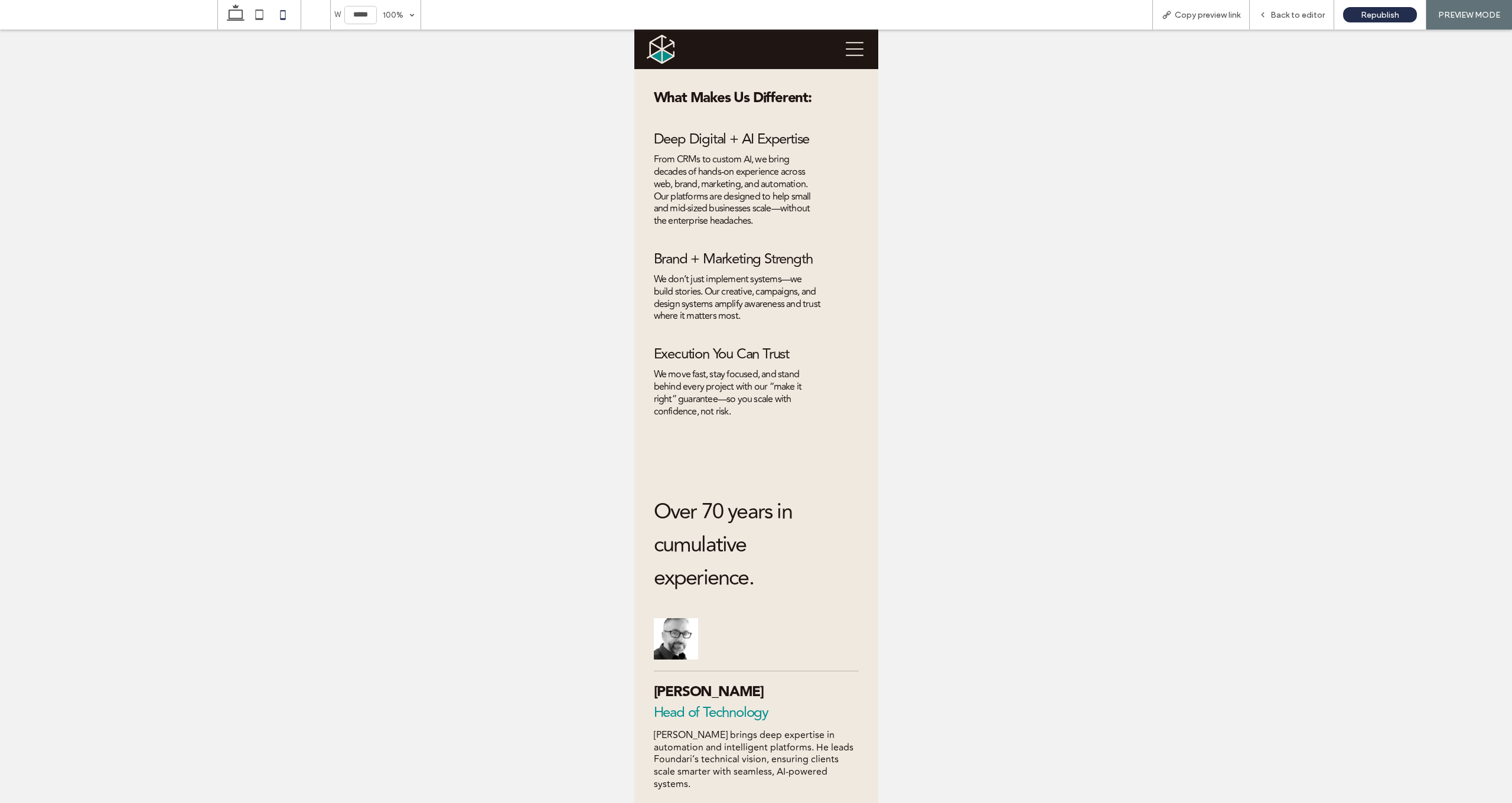
scroll to position [2501, 0]
click at [792, 13] on span "Back to editor" at bounding box center [1297, 14] width 54 height 10
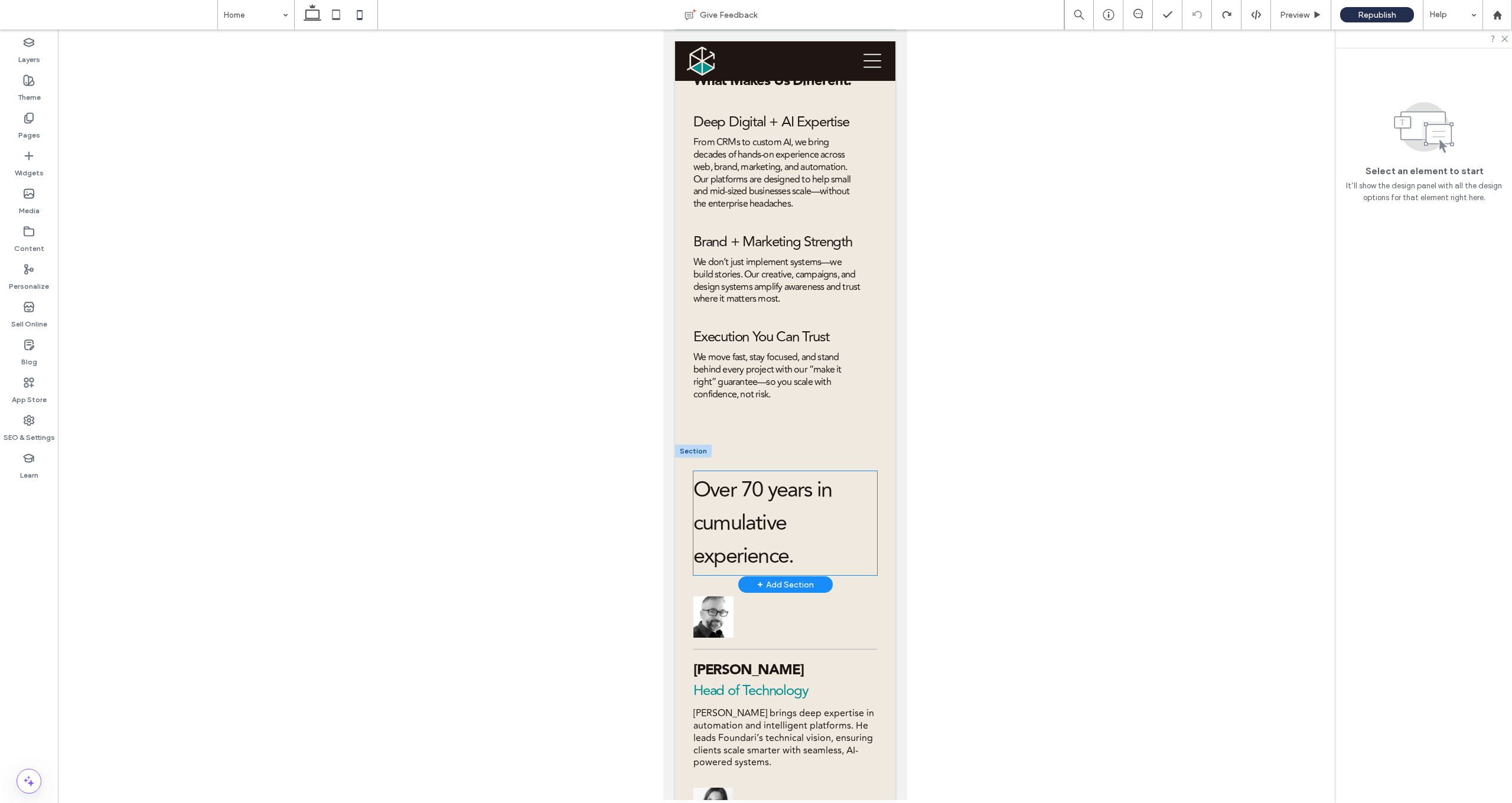
click at [792, 488] on h3 "Over 70 years in cumulative experience." at bounding box center [784, 523] width 184 height 99
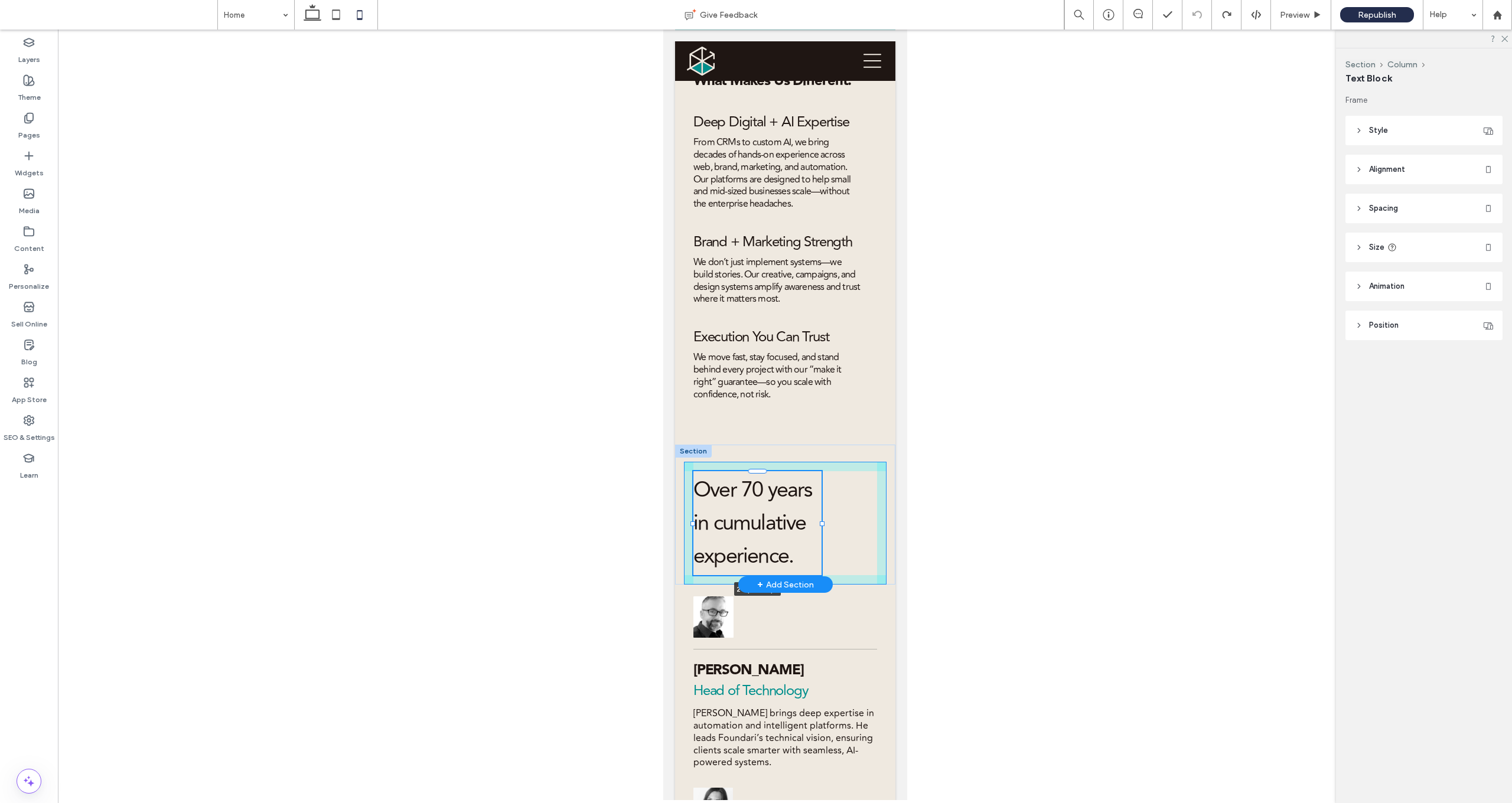
drag, startPoint x: 872, startPoint y: 503, endPoint x: 821, endPoint y: 500, distance: 51.1
click at [792, 500] on div "Over 70 years in cumulative experience. 217px , 176px" at bounding box center [784, 515] width 220 height 141
type input "***"
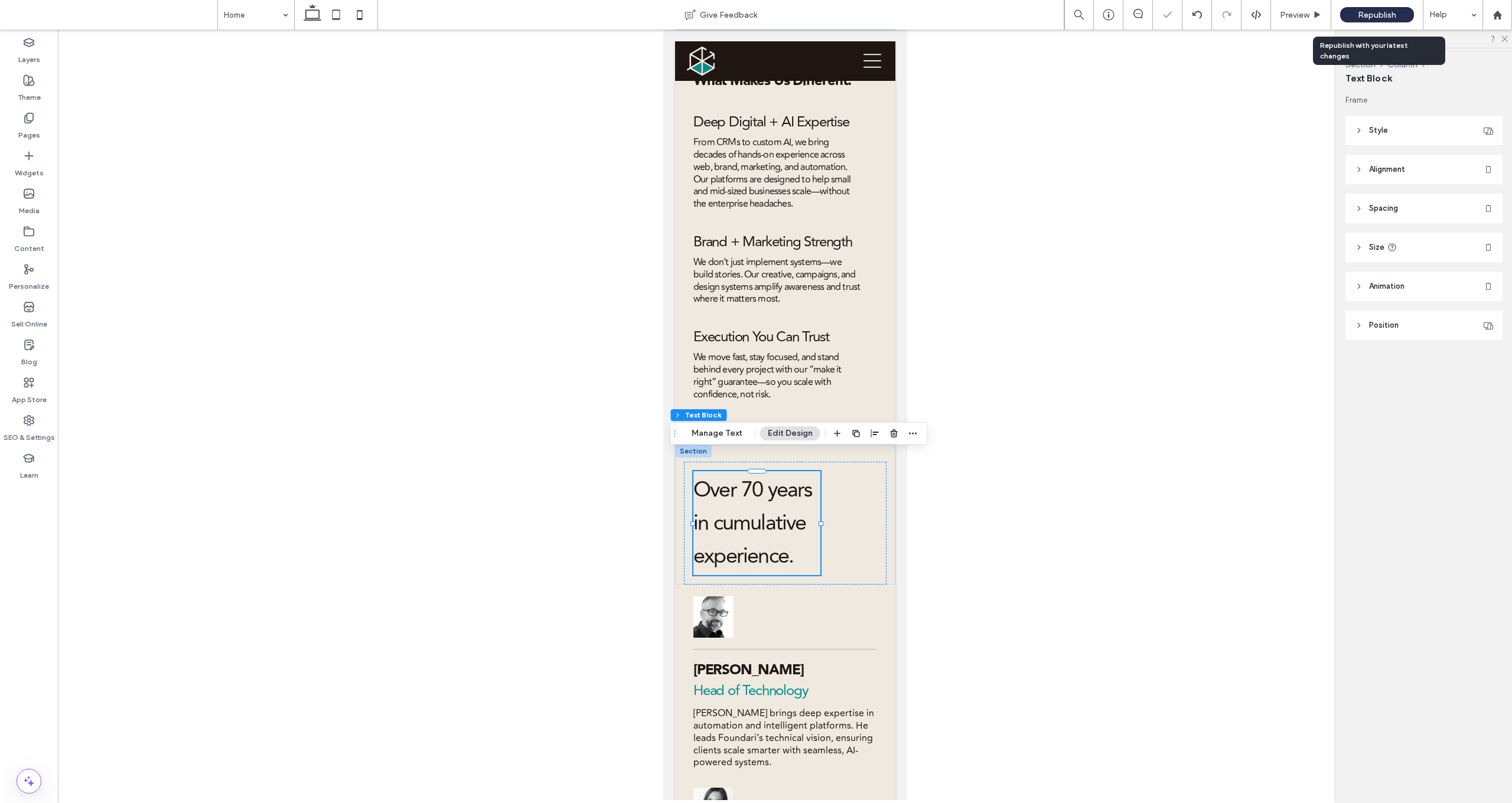
click at [792, 14] on span "Republish" at bounding box center [1377, 14] width 39 height 10
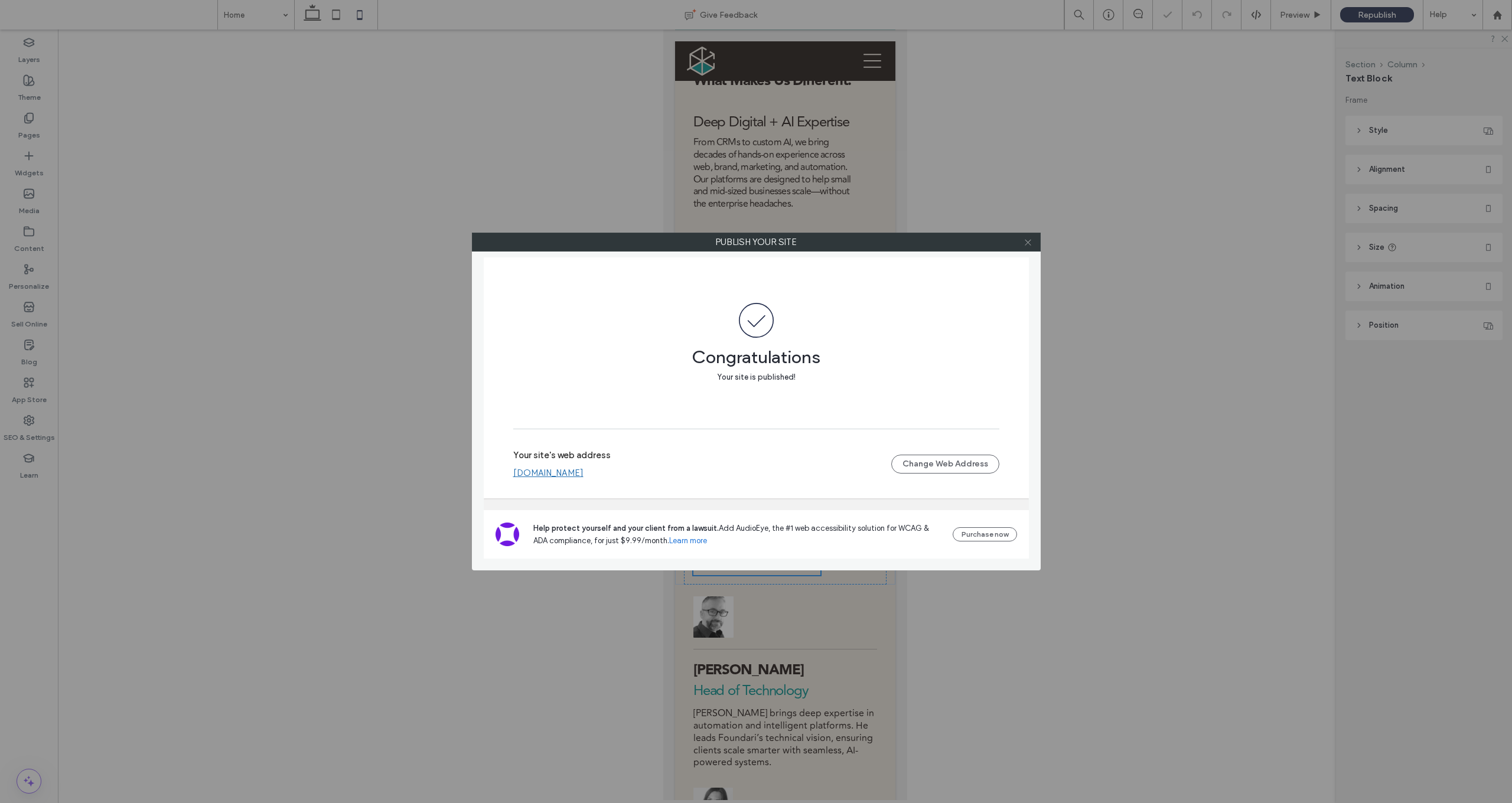
click at [792, 241] on icon at bounding box center [1028, 242] width 9 height 9
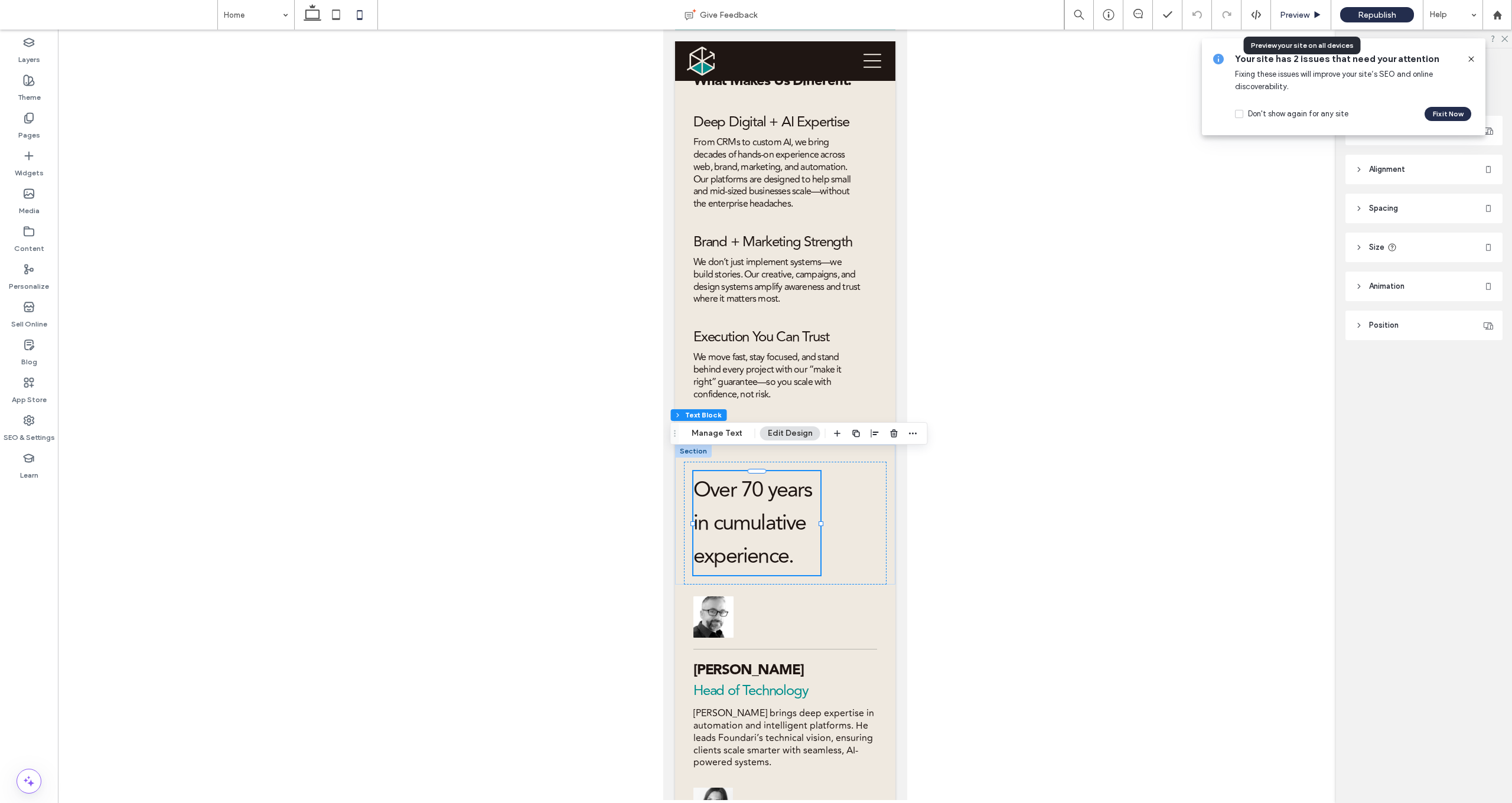
click at [792, 14] on span "Preview" at bounding box center [1294, 14] width 30 height 10
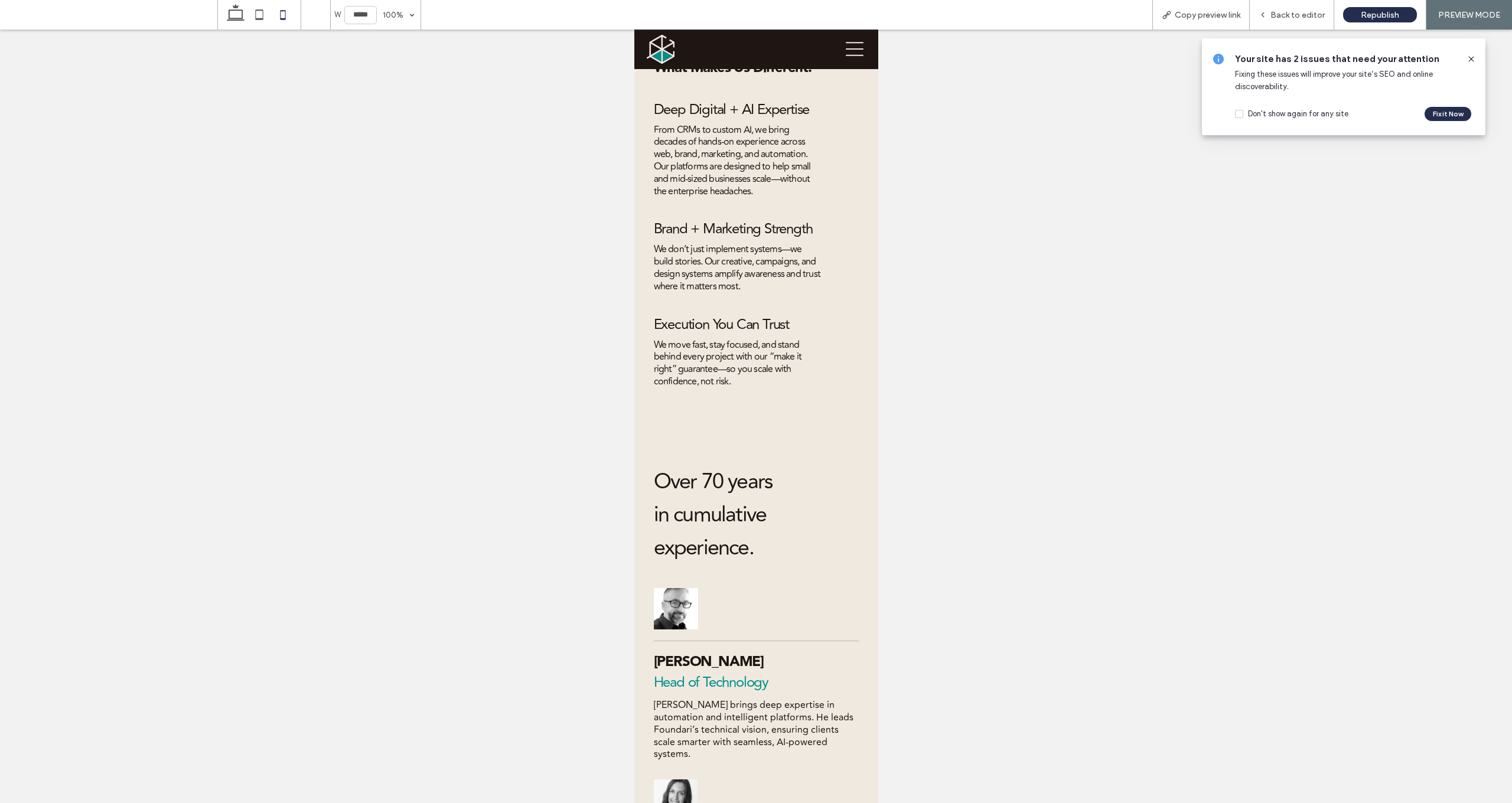
scroll to position [2504, 0]
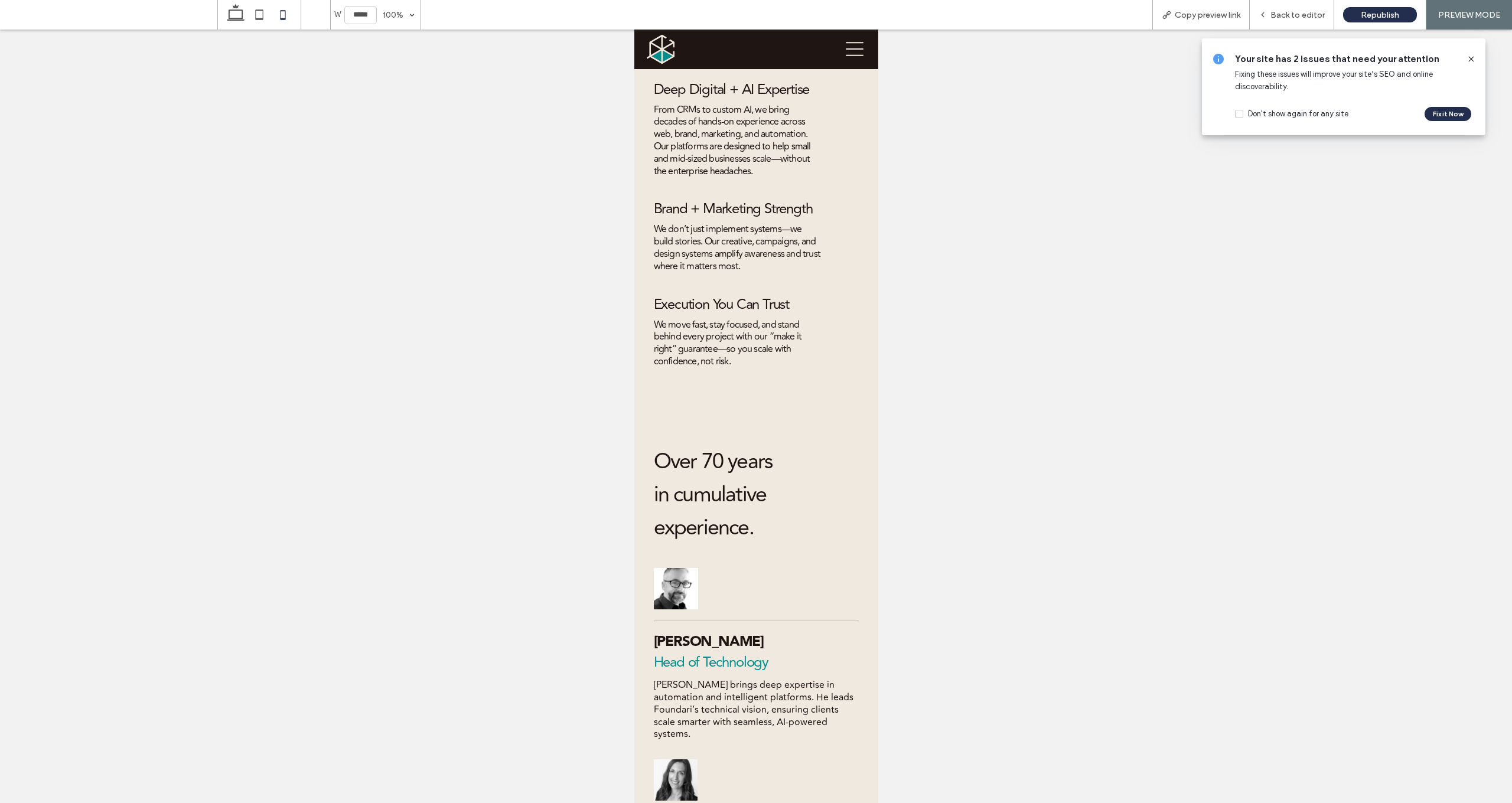
drag, startPoint x: 1306, startPoint y: 18, endPoint x: 942, endPoint y: 372, distance: 507.8
click at [792, 18] on span "Back to editor" at bounding box center [1297, 14] width 54 height 10
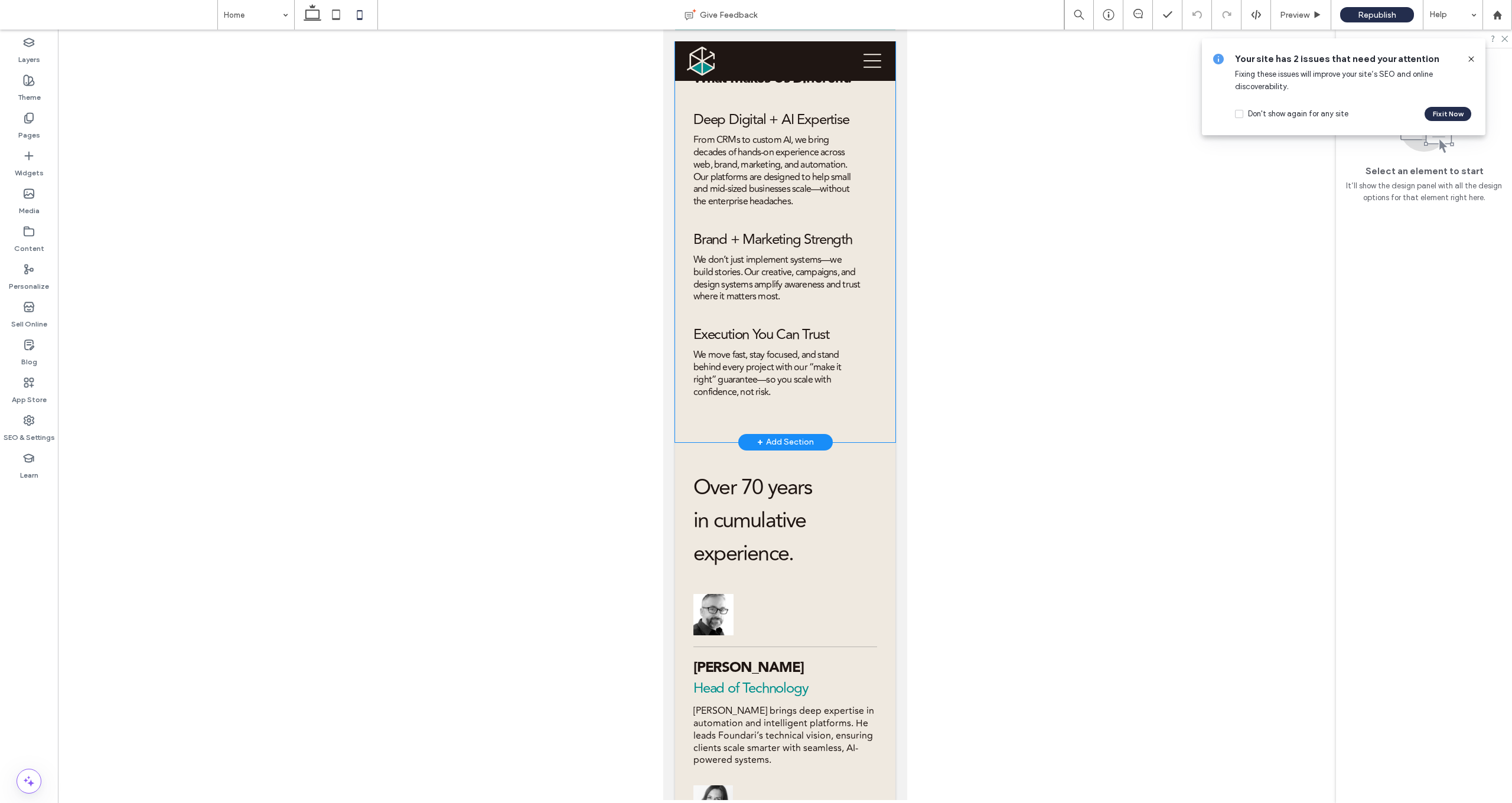
click at [772, 406] on div "What Makes Us Different: Deep Digital + AI Expertise From CRMs to custom AI, we…" at bounding box center [784, 155] width 220 height 572
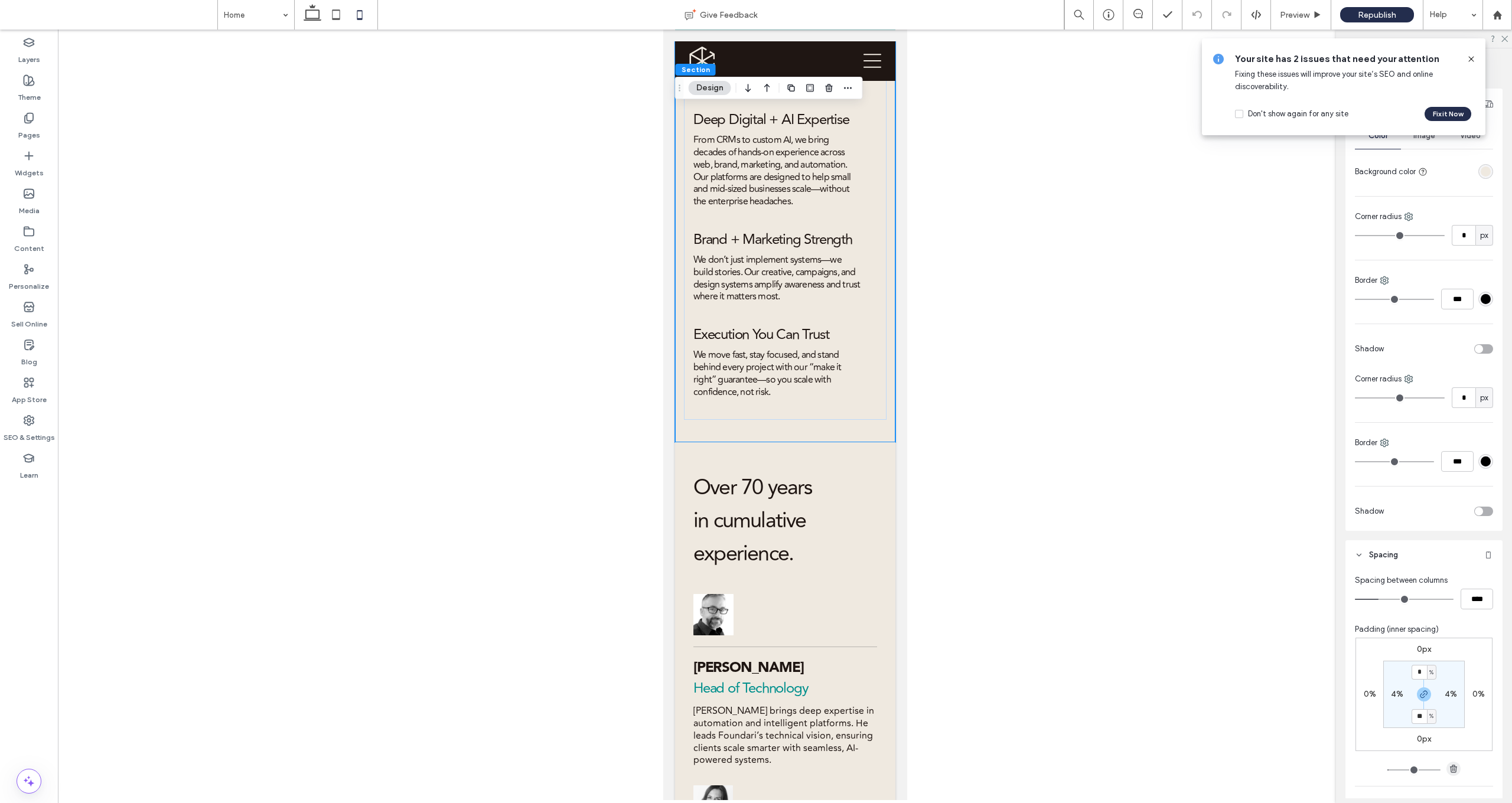
scroll to position [87, 0]
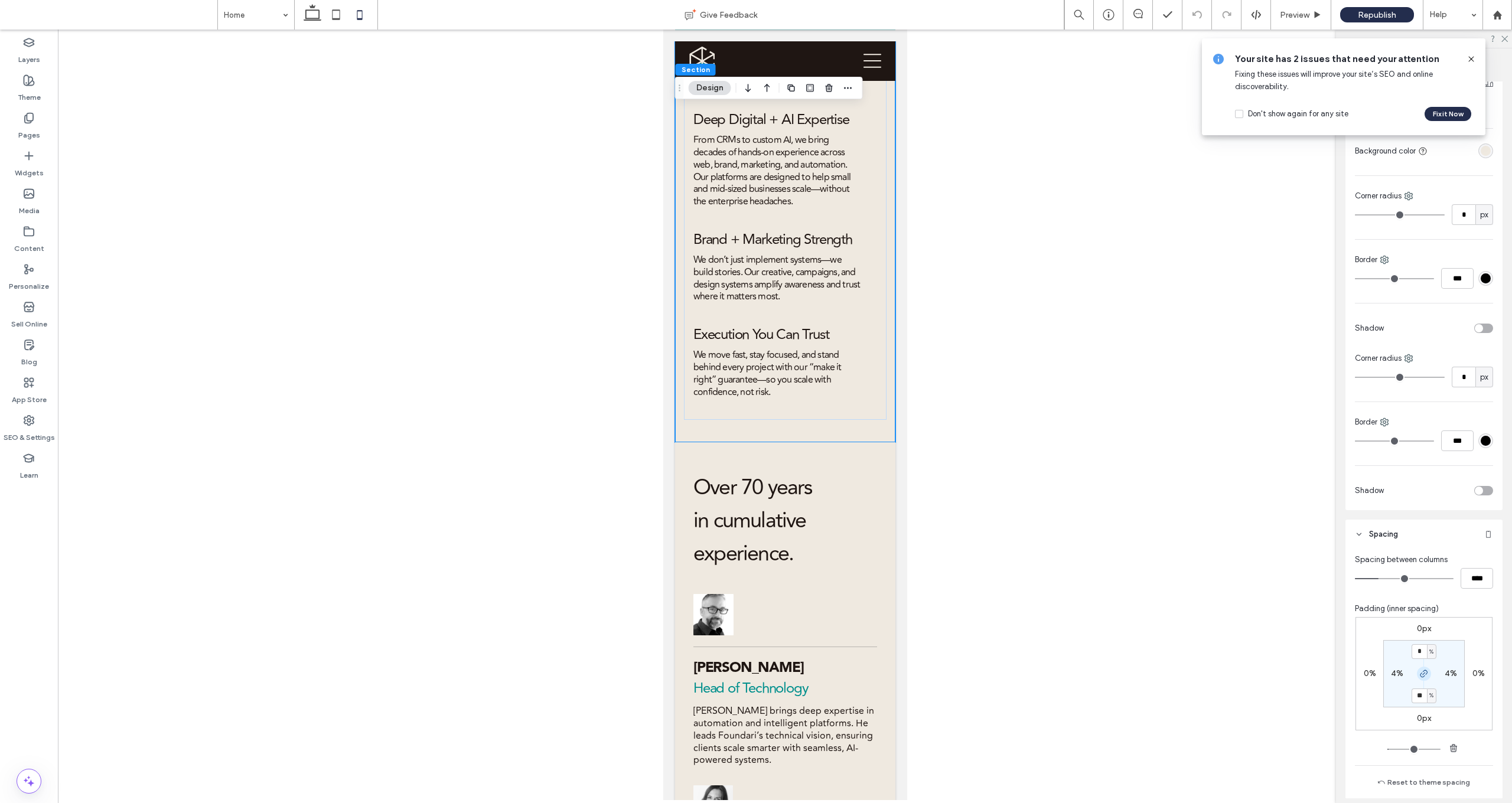
click at [792, 587] on icon "button" at bounding box center [1424, 673] width 9 height 9
click at [792, 587] on label "10%" at bounding box center [1424, 695] width 15 height 10
type input "**"
type input "*"
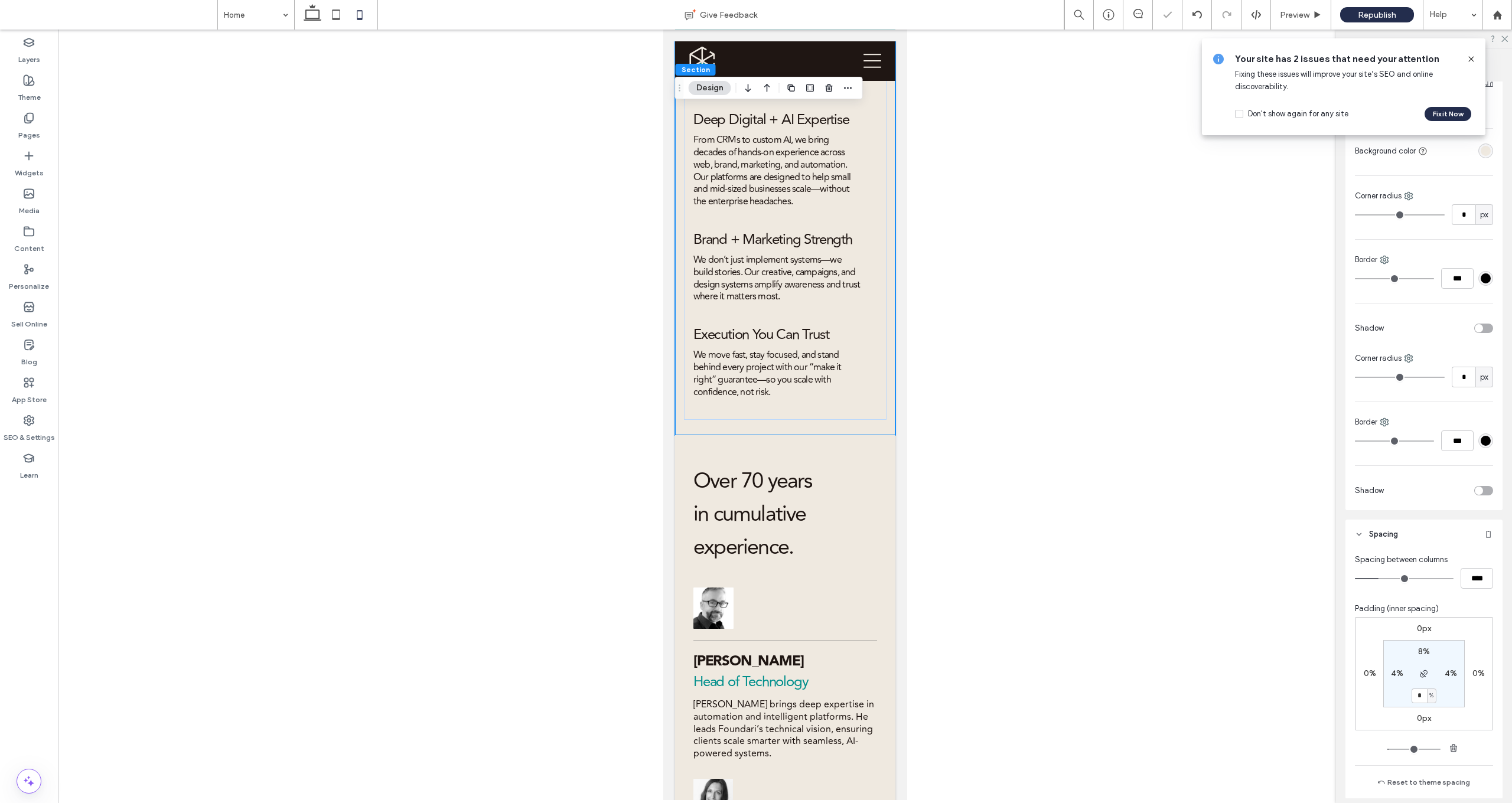
type input "*"
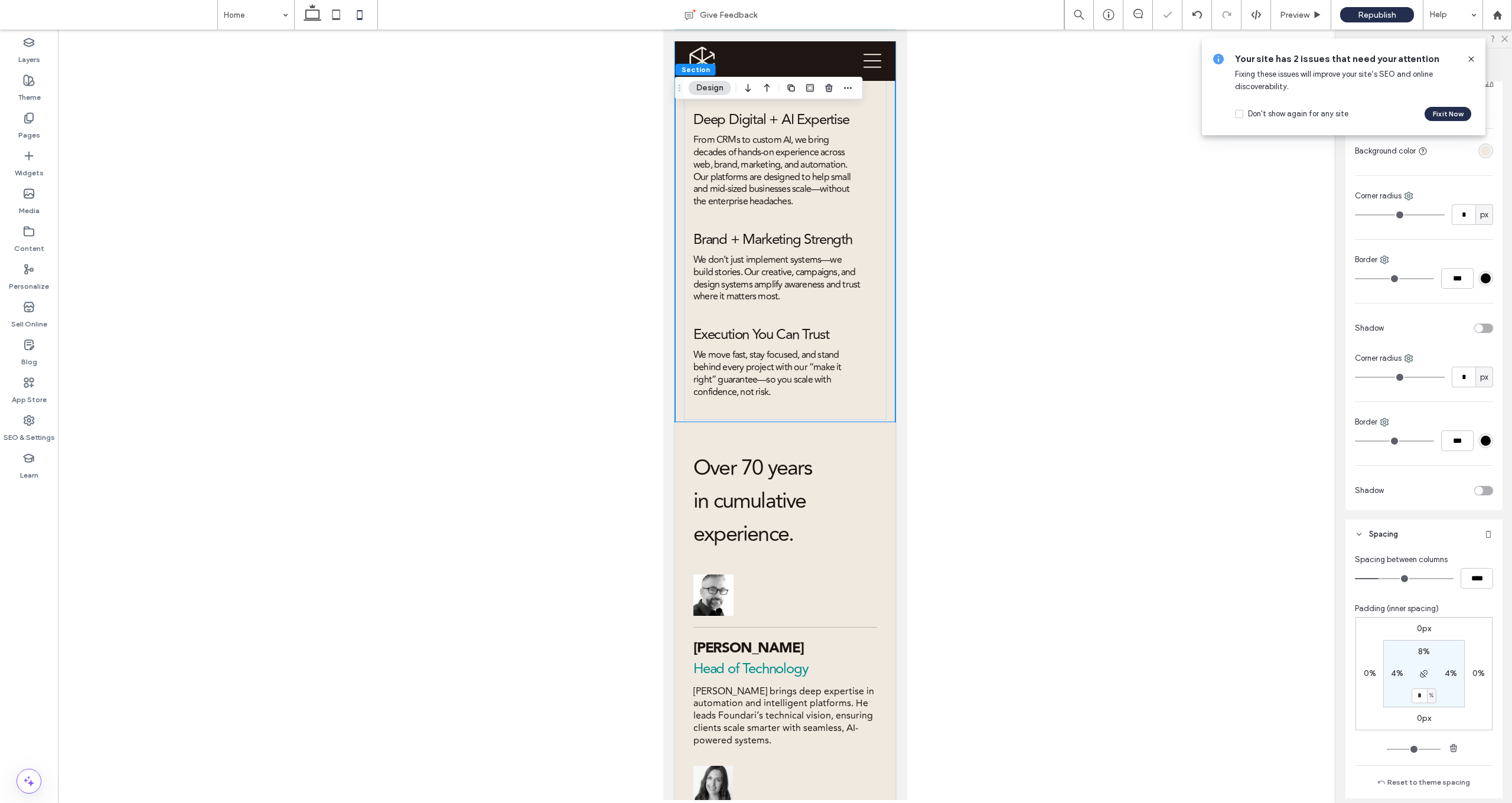
type input "*"
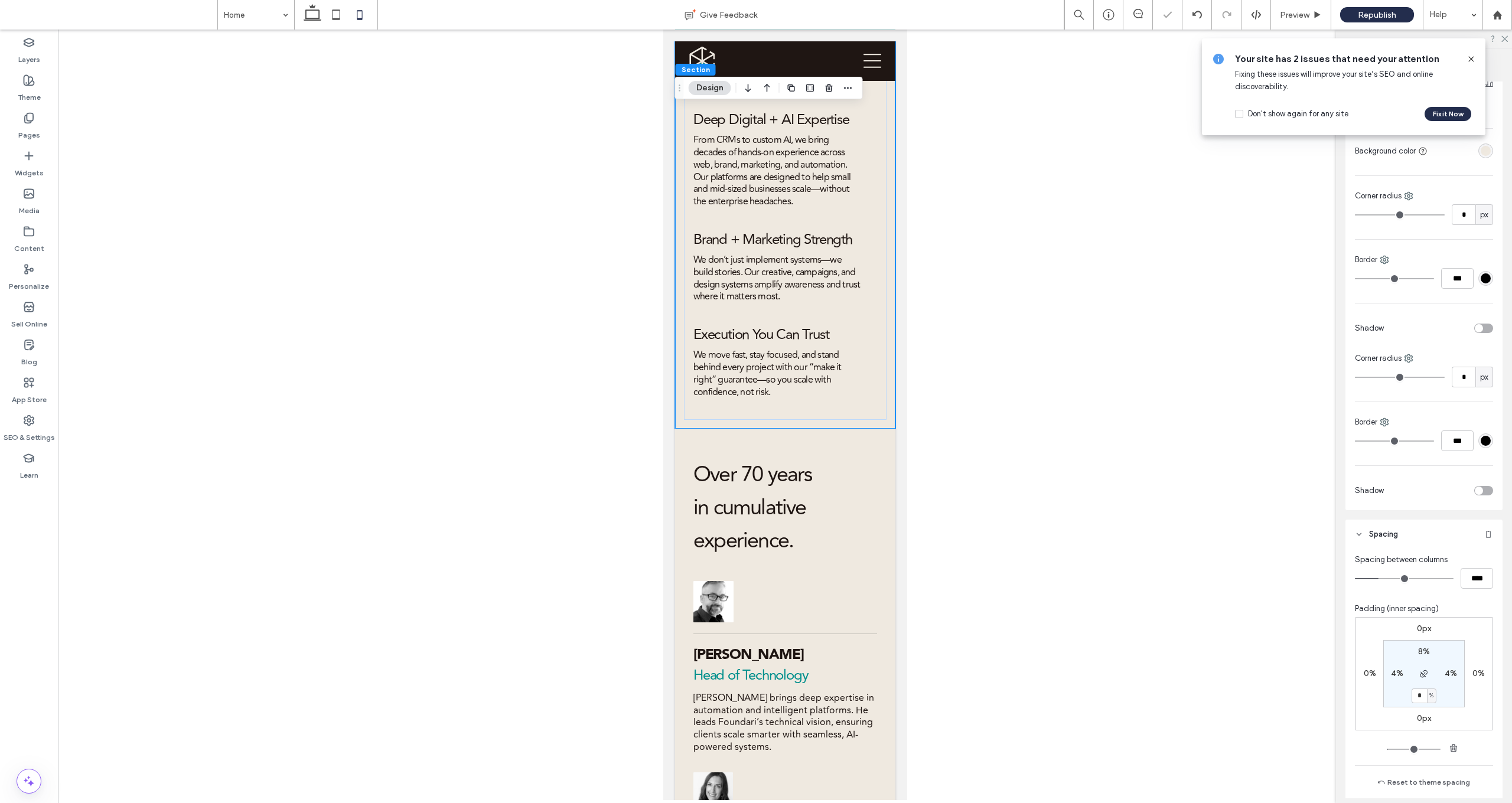
type input "*"
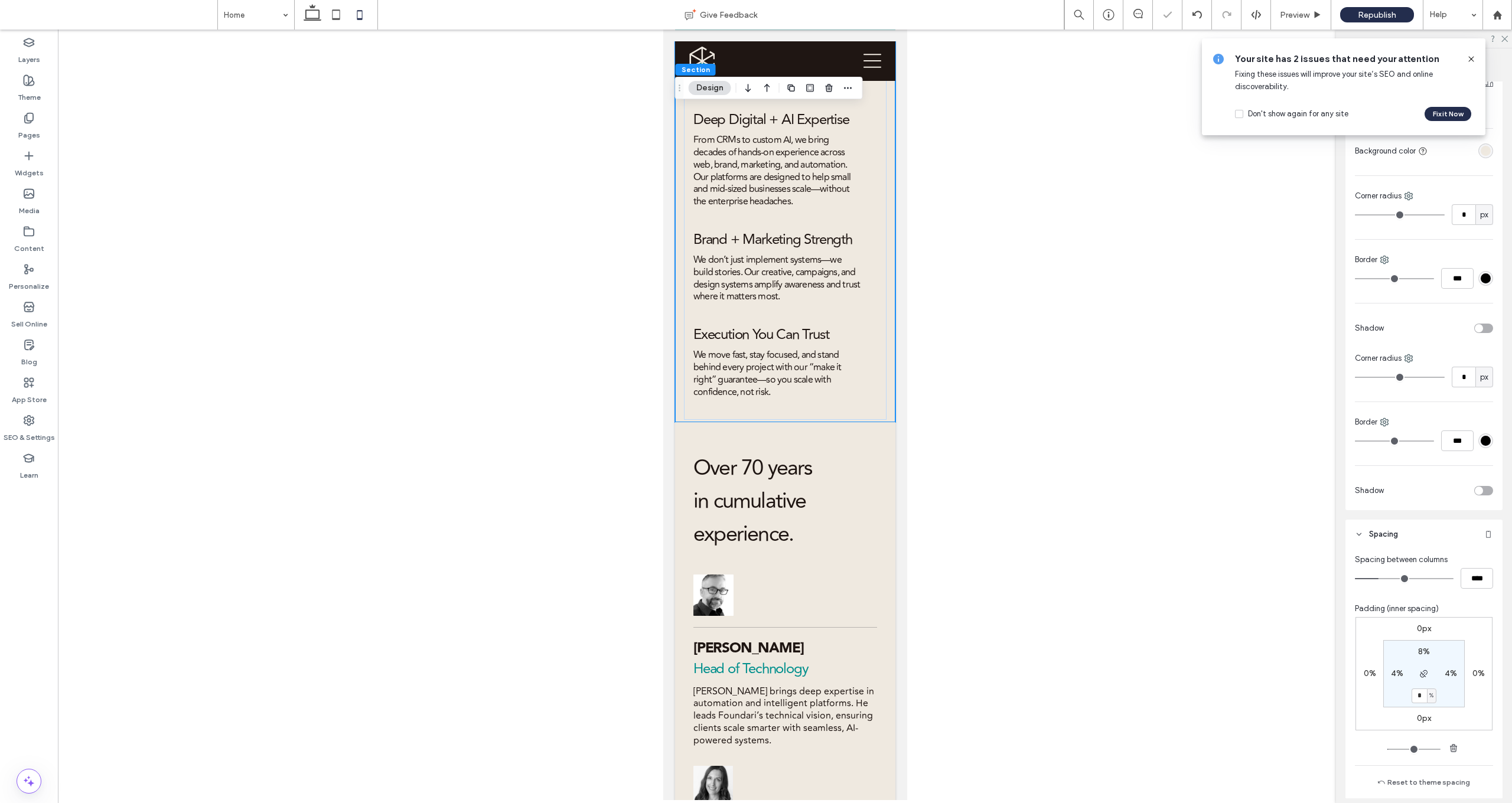
type input "*"
click at [778, 397] on p at bounding box center [775, 404] width 167 height 13
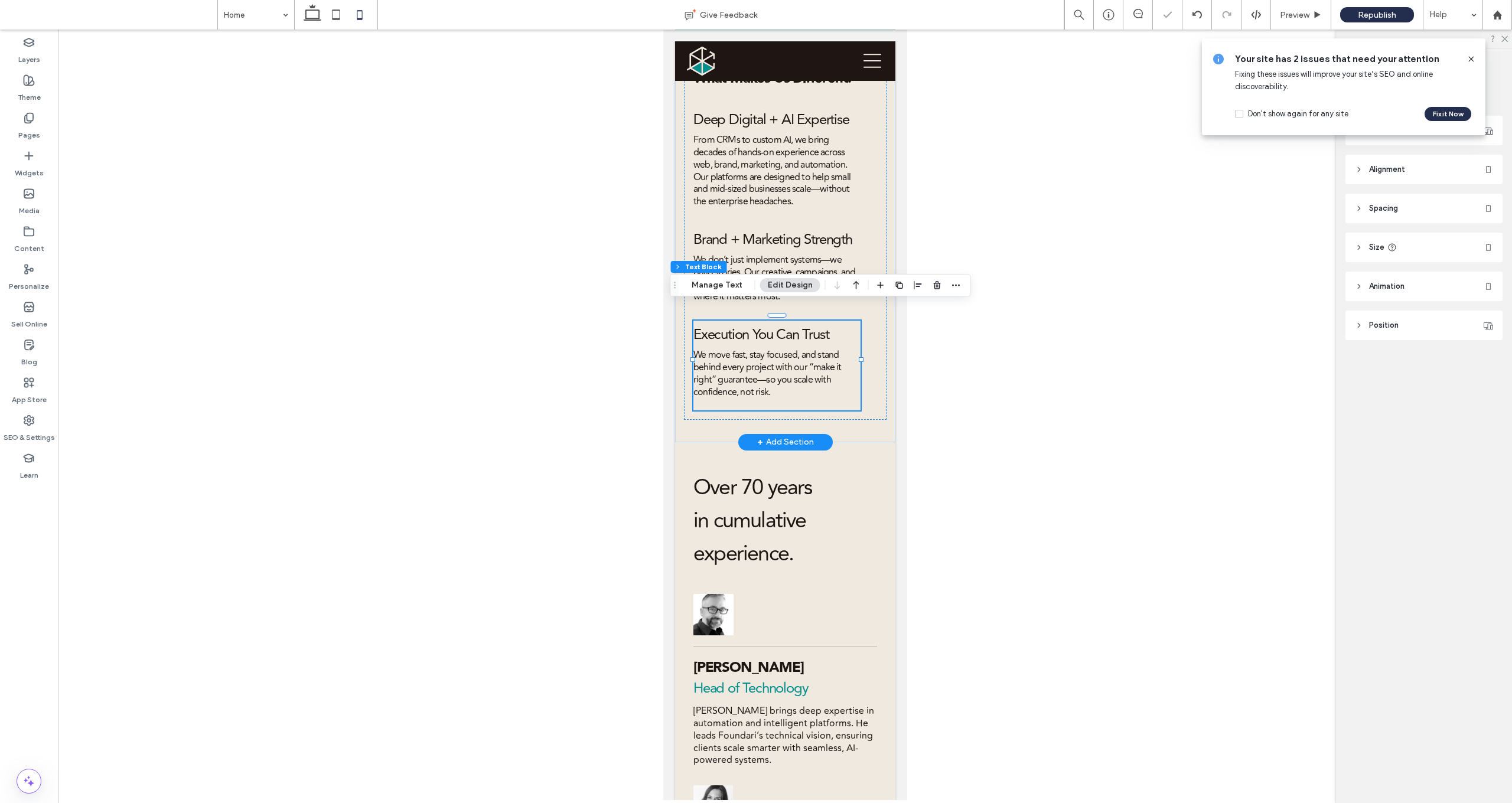
click at [769, 397] on p at bounding box center [775, 404] width 167 height 13
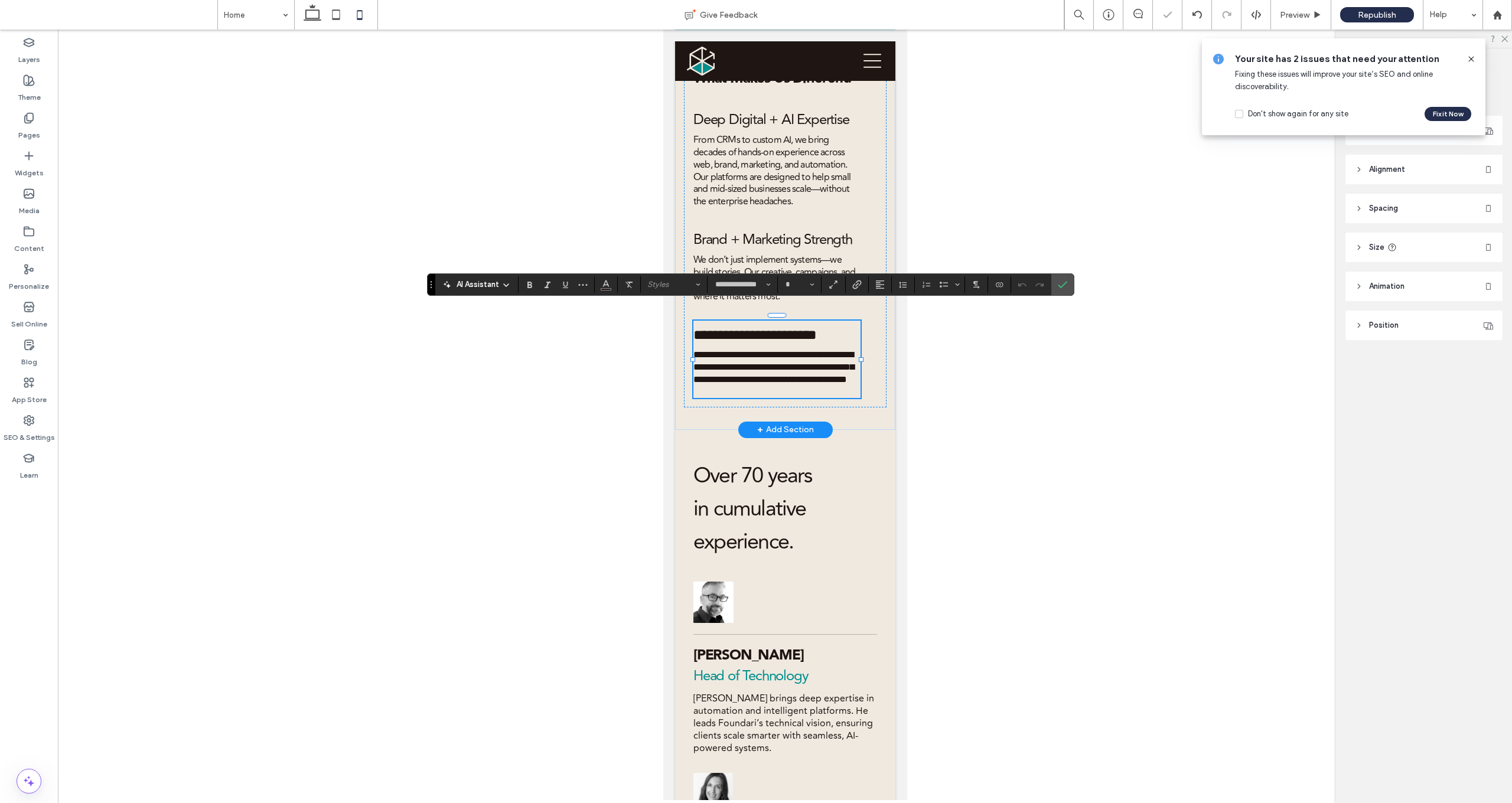
scroll to position [1, 0]
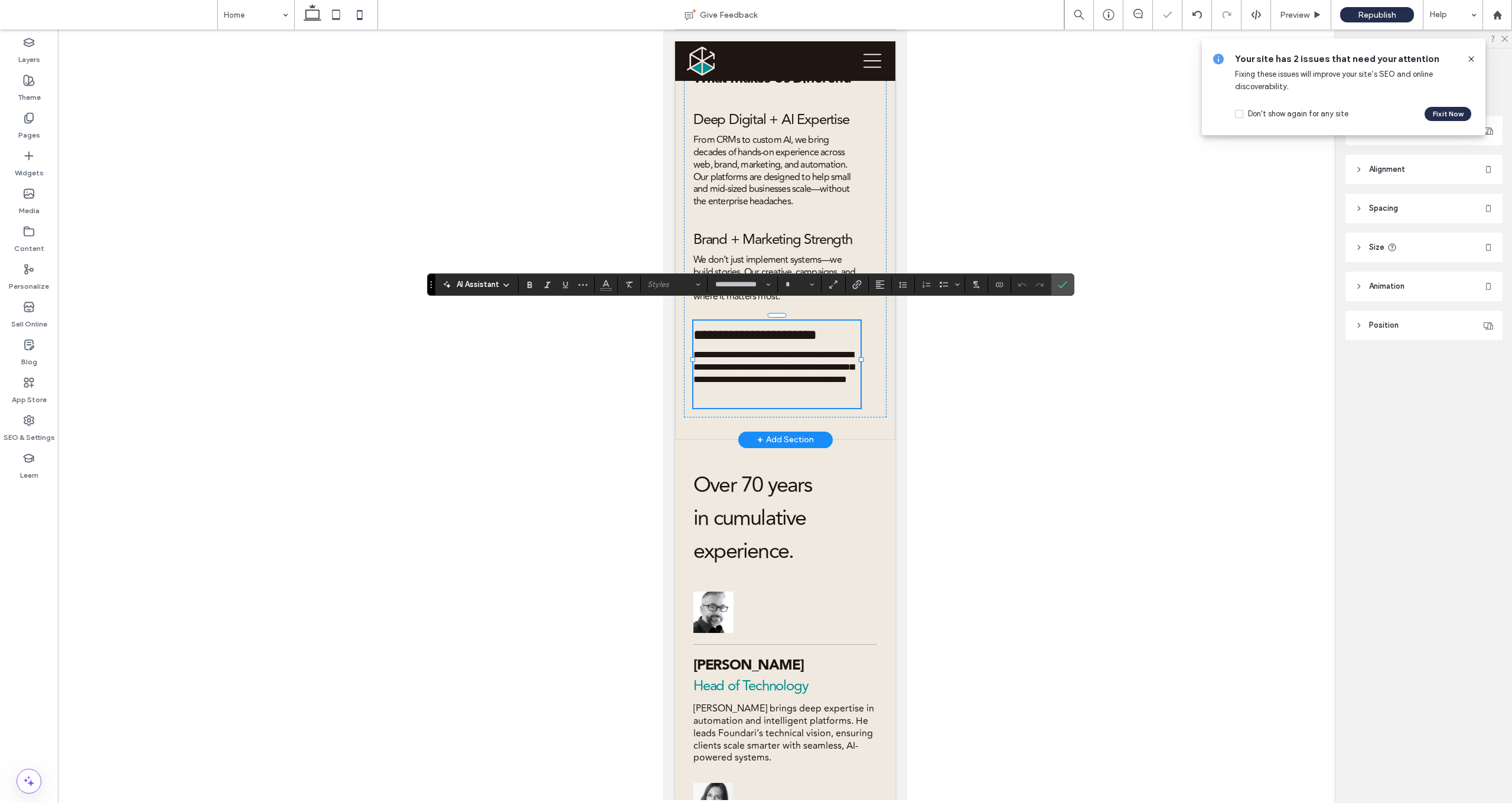
type input "**"
drag, startPoint x: 801, startPoint y: 376, endPoint x: 828, endPoint y: 385, distance: 28.5
click at [792, 385] on div "**********" at bounding box center [775, 364] width 167 height 87
drag, startPoint x: 811, startPoint y: 379, endPoint x: 826, endPoint y: 393, distance: 20.5
click at [792, 393] on div "**********" at bounding box center [784, 239] width 203 height 357
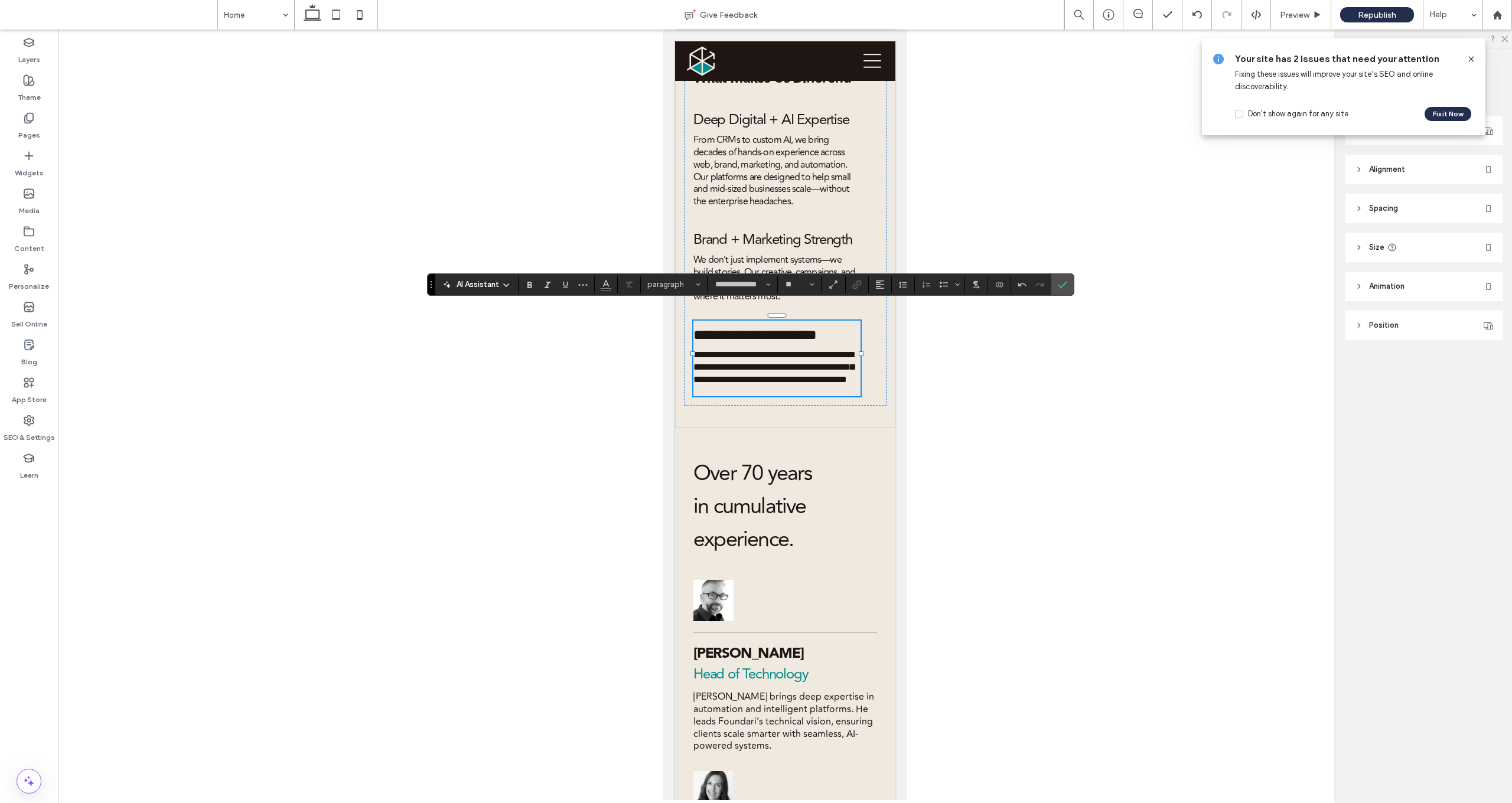
click at [792, 398] on div at bounding box center [784, 415] width 1454 height 771
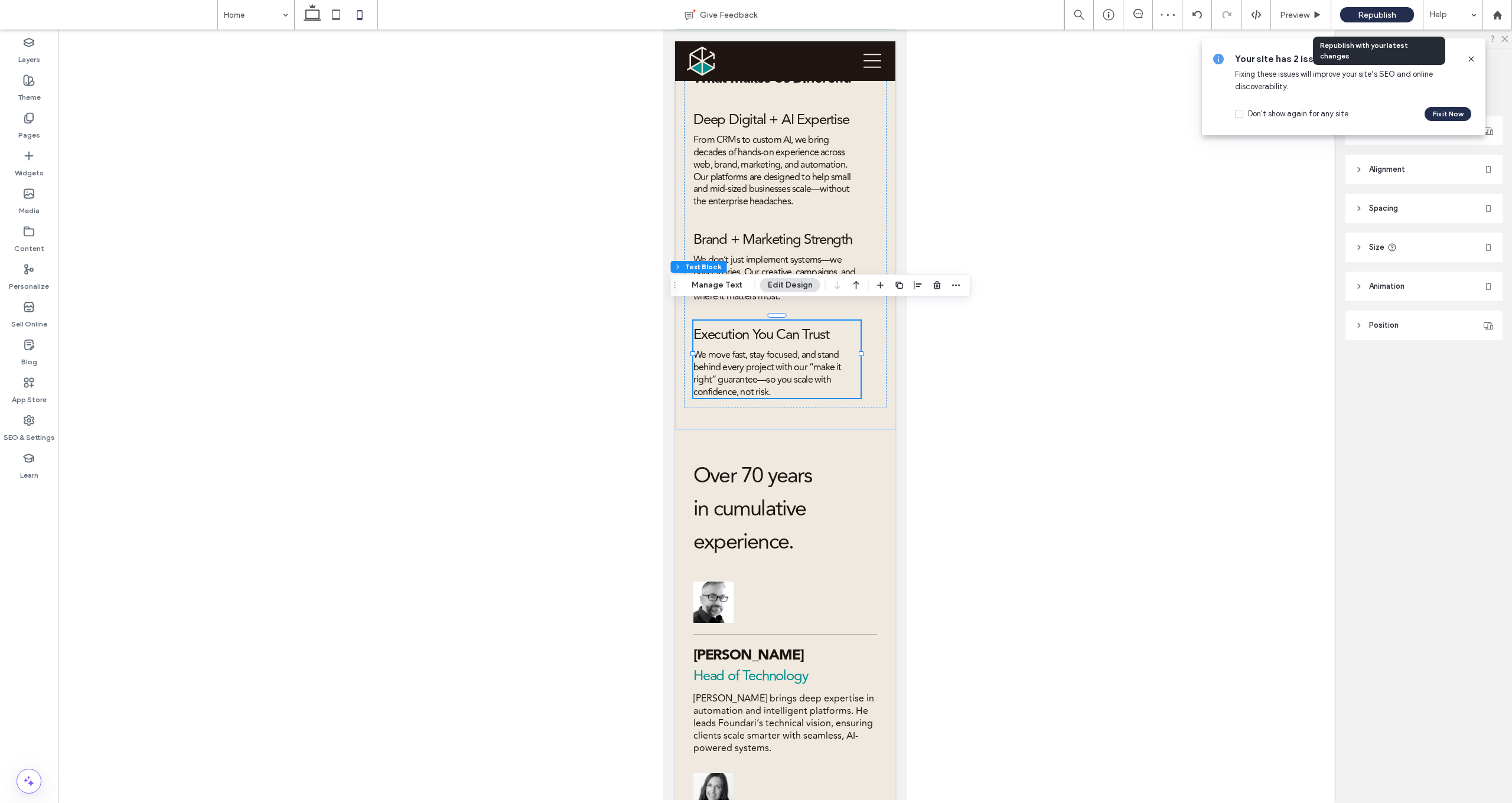
click at [792, 15] on span "Republish" at bounding box center [1377, 14] width 39 height 10
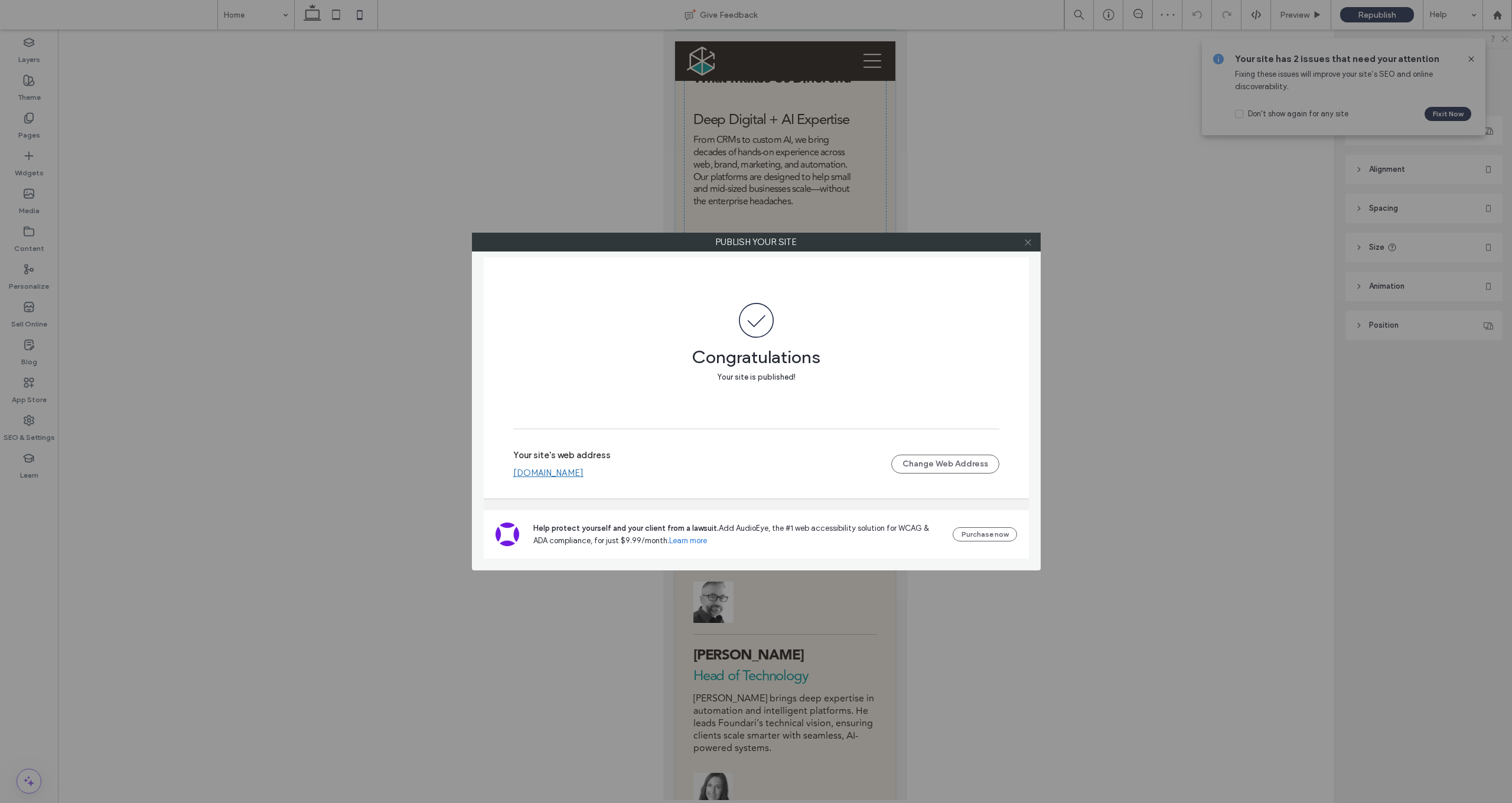
click at [792, 242] on icon at bounding box center [1028, 242] width 9 height 9
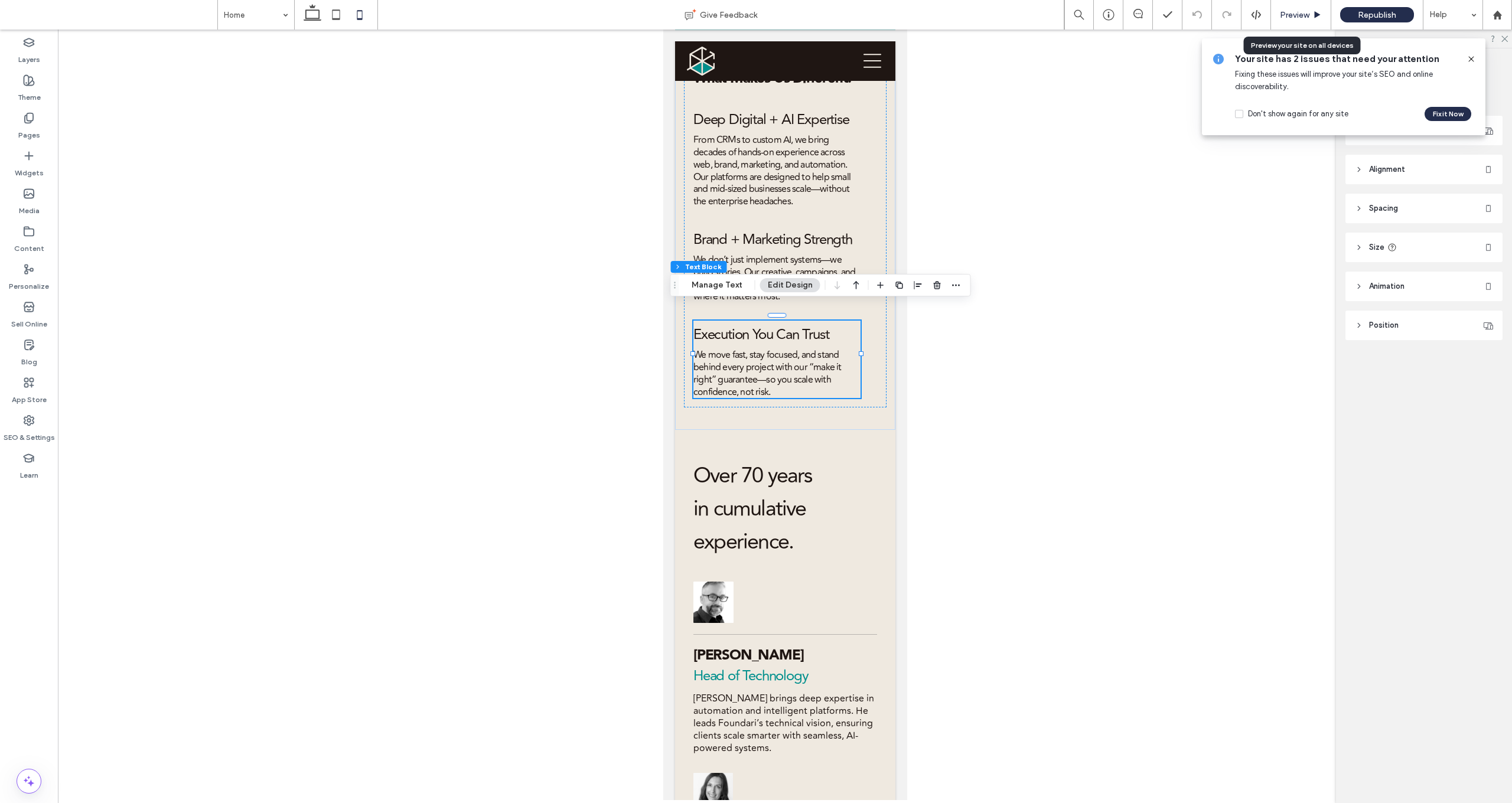
click at [792, 13] on span "Preview" at bounding box center [1294, 14] width 30 height 10
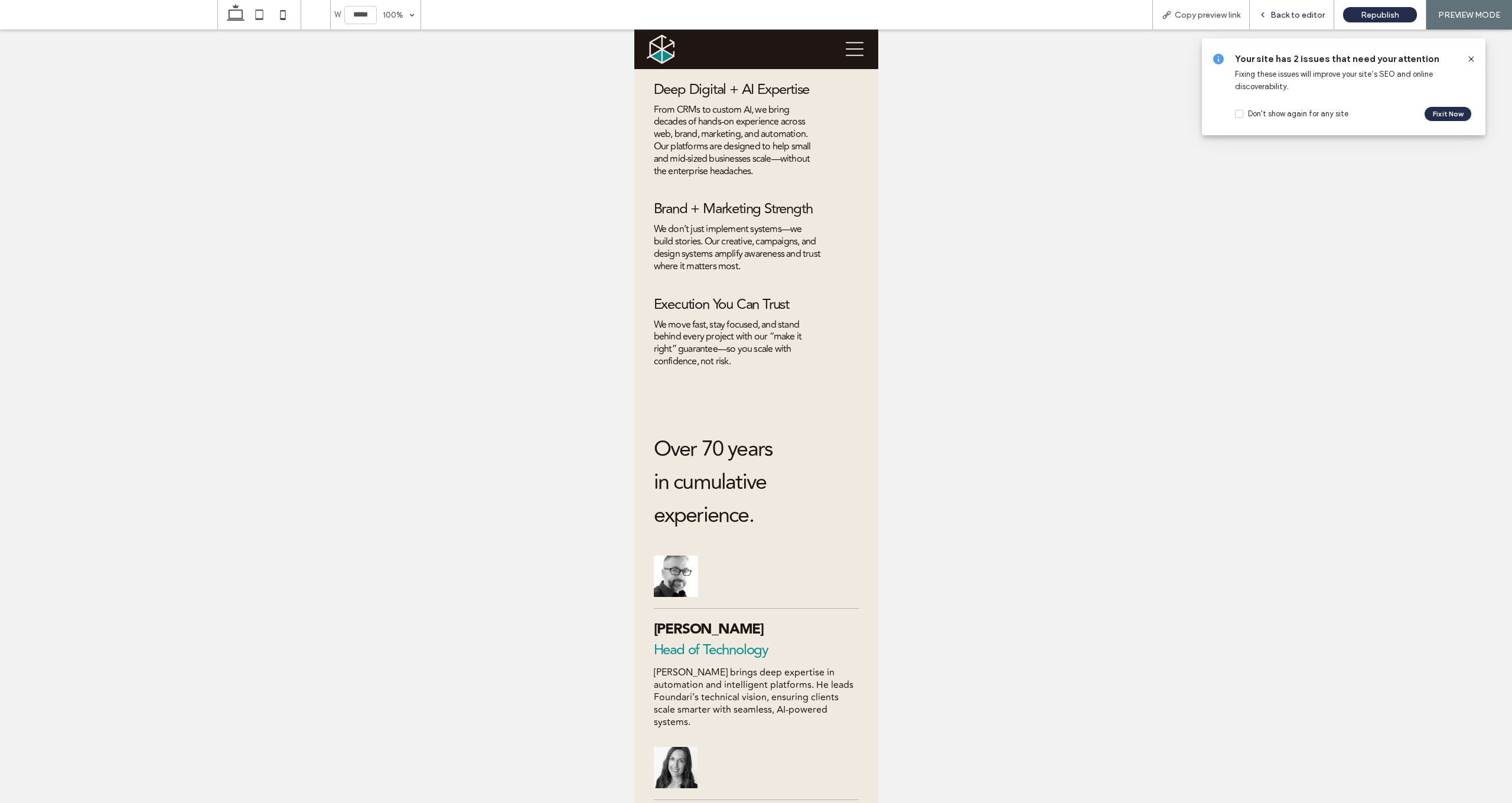
click at [792, 14] on span "Back to editor" at bounding box center [1297, 14] width 54 height 10
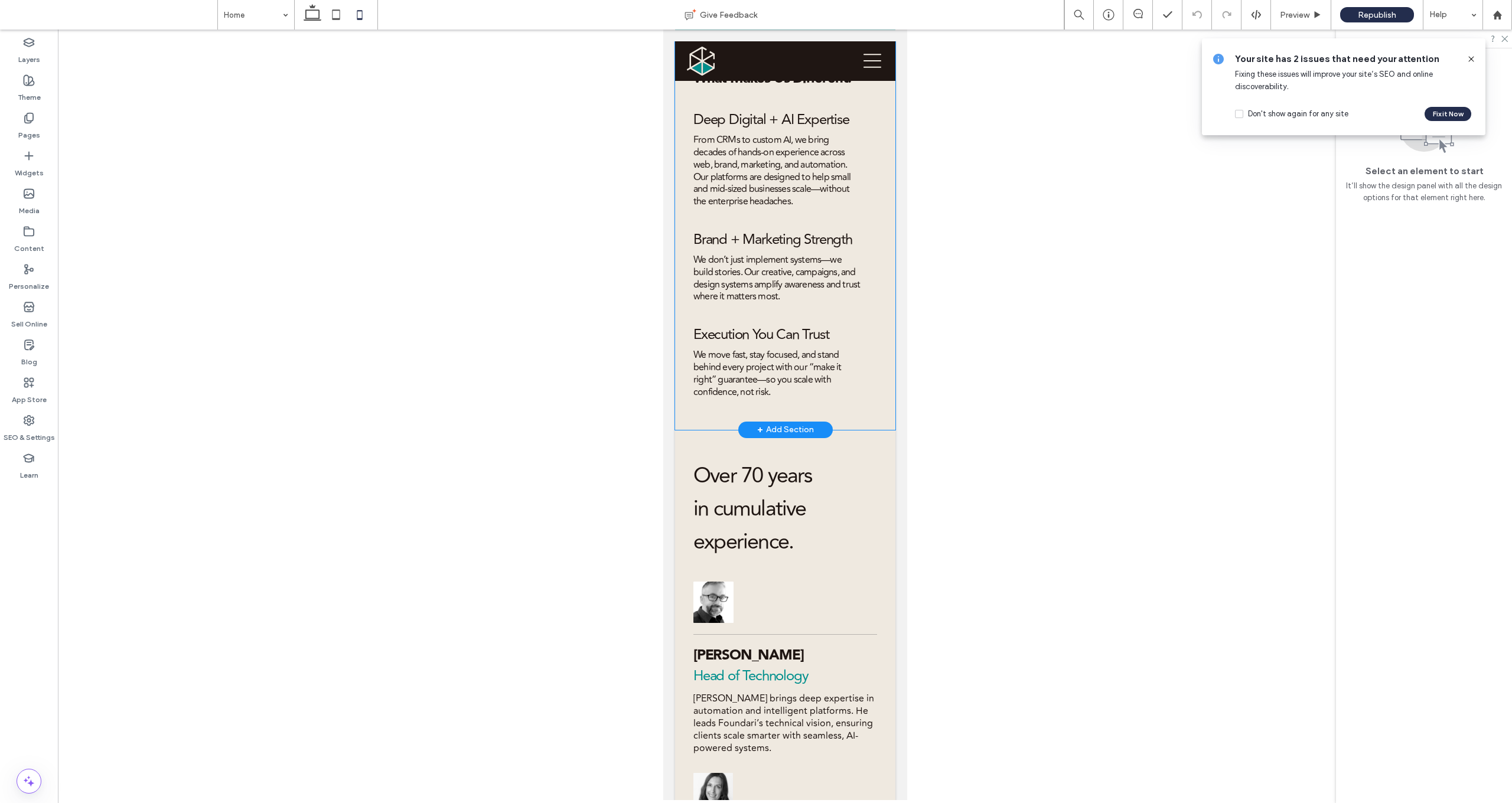
click at [792, 396] on div "What Makes Us Different: Deep Digital + AI Expertise From CRMs to custom AI, we…" at bounding box center [784, 149] width 220 height 560
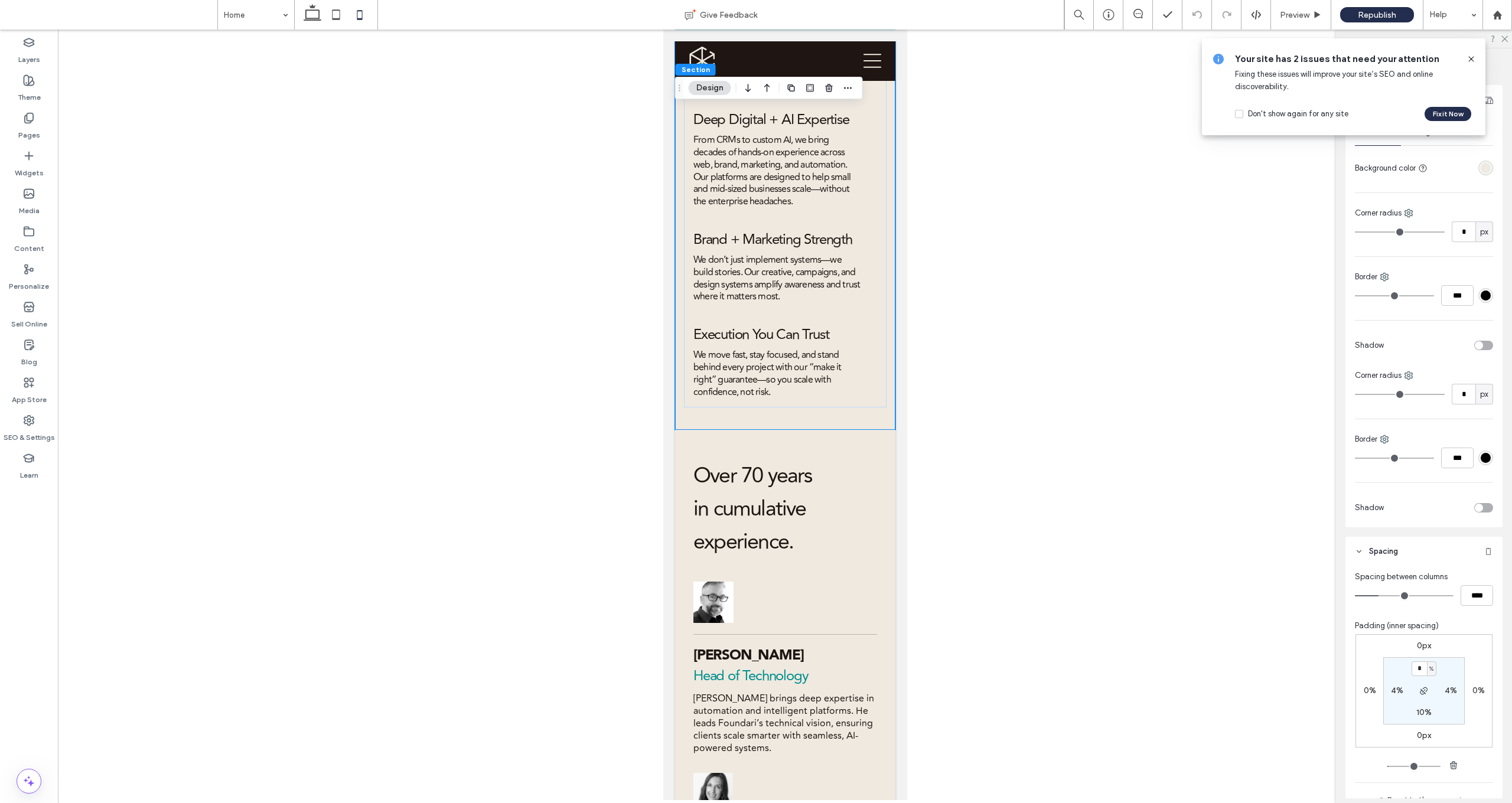
scroll to position [73, 0]
click at [792, 587] on label "0px" at bounding box center [1424, 733] width 14 height 10
click at [792, 587] on label "10%" at bounding box center [1424, 709] width 15 height 10
type input "**"
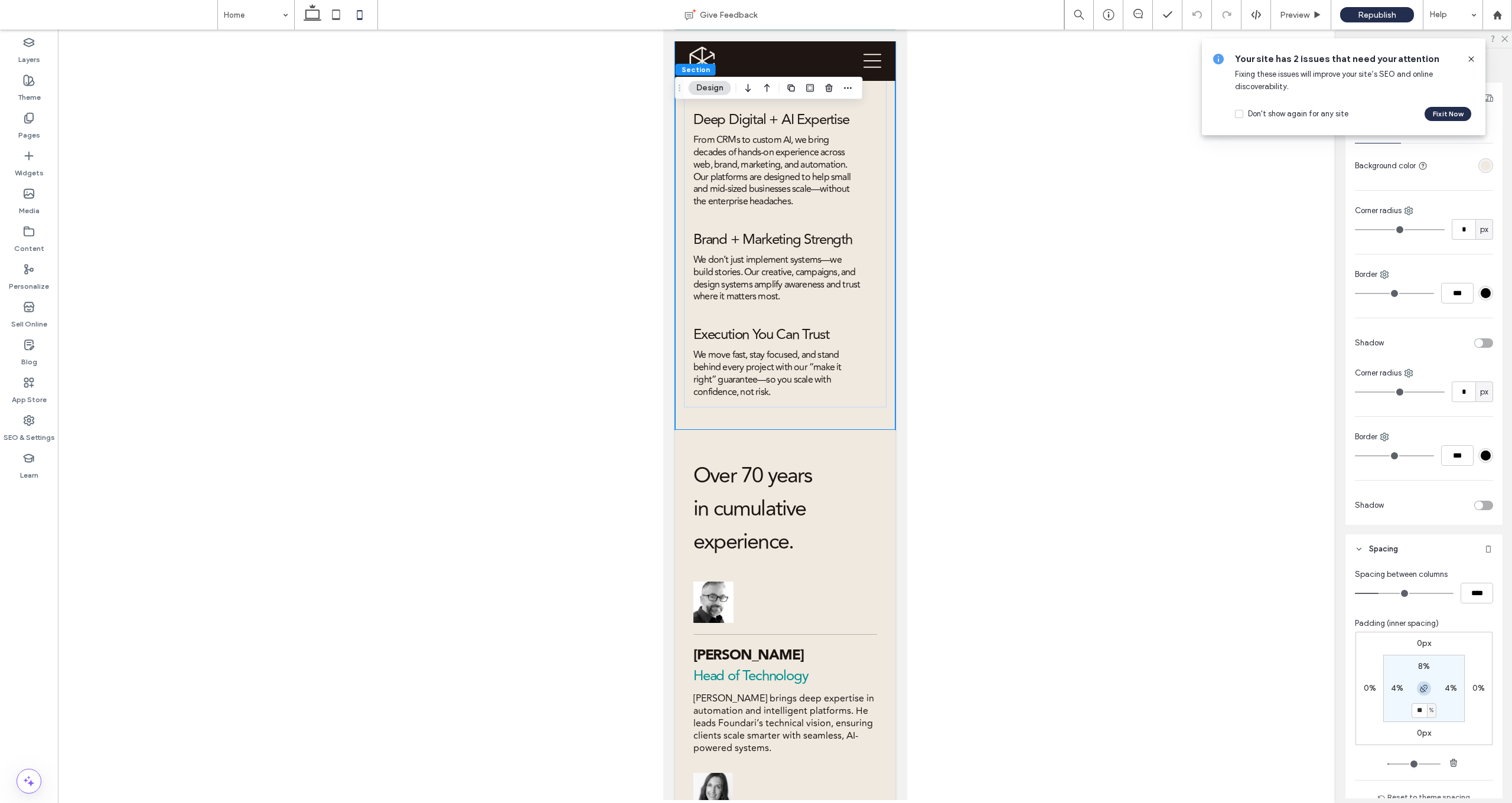
type input "*"
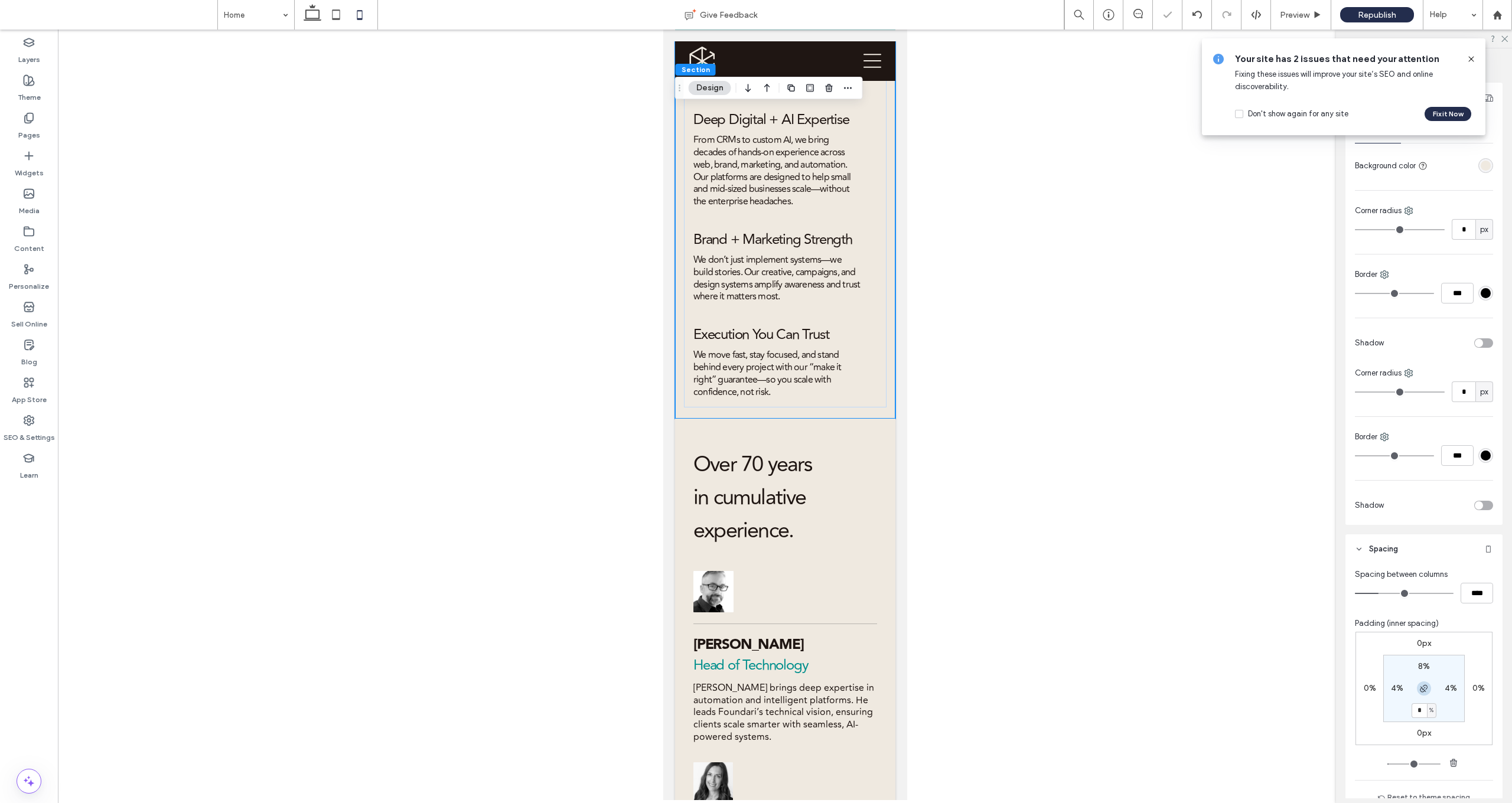
type input "*"
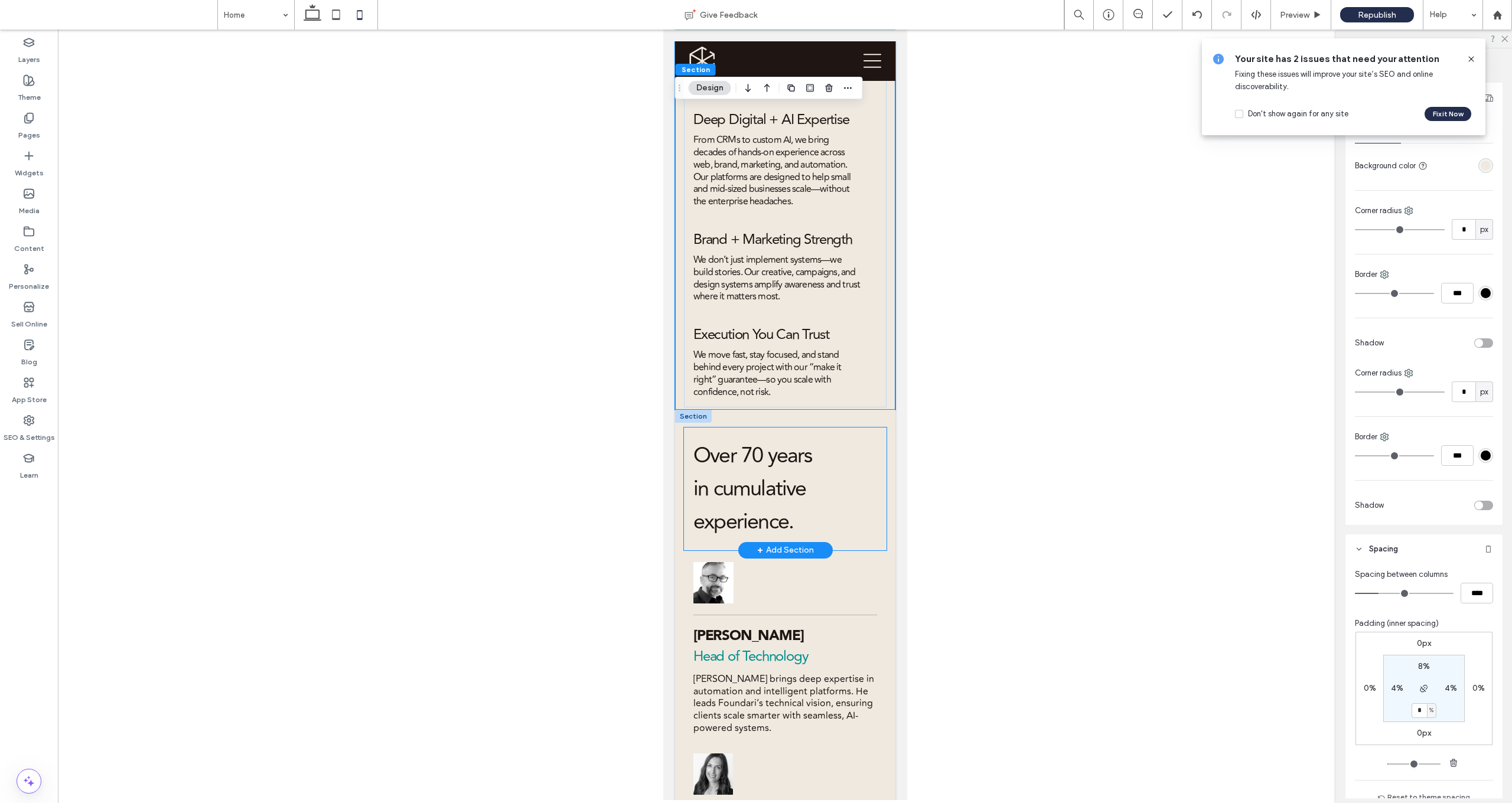
click at [792, 427] on div "Over 70 years in cumulative experience." at bounding box center [784, 488] width 203 height 123
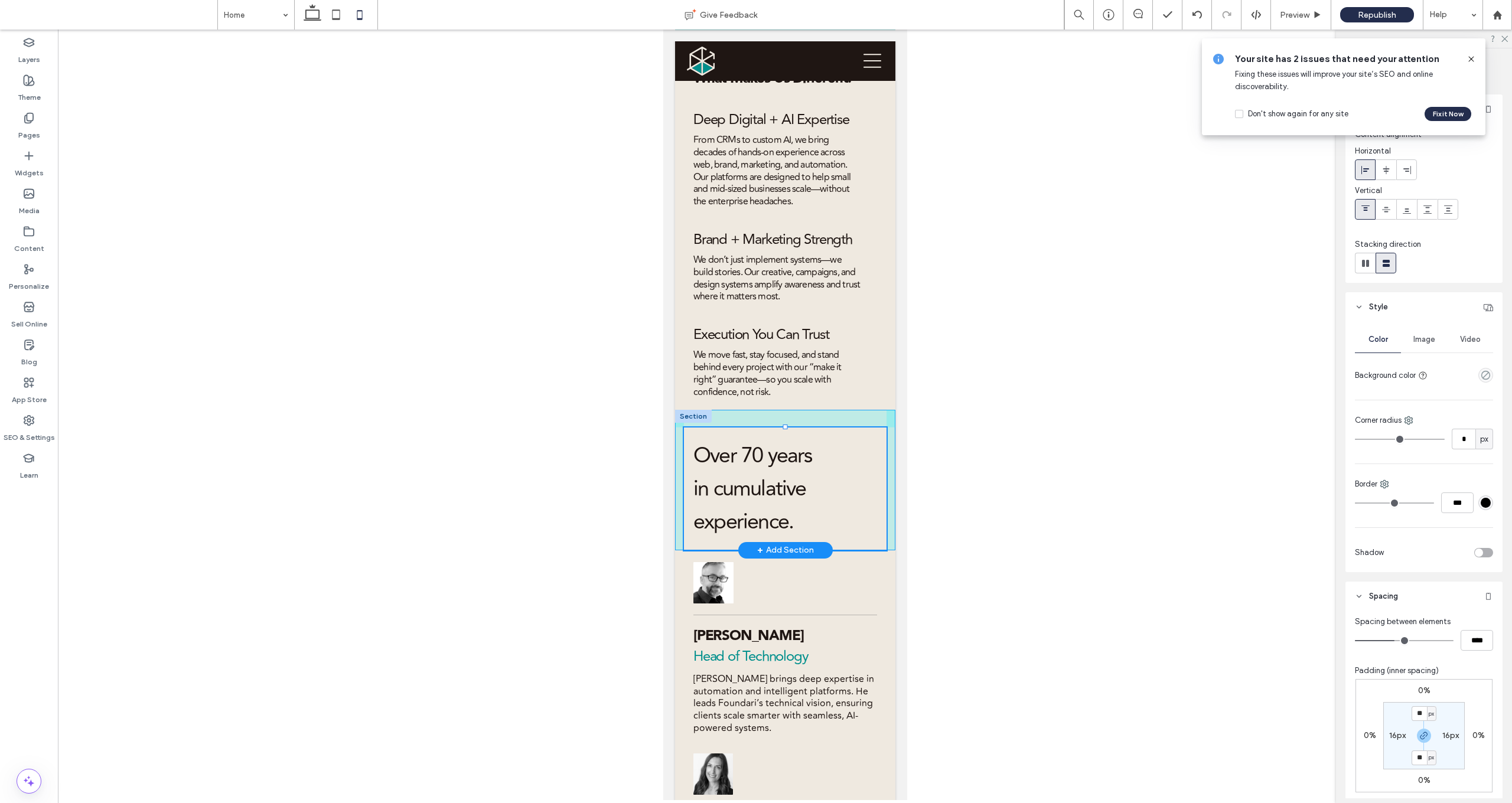
drag, startPoint x: 785, startPoint y: 407, endPoint x: 797, endPoint y: 424, distance: 20.8
click at [788, 424] on div "Over 70 years in cumulative experience." at bounding box center [784, 480] width 220 height 141
type input "***"
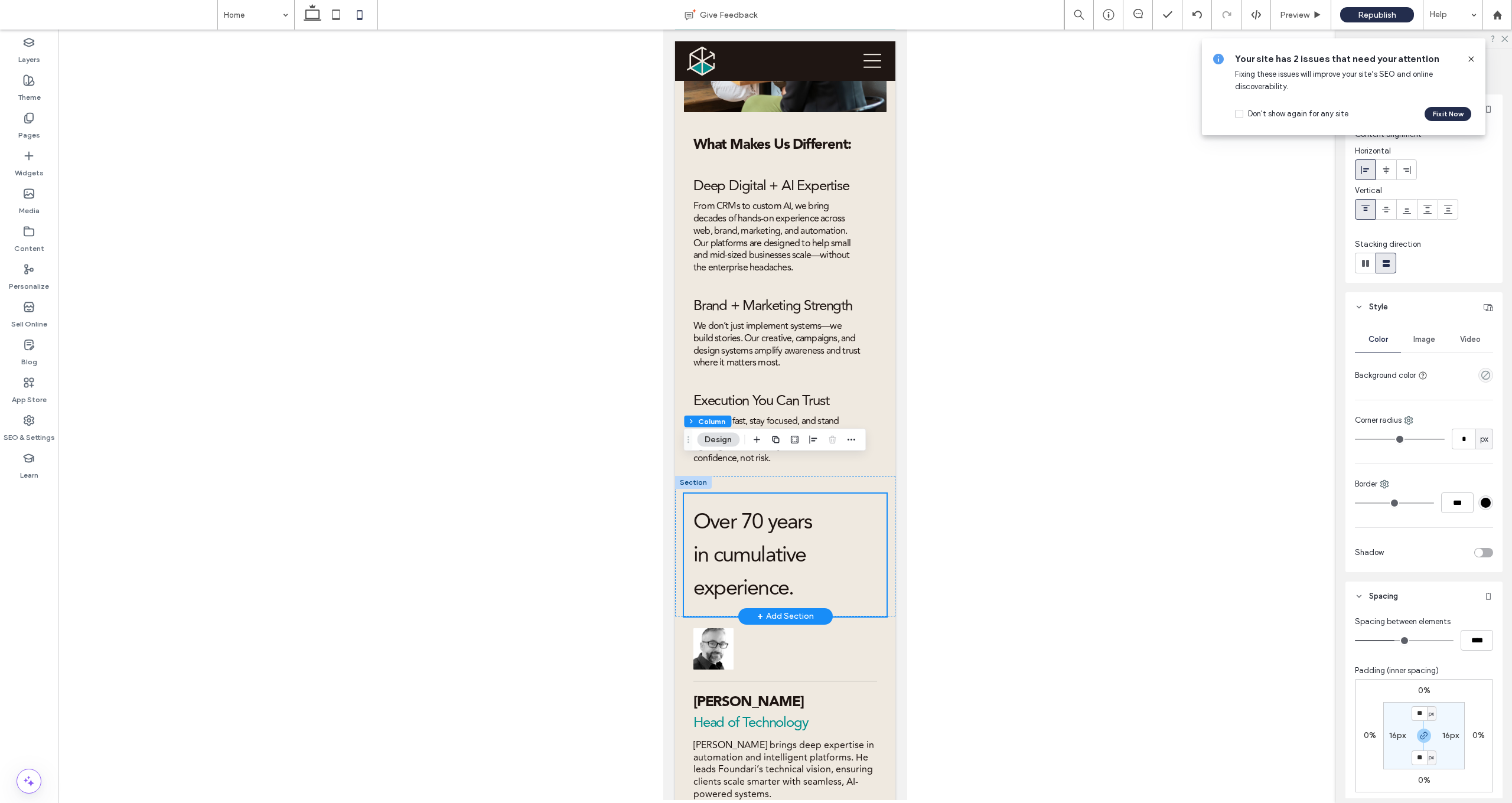
scroll to position [2414, 0]
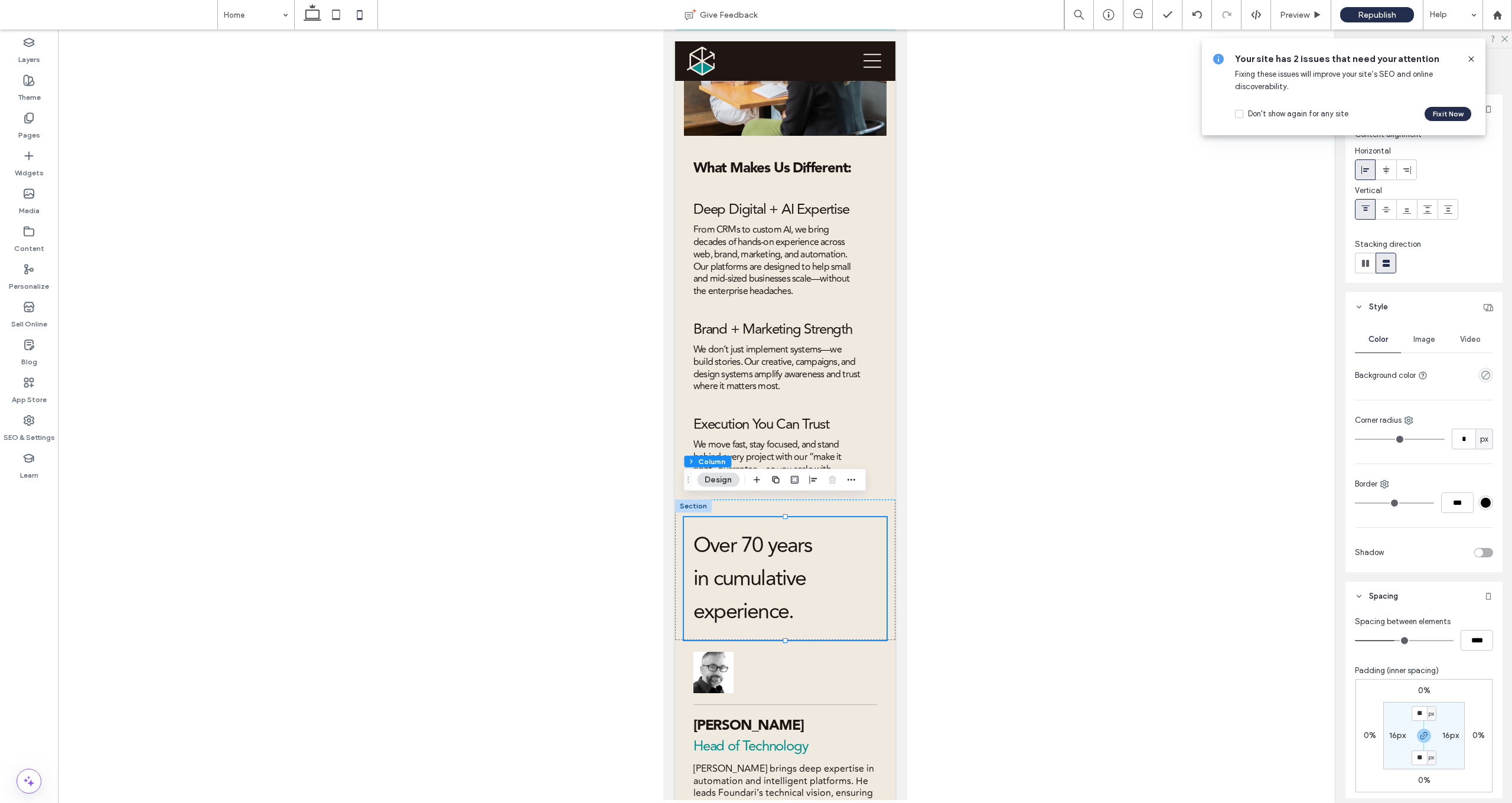
click at [792, 432] on div at bounding box center [784, 415] width 1454 height 771
drag, startPoint x: 689, startPoint y: 480, endPoint x: 959, endPoint y: 485, distance: 270.0
click at [792, 485] on icon "Drag" at bounding box center [958, 484] width 9 height 8
click at [792, 499] on div "Over 70 years in cumulative experience." at bounding box center [784, 570] width 220 height 141
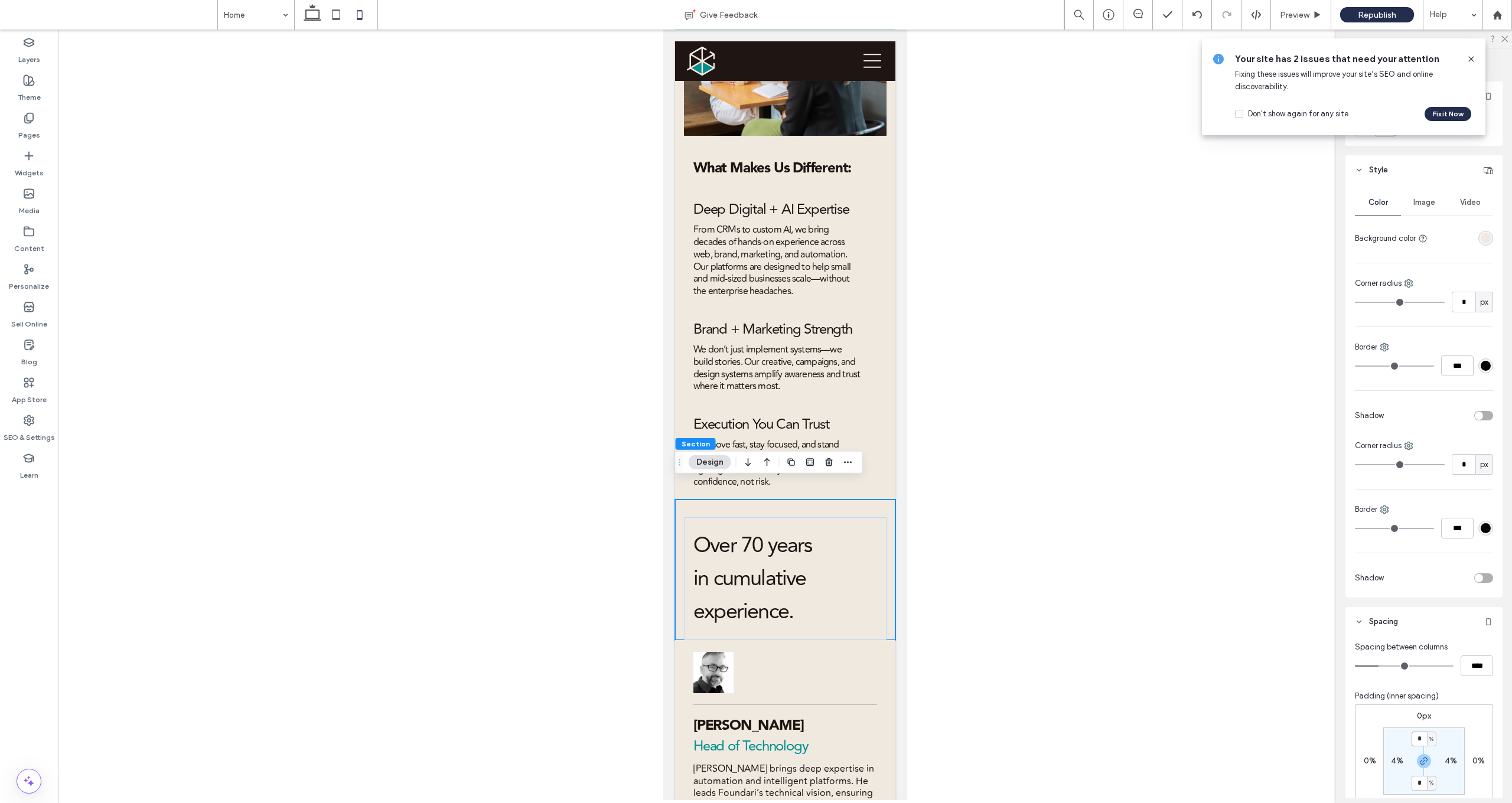
drag, startPoint x: 1423, startPoint y: 738, endPoint x: 1405, endPoint y: 735, distance: 18.2
click at [792, 587] on section "* % 4% * % 4%" at bounding box center [1424, 761] width 81 height 68
drag, startPoint x: 1420, startPoint y: 760, endPoint x: 1424, endPoint y: 766, distance: 7.2
click at [792, 587] on icon "button" at bounding box center [1424, 761] width 9 height 9
drag, startPoint x: 1422, startPoint y: 735, endPoint x: 1413, endPoint y: 735, distance: 9.0
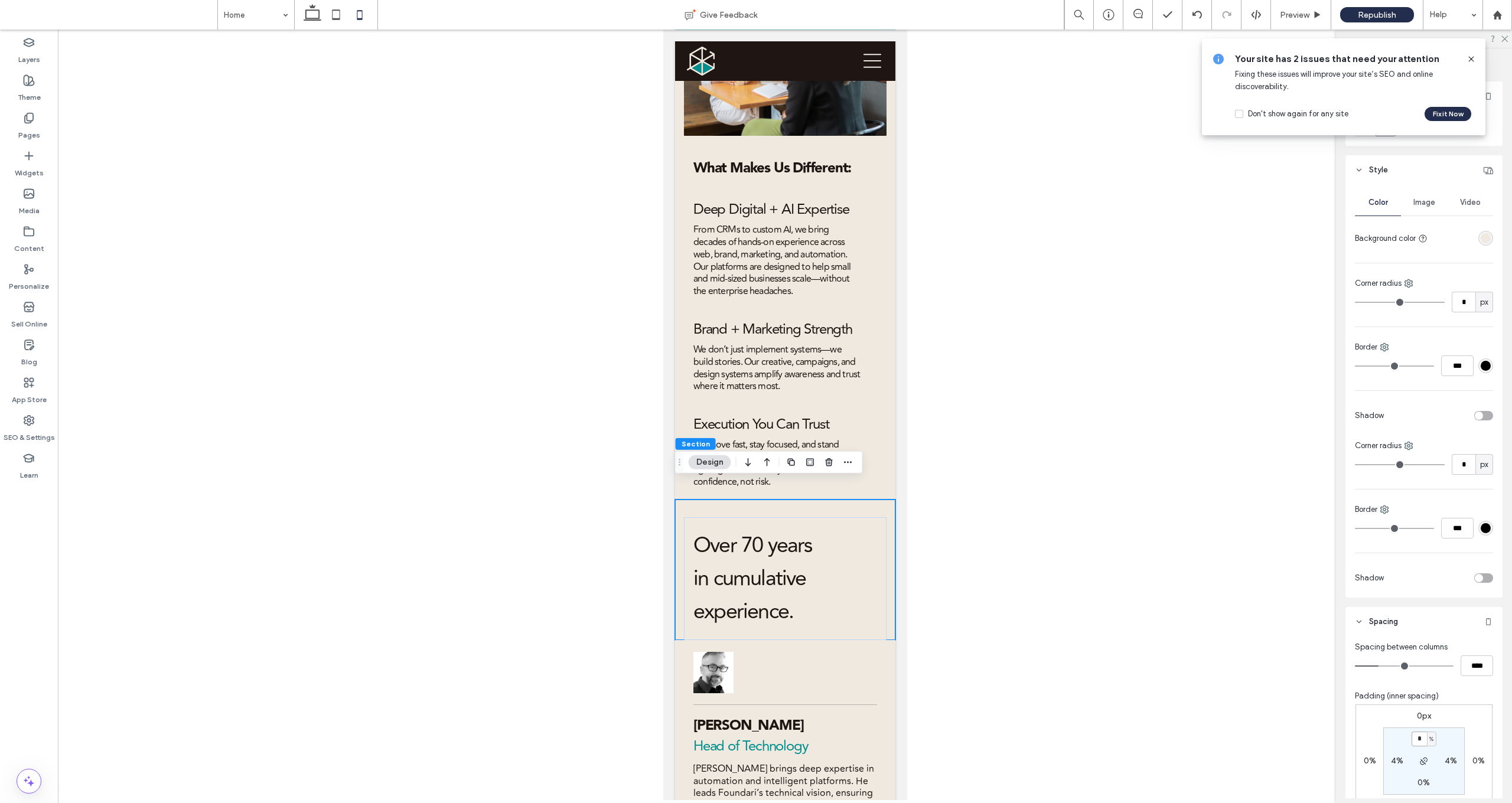
click at [792, 587] on input "*" at bounding box center [1418, 739] width 15 height 14
type input "*"
click at [792, 587] on div at bounding box center [784, 415] width 1454 height 771
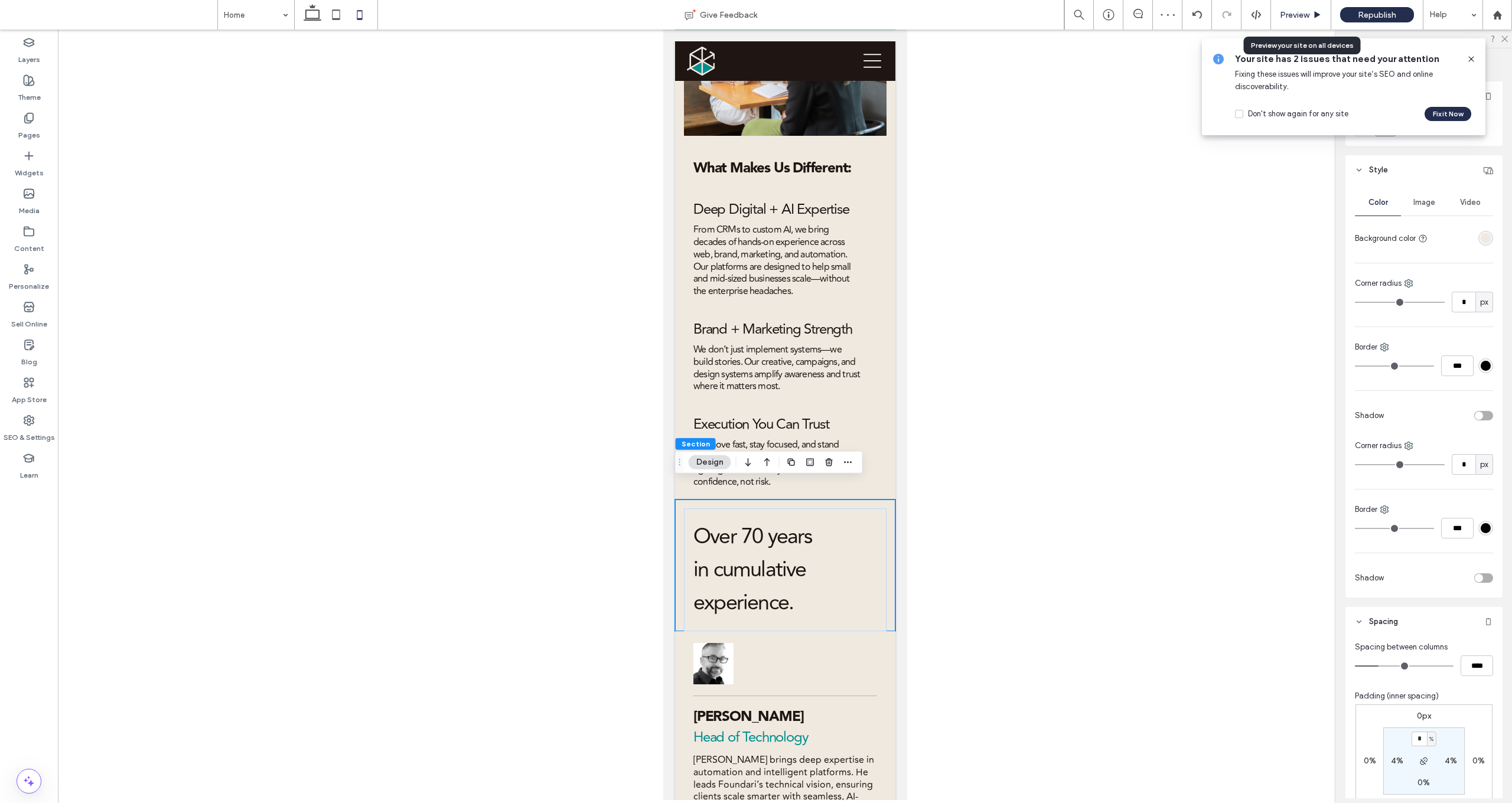
click at [792, 23] on div "Preview" at bounding box center [1301, 14] width 60 height 30
click at [792, 16] on span "Preview" at bounding box center [1294, 14] width 30 height 10
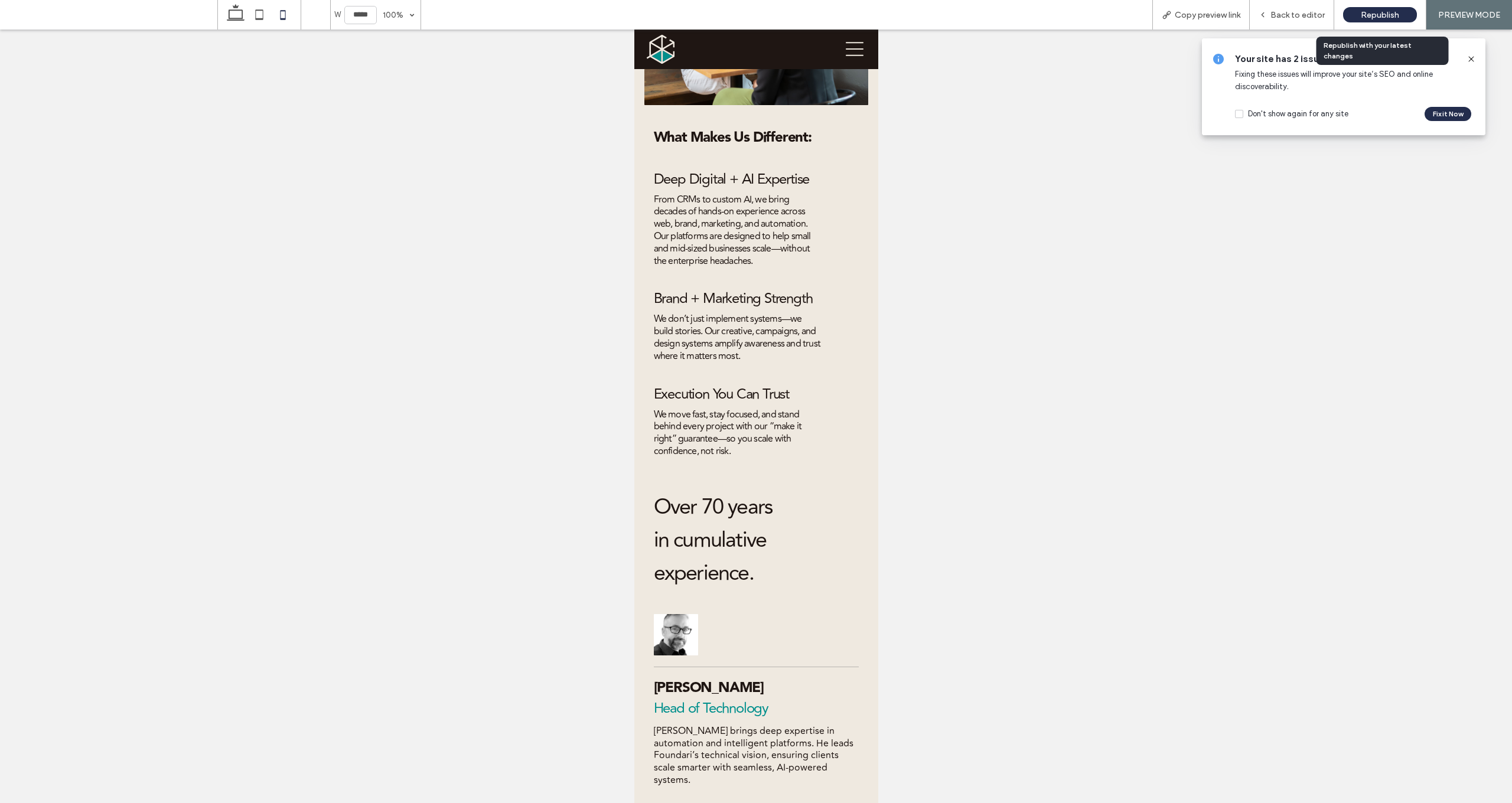
click at [792, 15] on span "Republish" at bounding box center [1379, 14] width 39 height 10
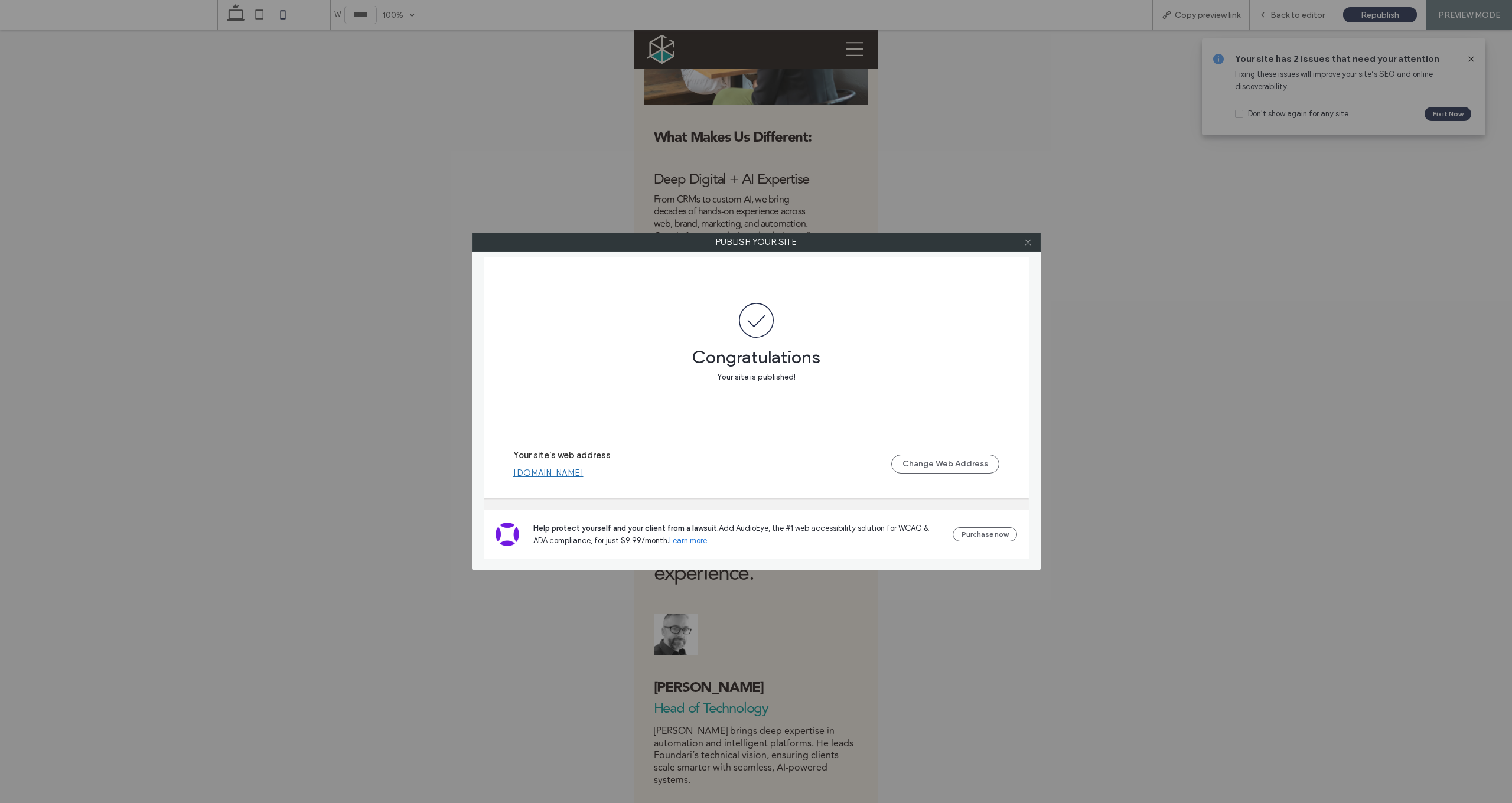
click at [792, 244] on icon at bounding box center [1028, 242] width 9 height 9
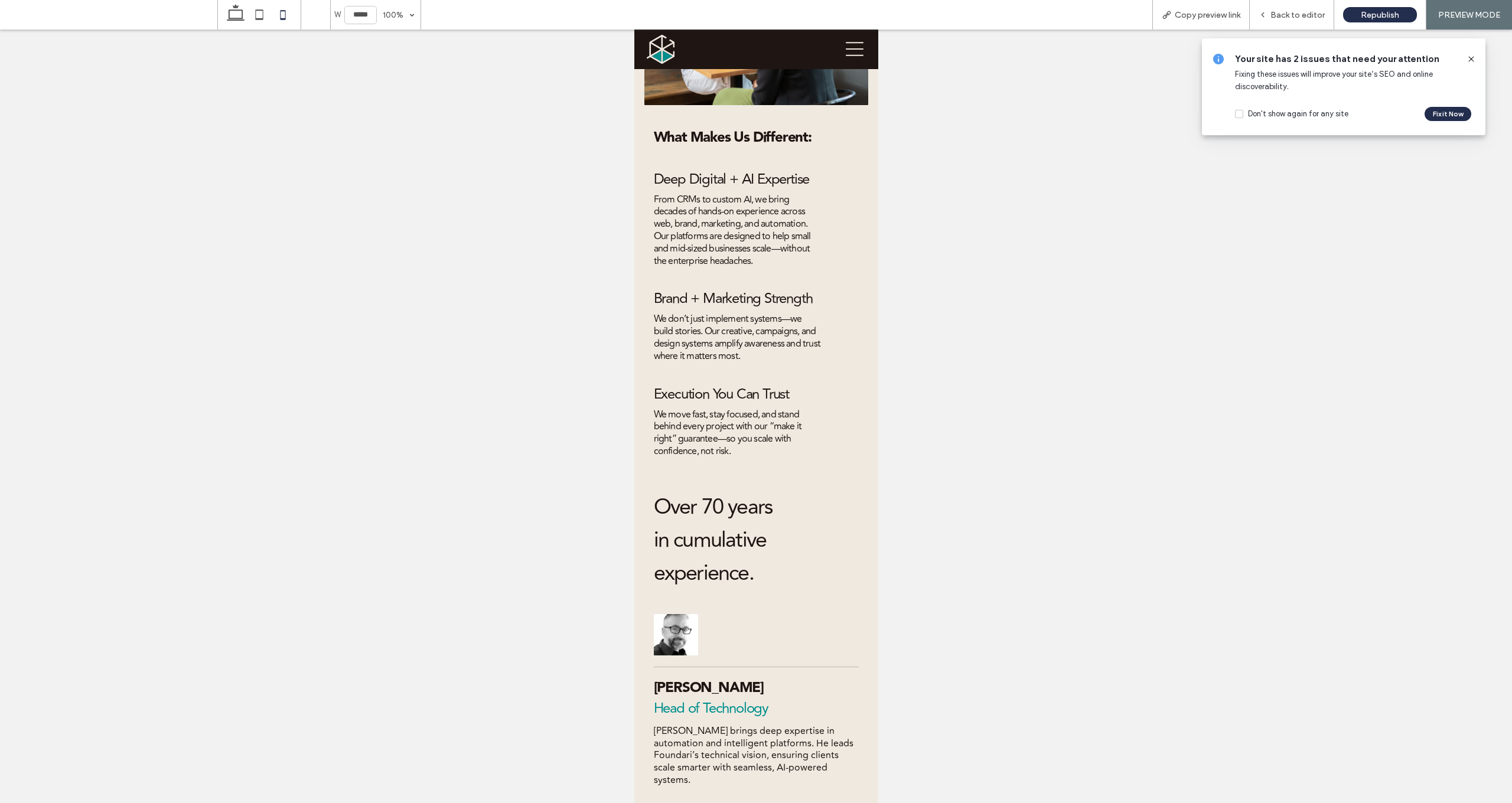
click at [660, 51] on img at bounding box center [660, 50] width 28 height 29
click at [667, 47] on div at bounding box center [756, 401] width 1512 height 803
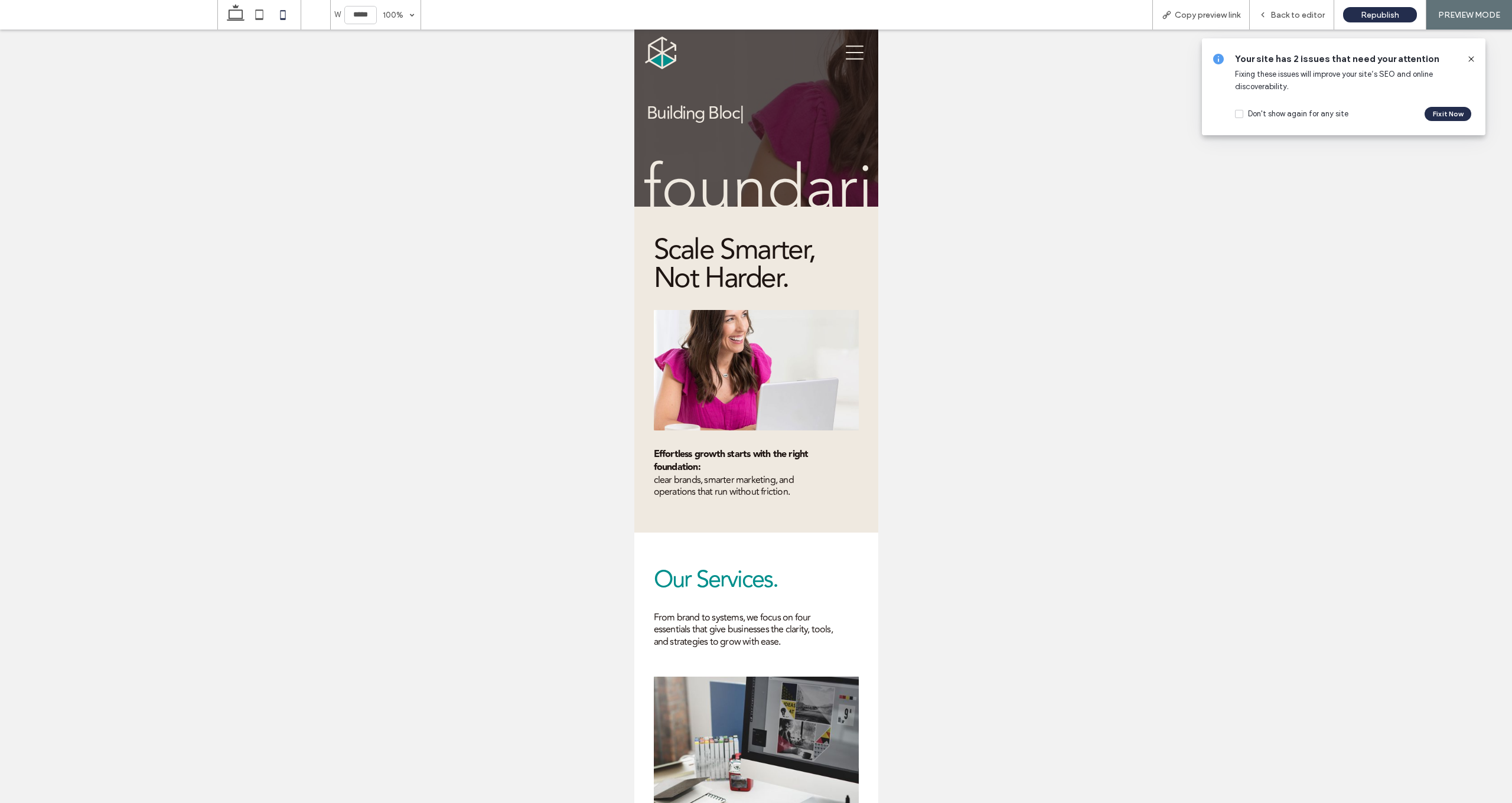
click at [664, 54] on img at bounding box center [660, 53] width 32 height 32
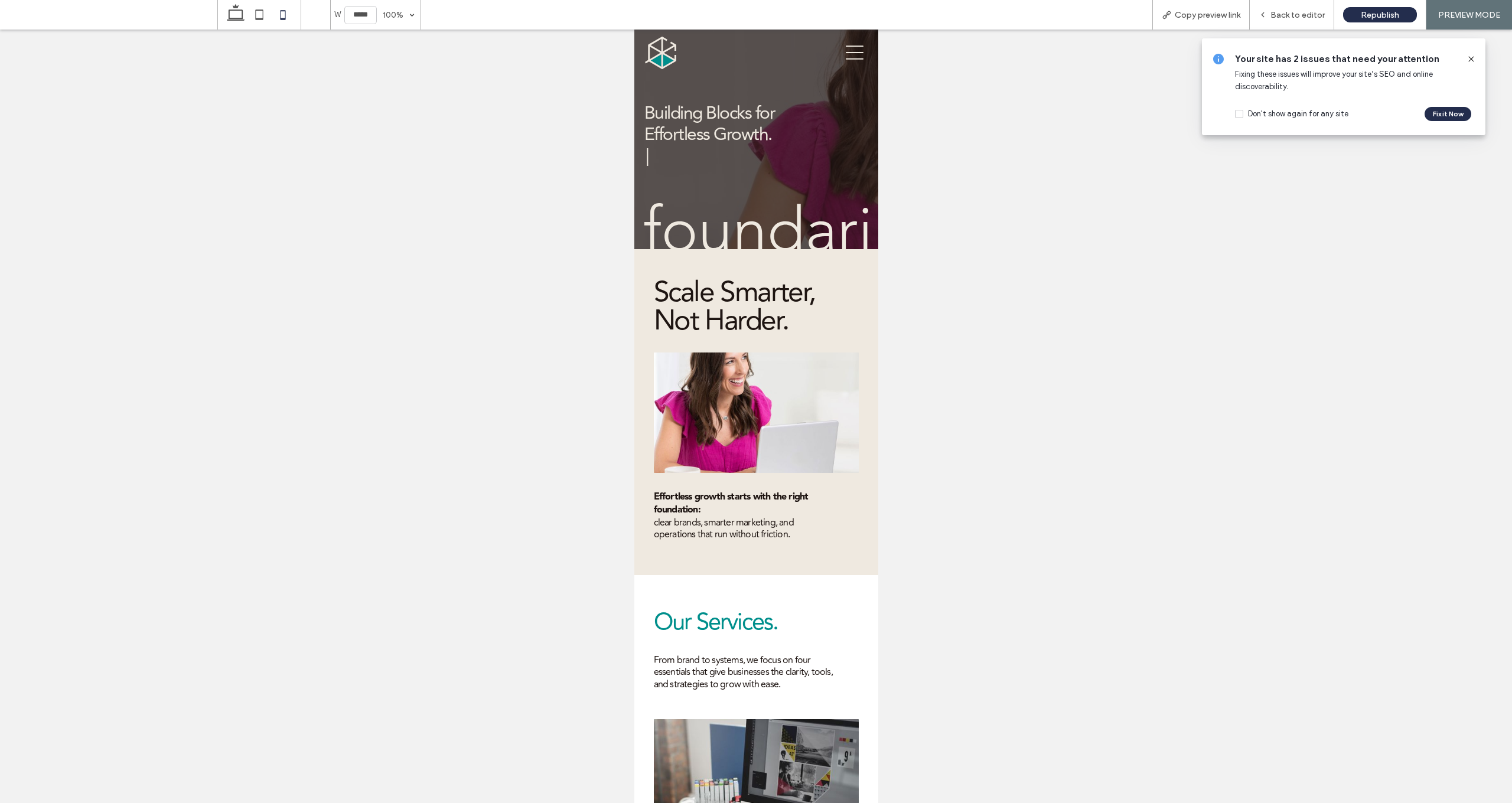
drag, startPoint x: 1085, startPoint y: 355, endPoint x: 1489, endPoint y: 99, distance: 478.3
click at [792, 355] on div at bounding box center [756, 416] width 1512 height 773
click at [792, 58] on icon at bounding box center [1471, 59] width 9 height 9
drag, startPoint x: 991, startPoint y: 342, endPoint x: 973, endPoint y: 337, distance: 18.7
click at [792, 342] on div at bounding box center [756, 416] width 1512 height 773
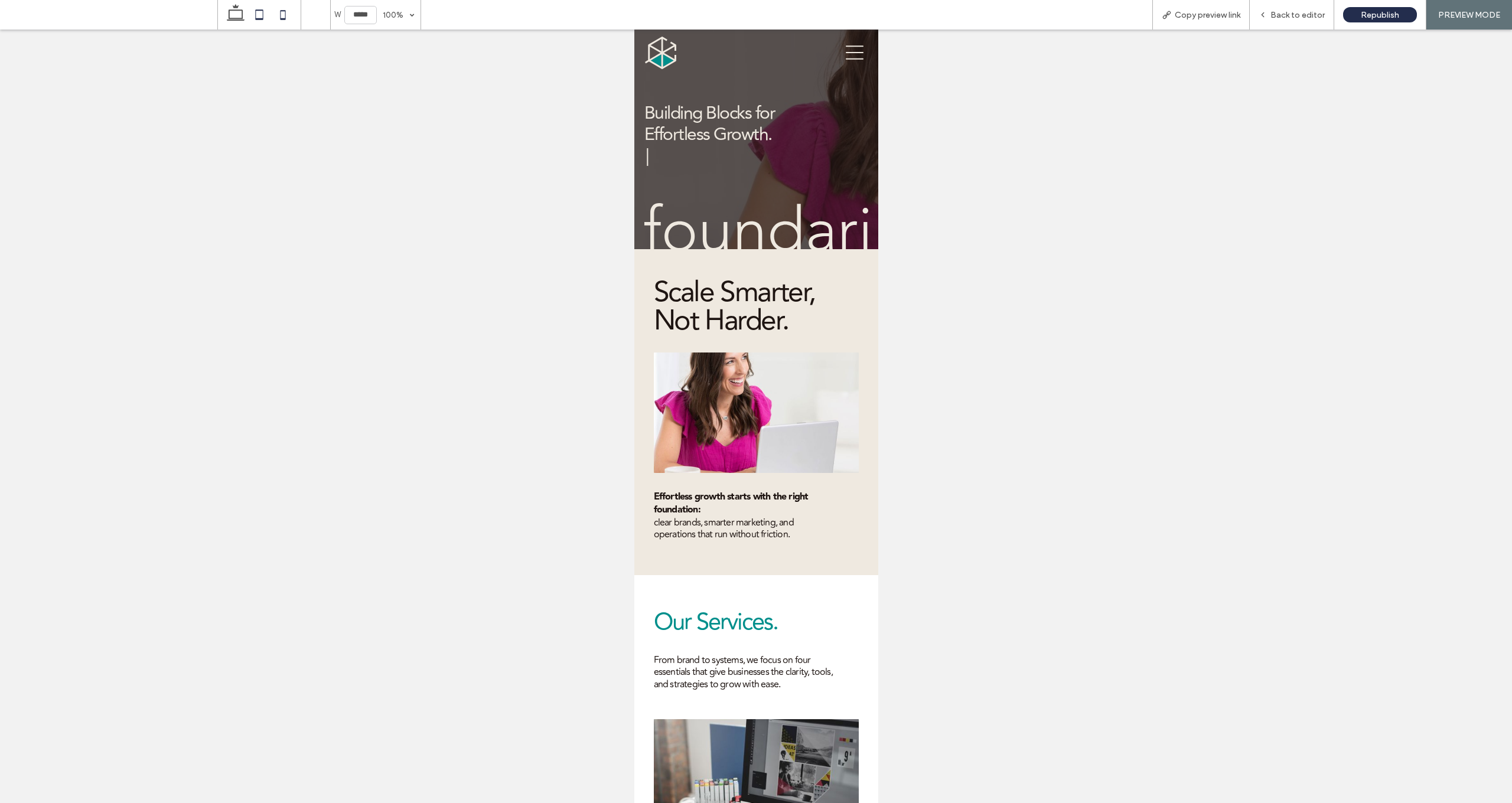
drag, startPoint x: 240, startPoint y: 15, endPoint x: 247, endPoint y: 25, distance: 12.2
click at [240, 15] on icon at bounding box center [235, 14] width 23 height 23
type input "******"
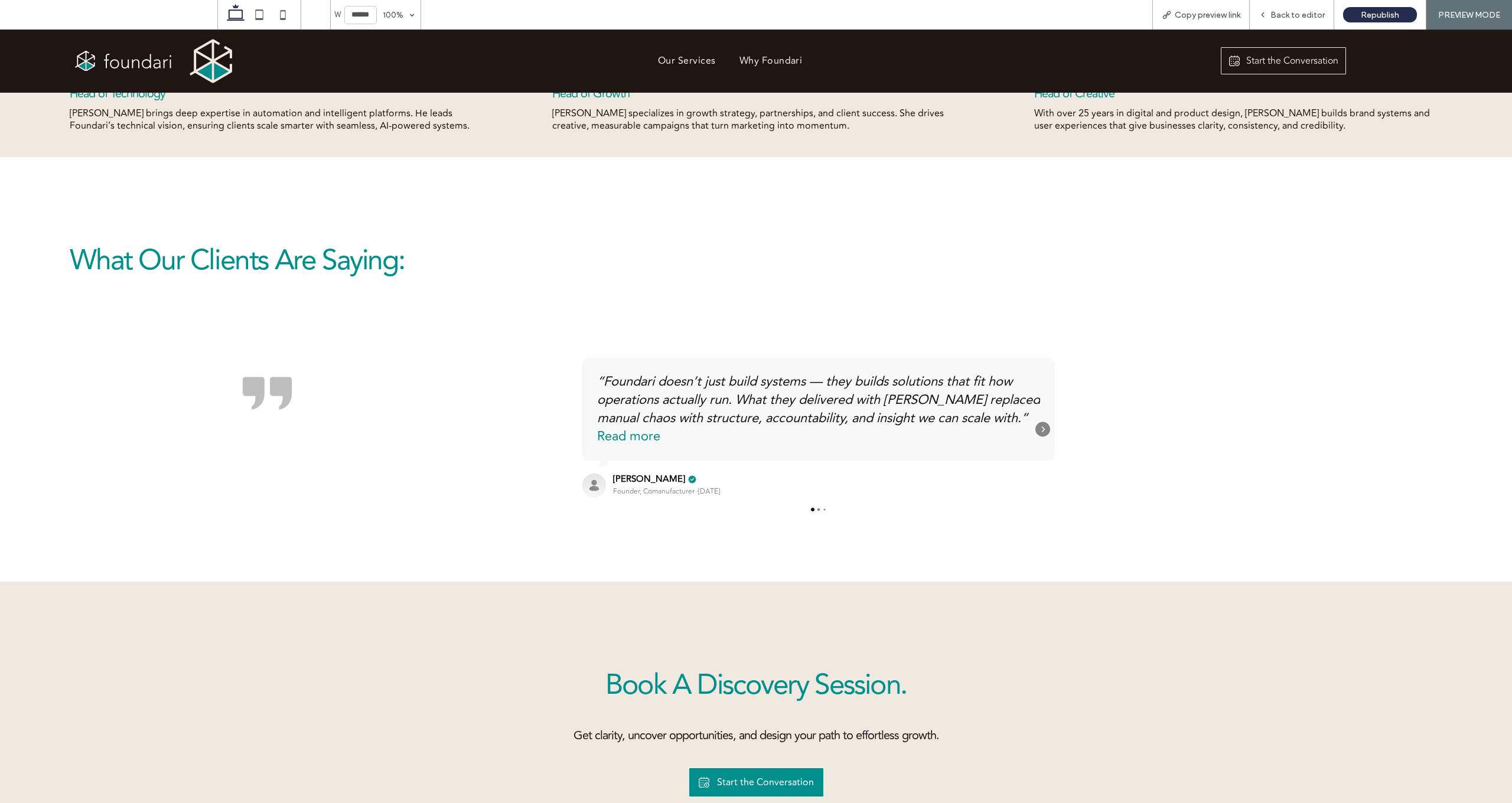
scroll to position [2476, 0]
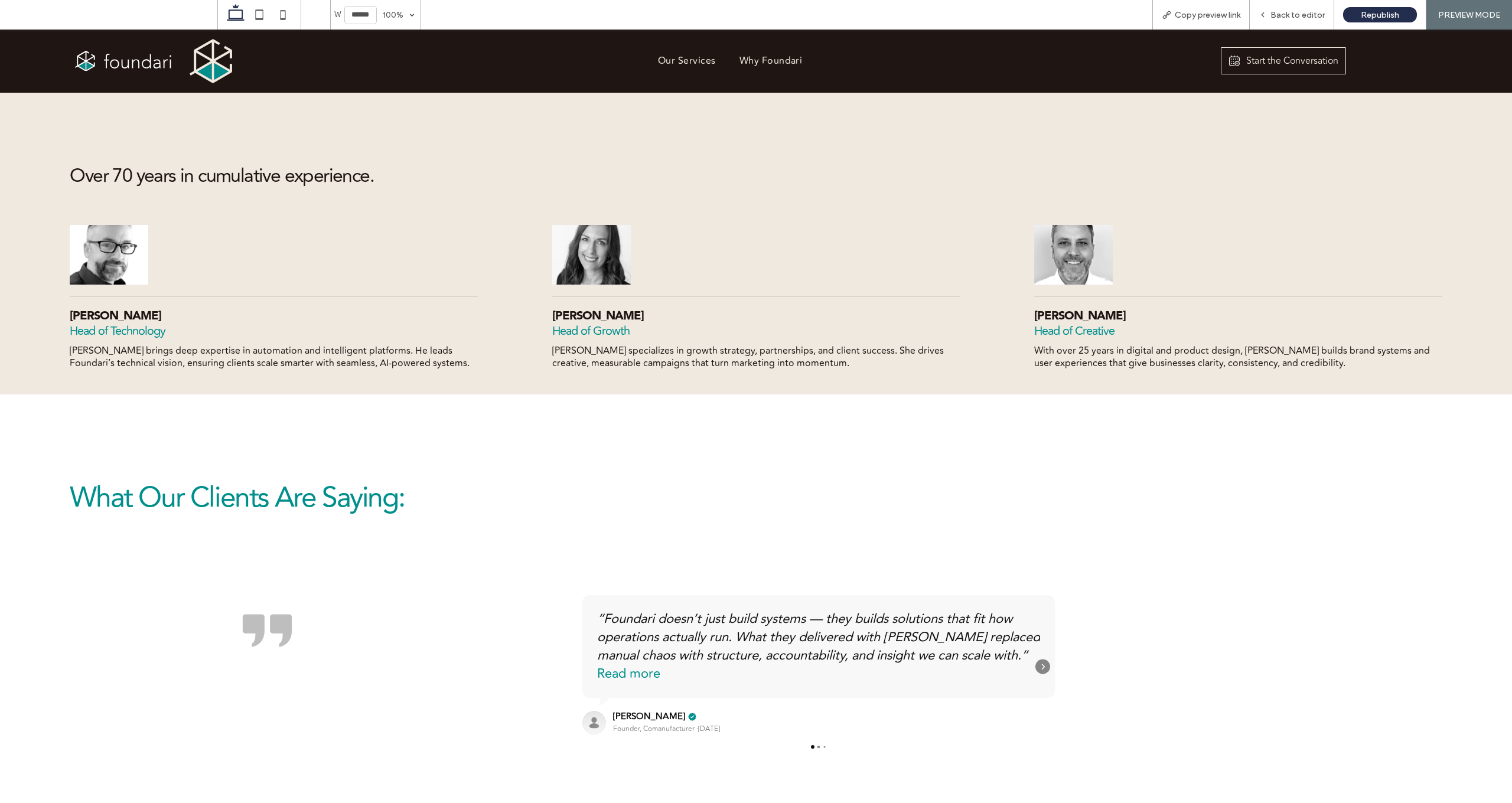
click at [121, 165] on span "Over 70 years in cumulative experience." at bounding box center [221, 176] width 304 height 30
click at [132, 165] on span "Over 70 years in cumulative experience." at bounding box center [221, 176] width 304 height 30
click at [792, 15] on span "Back to editor" at bounding box center [1297, 14] width 54 height 10
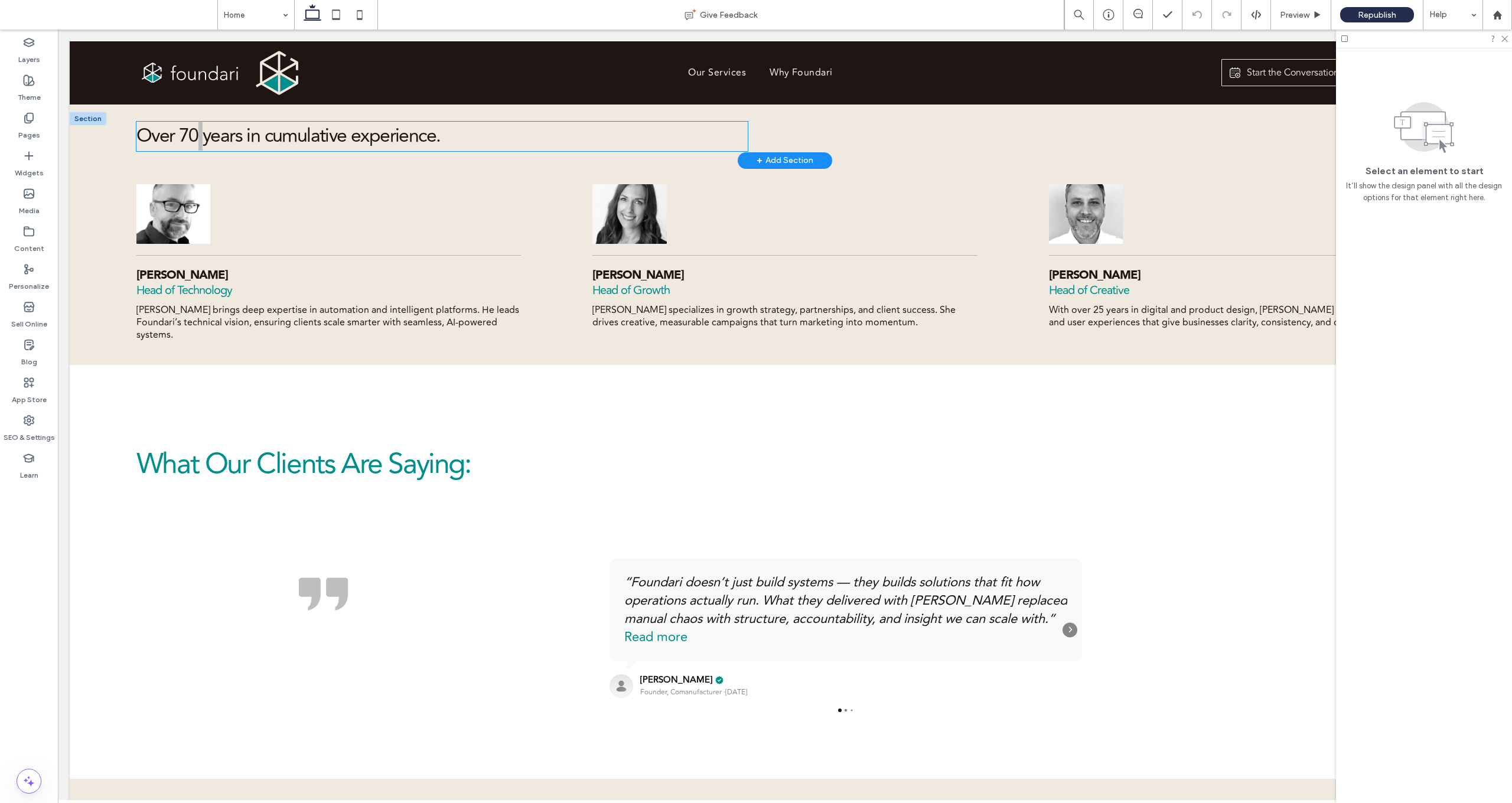
click at [194, 127] on span "Over 70 years in cumulative experience." at bounding box center [288, 135] width 304 height 30
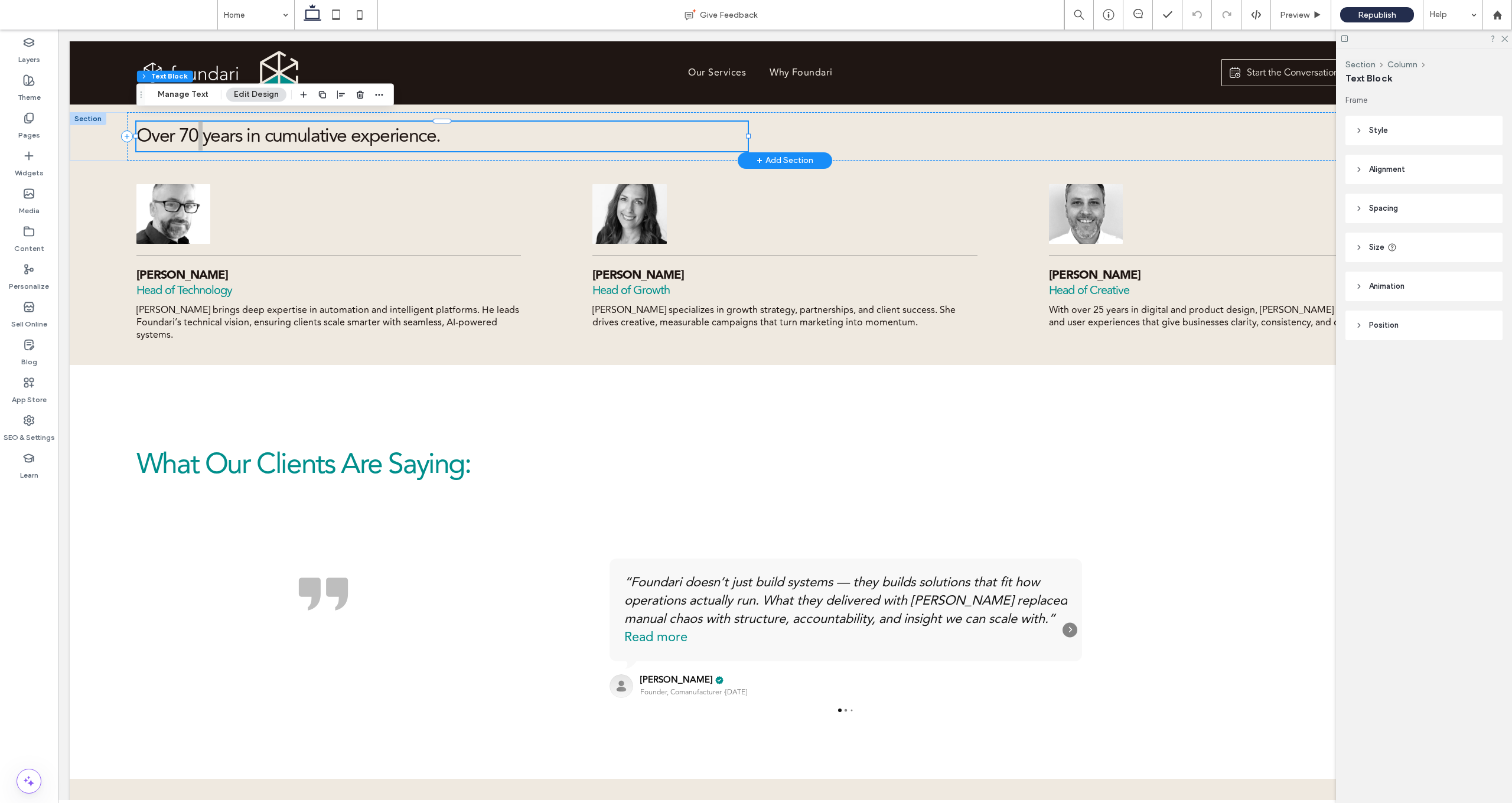
click at [195, 127] on span "Over 70 years in cumulative experience." at bounding box center [288, 135] width 304 height 30
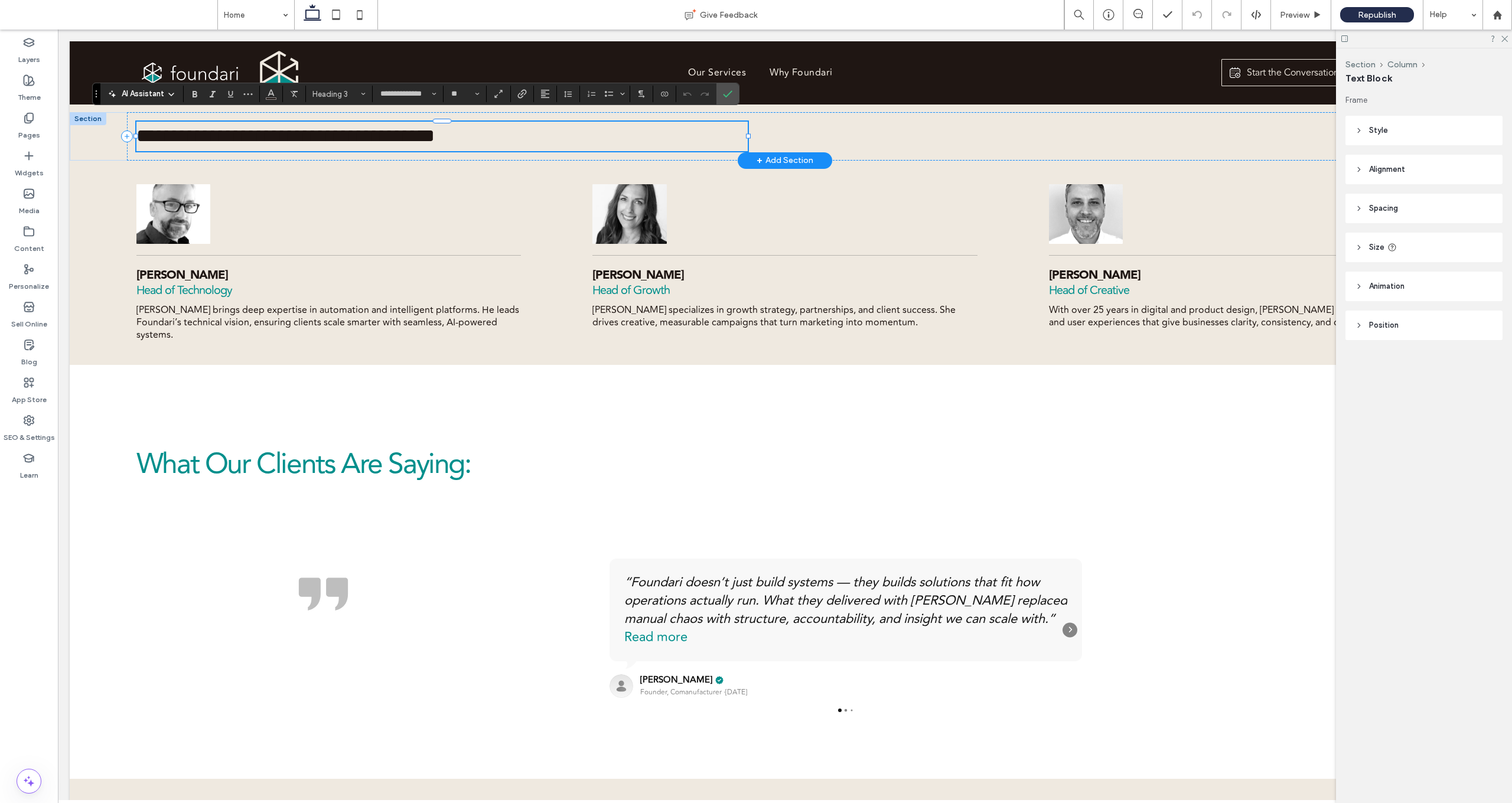
drag, startPoint x: 194, startPoint y: 124, endPoint x: 205, endPoint y: 119, distance: 12.1
click at [194, 126] on span "**********" at bounding box center [285, 135] width 298 height 19
click at [792, 11] on span "Republish" at bounding box center [1377, 14] width 39 height 10
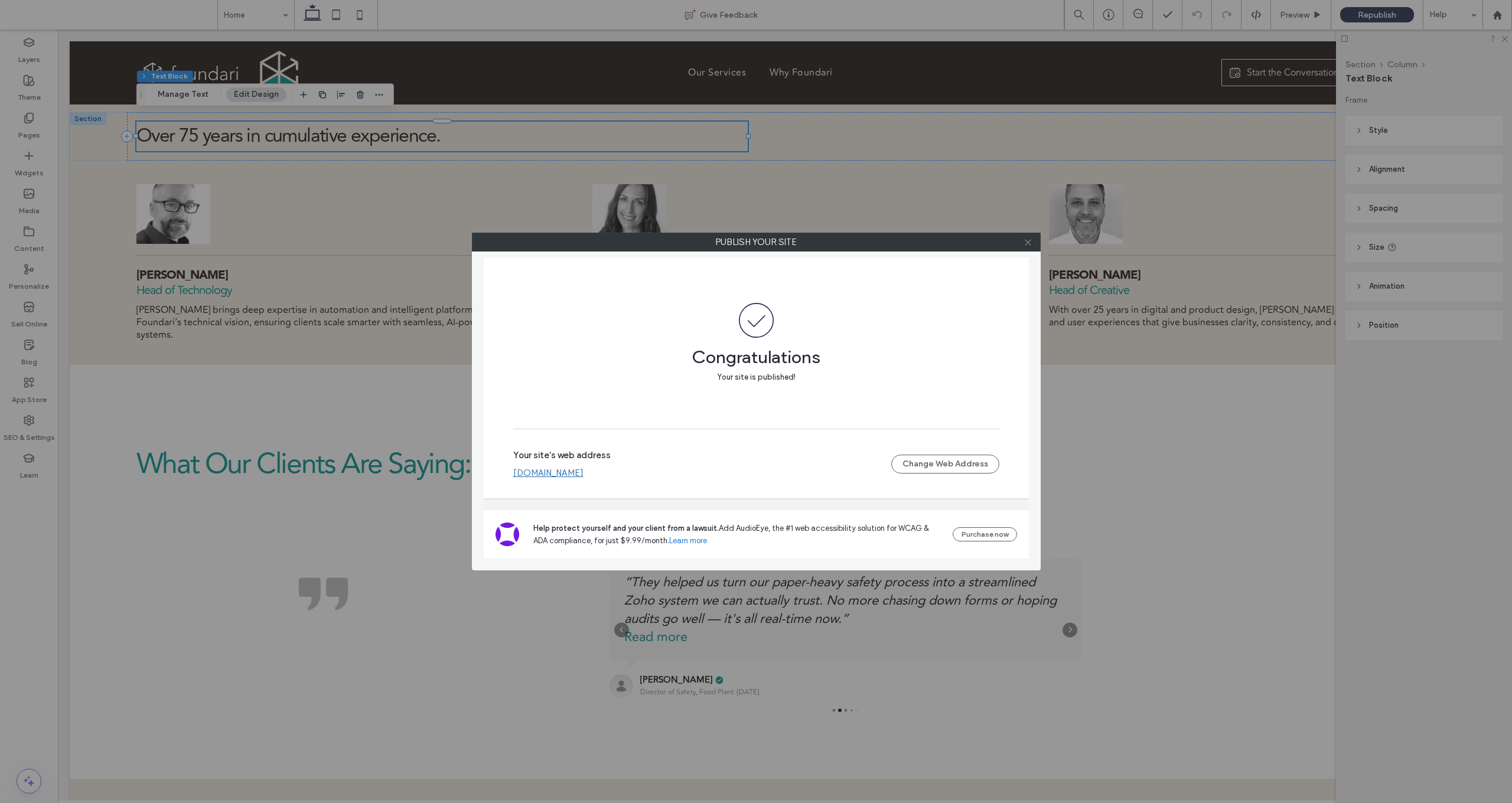
click at [792, 244] on icon at bounding box center [1028, 242] width 9 height 9
